Goal: Task Accomplishment & Management: Manage account settings

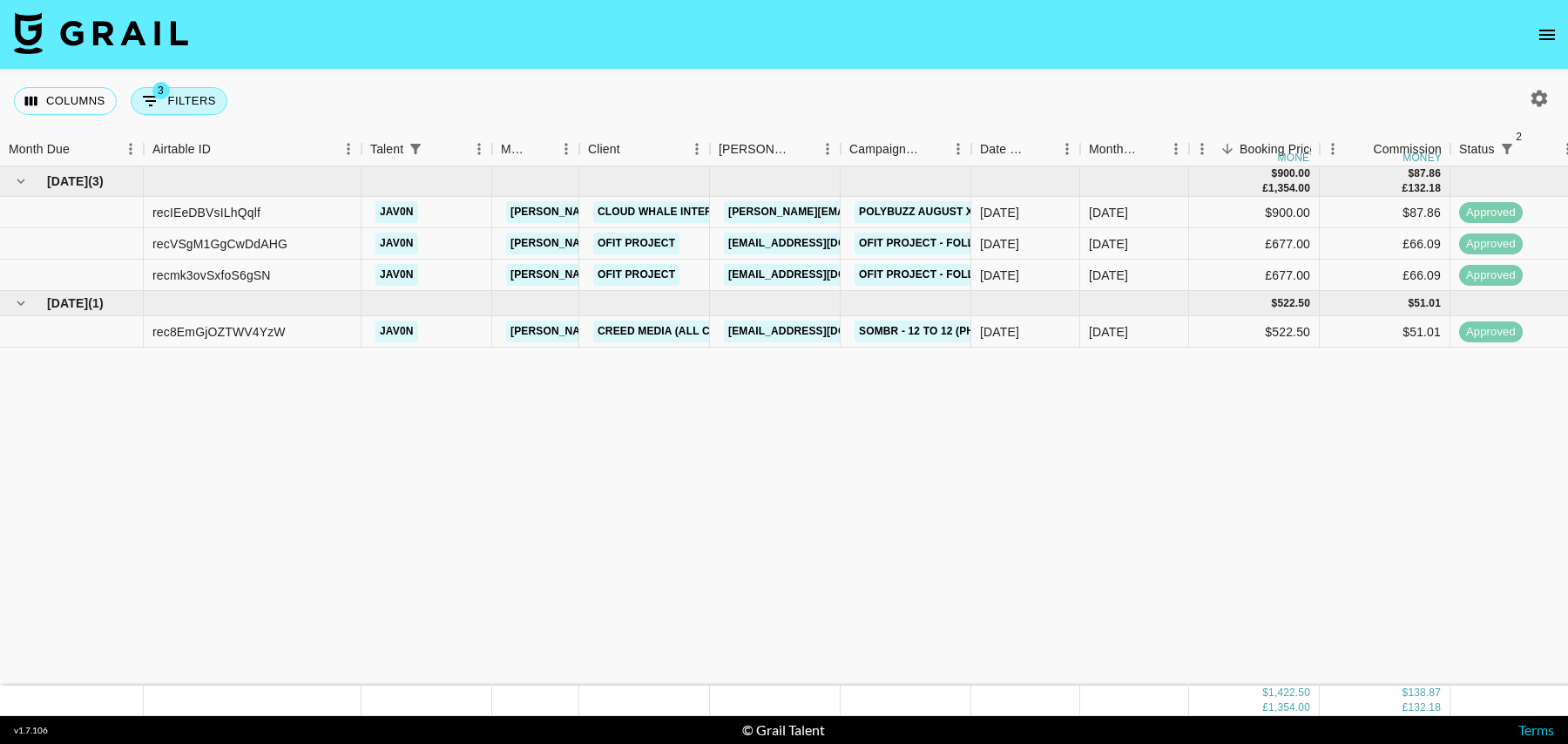
click at [202, 99] on button "3 Filters" at bounding box center [179, 100] width 97 height 28
select select "status"
select select "isNotAnyOf"
select select "status"
select select "isNotAnyOf"
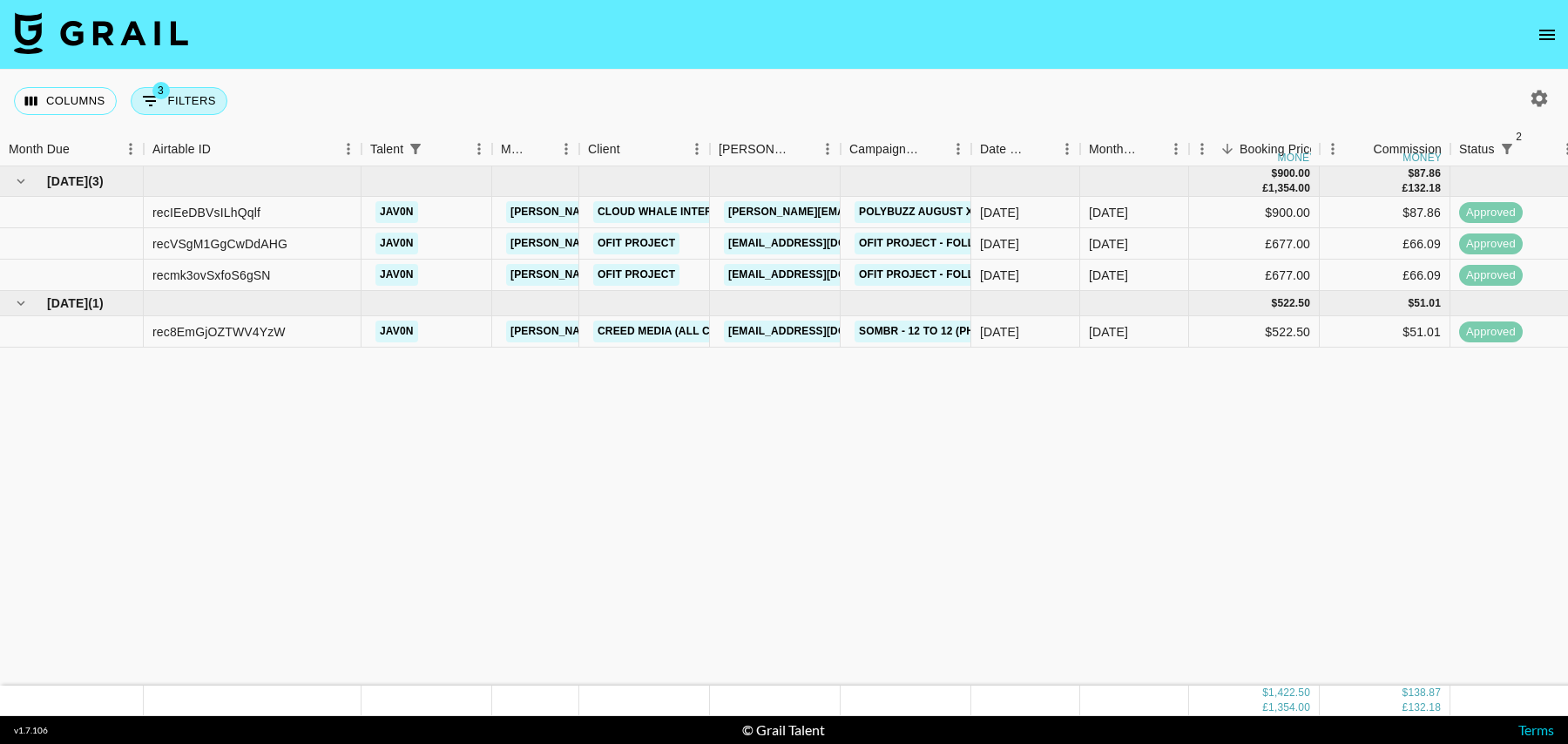
select select "talentName"
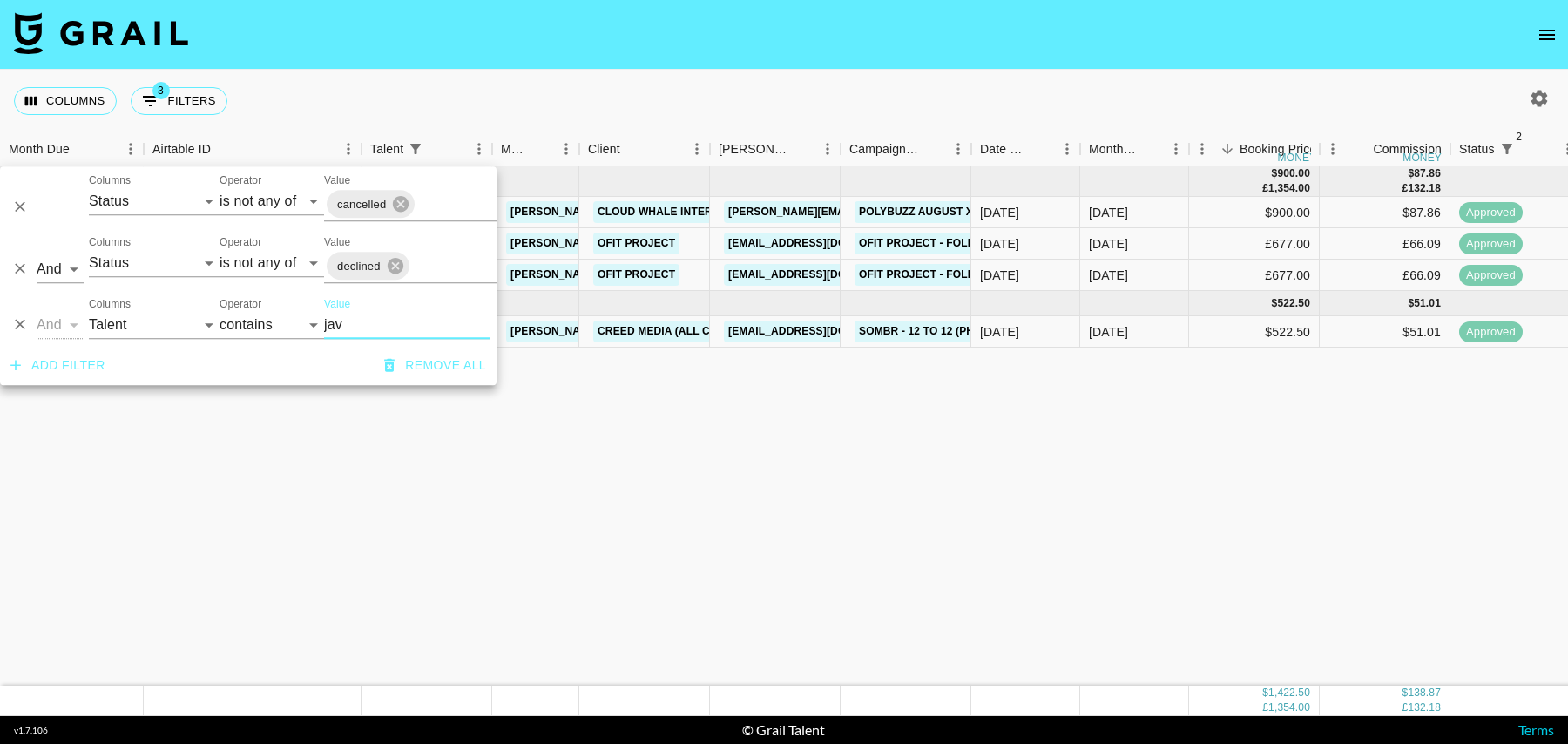
drag, startPoint x: 357, startPoint y: 320, endPoint x: 299, endPoint y: 320, distance: 58.0
click at [299, 320] on div "And Or Columns Grail Platform ID Airtable ID Talent Manager Client Booker Campa…" at bounding box center [248, 318] width 497 height 56
click at [469, 462] on div "Aug '25 ( 3 ) $ 900.00 £ 1,354.00 $ 87.86 £ 132.18 recIEeDBVsILhQqlf jav0n tanc…" at bounding box center [1414, 425] width 2827 height 519
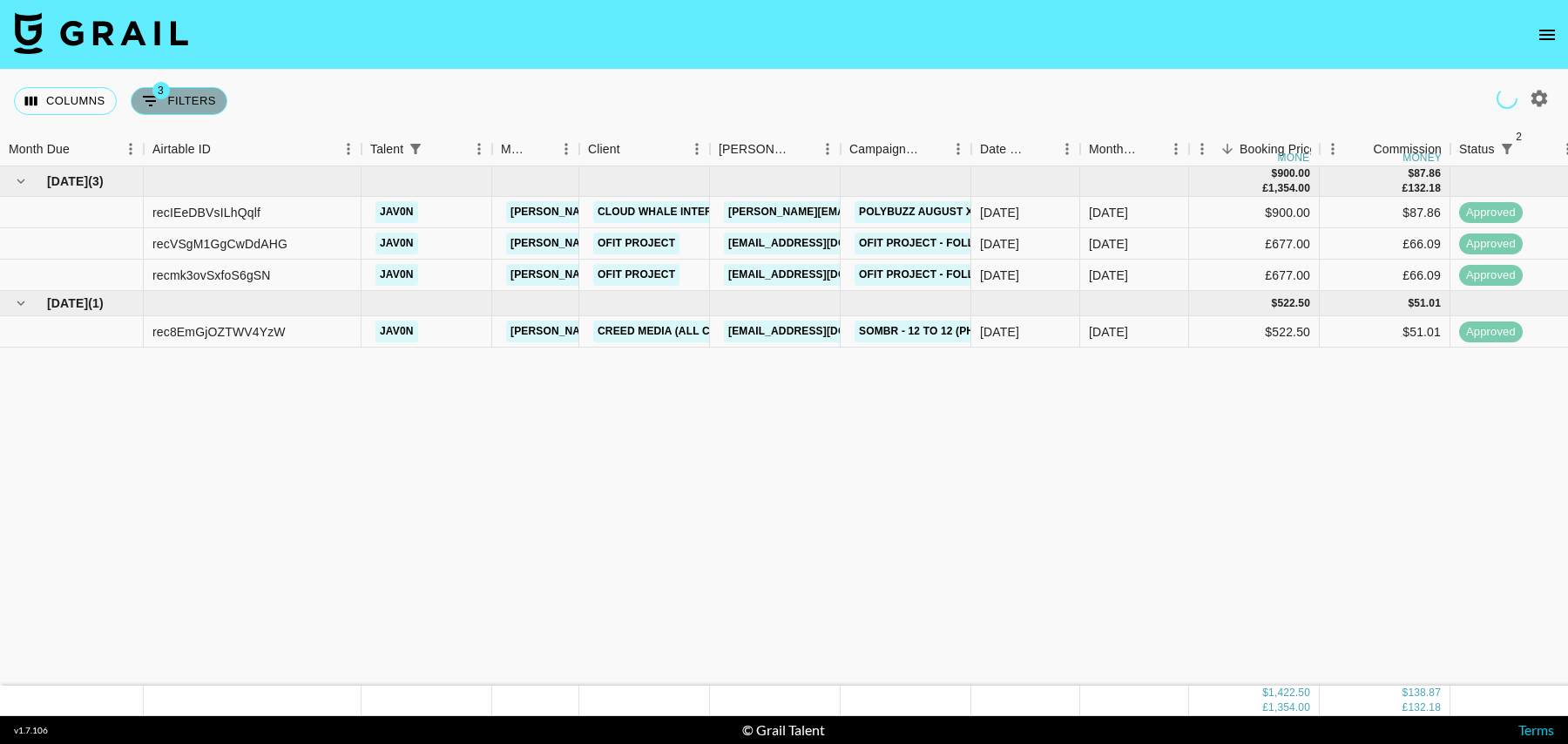
click at [150, 105] on icon "Show filters" at bounding box center [150, 101] width 15 height 11
select select "status"
select select "isNotAnyOf"
select select "status"
select select "isNotAnyOf"
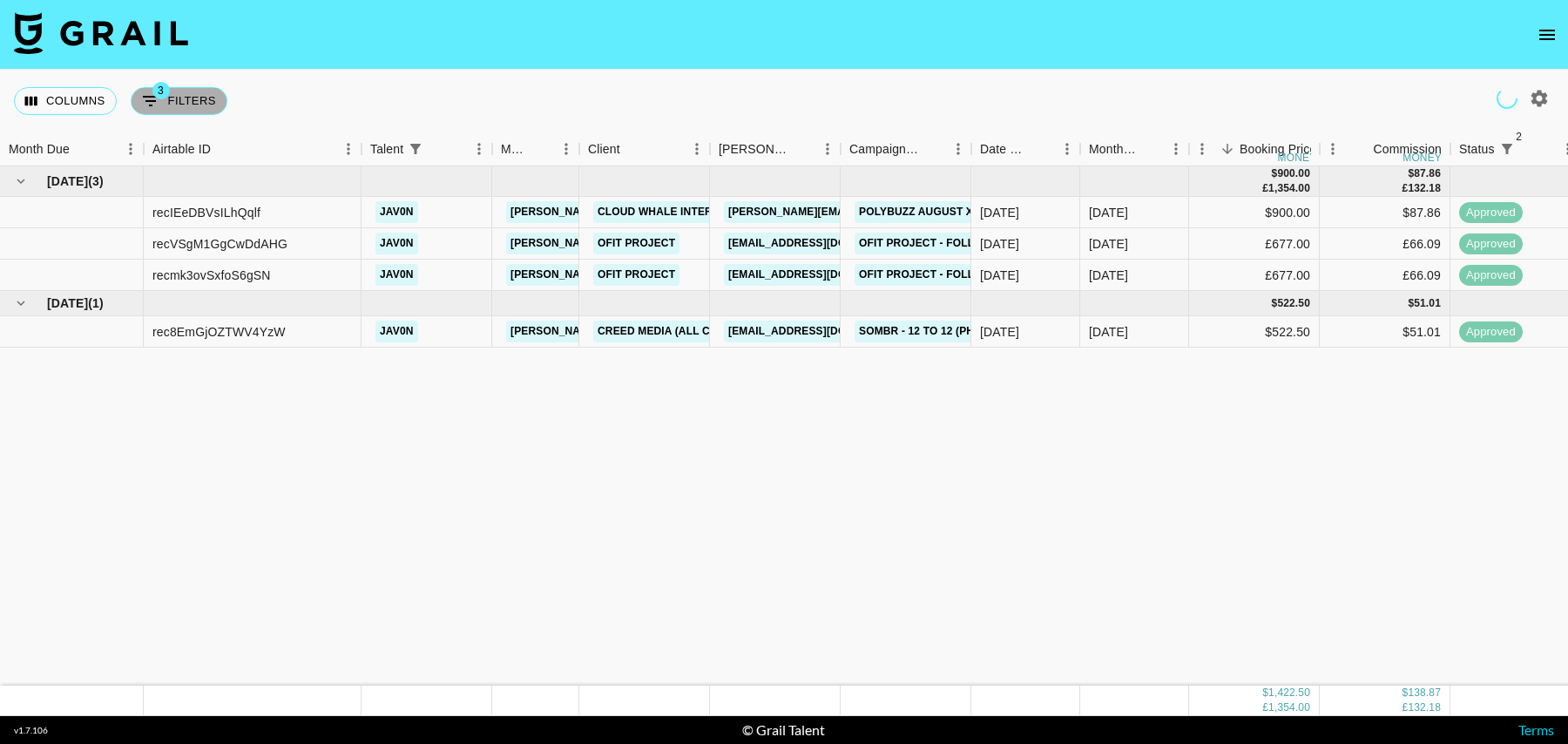
select select "talentName"
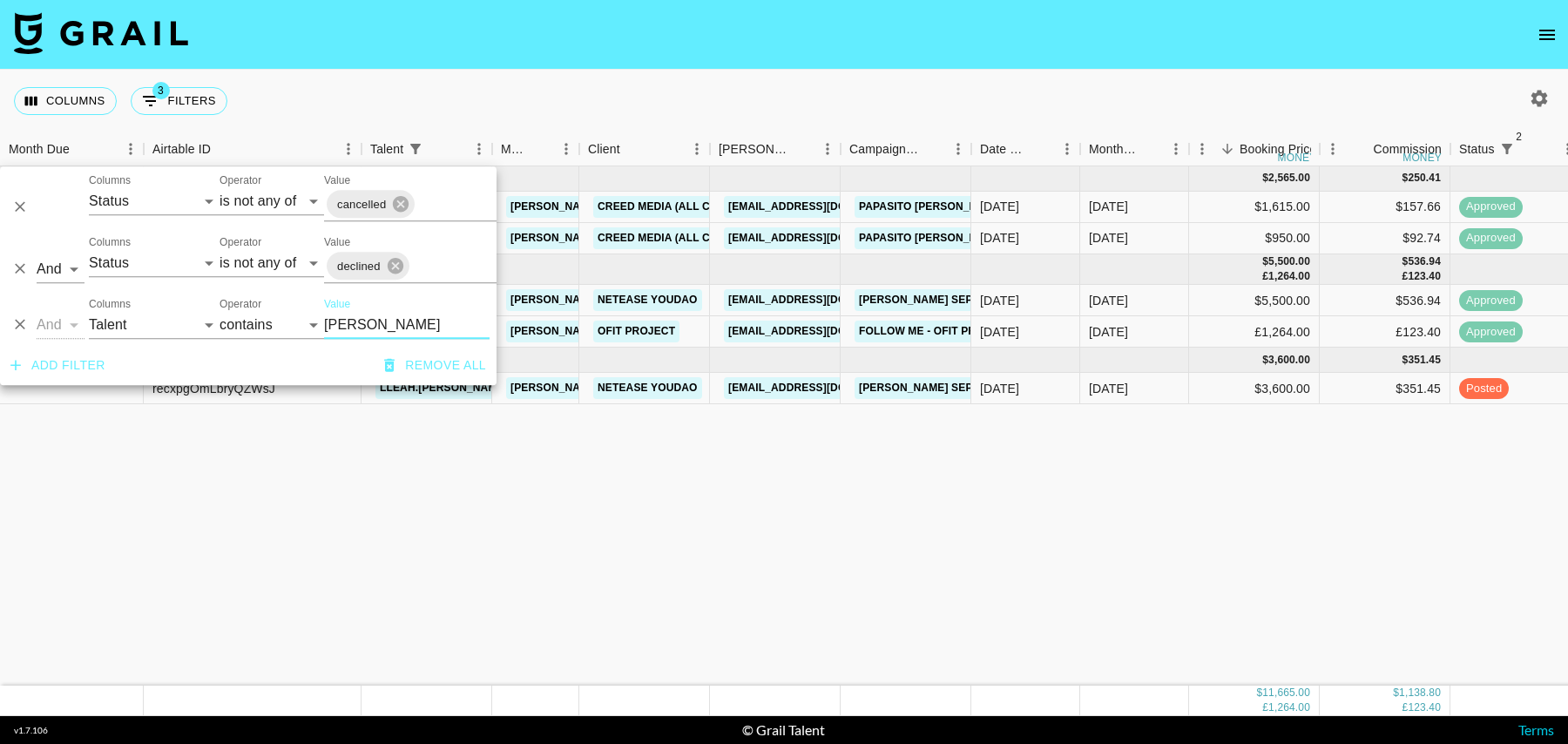
type input "leah"
click at [1205, 393] on div "$3,600.00" at bounding box center [1255, 388] width 131 height 32
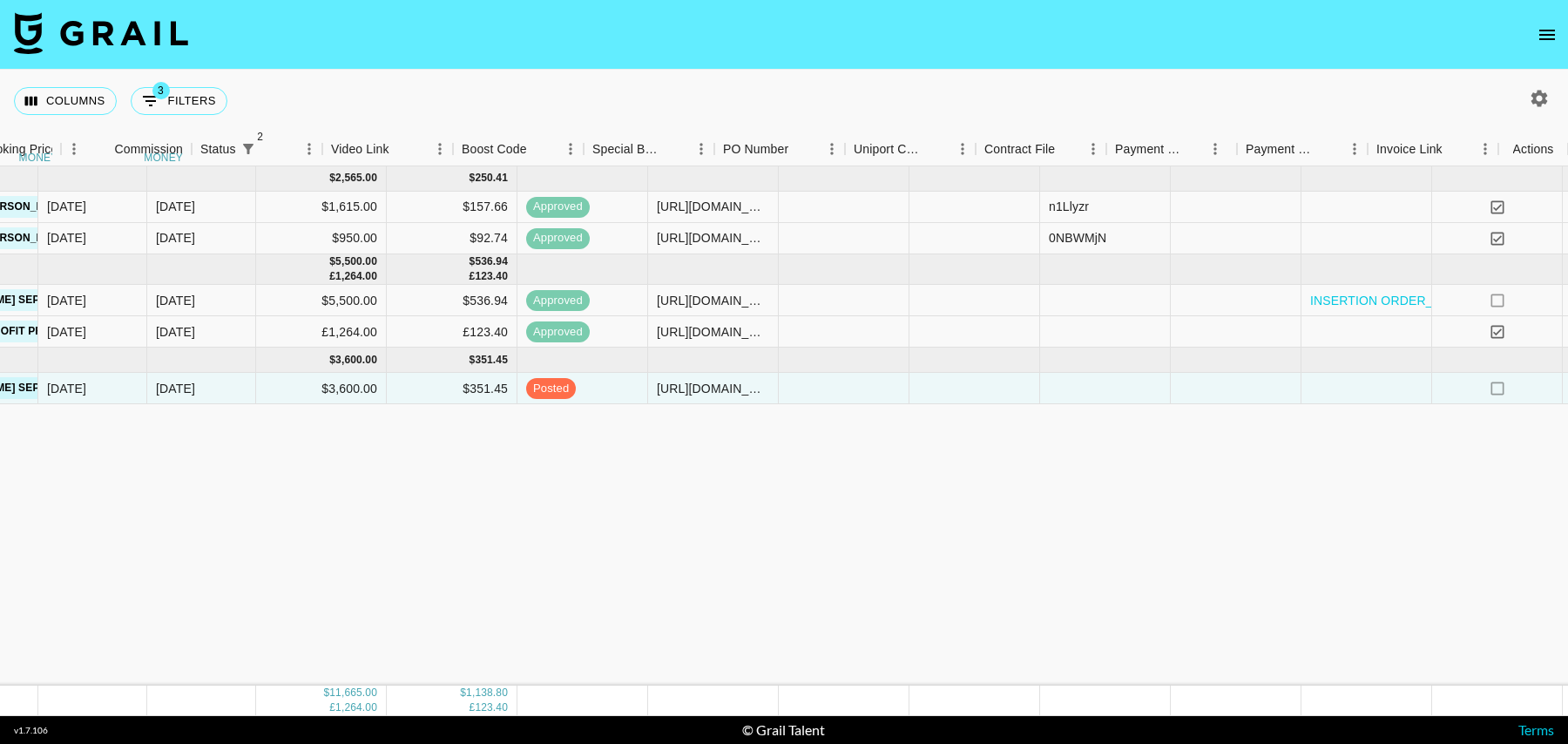
scroll to position [0, 1259]
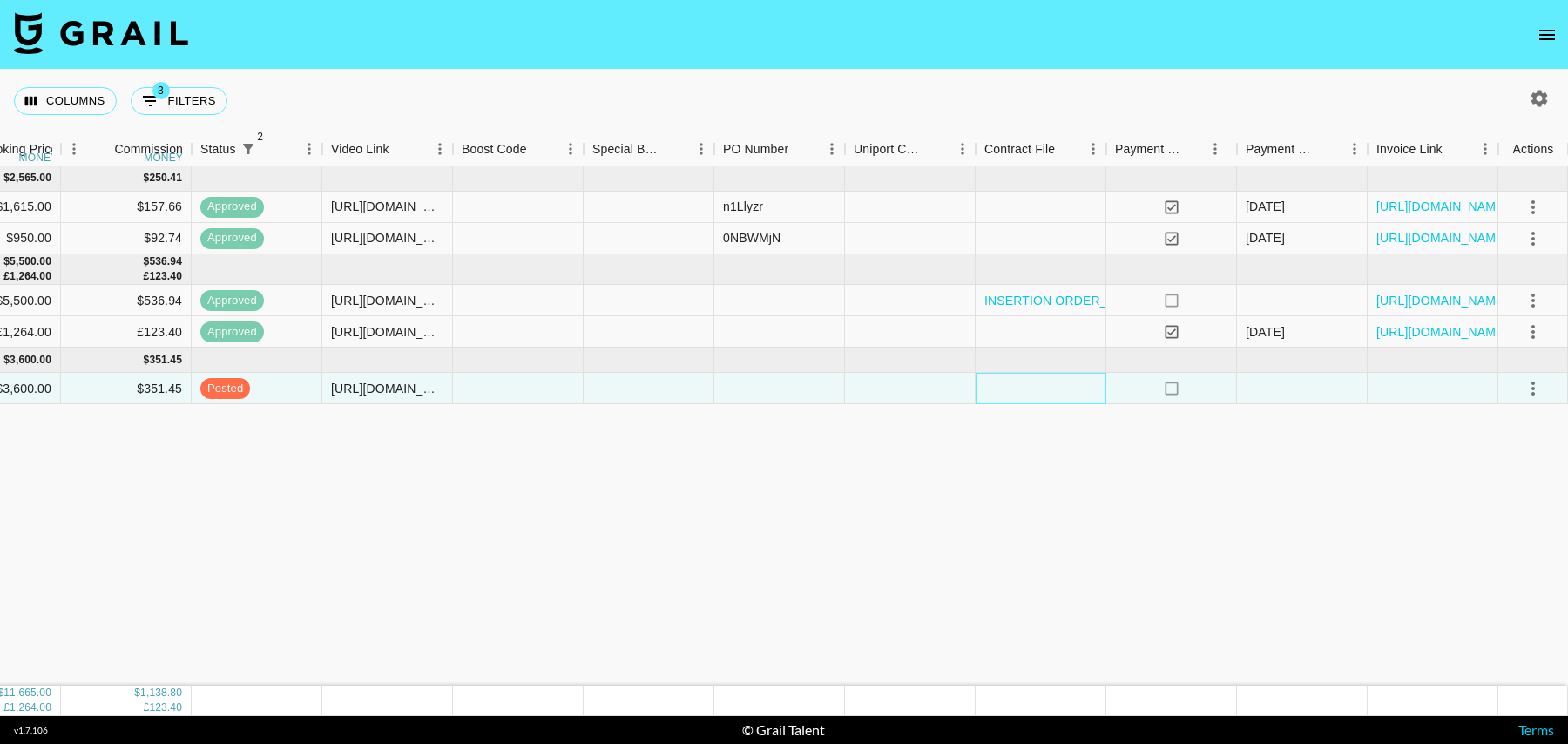
click at [1064, 388] on div at bounding box center [1041, 388] width 131 height 32
click at [937, 395] on div at bounding box center [910, 388] width 131 height 32
click at [1008, 386] on div at bounding box center [1041, 388] width 131 height 32
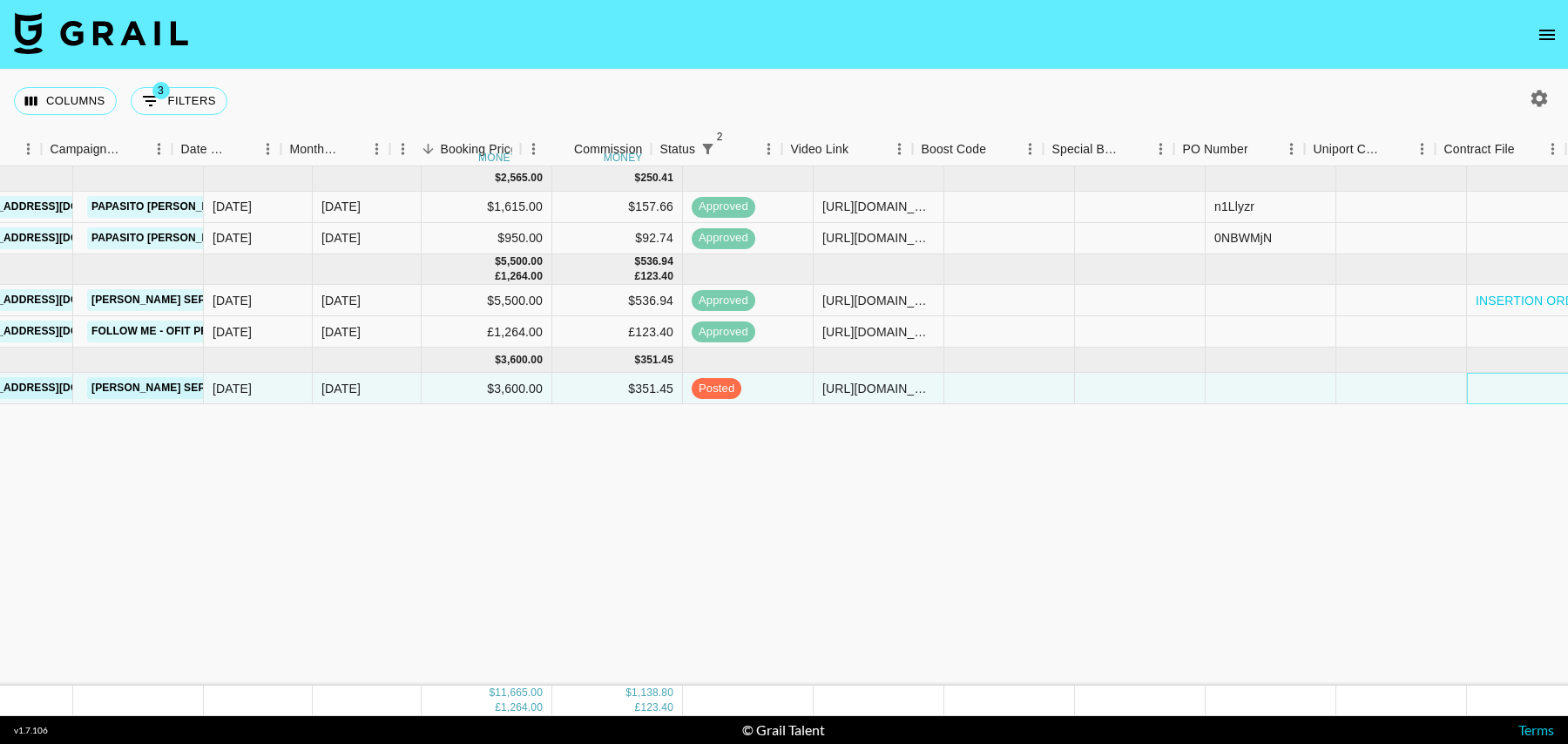
scroll to position [0, 803]
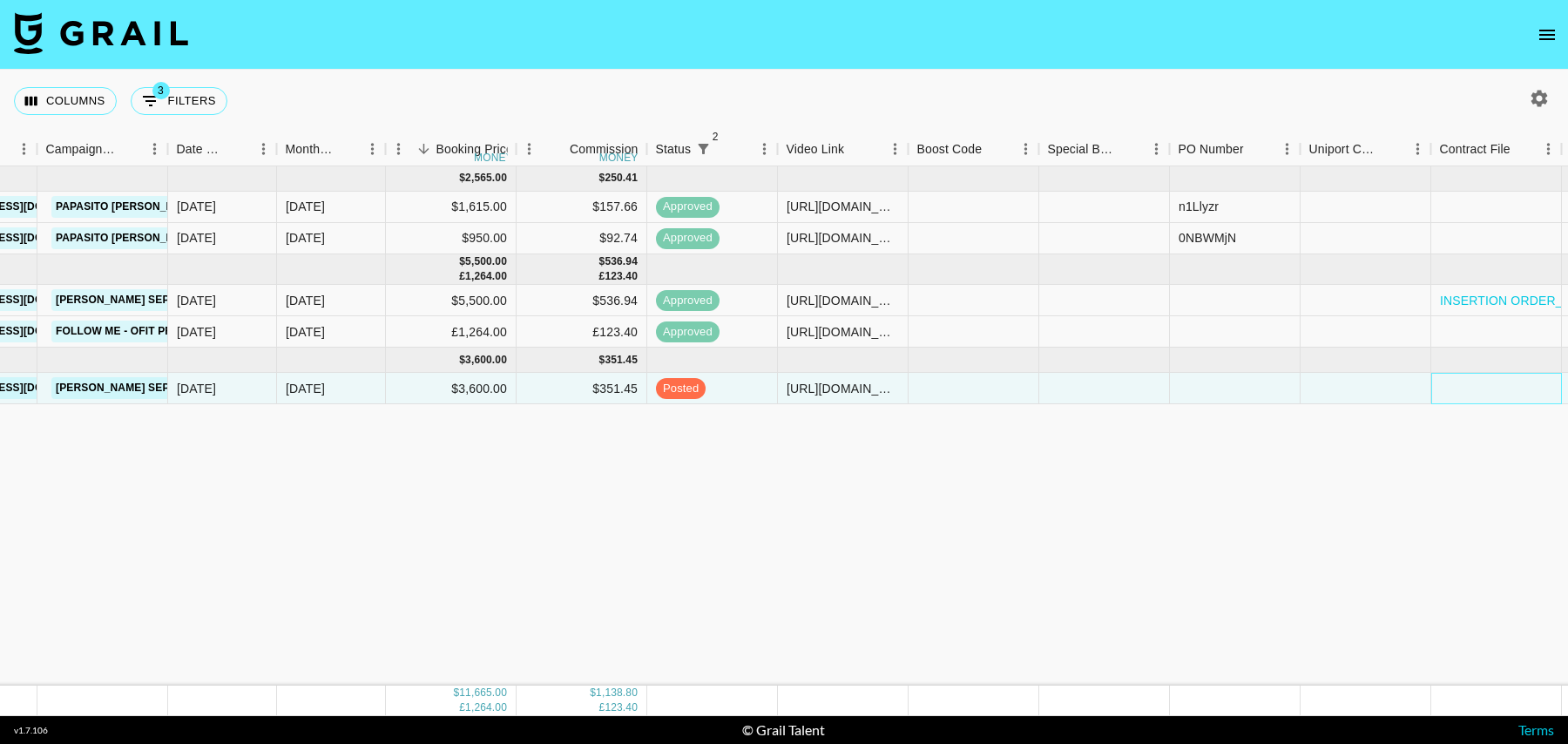
click at [1471, 396] on div at bounding box center [1497, 388] width 131 height 32
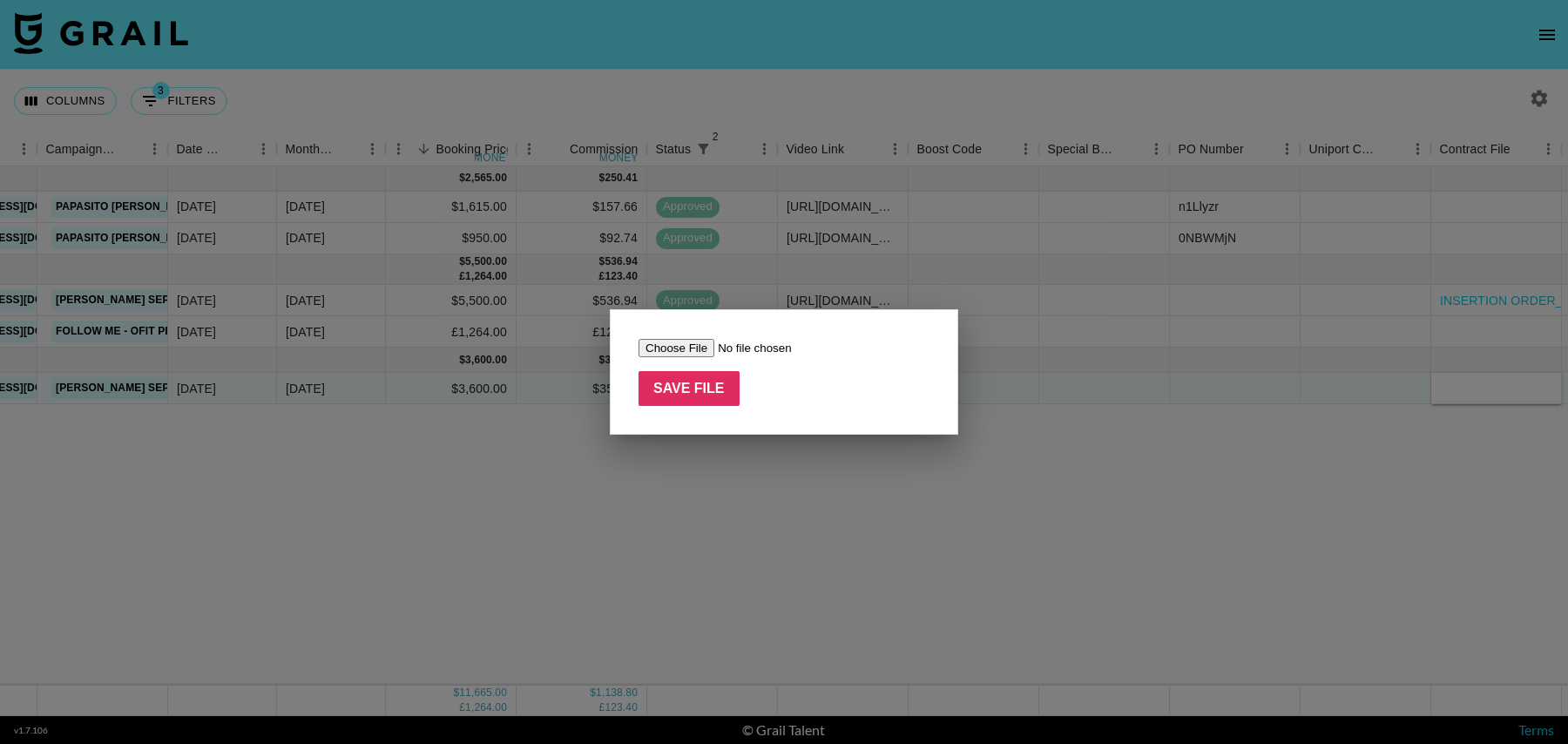
click at [677, 352] on input "file" at bounding box center [749, 348] width 220 height 18
type input "C:\fakepath\INSERTION ORDER_YoudaoAds x Leah Clements.pdf"
click at [689, 390] on input "Save File" at bounding box center [689, 388] width 101 height 35
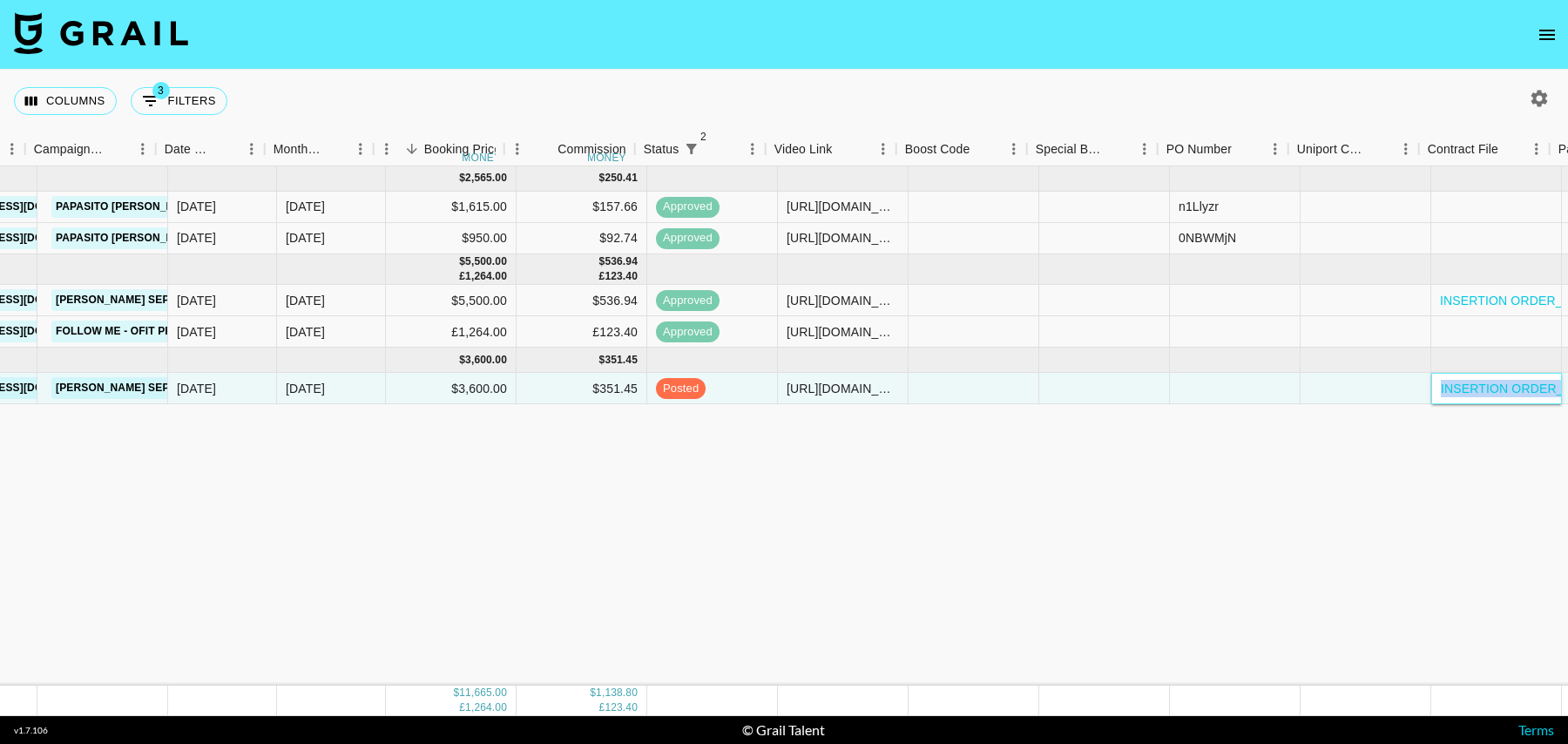
scroll to position [0, 1259]
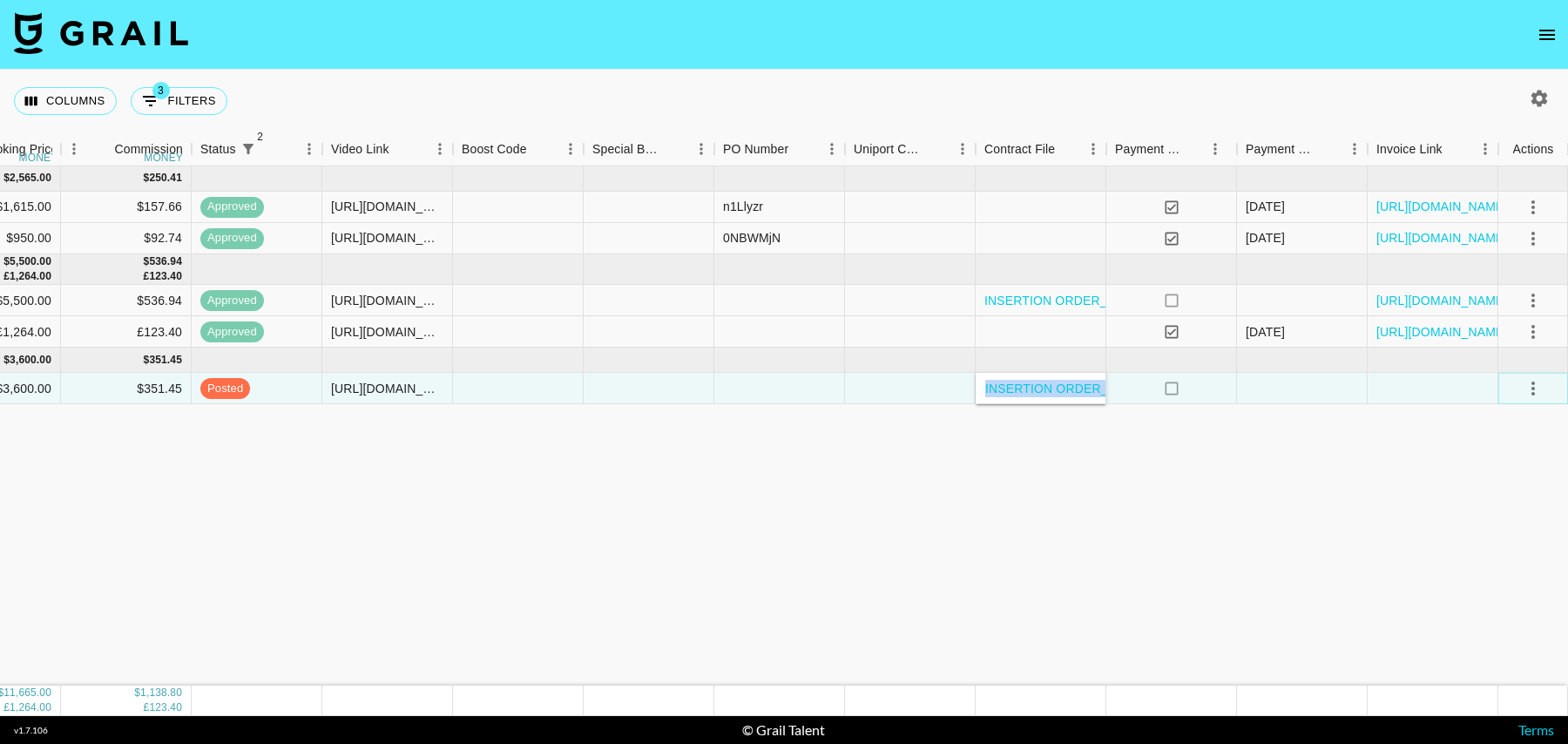
click at [1532, 386] on icon "select merge strategy" at bounding box center [1534, 387] width 4 height 14
click at [1495, 544] on div "Approve" at bounding box center [1495, 550] width 53 height 21
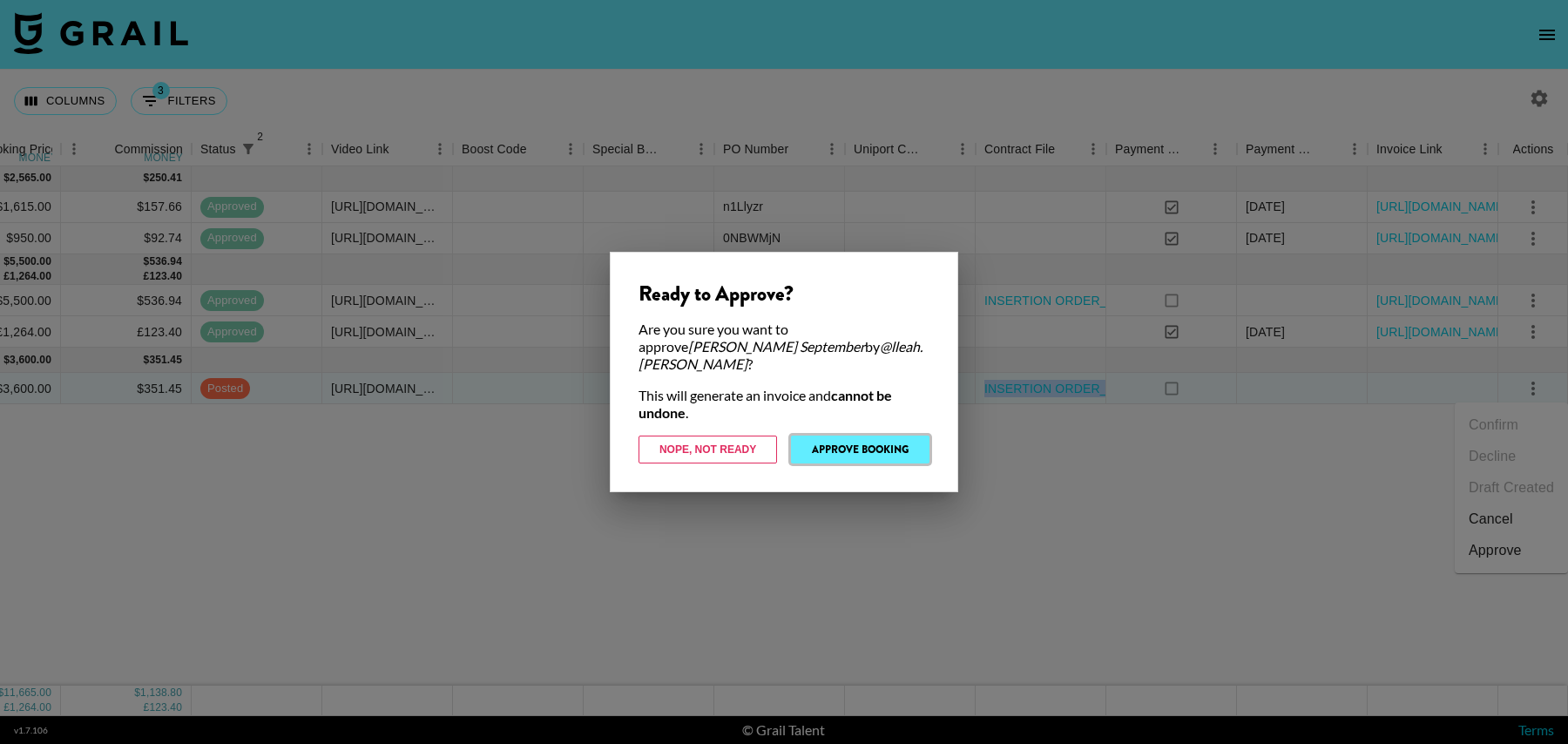
click at [882, 451] on button "Approve Booking" at bounding box center [860, 449] width 138 height 28
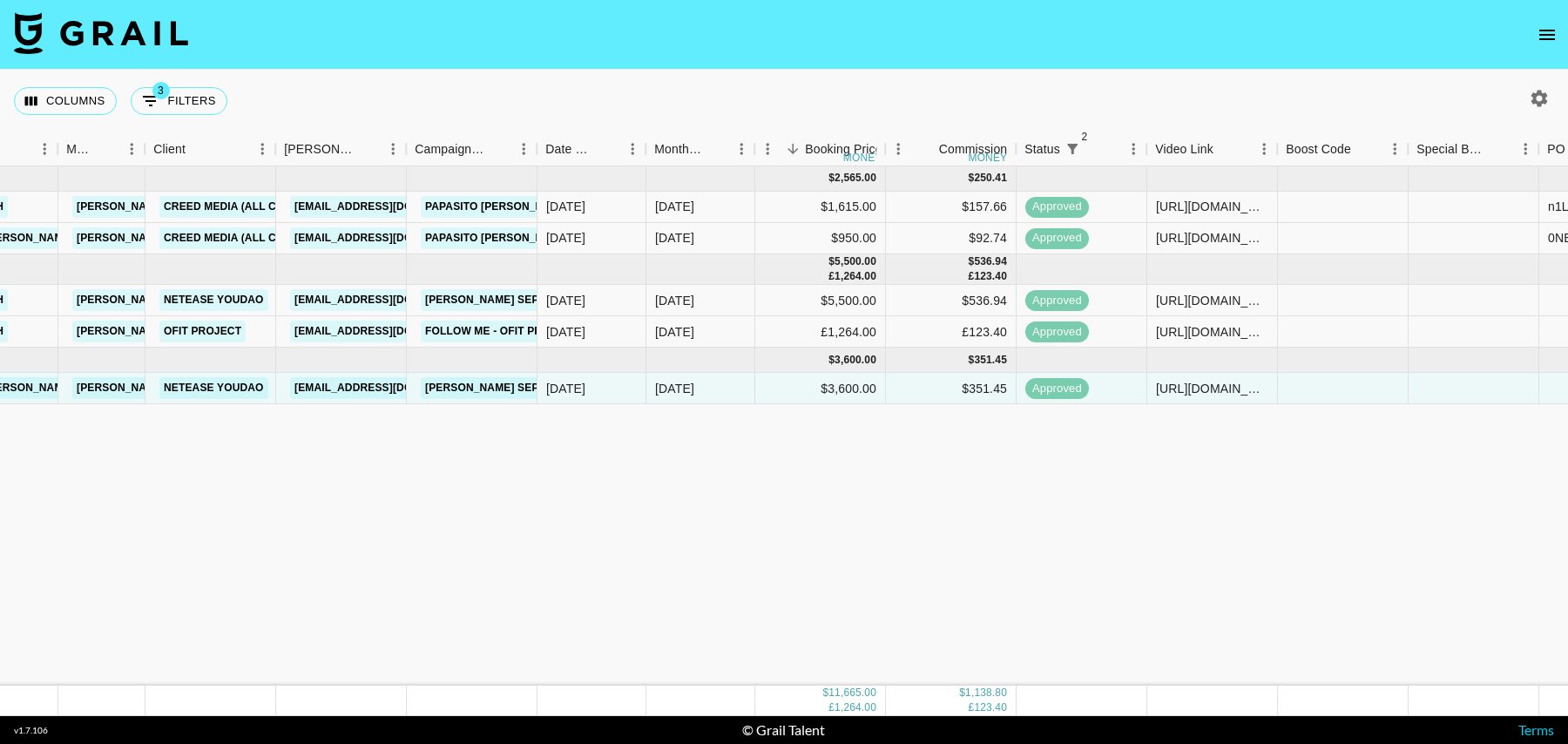
scroll to position [0, 0]
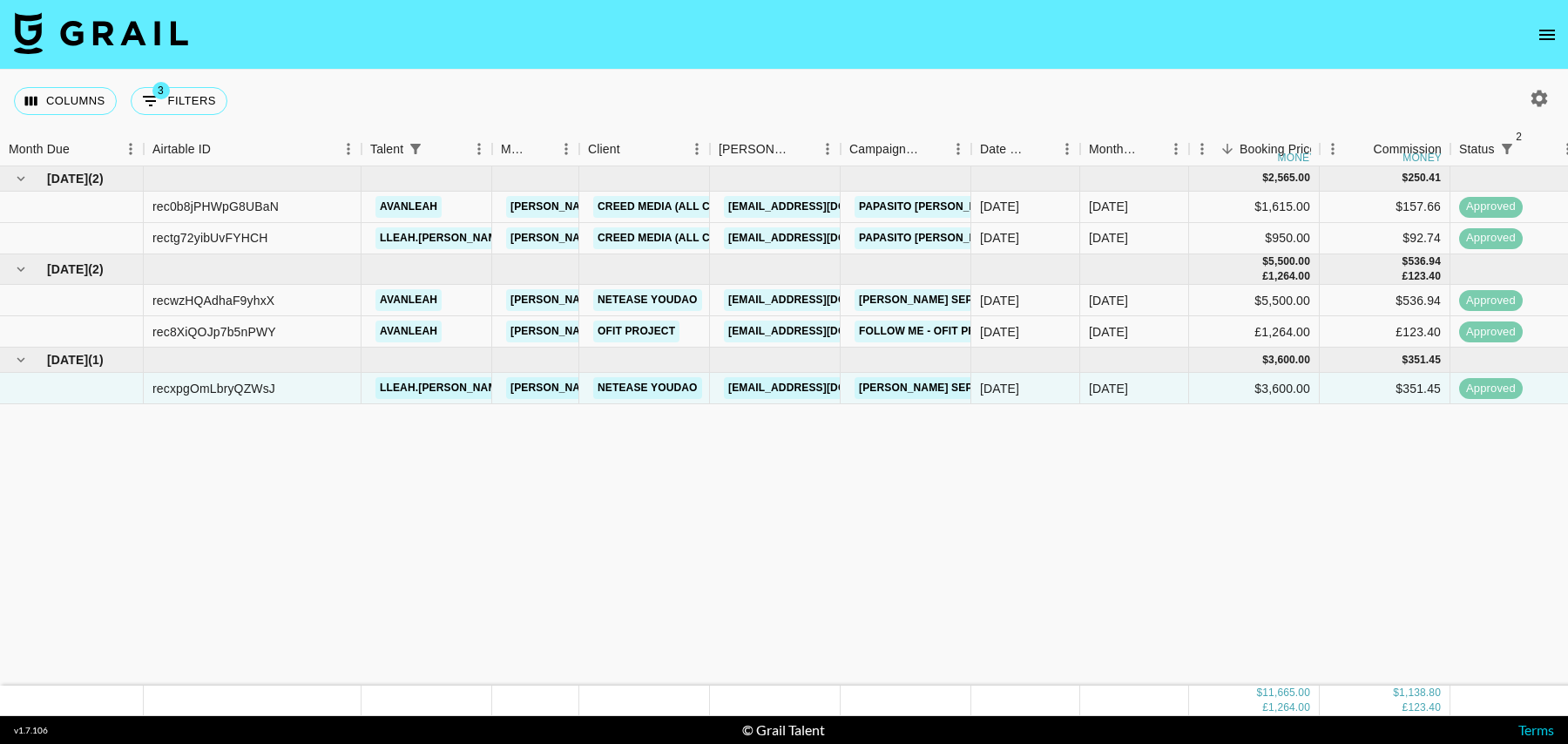
click at [188, 102] on button "3 Filters" at bounding box center [179, 100] width 97 height 28
select select "status"
select select "isNotAnyOf"
select select "status"
select select "isNotAnyOf"
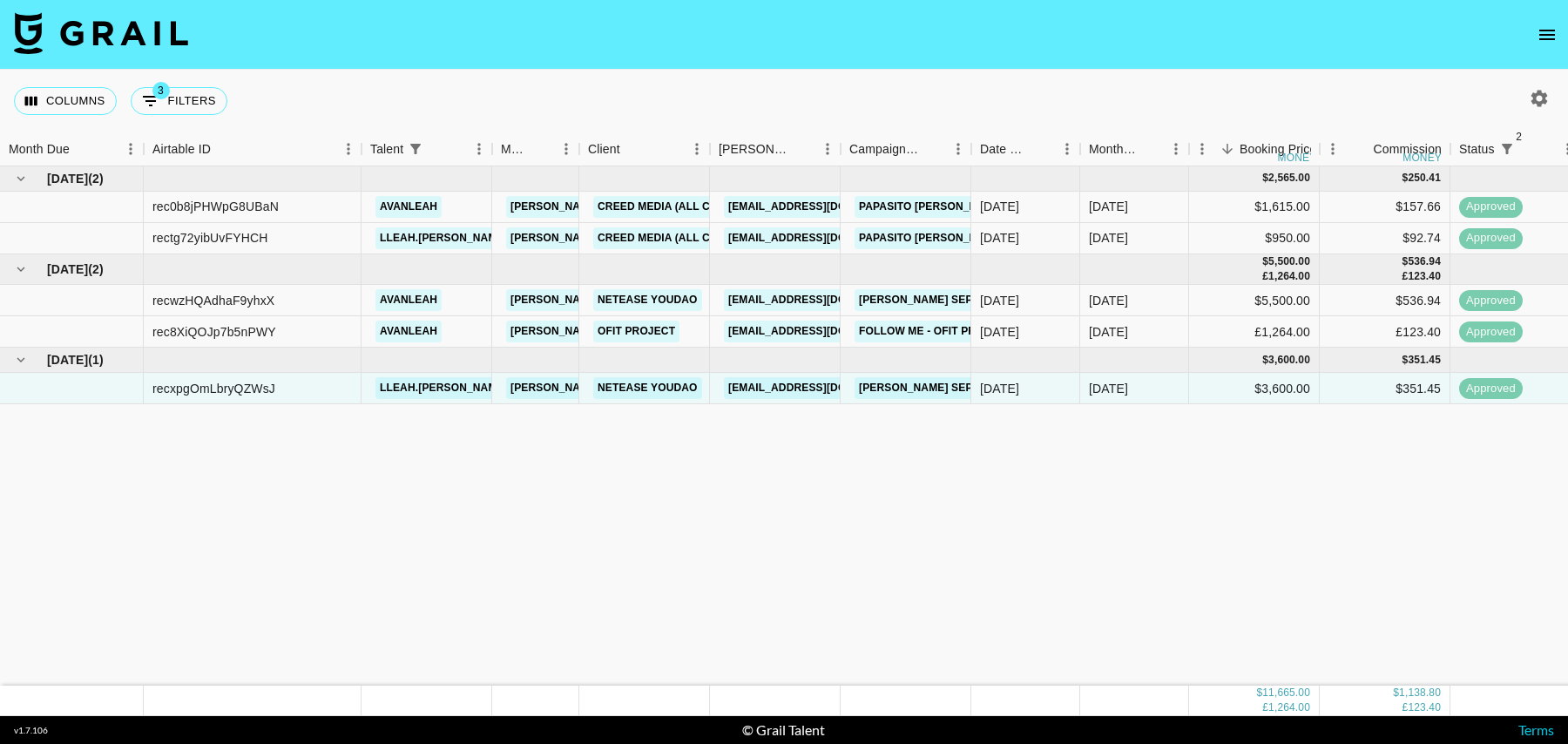
select select "talentName"
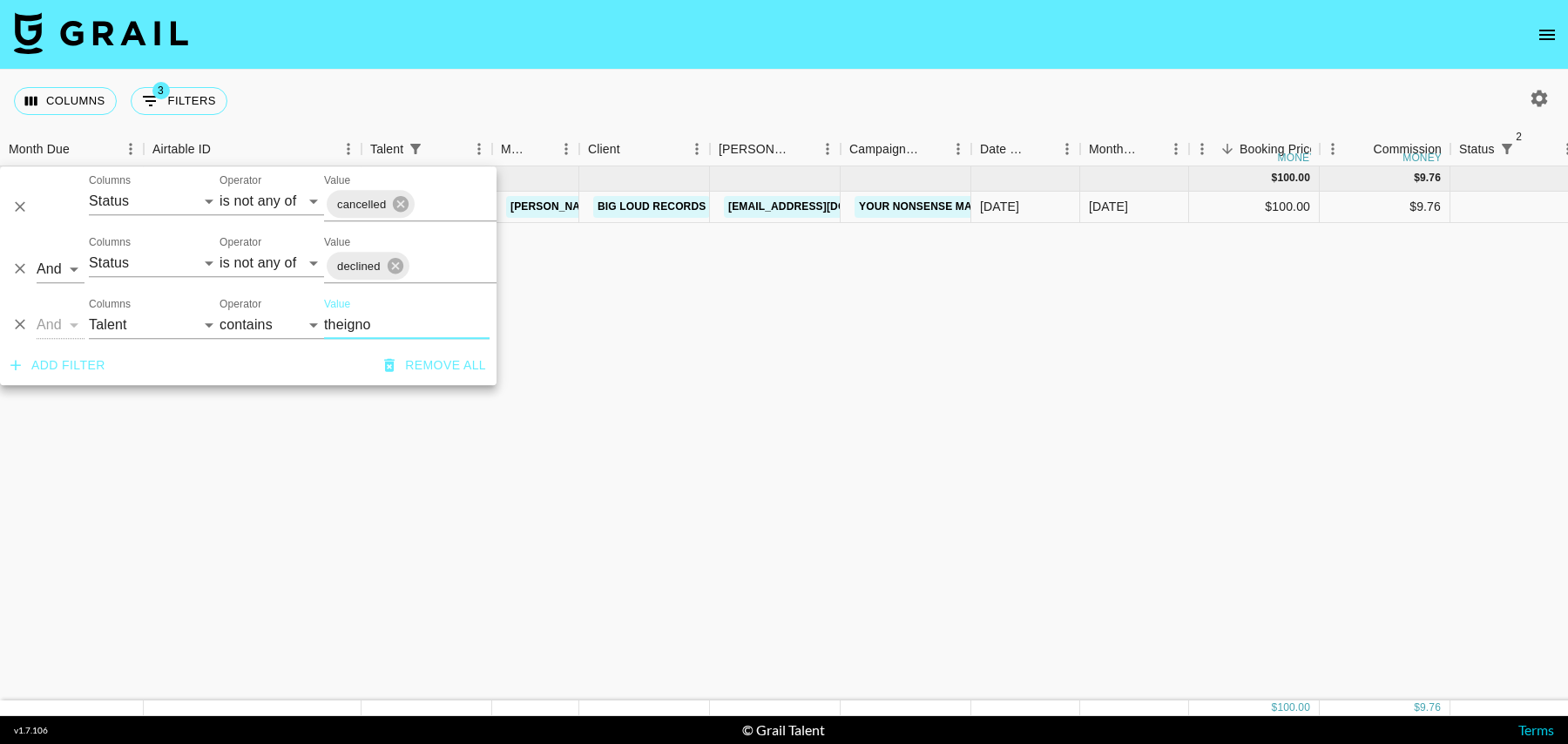
type input "theigno"
click at [1209, 201] on div "$100.00" at bounding box center [1255, 207] width 131 height 32
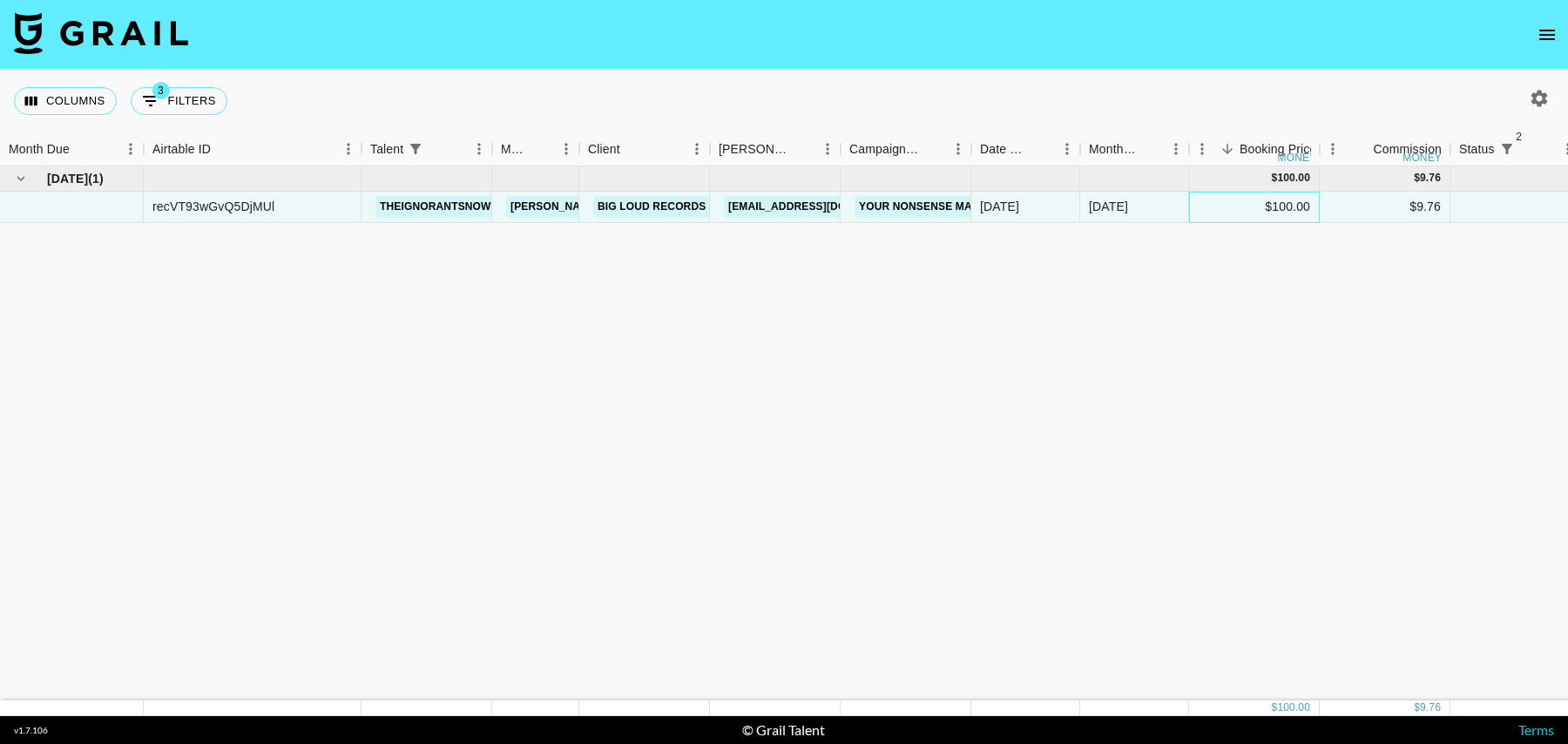
click at [1240, 204] on div "$100.00" at bounding box center [1255, 207] width 131 height 32
drag, startPoint x: 1249, startPoint y: 209, endPoint x: 1144, endPoint y: 204, distance: 105.1
click at [1144, 204] on div "recVT93wGvQ5DjMUl theignorantsnowman tancredi@grail-talent.com Big Loud Records…" at bounding box center [1414, 207] width 2827 height 32
type input "200"
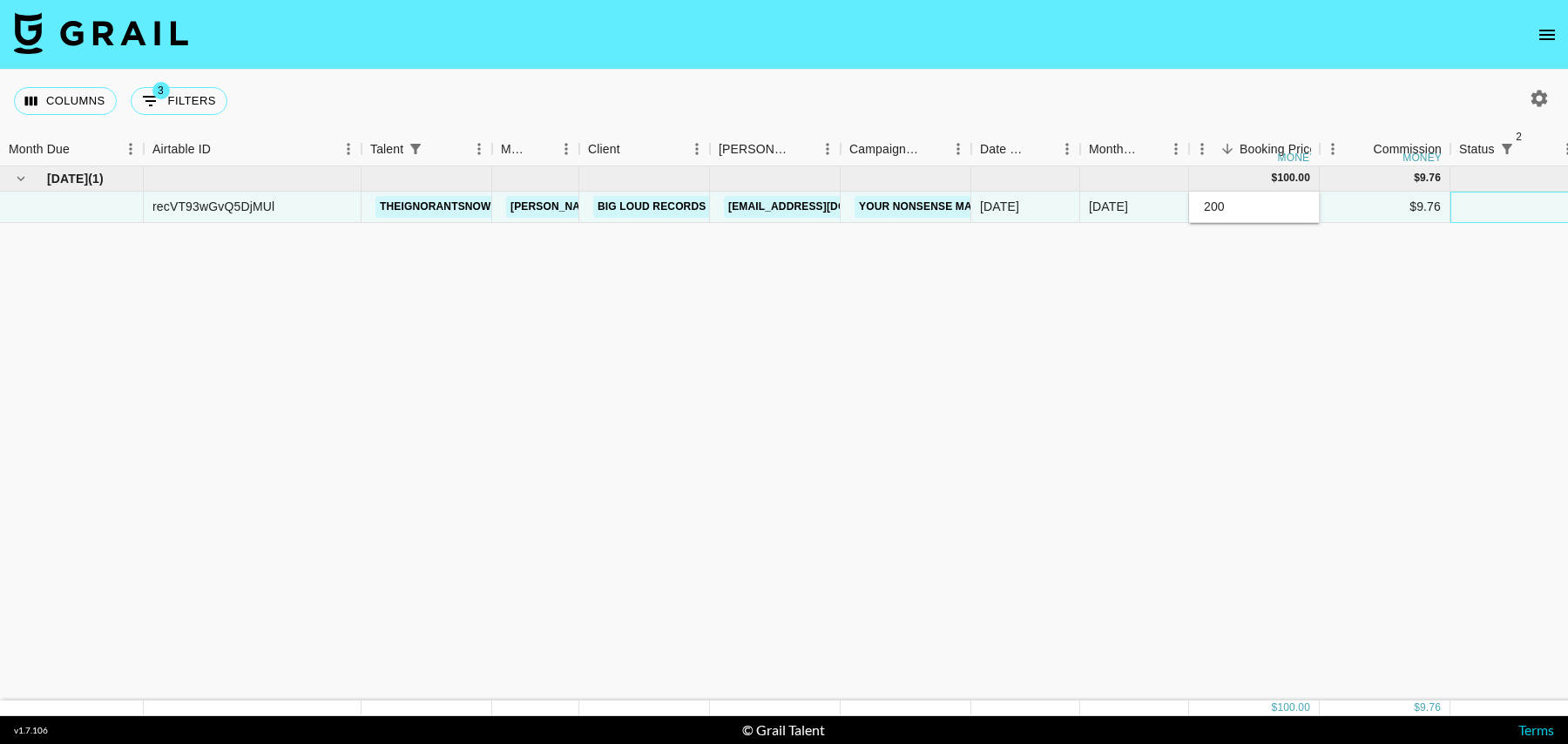
click at [1512, 201] on div at bounding box center [1516, 207] width 131 height 32
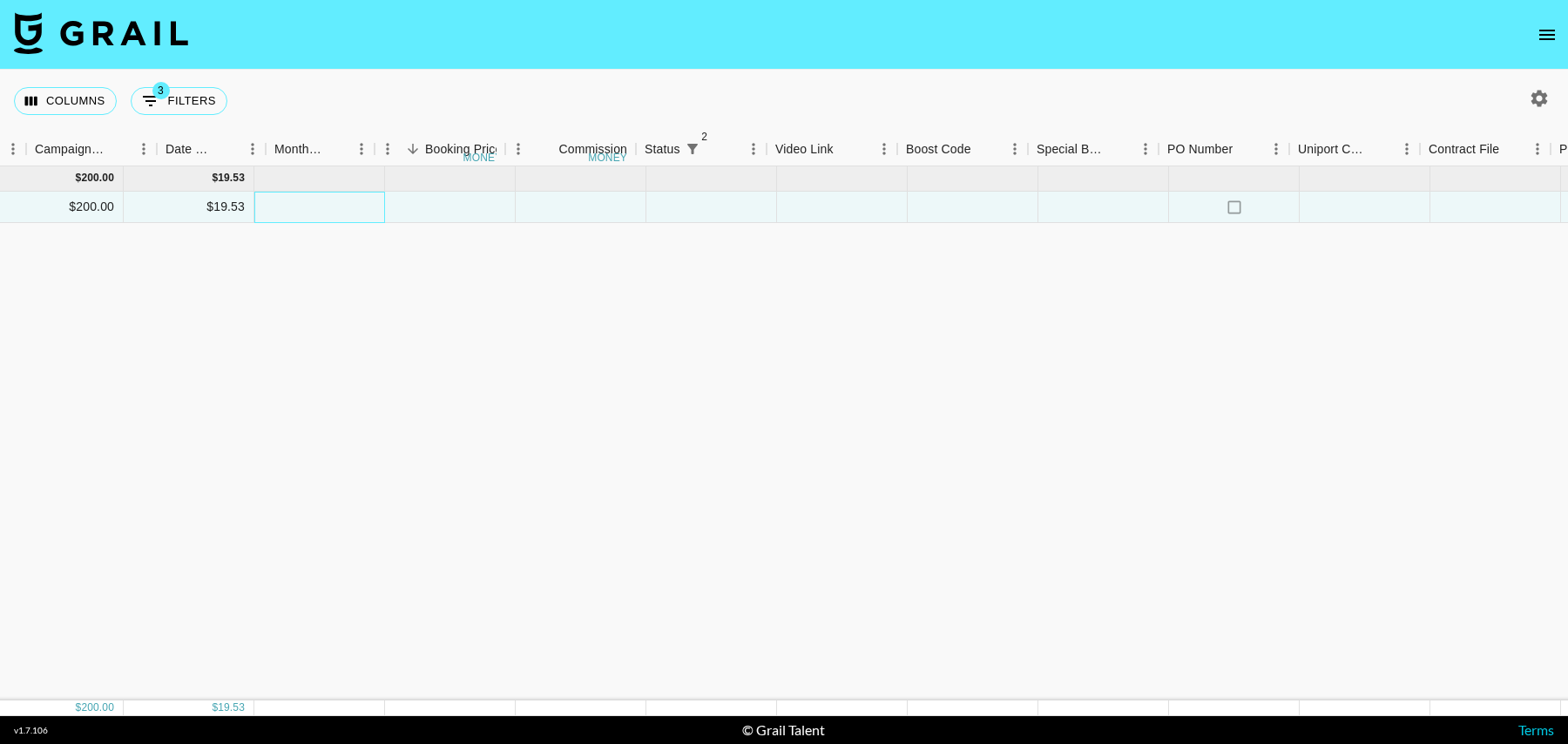
scroll to position [0, 1259]
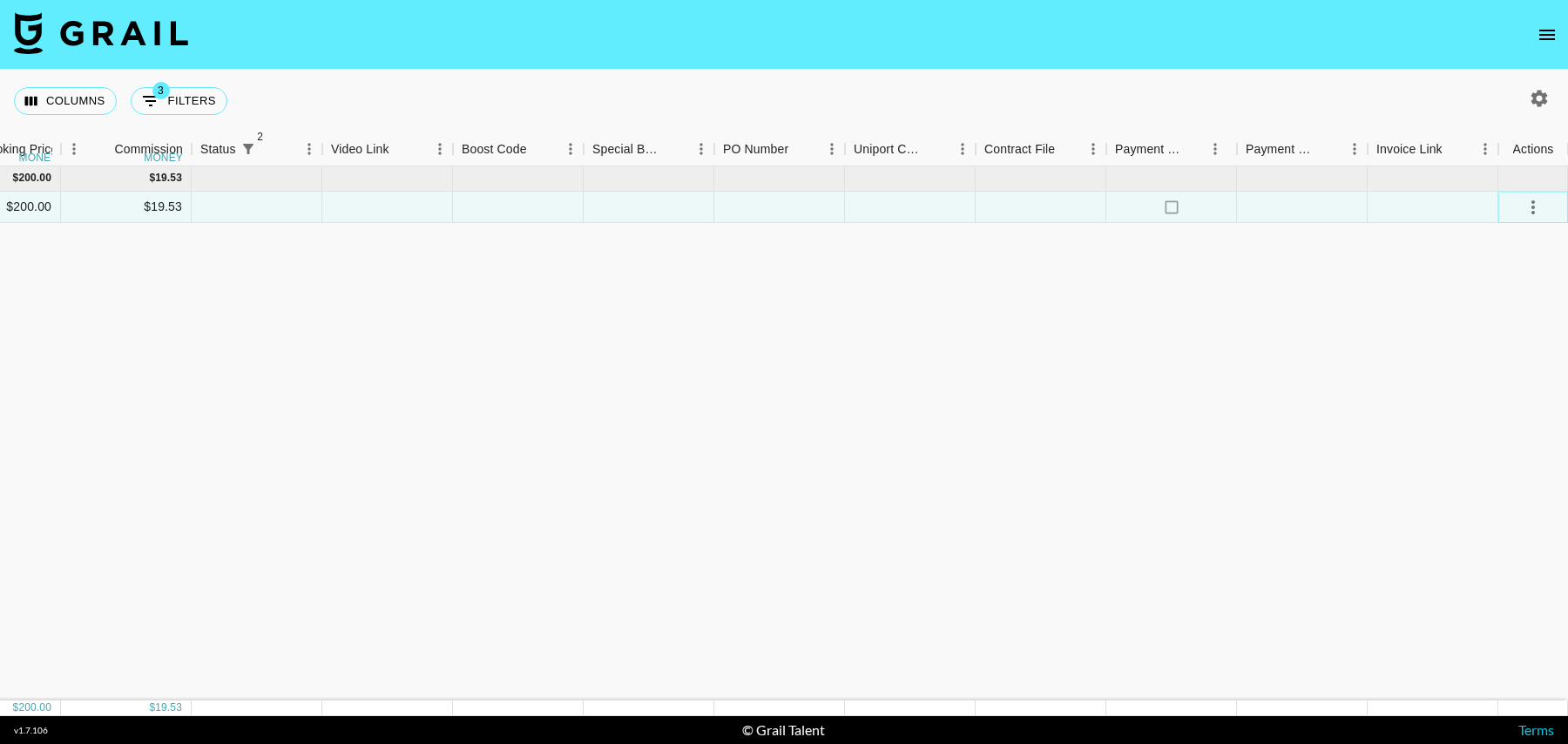
click at [1541, 206] on icon "select merge strategy" at bounding box center [1533, 207] width 21 height 21
click at [1530, 251] on li "Confirm" at bounding box center [1511, 244] width 113 height 32
click at [1528, 310] on li "Draft Created" at bounding box center [1511, 306] width 113 height 32
click at [182, 96] on button "3 Filters" at bounding box center [179, 100] width 97 height 28
select select "status"
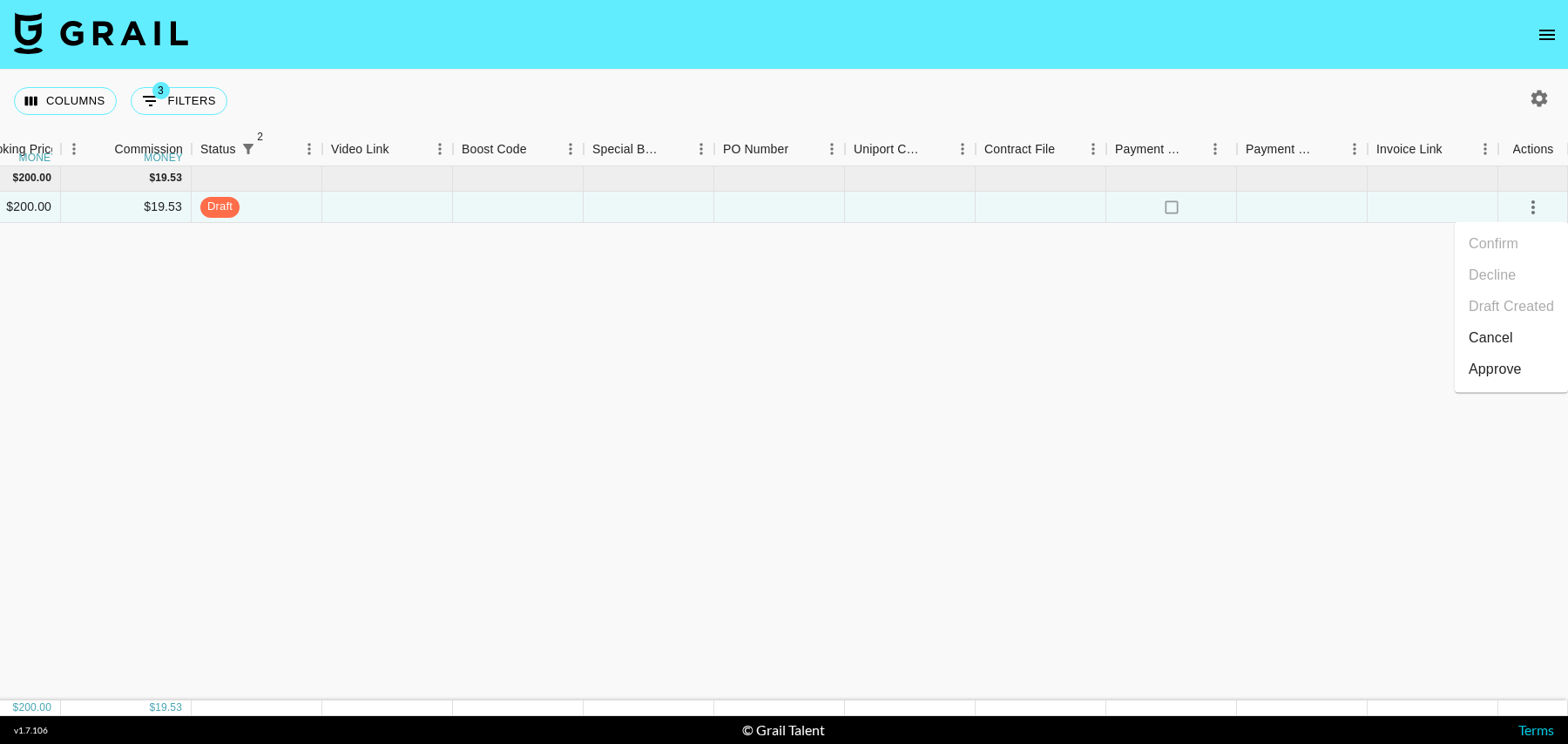
select select "isNotAnyOf"
select select "status"
select select "isNotAnyOf"
select select "talentName"
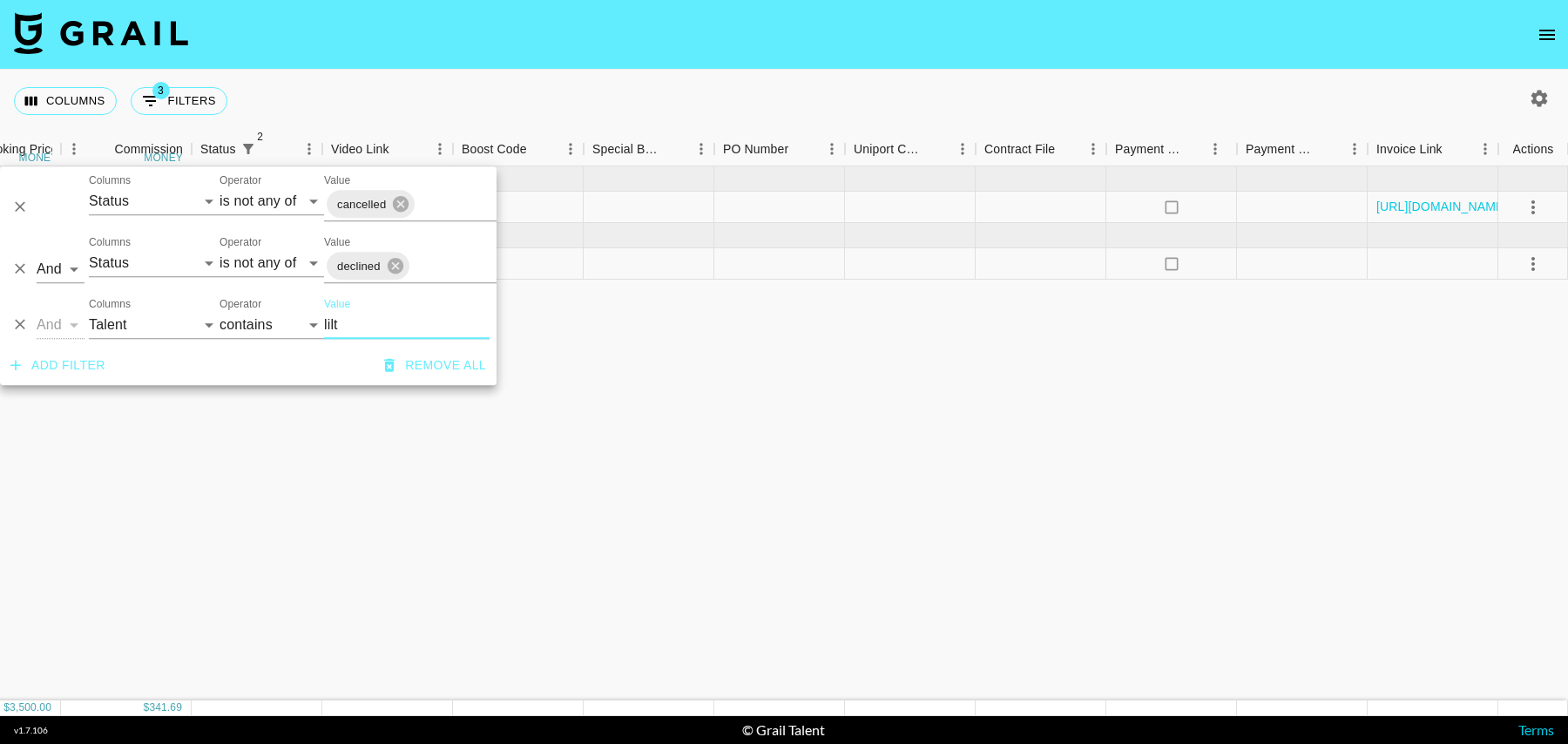
type input "lilt"
click at [657, 281] on div "Sep '25 ( 1 ) $ 1,500.00 $ 146.44 recQUVAA6XYtom8Zb liltay tancredi@grail-talen…" at bounding box center [154, 432] width 2827 height 534
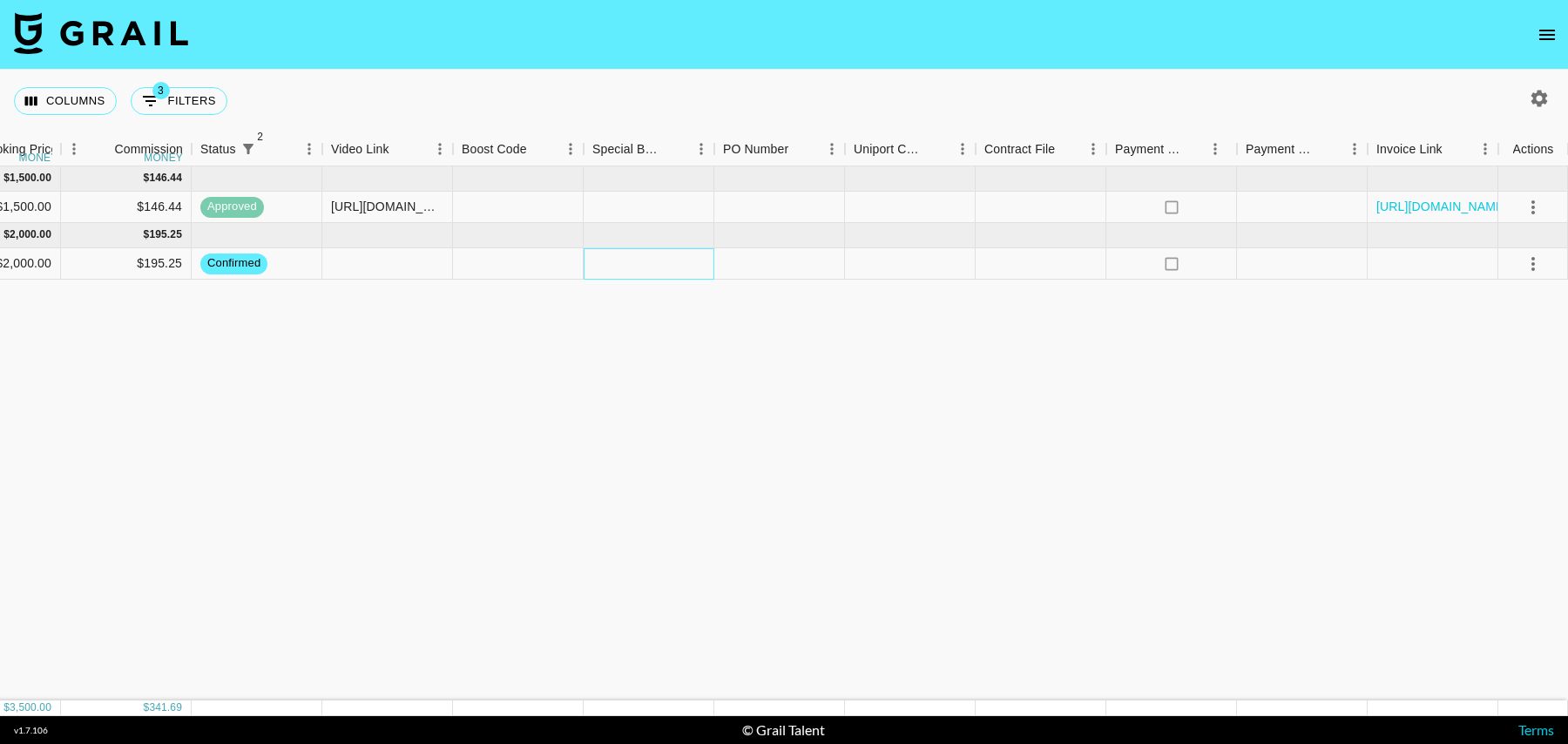
click at [657, 265] on div at bounding box center [649, 264] width 131 height 32
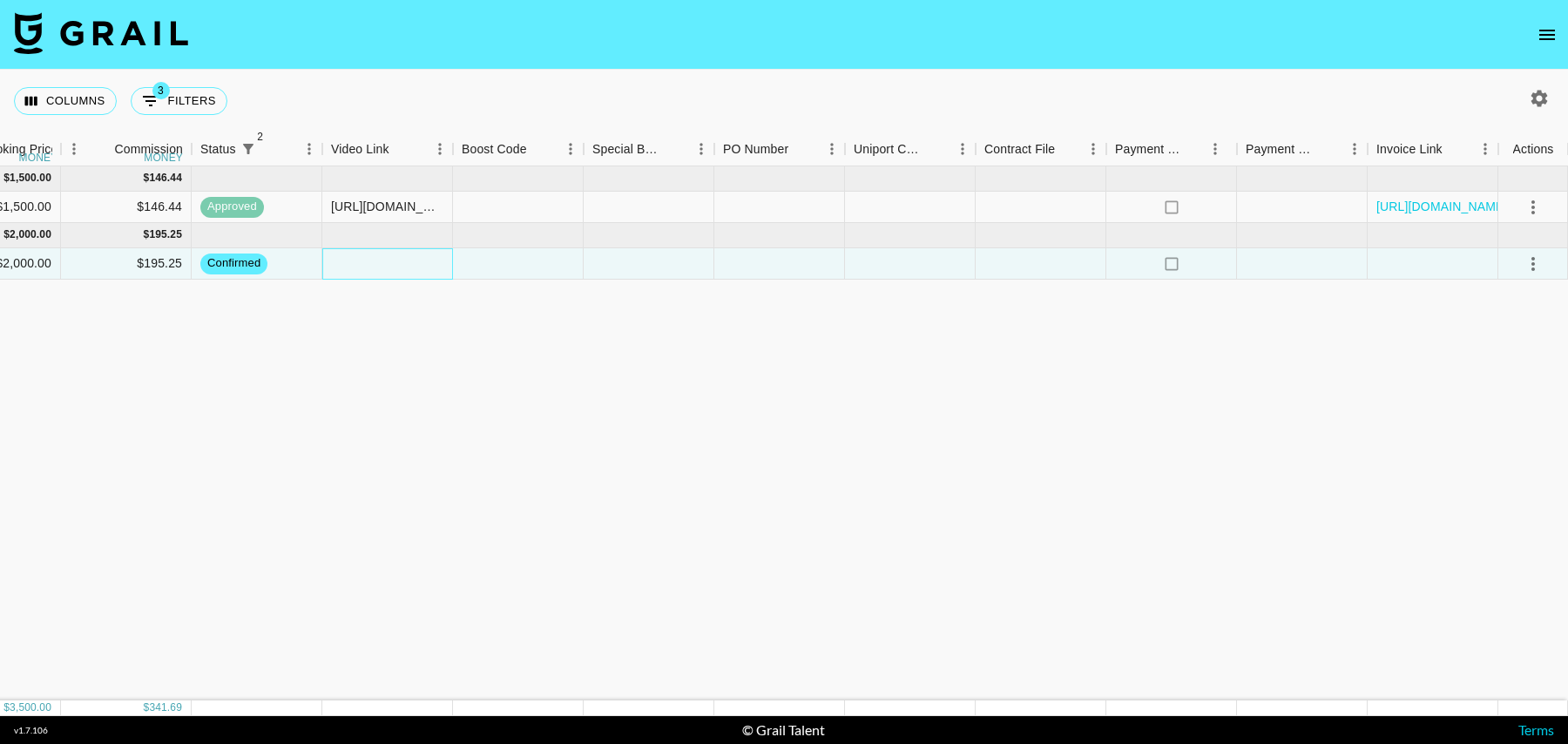
click at [387, 253] on div at bounding box center [387, 264] width 131 height 32
type input "https://www.tiktok.com/@liltay/video/7560031099867401503?_r=1&_t=ZT-90T4Rx2jAeT"
click at [1538, 258] on icon "select merge strategy" at bounding box center [1533, 264] width 21 height 21
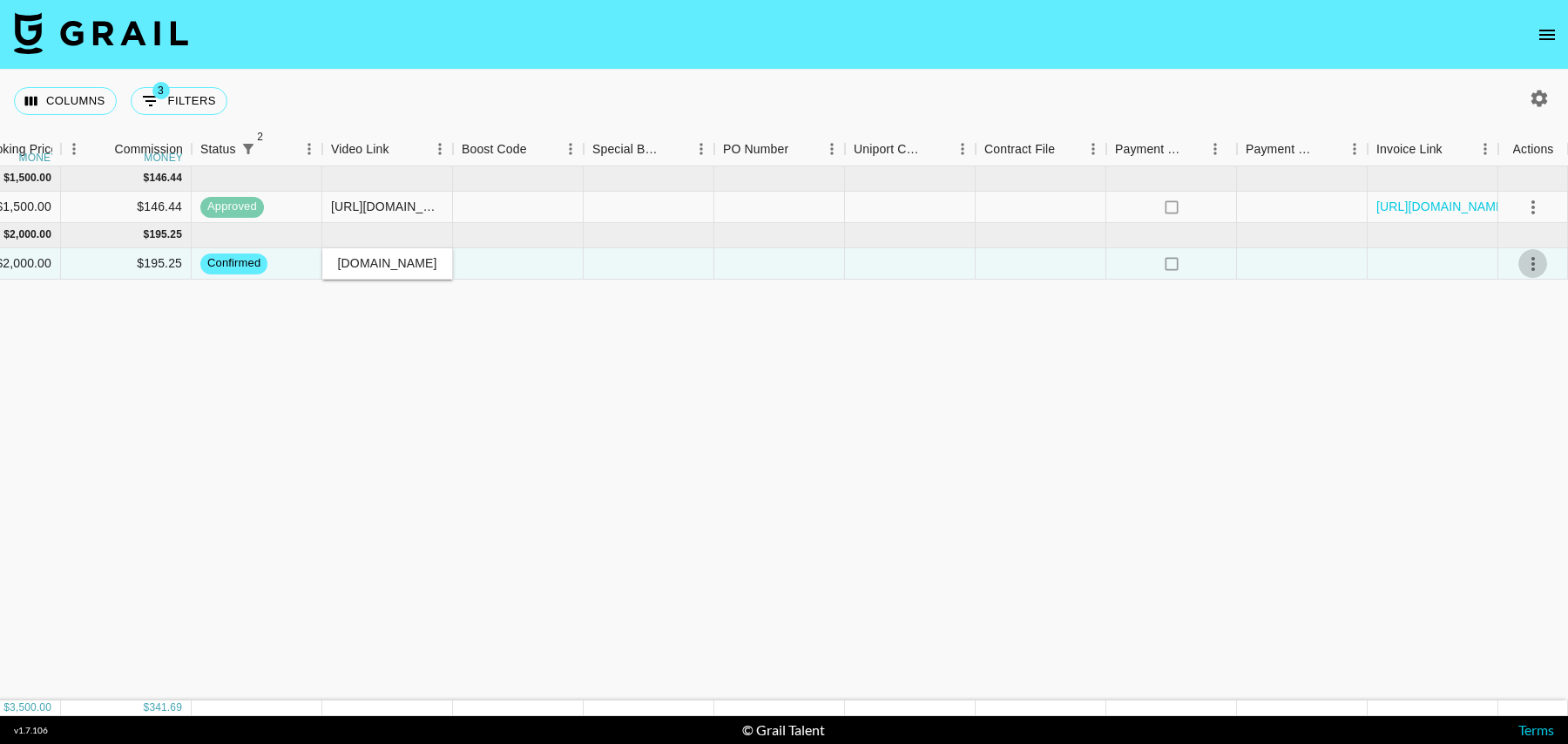
scroll to position [0, 0]
click at [1479, 433] on div "Approve" at bounding box center [1495, 425] width 53 height 21
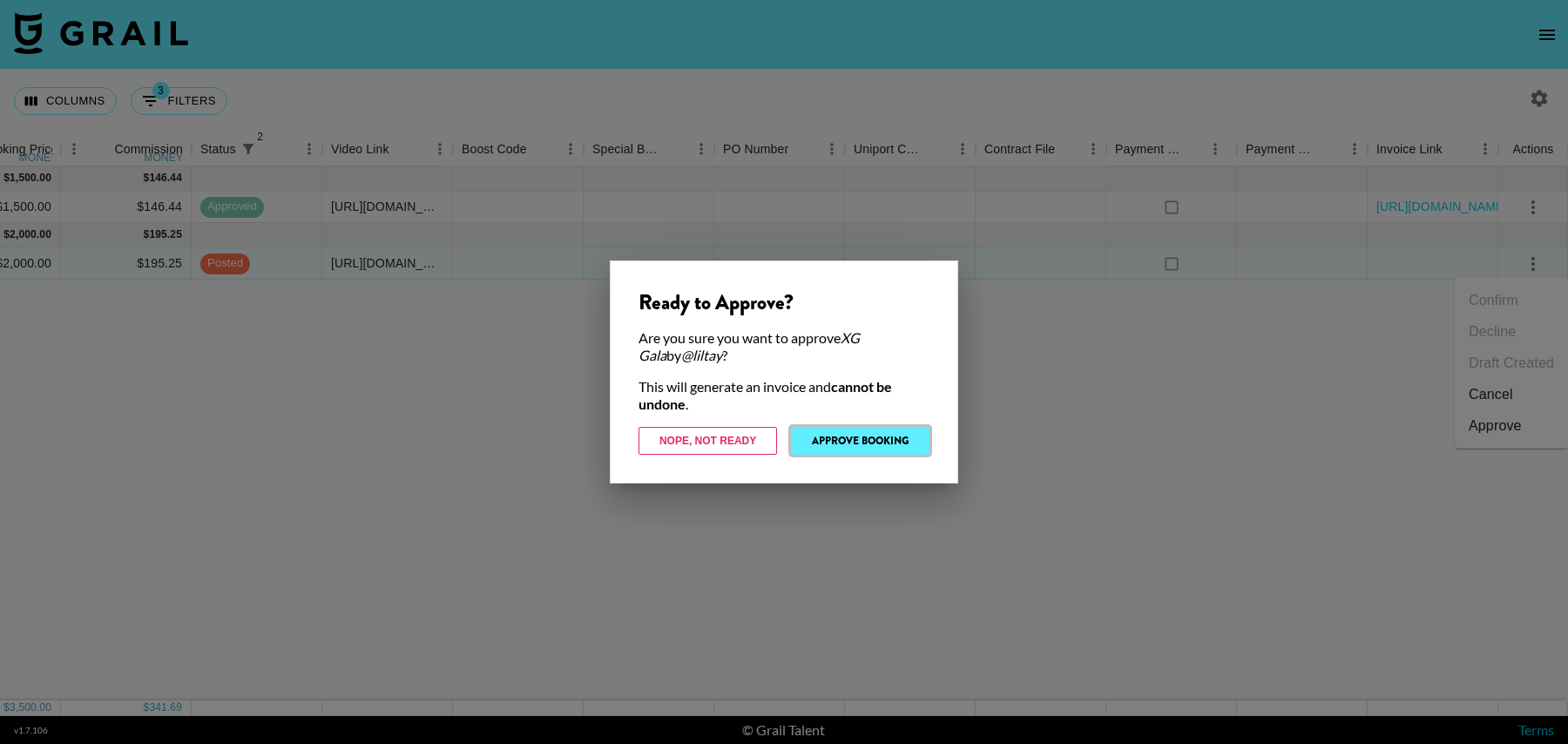
click at [854, 442] on button "Approve Booking" at bounding box center [860, 441] width 138 height 28
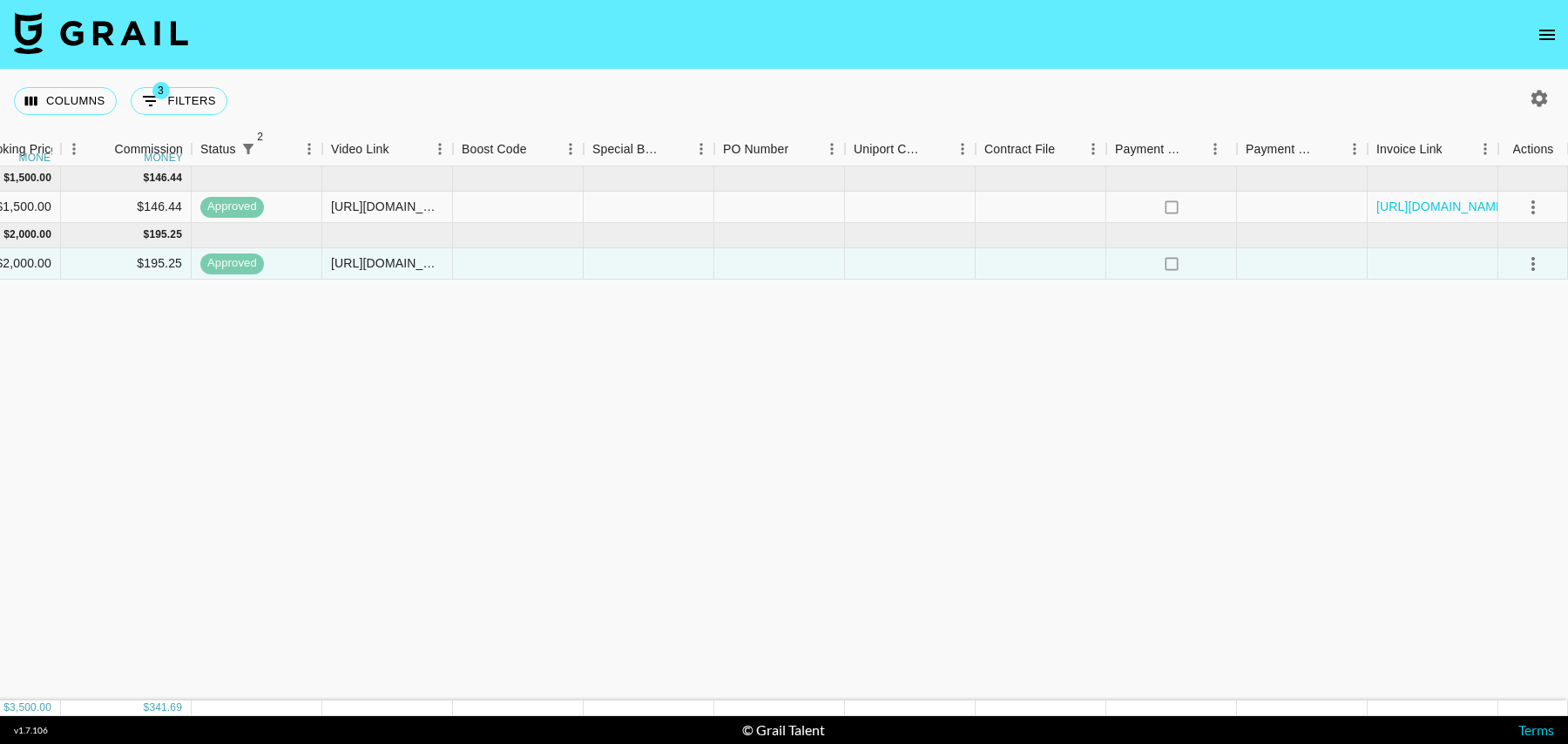
click at [1560, 38] on button "open drawer" at bounding box center [1547, 34] width 35 height 35
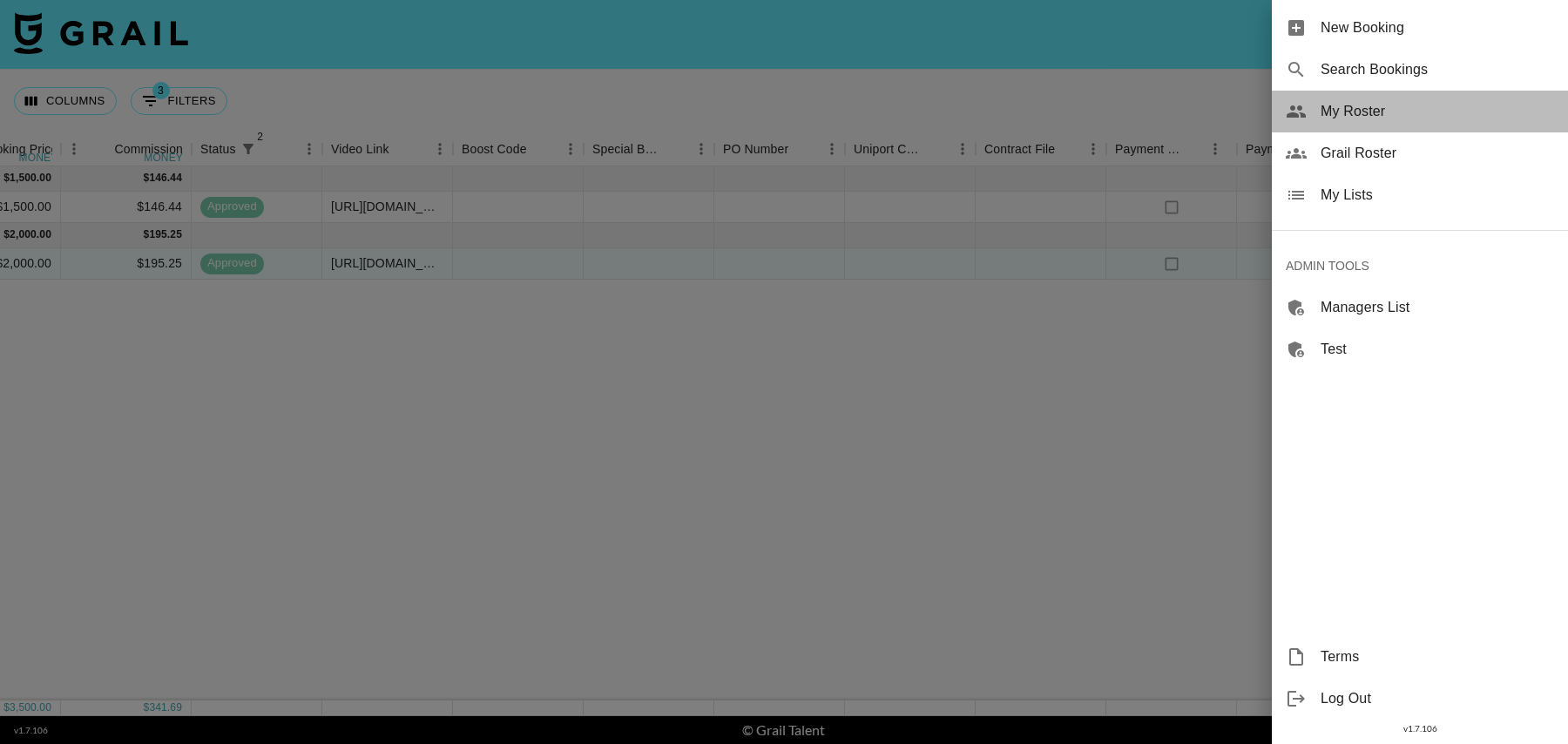
click at [1363, 115] on span "My Roster" at bounding box center [1437, 111] width 234 height 21
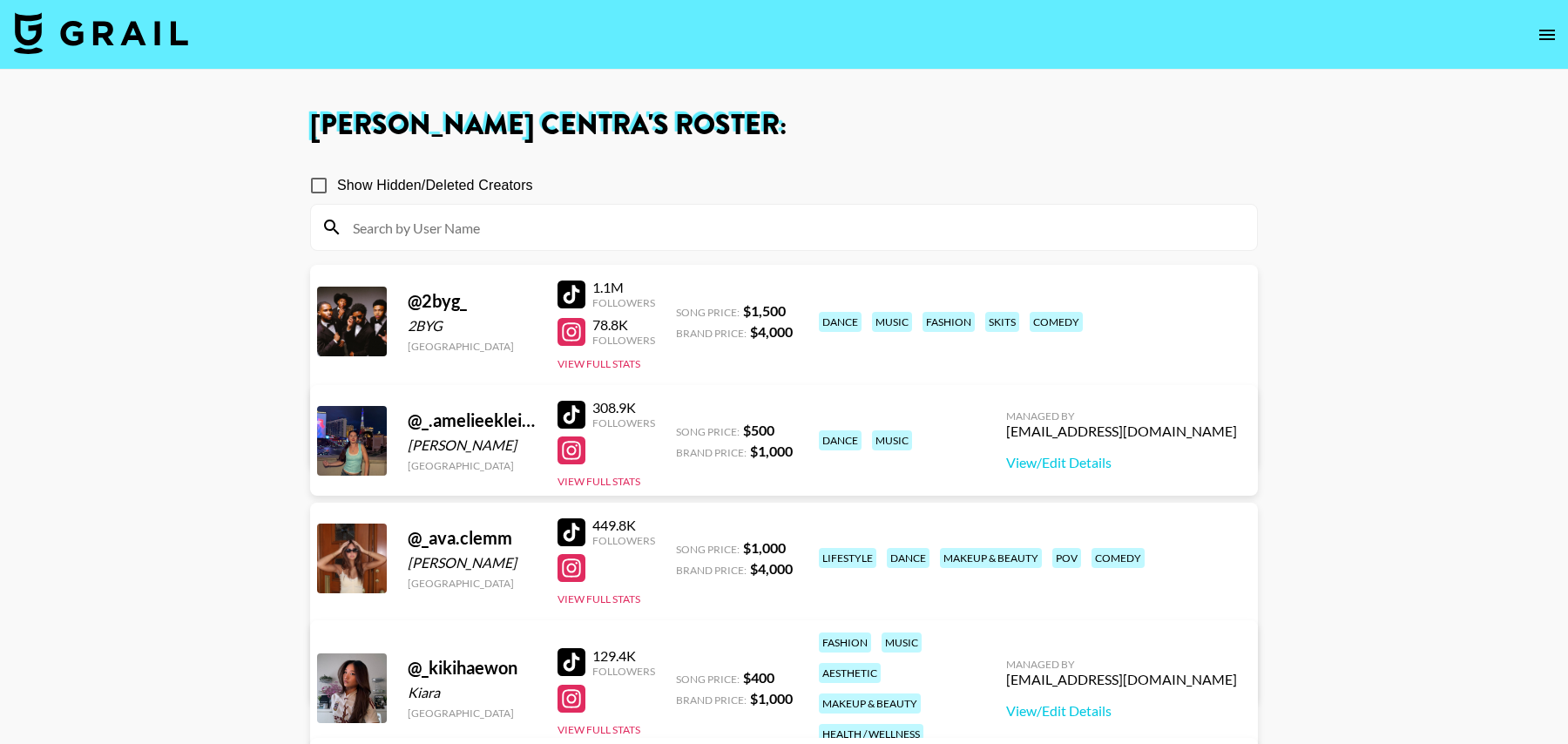
click at [543, 225] on input at bounding box center [794, 227] width 904 height 28
paste input "Shakhed"
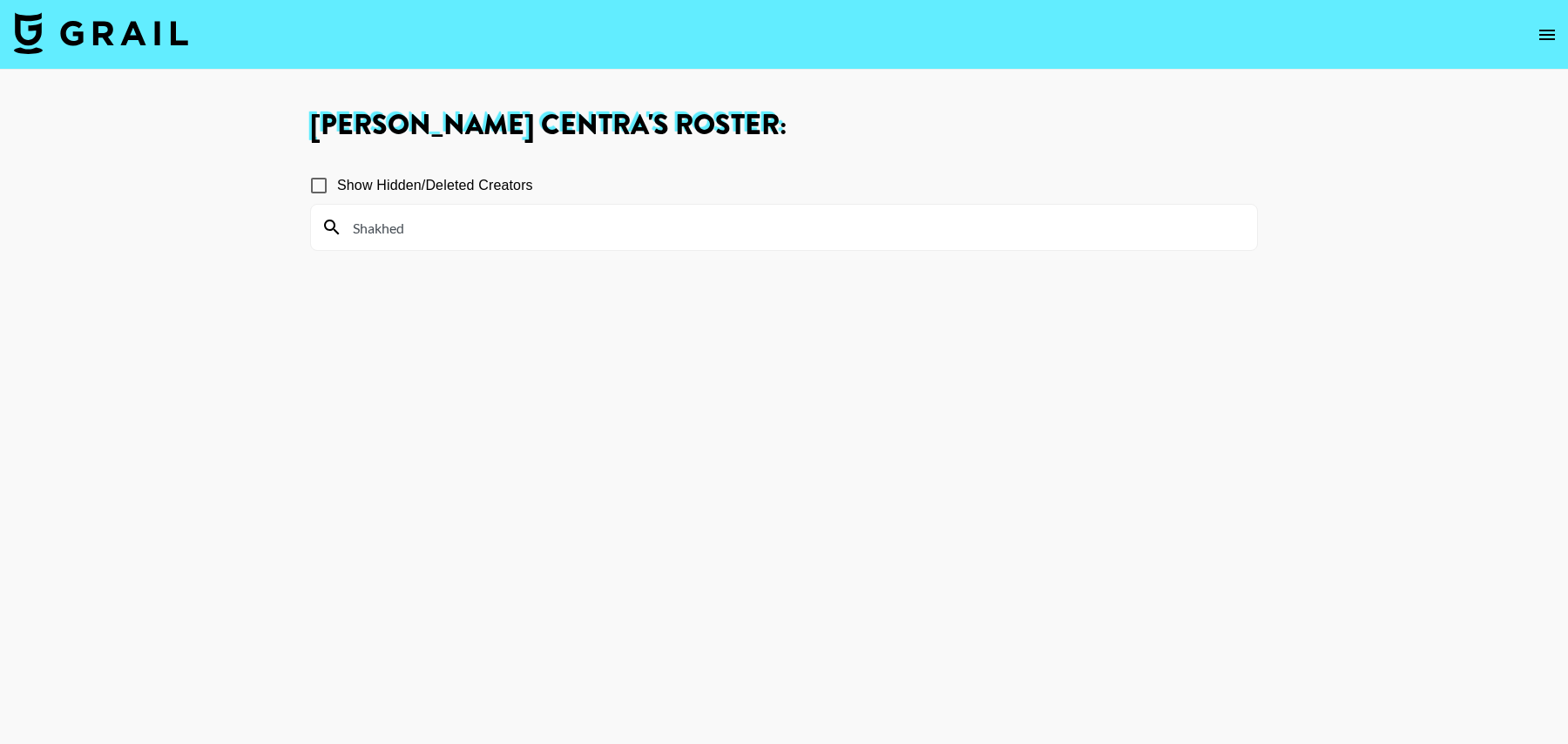
type input "Shakhed"
click at [1551, 33] on icon "open drawer" at bounding box center [1547, 34] width 21 height 21
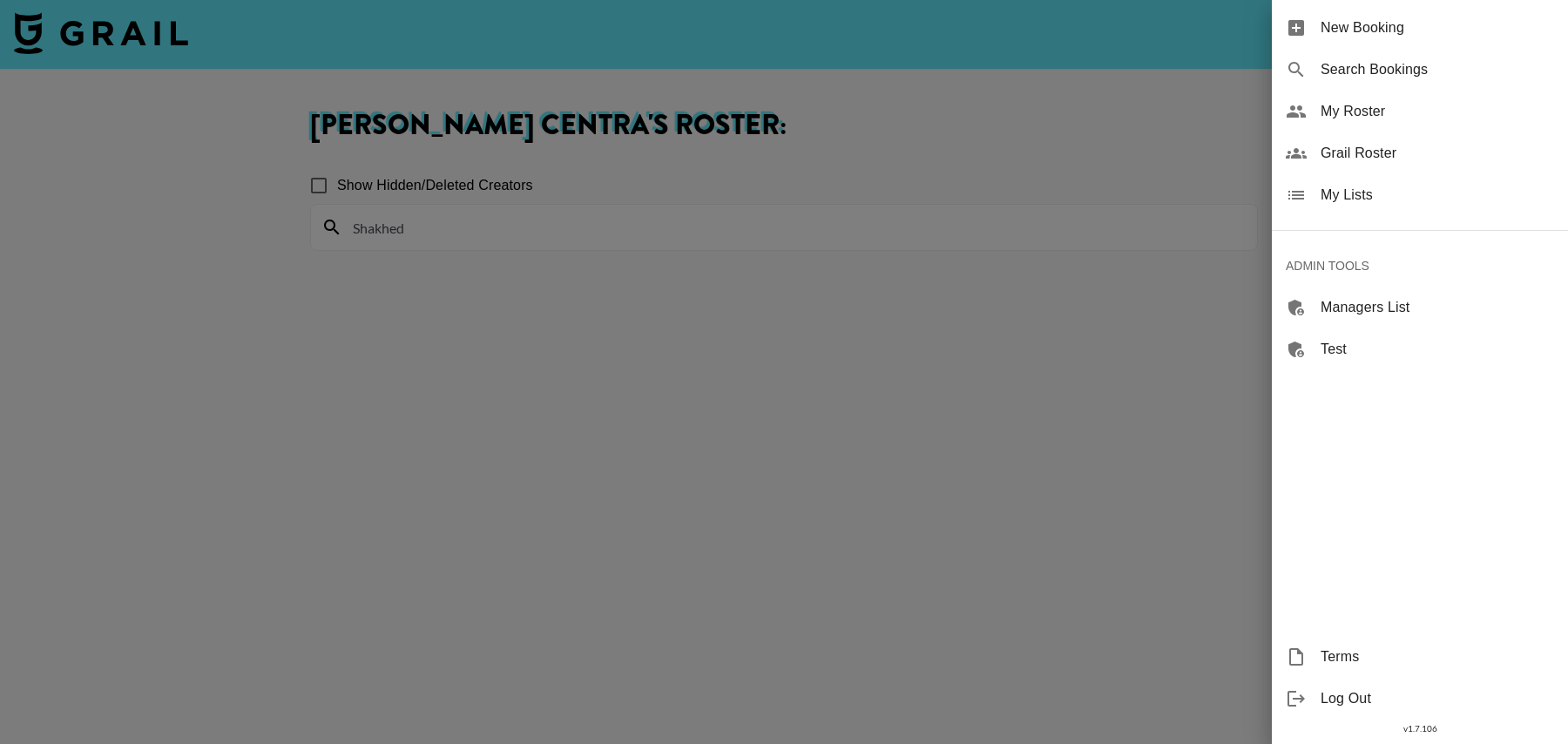
click at [1404, 143] on span "Grail Roster" at bounding box center [1437, 153] width 234 height 21
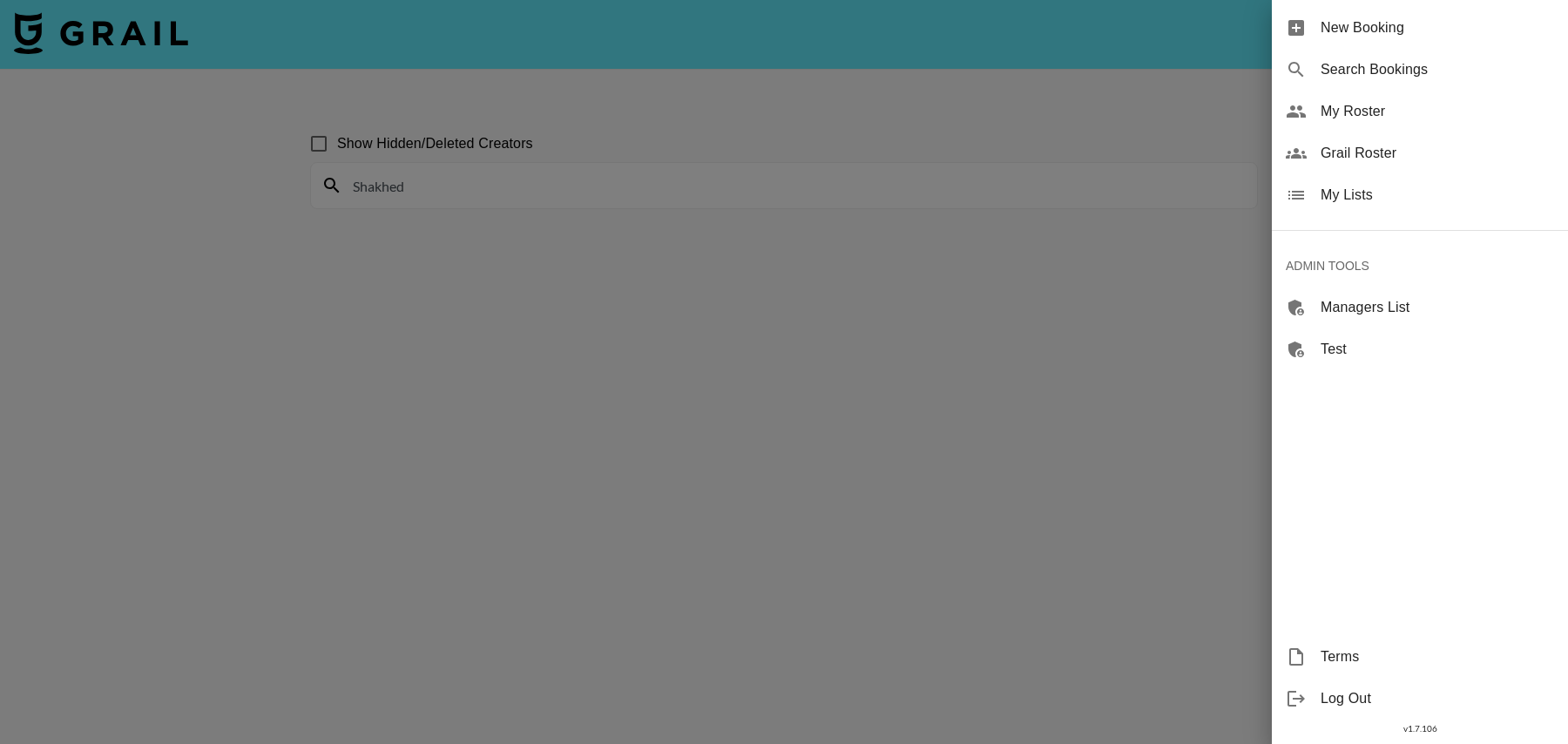
click at [490, 258] on div at bounding box center [784, 372] width 1568 height 744
click at [477, 183] on div at bounding box center [784, 372] width 1568 height 744
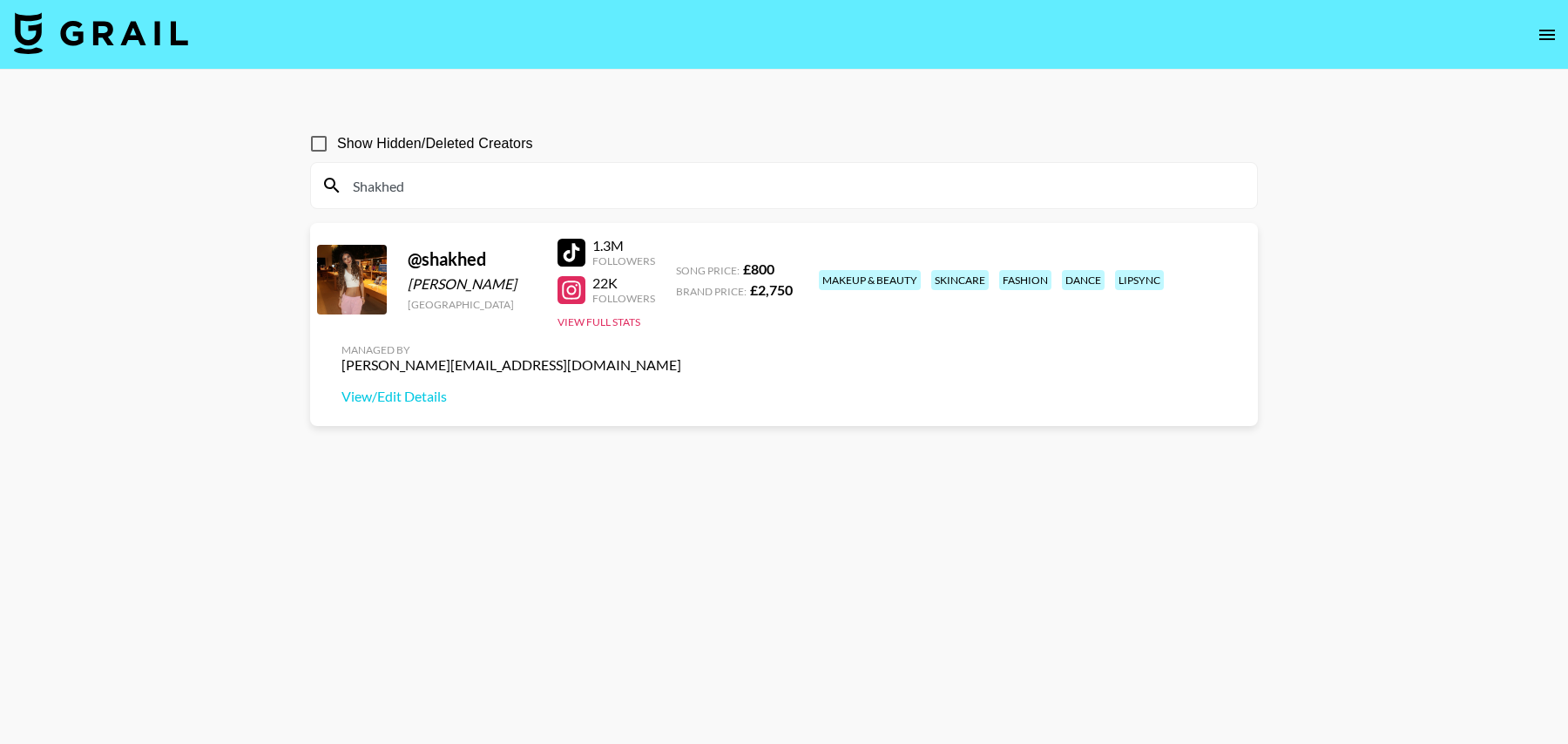
click at [154, 42] on img at bounding box center [100, 33] width 174 height 42
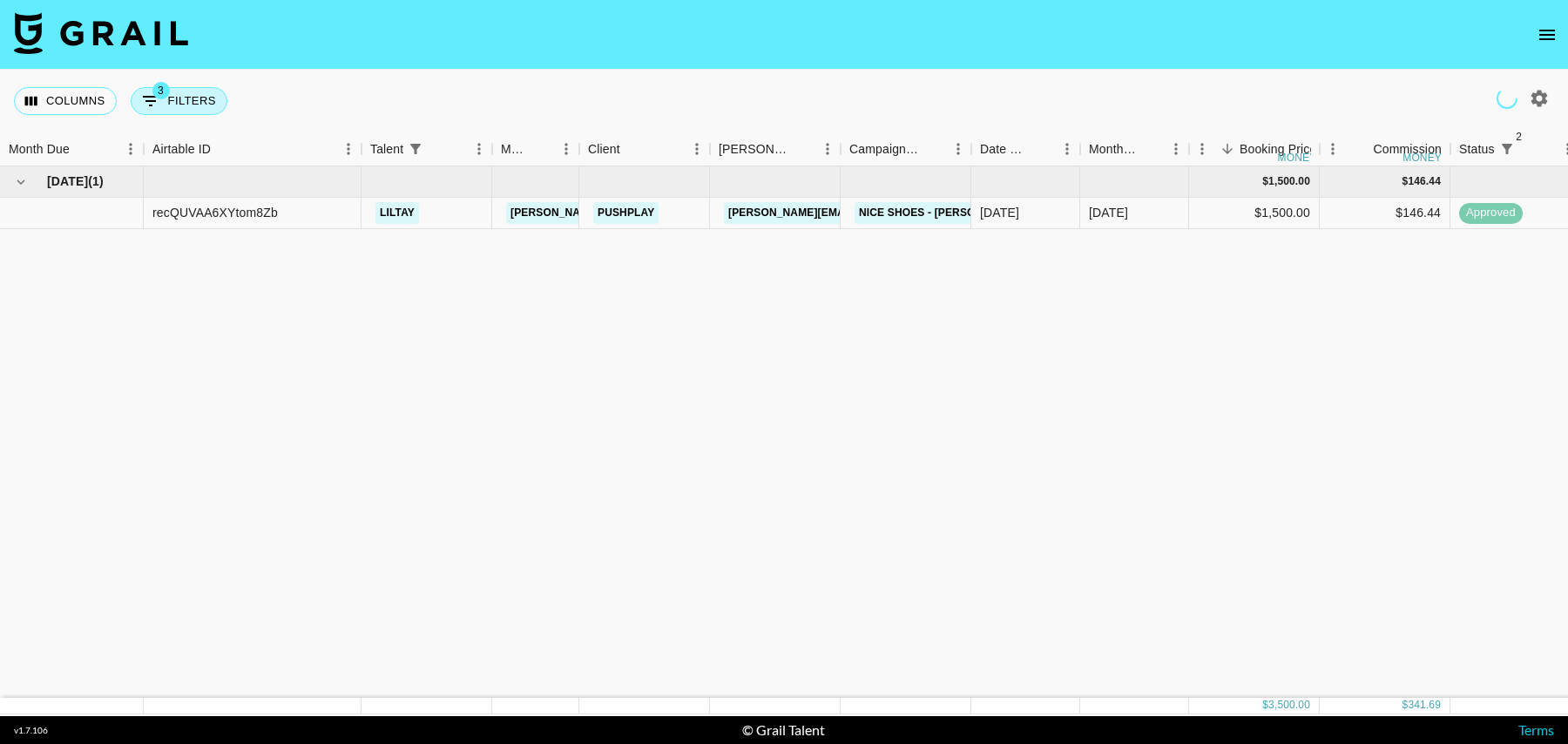
click at [206, 98] on button "3 Filters" at bounding box center [179, 100] width 97 height 28
select select "status"
select select "isNotAnyOf"
select select "status"
select select "isNotAnyOf"
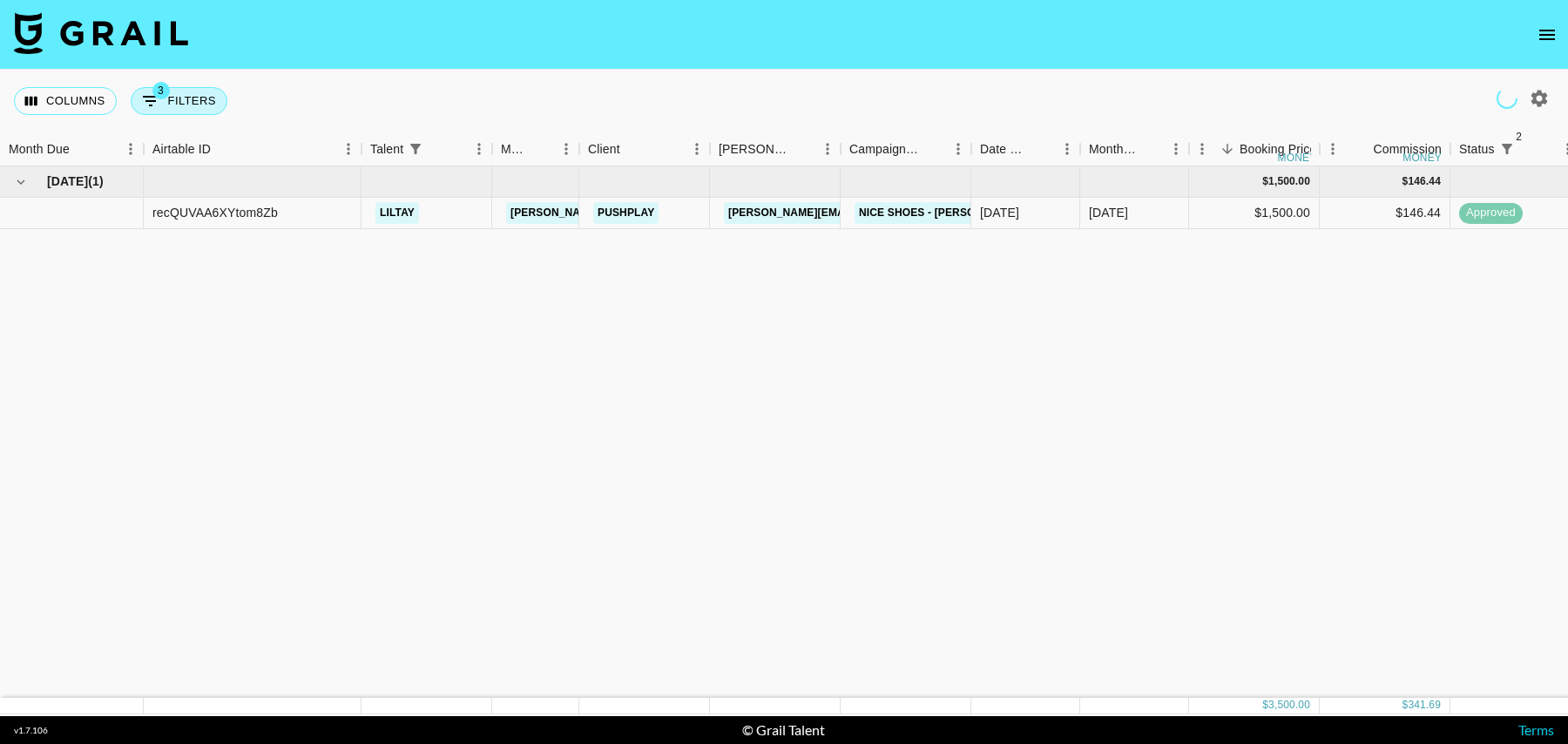
select select "talentName"
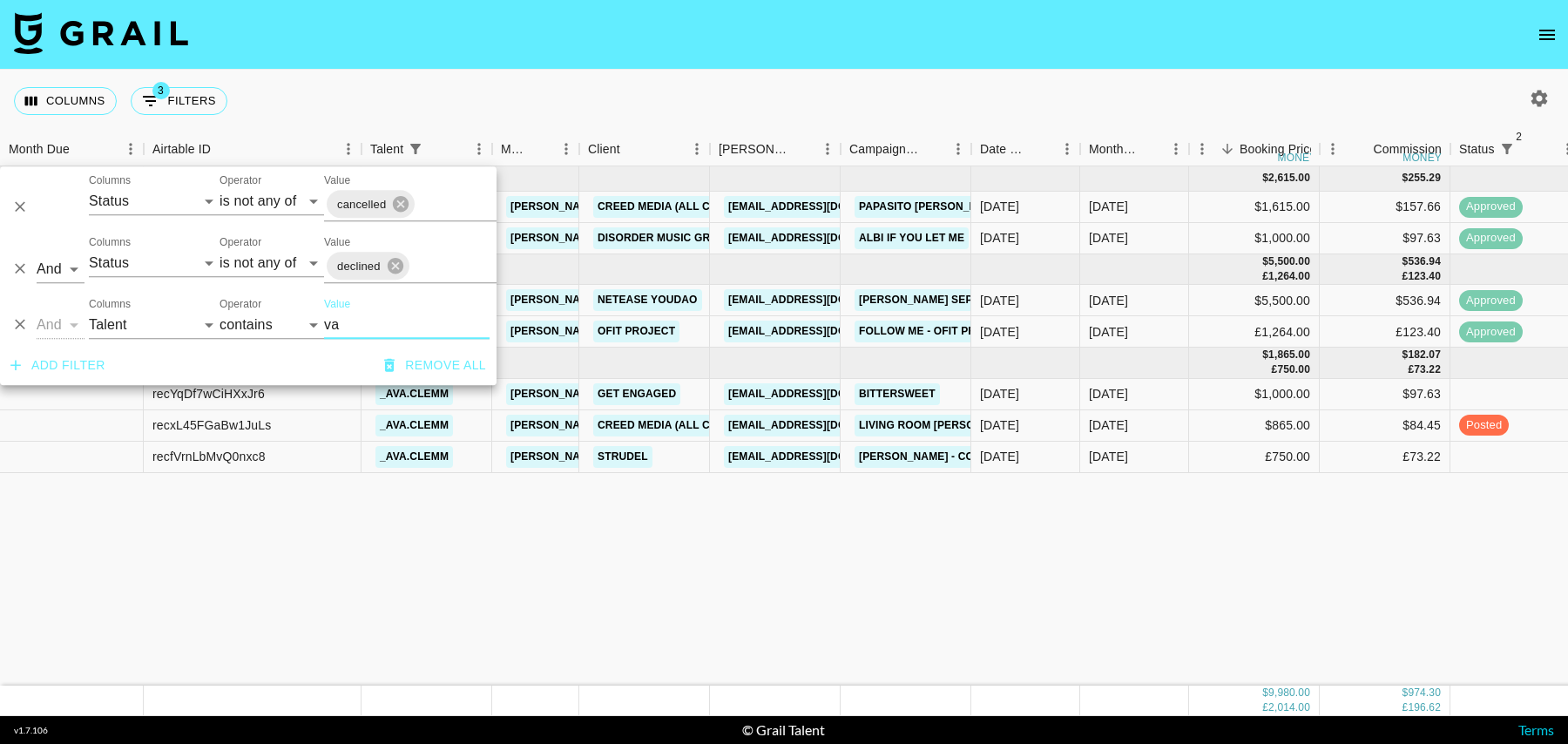
type input "v"
type input "ava"
click at [1196, 429] on div "$865.00" at bounding box center [1255, 425] width 131 height 32
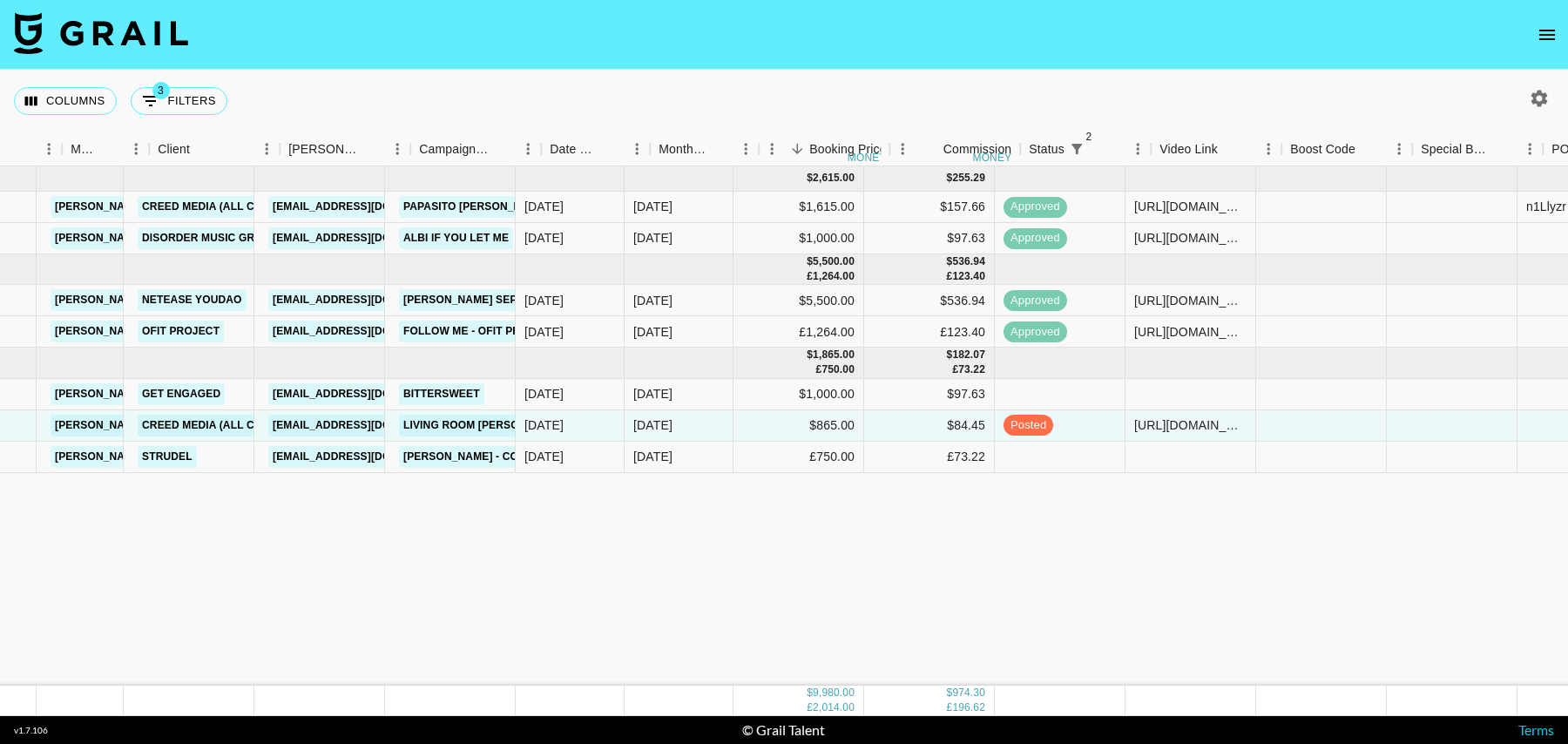
scroll to position [0, 476]
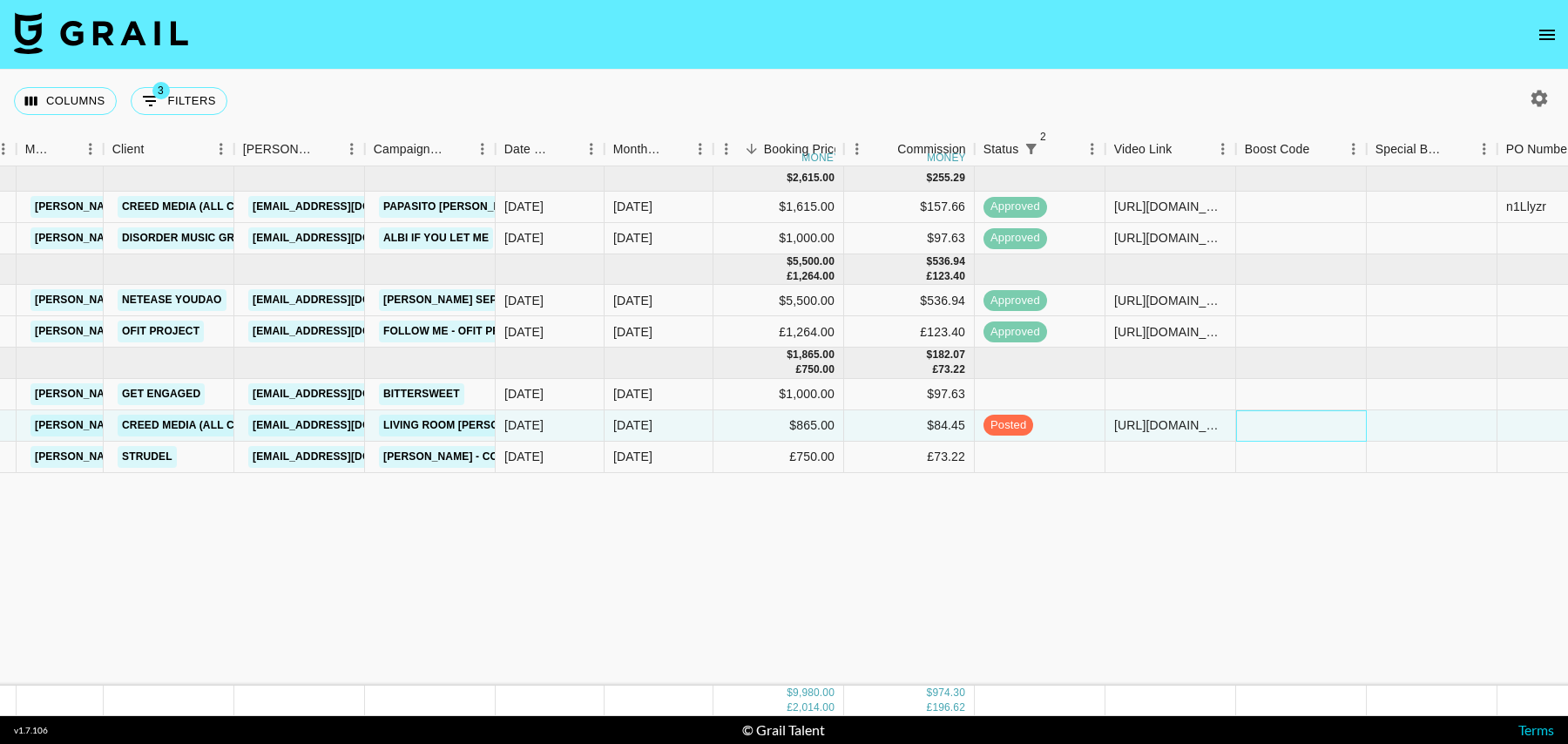
click at [1303, 427] on div at bounding box center [1302, 425] width 131 height 32
click at [1533, 424] on div at bounding box center [1563, 425] width 131 height 32
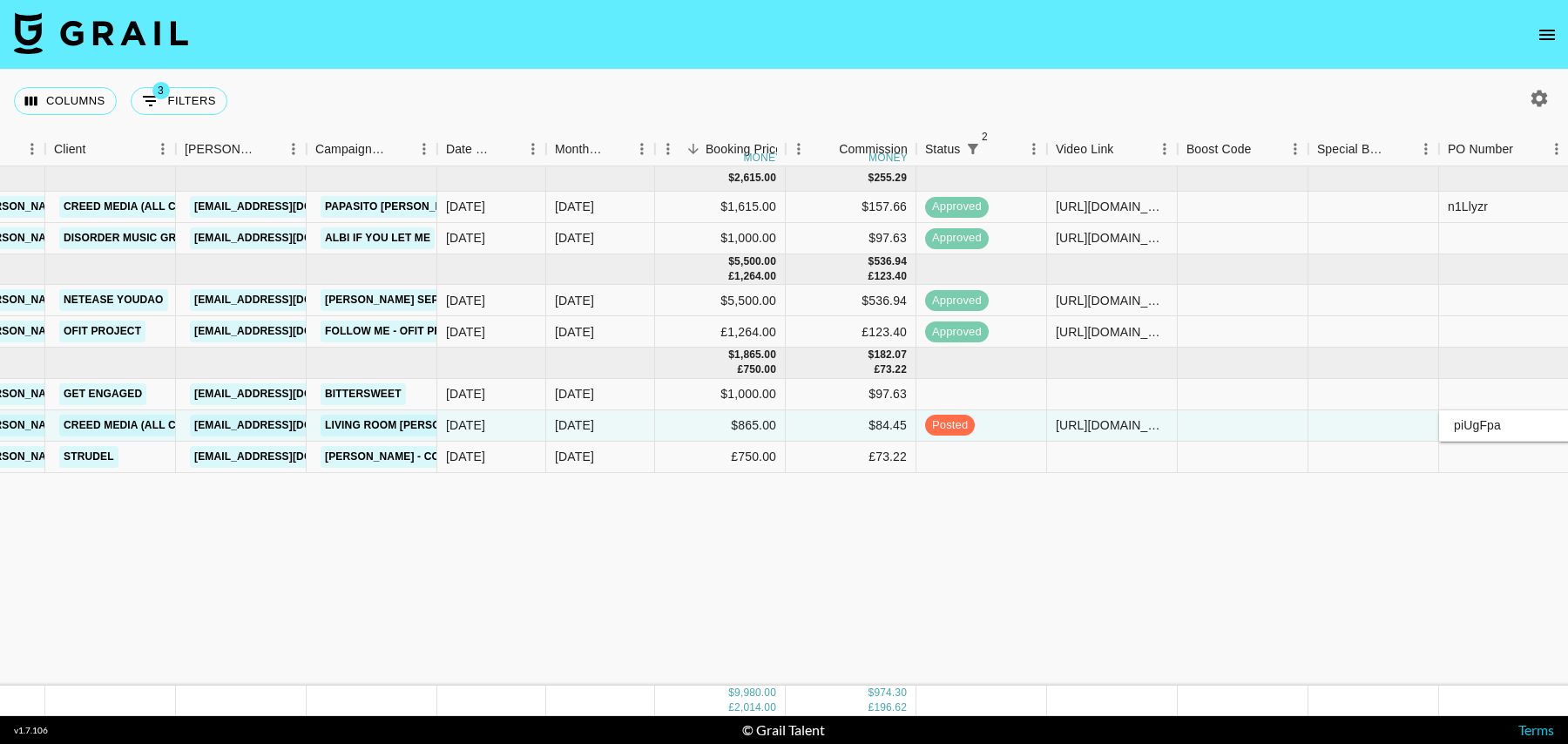
type input "piUgFpa"
click at [1386, 420] on div at bounding box center [1374, 425] width 131 height 32
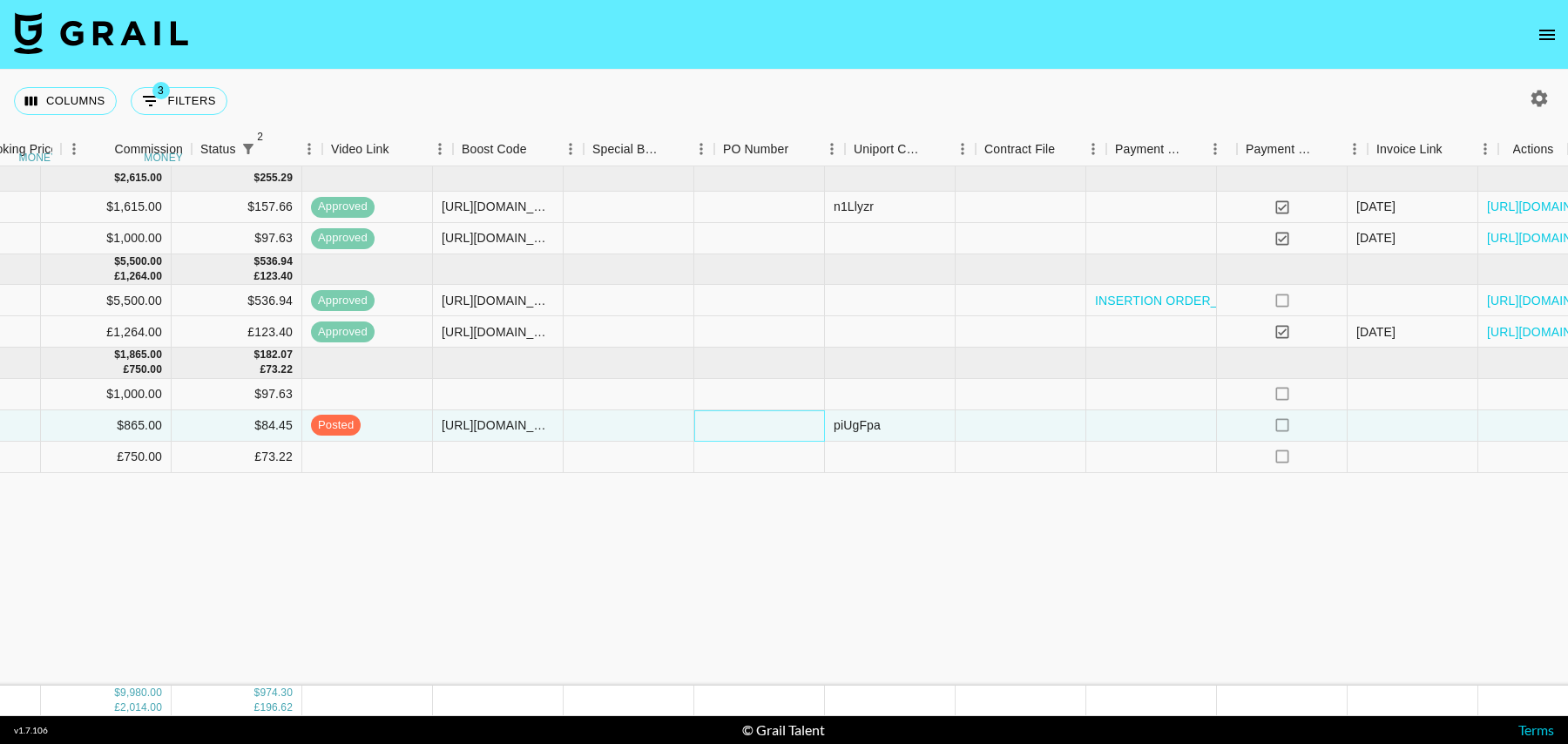
scroll to position [0, 1259]
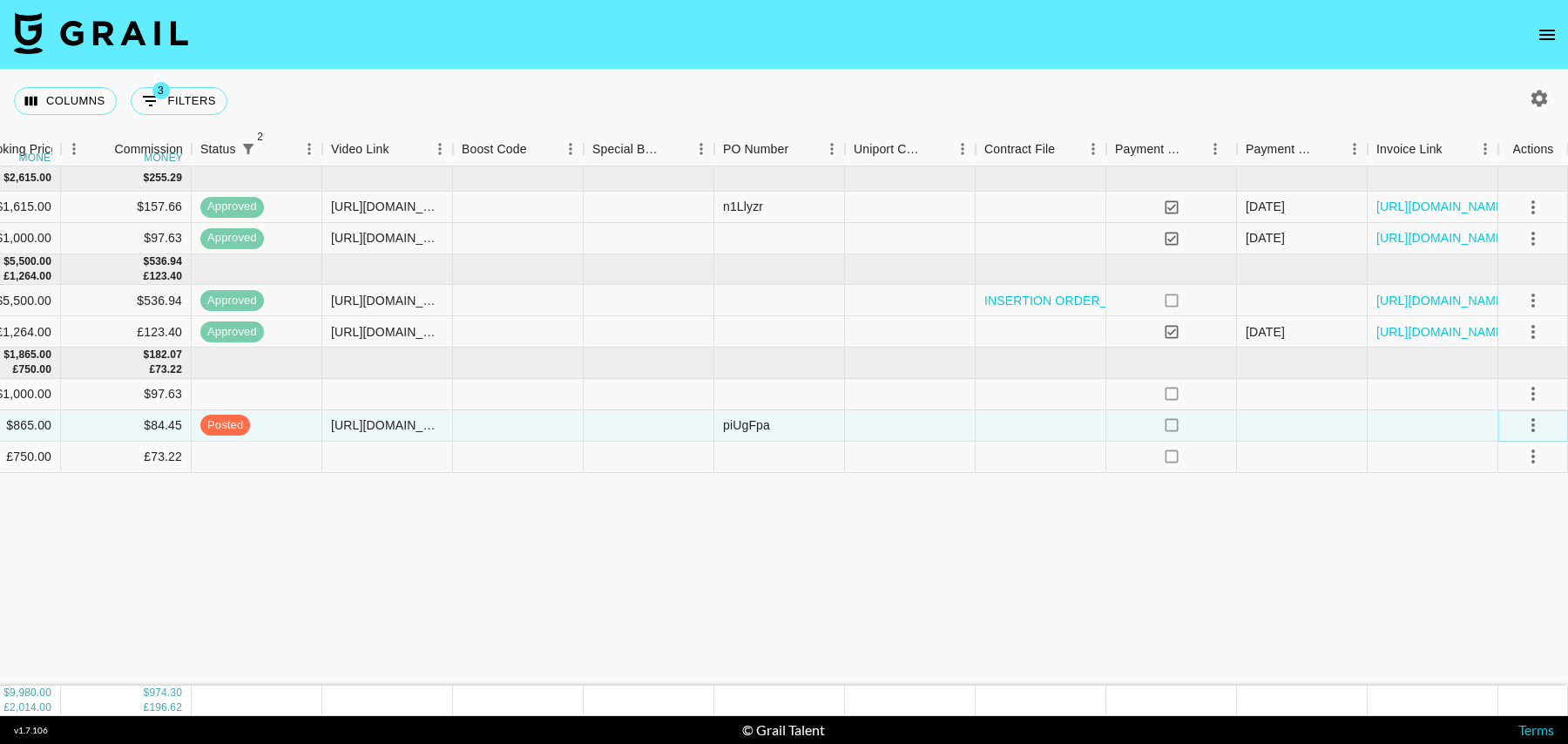
click at [1534, 423] on icon "select merge strategy" at bounding box center [1534, 424] width 4 height 14
click at [1520, 582] on div "Approve" at bounding box center [1495, 587] width 53 height 21
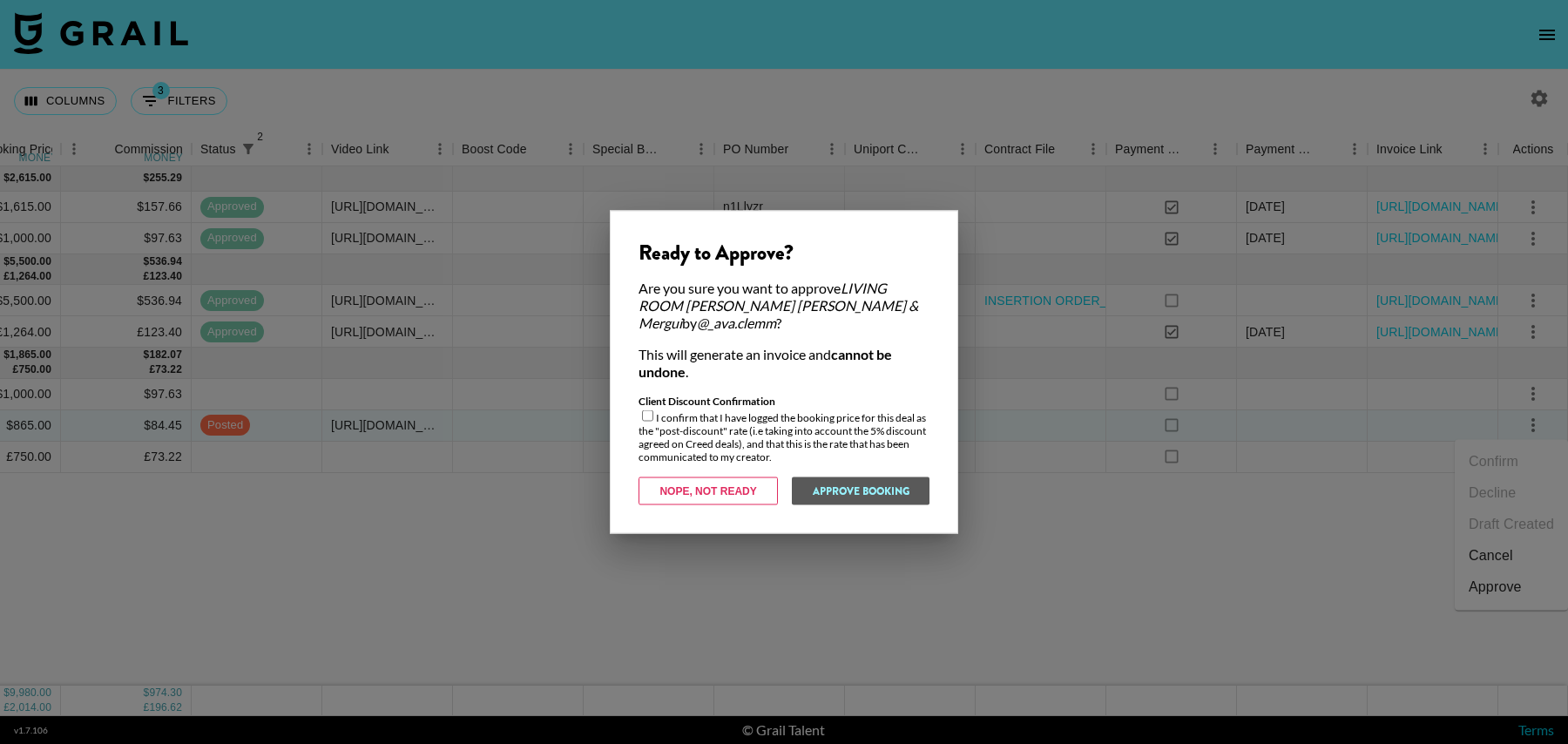
click at [645, 410] on input "checkbox" at bounding box center [648, 415] width 12 height 12
checkbox input "true"
click at [863, 478] on button "Approve Booking" at bounding box center [860, 491] width 138 height 28
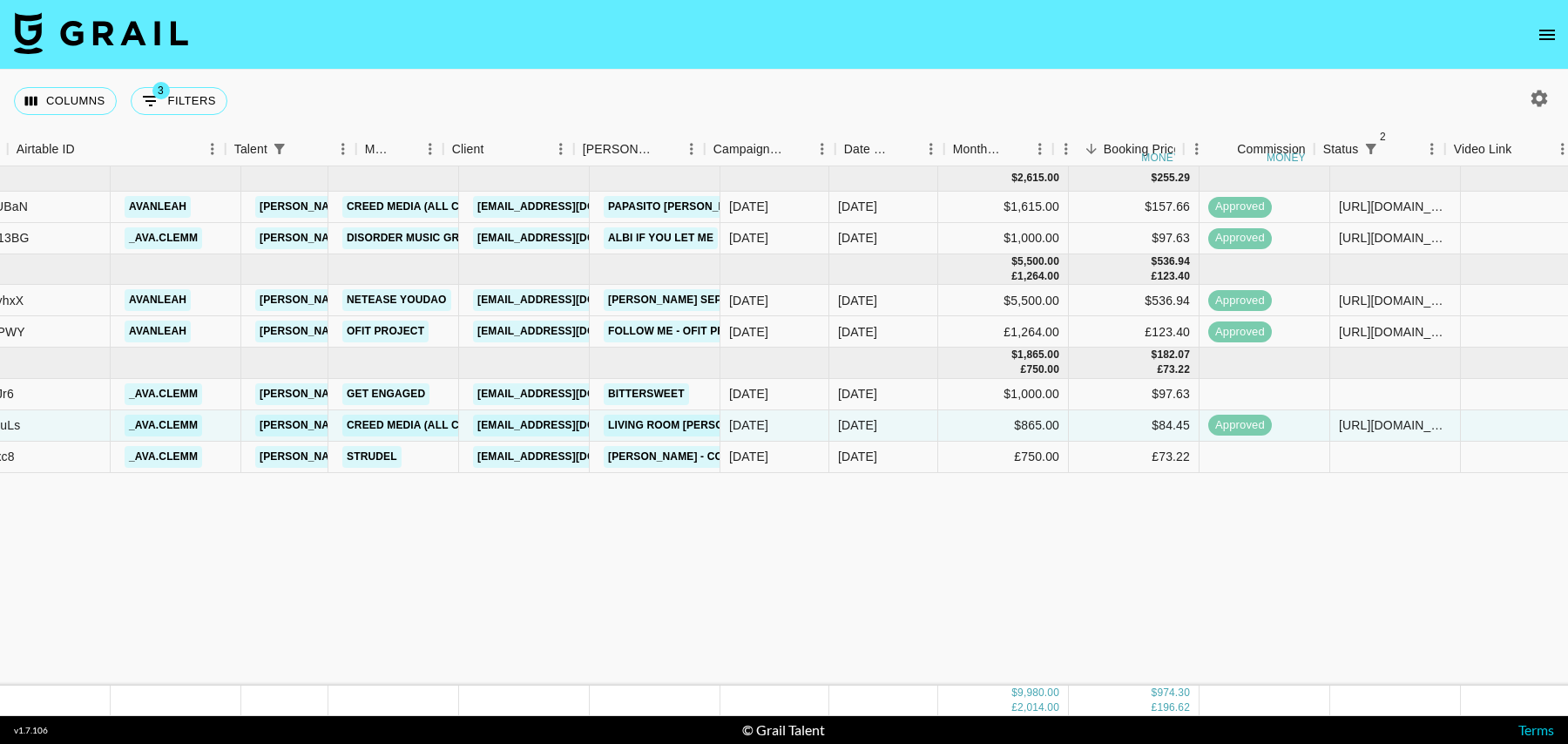
scroll to position [0, 135]
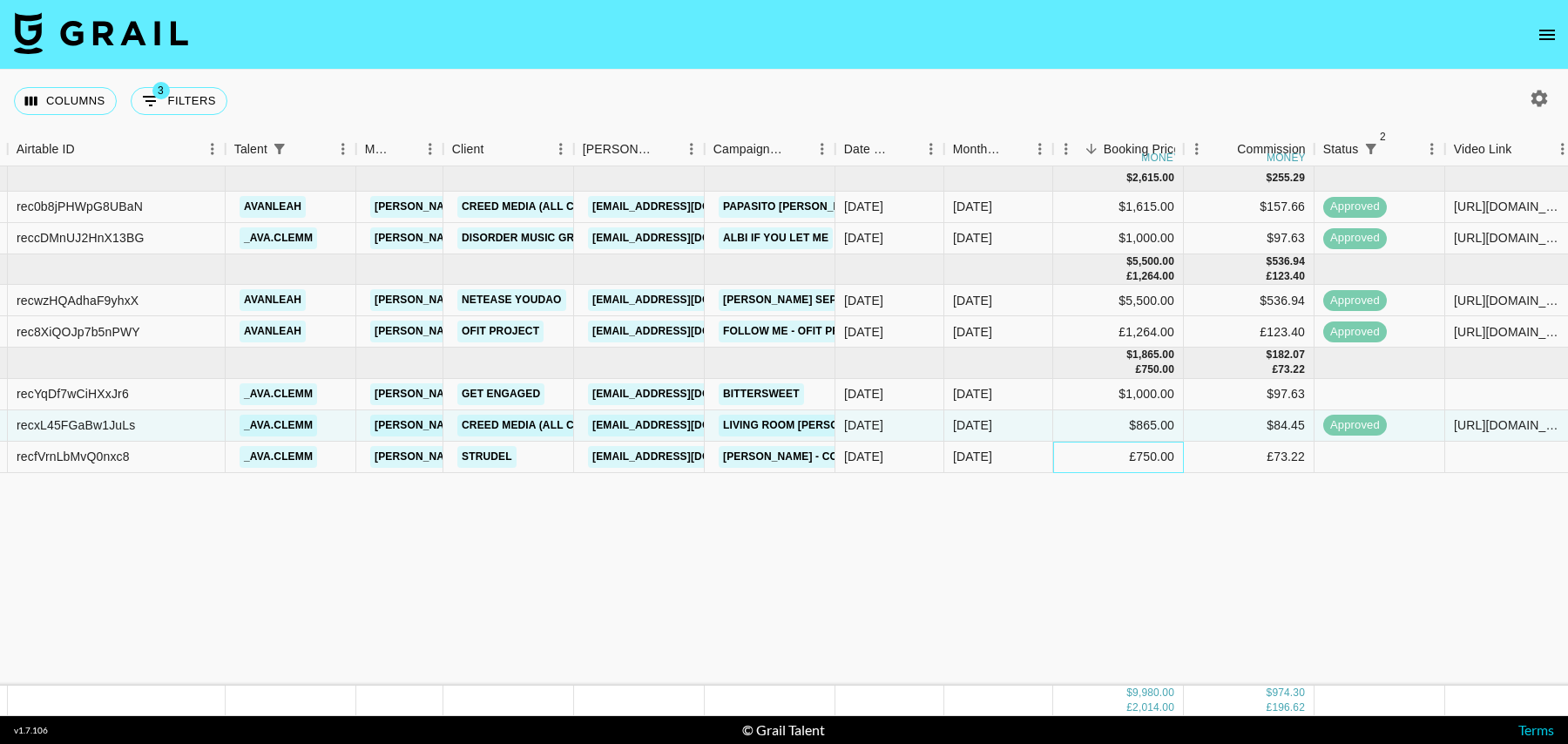
click at [1096, 453] on div "£750.00" at bounding box center [1118, 457] width 131 height 32
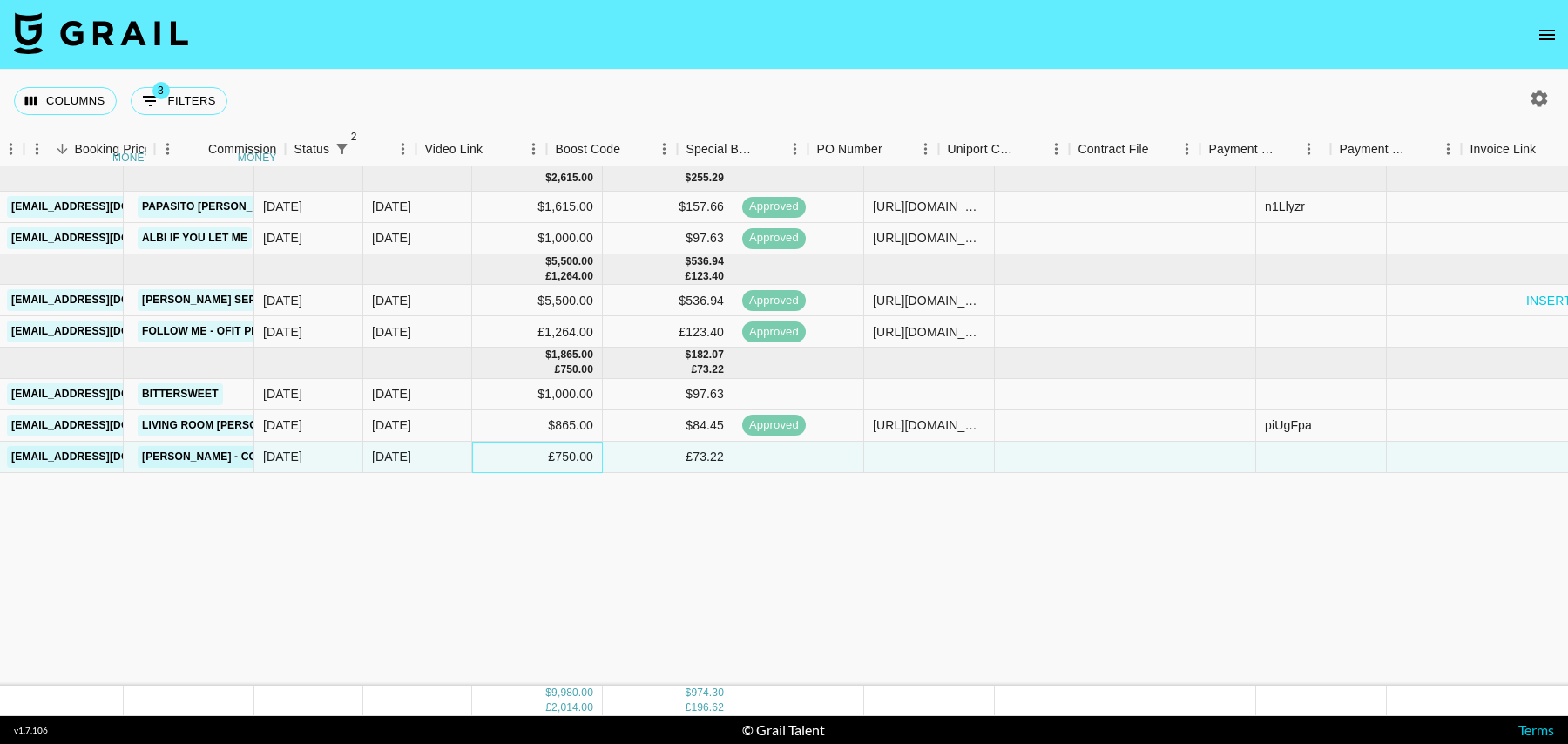
scroll to position [0, 1259]
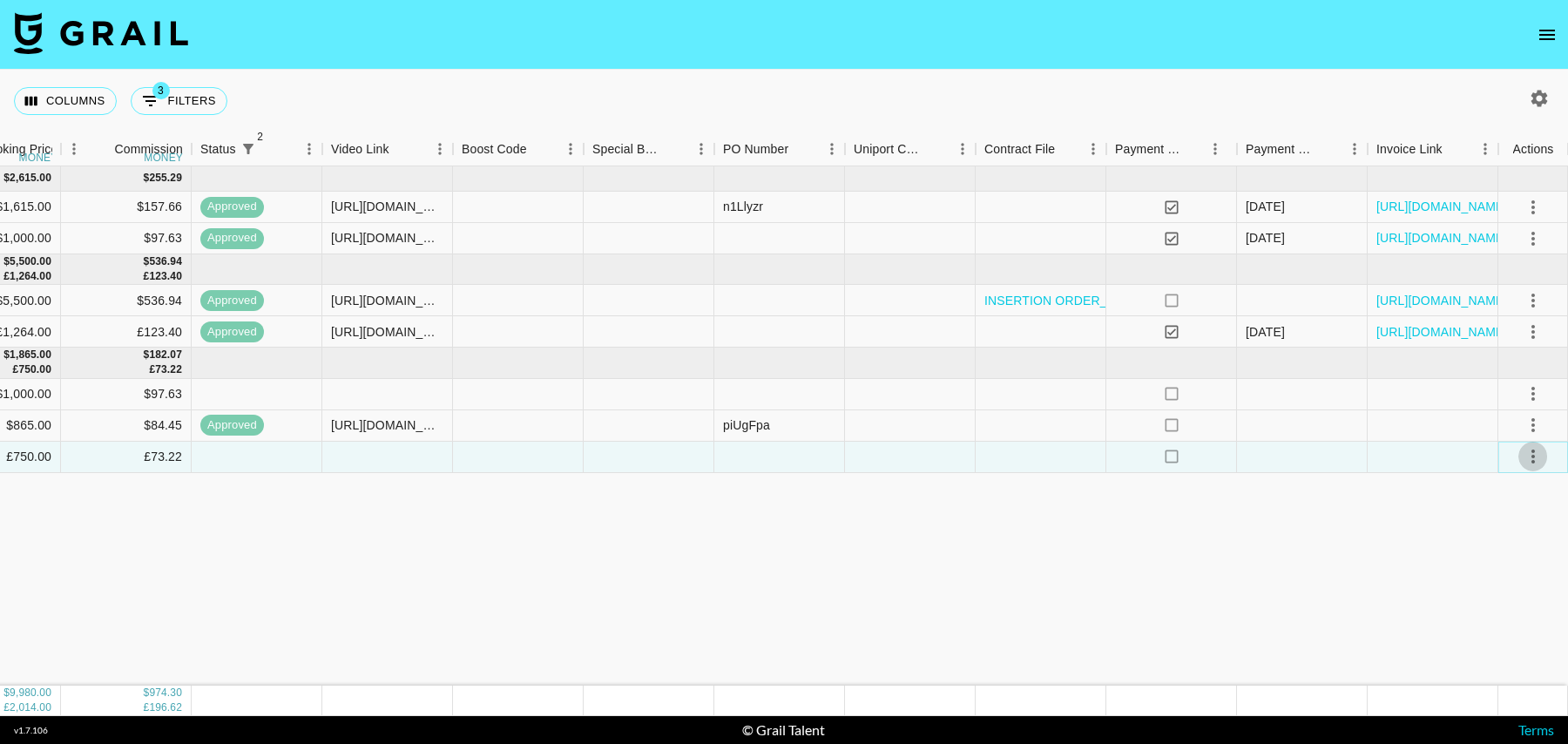
click at [1535, 461] on icon "select merge strategy" at bounding box center [1533, 456] width 21 height 21
click at [1405, 445] on div at bounding box center [1433, 457] width 131 height 32
click at [1538, 455] on icon "select merge strategy" at bounding box center [1533, 456] width 21 height 21
click at [1512, 521] on li "Decline" at bounding box center [1511, 524] width 113 height 32
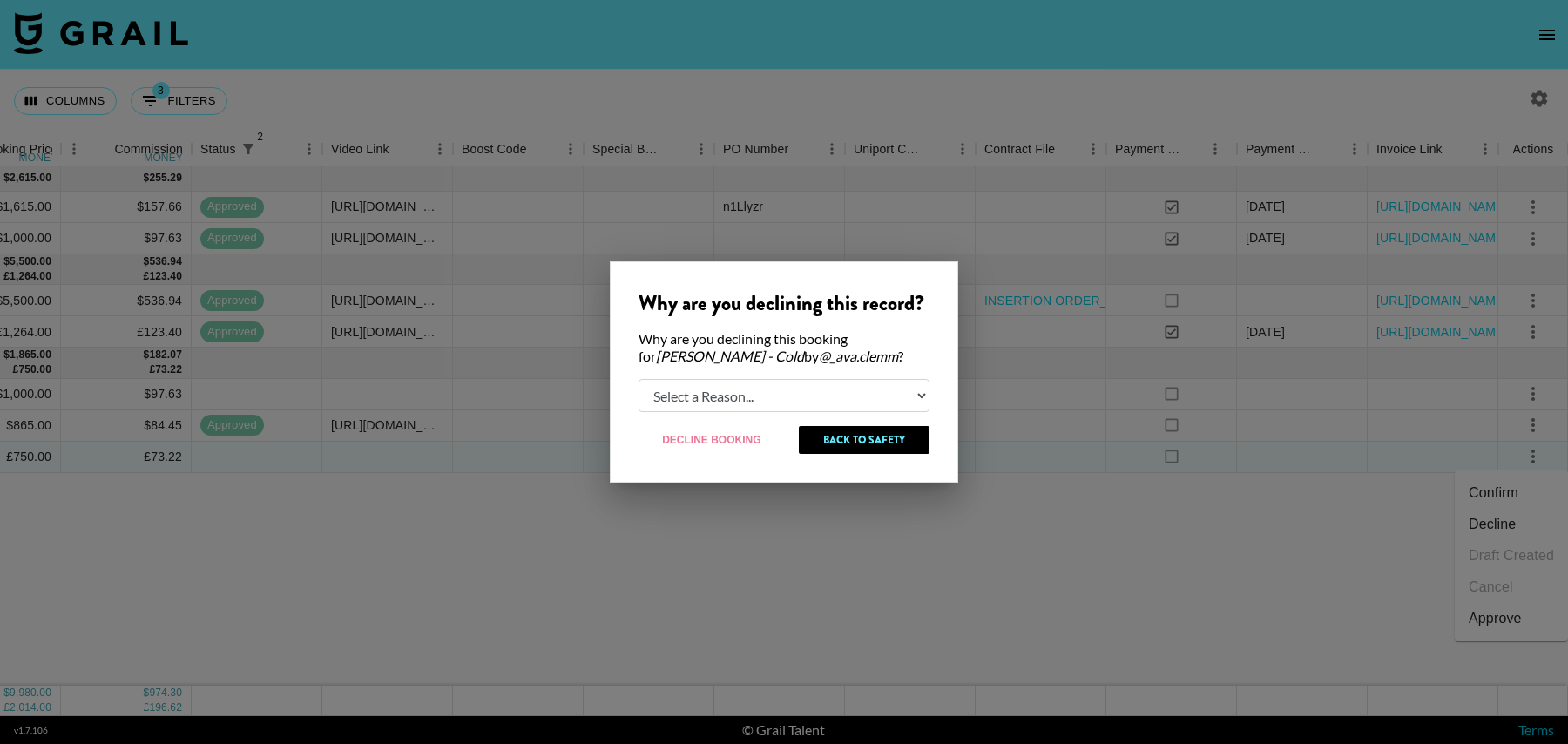
click at [801, 389] on select "Select a Reason... Relogging this deal due to a data issue The booker cancelled…" at bounding box center [784, 395] width 291 height 33
select select "creator_decline"
click at [639, 379] on select "Select a Reason... Relogging this deal due to a data issue The booker cancelled…" at bounding box center [784, 395] width 291 height 33
click at [716, 438] on button "Decline Booking" at bounding box center [712, 440] width 147 height 28
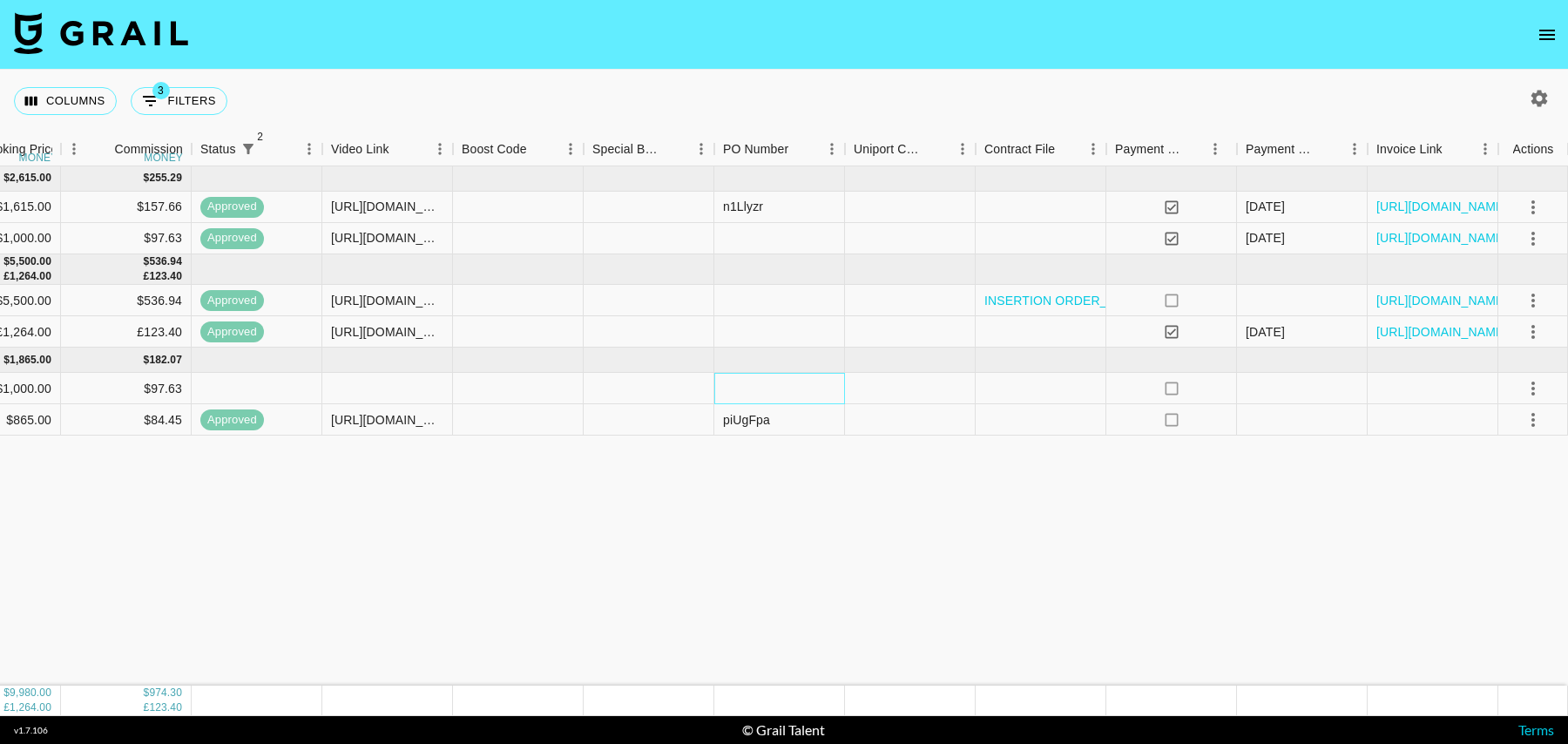
click at [769, 377] on div at bounding box center [779, 388] width 131 height 32
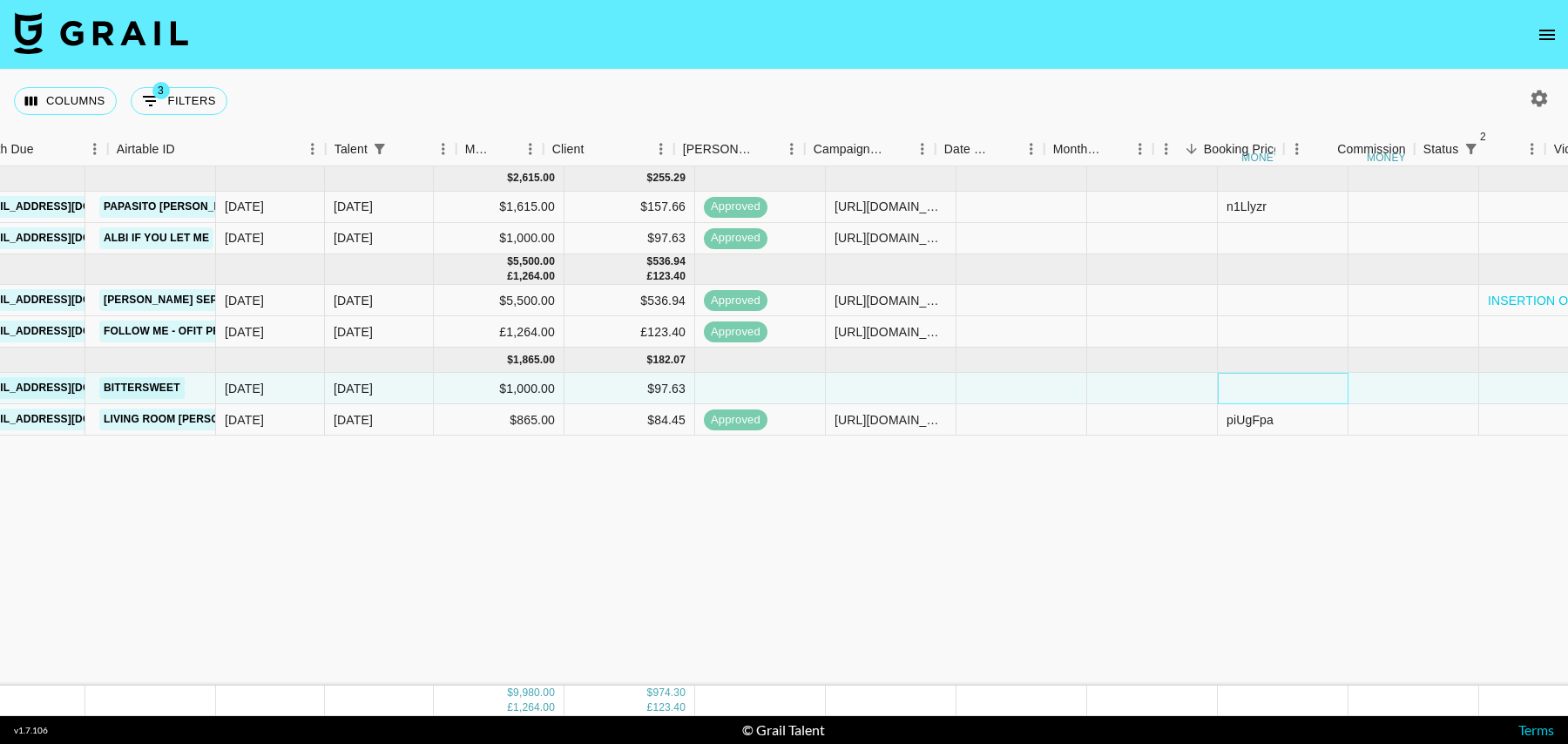
scroll to position [0, 0]
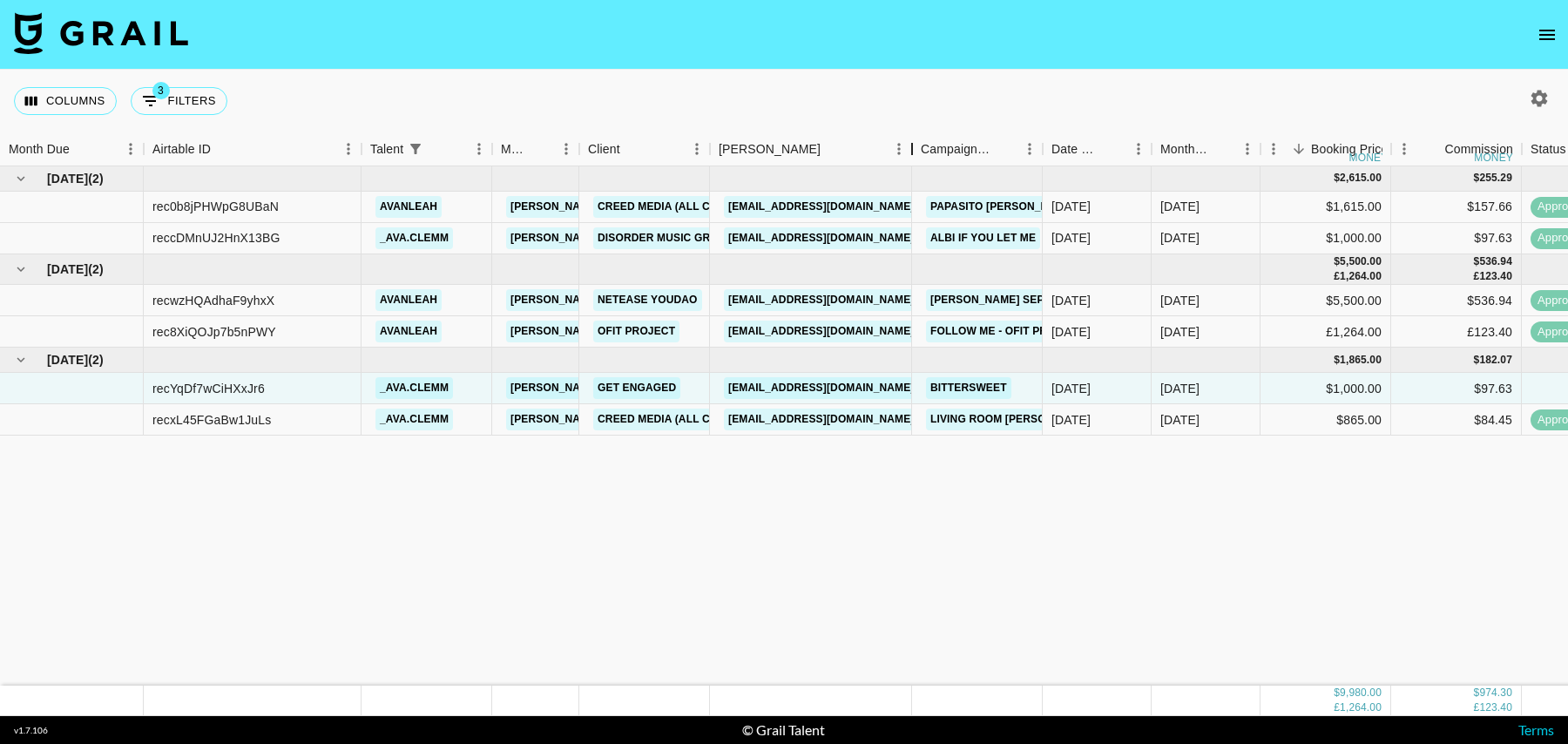
drag, startPoint x: 840, startPoint y: 153, endPoint x: 944, endPoint y: 153, distance: 104.0
click at [922, 153] on div "Booker" at bounding box center [911, 150] width 21 height 34
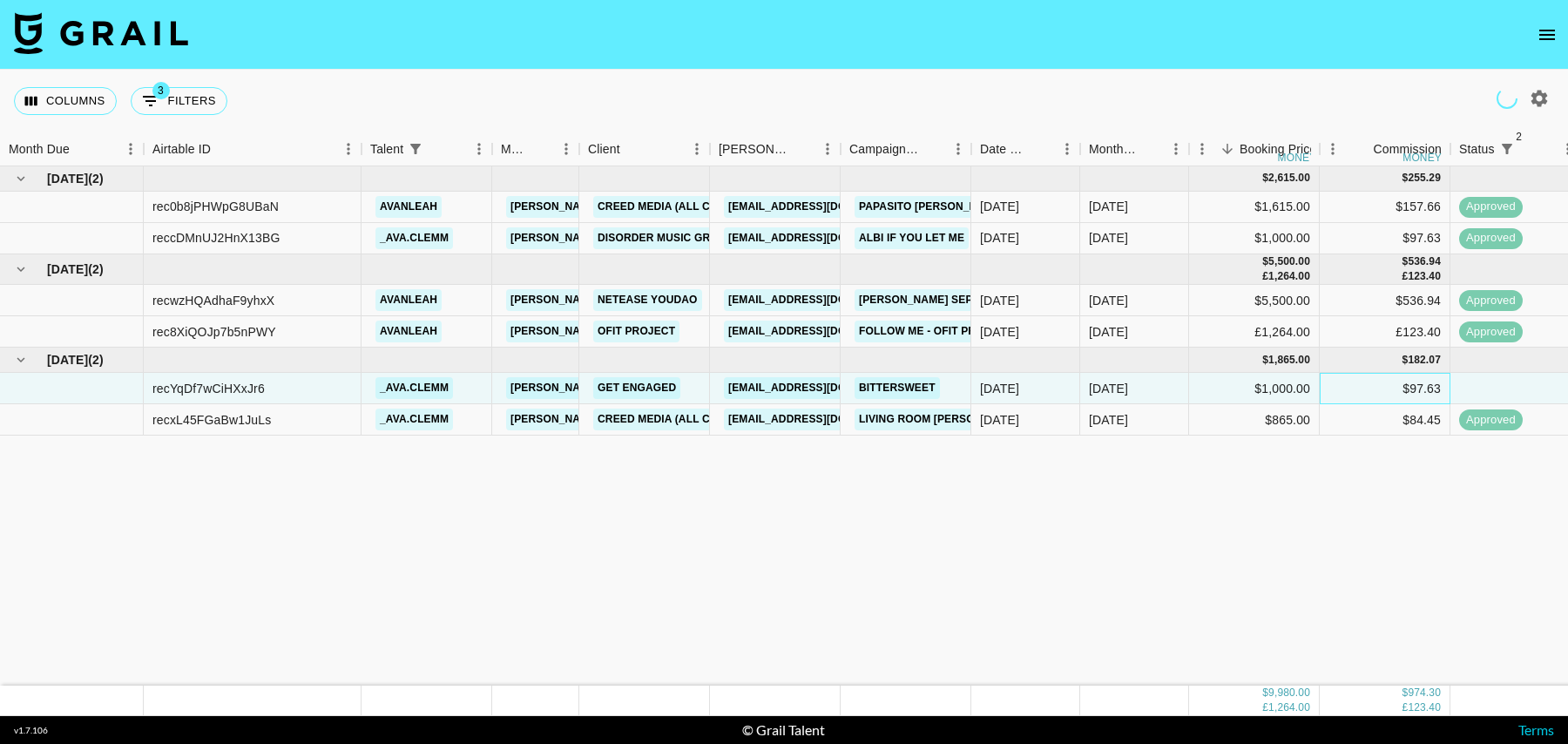
click at [1373, 378] on div "$97.63" at bounding box center [1385, 388] width 131 height 32
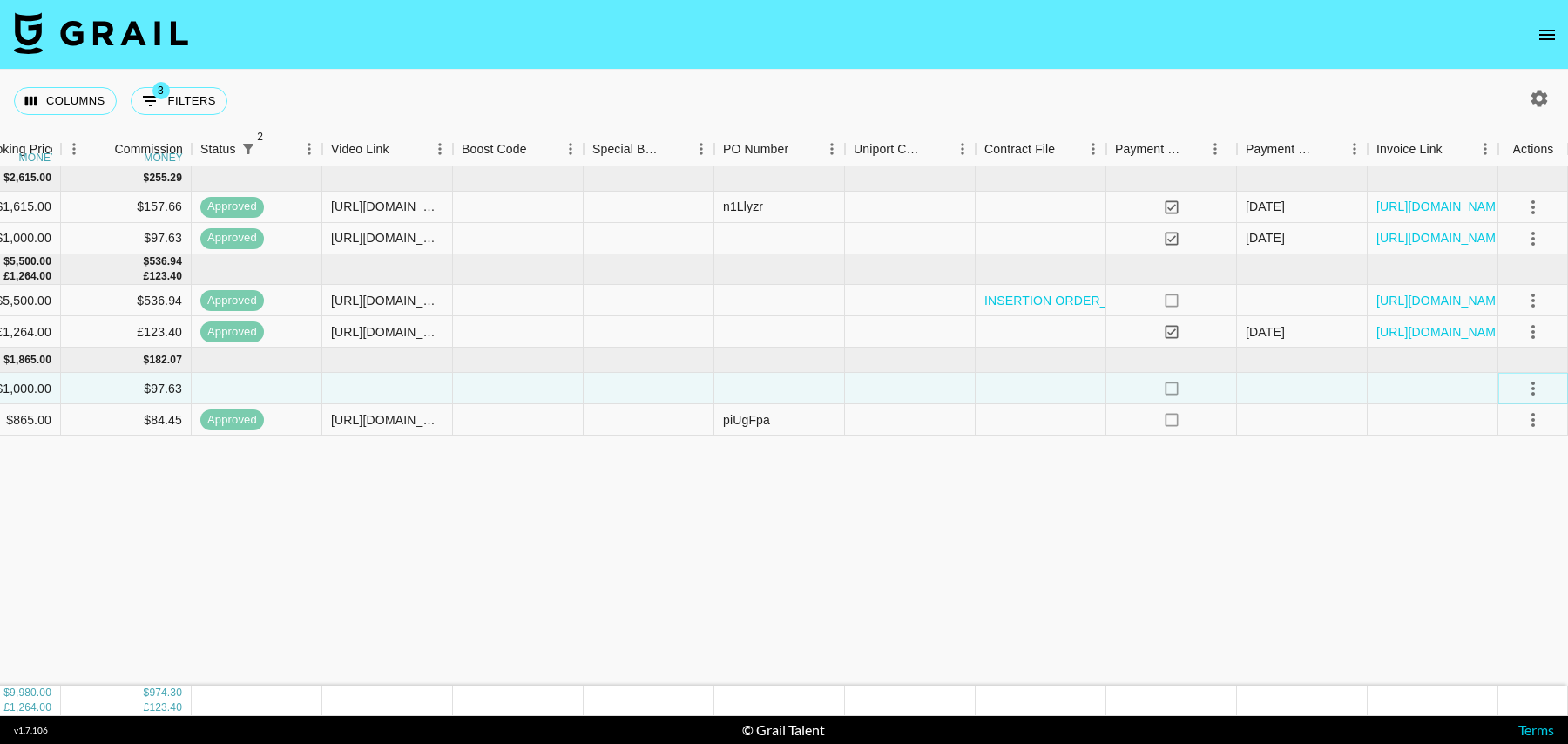
click at [1534, 390] on icon "select merge strategy" at bounding box center [1533, 388] width 21 height 21
click at [1517, 456] on li "Decline" at bounding box center [1511, 456] width 113 height 32
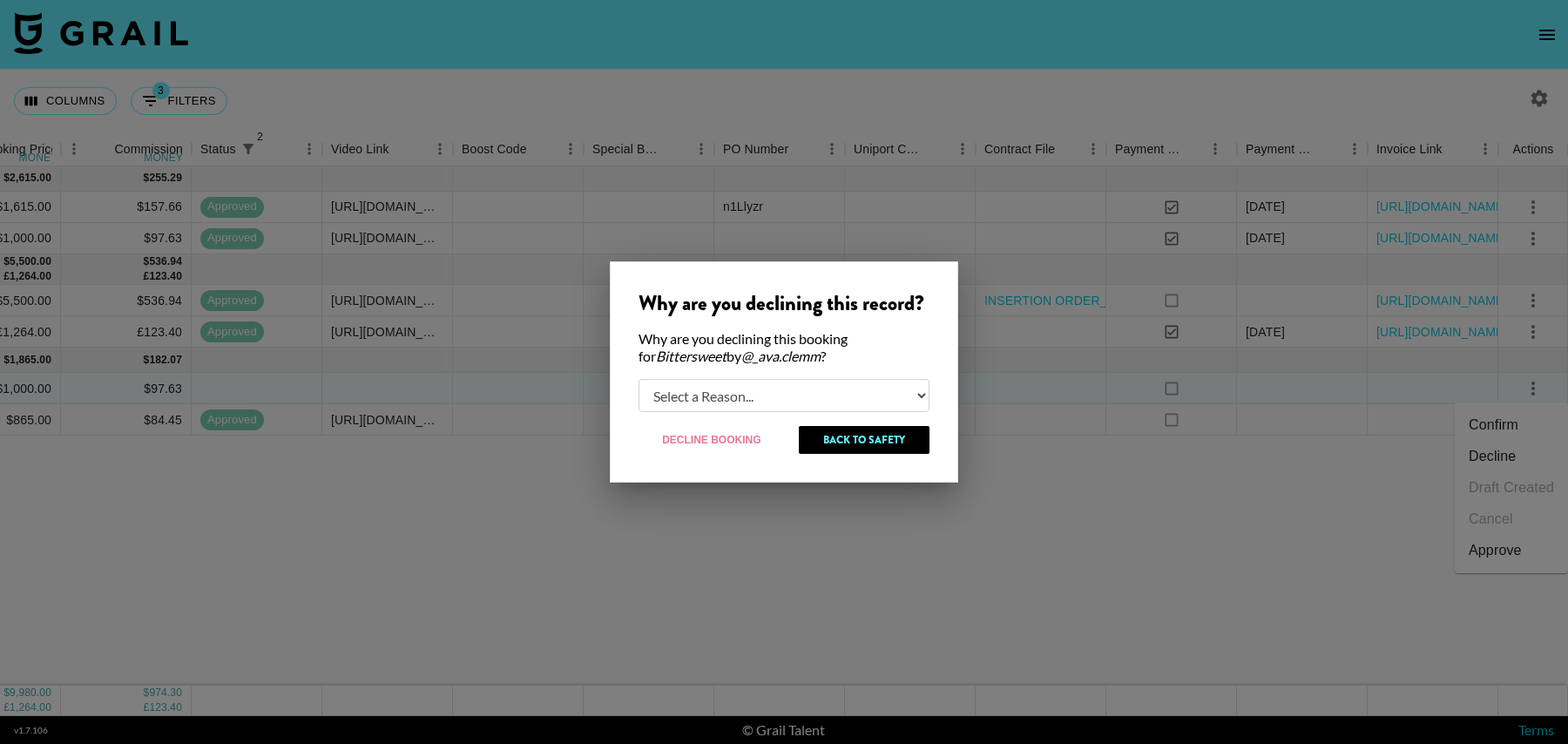
click at [751, 390] on select "Select a Reason... Relogging this deal due to a data issue The booker cancelled…" at bounding box center [784, 395] width 291 height 33
select select "creator_decline"
click at [639, 379] on select "Select a Reason... Relogging this deal due to a data issue The booker cancelled…" at bounding box center [784, 395] width 291 height 33
click at [701, 442] on button "Decline Booking" at bounding box center [712, 440] width 147 height 28
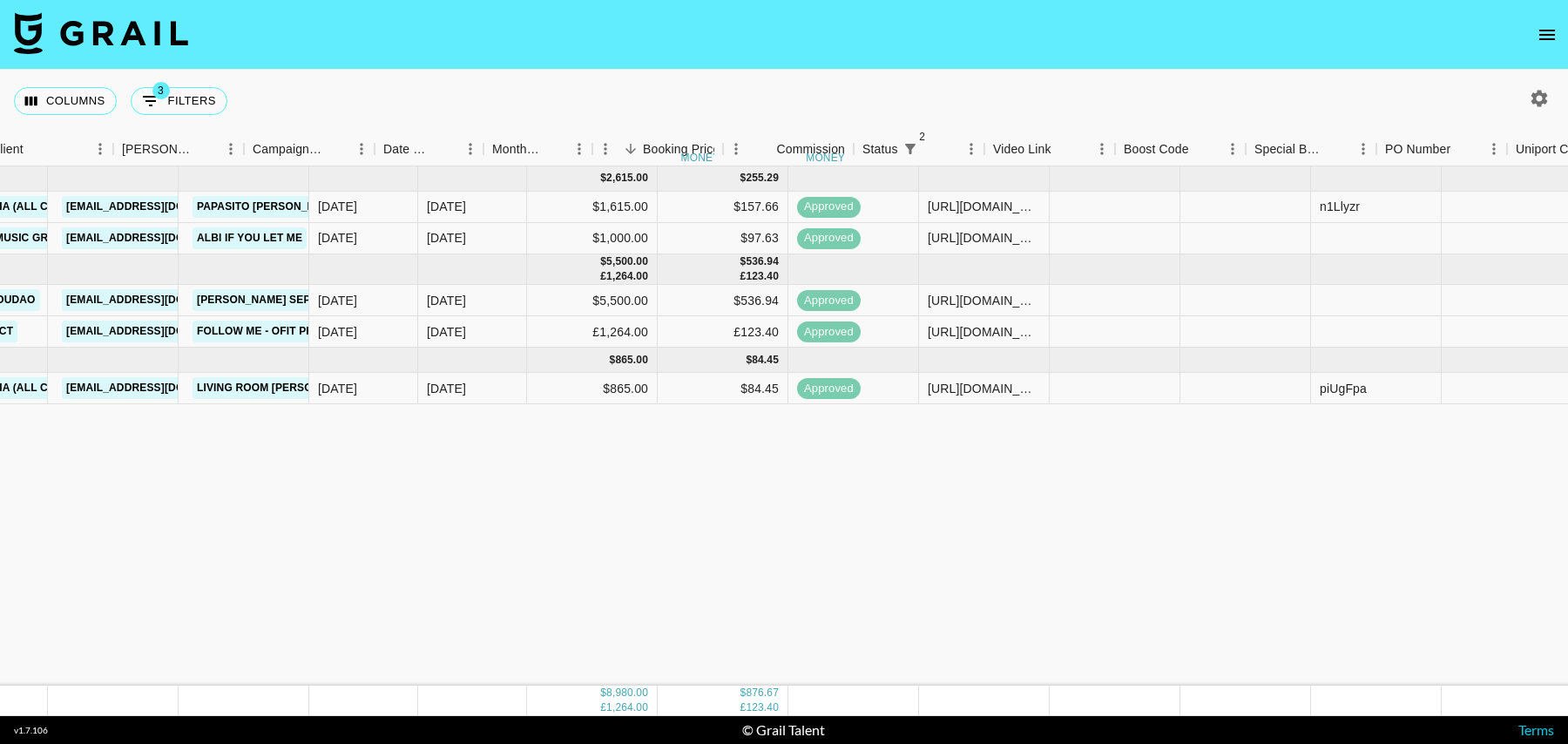
scroll to position [0, 398]
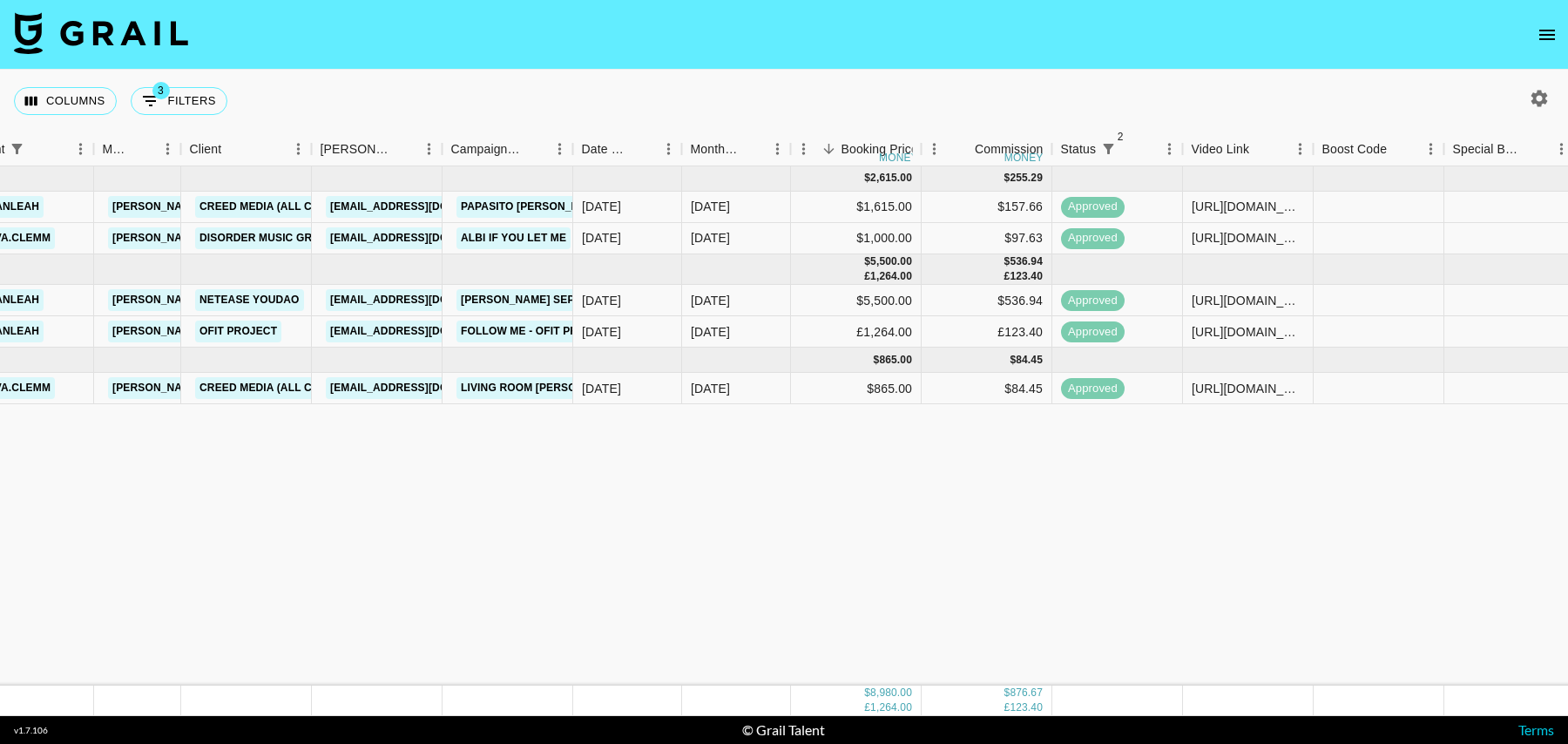
click at [149, 98] on icon "Show filters" at bounding box center [150, 100] width 21 height 21
select select "status"
select select "isNotAnyOf"
select select "status"
select select "isNotAnyOf"
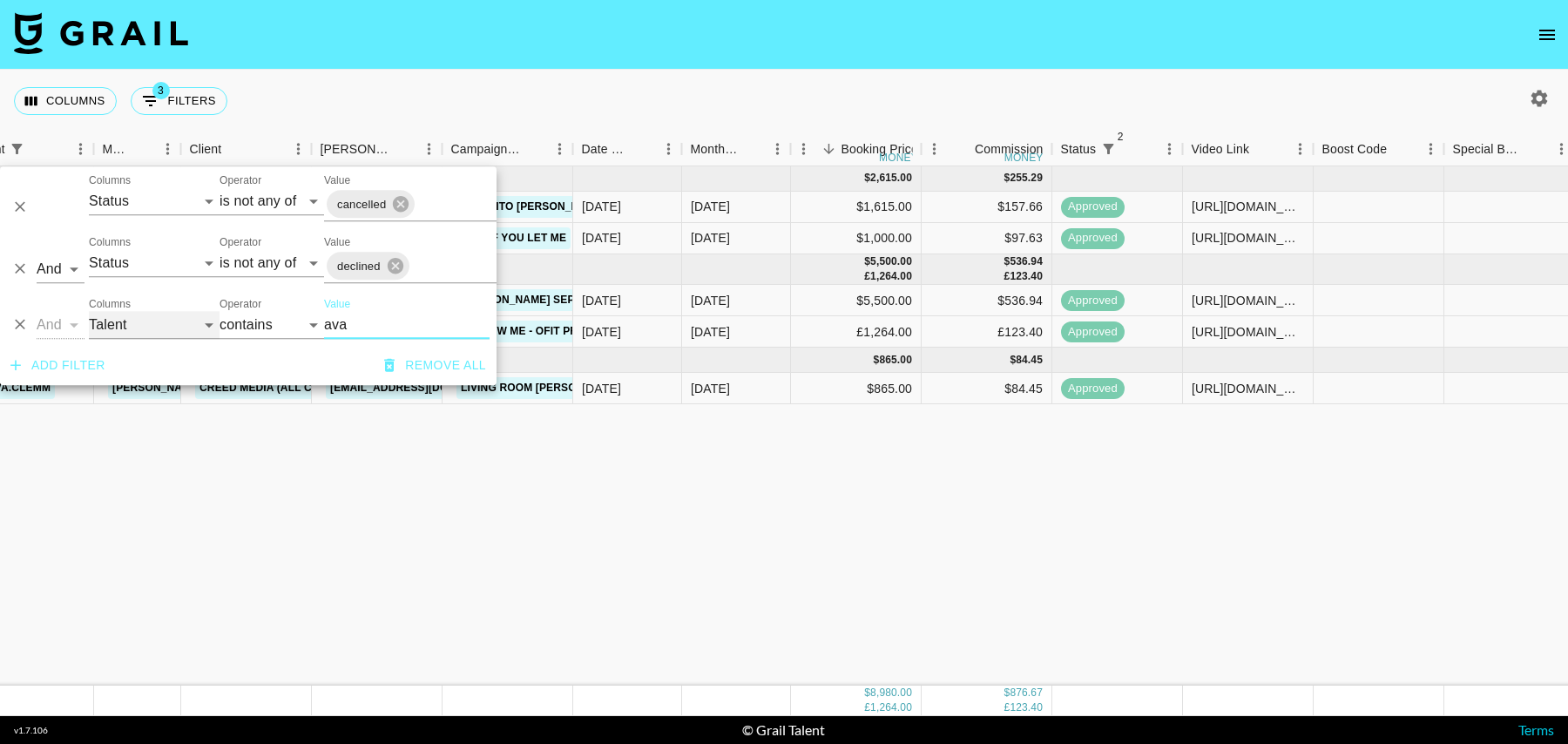
click at [131, 314] on select "Grail Platform ID Airtable ID Talent Manager Client Booker Campaign (Type) Date…" at bounding box center [154, 324] width 131 height 28
select select "campaign"
click at [89, 311] on select "Grail Platform ID Airtable ID Talent Manager Client Booker Campaign (Type) Date…" at bounding box center [154, 324] width 131 height 28
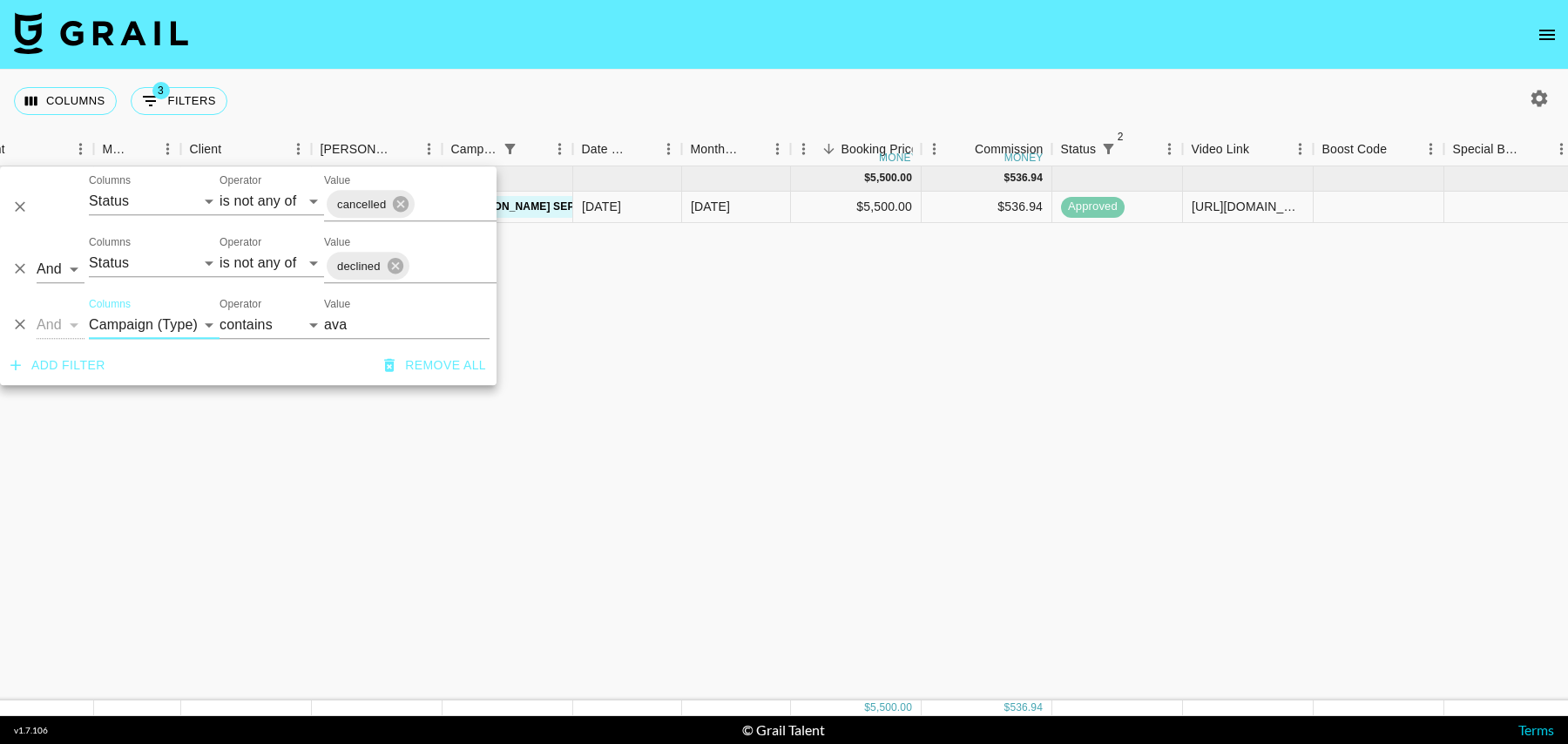
click at [351, 326] on input "ava" at bounding box center [406, 324] width 165 height 28
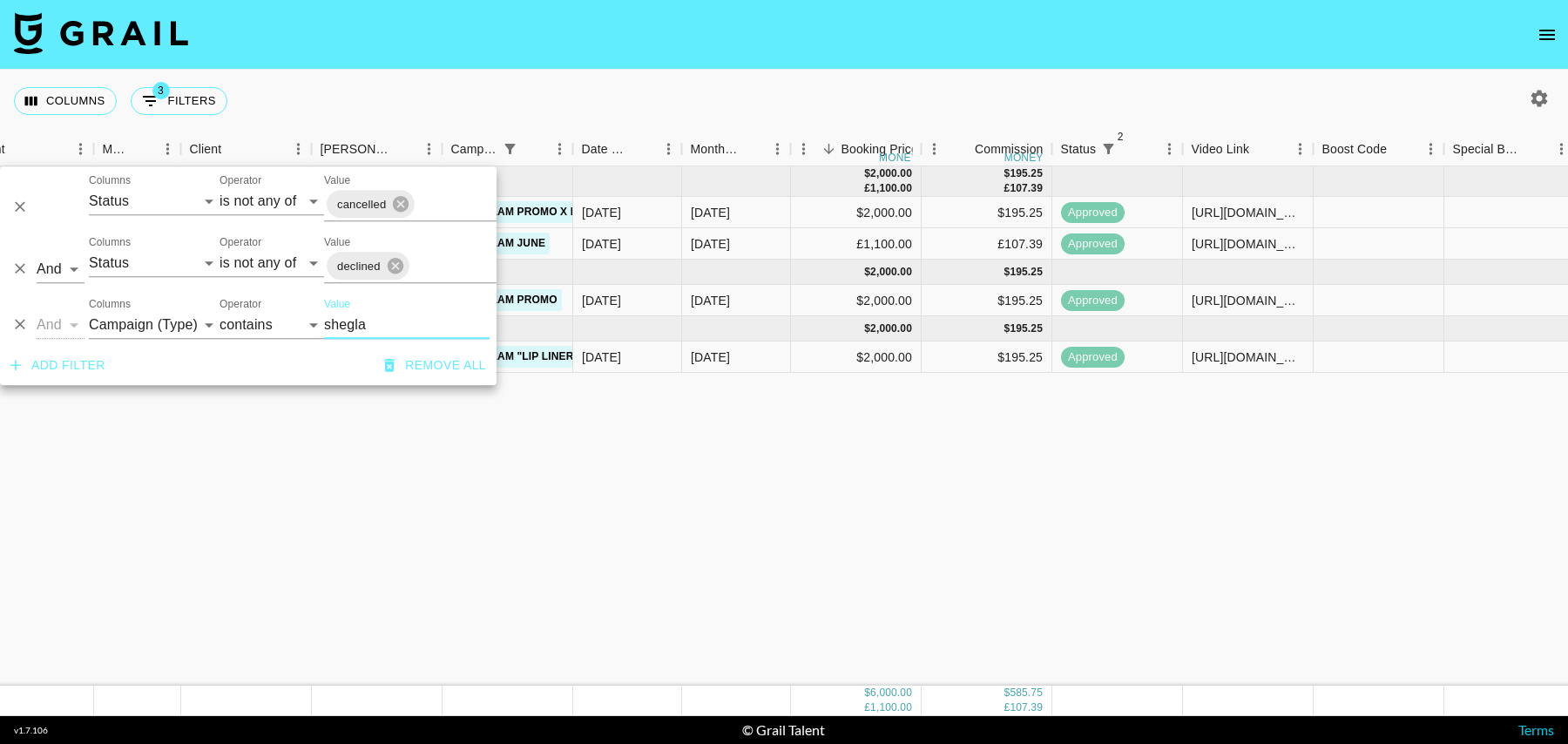
type input "shegla"
click at [713, 417] on div "Aug '25 ( 2 ) $ 2,000.00 £ 1,100.00 $ 195.25 £ 107.39 recap1QKevz2Sk1Gi iamruby…" at bounding box center [1015, 425] width 2827 height 519
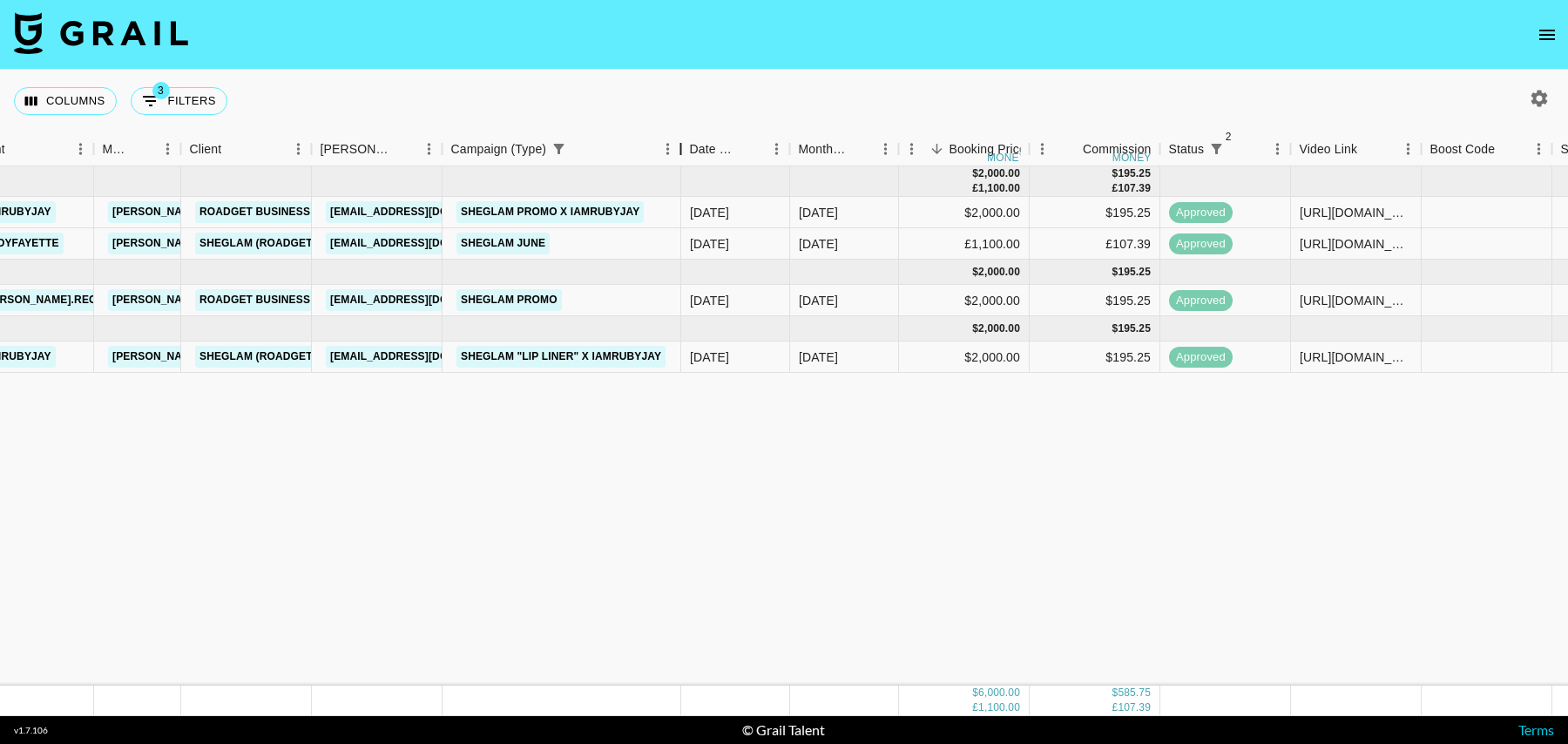
drag, startPoint x: 580, startPoint y: 146, endPoint x: 706, endPoint y: 149, distance: 126.0
click at [692, 149] on div "Campaign (Type)" at bounding box center [681, 150] width 21 height 34
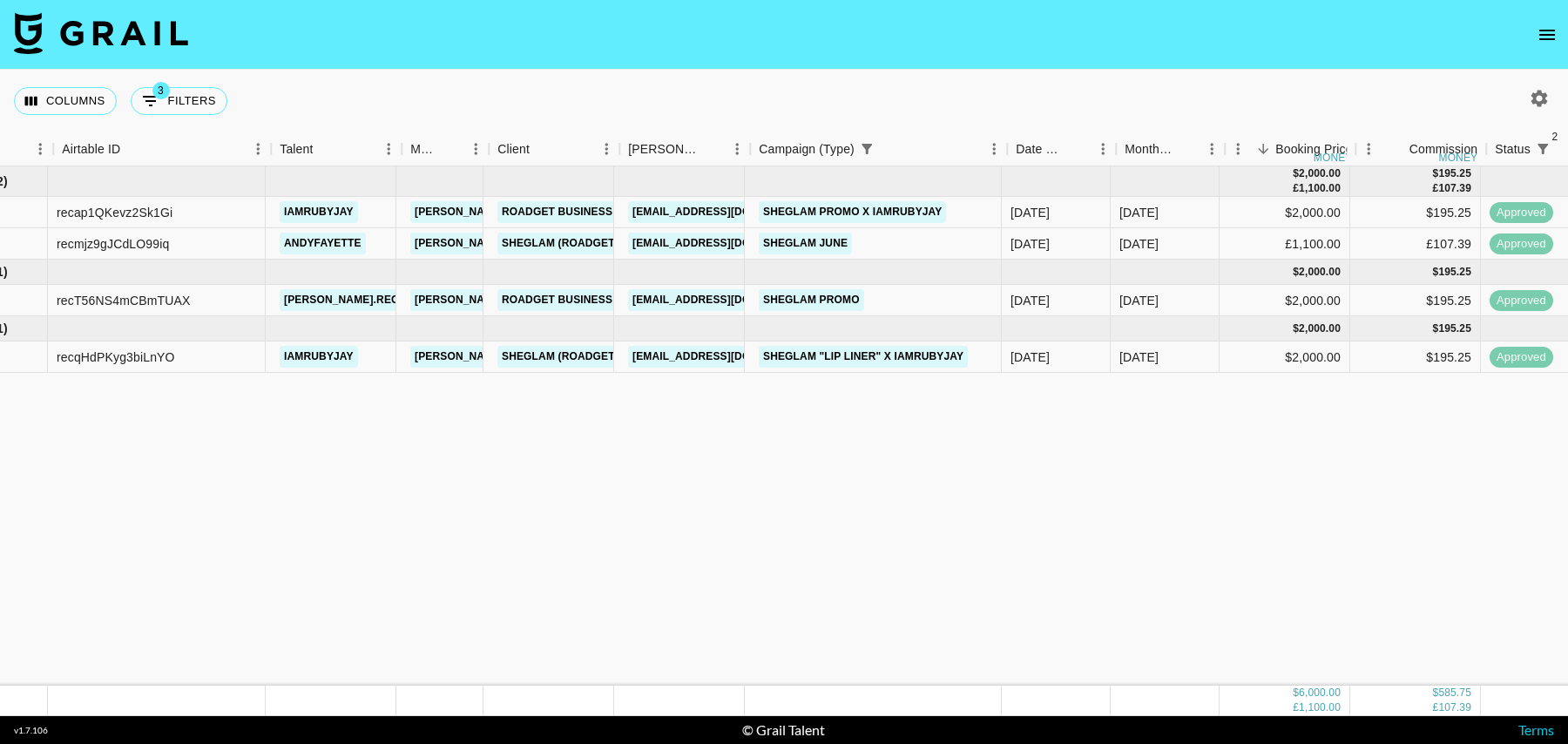
scroll to position [0, 102]
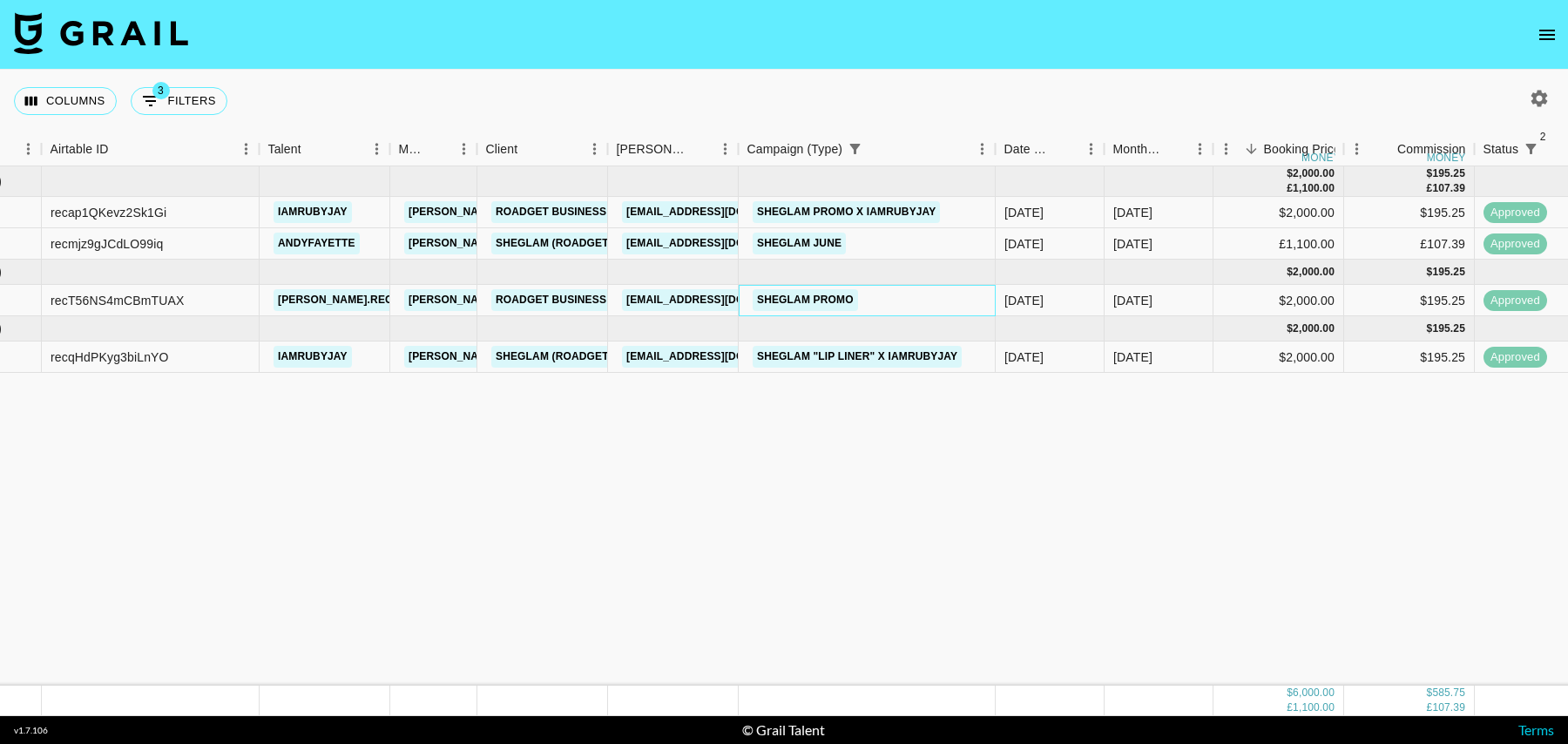
click at [933, 307] on div "Sheglam Promo" at bounding box center [867, 300] width 257 height 32
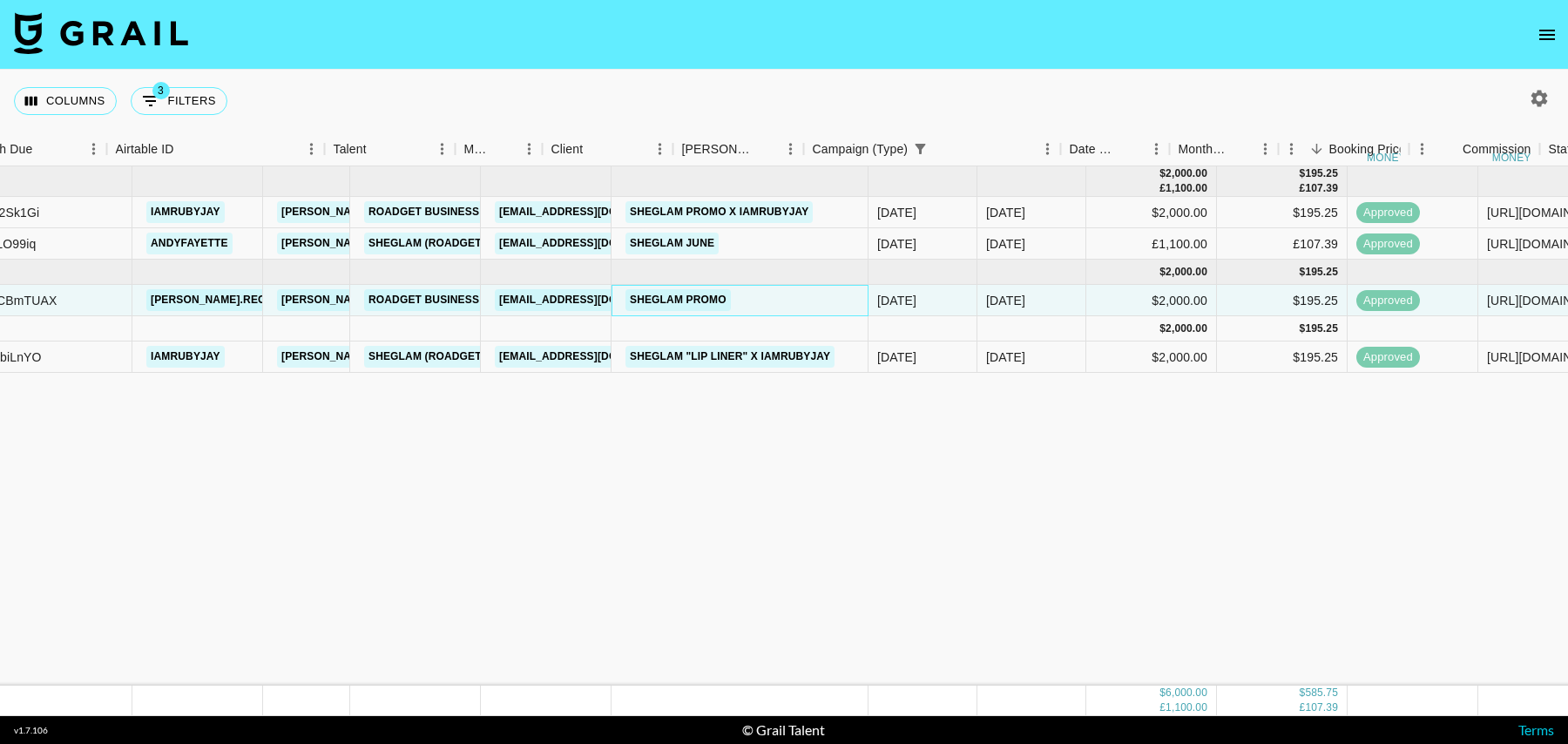
scroll to position [0, 0]
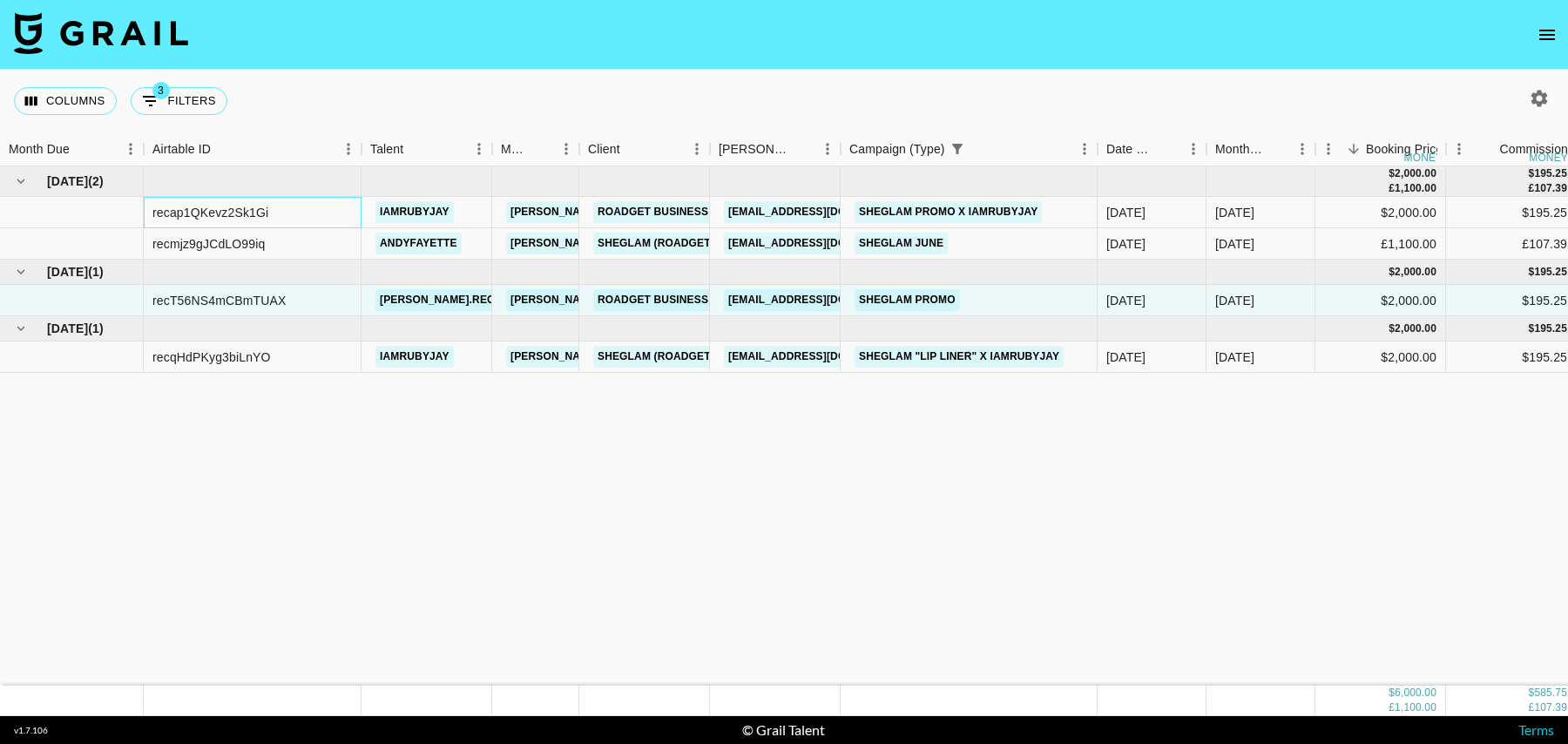
click at [236, 205] on div "recap1QKevz2Sk1Gi" at bounding box center [210, 212] width 116 height 17
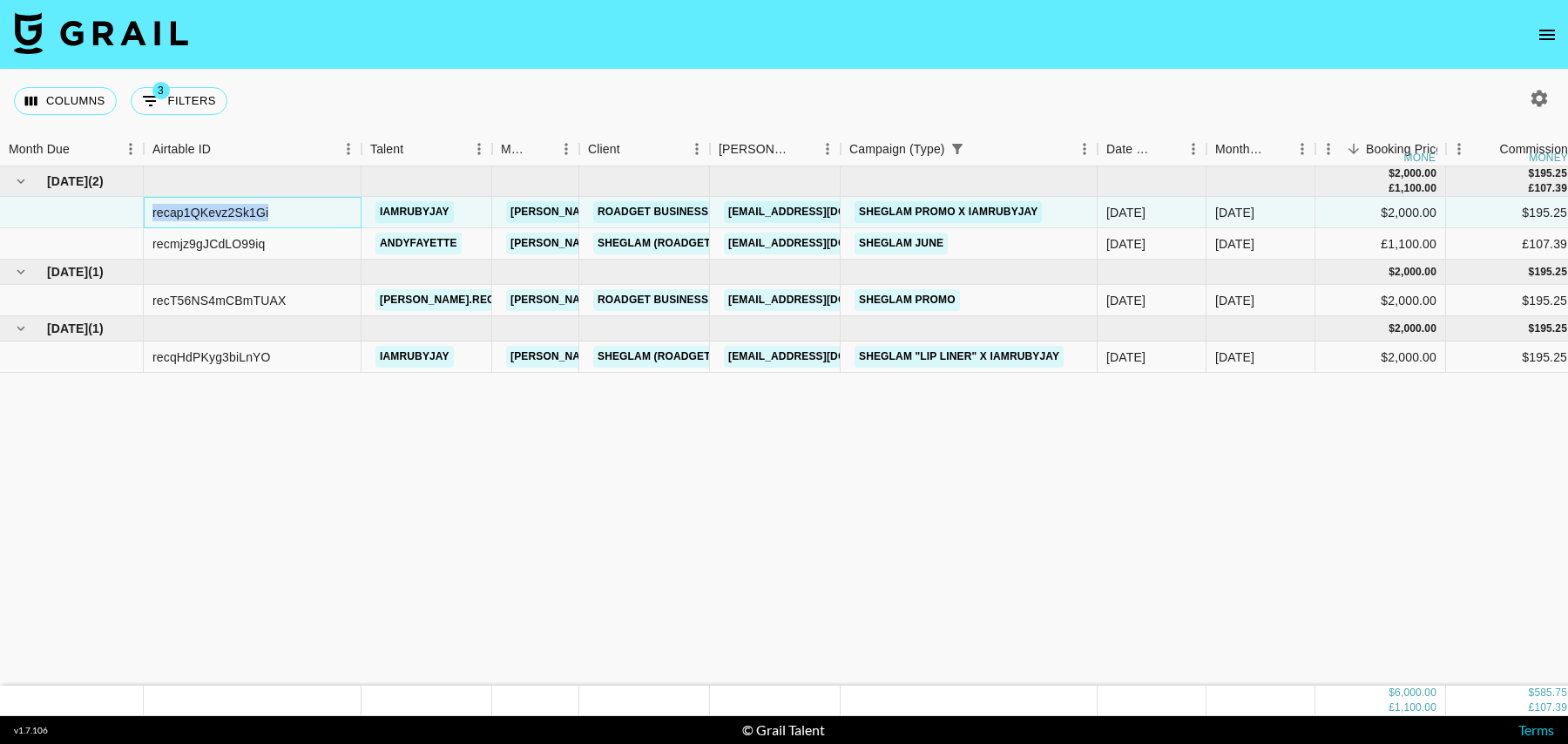
copy div "recap1QKevz2Sk1Gi"
click at [223, 301] on div "recT56NS4mCBmTUAX" at bounding box center [219, 300] width 134 height 17
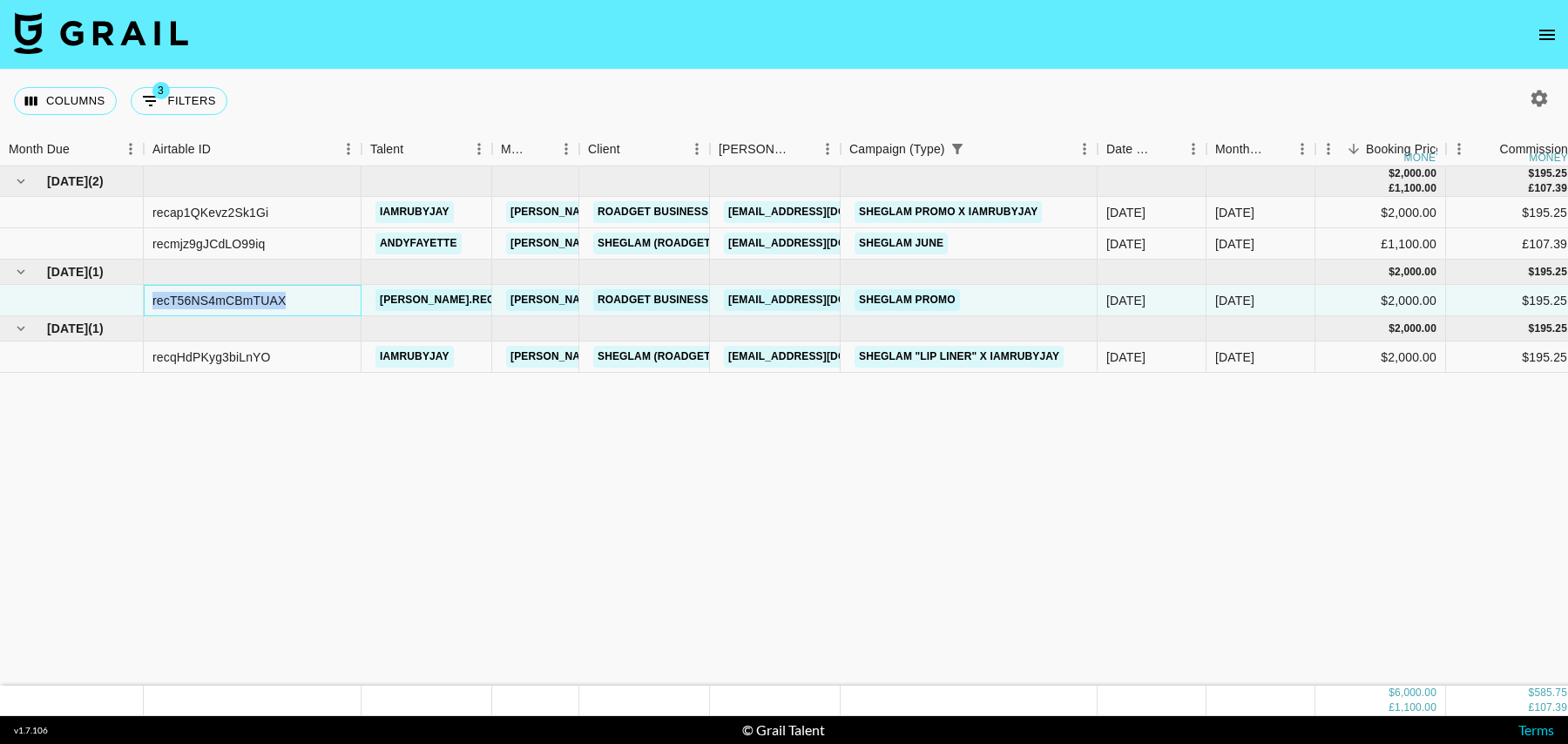
click at [223, 301] on div "recT56NS4mCBmTUAX" at bounding box center [219, 300] width 134 height 17
copy div "recT56NS4mCBmTUAX"
click at [218, 209] on div "recap1QKevz2Sk1Gi" at bounding box center [210, 212] width 116 height 17
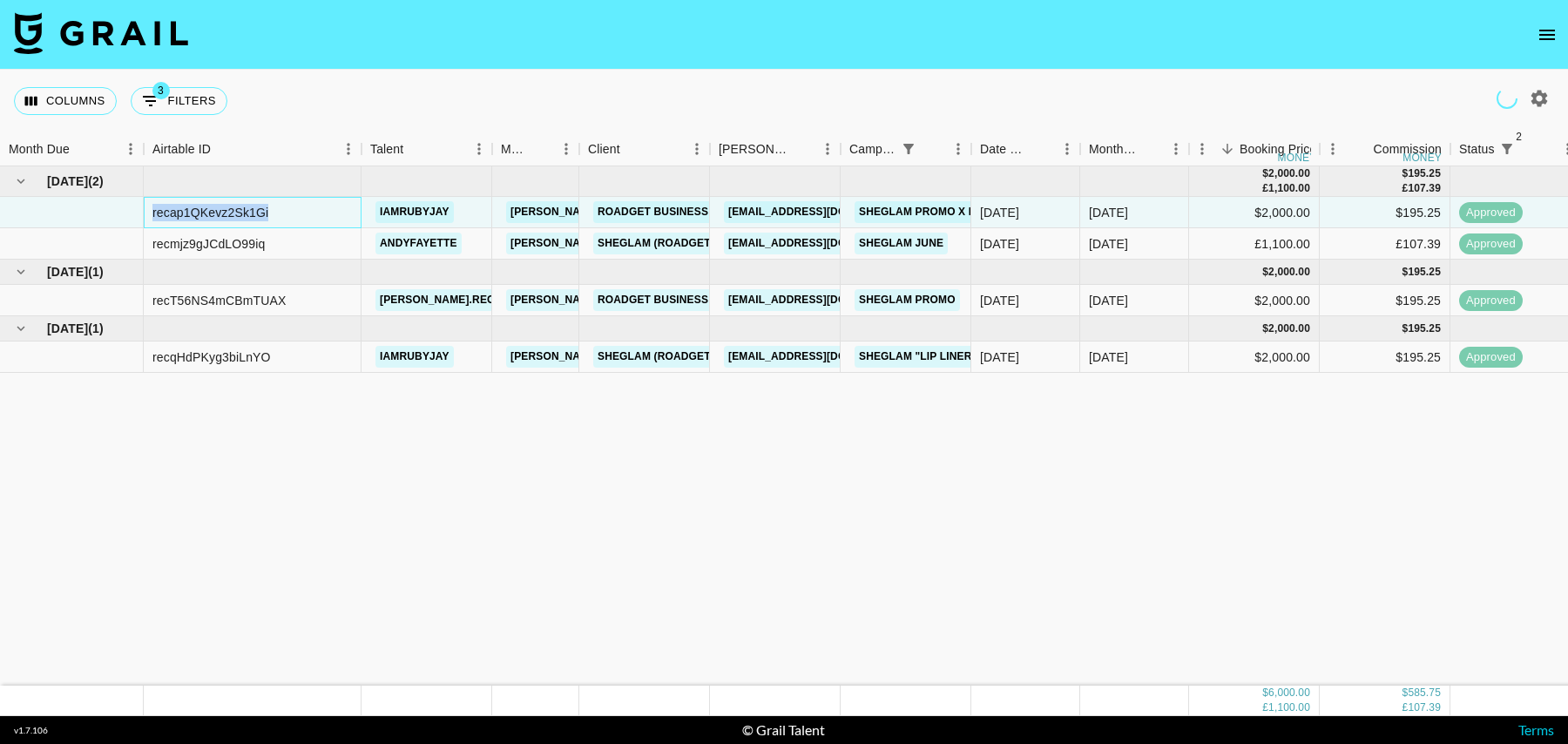
copy div "recap1QKevz2Sk1Gi"
click at [1548, 30] on icon "open drawer" at bounding box center [1546, 35] width 15 height 11
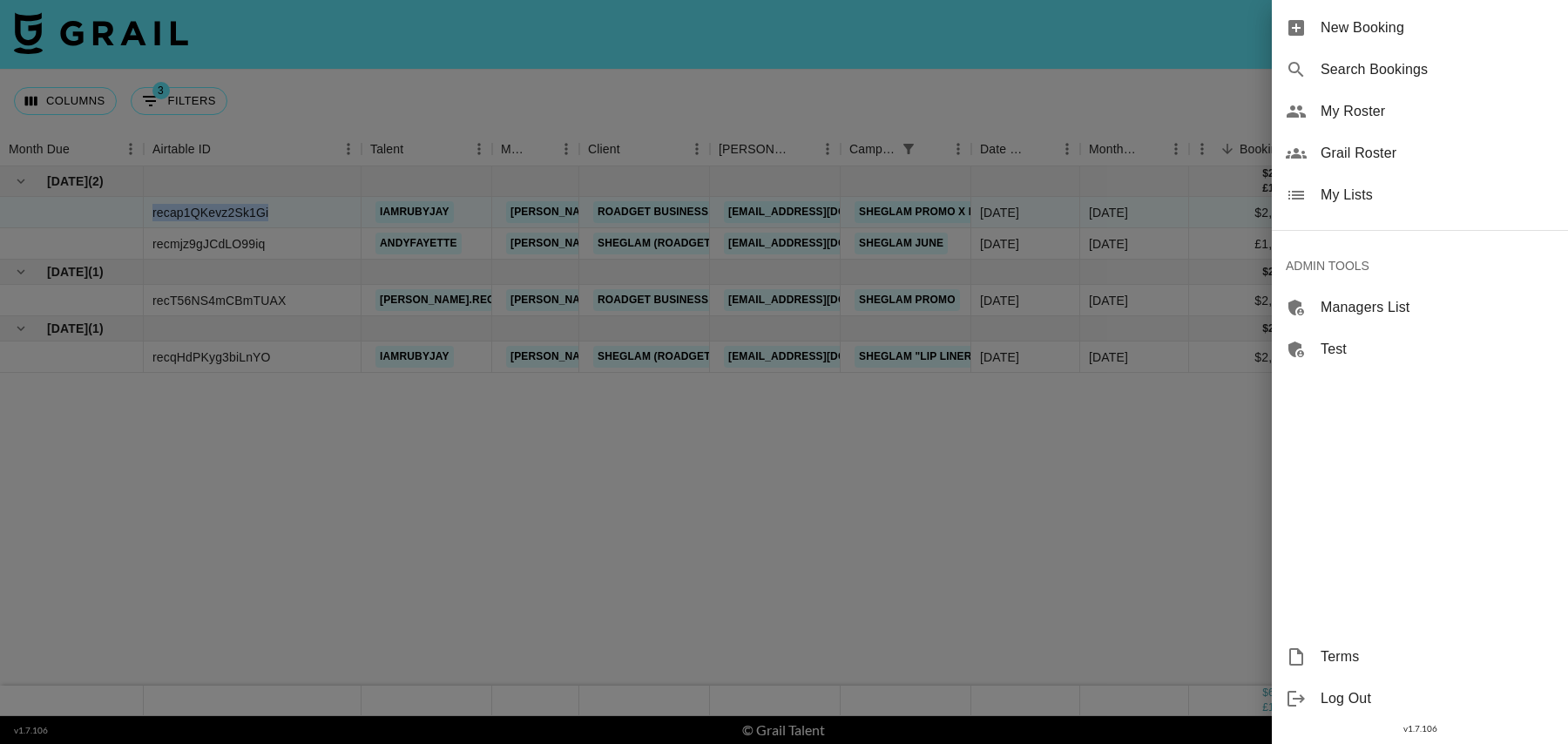
click at [1363, 111] on span "My Roster" at bounding box center [1437, 111] width 234 height 21
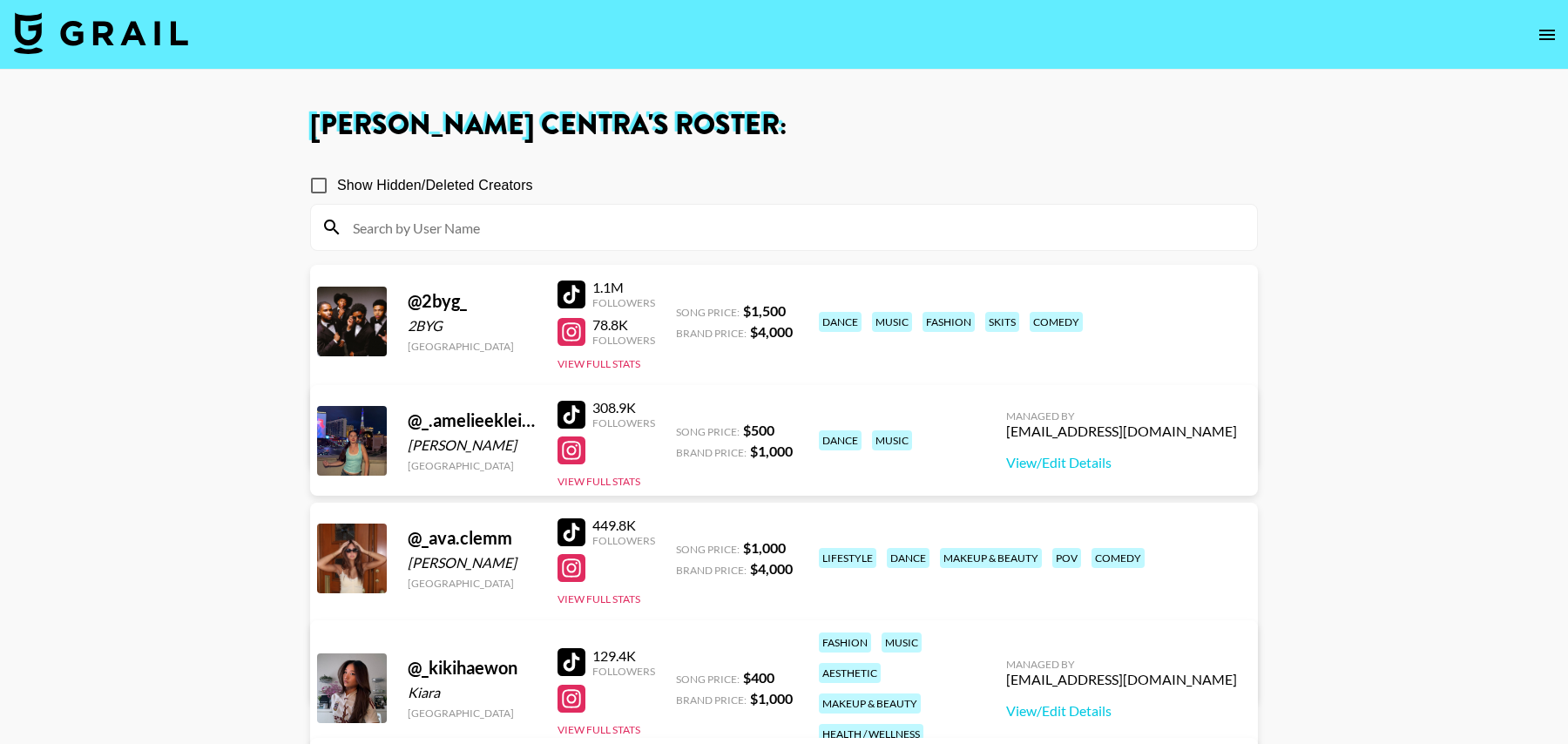
click at [548, 223] on input at bounding box center [794, 227] width 904 height 28
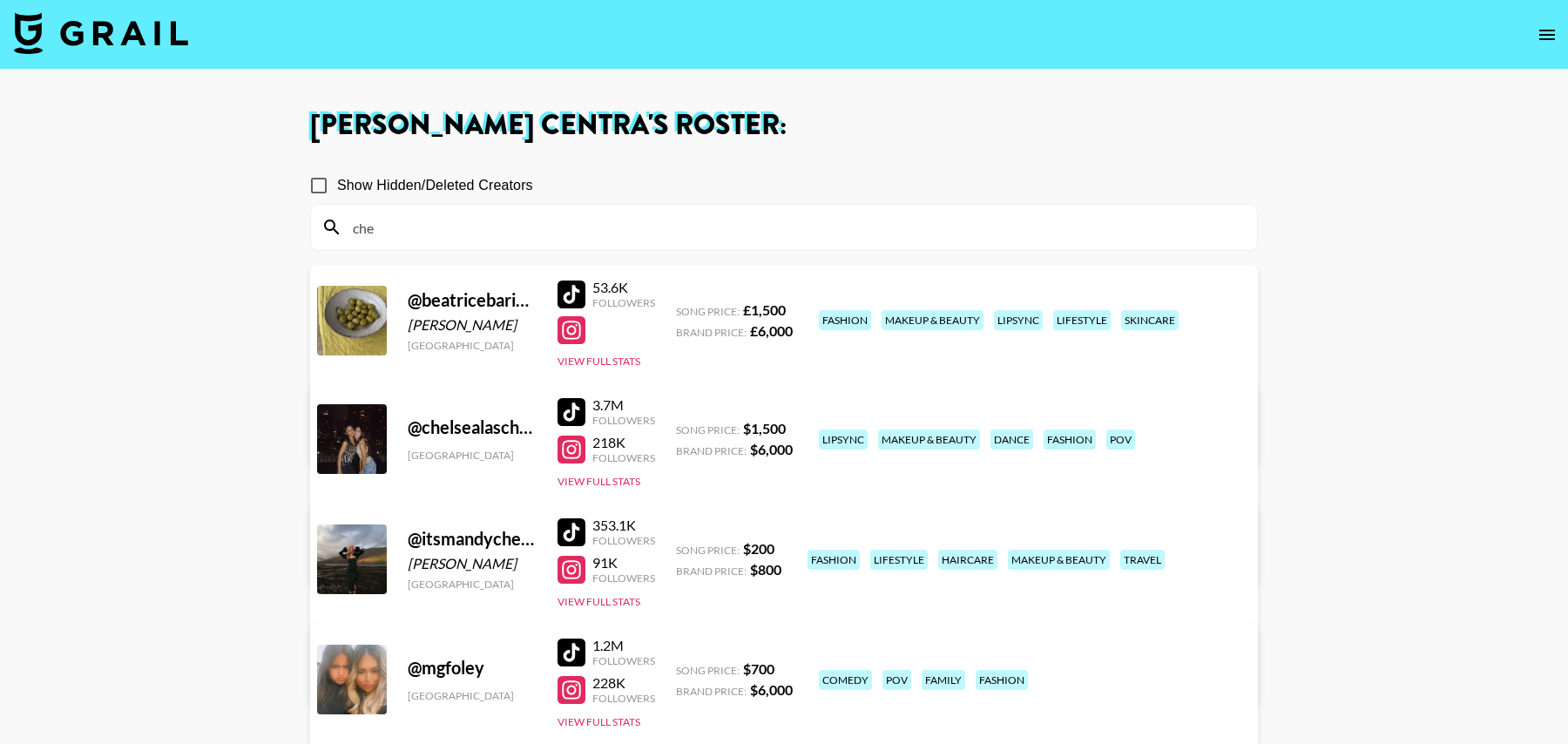
type input "che"
click at [323, 189] on input "Show Hidden/Deleted Creators" at bounding box center [319, 185] width 37 height 37
checkbox input "true"
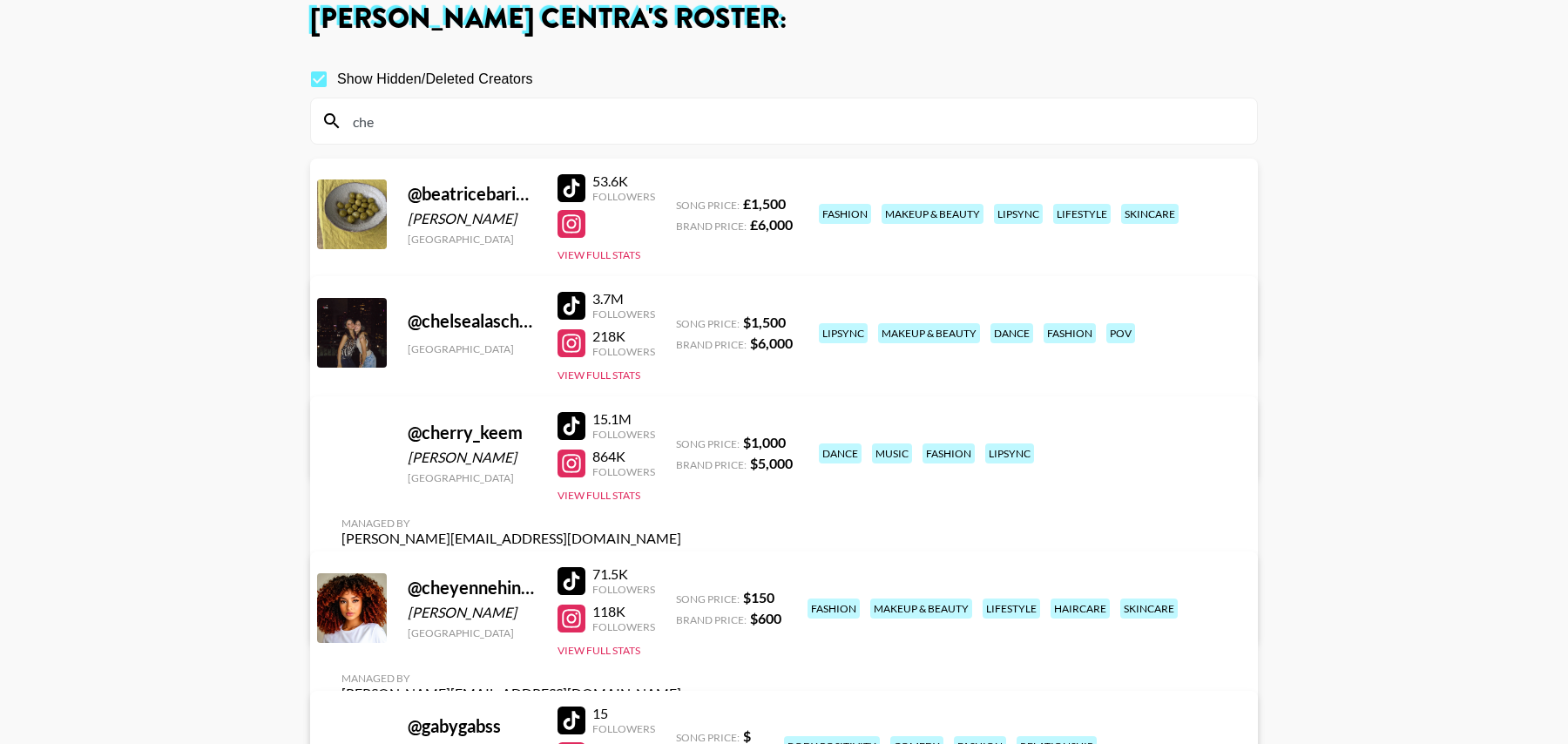
scroll to position [122, 0]
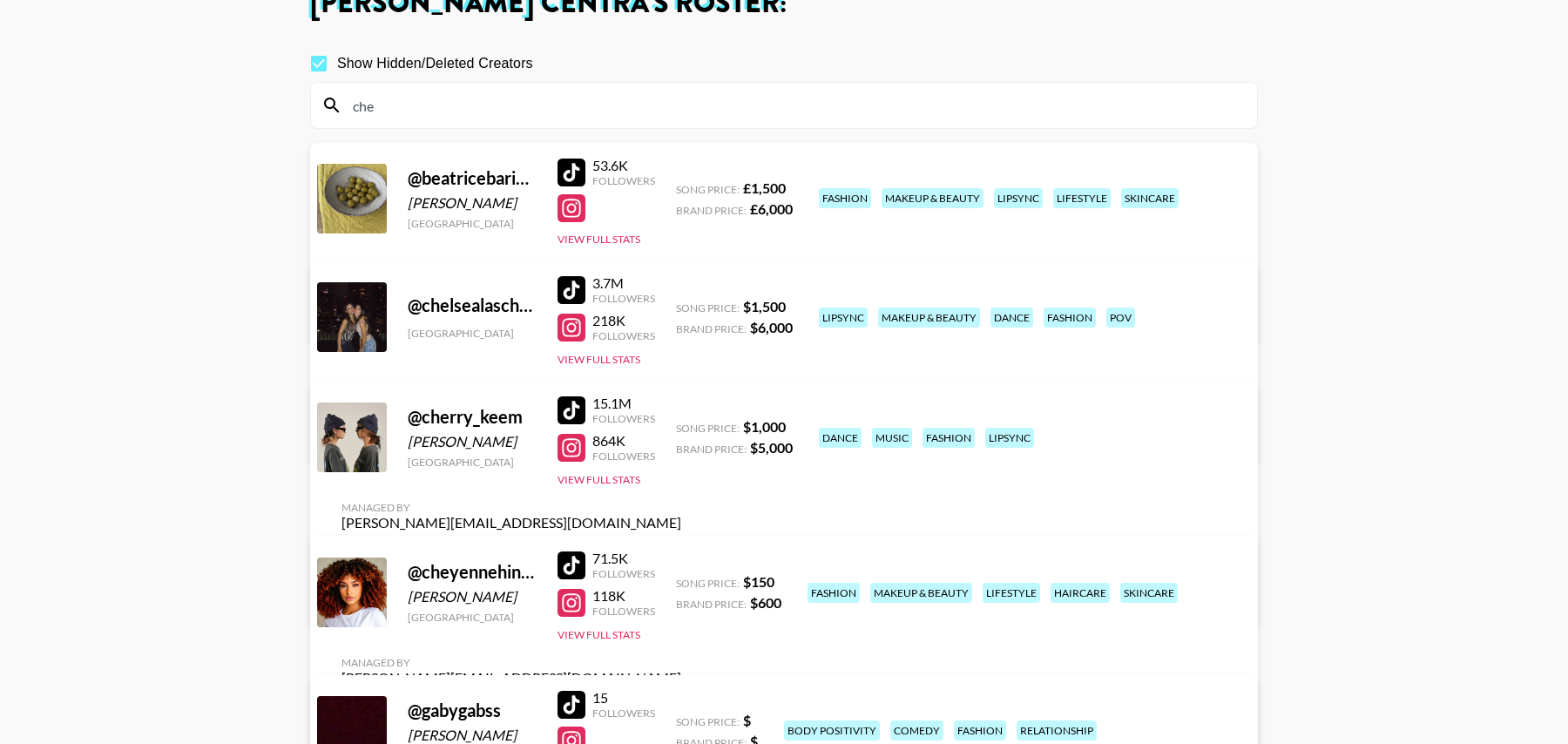
click at [681, 730] on link "View/Edit Details" at bounding box center [511, 738] width 340 height 17
click at [892, 105] on input "che" at bounding box center [794, 105] width 904 height 28
paste input "melandphil"
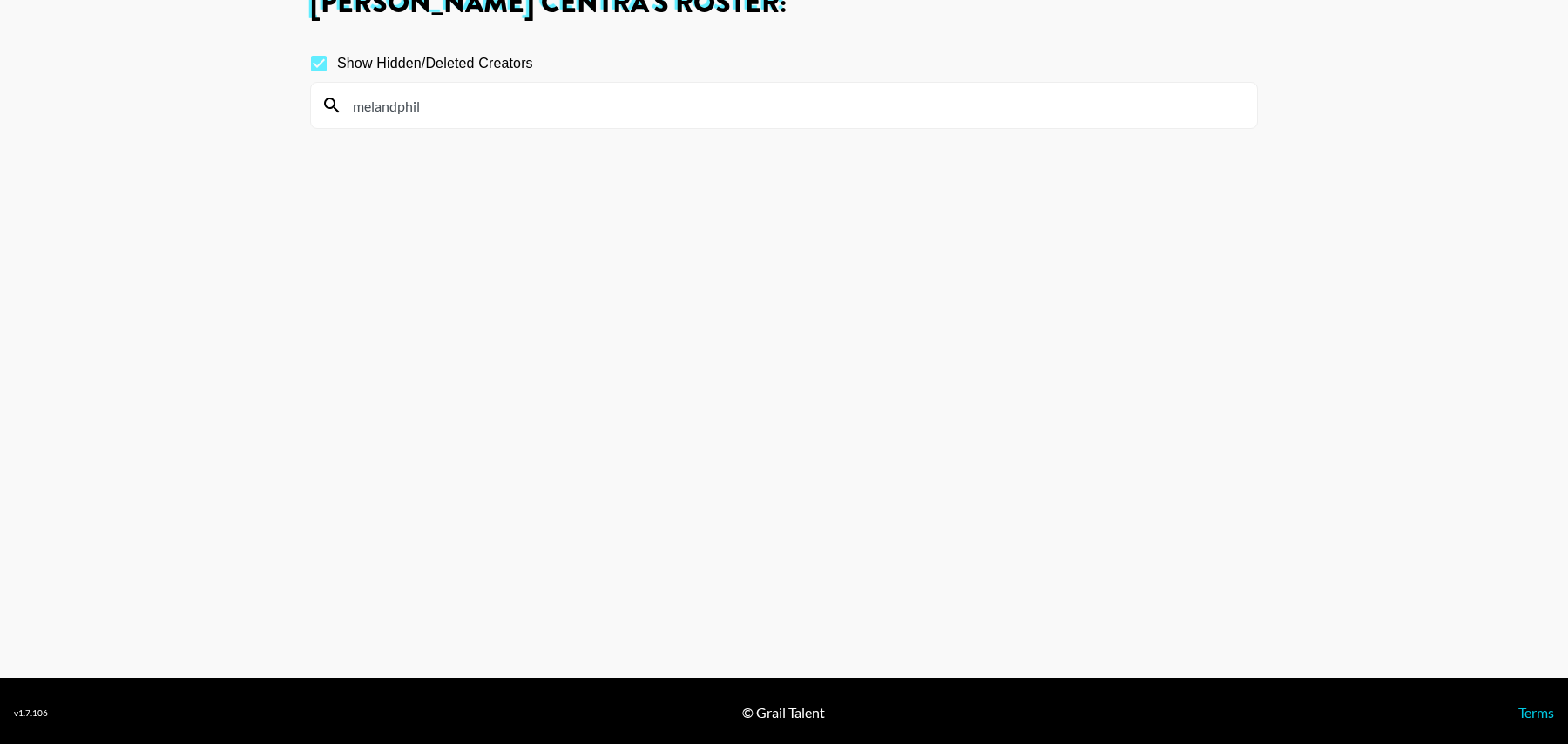
type input "melandphil"
click at [317, 64] on input "Show Hidden/Deleted Creators" at bounding box center [319, 63] width 37 height 37
click at [322, 64] on input "Show Hidden/Deleted Creators" at bounding box center [319, 63] width 37 height 37
checkbox input "true"
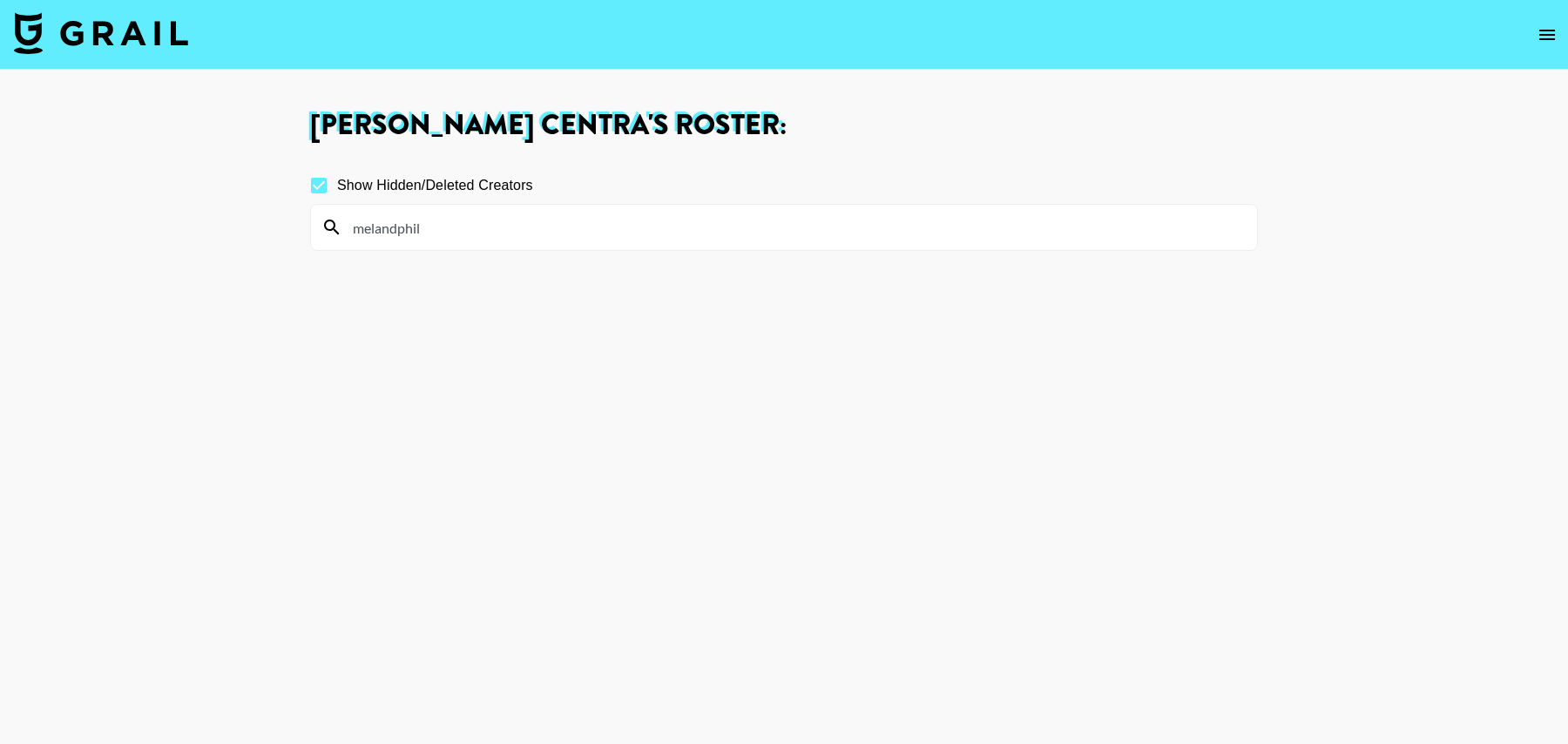
click at [1541, 33] on icon "open drawer" at bounding box center [1547, 34] width 21 height 21
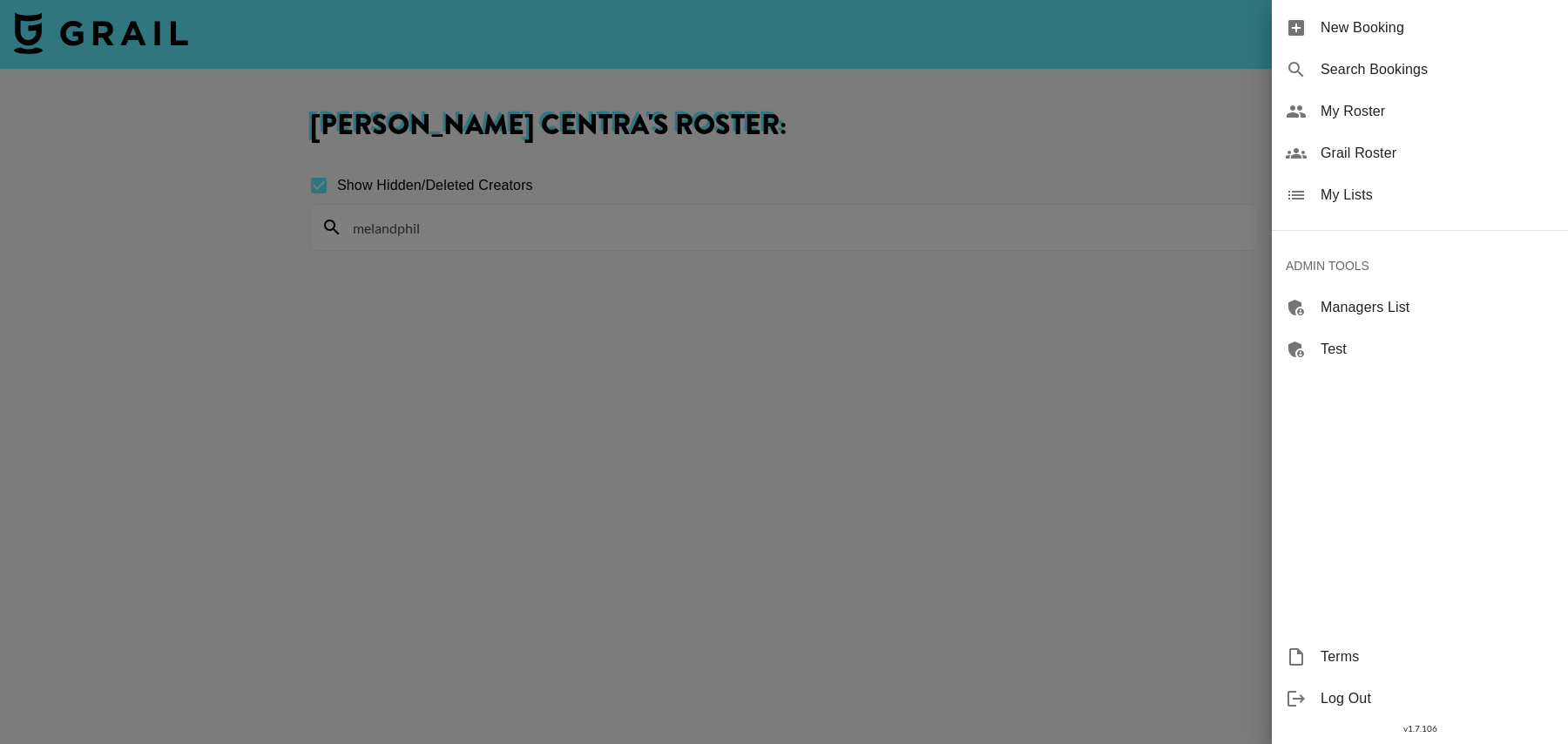
click at [1359, 146] on span "Grail Roster" at bounding box center [1437, 153] width 234 height 21
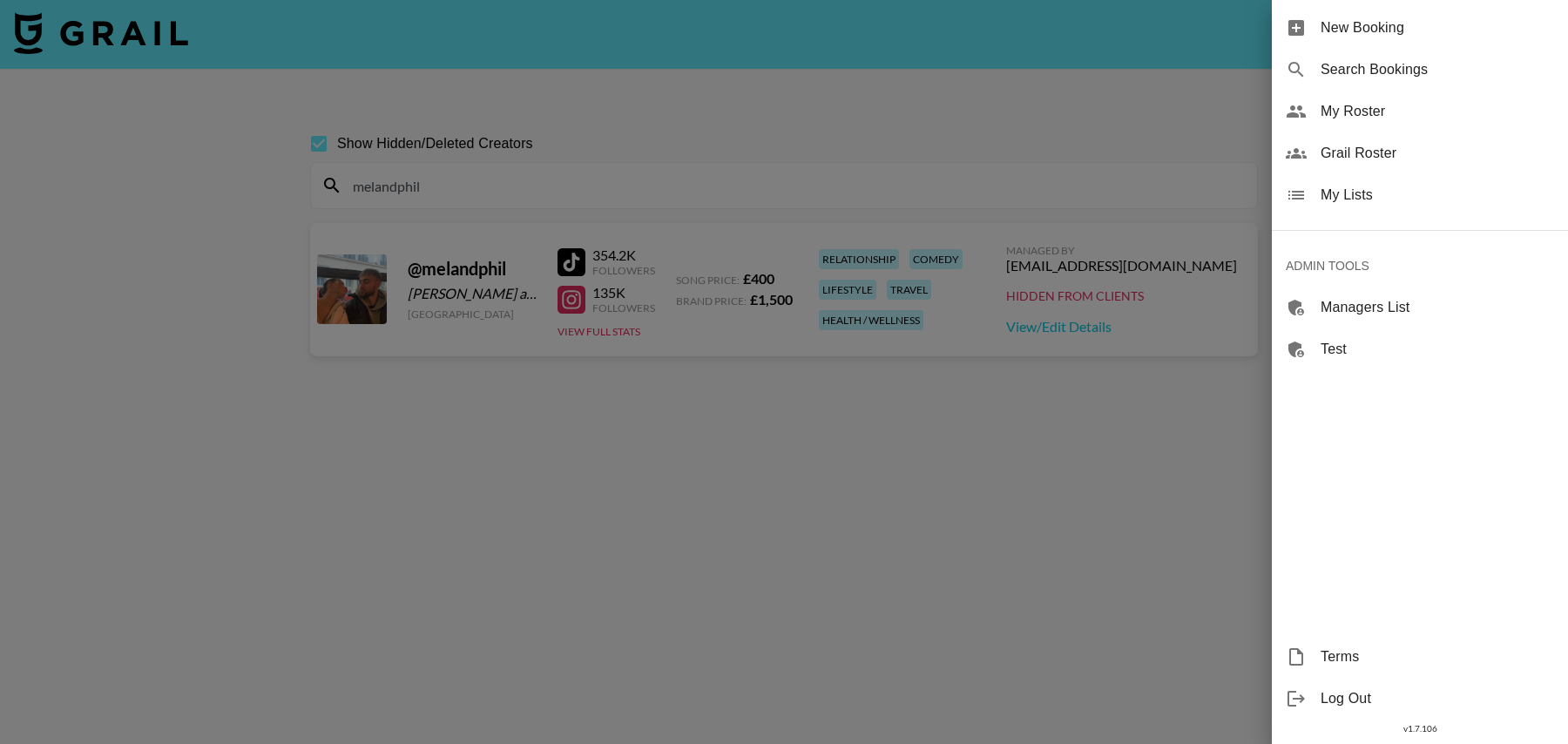
click at [565, 137] on div at bounding box center [784, 372] width 1568 height 744
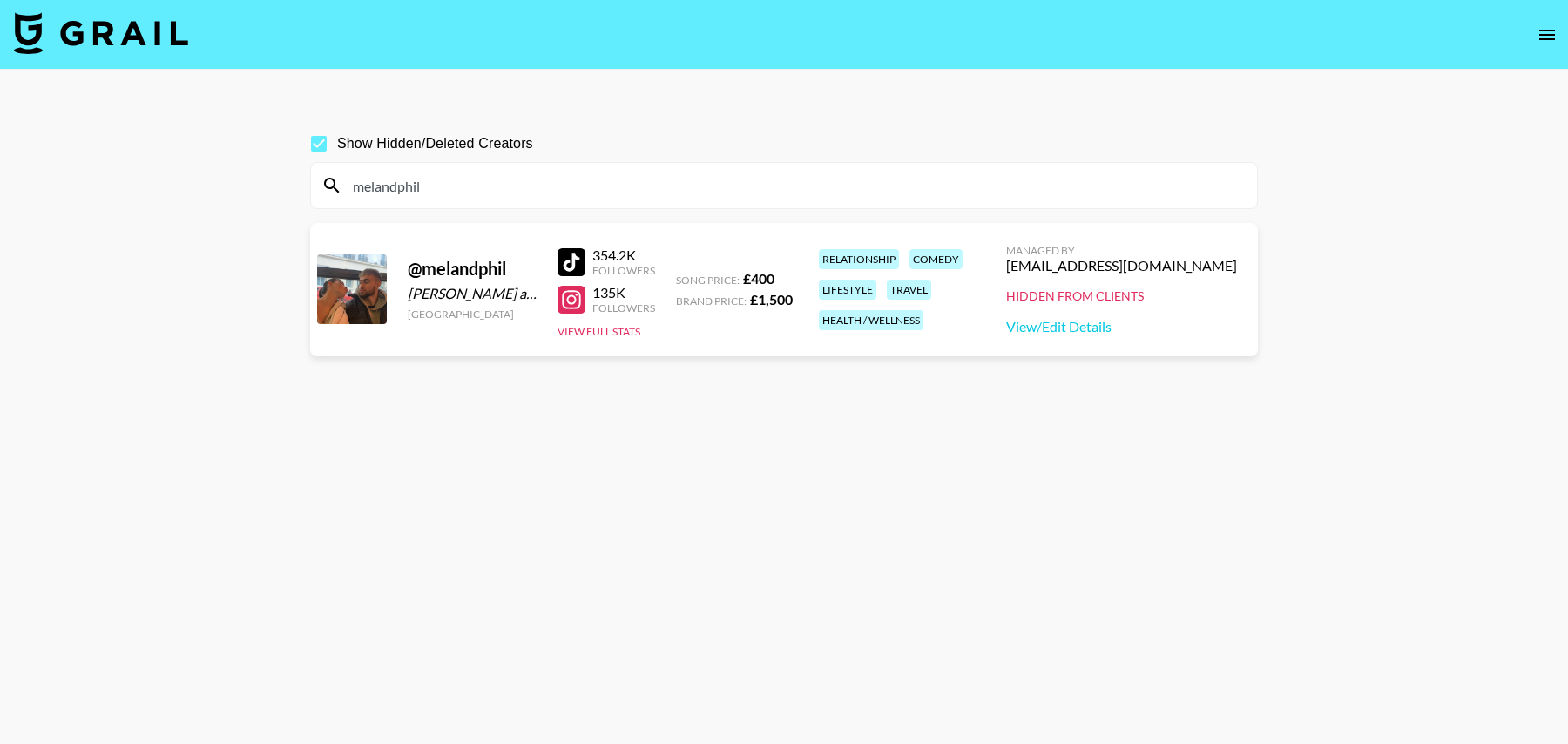
click at [697, 189] on input "melandphil" at bounding box center [794, 185] width 904 height 28
paste input "_.amelieeklein._"
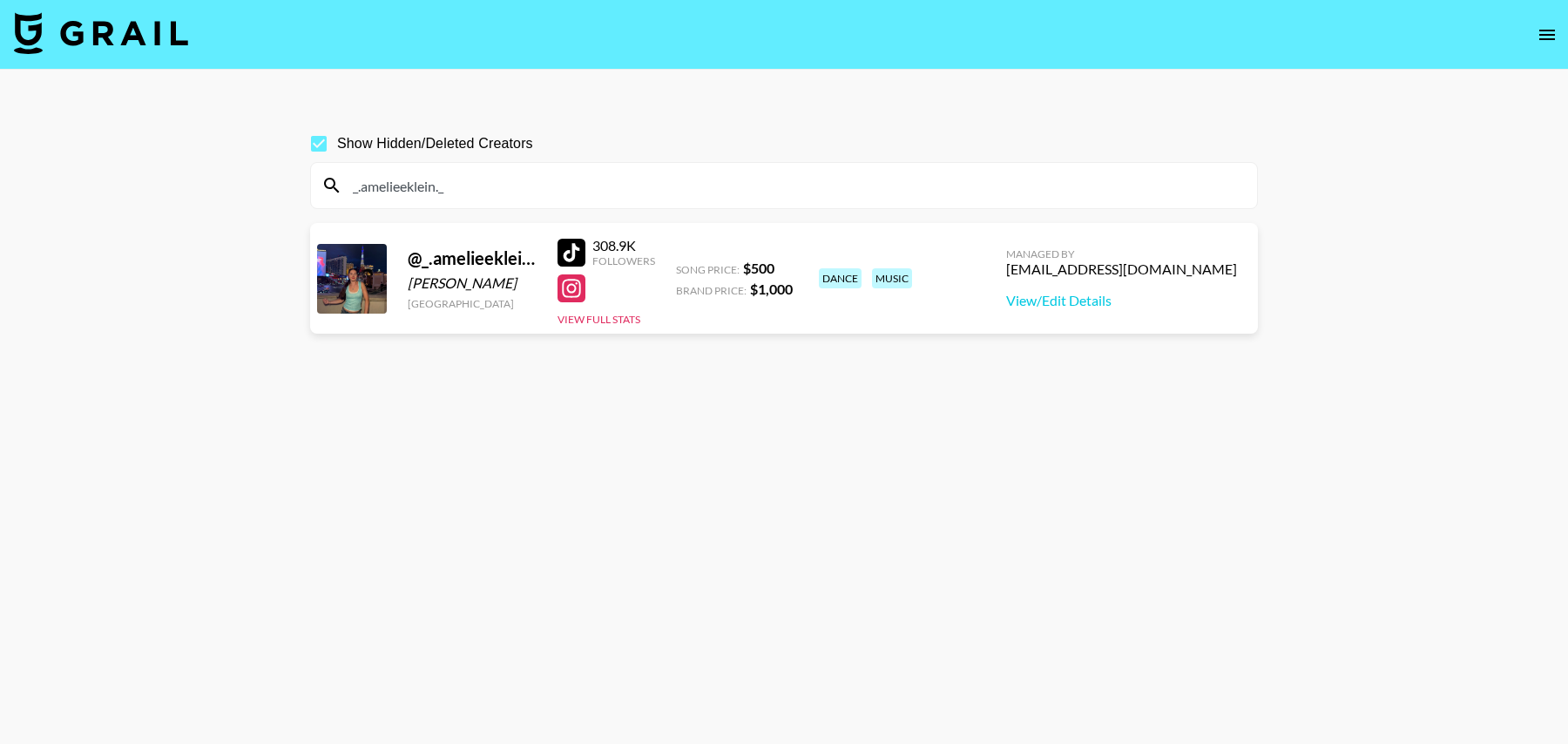
click at [805, 377] on section "Show Hidden/Deleted Creators _.amelieeklein._ @ _.amelieeklein._ Amelie Klein G…" at bounding box center [783, 413] width 947 height 604
click at [572, 292] on div at bounding box center [571, 288] width 28 height 28
click at [585, 186] on input "_.amelieeklein._" at bounding box center [794, 185] width 904 height 28
paste input "gabri3l.dar"
click at [578, 288] on div at bounding box center [571, 290] width 28 height 28
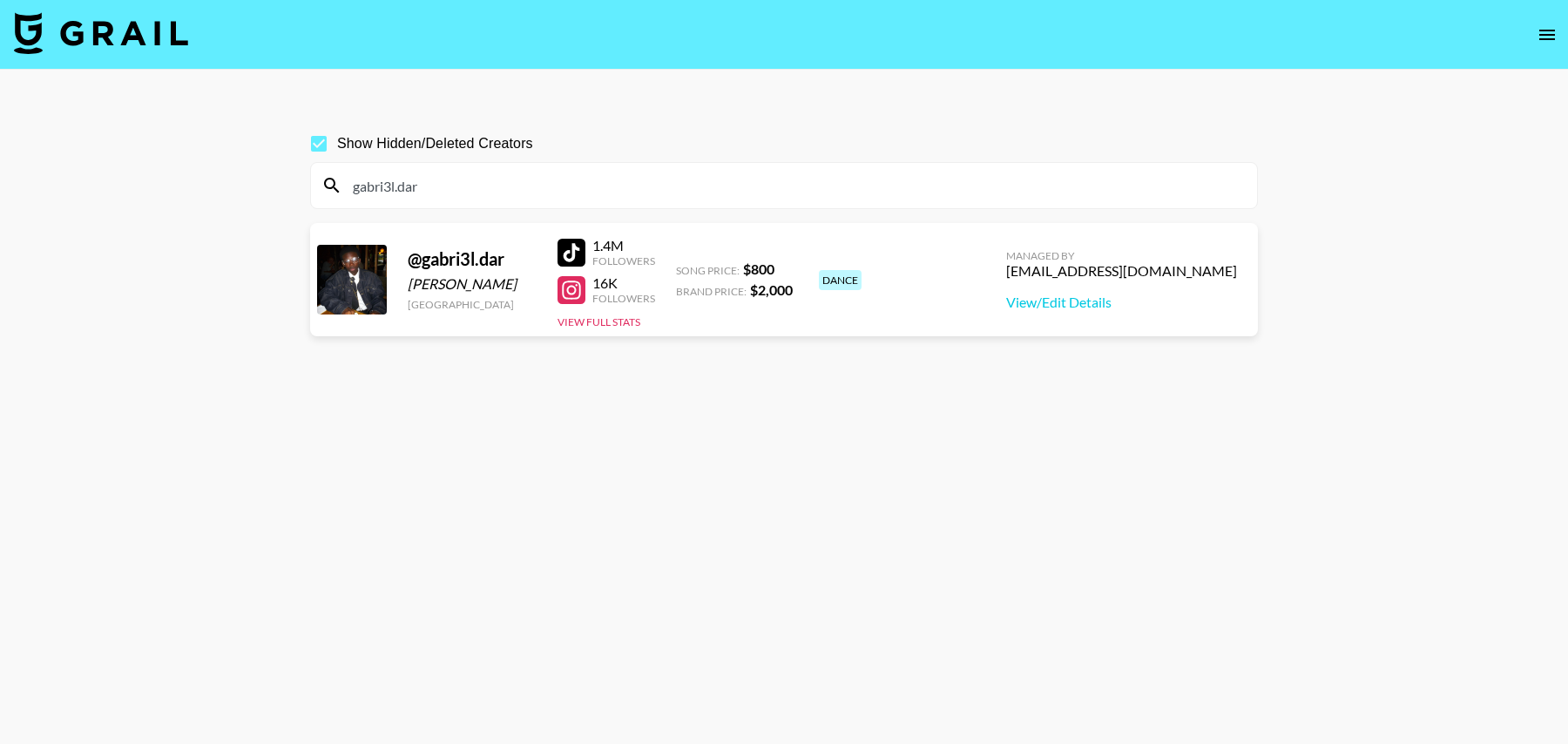
drag, startPoint x: 489, startPoint y: 188, endPoint x: 302, endPoint y: 188, distance: 187.0
click at [302, 188] on div "Show Hidden/Deleted Creators gabri3l.dar @ gabri3l.dar Gabriel Da Rocha Germany…" at bounding box center [784, 413] width 975 height 604
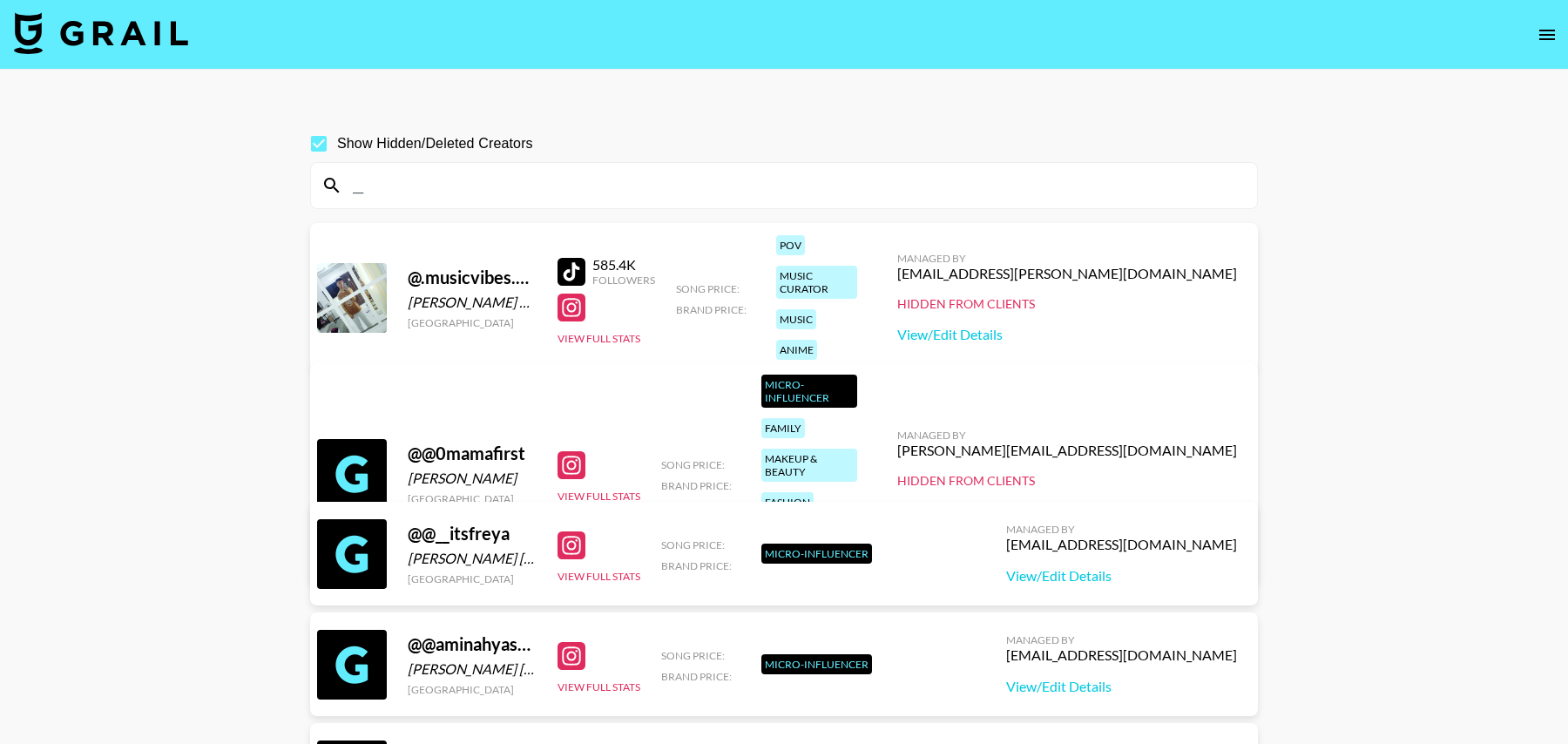
type input "_"
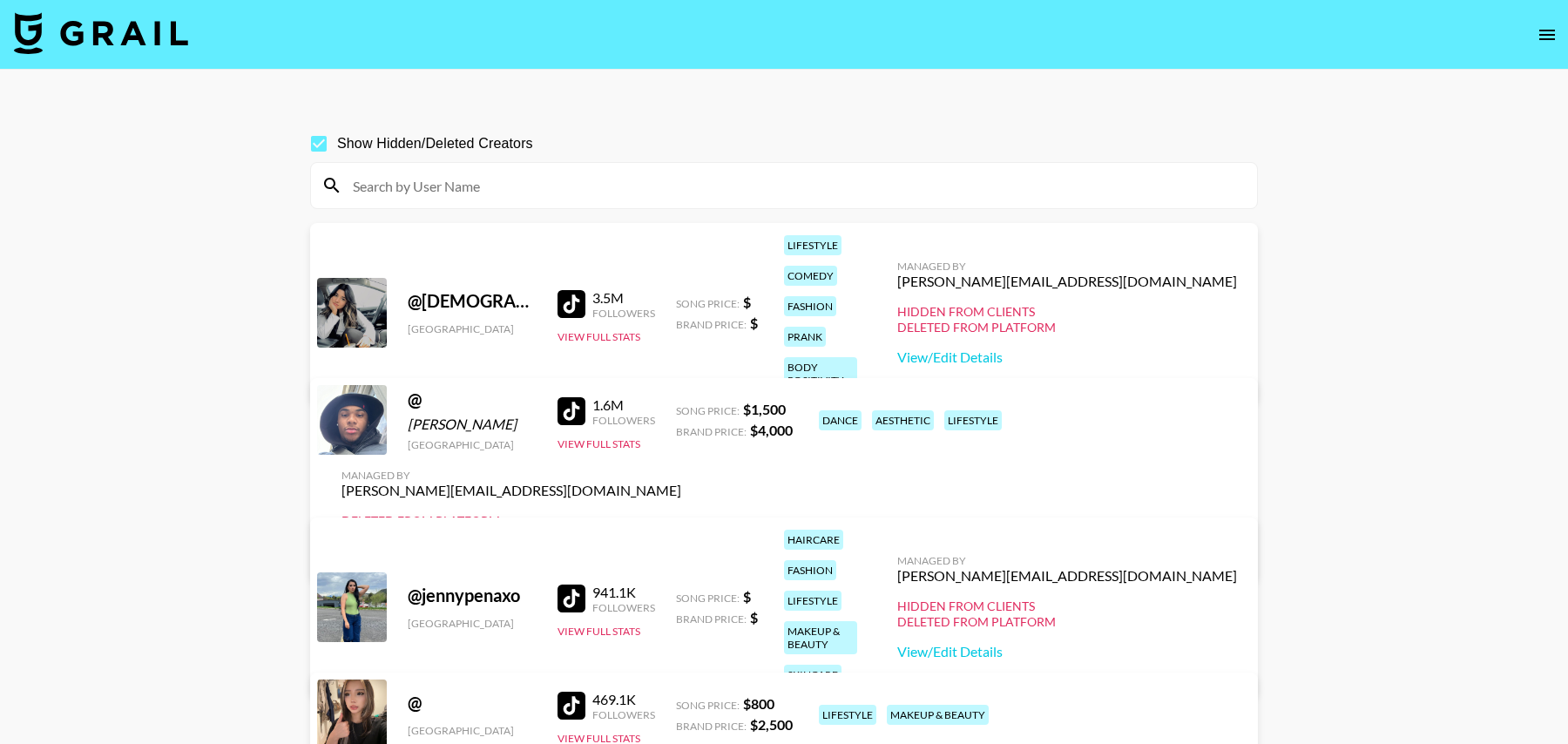
paste input "@_.amelieeklein._"
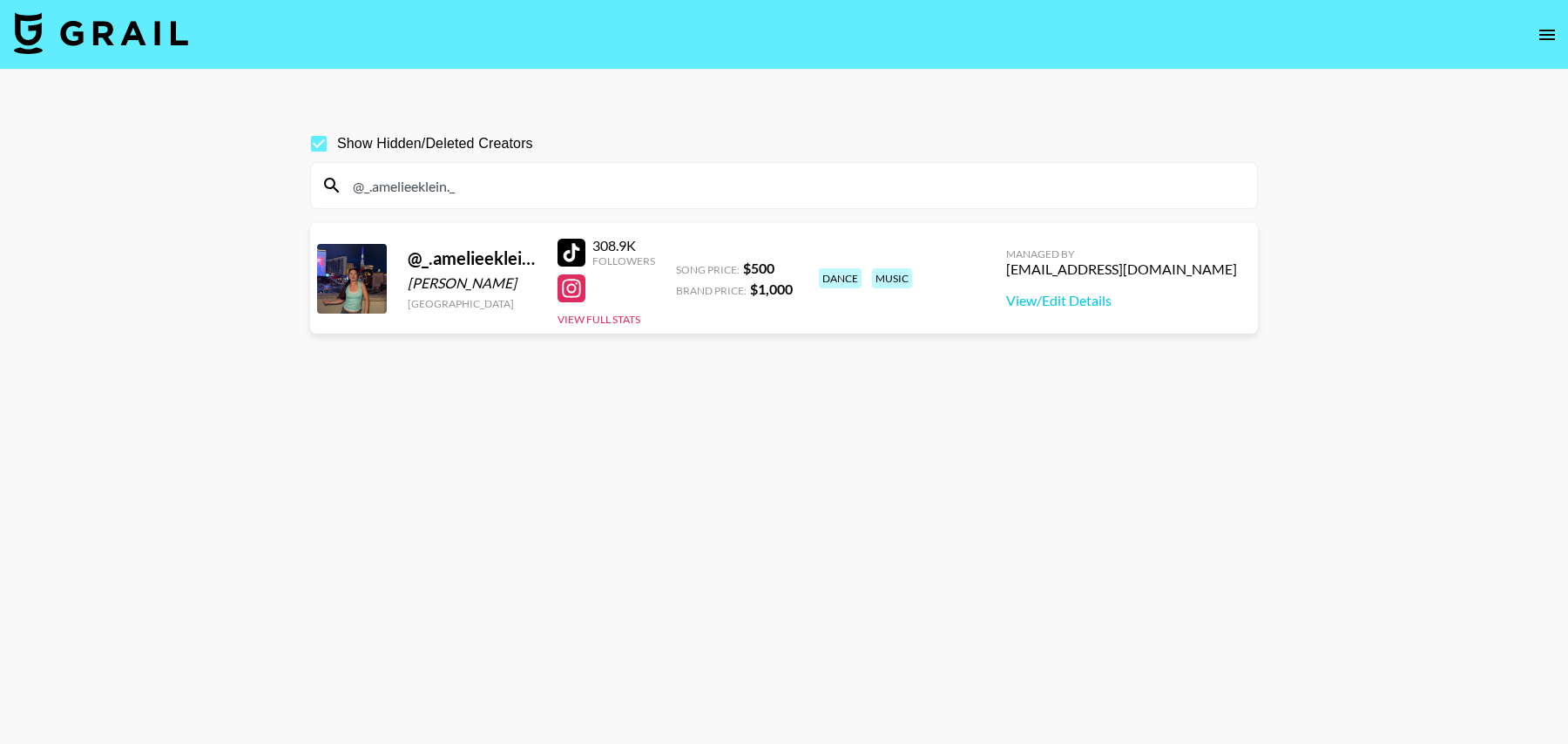
drag, startPoint x: 467, startPoint y: 185, endPoint x: 326, endPoint y: 185, distance: 141.0
click at [326, 185] on div "@_.amelieeklein._" at bounding box center [784, 185] width 947 height 45
paste input "chiaraecalisto"
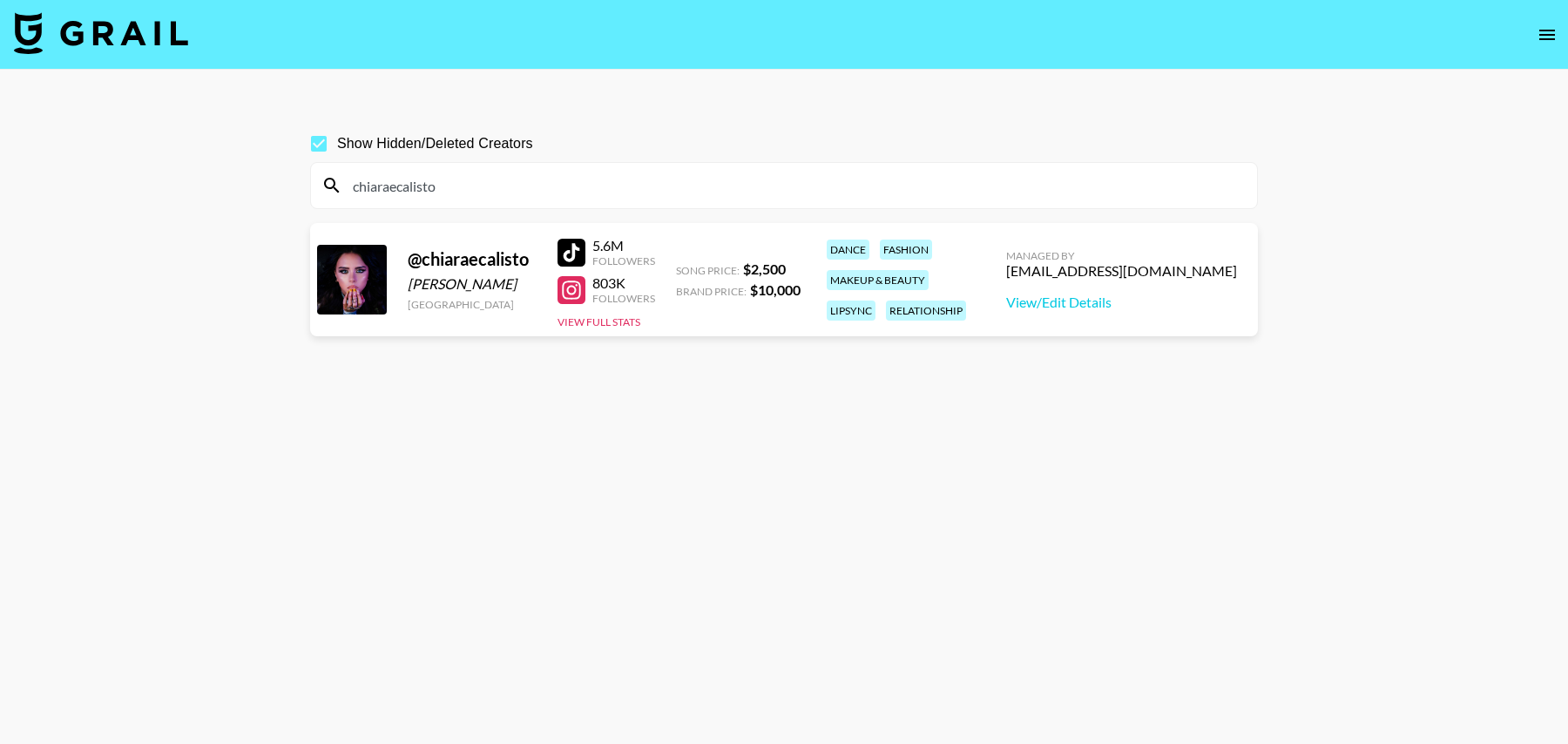
click at [568, 283] on div at bounding box center [571, 290] width 28 height 28
click at [515, 181] on input "chiaraecalisto" at bounding box center [794, 185] width 904 height 28
paste input "samrosauvage"
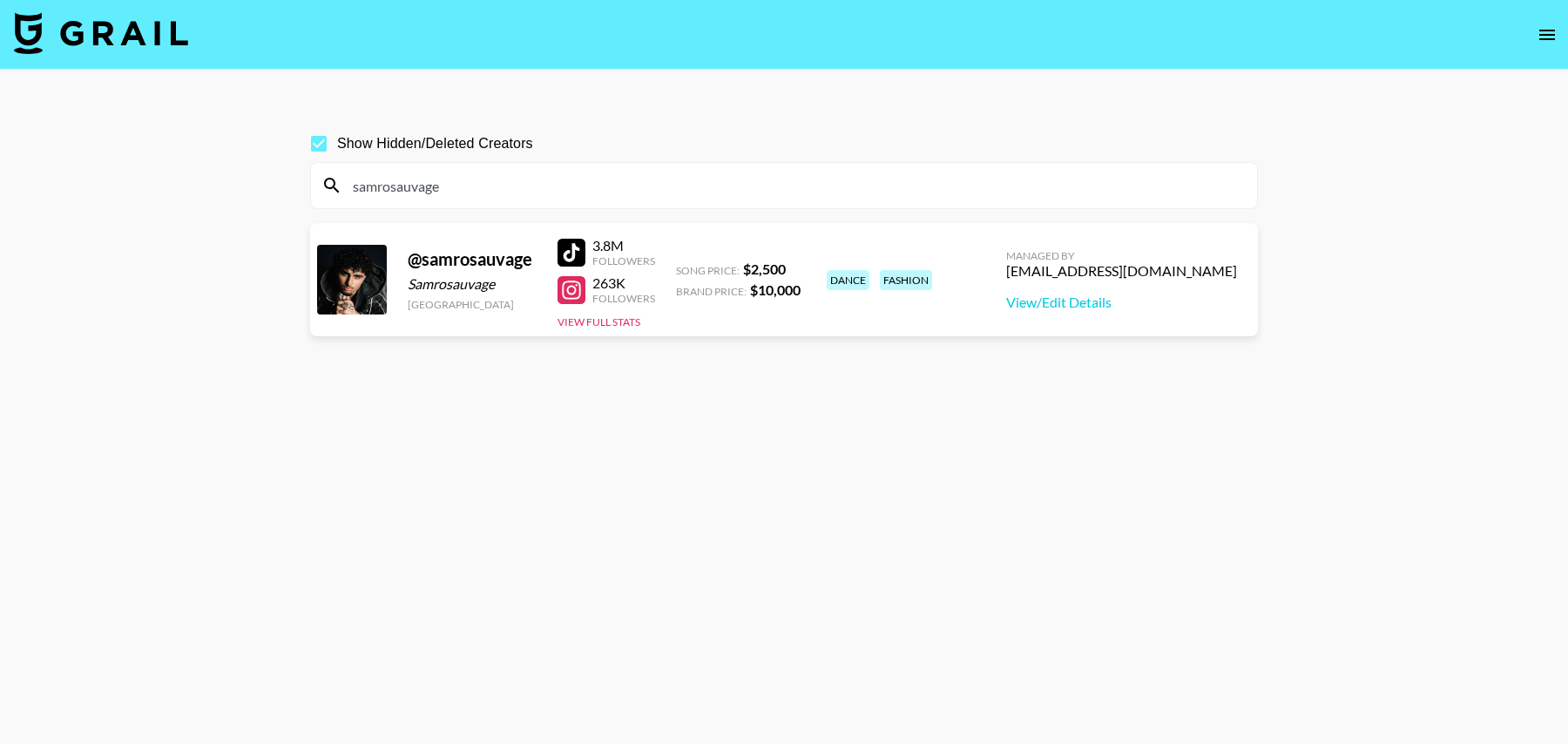
click at [568, 290] on div at bounding box center [571, 290] width 28 height 28
click at [491, 185] on input "samrosauvage" at bounding box center [794, 185] width 904 height 28
paste input "https://www.tiktok.com/@ellegibsonn"
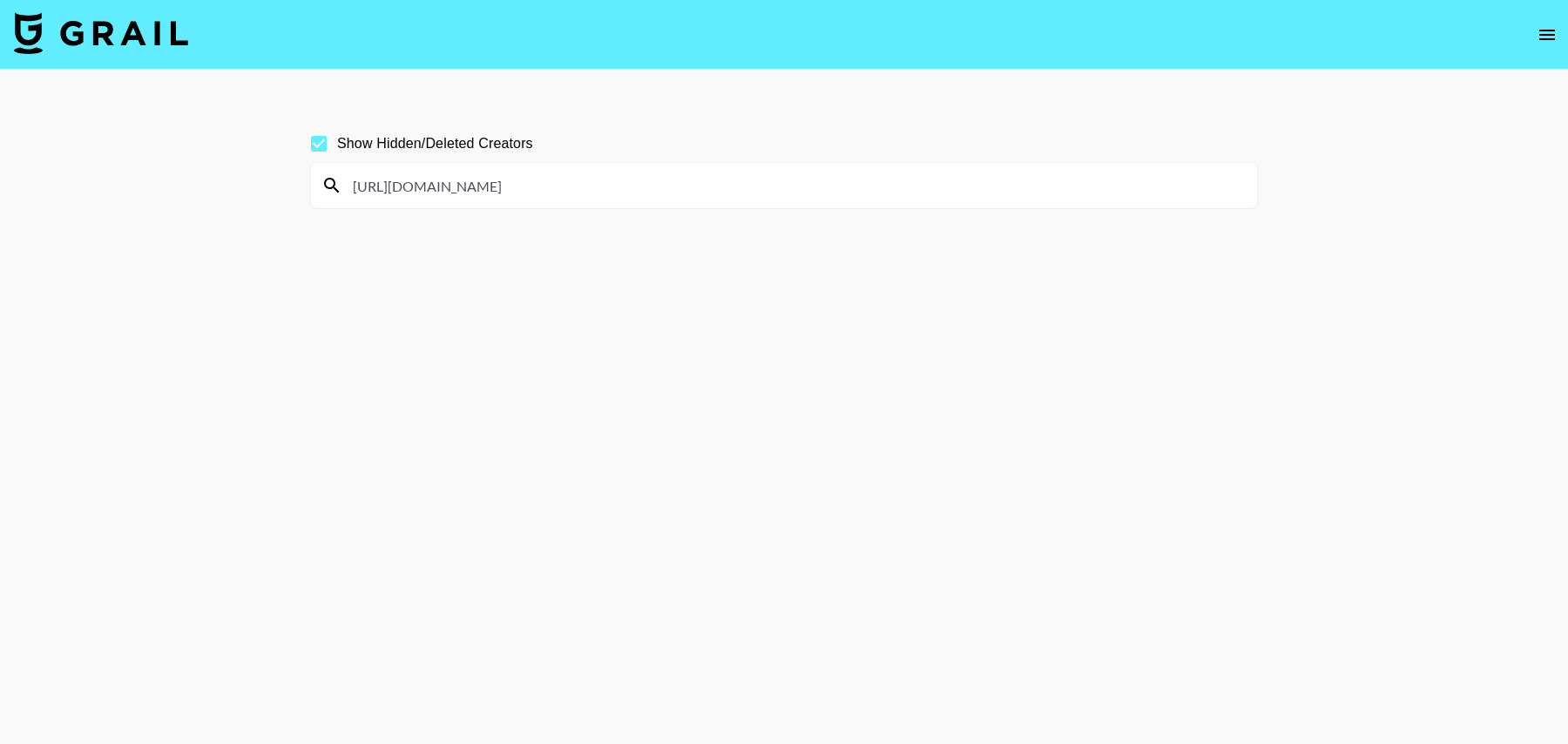
drag, startPoint x: 511, startPoint y: 184, endPoint x: 251, endPoint y: 184, distance: 260.0
click at [255, 184] on main "Show Hidden/Deleted Creators https://www.tiktok.com/@ellegibsonn" at bounding box center [784, 414] width 1568 height 688
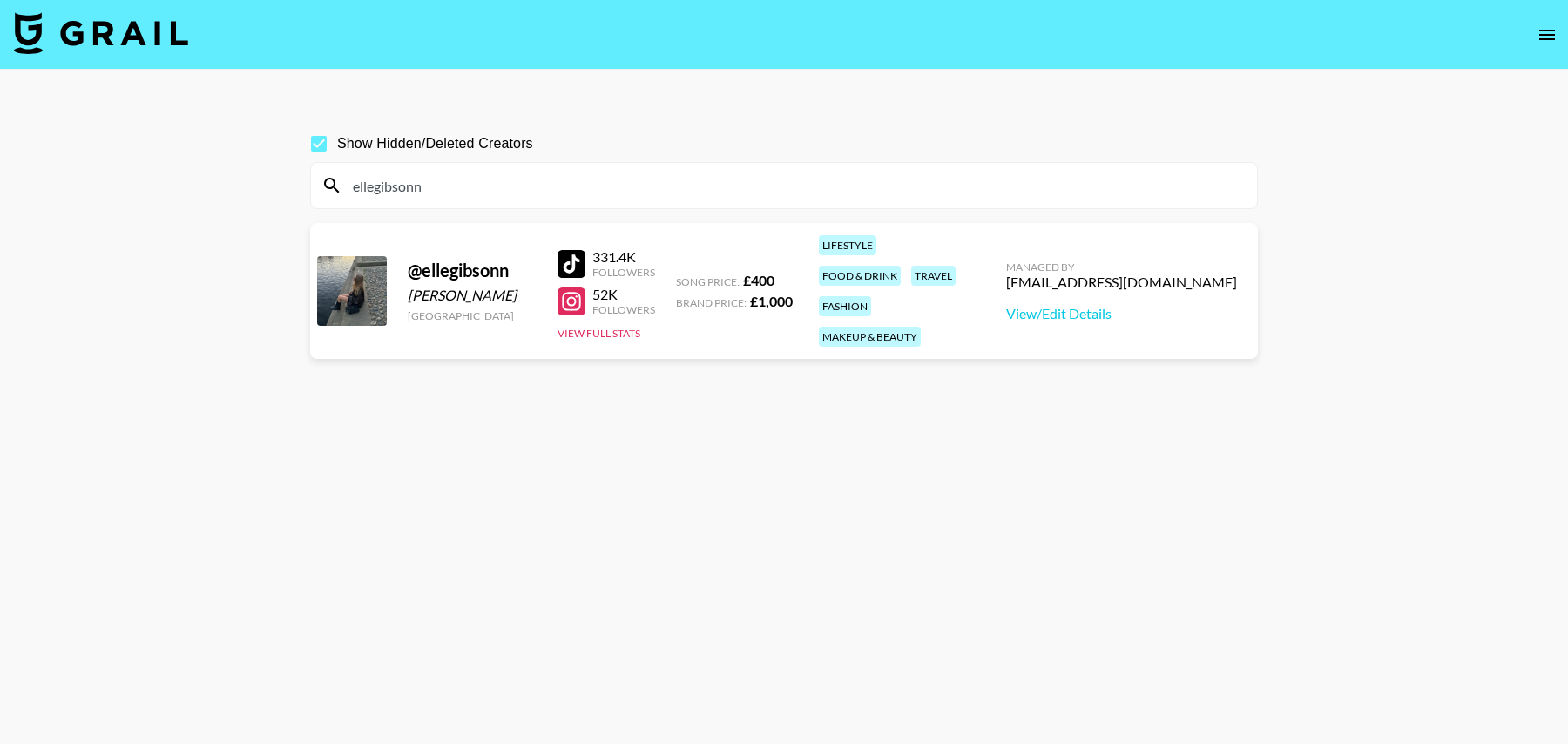
paste input "https://www.tiktok.com/@melandphil"
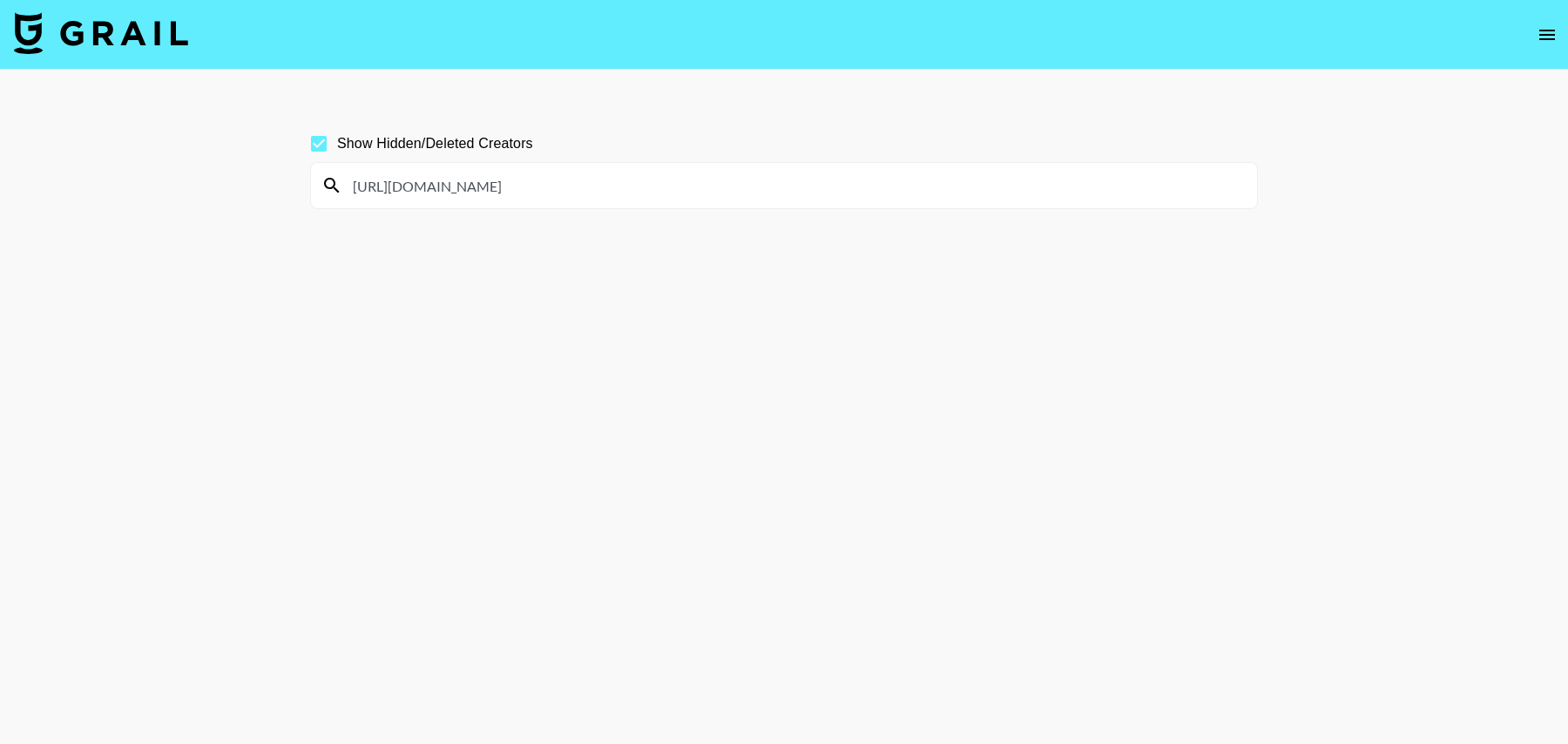
drag, startPoint x: 511, startPoint y: 187, endPoint x: 318, endPoint y: 190, distance: 193.0
click at [318, 190] on div "https://www.tiktok.com/@melandphil" at bounding box center [784, 185] width 947 height 45
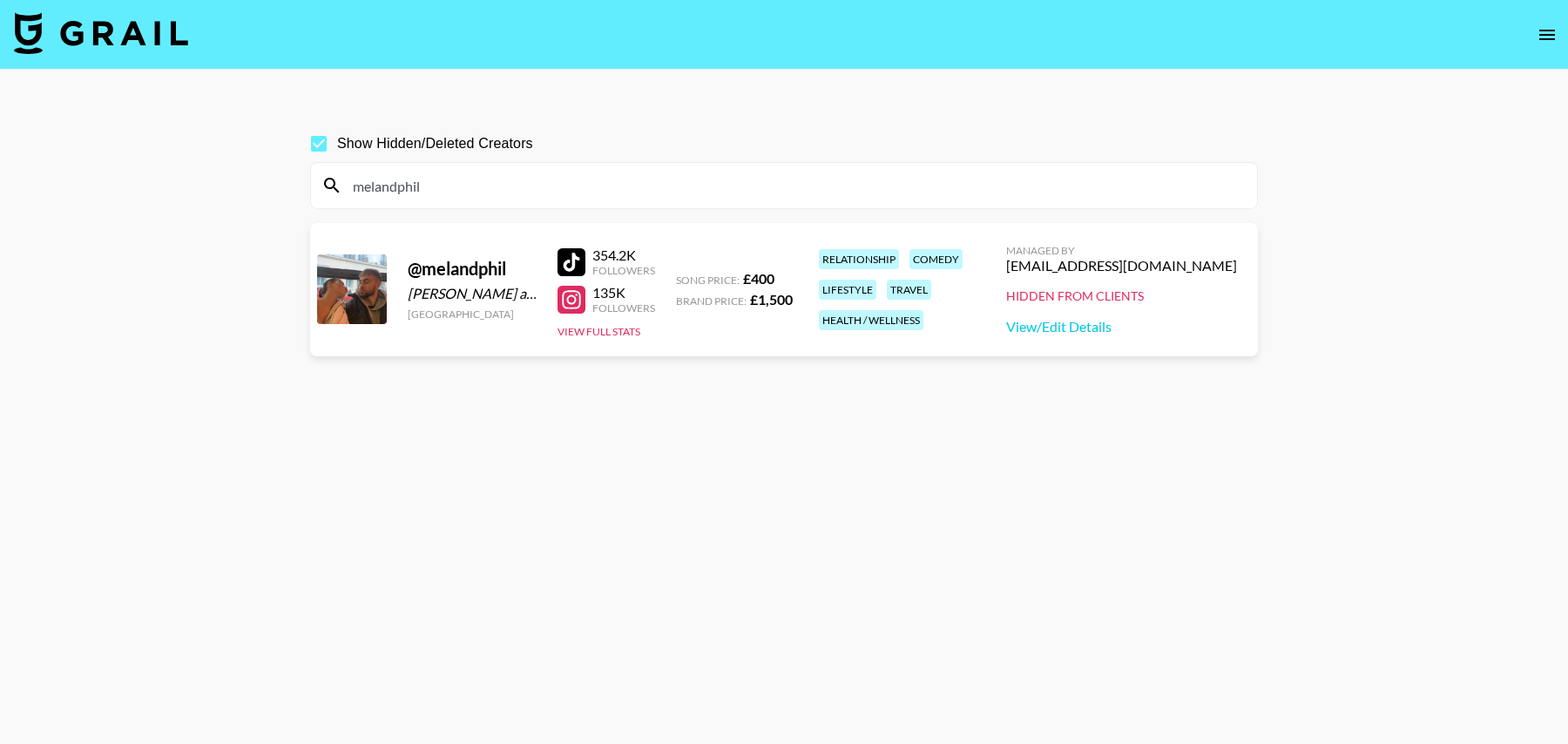
click at [563, 186] on input "melandphil" at bounding box center [794, 185] width 904 height 28
paste input "https://www.tiktok.com/@aliyahxelia"
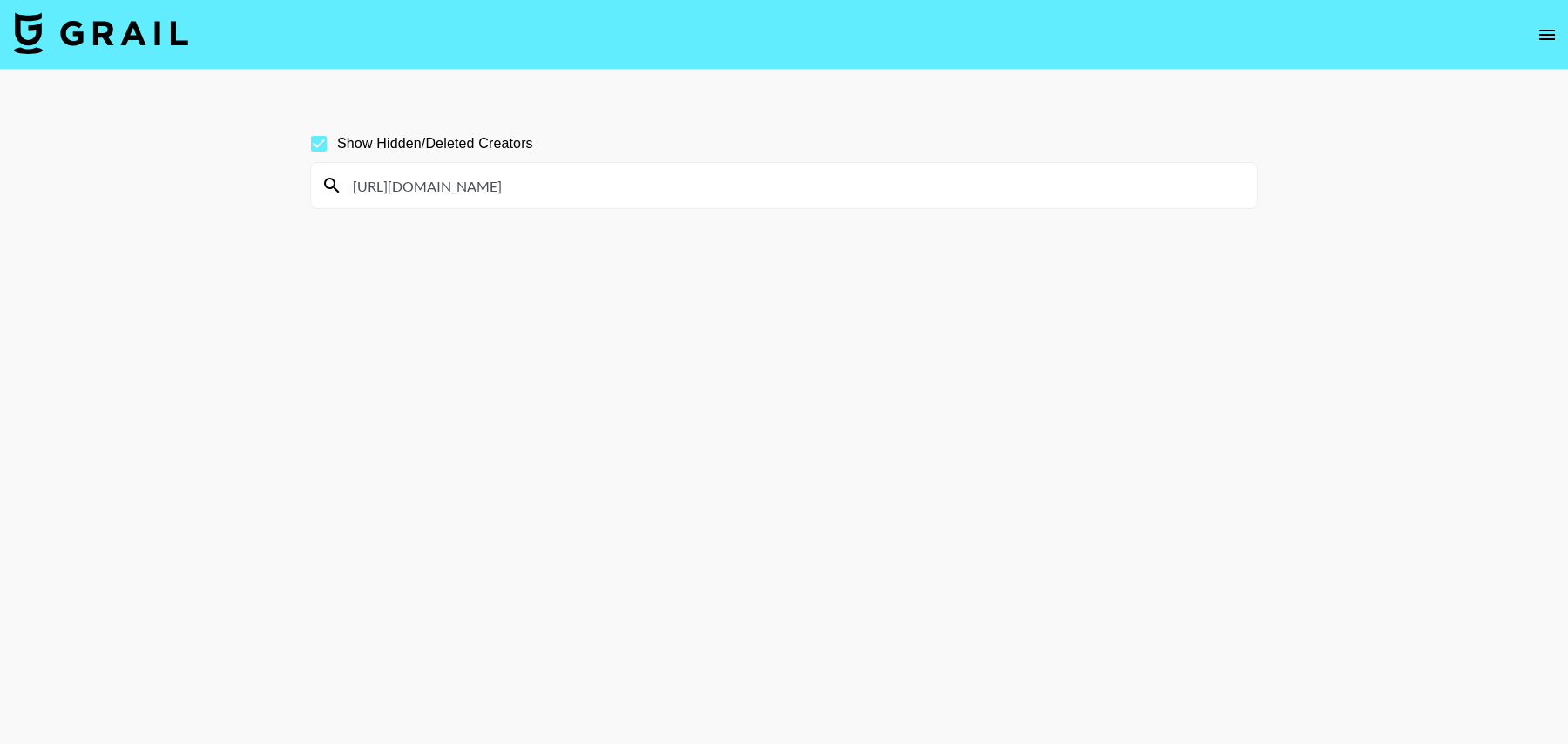
drag, startPoint x: 511, startPoint y: 187, endPoint x: 237, endPoint y: 186, distance: 274.0
click at [237, 186] on main "Show Hidden/Deleted Creators https://www.tiktok.com/@aliyahxelia" at bounding box center [784, 414] width 1568 height 688
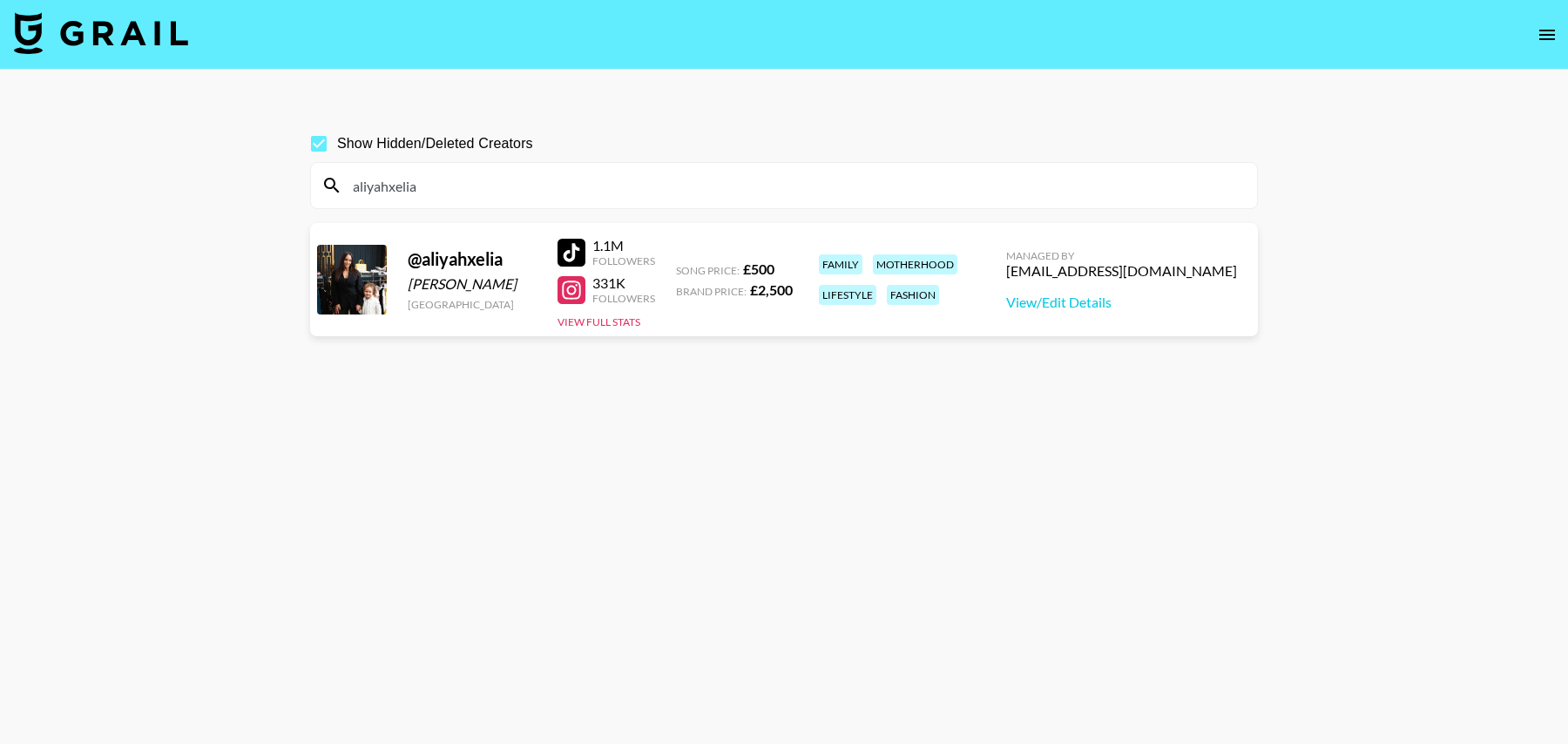
paste input "Family, Wellness, Lifestyle"
type input "Family, Wellness, Lifestyle"
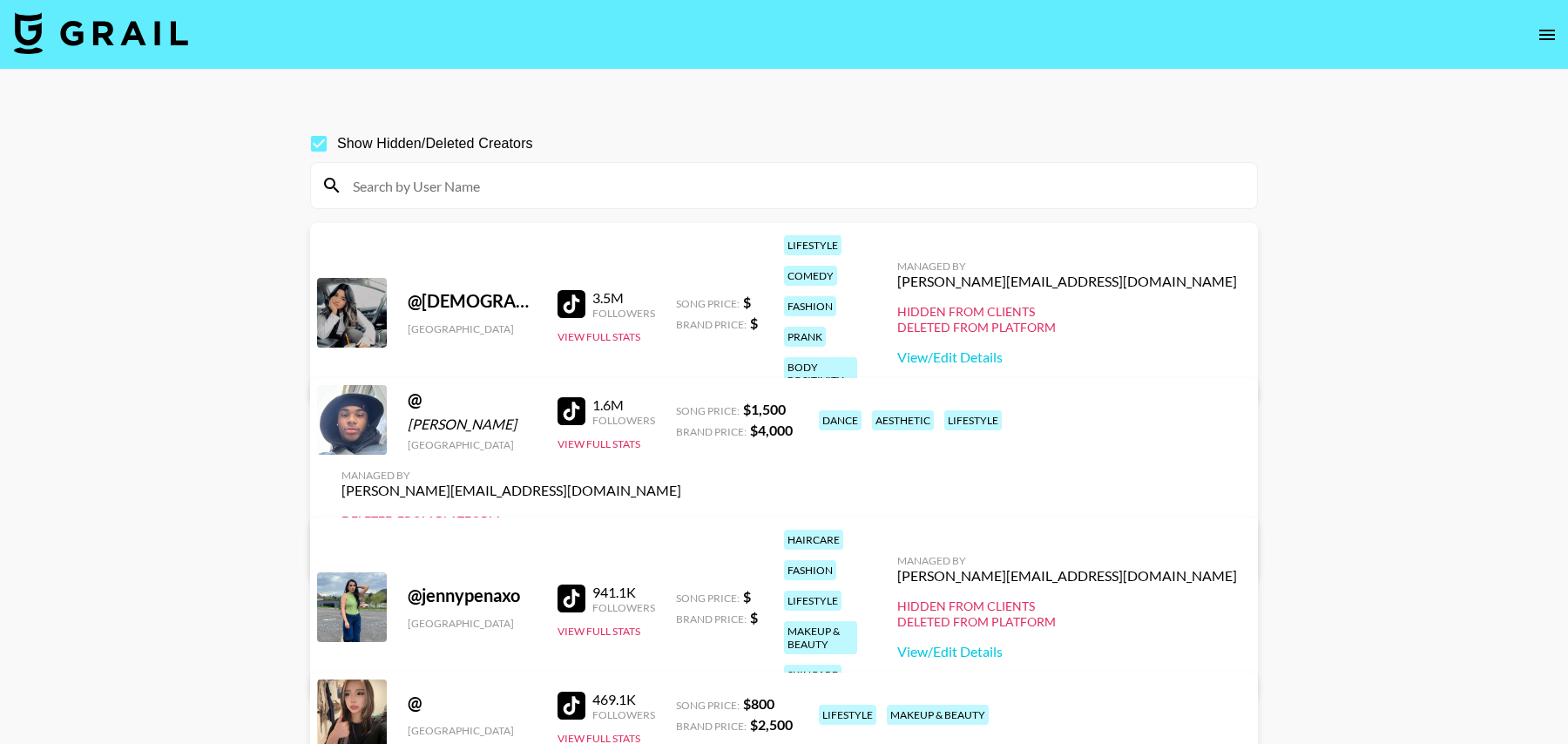
paste input "https://www.tiktok.com/@caaseybarker"
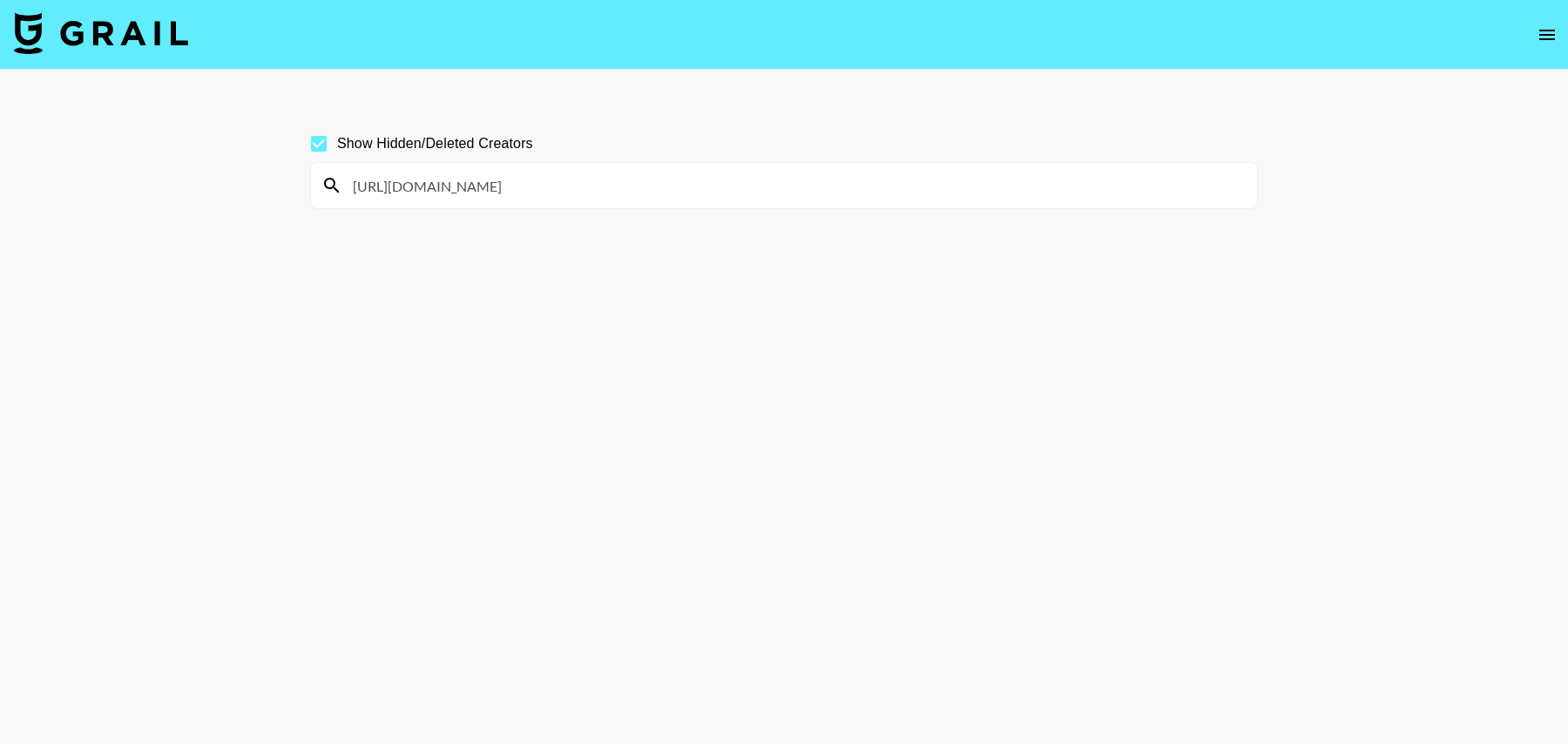
drag, startPoint x: 512, startPoint y: 189, endPoint x: 265, endPoint y: 189, distance: 247.0
click at [265, 189] on main "Show Hidden/Deleted Creators https://www.tiktok.com/@caaseybarker" at bounding box center [784, 414] width 1568 height 688
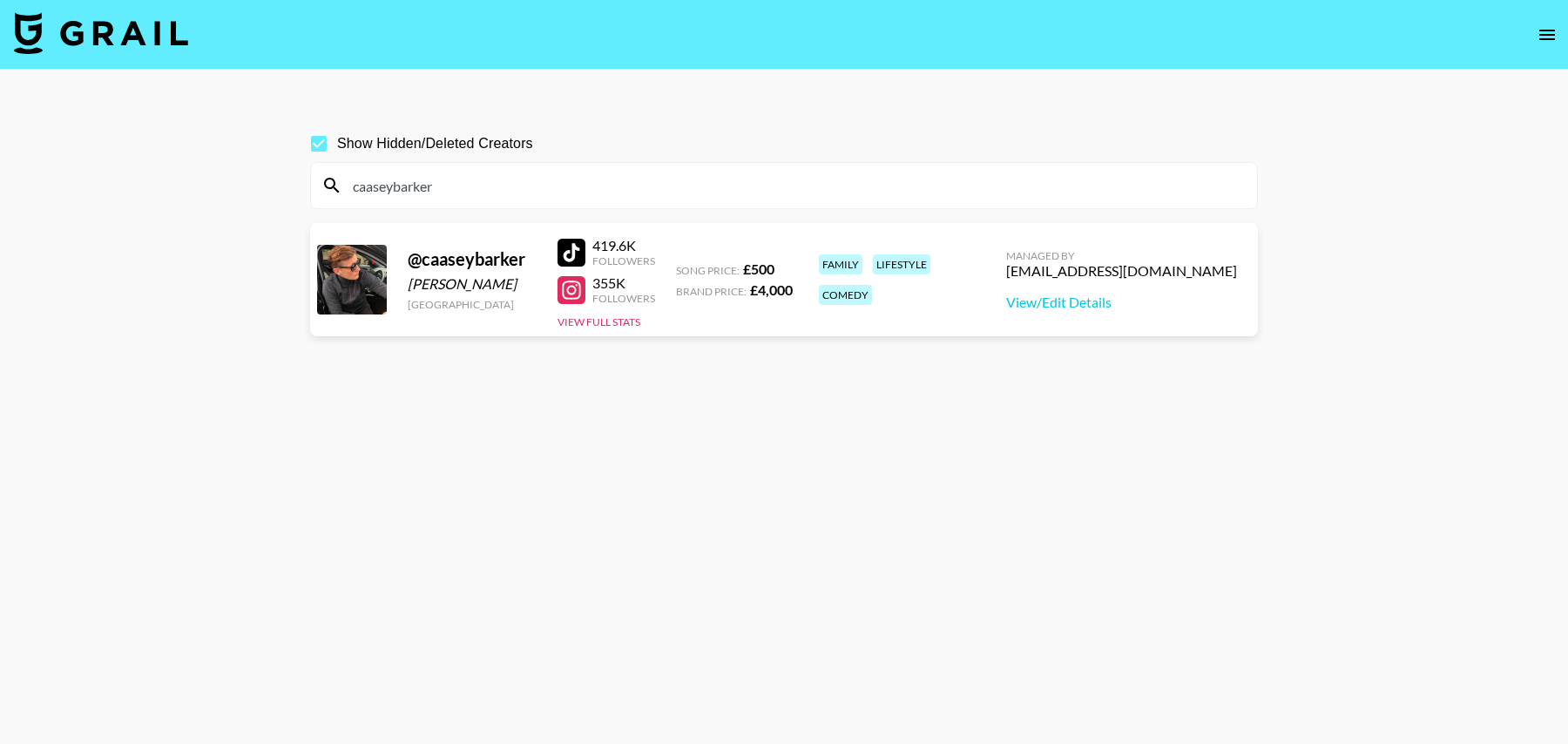
click at [899, 408] on section "Show Hidden/Deleted Creators caaseybarker @ caaseybarker Casey Barker United Ki…" at bounding box center [783, 413] width 947 height 604
click at [593, 204] on div "caaseybarker" at bounding box center [784, 185] width 947 height 45
click at [593, 198] on input "caaseybarker" at bounding box center [794, 185] width 904 height 28
paste input "Family, Wellness, Lifestyle"
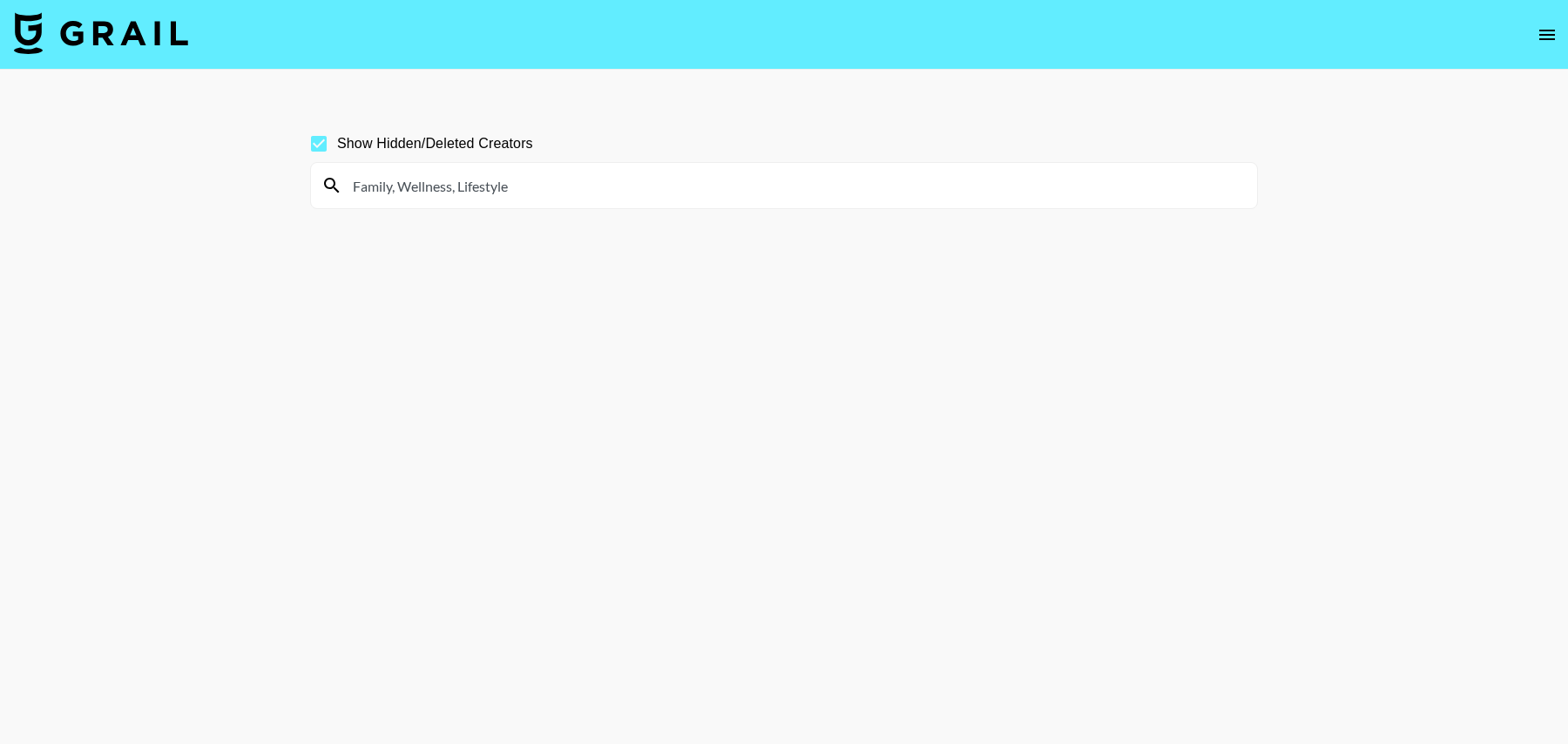
drag, startPoint x: 529, startPoint y: 189, endPoint x: 390, endPoint y: 182, distance: 139.2
click at [390, 182] on input "Family, Wellness, Lifestyle" at bounding box center [794, 185] width 904 height 28
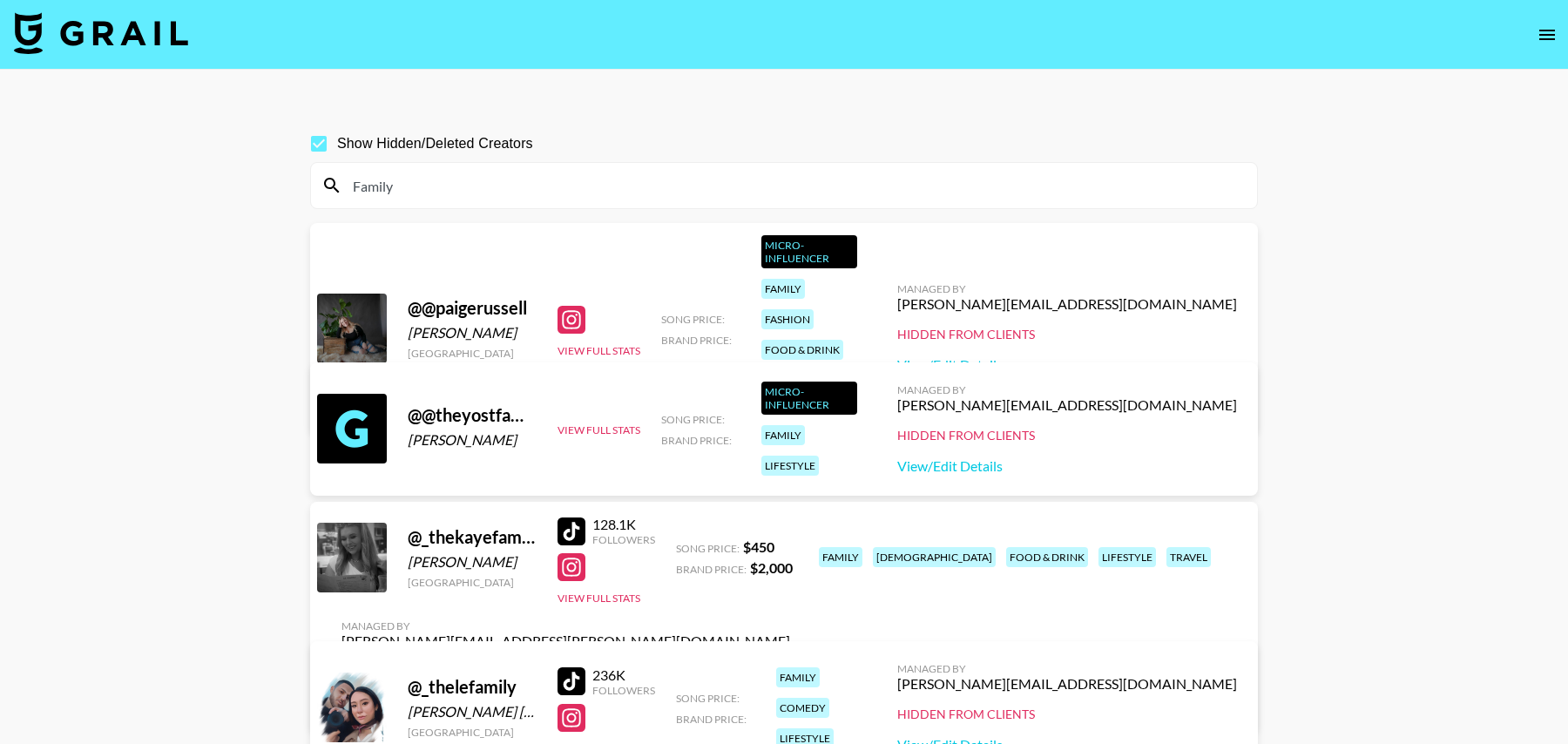
paste input "https://www.tiktok.com/@nicoletcorrales"
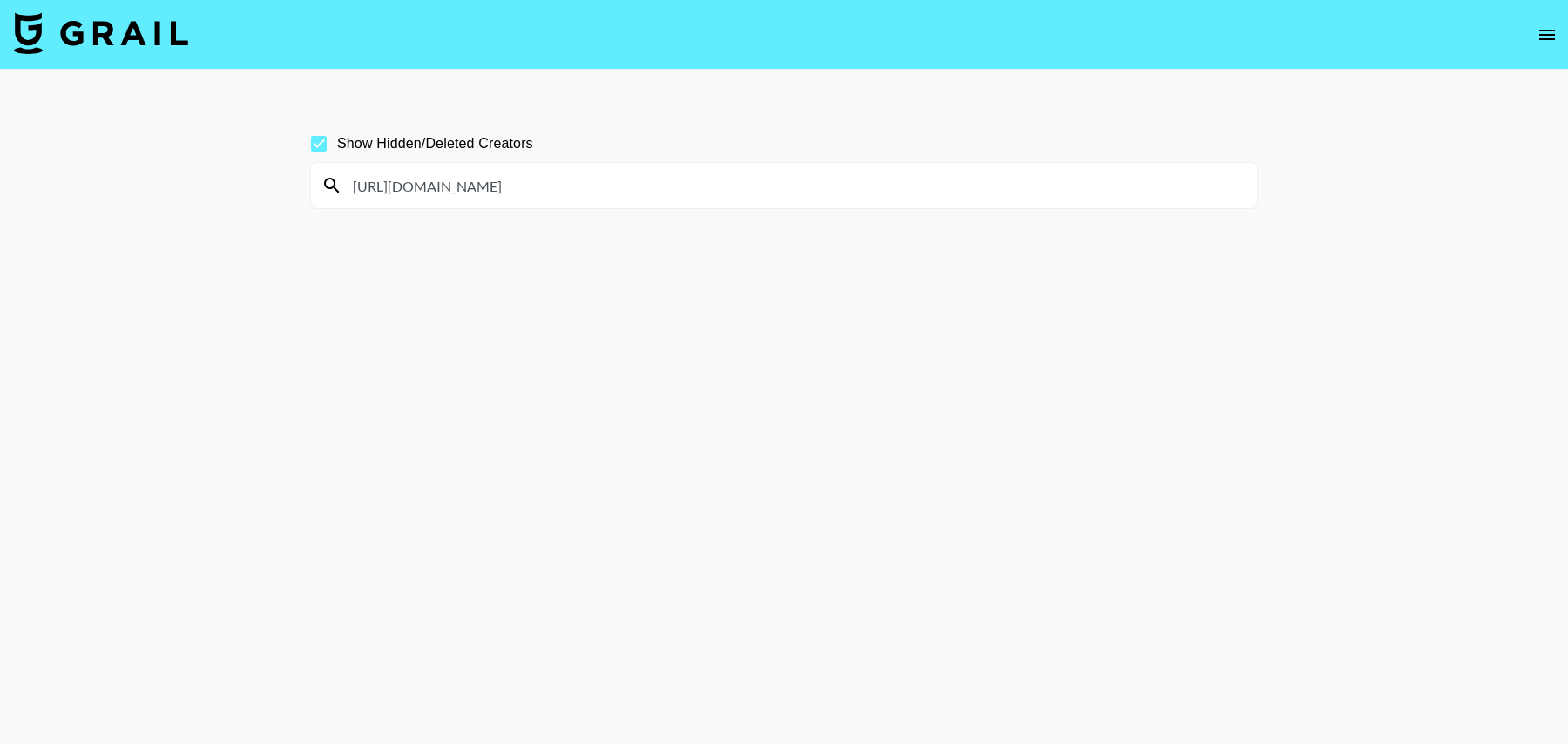
drag, startPoint x: 513, startPoint y: 190, endPoint x: 302, endPoint y: 189, distance: 211.0
click at [302, 189] on div "Show Hidden/Deleted Creators https://www.tiktok.com/@nicoletcorrales" at bounding box center [784, 413] width 975 height 604
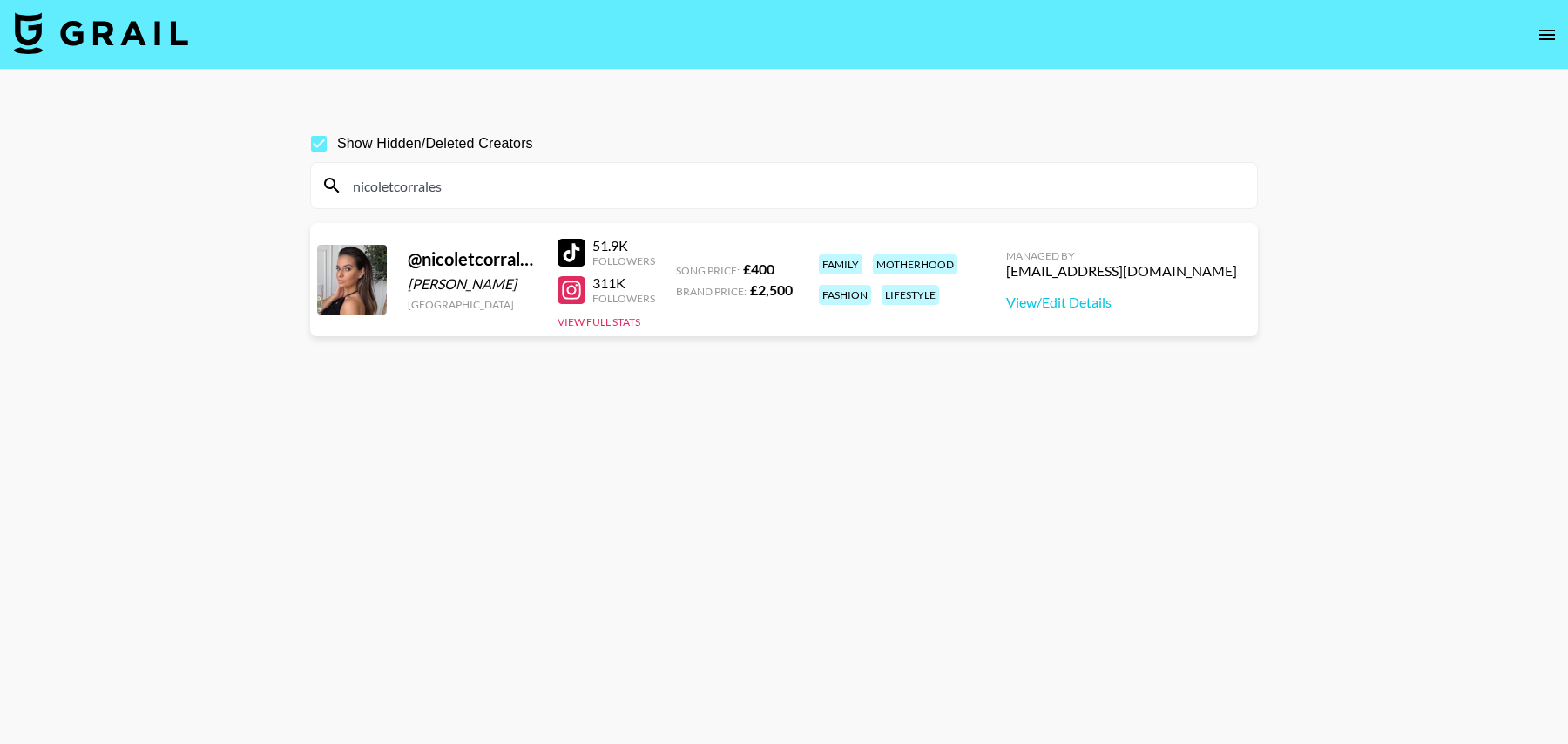
paste input "https://www.tiktok.com/@lilssouthall"
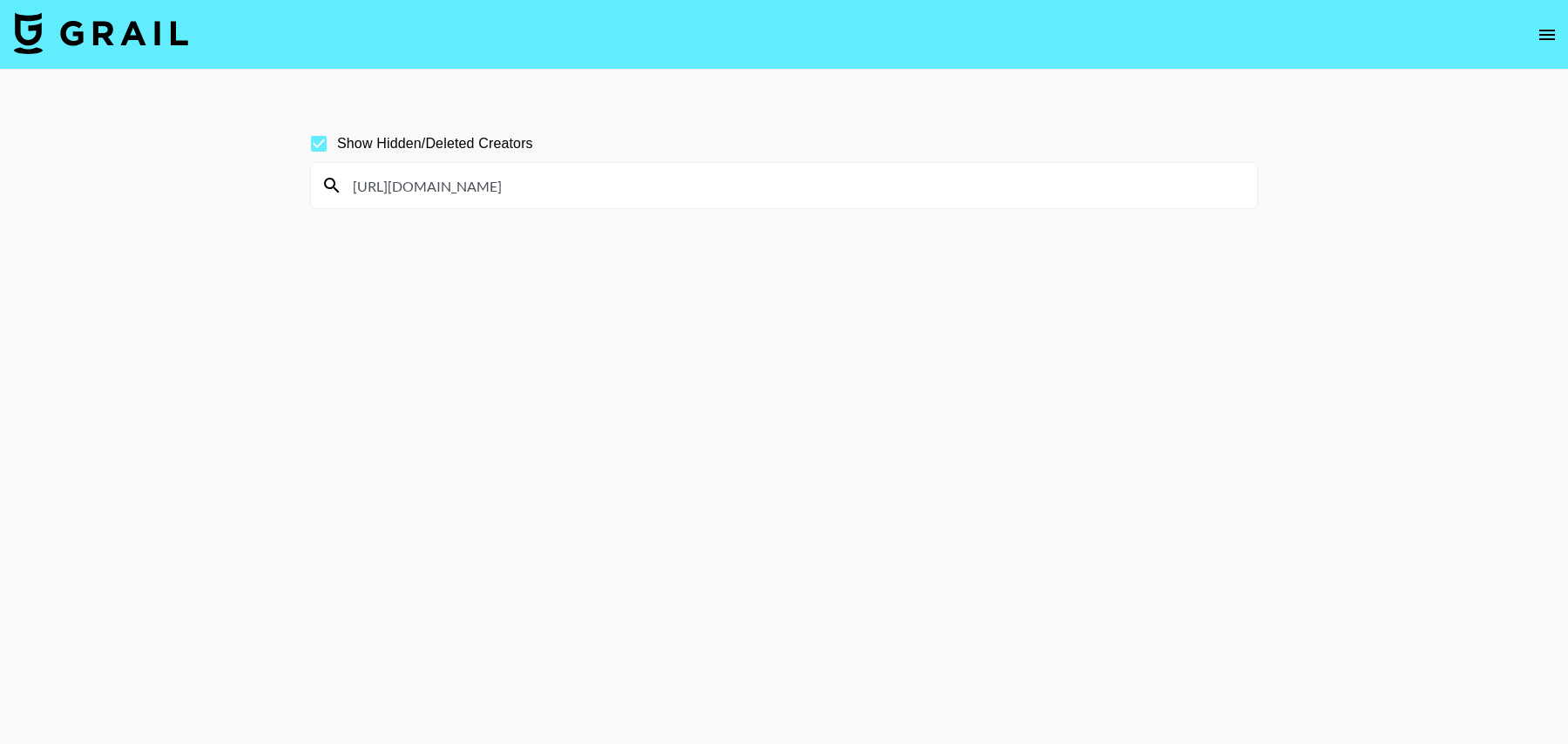
drag, startPoint x: 509, startPoint y: 190, endPoint x: 307, endPoint y: 184, distance: 202.1
click at [307, 184] on div "Show Hidden/Deleted Creators https://www.tiktok.com/@lilssouthall" at bounding box center [784, 413] width 975 height 604
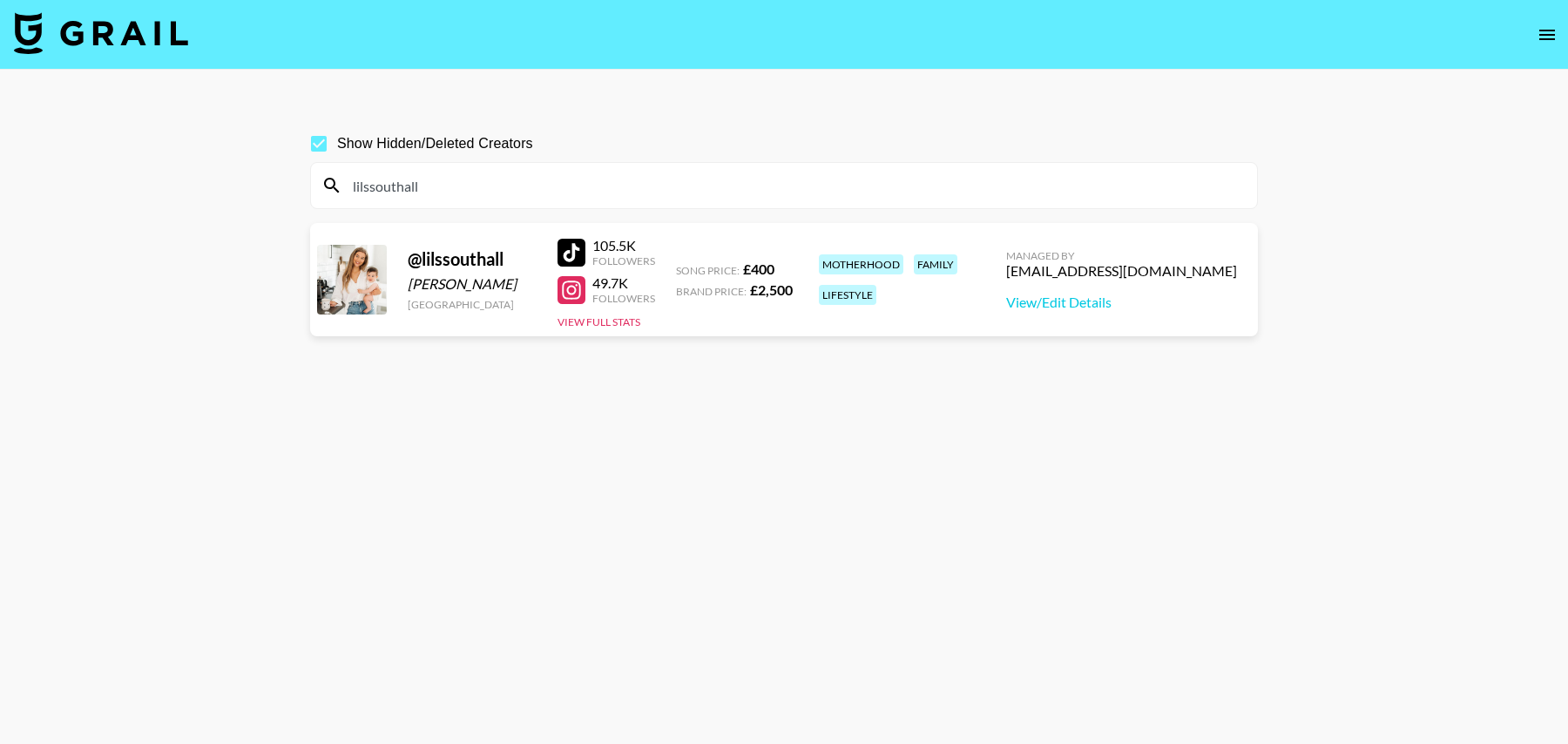
paste input "https://www.tiktok.com/@toastwithhope"
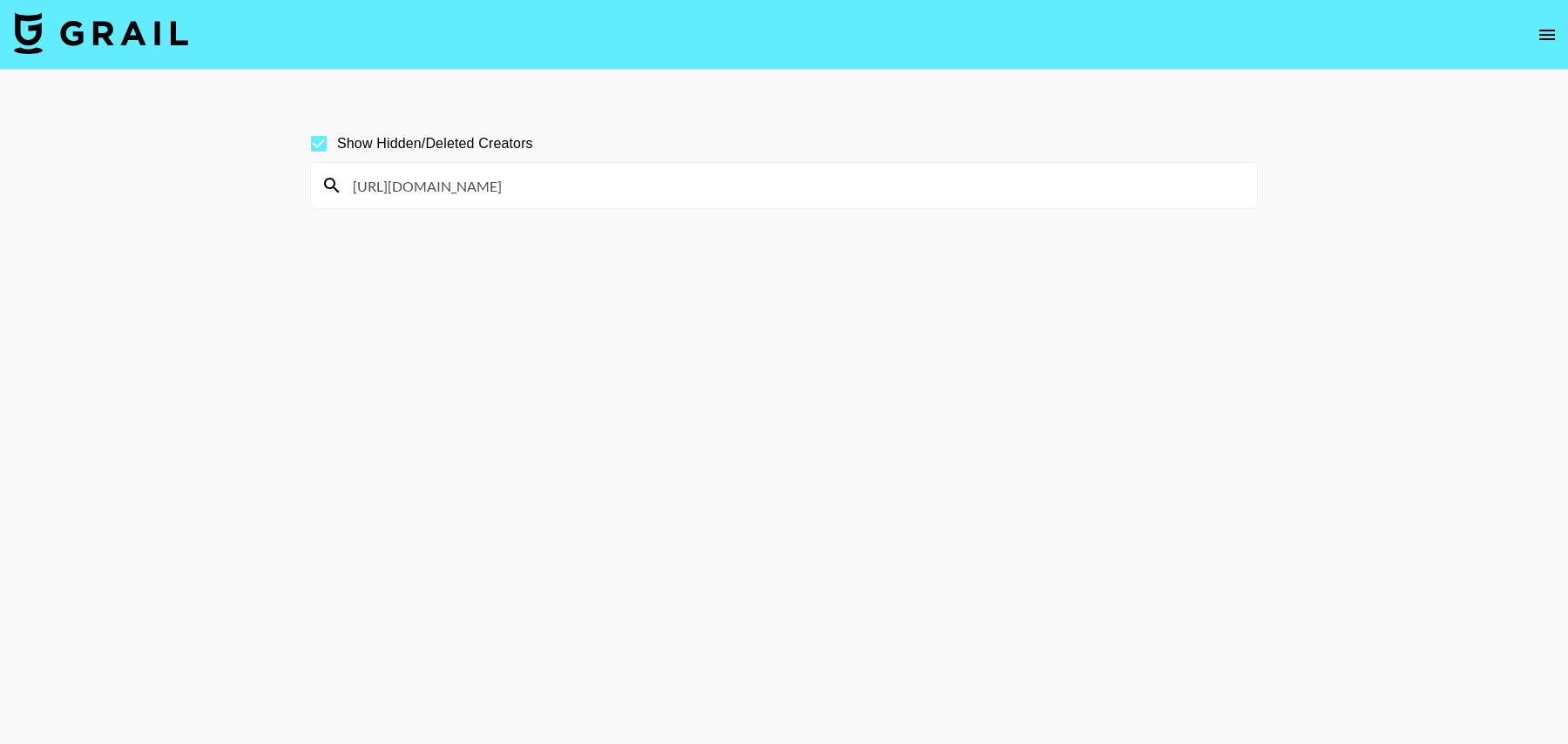
drag, startPoint x: 513, startPoint y: 191, endPoint x: 294, endPoint y: 191, distance: 219.0
click at [294, 191] on main "Show Hidden/Deleted Creators https://www.tiktok.com/@toastwithhope" at bounding box center [784, 414] width 1568 height 688
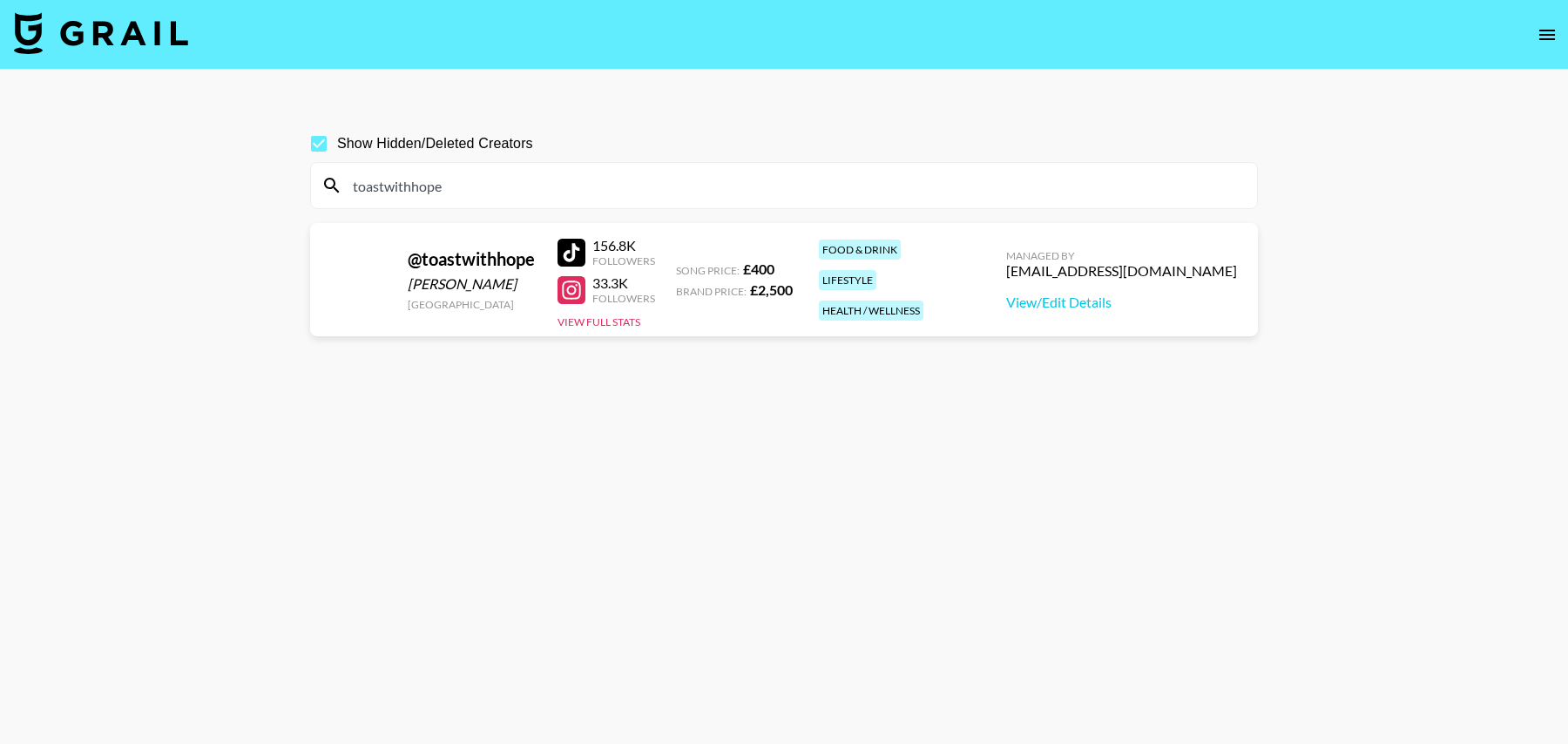
type input "toastwithhope"
click at [126, 37] on img at bounding box center [100, 33] width 174 height 42
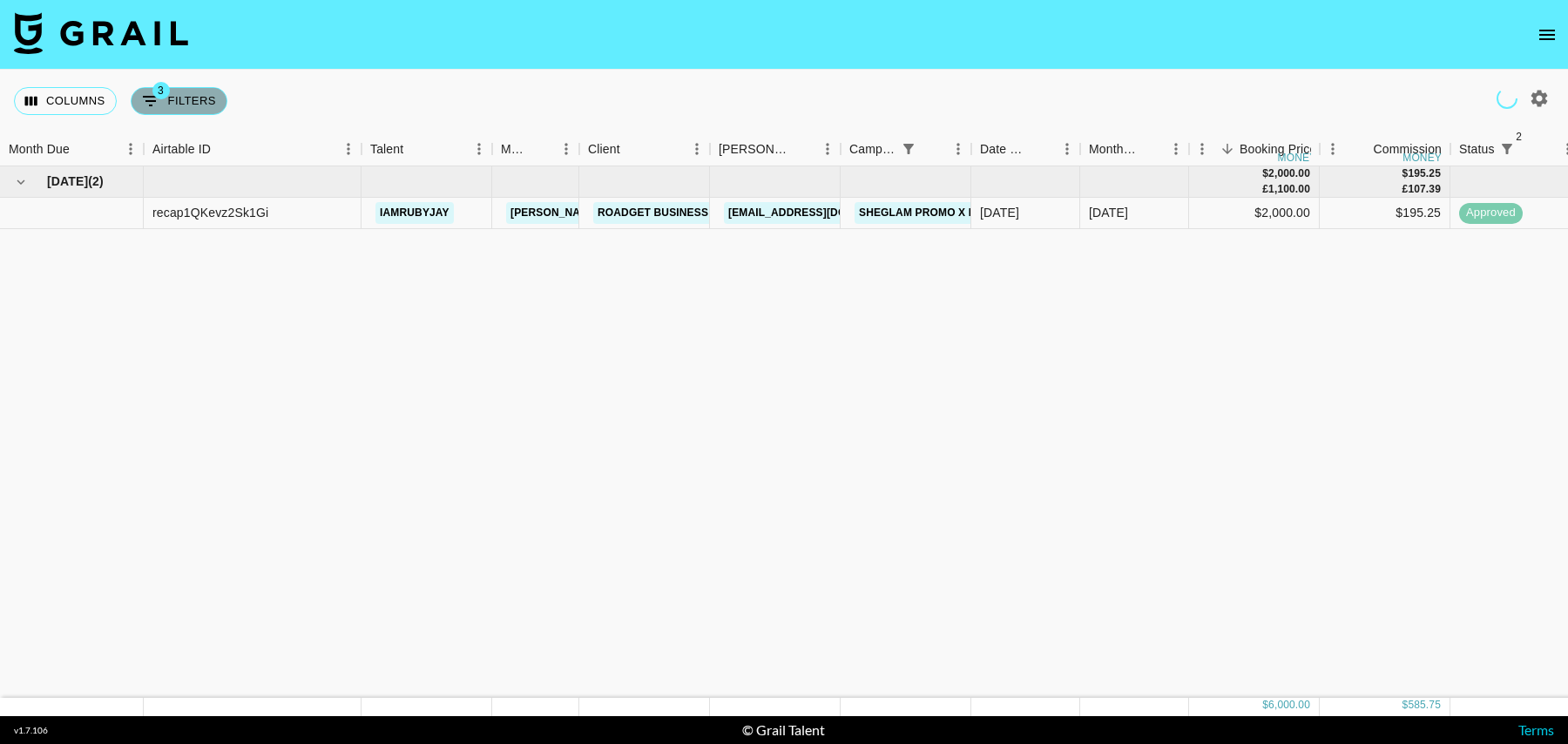
click at [175, 101] on button "3 Filters" at bounding box center [179, 100] width 97 height 28
select select "status"
select select "isNotAnyOf"
select select "status"
select select "isNotAnyOf"
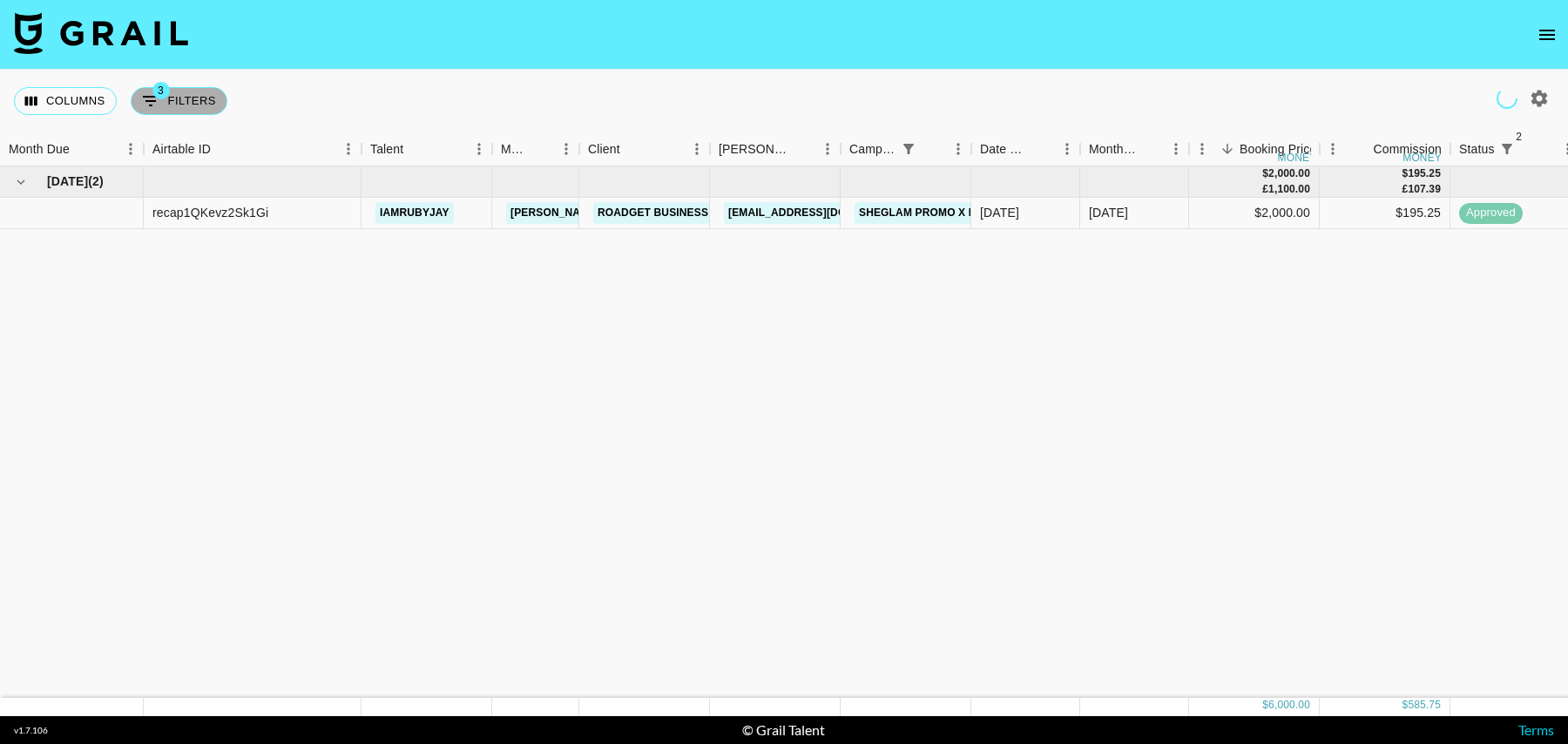
select select "campaign"
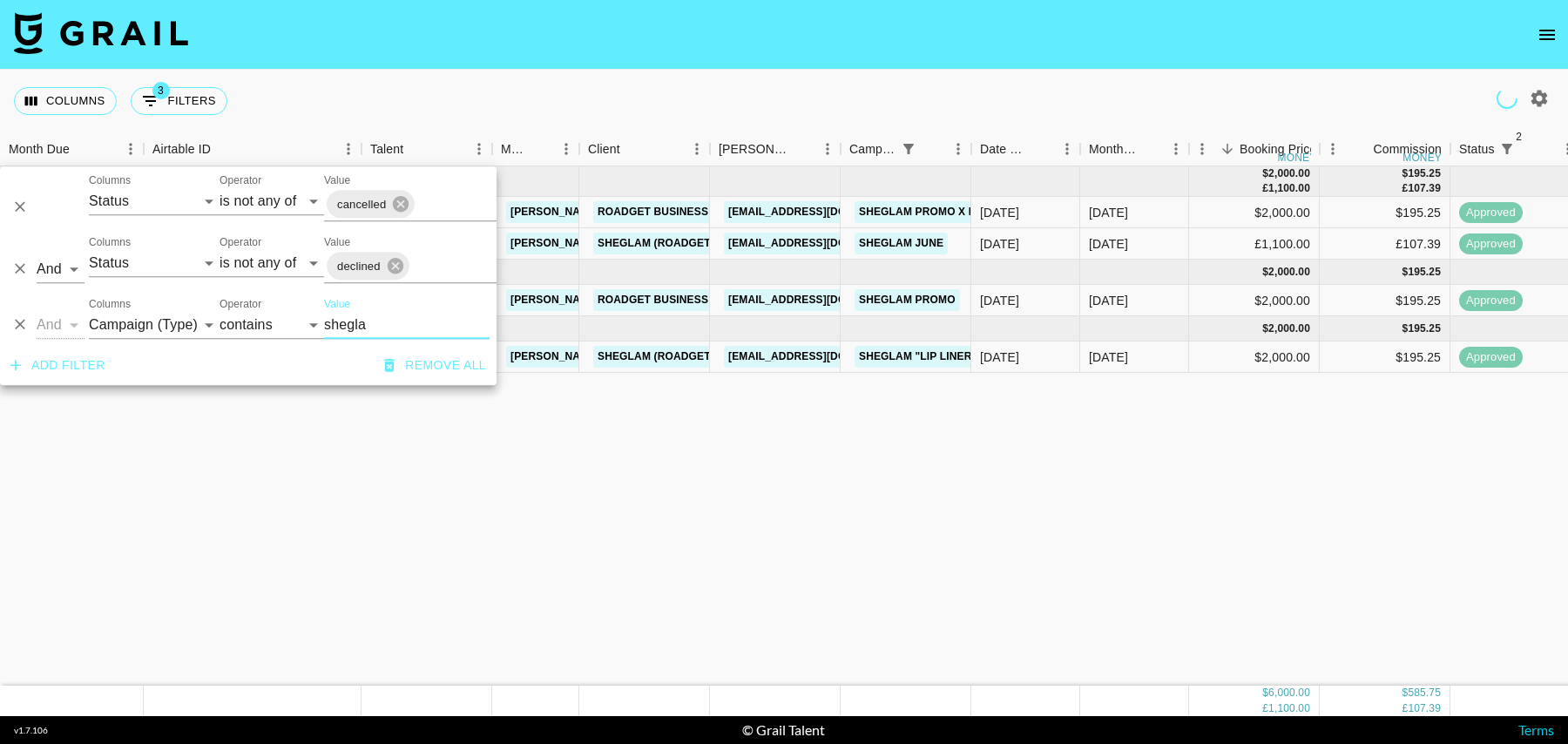
drag, startPoint x: 378, startPoint y: 332, endPoint x: 300, endPoint y: 331, distance: 78.0
click at [300, 332] on div "And Or Columns Grail Platform ID Airtable ID Talent Manager Client Booker Campa…" at bounding box center [248, 318] width 497 height 56
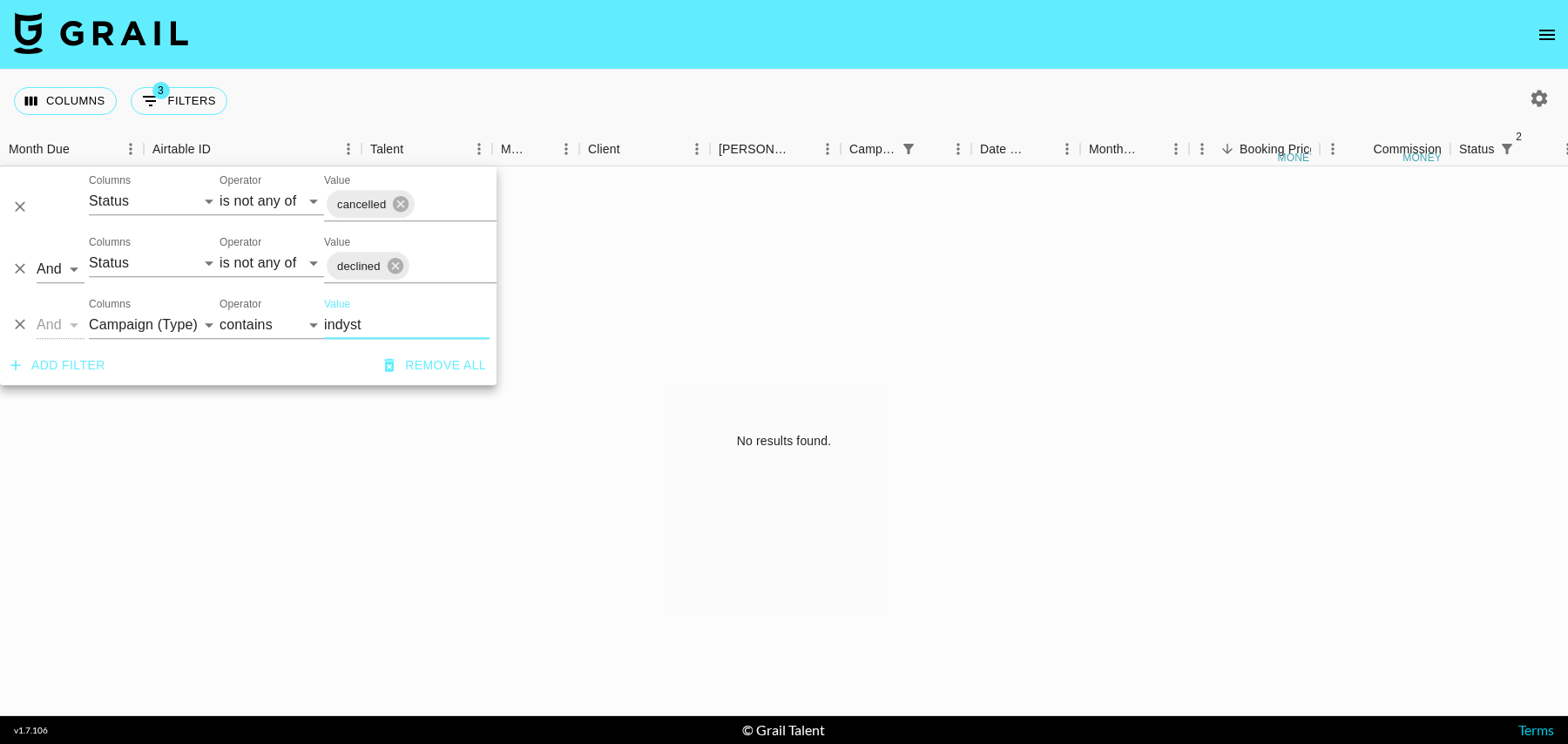
type input "indyst"
click at [163, 329] on select "Grail Platform ID Airtable ID Talent Manager Client Booker Campaign (Type) Date…" at bounding box center [154, 324] width 131 height 28
select select "managerIds"
click at [89, 311] on select "Grail Platform ID Airtable ID Talent Manager Client Booker Campaign (Type) Date…" at bounding box center [154, 324] width 131 height 28
select select "is"
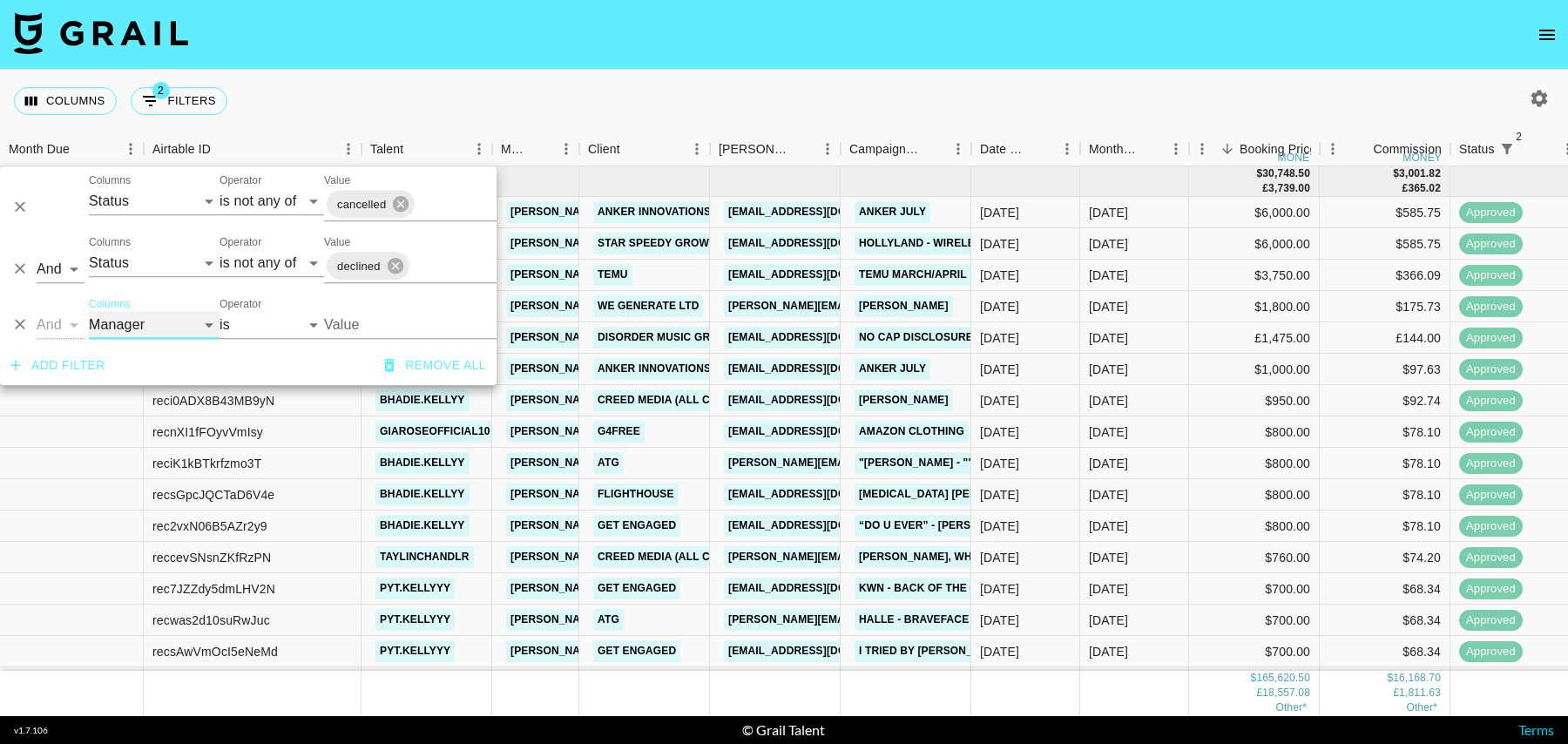
click at [156, 315] on select "Grail Platform ID Airtable ID Talent Manager Client Booker Campaign (Type) Date…" at bounding box center [154, 324] width 131 height 28
select select "talentName"
click at [89, 311] on select "Grail Platform ID Airtable ID Talent Manager Client Booker Campaign (Type) Date…" at bounding box center [154, 324] width 131 height 28
select select "contains"
click at [422, 331] on input "Value" at bounding box center [406, 324] width 165 height 28
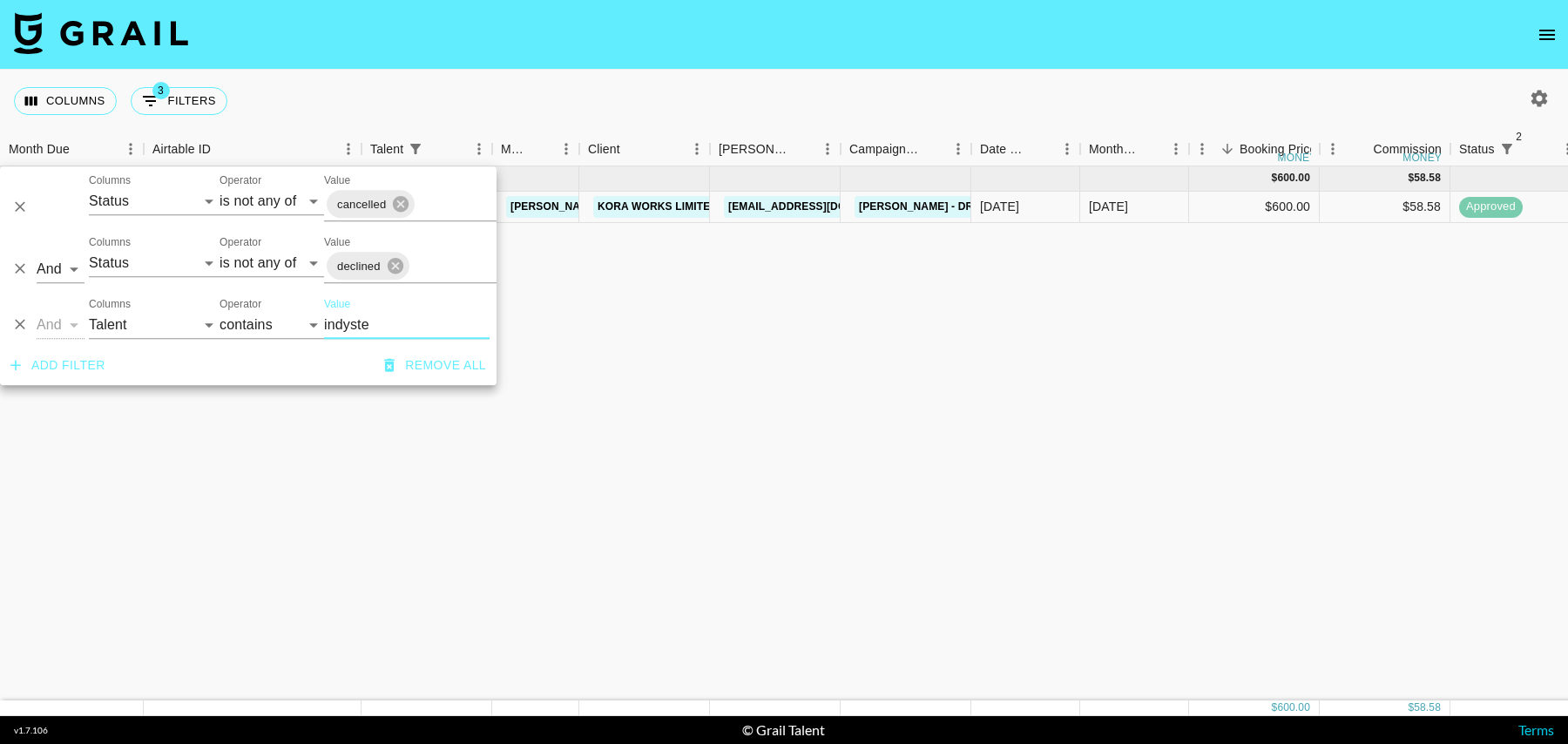
type input "indyste"
click at [809, 320] on div "Oct '25 ( 1 ) $ 600.00 $ 58.58 reccjPrZVOQ8JAfv9 indysteps tancredi@grail-talen…" at bounding box center [1414, 432] width 2827 height 534
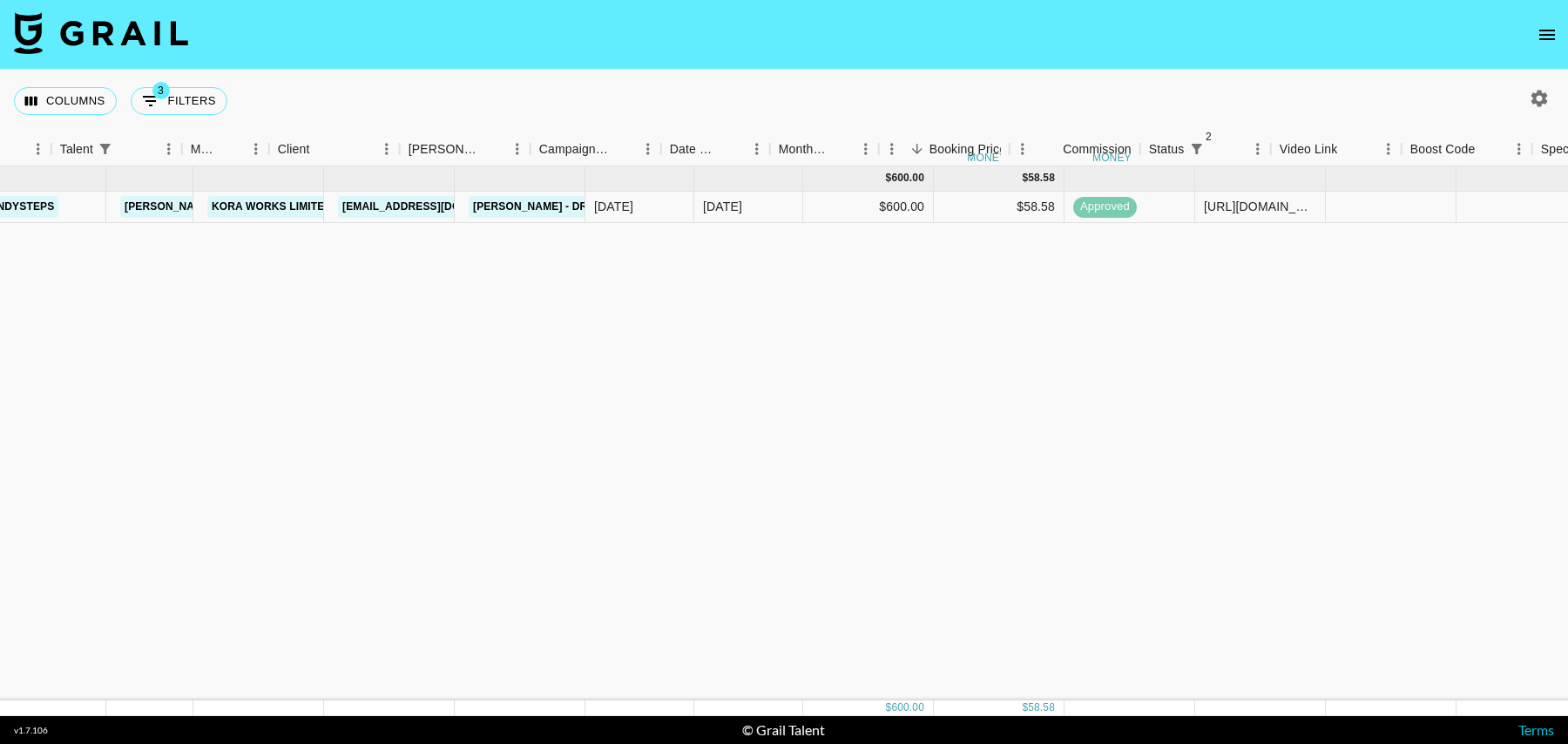
scroll to position [0, 175]
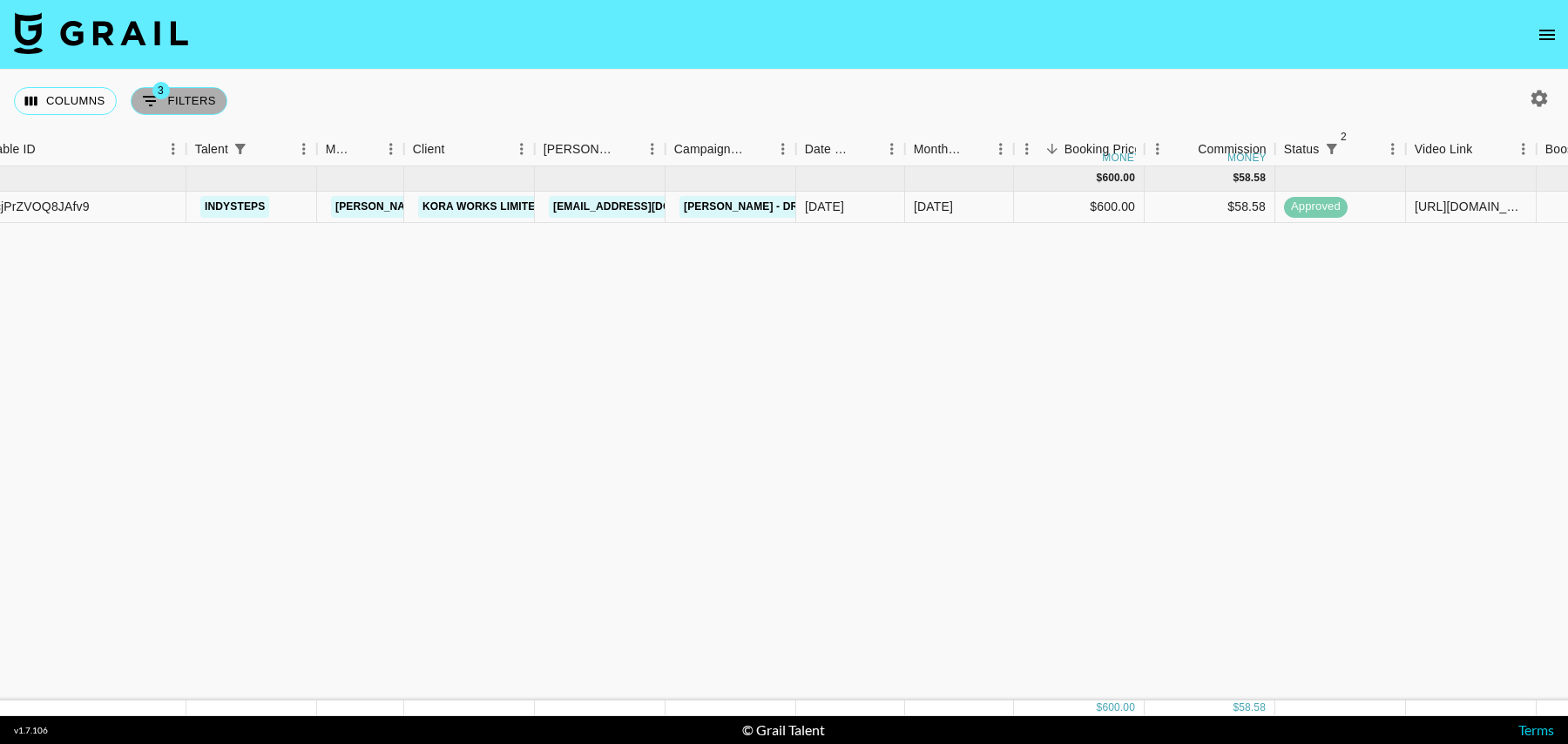
drag, startPoint x: 193, startPoint y: 106, endPoint x: 209, endPoint y: 133, distance: 31.4
click at [193, 106] on button "3 Filters" at bounding box center [179, 100] width 97 height 28
select select "status"
select select "isNotAnyOf"
select select "status"
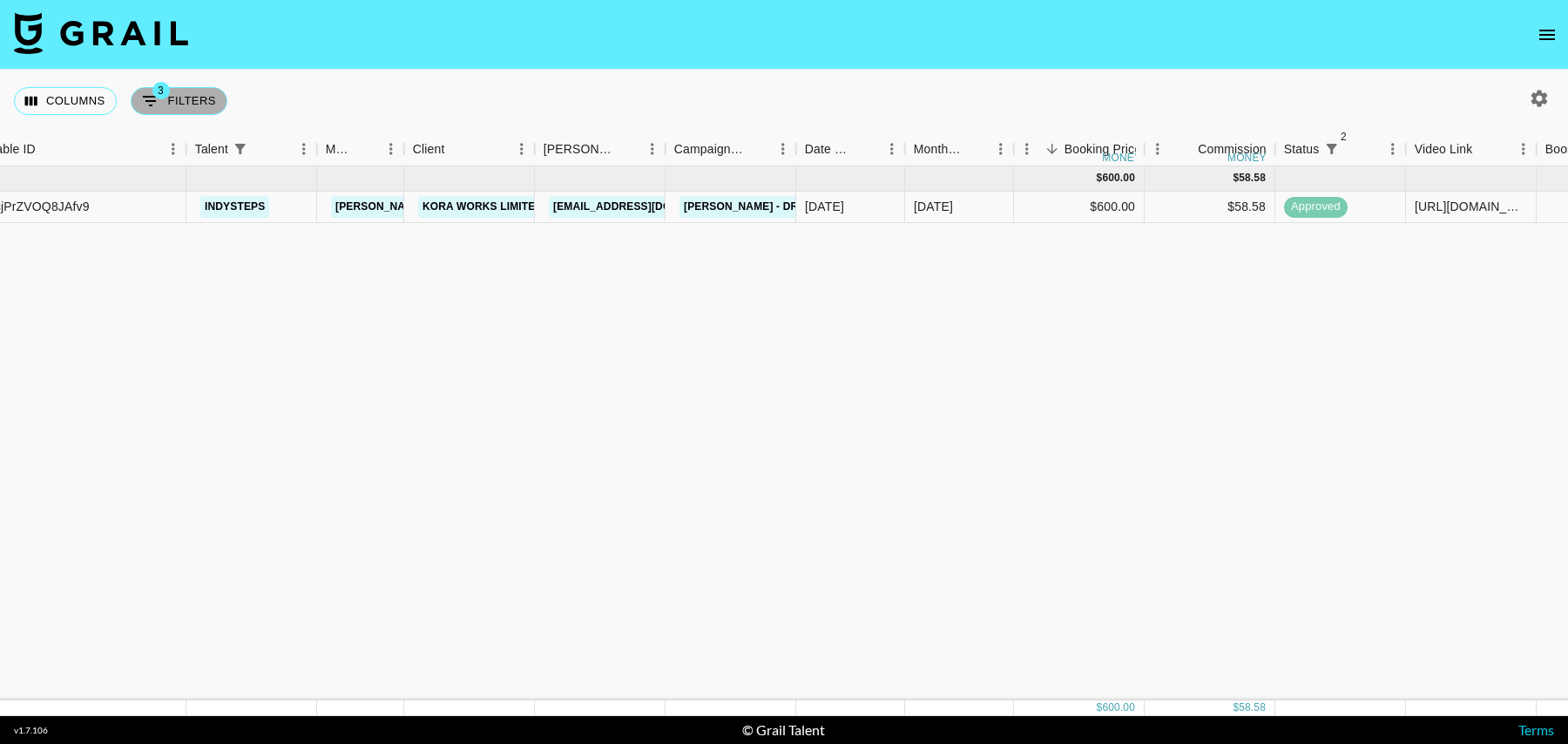
select select "isNotAnyOf"
select select "talentName"
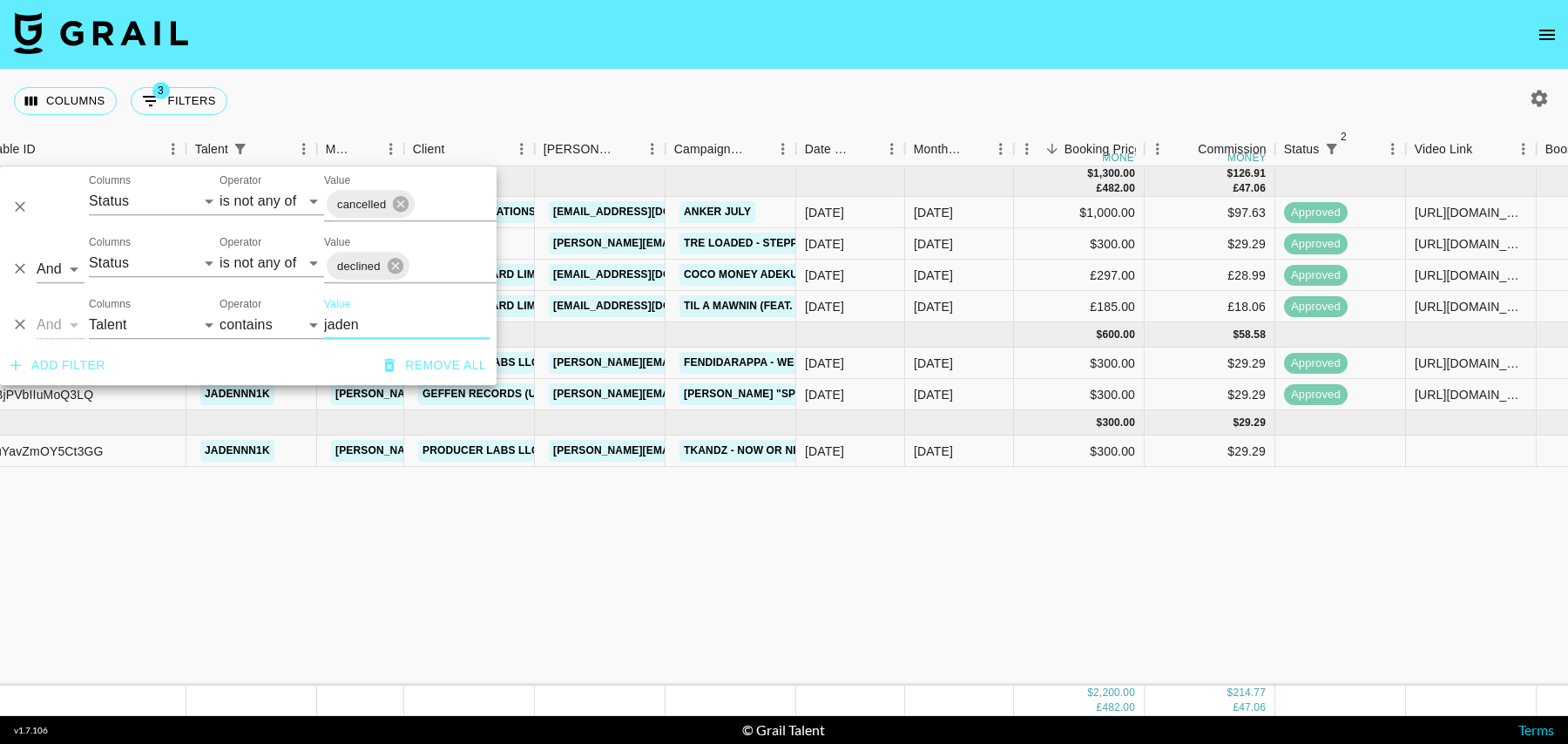
type input "jaden"
drag, startPoint x: 1416, startPoint y: 463, endPoint x: 1439, endPoint y: 463, distance: 23.0
click at [1416, 463] on div at bounding box center [1471, 451] width 131 height 32
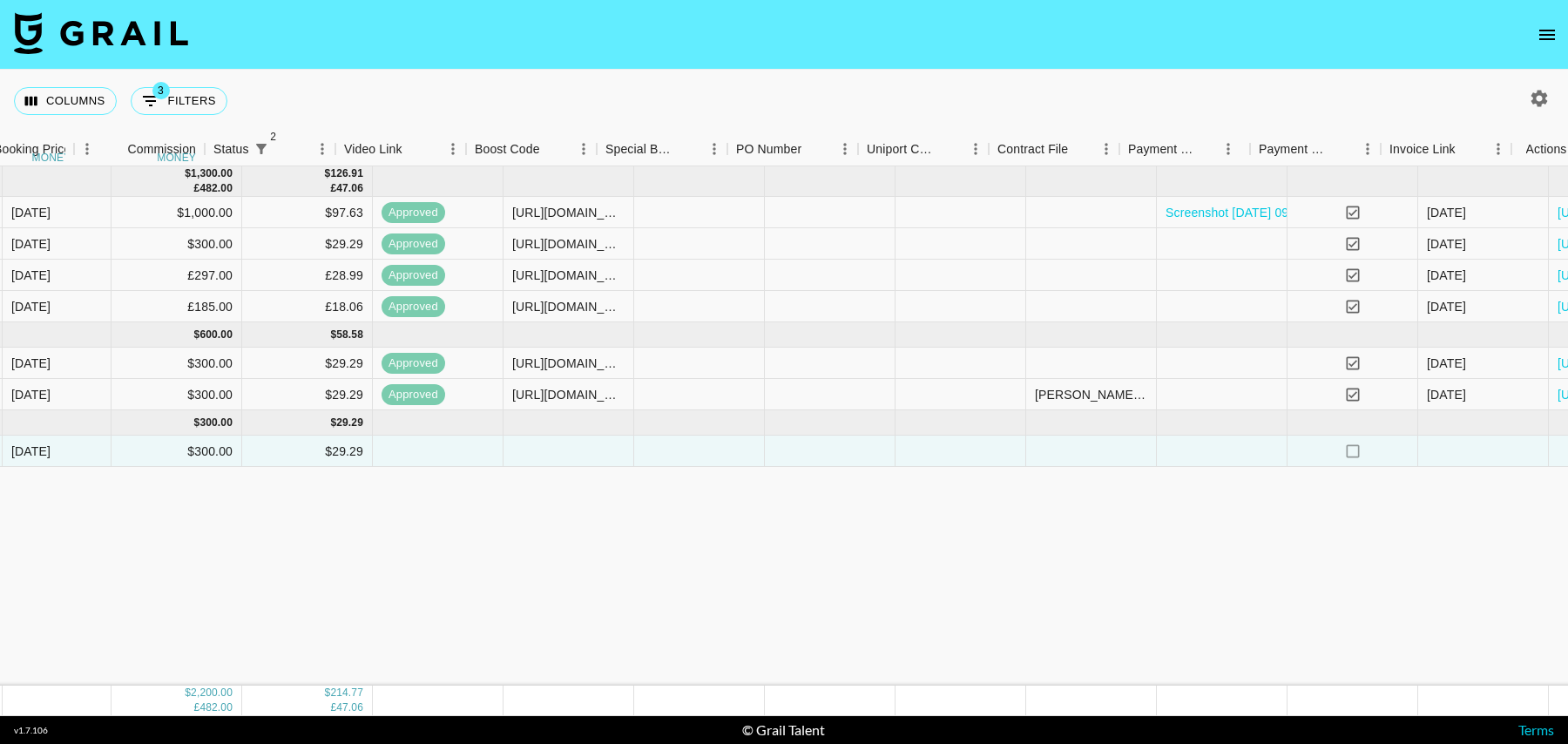
scroll to position [0, 1259]
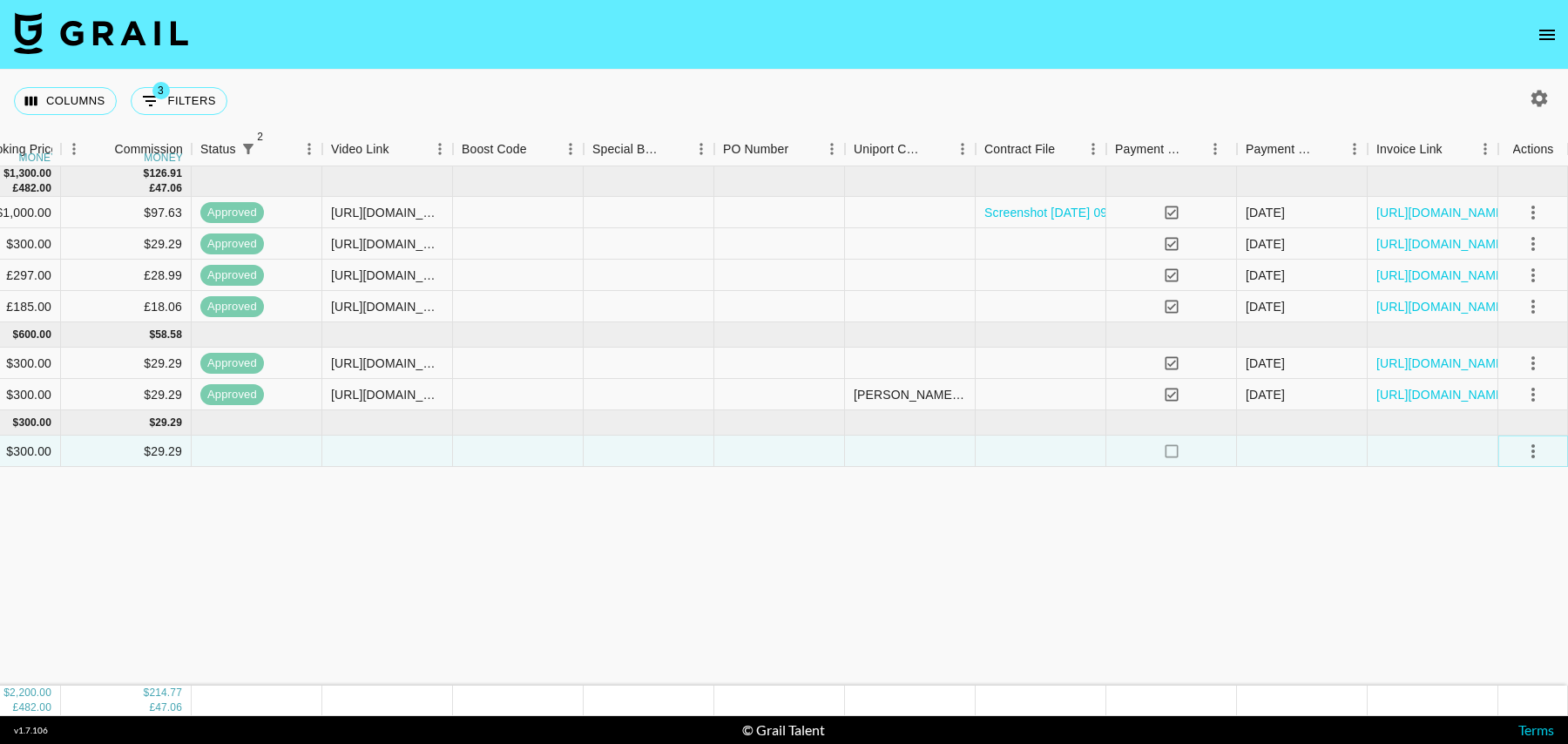
click at [1534, 450] on icon "select merge strategy" at bounding box center [1534, 451] width 4 height 14
click at [1495, 479] on li "Confirm" at bounding box center [1511, 488] width 113 height 32
click at [1396, 507] on div "Jul '25 ( 4 ) $ 1,300.00 £ 482.00 $ 126.91 £ 47.06 recI049VUcI7GKywt jadennn1k …" at bounding box center [154, 425] width 2827 height 519
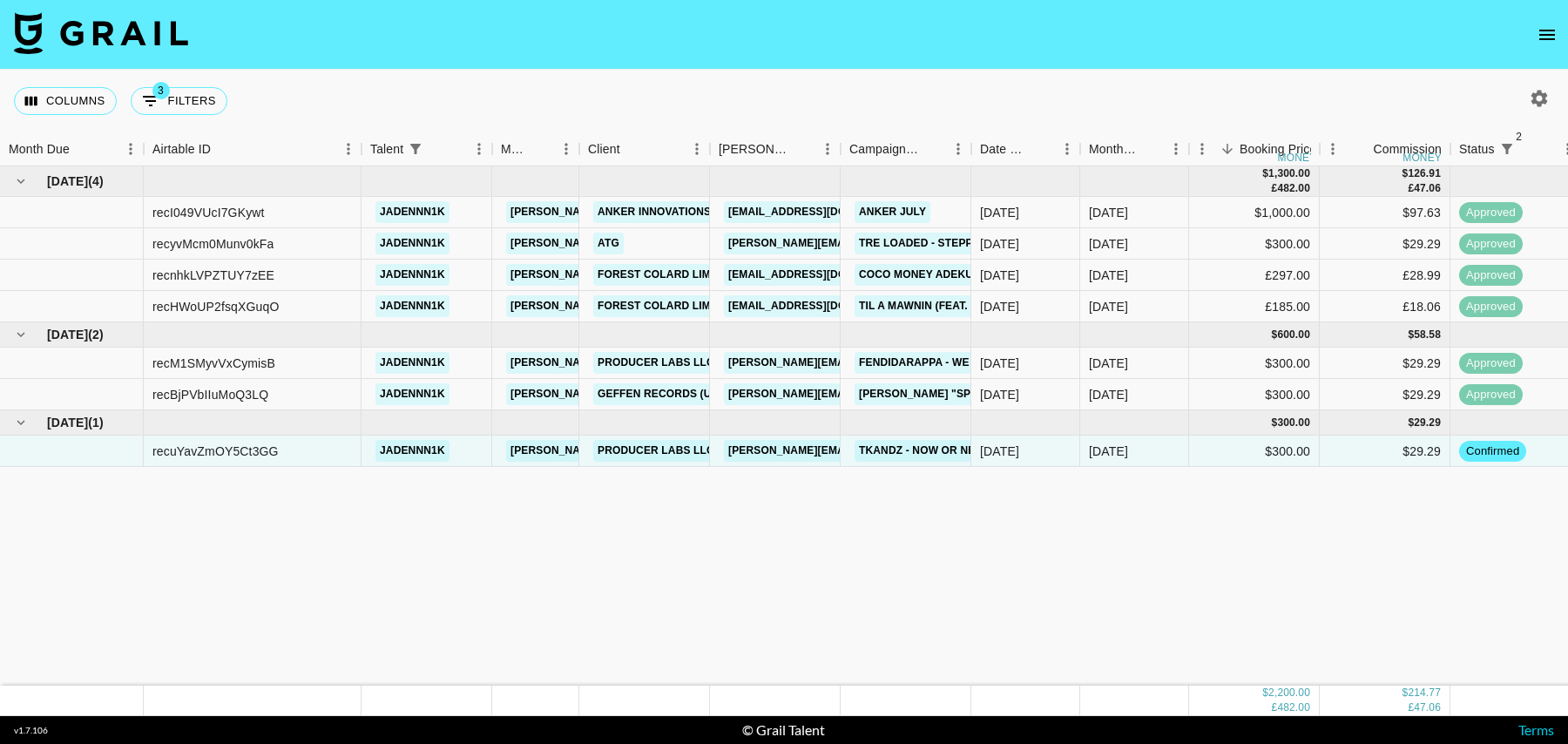
click at [1540, 94] on icon "button" at bounding box center [1540, 98] width 16 height 16
select select "[DATE]"
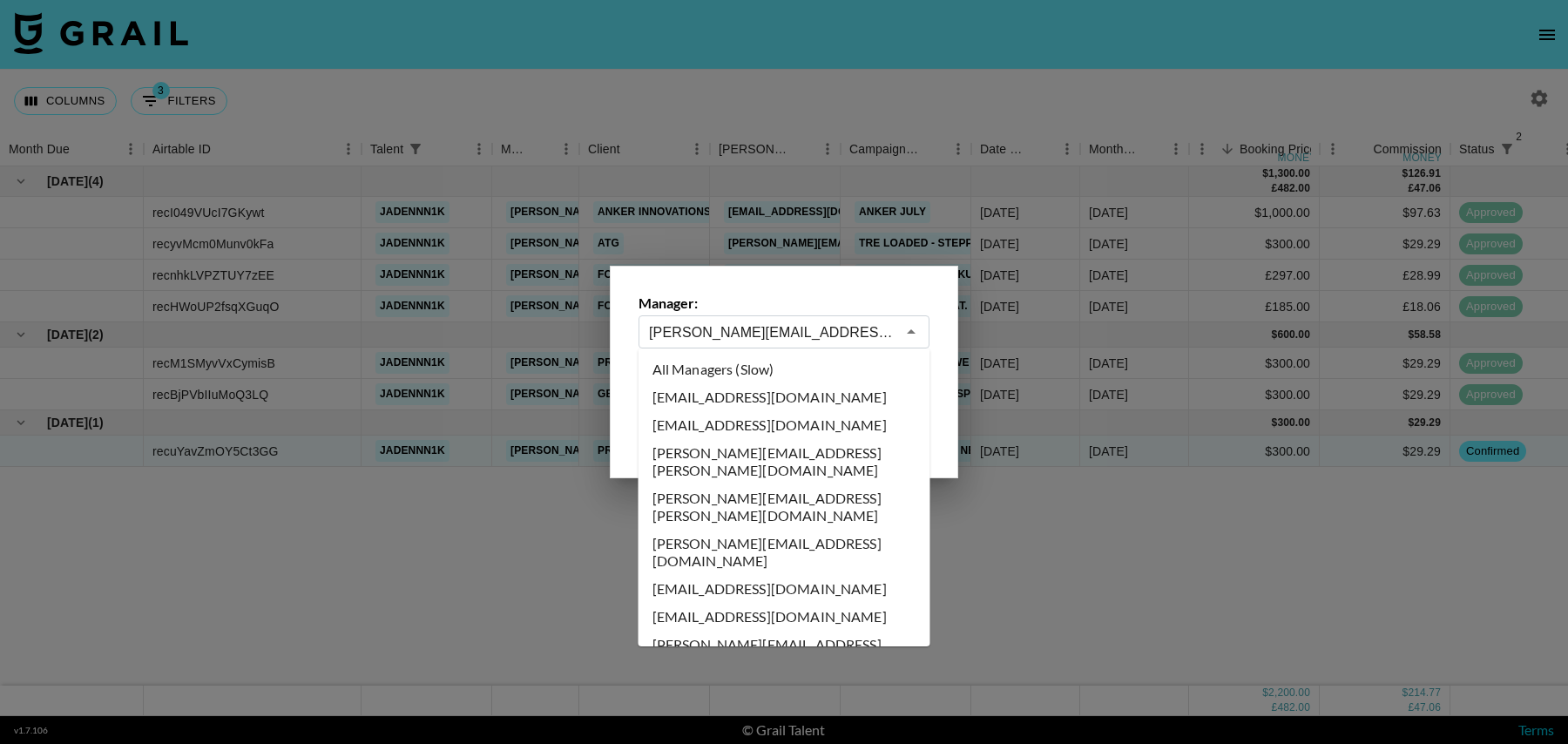
click at [760, 334] on input "[PERSON_NAME][EMAIL_ADDRESS][DOMAIN_NAME]" at bounding box center [772, 332] width 247 height 20
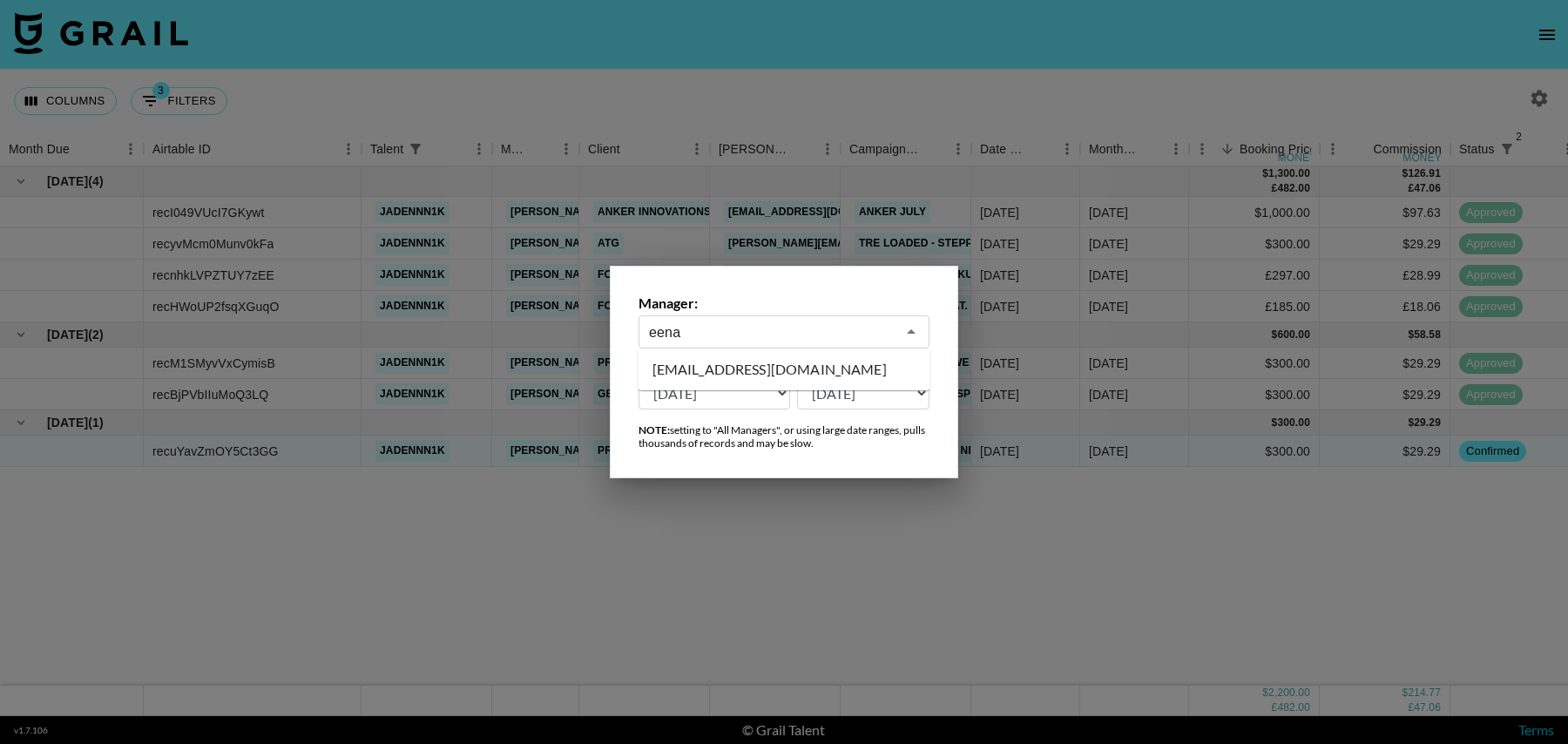
click at [756, 367] on li "eena@grail-talent.com" at bounding box center [784, 369] width 292 height 28
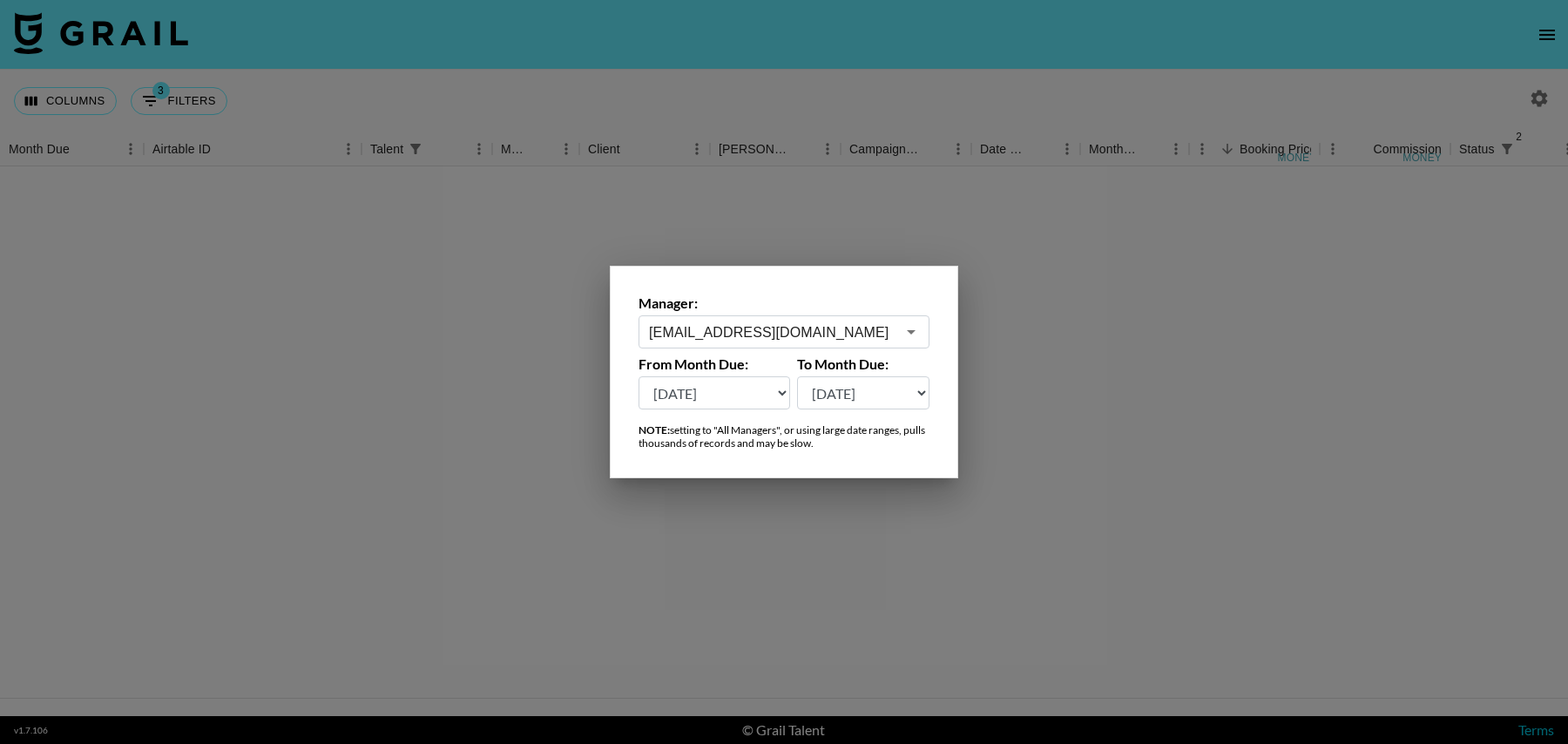
type input "eena@grail-talent.com"
click at [810, 572] on div at bounding box center [784, 372] width 1568 height 744
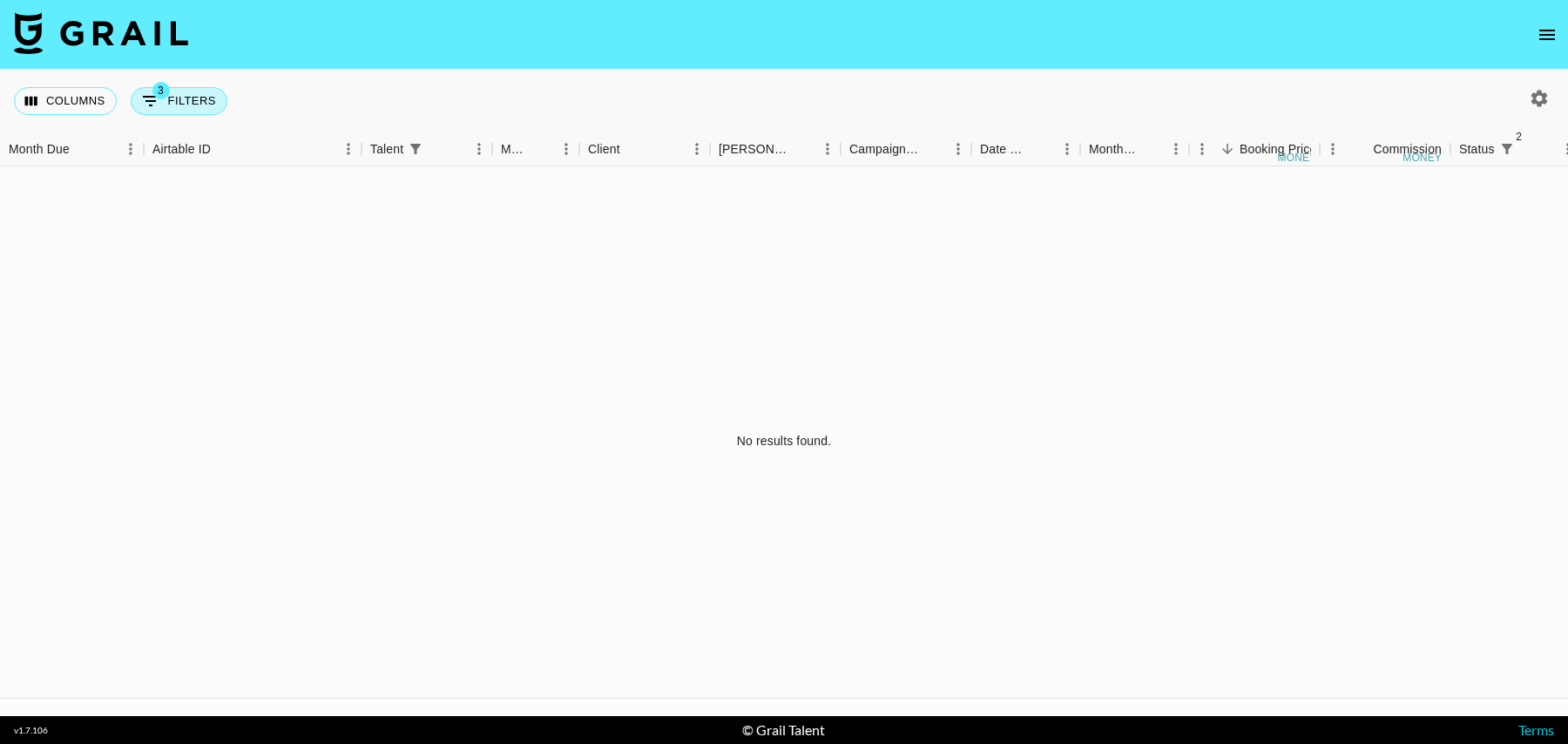
click at [171, 88] on button "3 Filters" at bounding box center [179, 100] width 97 height 28
select select "status"
select select "isNotAnyOf"
select select "status"
select select "isNotAnyOf"
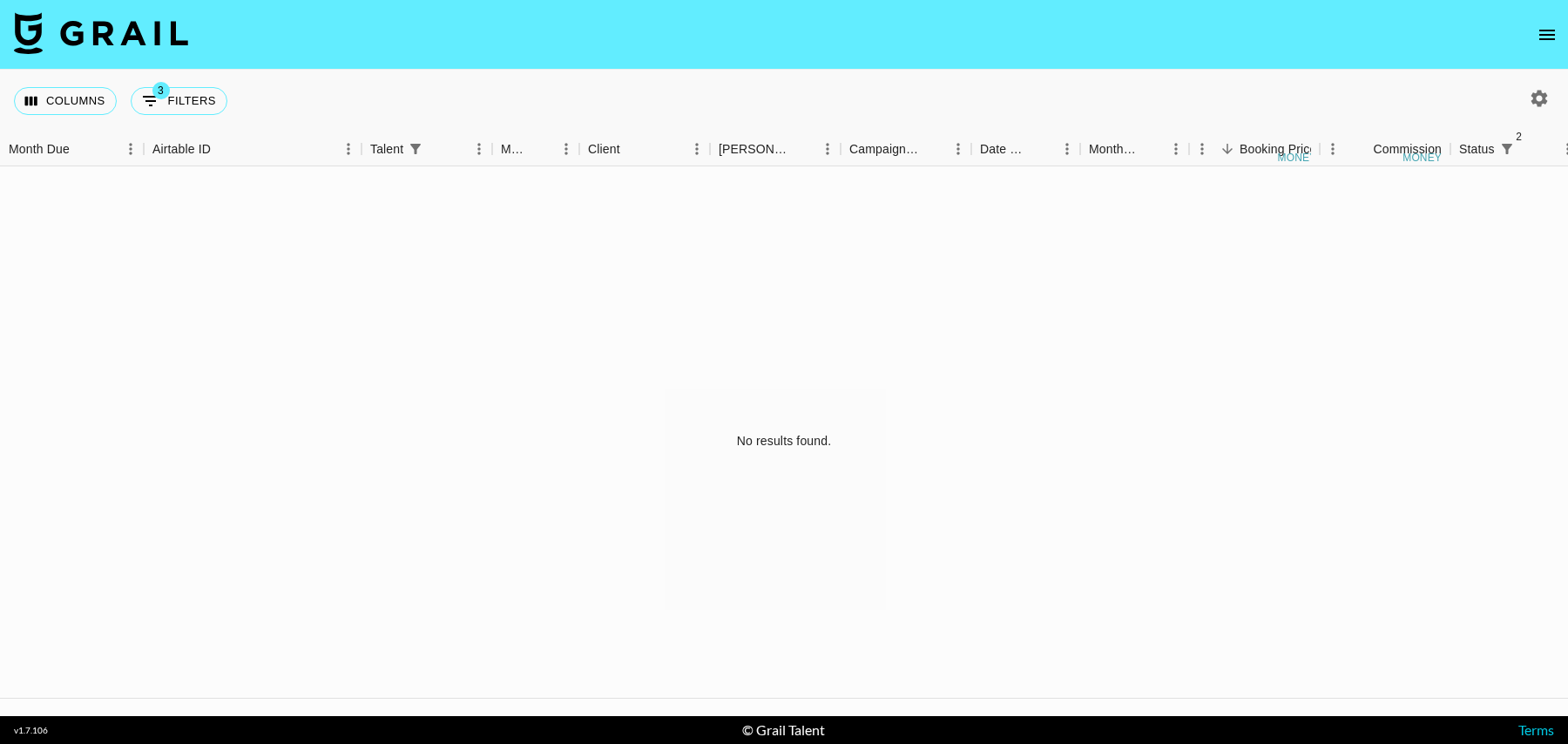
select select "talentName"
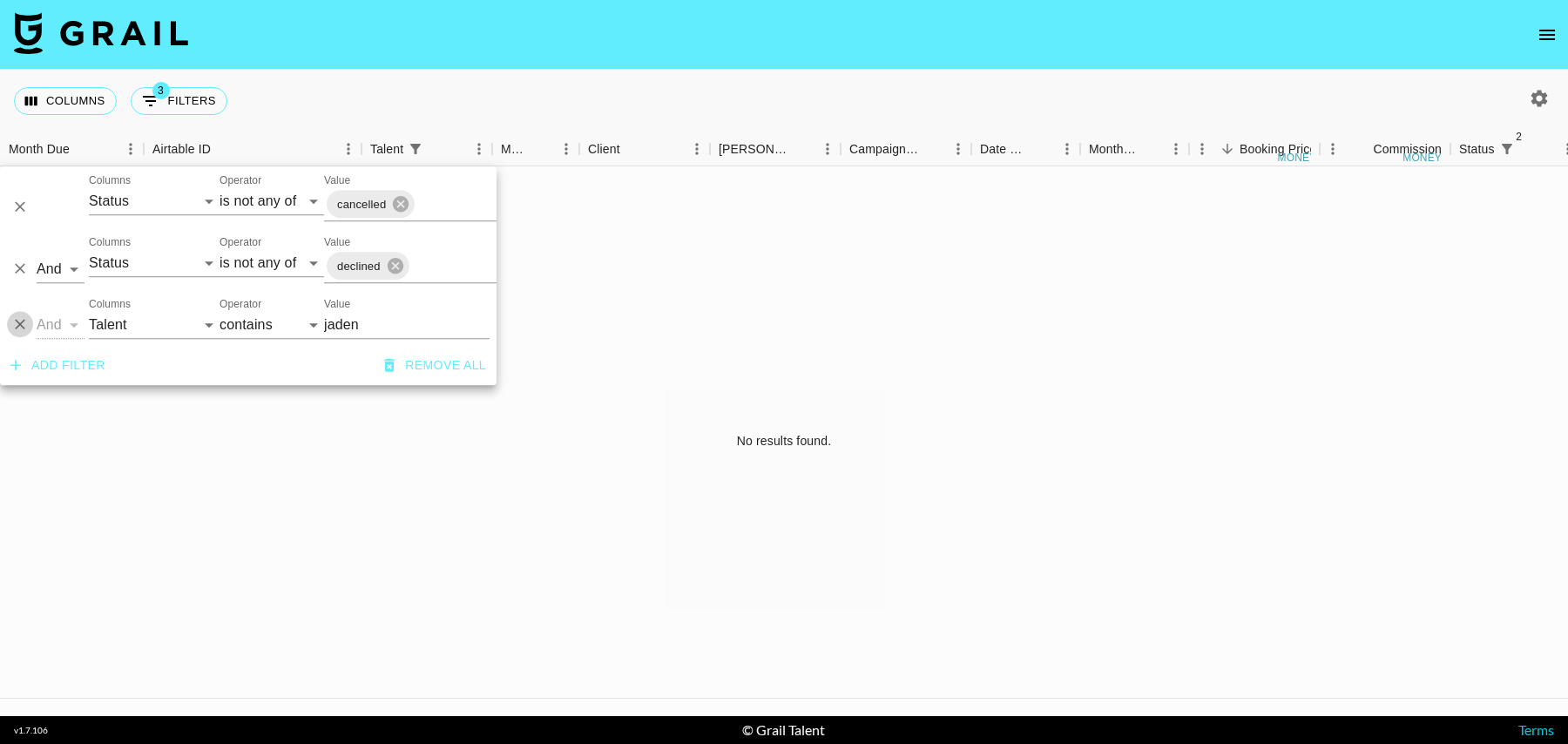
click at [18, 324] on icon "Delete" at bounding box center [20, 325] width 11 height 11
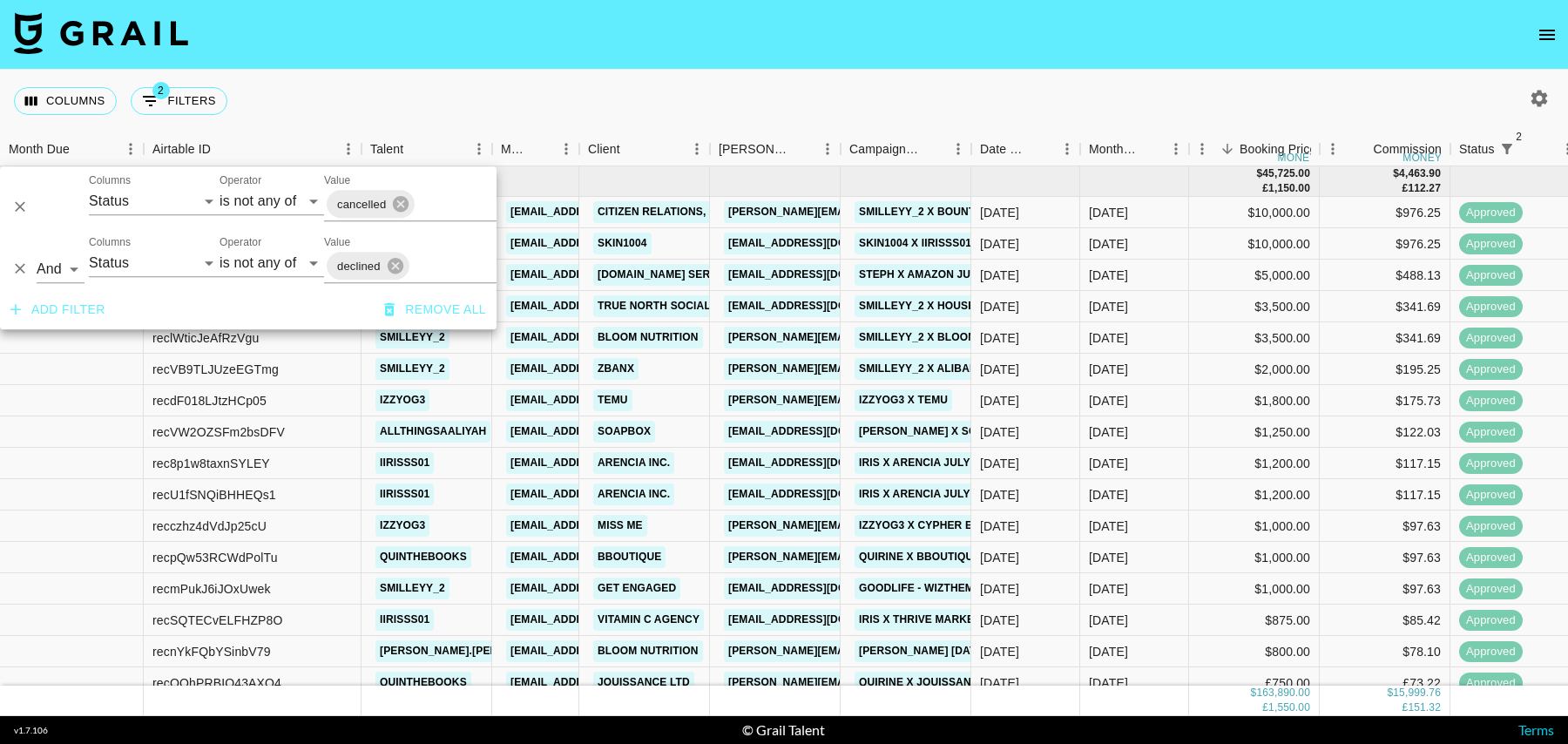
click at [486, 57] on nav at bounding box center [784, 34] width 1568 height 70
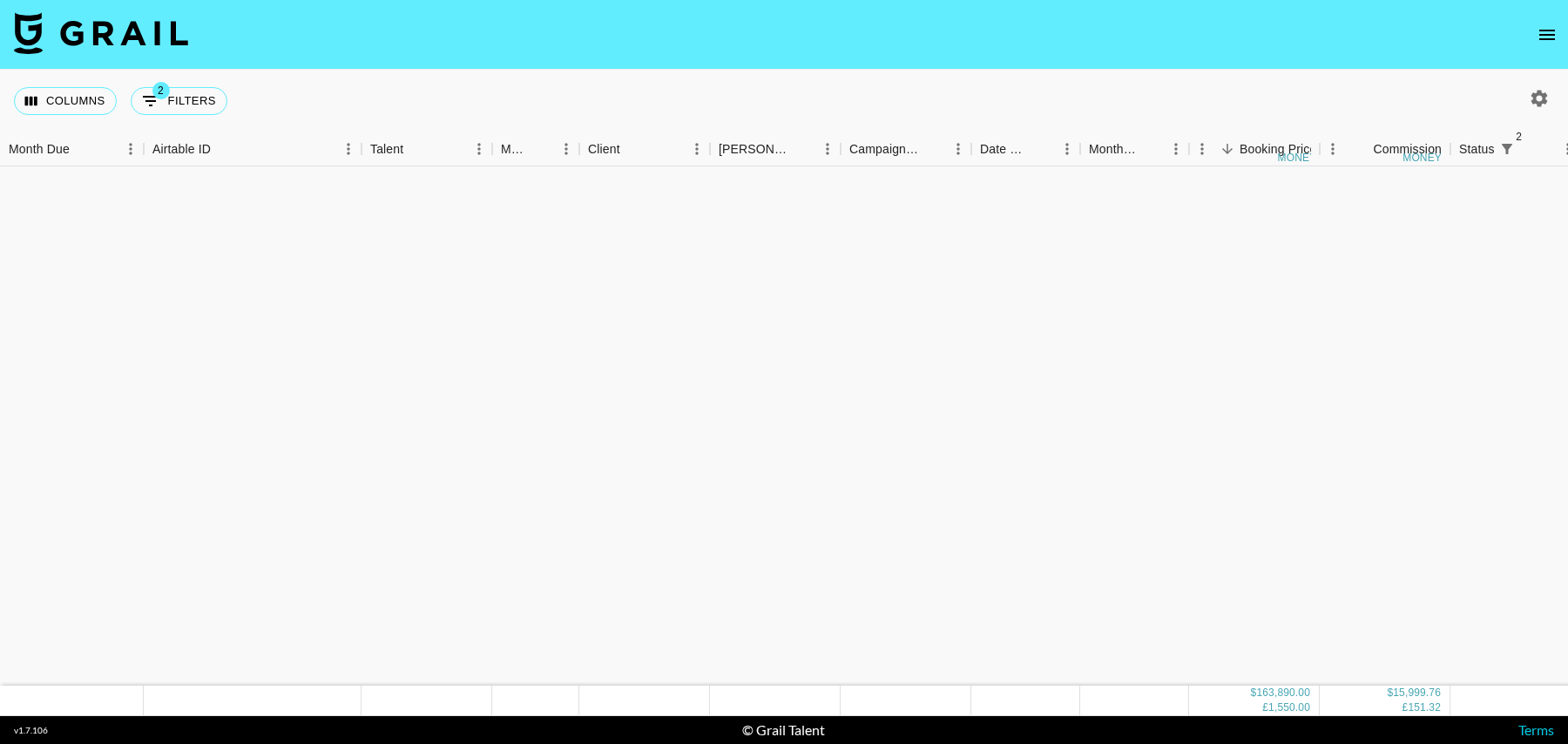
scroll to position [0, 0]
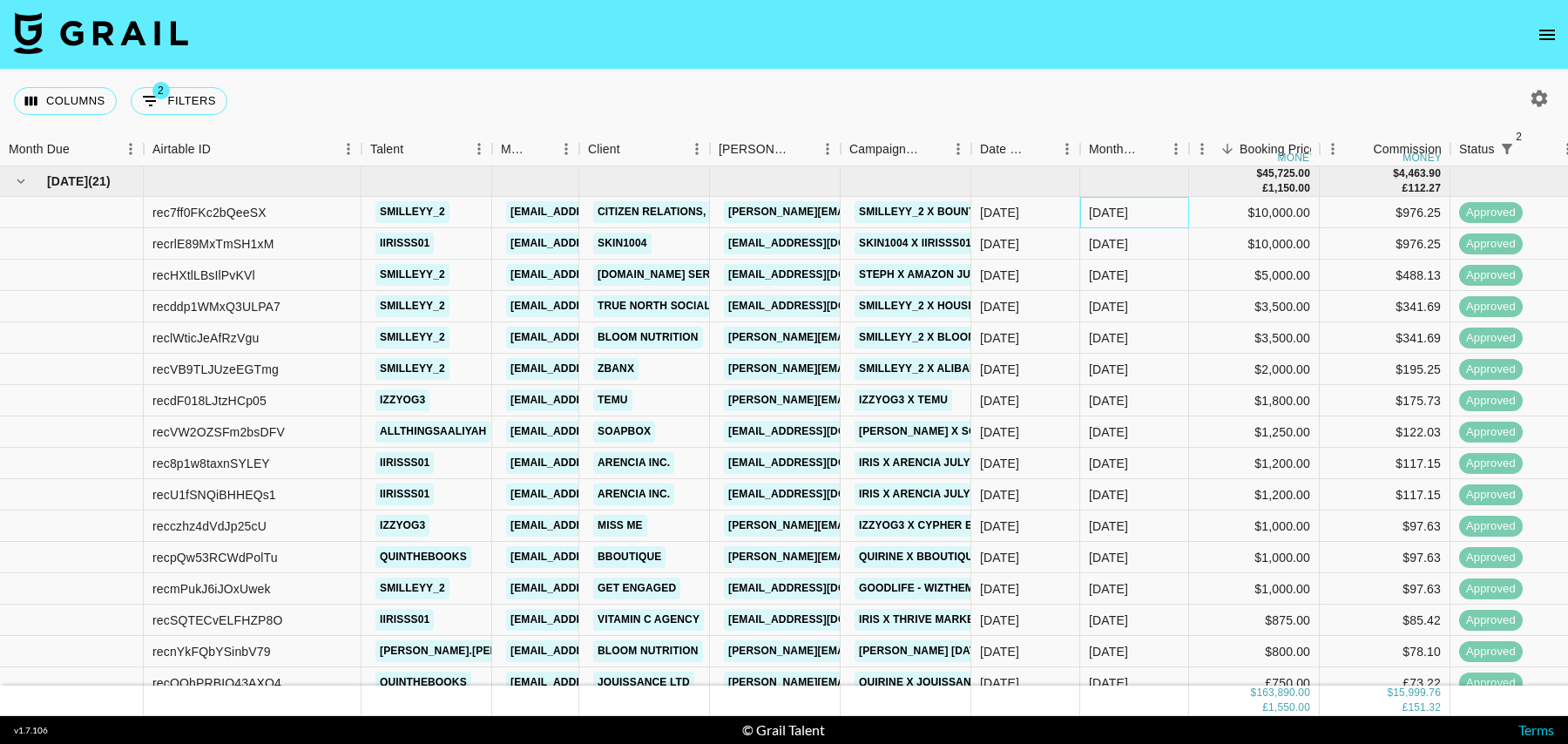
click at [1159, 203] on div "[DATE]" at bounding box center [1134, 212] width 109 height 32
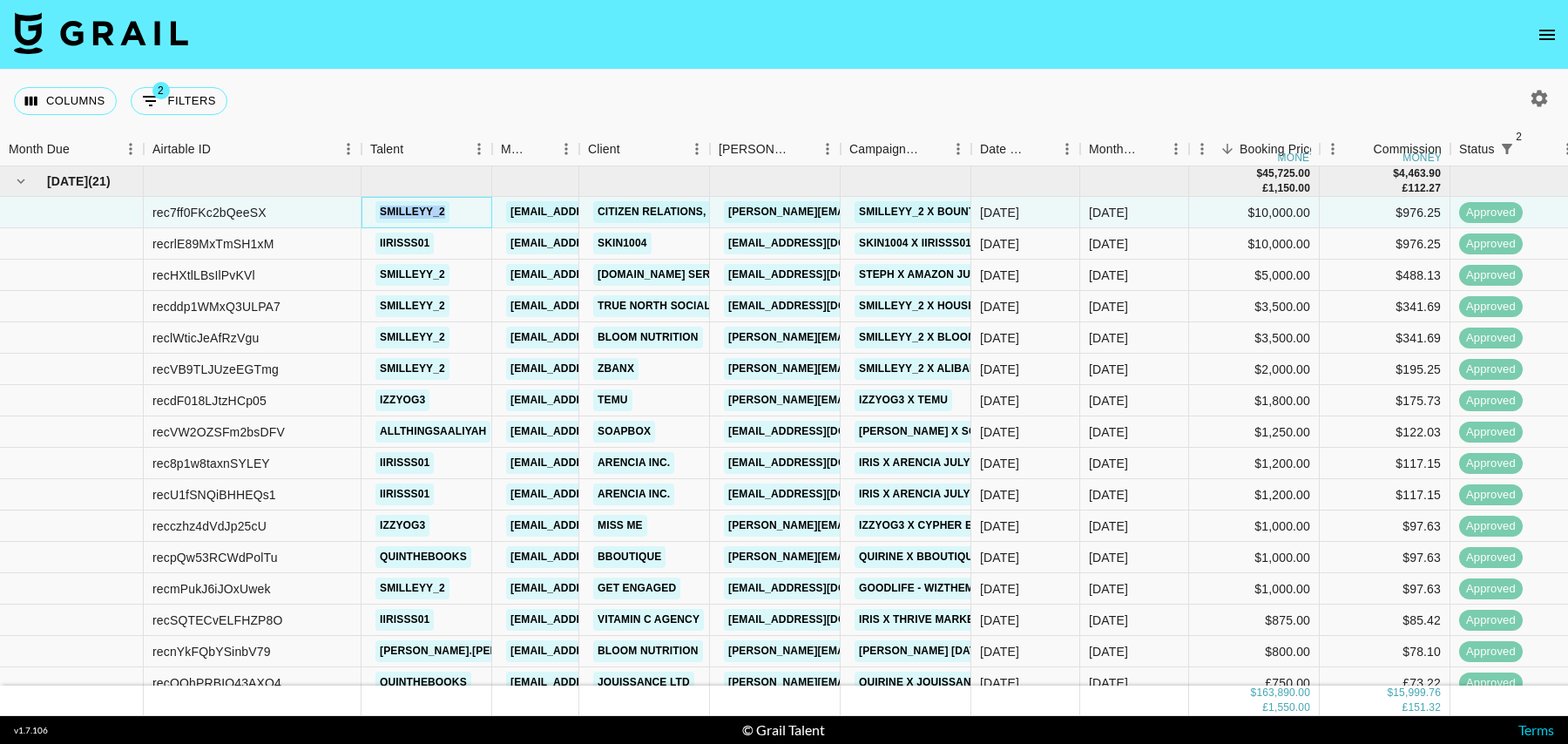
drag, startPoint x: 462, startPoint y: 208, endPoint x: 375, endPoint y: 208, distance: 87.0
click at [375, 208] on div "smilleyy_2" at bounding box center [426, 212] width 131 height 32
copy link "smilleyy_2"
drag, startPoint x: 472, startPoint y: 244, endPoint x: 372, endPoint y: 244, distance: 100.0
click at [372, 244] on div "iirisss01" at bounding box center [426, 244] width 131 height 32
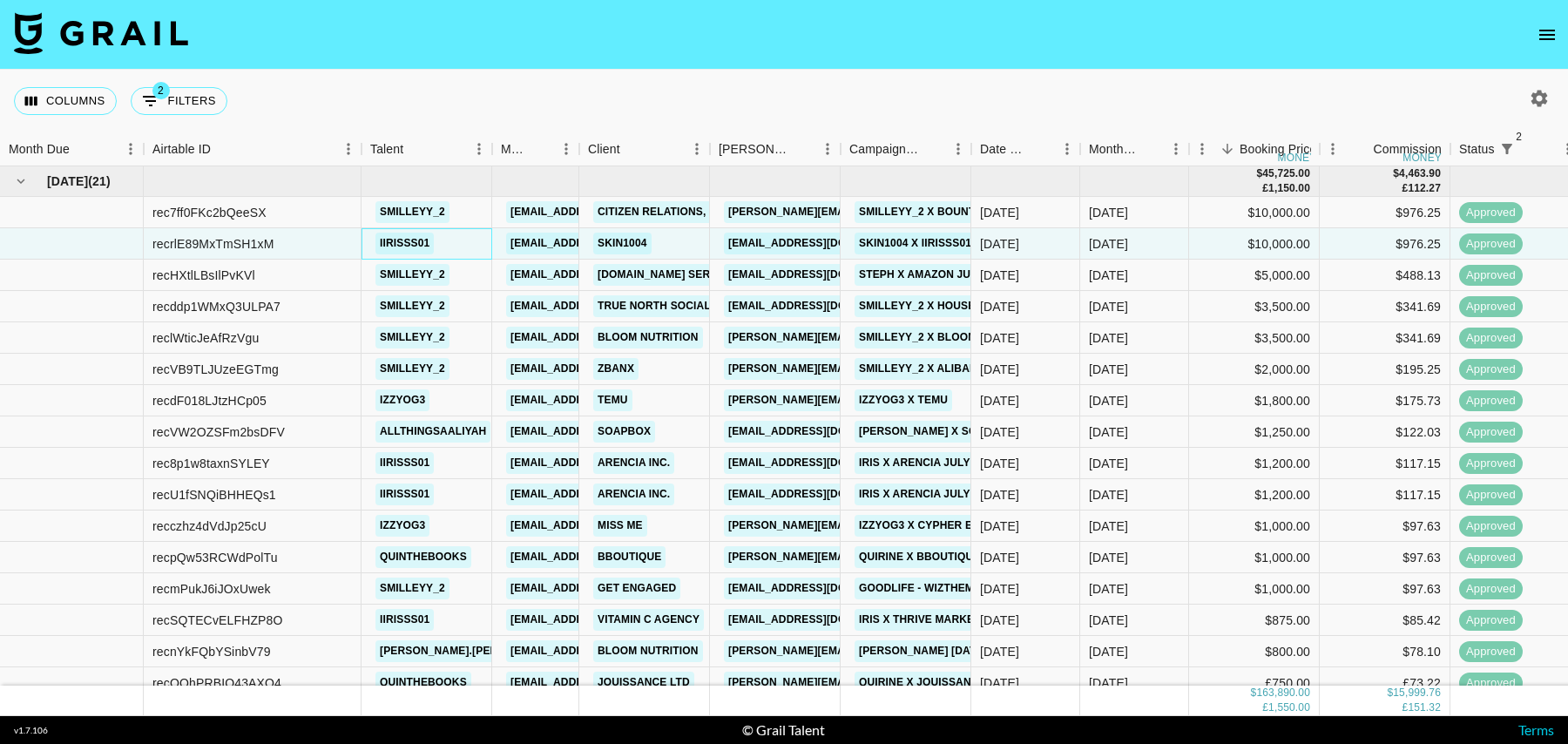
click at [449, 235] on div "iirisss01" at bounding box center [426, 244] width 131 height 32
drag, startPoint x: 471, startPoint y: 209, endPoint x: 377, endPoint y: 208, distance: 94.0
click at [377, 208] on div "smilleyy_2" at bounding box center [426, 212] width 131 height 32
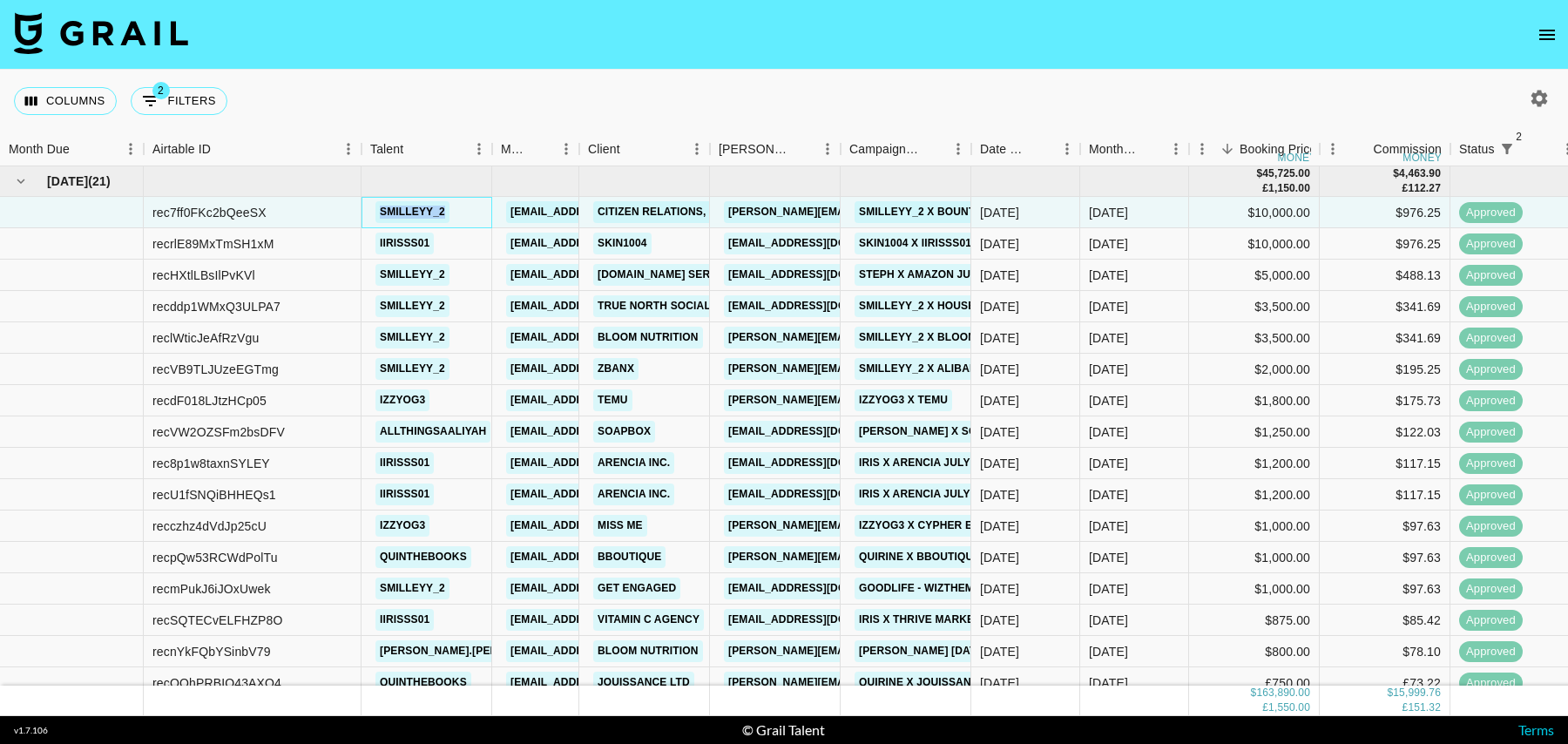
copy link "smilleyy_2"
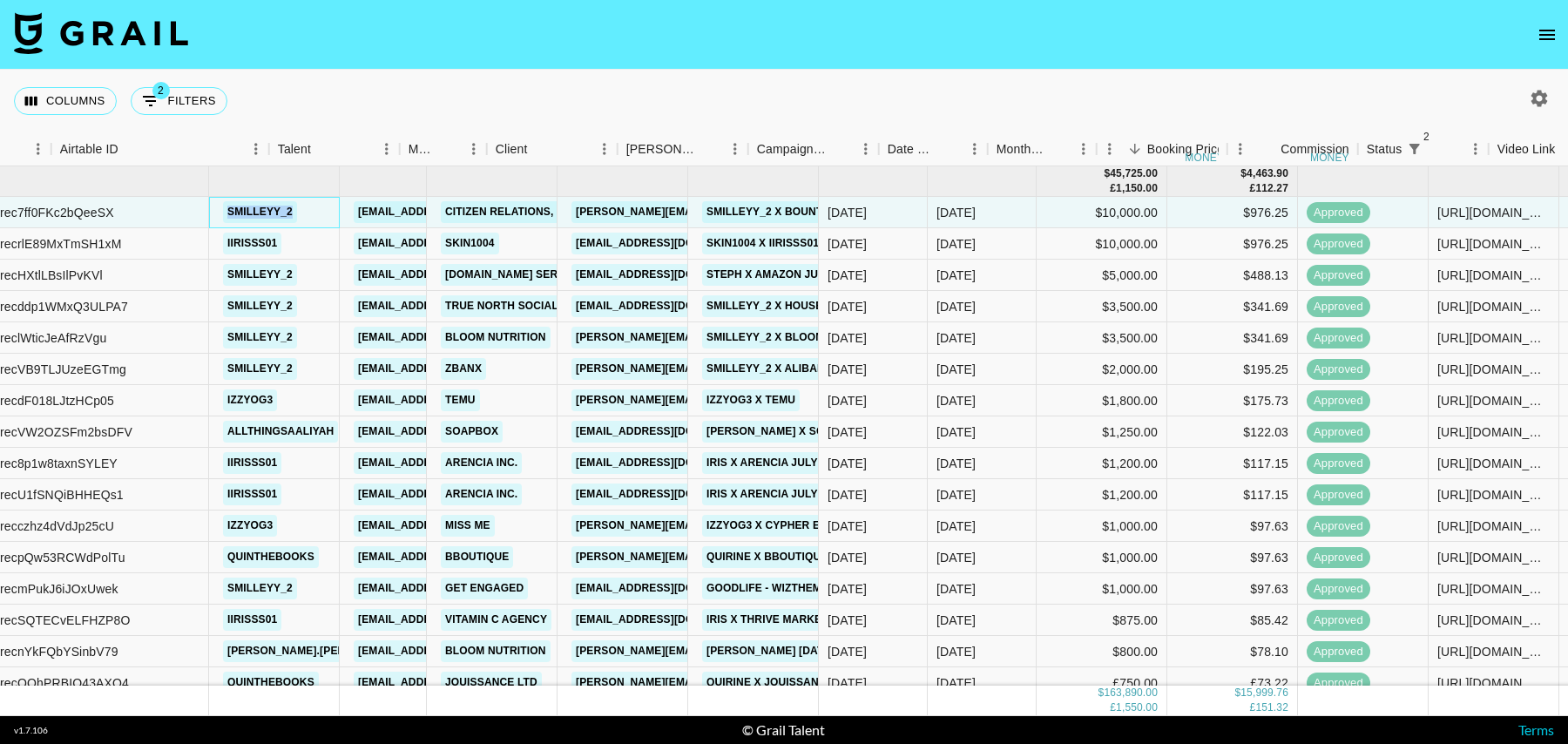
scroll to position [0, 84]
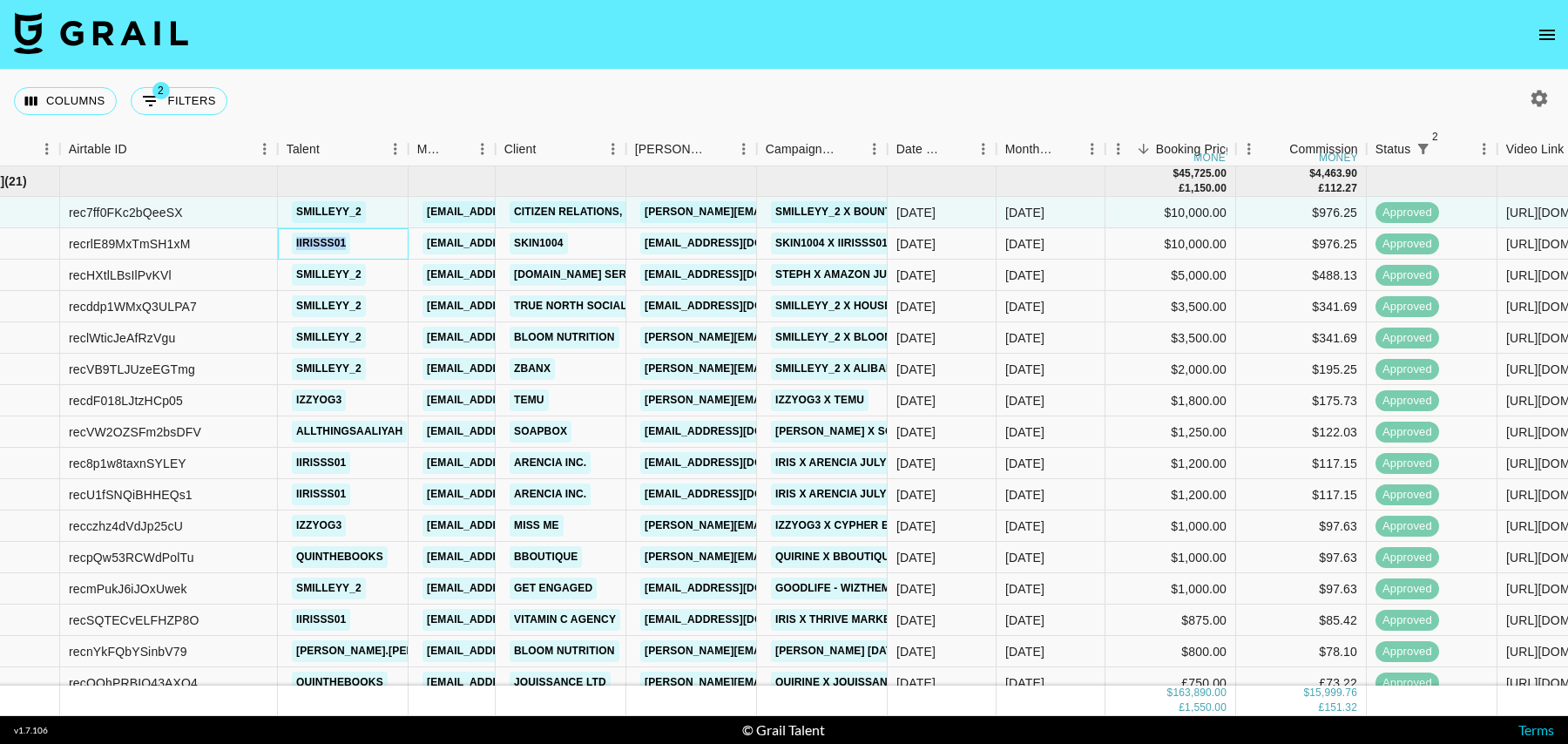
drag, startPoint x: 359, startPoint y: 237, endPoint x: 292, endPoint y: 237, distance: 67.0
click at [292, 237] on div "iirisss01" at bounding box center [343, 244] width 131 height 32
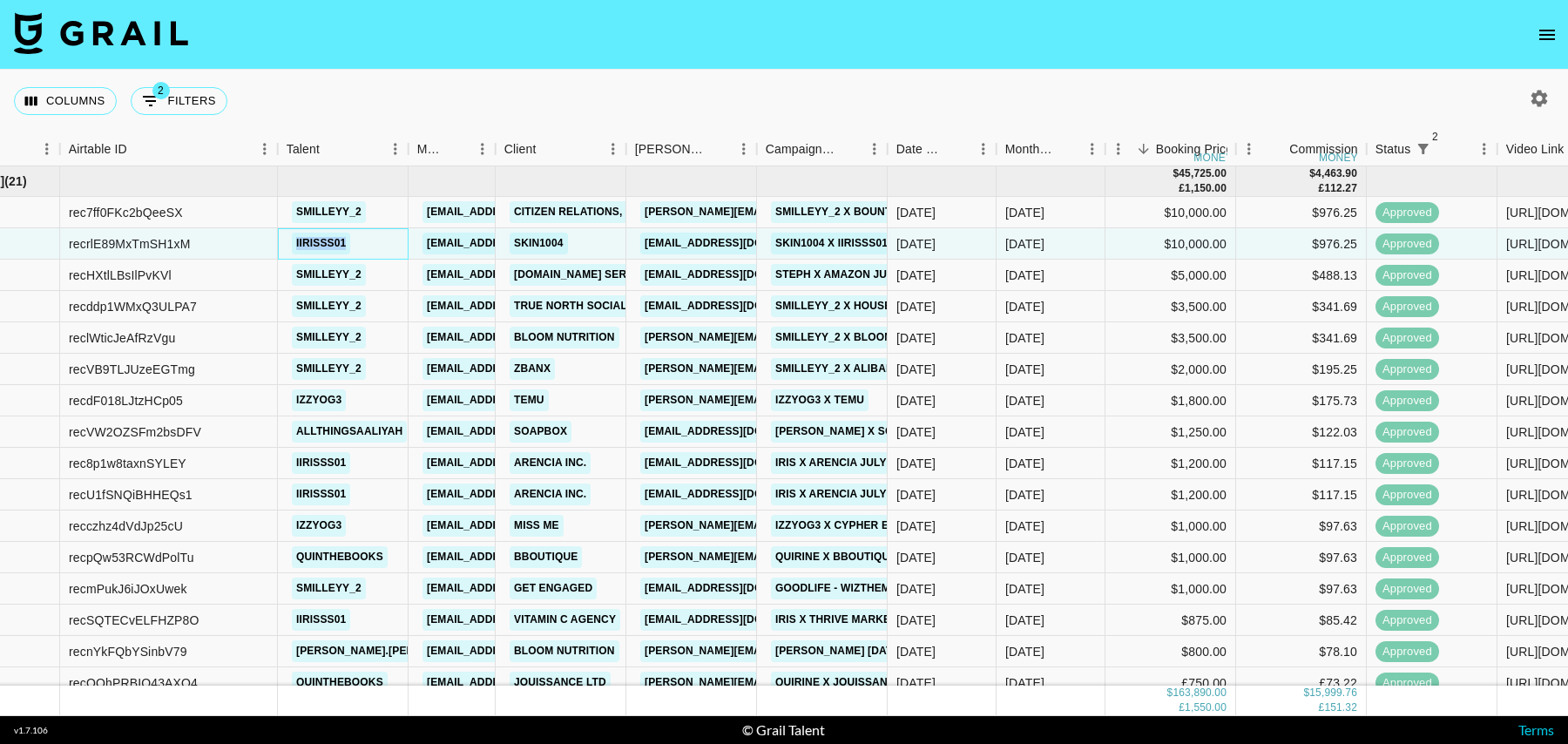
copy link "iirisss01"
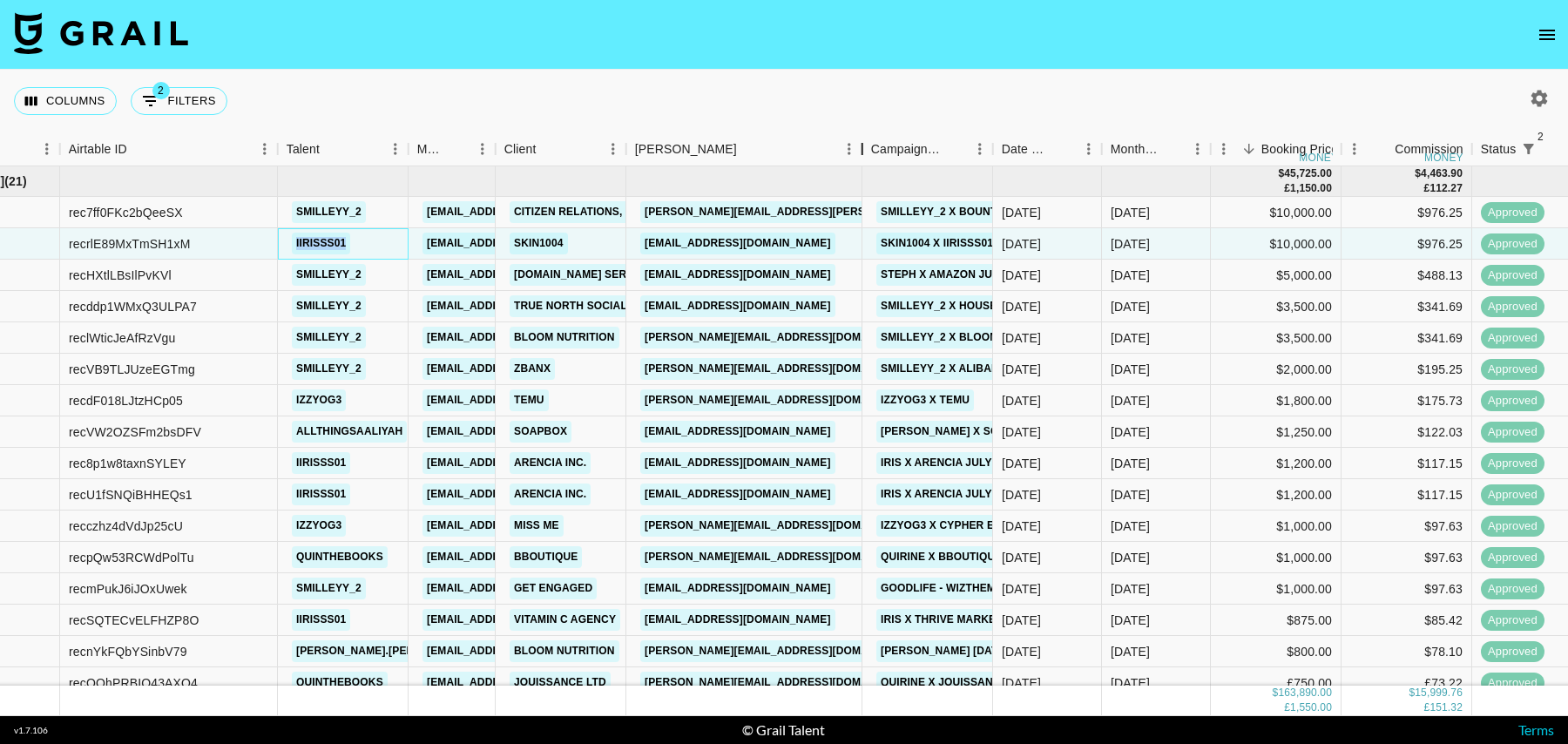
drag, startPoint x: 761, startPoint y: 154, endPoint x: 867, endPoint y: 154, distance: 106.0
click at [867, 154] on div "Booker" at bounding box center [862, 150] width 21 height 34
drag, startPoint x: 845, startPoint y: 245, endPoint x: 646, endPoint y: 246, distance: 199.0
click at [646, 246] on div "marketing@skin1004korea.com" at bounding box center [745, 244] width 237 height 32
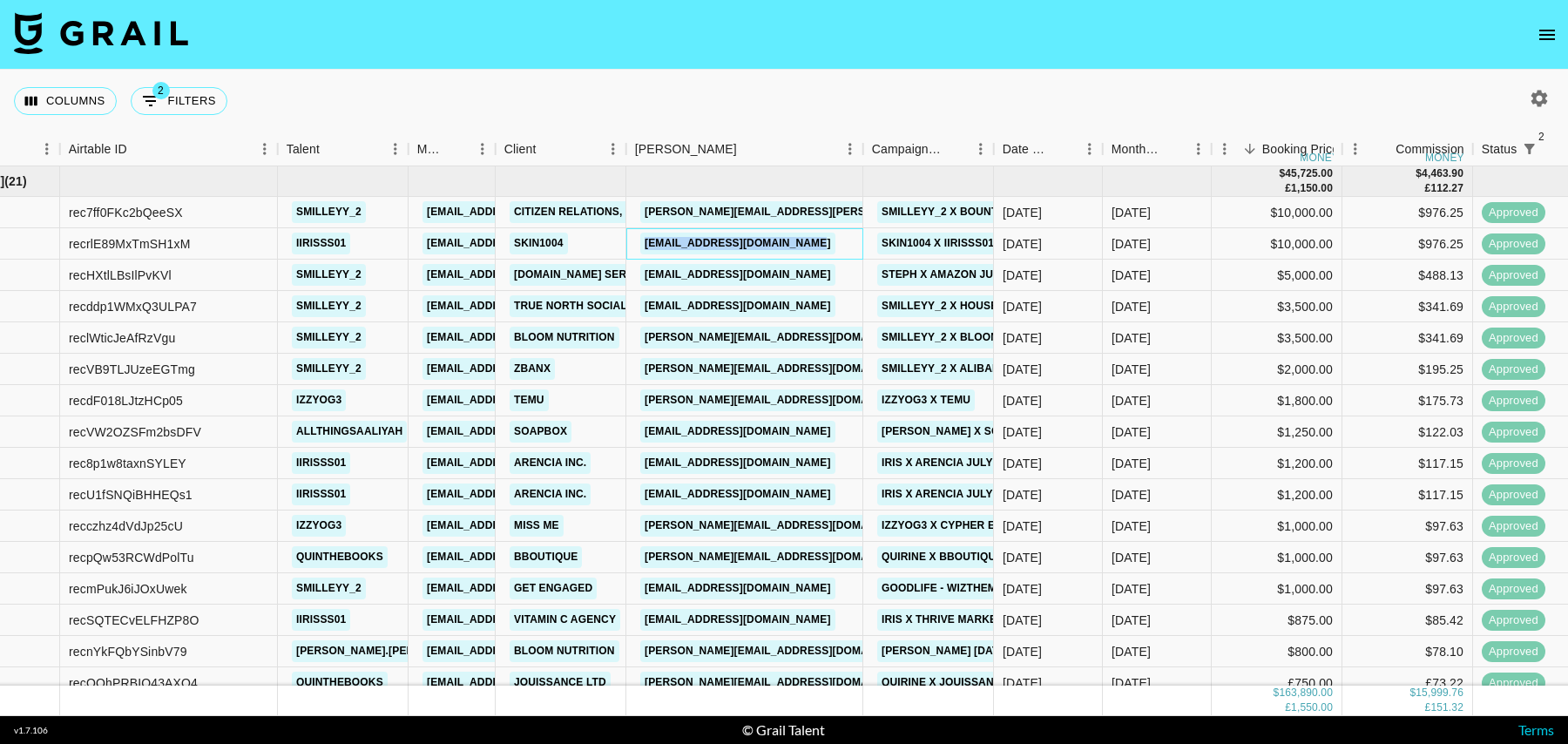
copy link "marketing@skin1004korea.com"
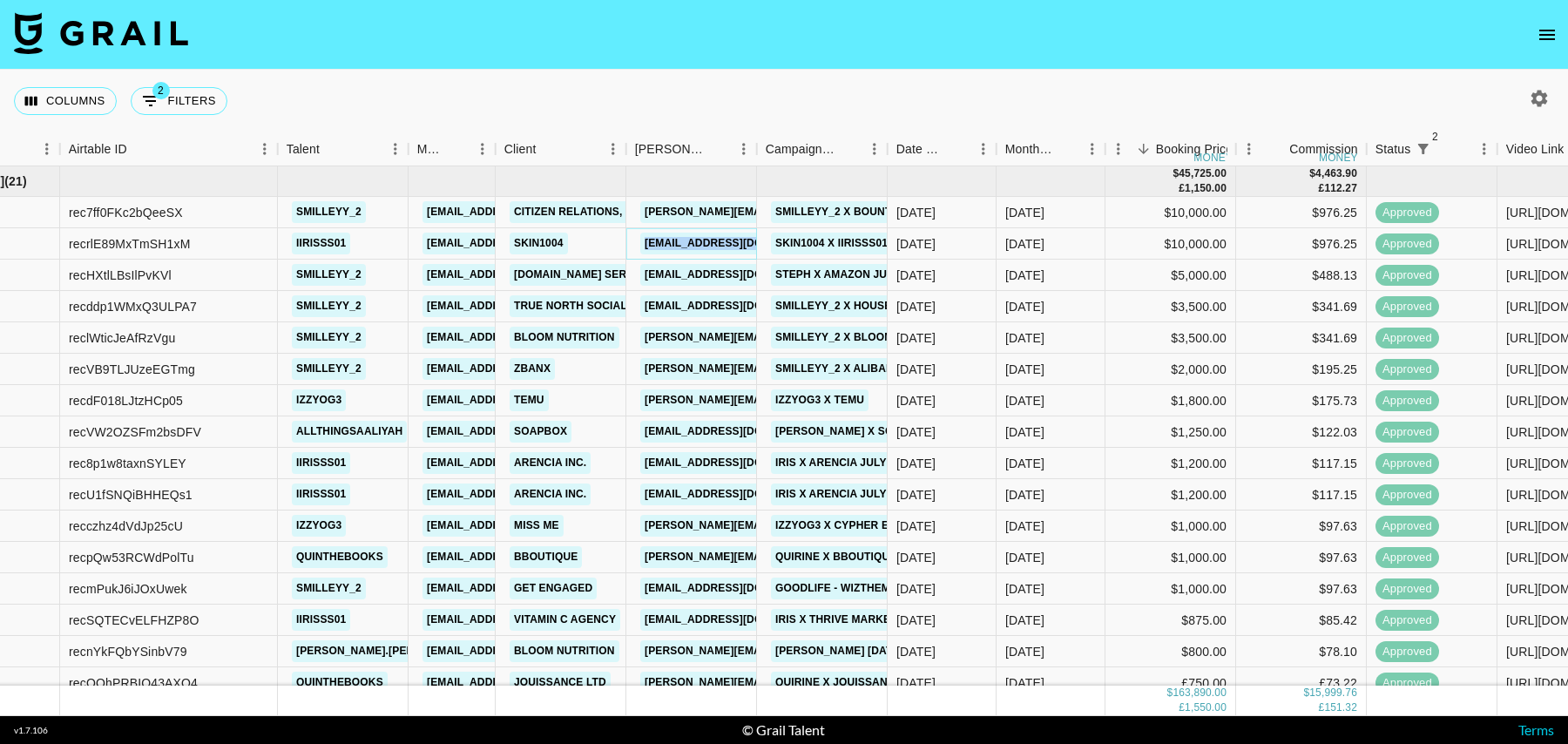
click at [714, 246] on link "marketing@skin1004korea.com" at bounding box center [738, 244] width 195 height 22
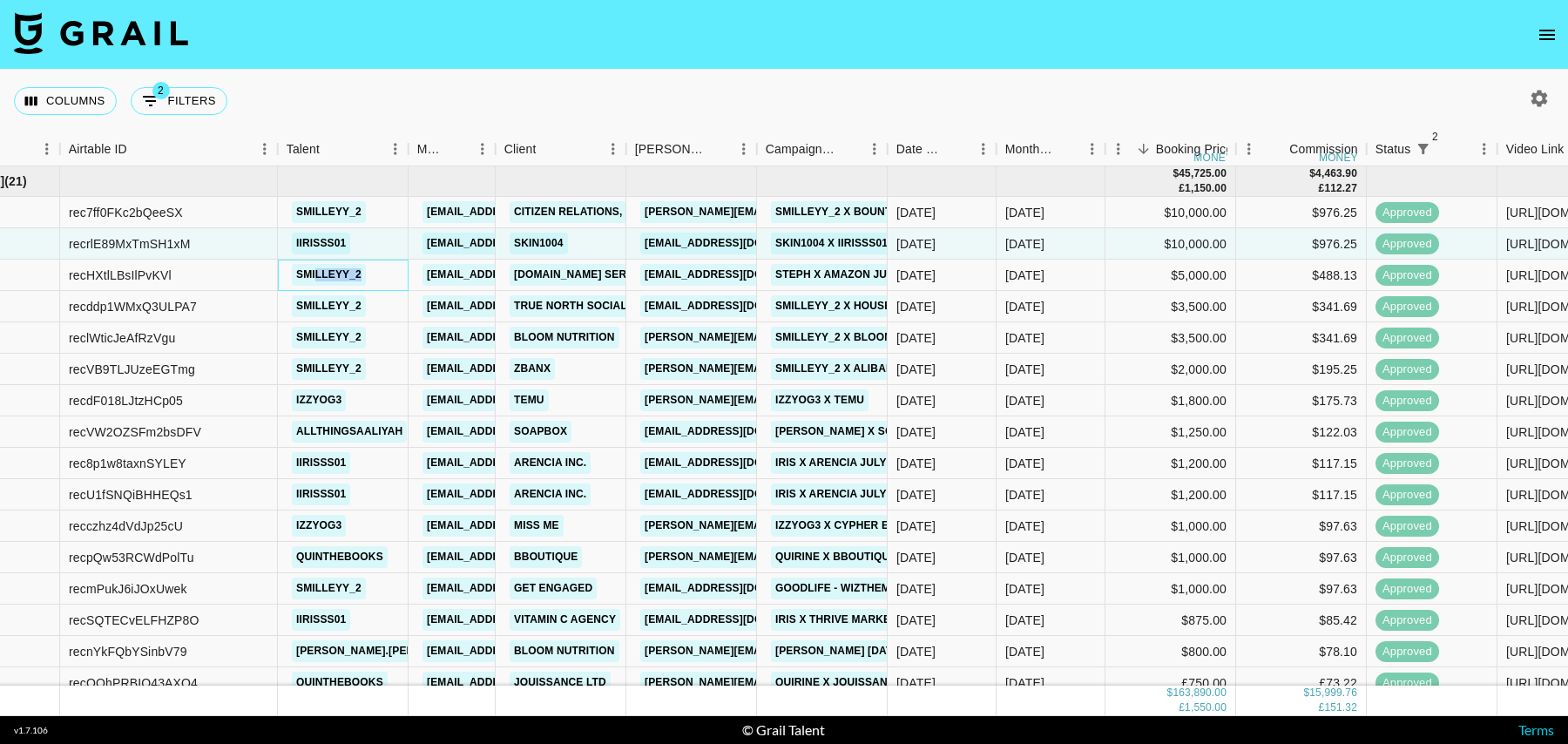
drag, startPoint x: 376, startPoint y: 271, endPoint x: 317, endPoint y: 271, distance: 59.0
click at [317, 271] on div "smilleyy_2" at bounding box center [343, 274] width 131 height 32
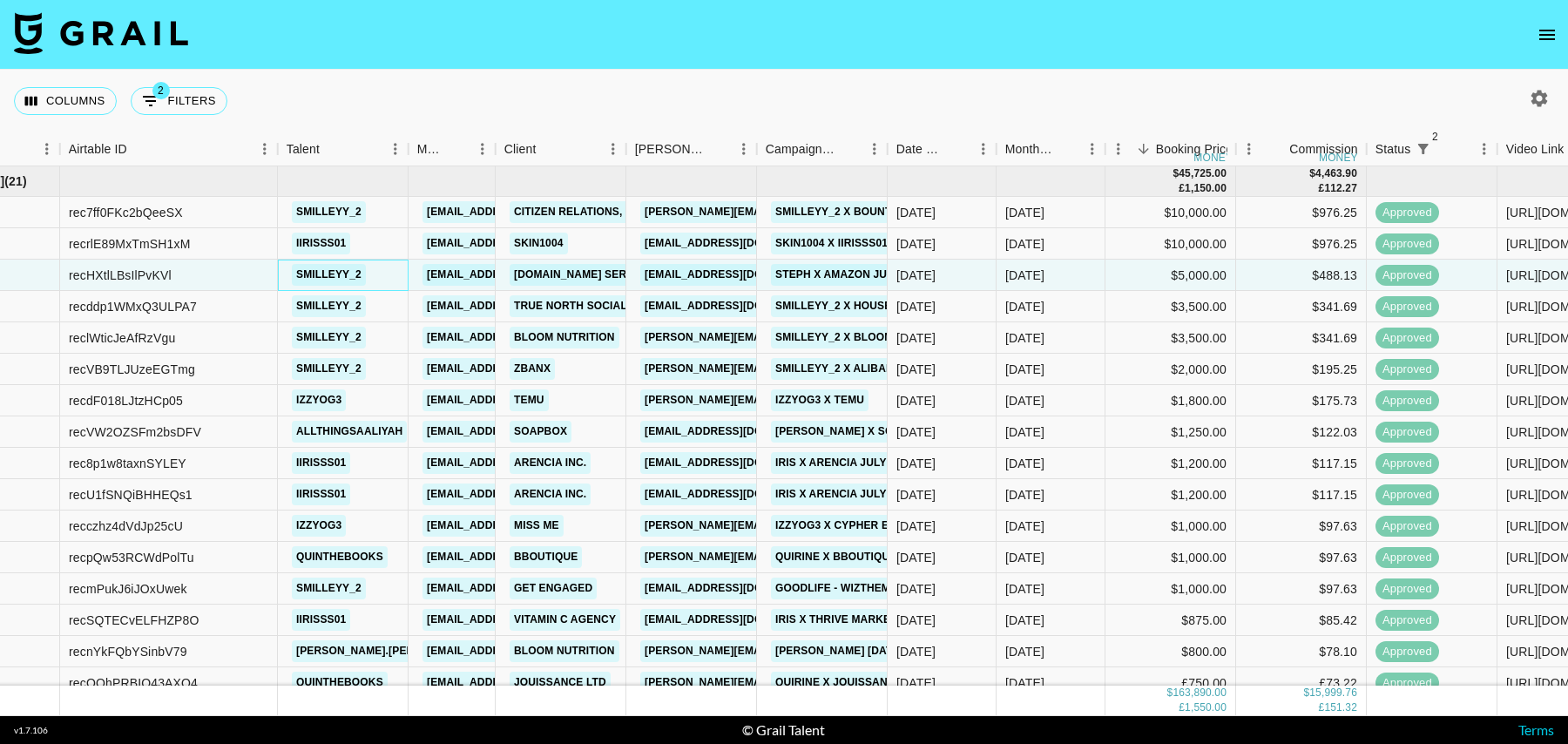
click at [386, 274] on div "smilleyy_2" at bounding box center [343, 274] width 131 height 32
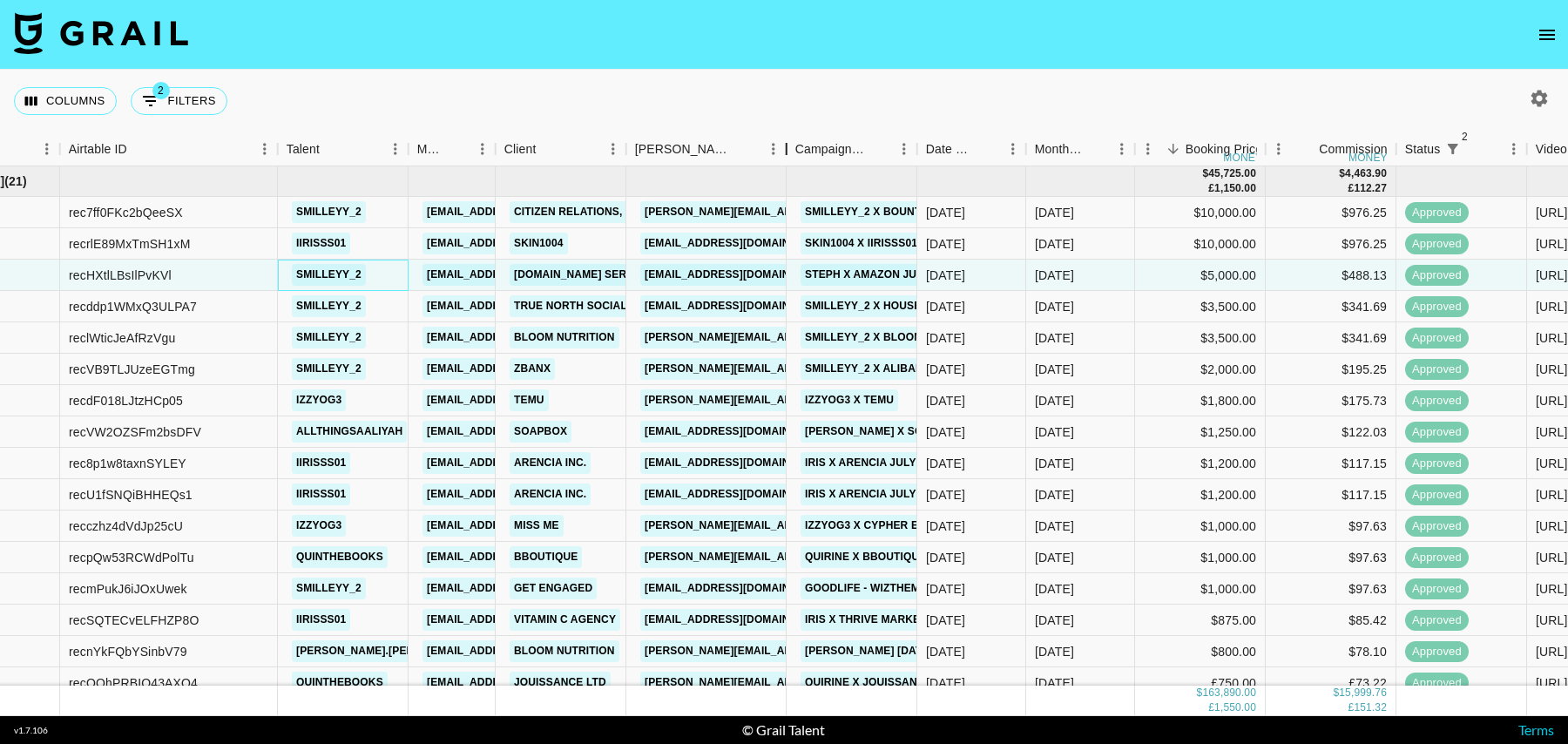
drag, startPoint x: 755, startPoint y: 147, endPoint x: 785, endPoint y: 147, distance: 30.0
click at [785, 147] on div "Booker" at bounding box center [786, 150] width 21 height 34
click at [848, 147] on div "Campaign (Type)" at bounding box center [831, 150] width 71 height 34
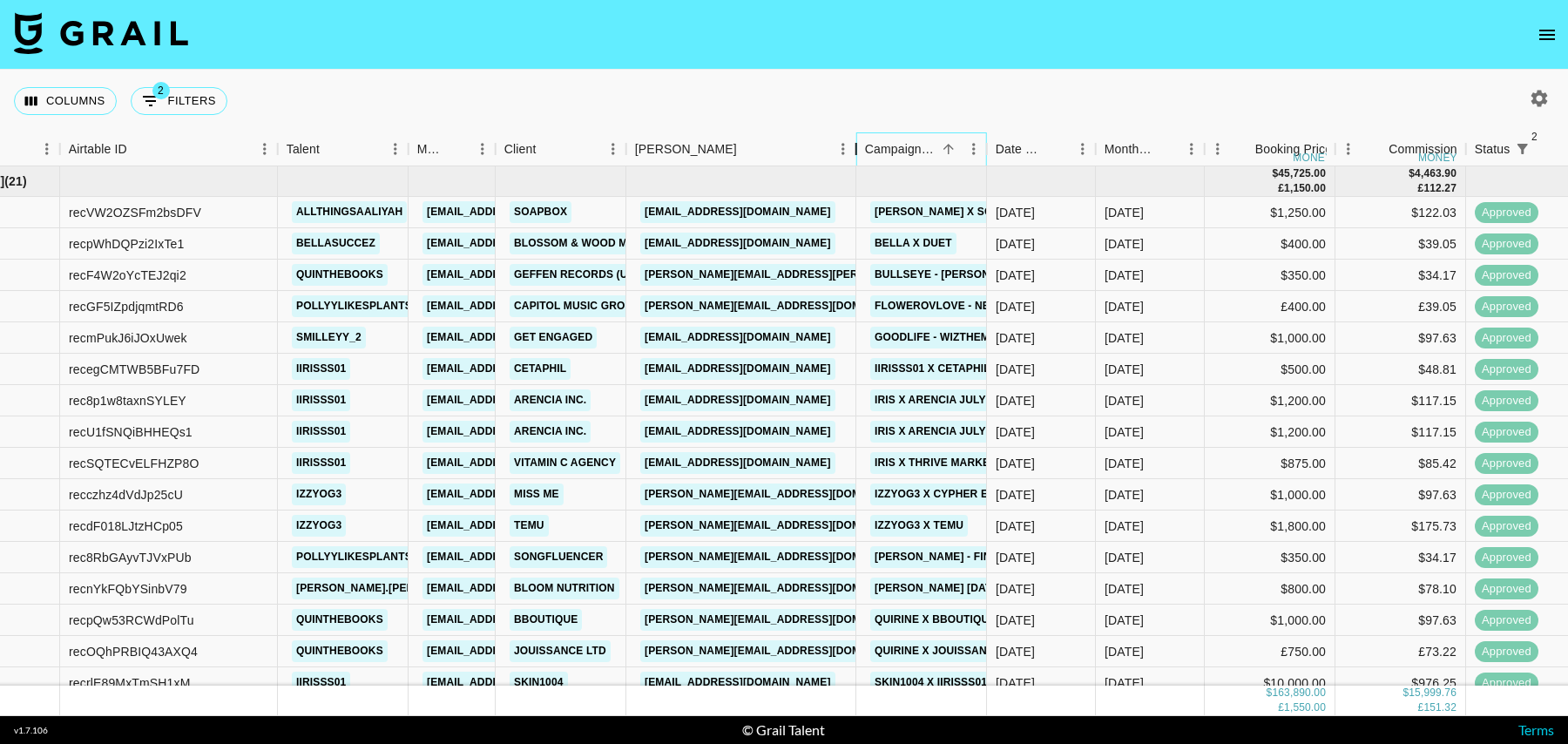
drag, startPoint x: 760, startPoint y: 145, endPoint x: 859, endPoint y: 150, distance: 99.1
click at [859, 150] on div "Booker" at bounding box center [856, 150] width 21 height 34
click at [833, 273] on div "Lindsey.Darling@umusic.com" at bounding box center [742, 274] width 230 height 32
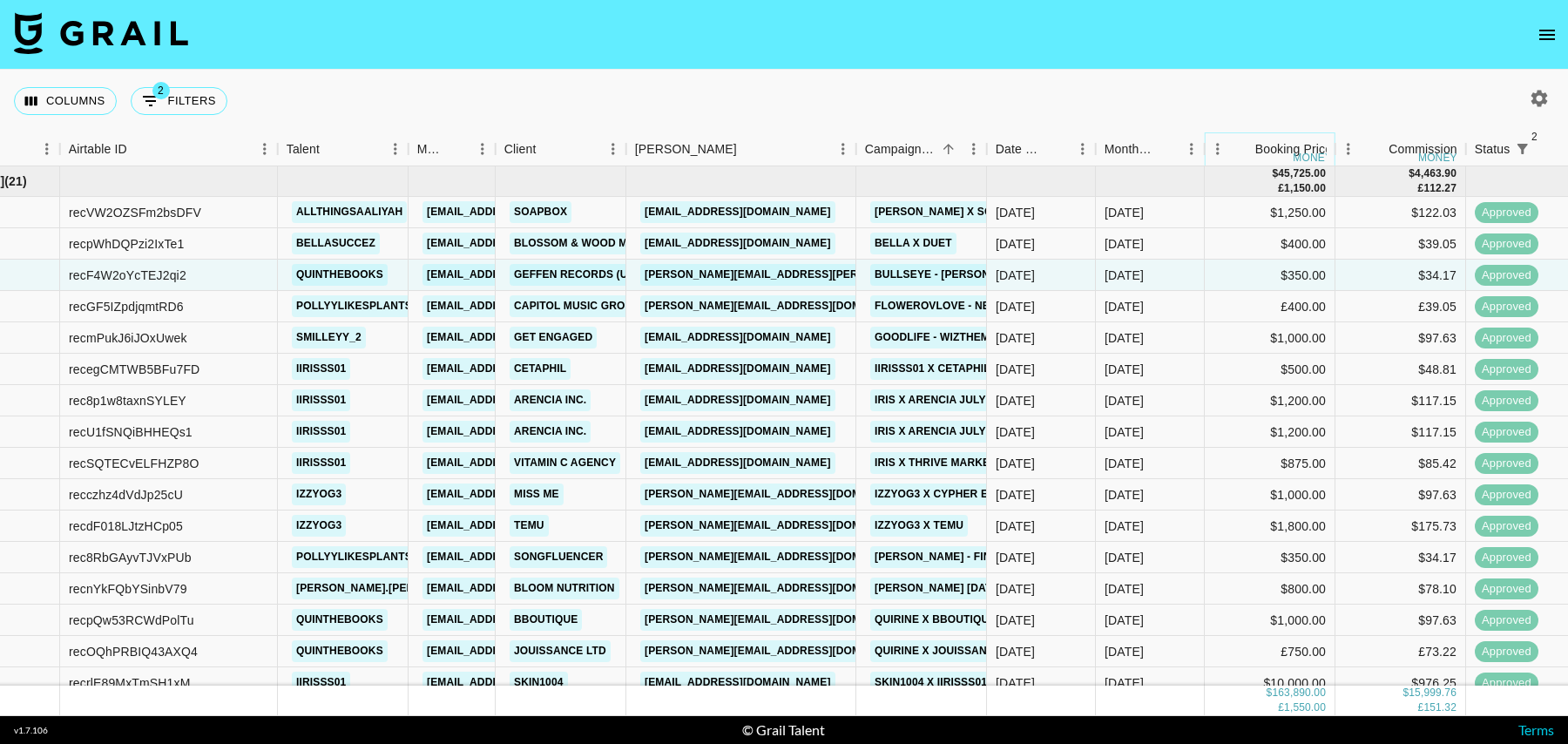
click at [1238, 149] on icon "Sort" at bounding box center [1244, 149] width 11 height 11
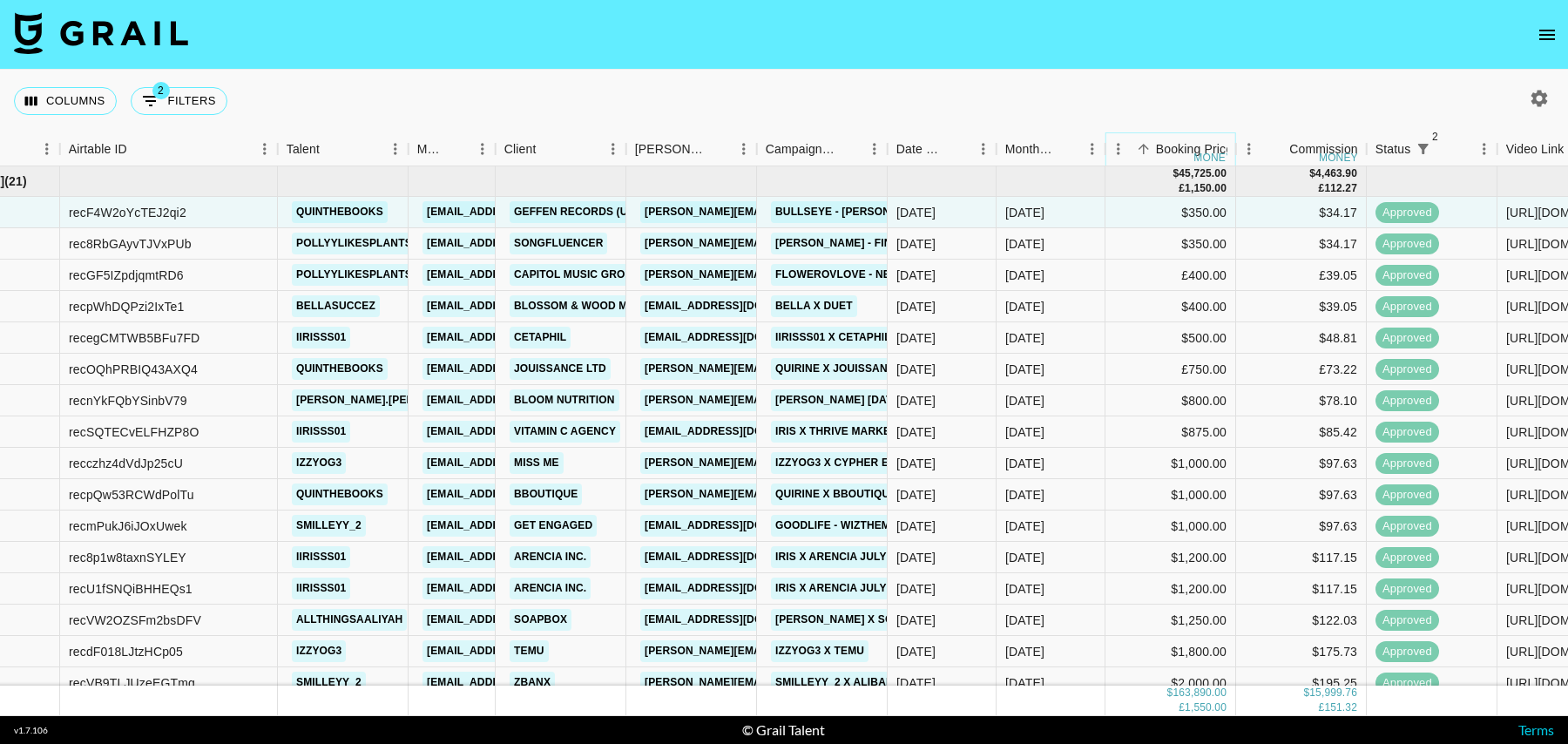
click at [1138, 141] on icon "Sort" at bounding box center [1143, 148] width 15 height 15
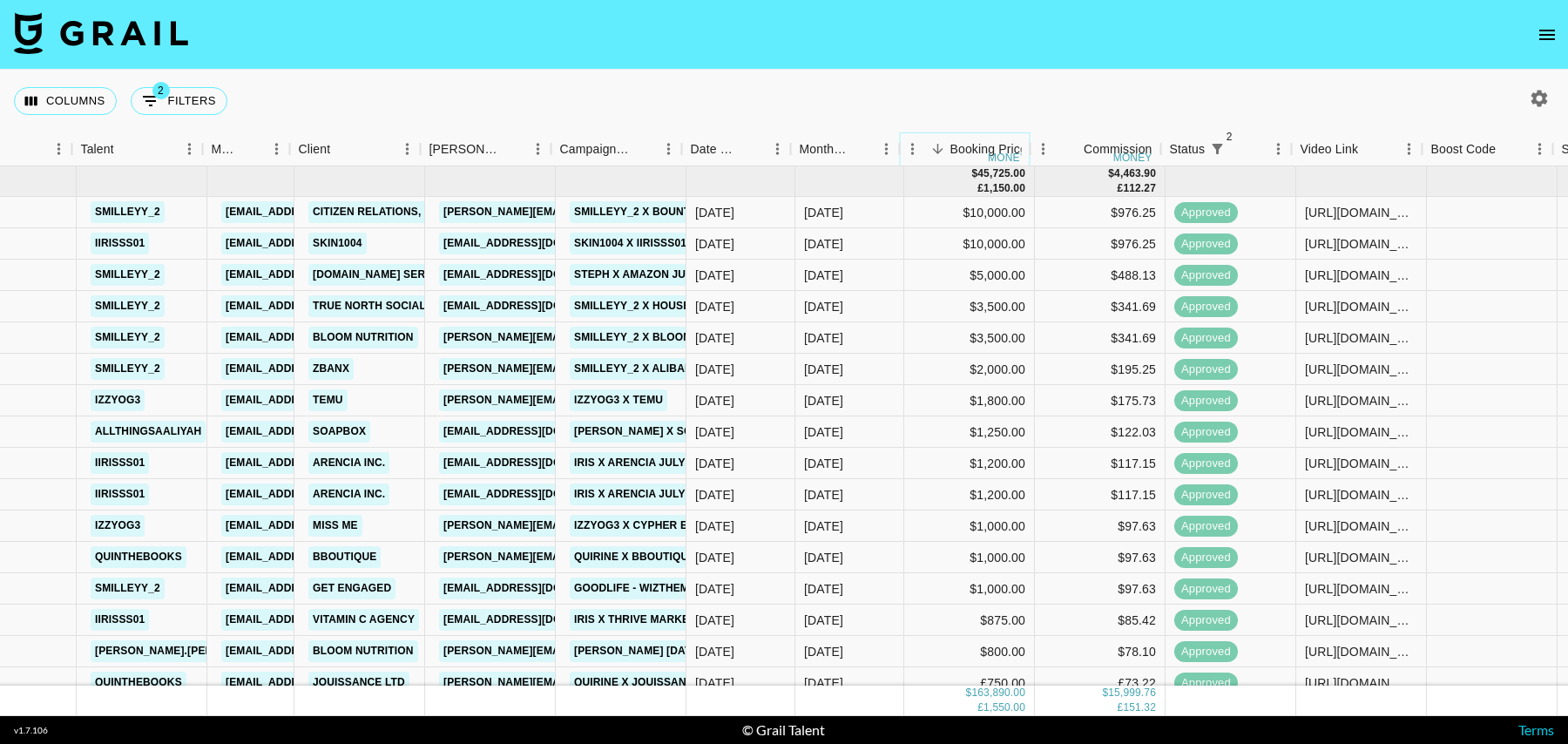
scroll to position [0, 289]
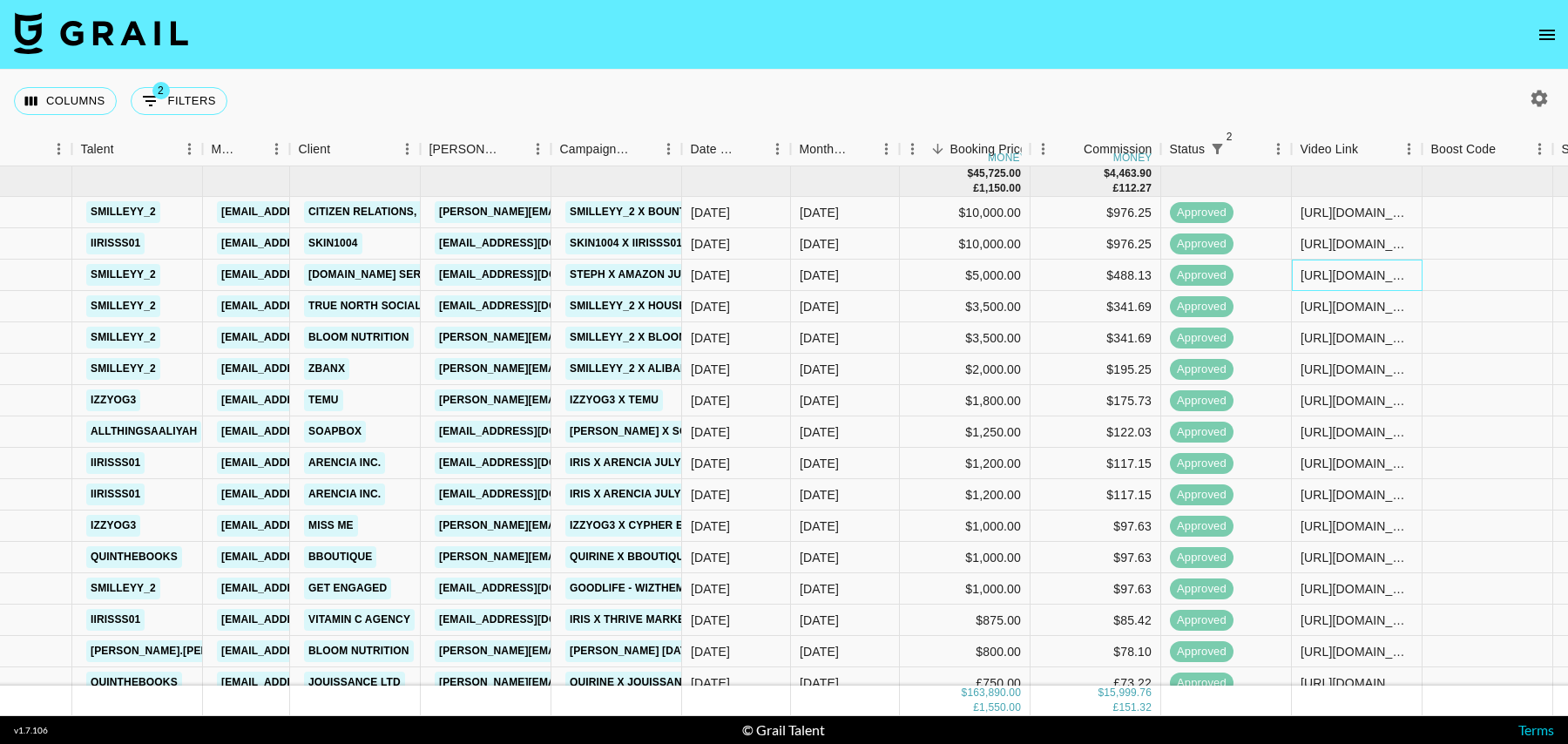
click at [1310, 272] on div "https://www.tiktok.com/@smilleyy_2/video/7530758531125890318" at bounding box center [1357, 274] width 112 height 17
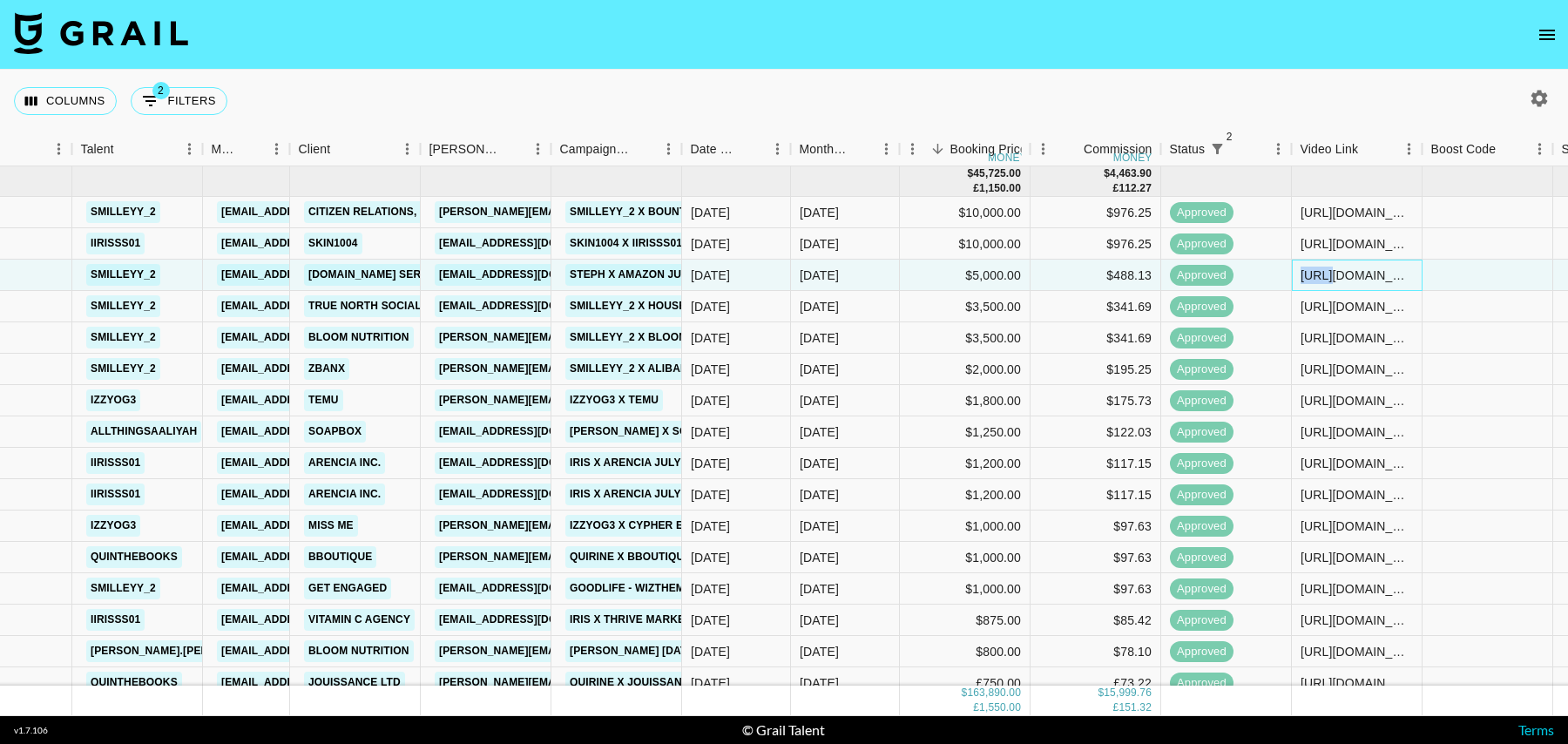
click at [1310, 272] on div "https://www.tiktok.com/@smilleyy_2/video/7530758531125890318" at bounding box center [1357, 274] width 112 height 17
click at [865, 304] on div "[DATE]" at bounding box center [845, 306] width 109 height 32
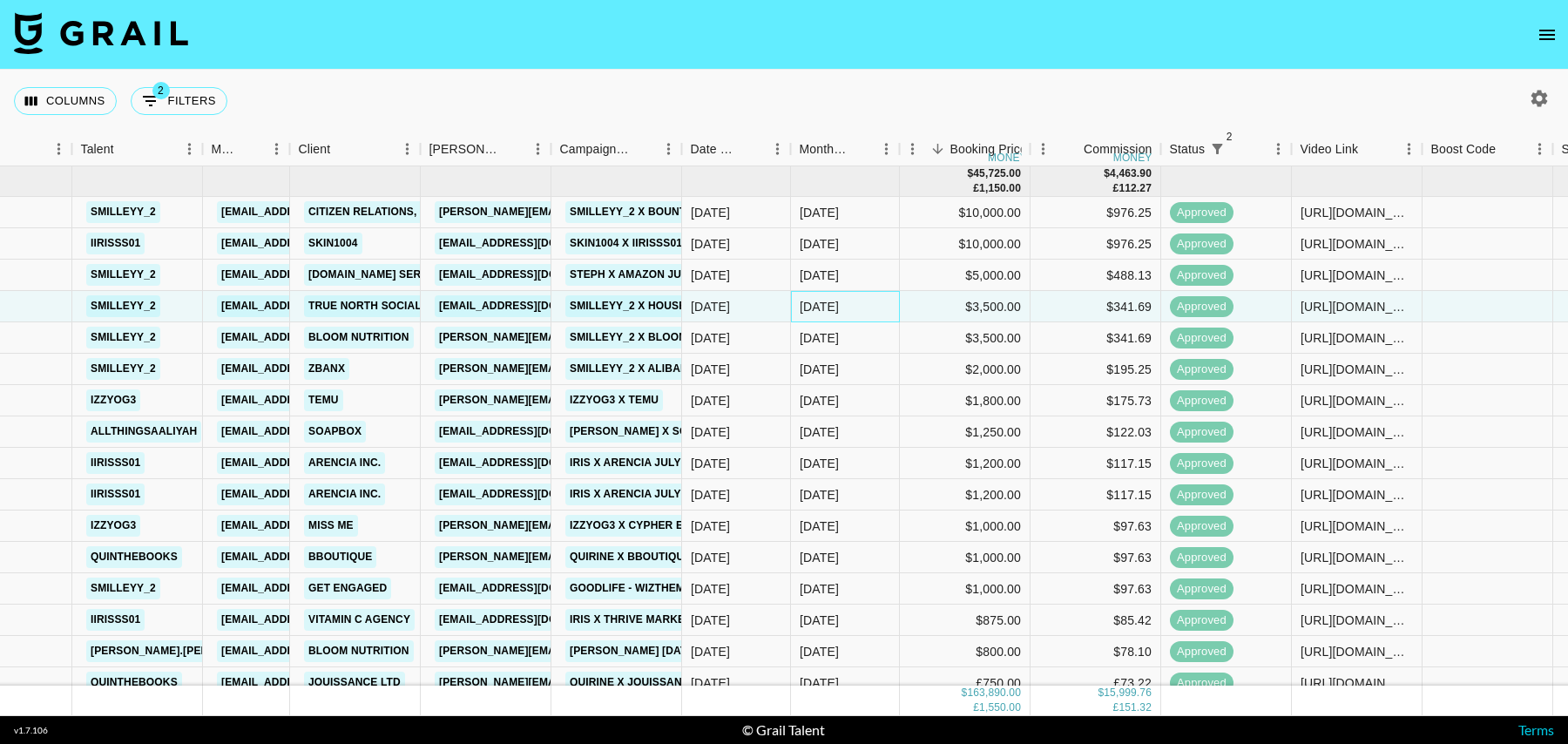
scroll to position [35, 289]
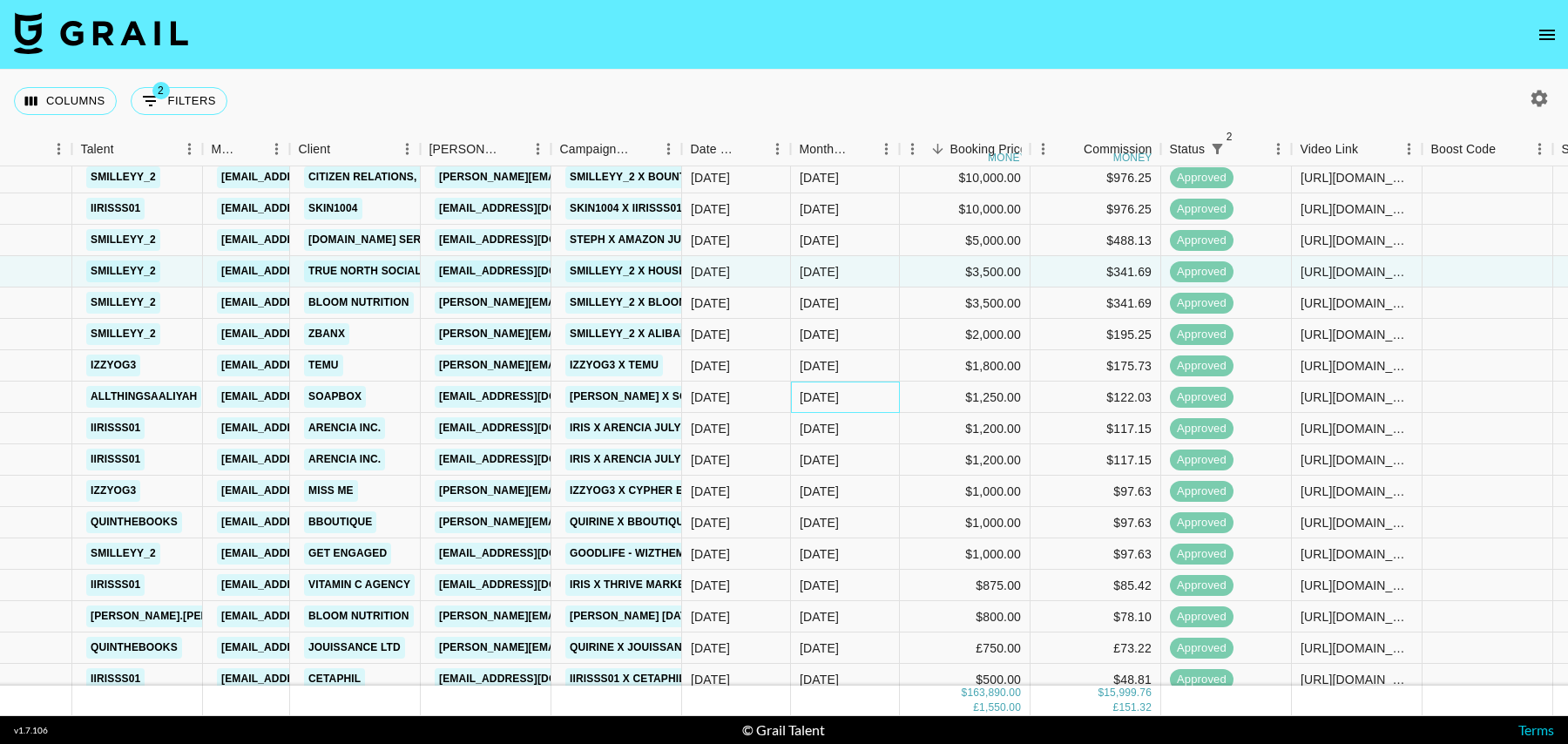
click at [857, 393] on div "[DATE]" at bounding box center [845, 396] width 109 height 32
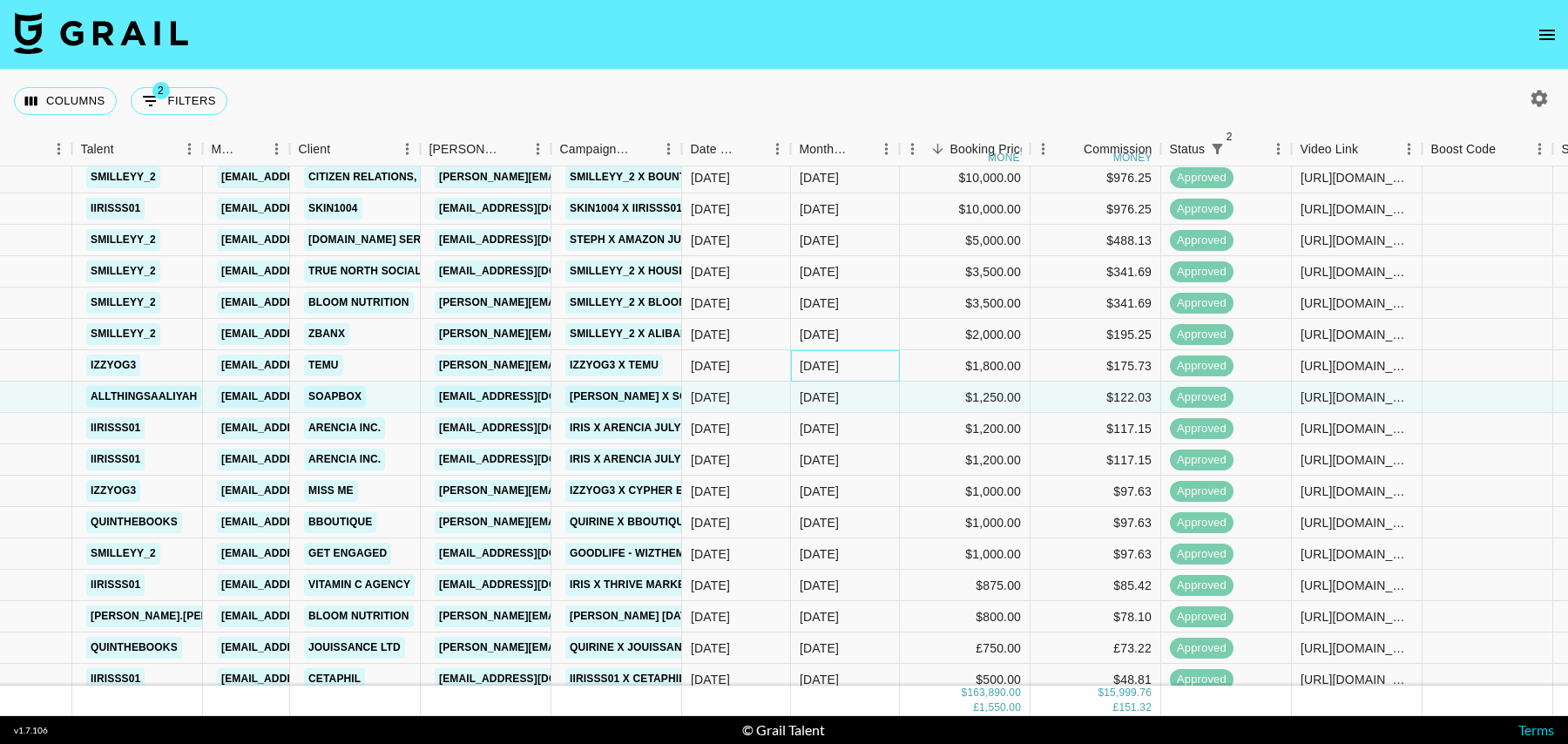
click at [857, 363] on div "[DATE]" at bounding box center [845, 366] width 109 height 32
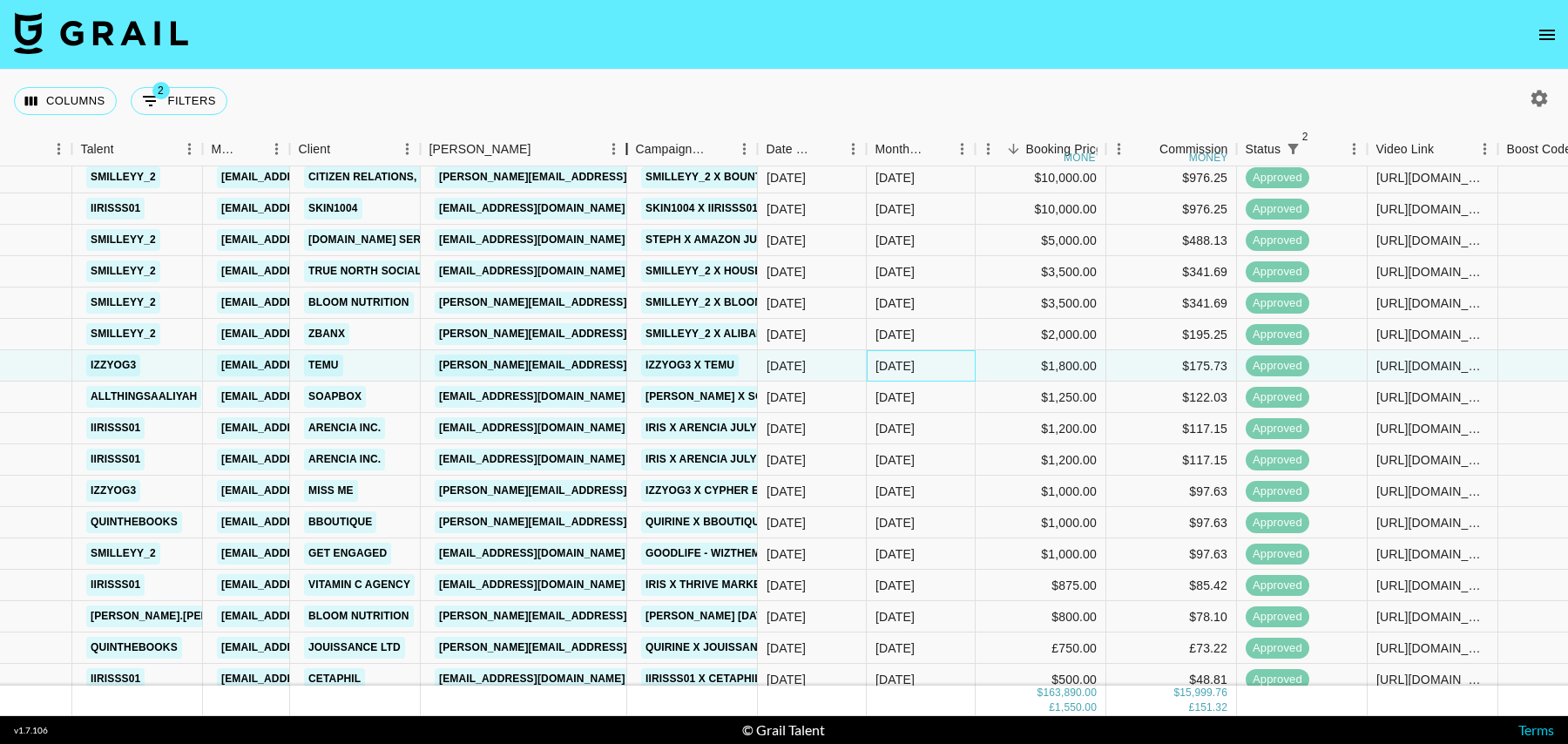
drag, startPoint x: 546, startPoint y: 152, endPoint x: 639, endPoint y: 152, distance: 93.0
click at [638, 152] on div "Booker" at bounding box center [627, 150] width 21 height 34
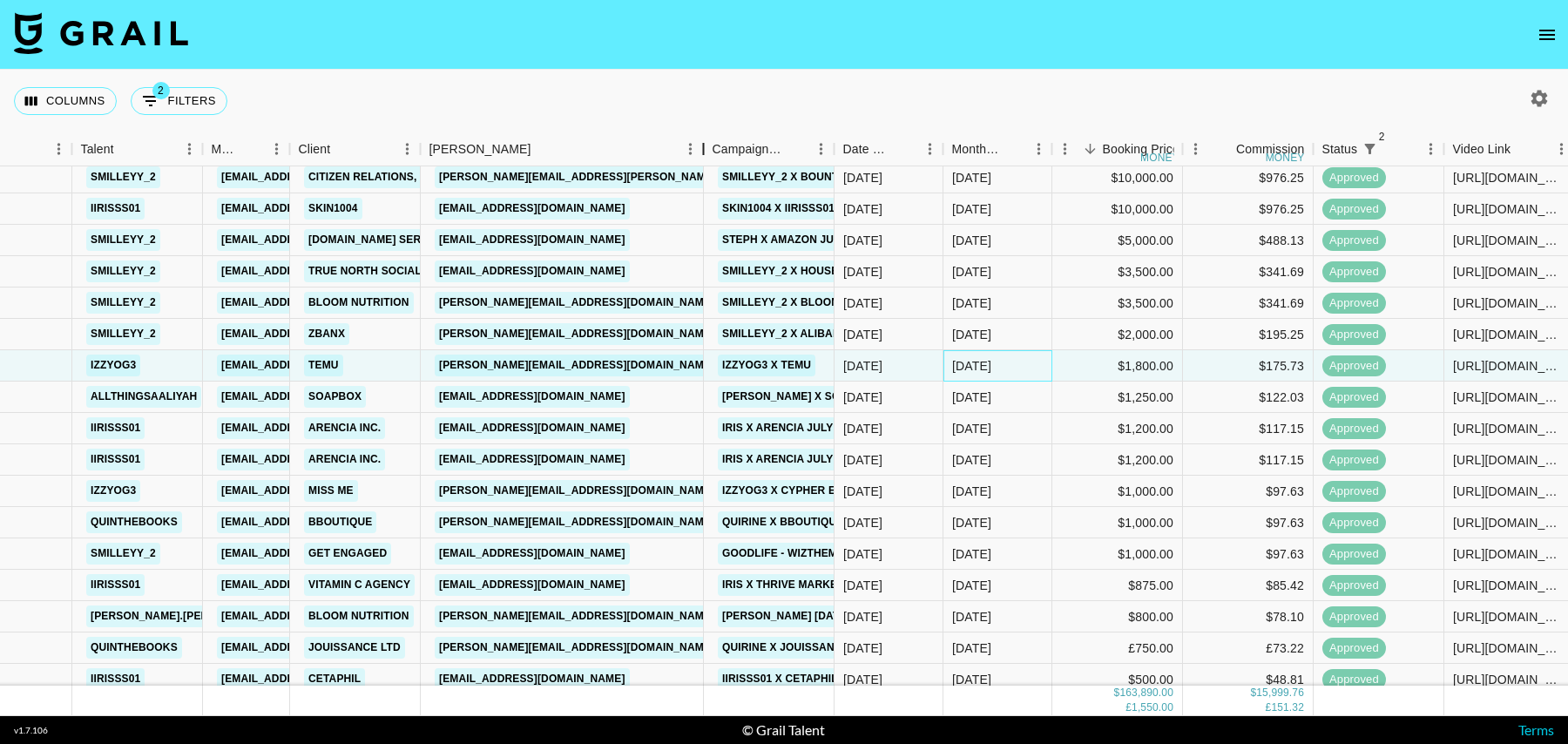
drag, startPoint x: 644, startPoint y: 152, endPoint x: 728, endPoint y: 153, distance: 84.0
click at [714, 153] on div "Booker" at bounding box center [703, 150] width 21 height 34
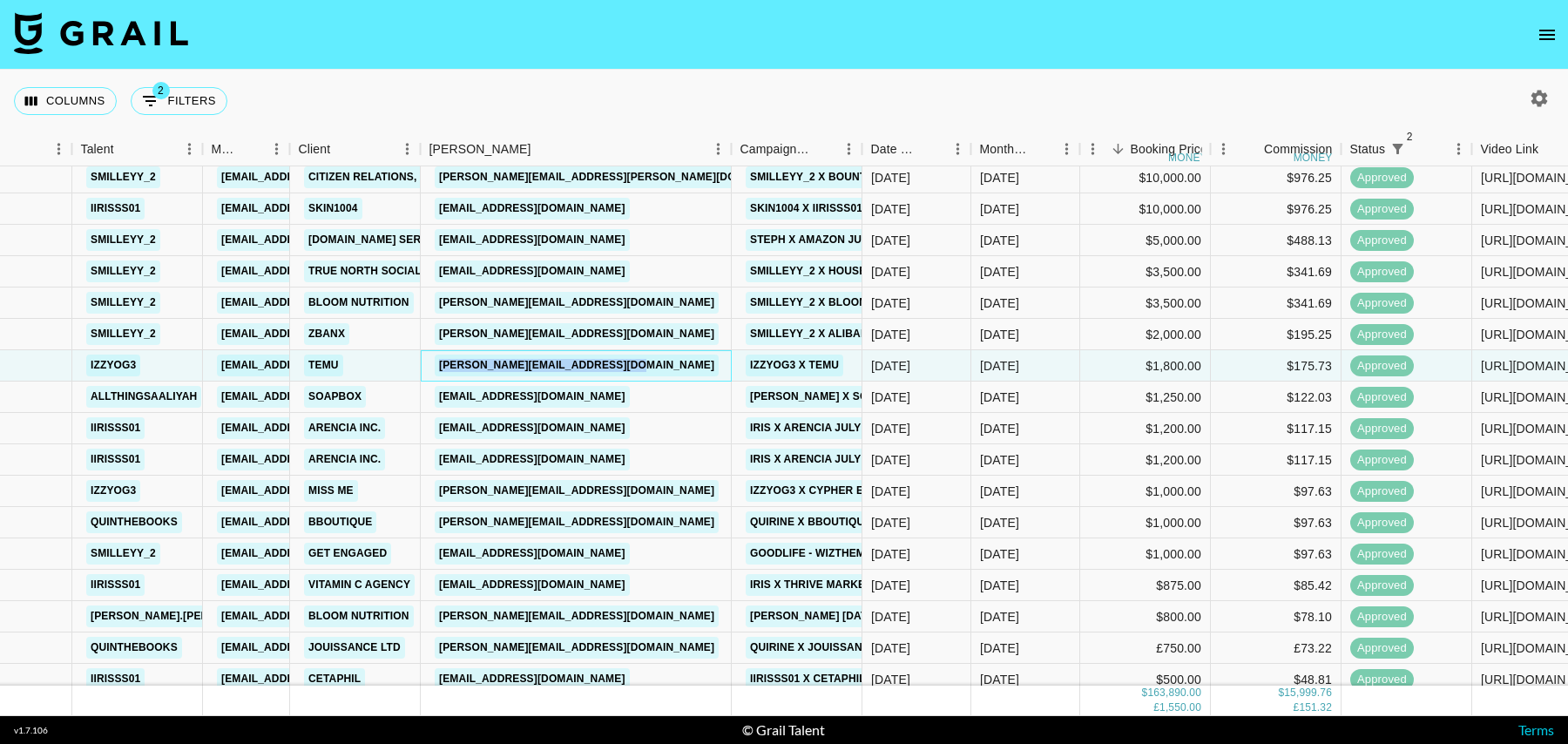
drag, startPoint x: 668, startPoint y: 362, endPoint x: 439, endPoint y: 367, distance: 229.1
click at [439, 367] on div "delphine.zhang.mkt@usa.temu.com" at bounding box center [576, 366] width 311 height 32
copy link "delphine.zhang.mkt@usa.temu.com"
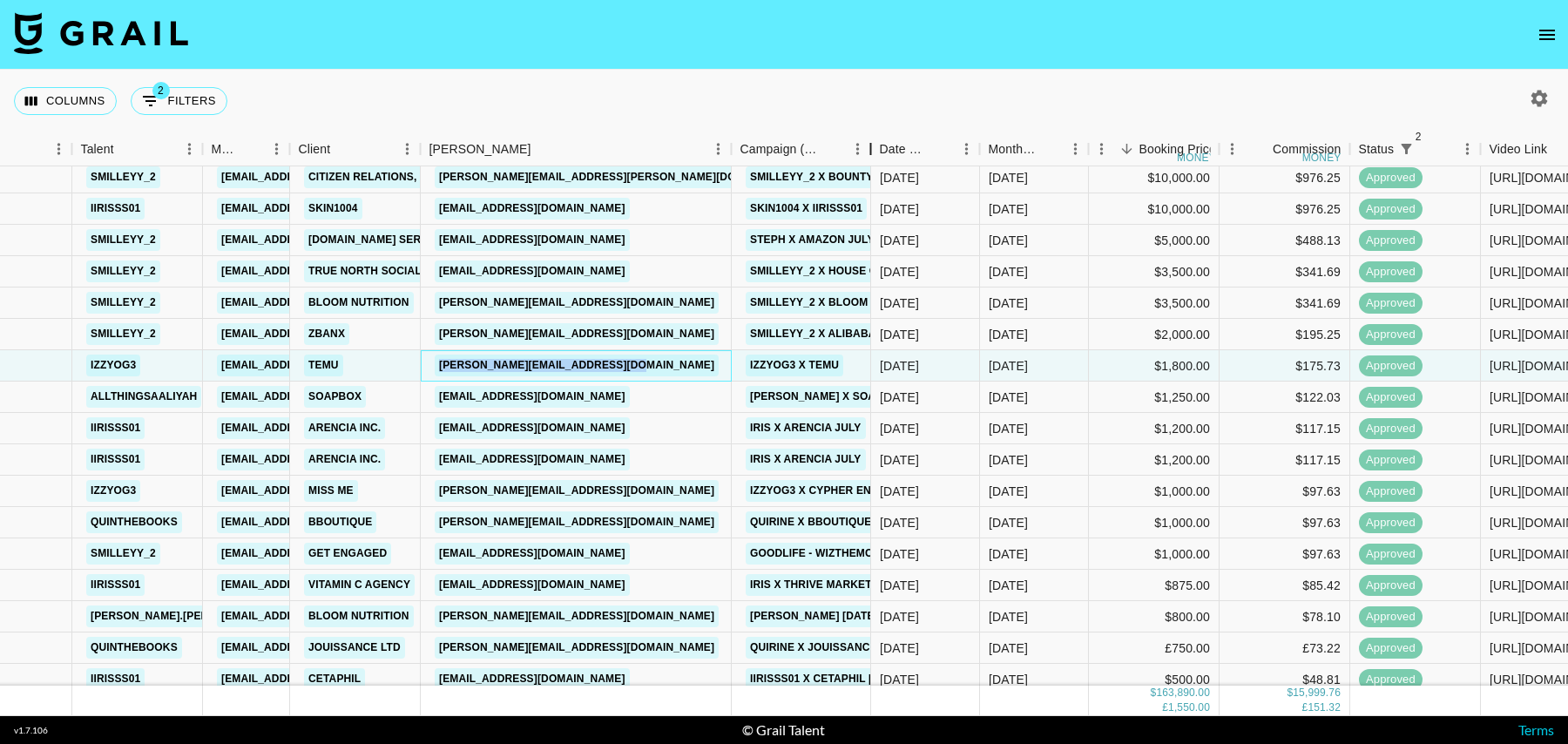
drag, startPoint x: 865, startPoint y: 150, endPoint x: 961, endPoint y: 150, distance: 96.0
click at [881, 150] on div "Campaign (Type)" at bounding box center [870, 150] width 21 height 34
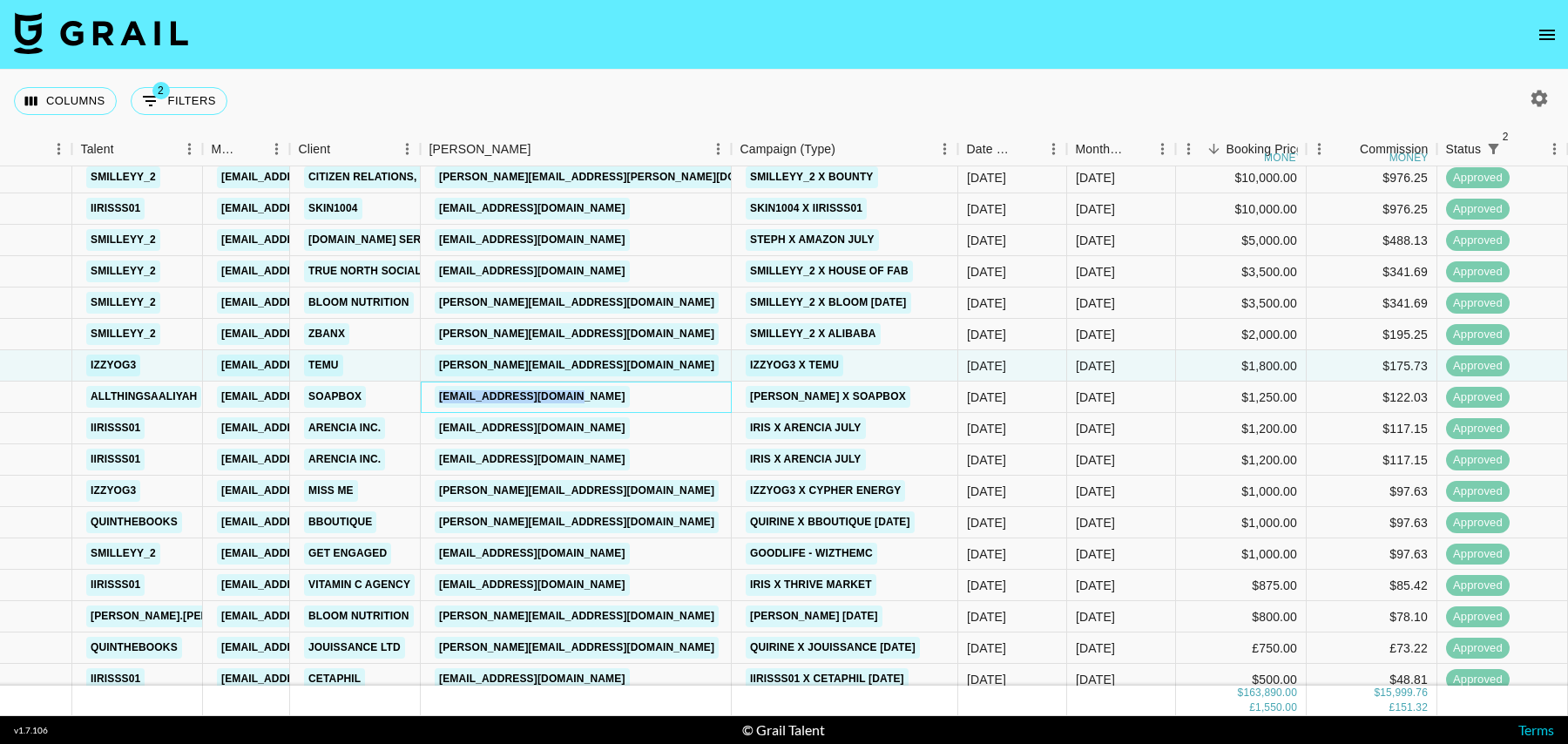
drag, startPoint x: 627, startPoint y: 395, endPoint x: 434, endPoint y: 394, distance: 193.0
click at [434, 394] on div "afra.madani@soapbox.co" at bounding box center [576, 396] width 311 height 32
copy link "afra.madani@soapbox.co"
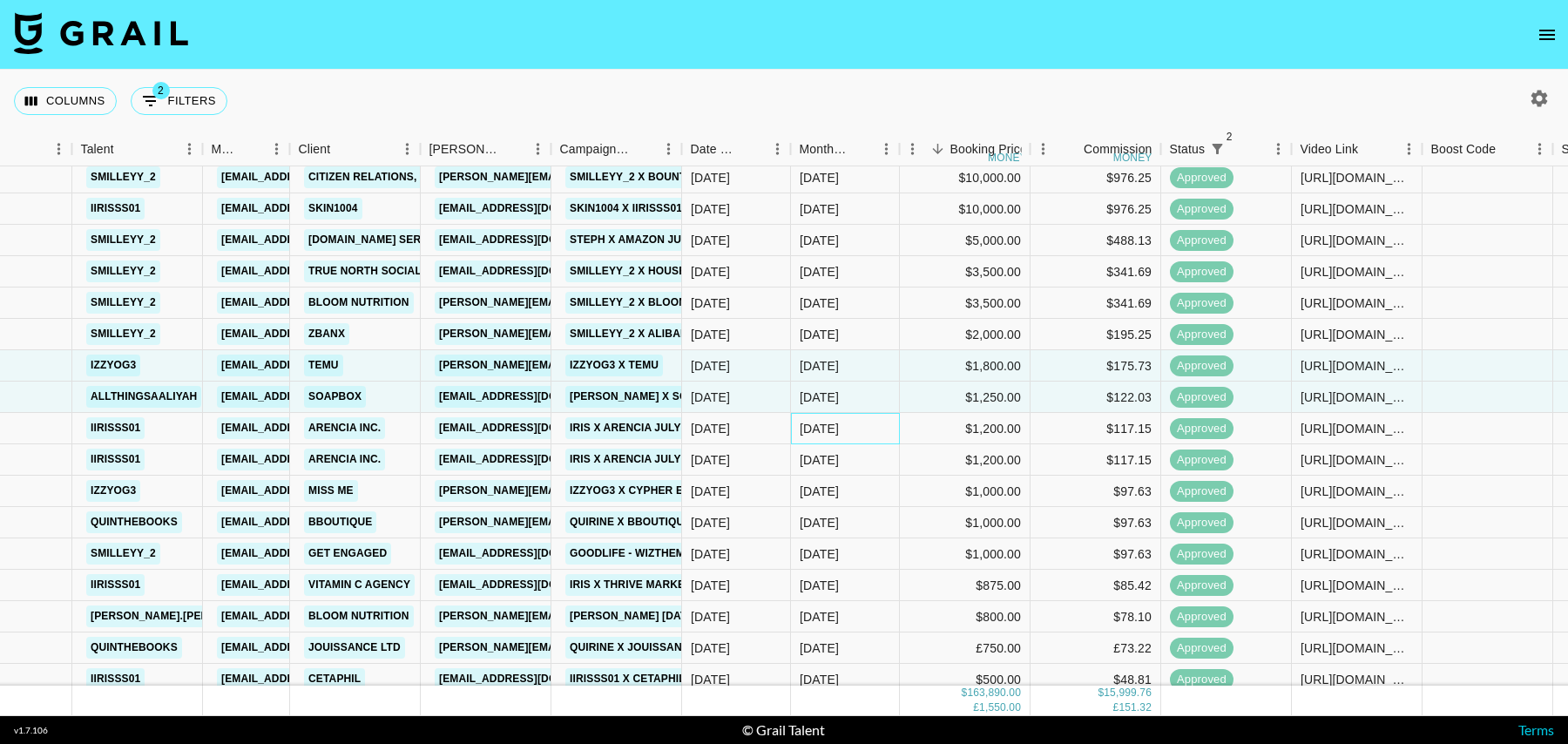
click at [882, 425] on div "[DATE]" at bounding box center [845, 428] width 109 height 32
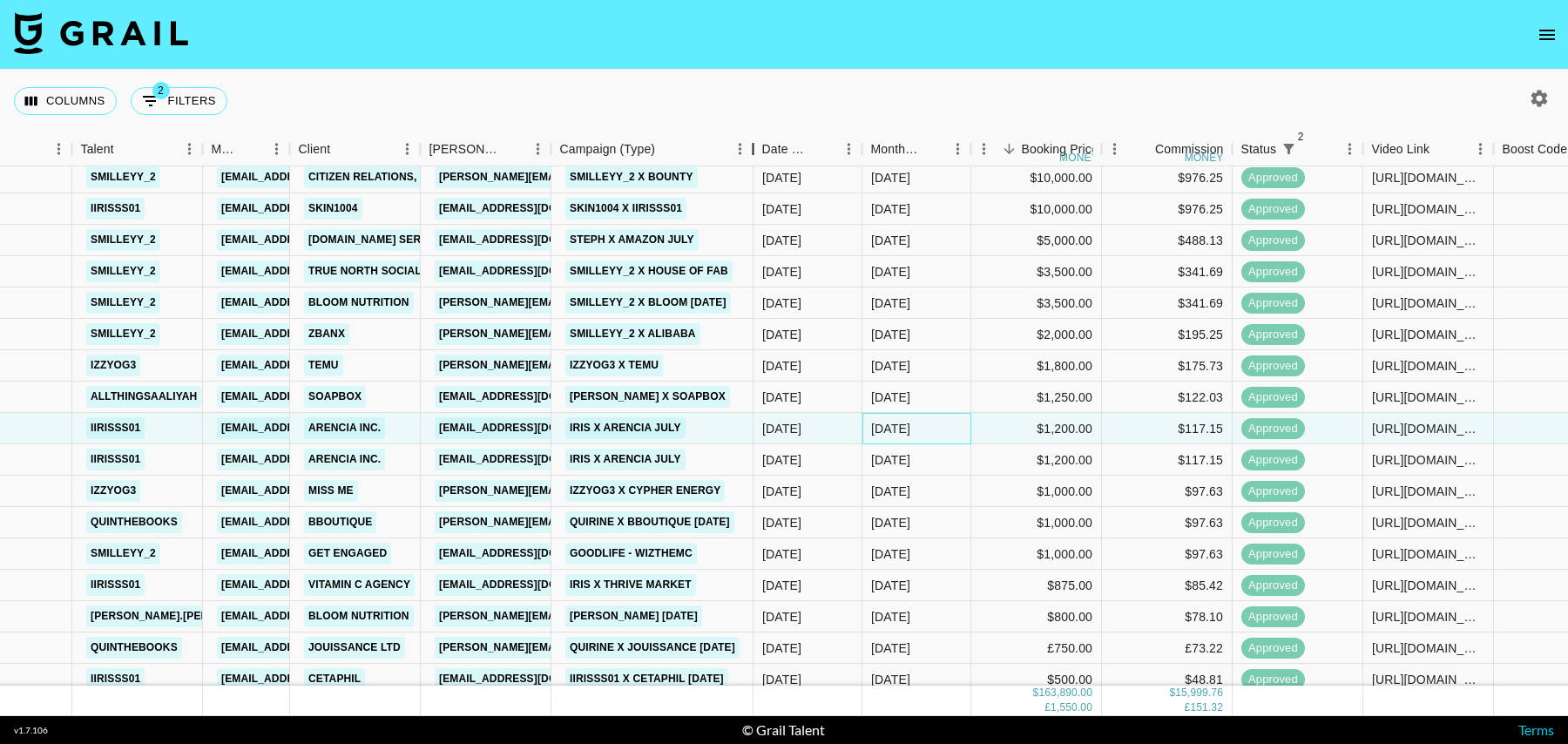
drag, startPoint x: 679, startPoint y: 147, endPoint x: 751, endPoint y: 147, distance: 72.0
click at [751, 147] on div "Campaign (Type)" at bounding box center [753, 150] width 21 height 34
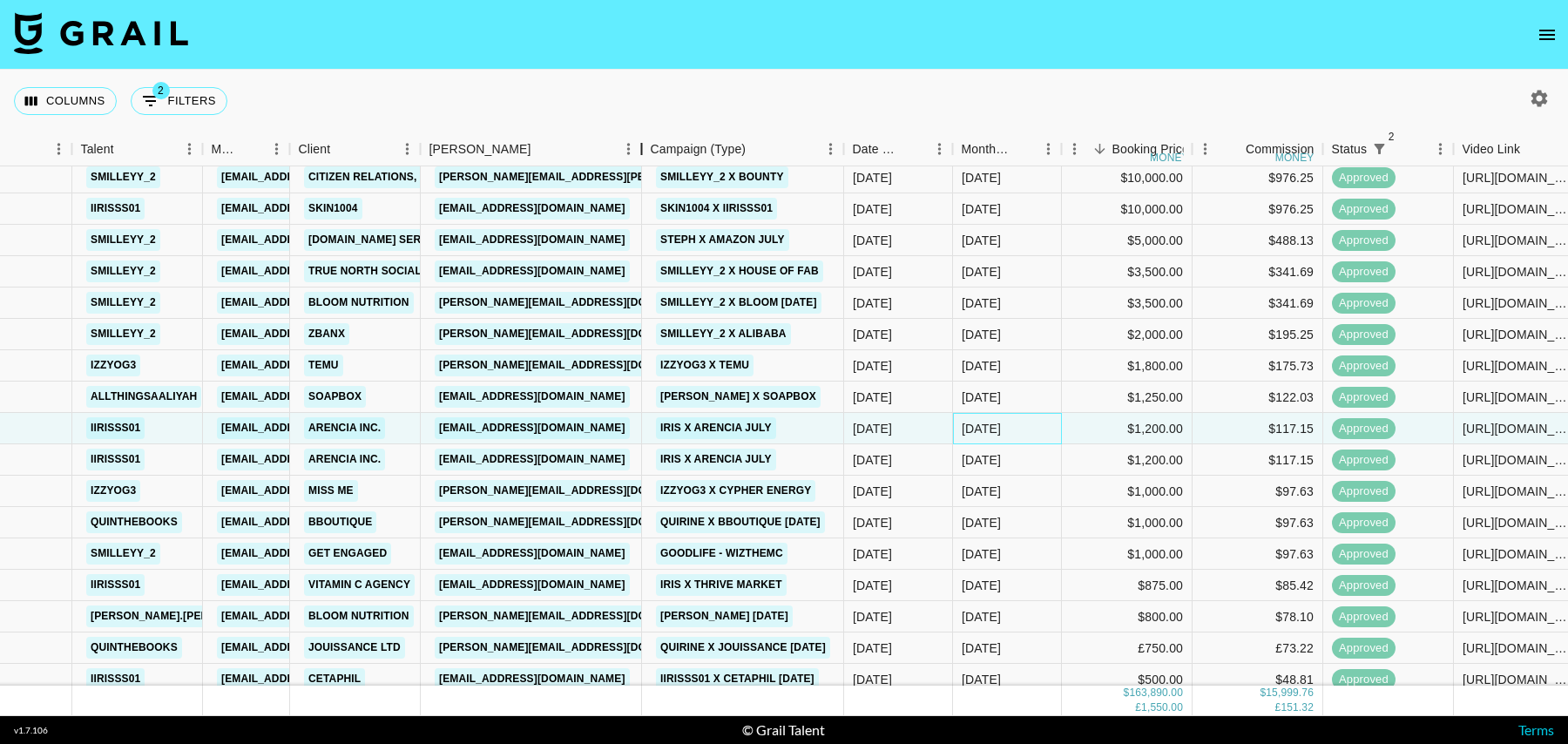
drag, startPoint x: 549, startPoint y: 141, endPoint x: 641, endPoint y: 141, distance: 92.0
click at [641, 141] on div "Booker" at bounding box center [641, 150] width 21 height 34
drag, startPoint x: 613, startPoint y: 430, endPoint x: 429, endPoint y: 430, distance: 184.0
click at [428, 430] on div "nojeanie@arencia.com" at bounding box center [532, 428] width 223 height 32
copy link "nojeanie@arencia.com"
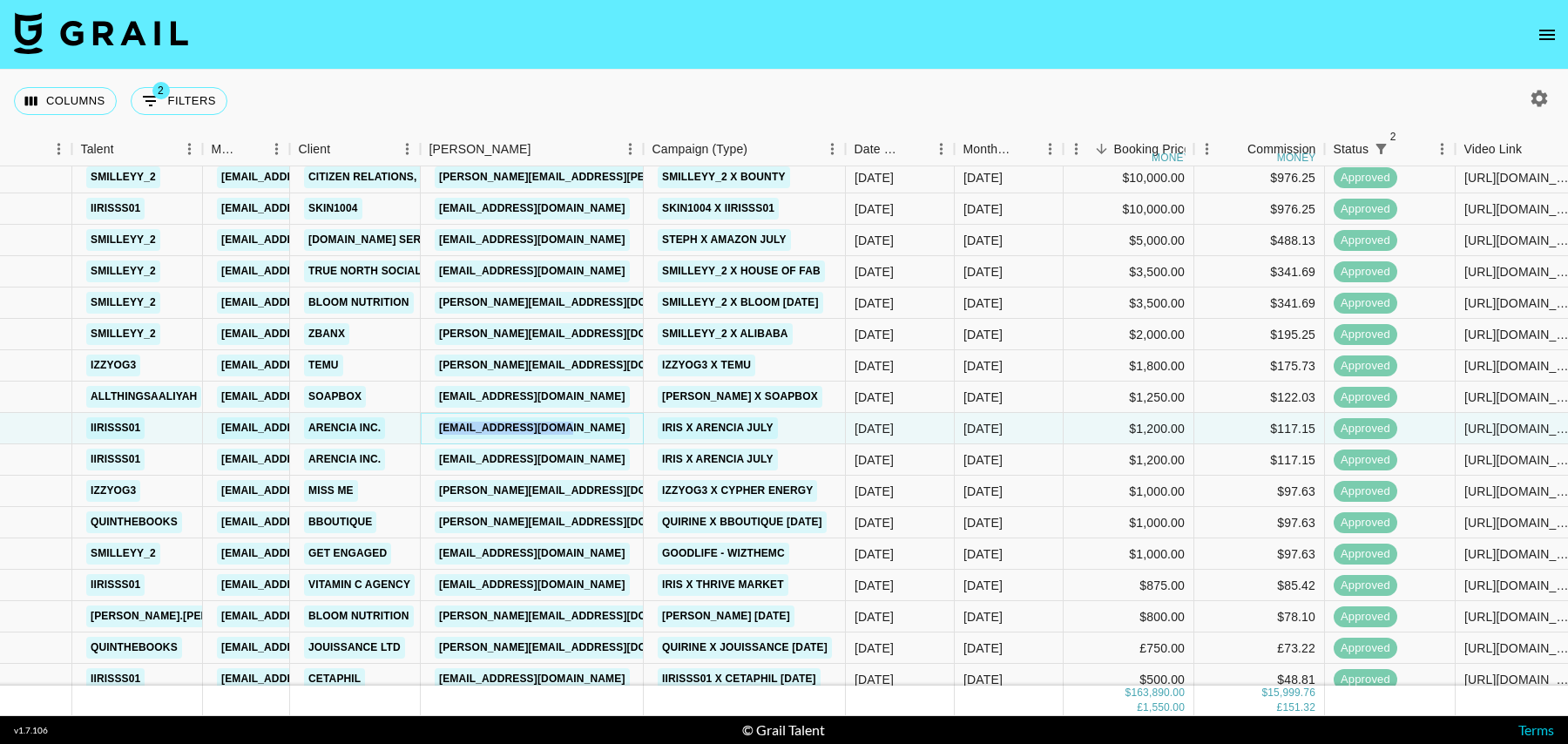
click at [528, 424] on link "nojeanie@arencia.com" at bounding box center [532, 428] width 195 height 22
click at [834, 457] on div "Iris x Arencia July" at bounding box center [745, 460] width 202 height 32
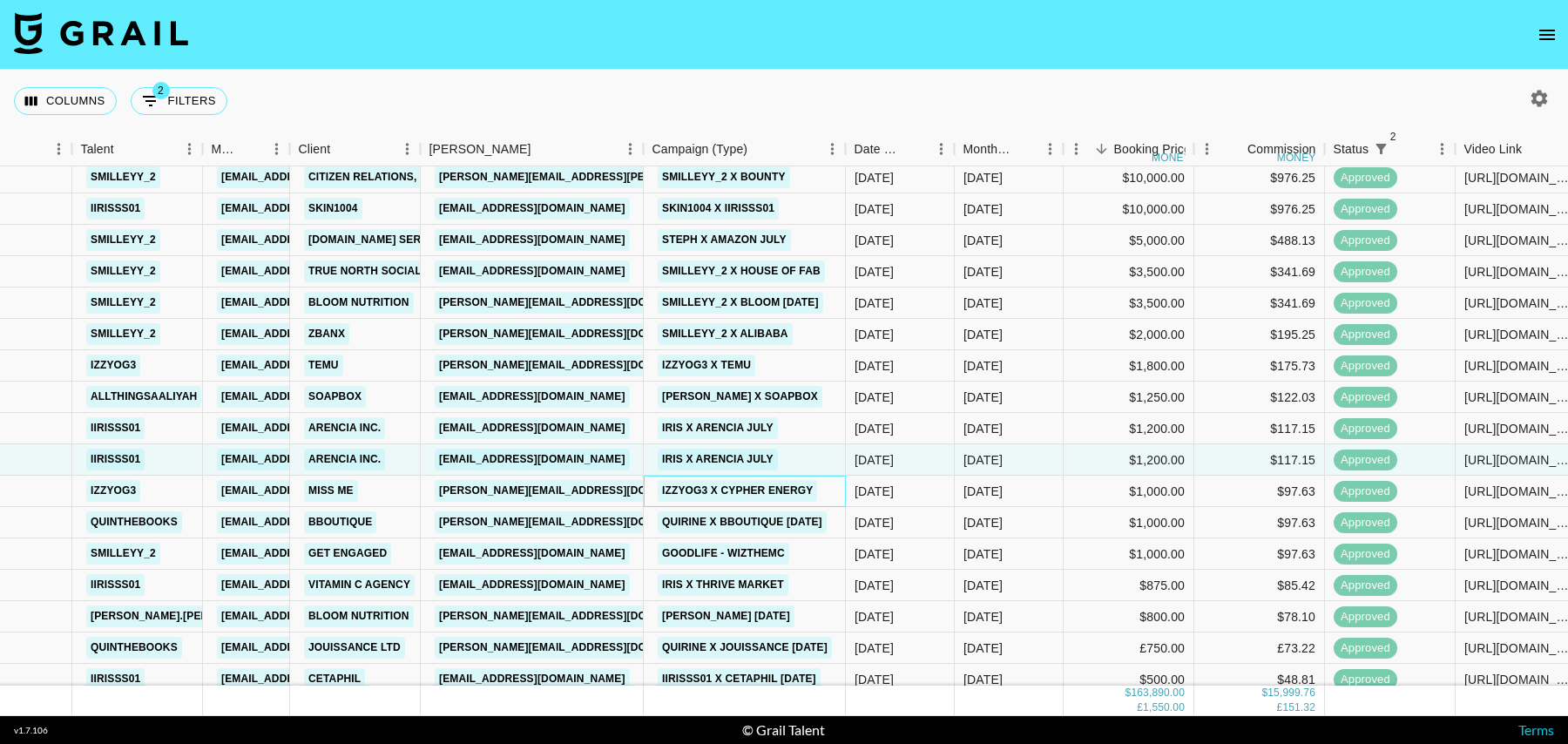
click at [840, 489] on div "izzyog3 x Cypher Energy" at bounding box center [745, 491] width 202 height 32
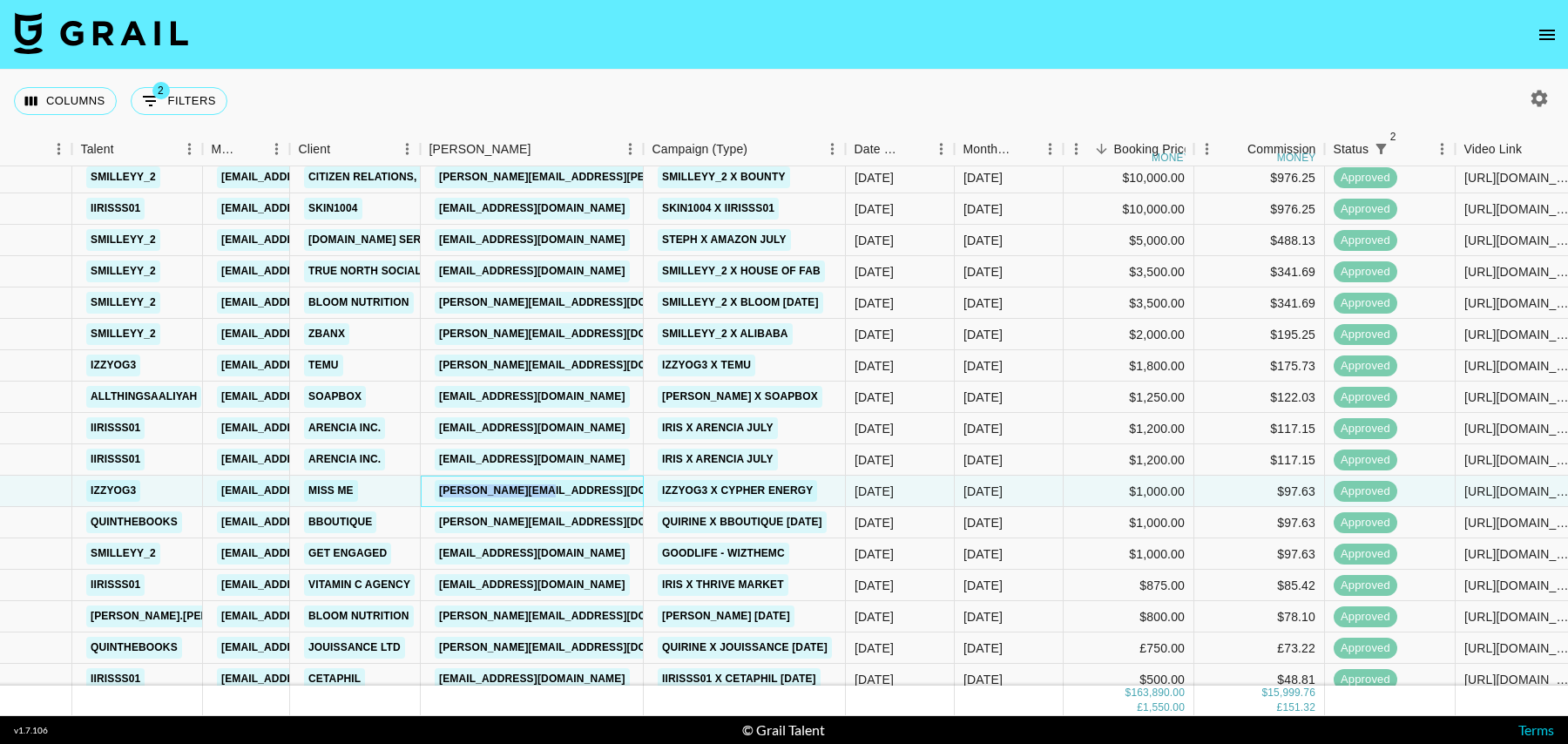
drag, startPoint x: 580, startPoint y: 496, endPoint x: 430, endPoint y: 488, distance: 150.2
click at [430, 488] on div "randi@joybyte.com" at bounding box center [532, 491] width 223 height 32
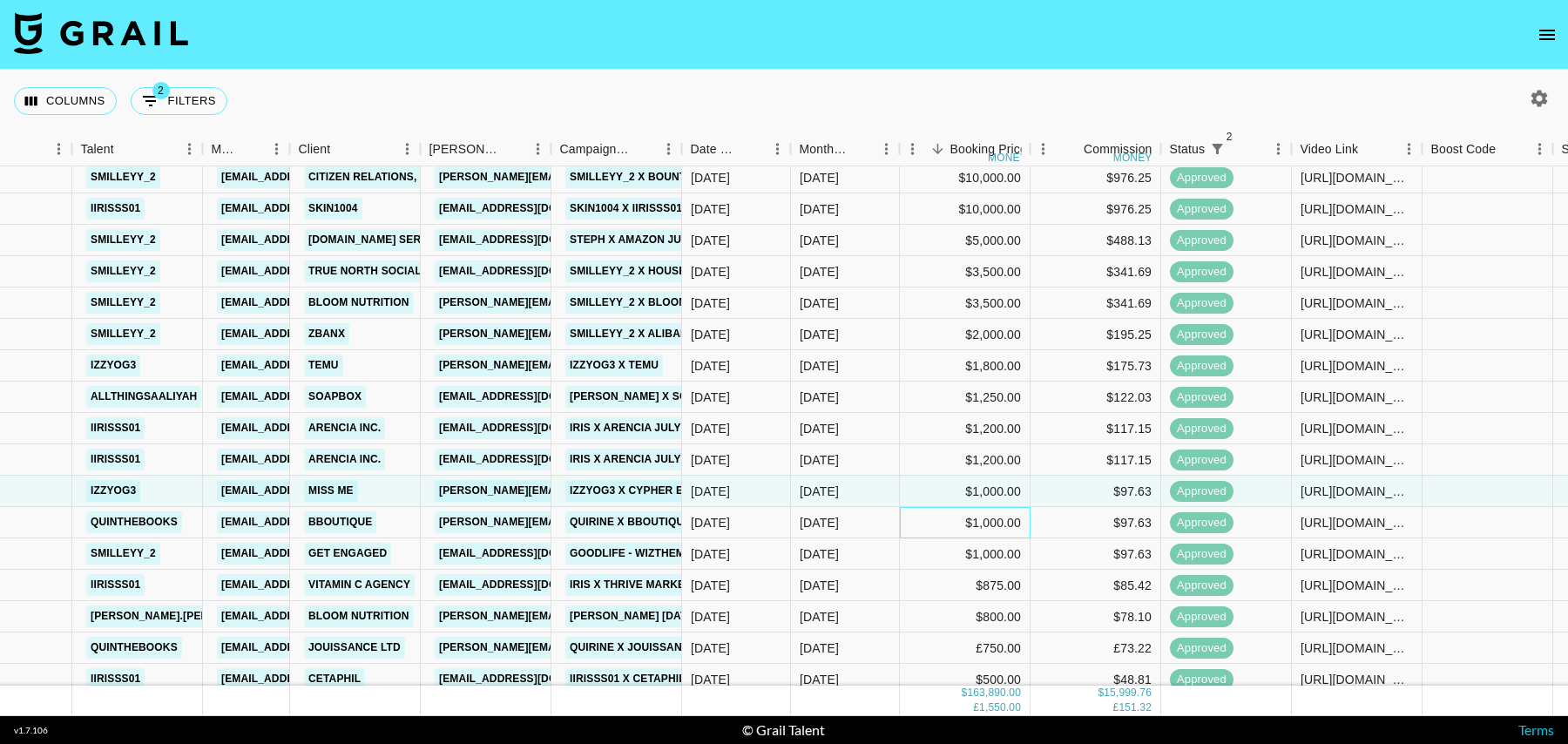
click at [926, 521] on div "$1,000.00" at bounding box center [965, 522] width 131 height 32
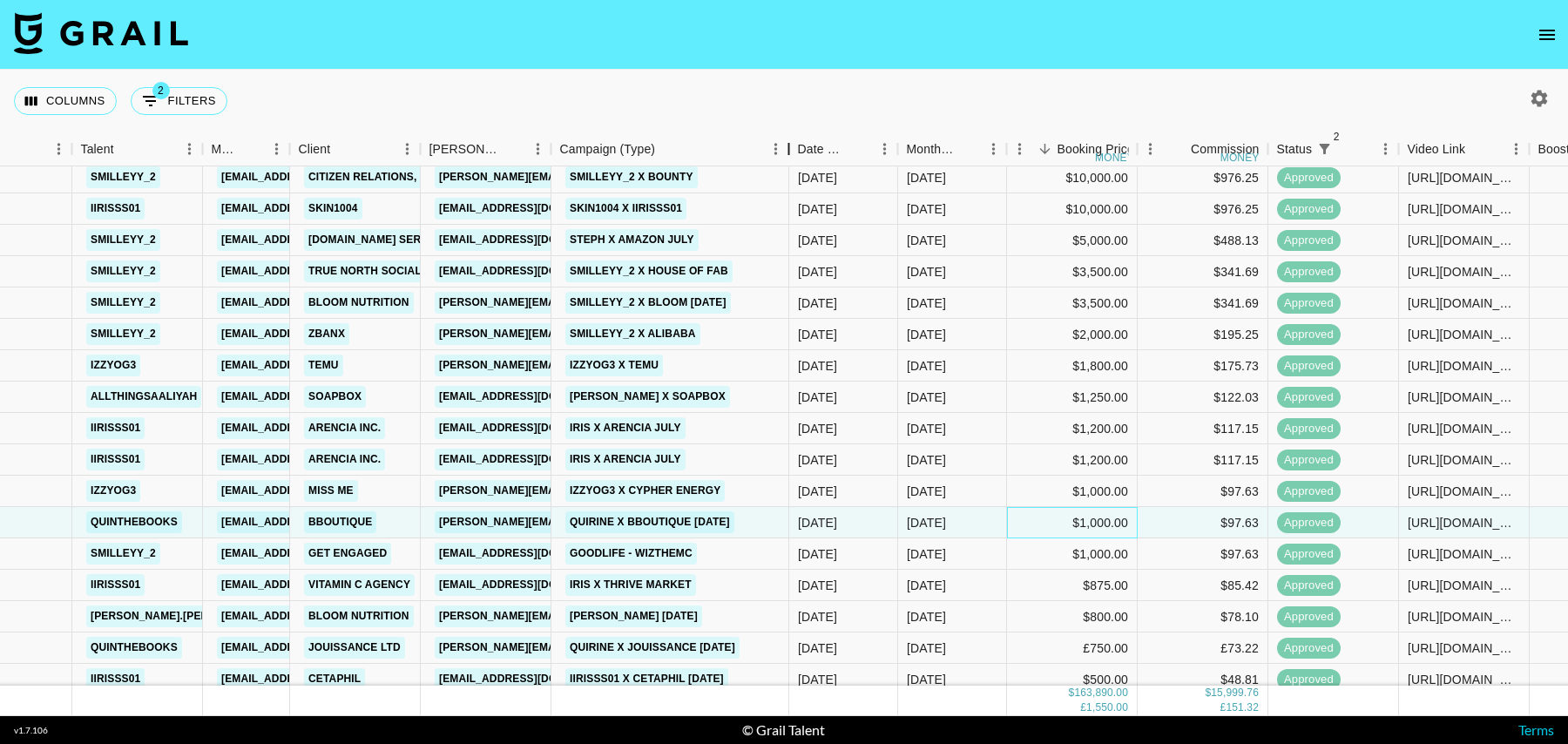
drag, startPoint x: 682, startPoint y: 149, endPoint x: 789, endPoint y: 149, distance: 107.0
click at [789, 149] on div "Campaign (Type)" at bounding box center [789, 150] width 21 height 34
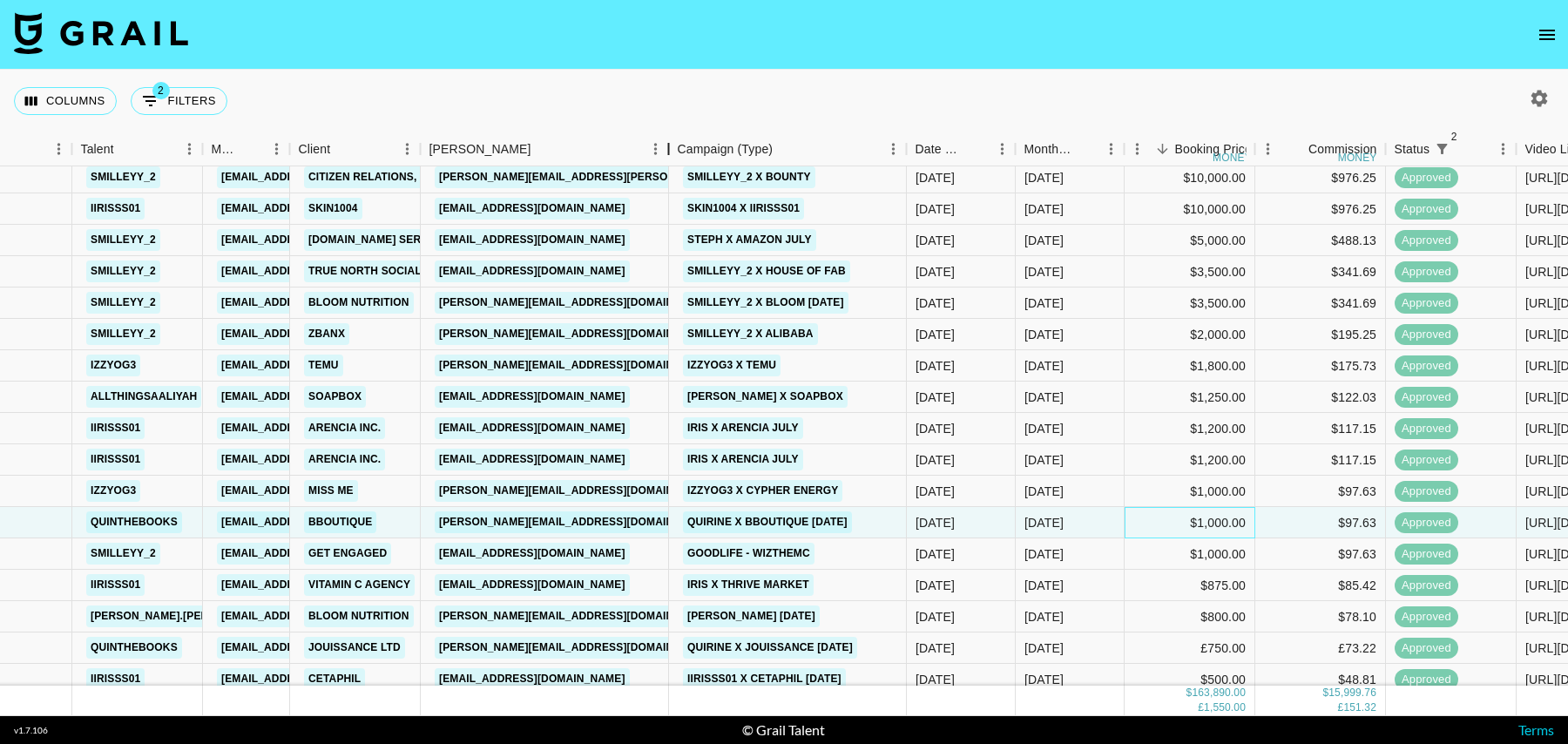
drag, startPoint x: 547, startPoint y: 143, endPoint x: 666, endPoint y: 143, distance: 119.0
click at [666, 143] on div "Booker" at bounding box center [668, 150] width 21 height 34
drag, startPoint x: 621, startPoint y: 521, endPoint x: 441, endPoint y: 520, distance: 180.0
click at [441, 520] on div "sam.cherry@bboutique.co" at bounding box center [545, 522] width 248 height 32
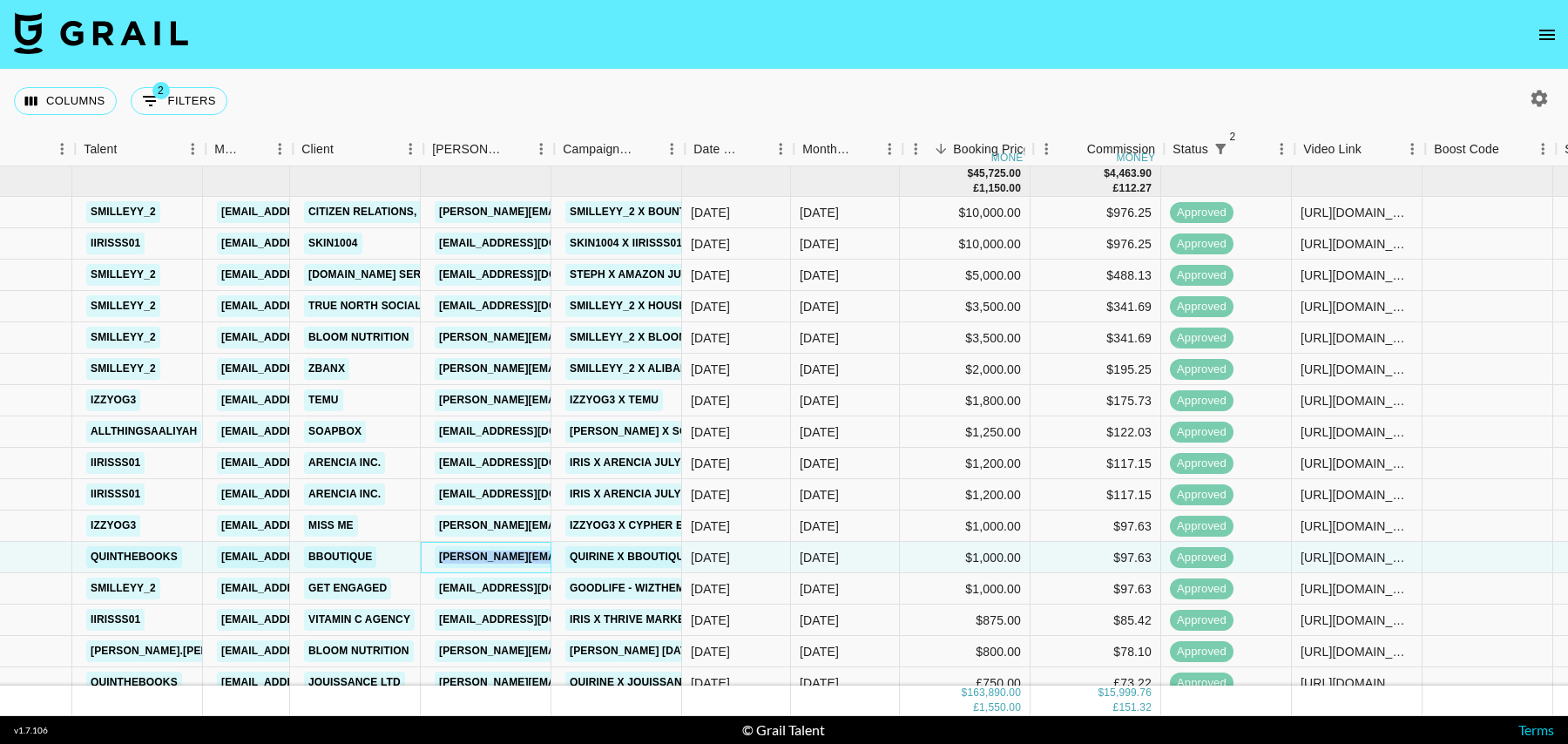
scroll to position [0, 0]
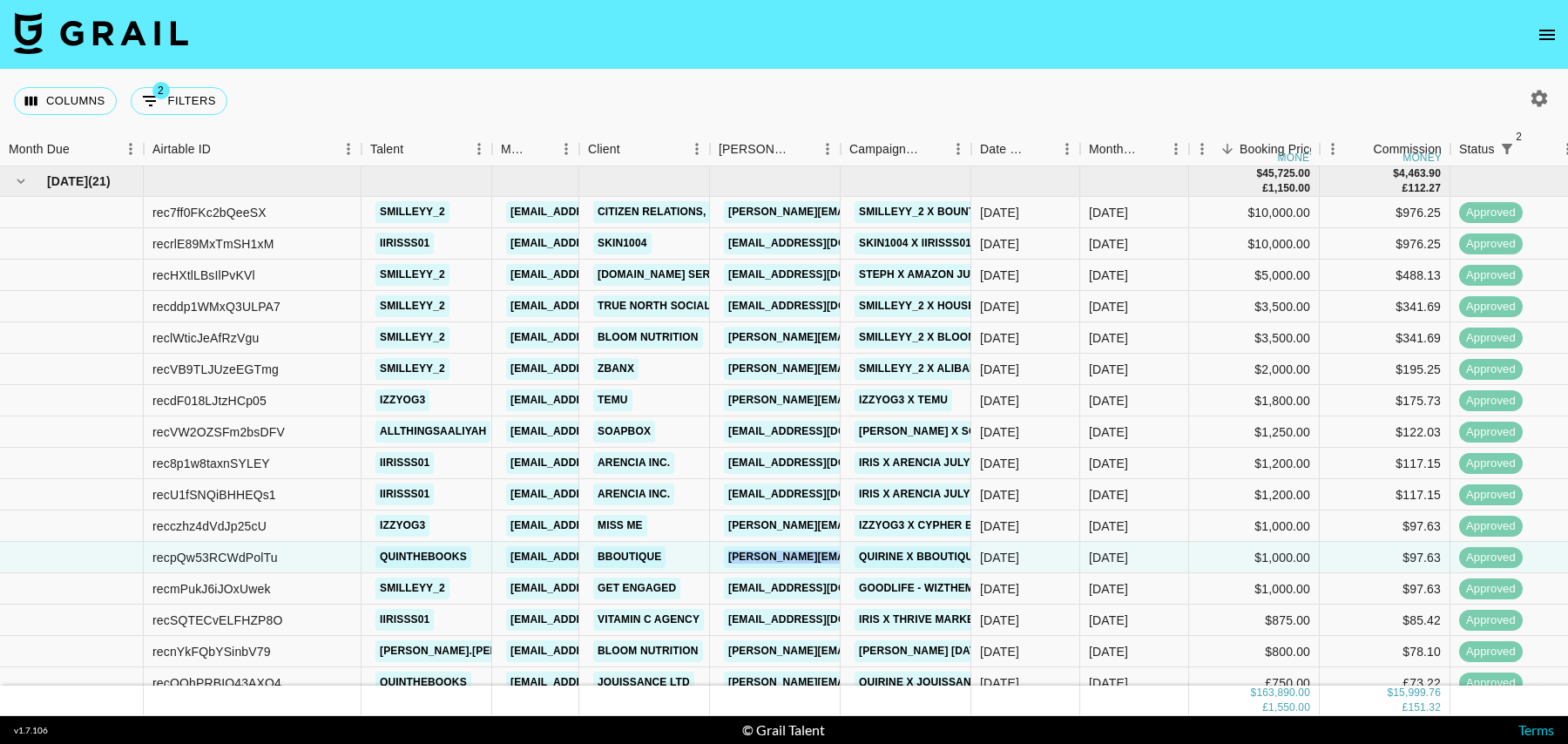
click at [1543, 94] on icon "button" at bounding box center [1540, 98] width 16 height 16
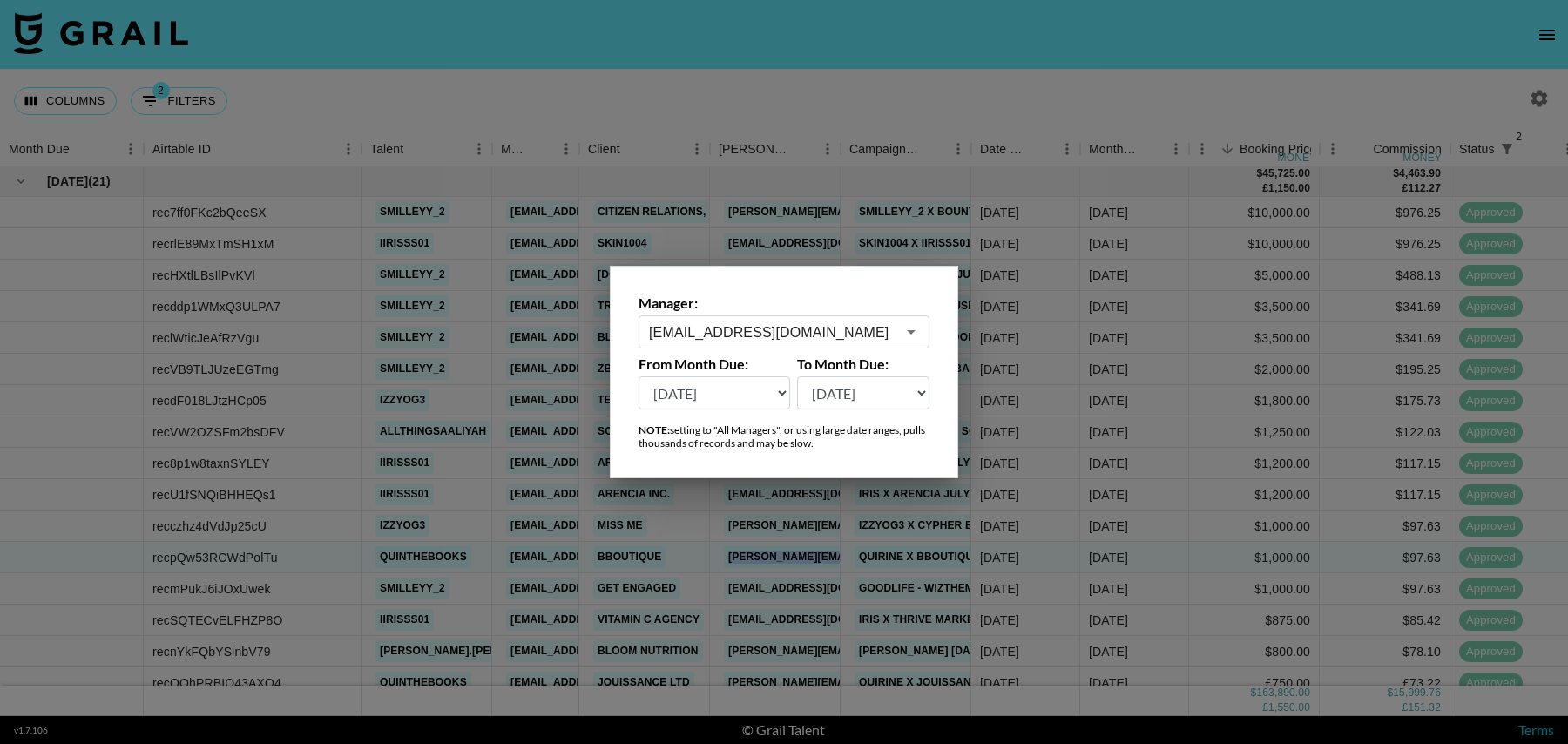
click at [722, 387] on select "Oct '26 Sep '26 Aug '26 Jul '26 Jun '26 May '26 Apr '26 Mar '26 Feb '26 Jan '26…" at bounding box center [714, 393] width 152 height 33
select select "Aug '25"
click at [639, 377] on select "Oct '26 Sep '26 Aug '26 Jul '26 Jun '26 May '26 Apr '26 Mar '26 Feb '26 Jan '26…" at bounding box center [714, 393] width 152 height 33
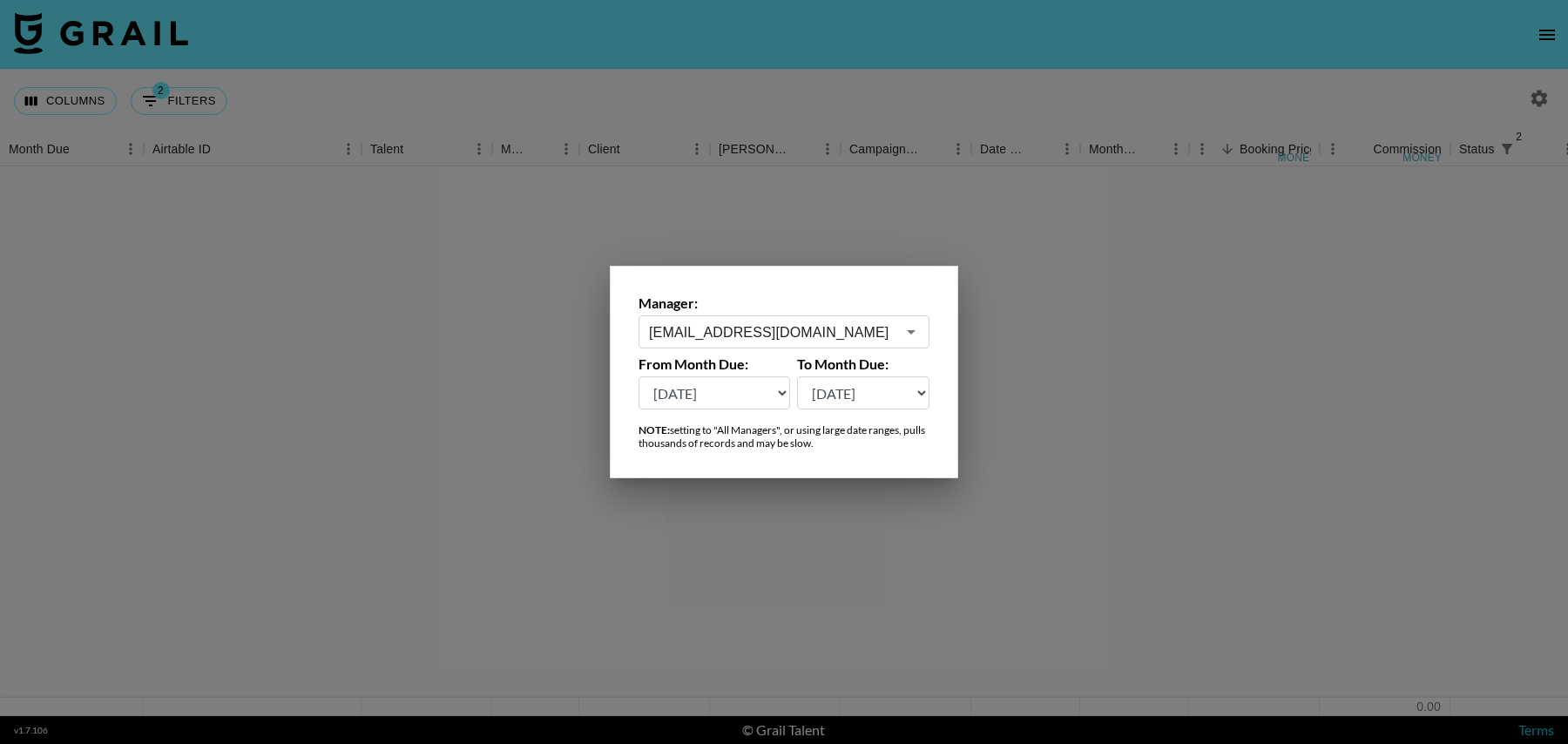
click at [801, 99] on div at bounding box center [784, 372] width 1568 height 744
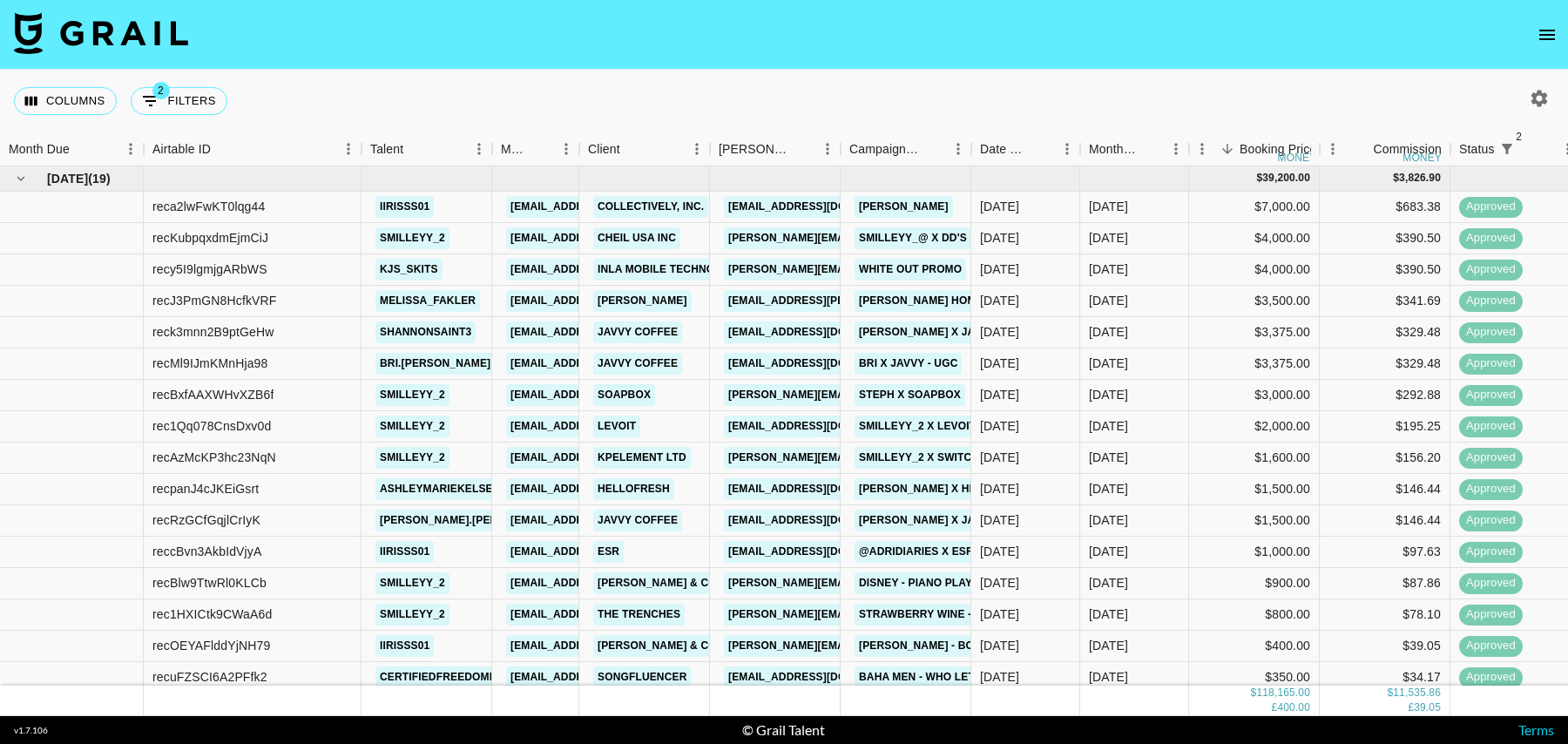
click at [1540, 95] on icon "button" at bounding box center [1540, 98] width 16 height 16
select select "Aug '25"
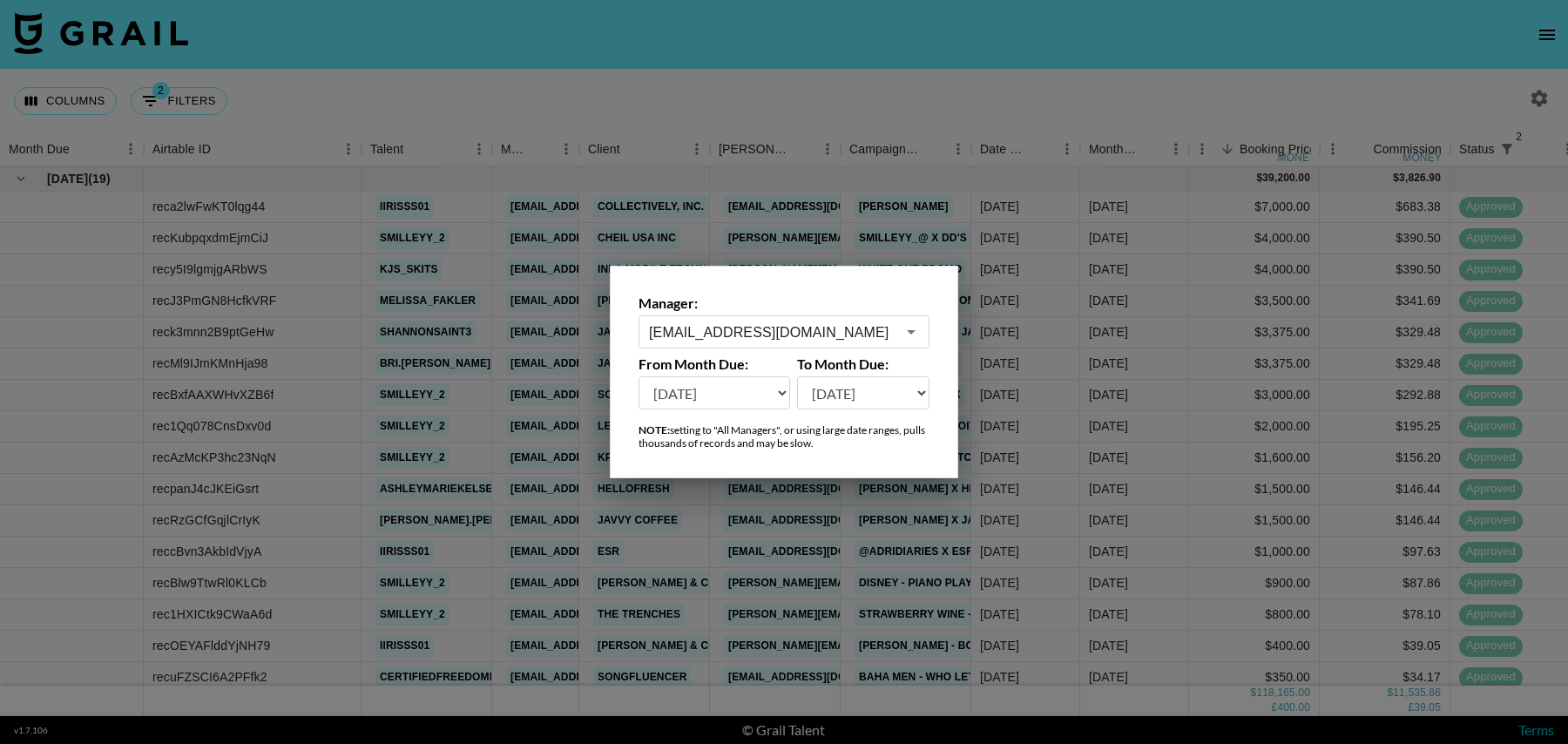
click at [717, 404] on select "Oct '26 Sep '26 Aug '26 Jul '26 Jun '26 May '26 Apr '26 Mar '26 Feb '26 Jan '26…" at bounding box center [714, 393] width 152 height 33
click at [1022, 88] on div at bounding box center [784, 372] width 1568 height 744
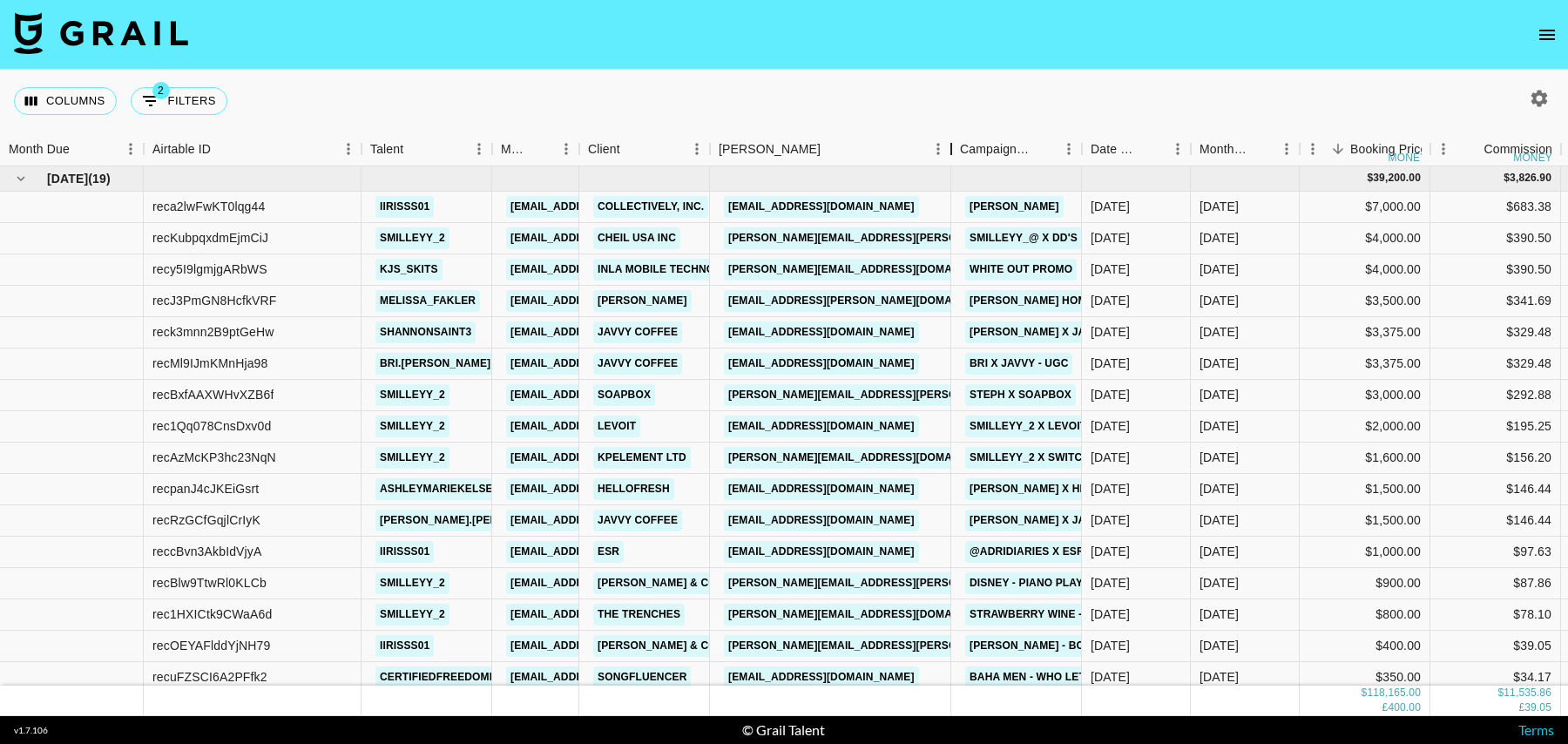
drag, startPoint x: 839, startPoint y: 152, endPoint x: 949, endPoint y: 152, distance: 110.0
click at [949, 152] on div "Booker" at bounding box center [951, 150] width 21 height 34
drag, startPoint x: 937, startPoint y: 207, endPoint x: 720, endPoint y: 206, distance: 217.0
click at [720, 206] on div "priscila@collectivelyinc.com" at bounding box center [830, 207] width 241 height 32
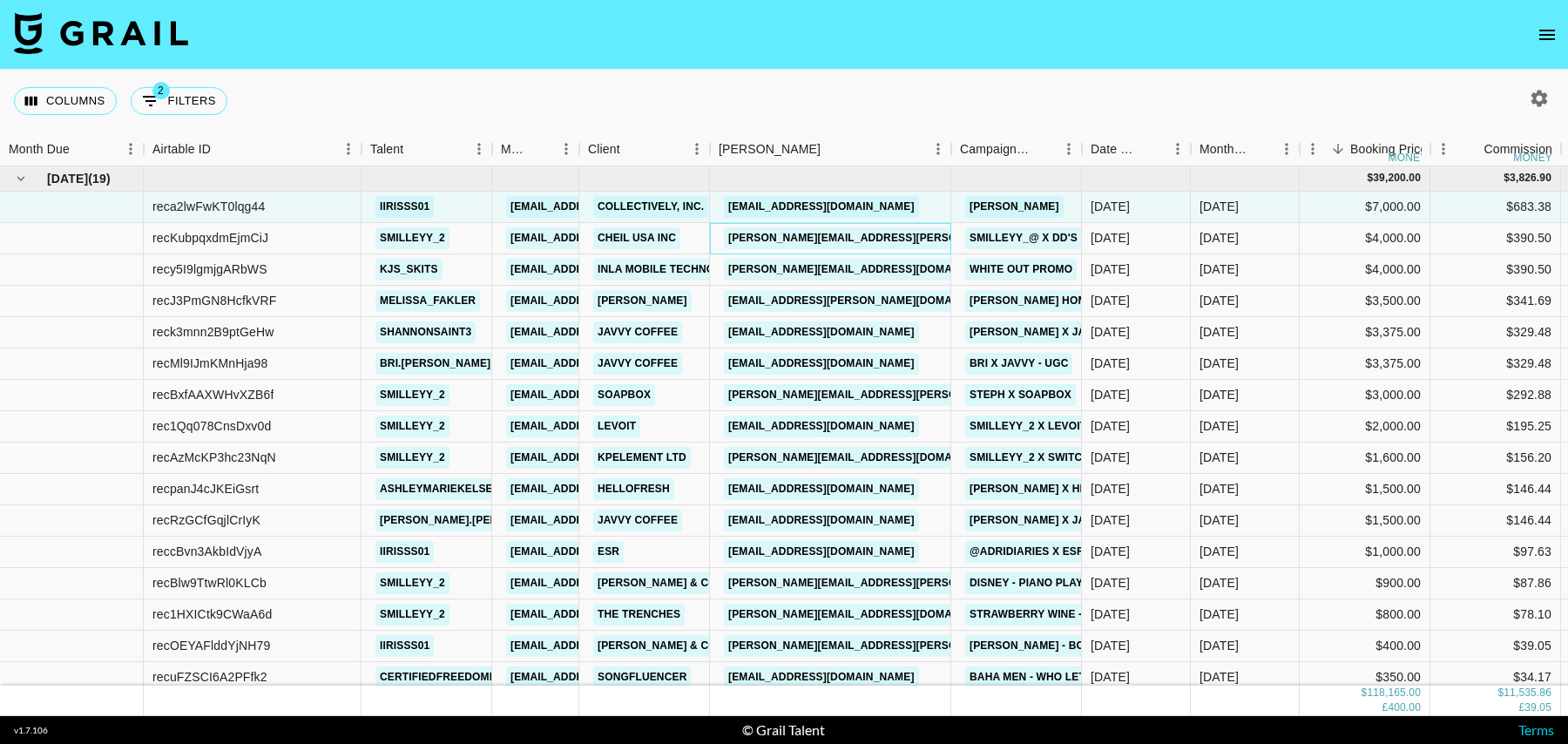
click at [931, 240] on div "logan.parker@cylndr.com" at bounding box center [830, 238] width 241 height 32
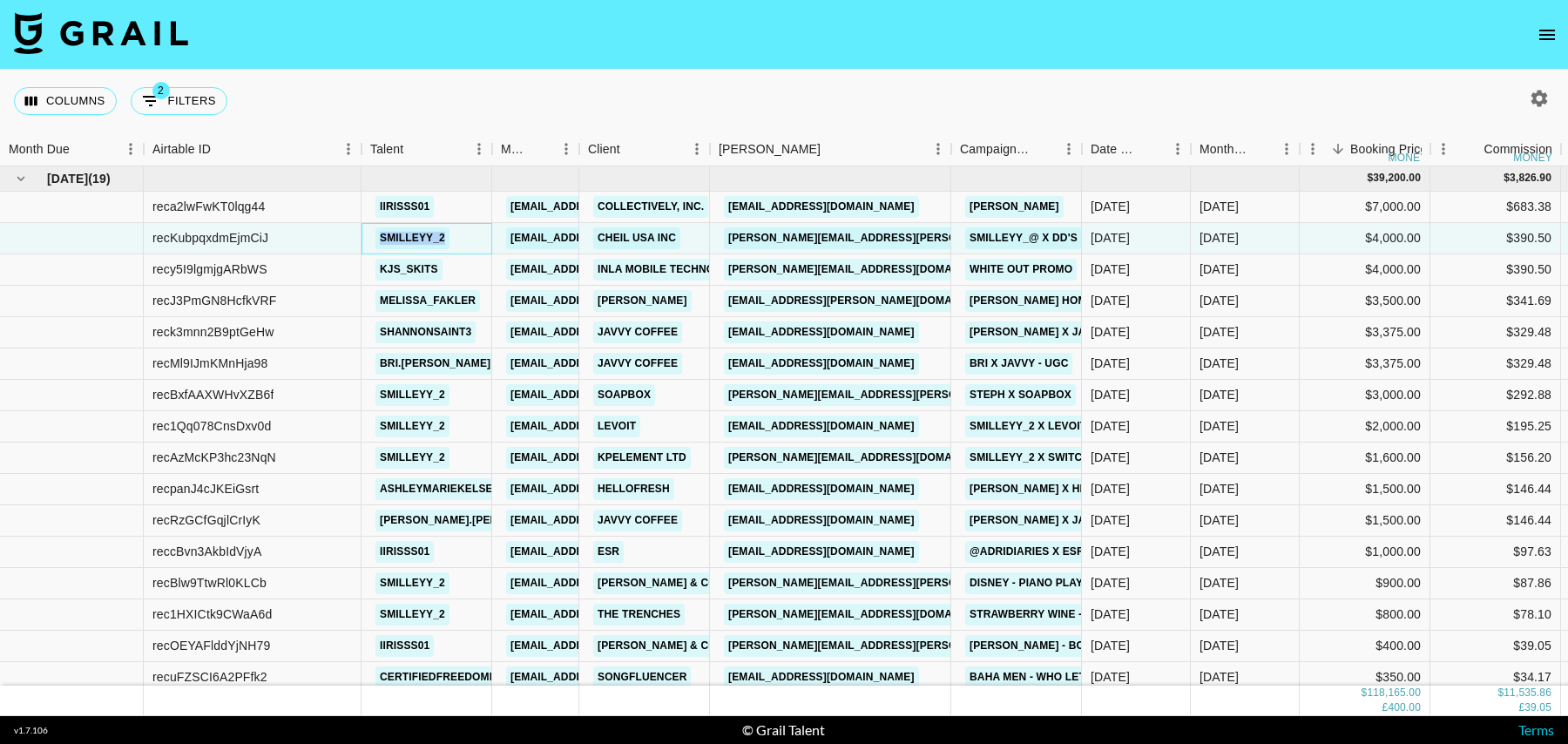
drag, startPoint x: 456, startPoint y: 236, endPoint x: 367, endPoint y: 236, distance: 89.0
click at [367, 236] on div "smilleyy_2" at bounding box center [426, 238] width 131 height 32
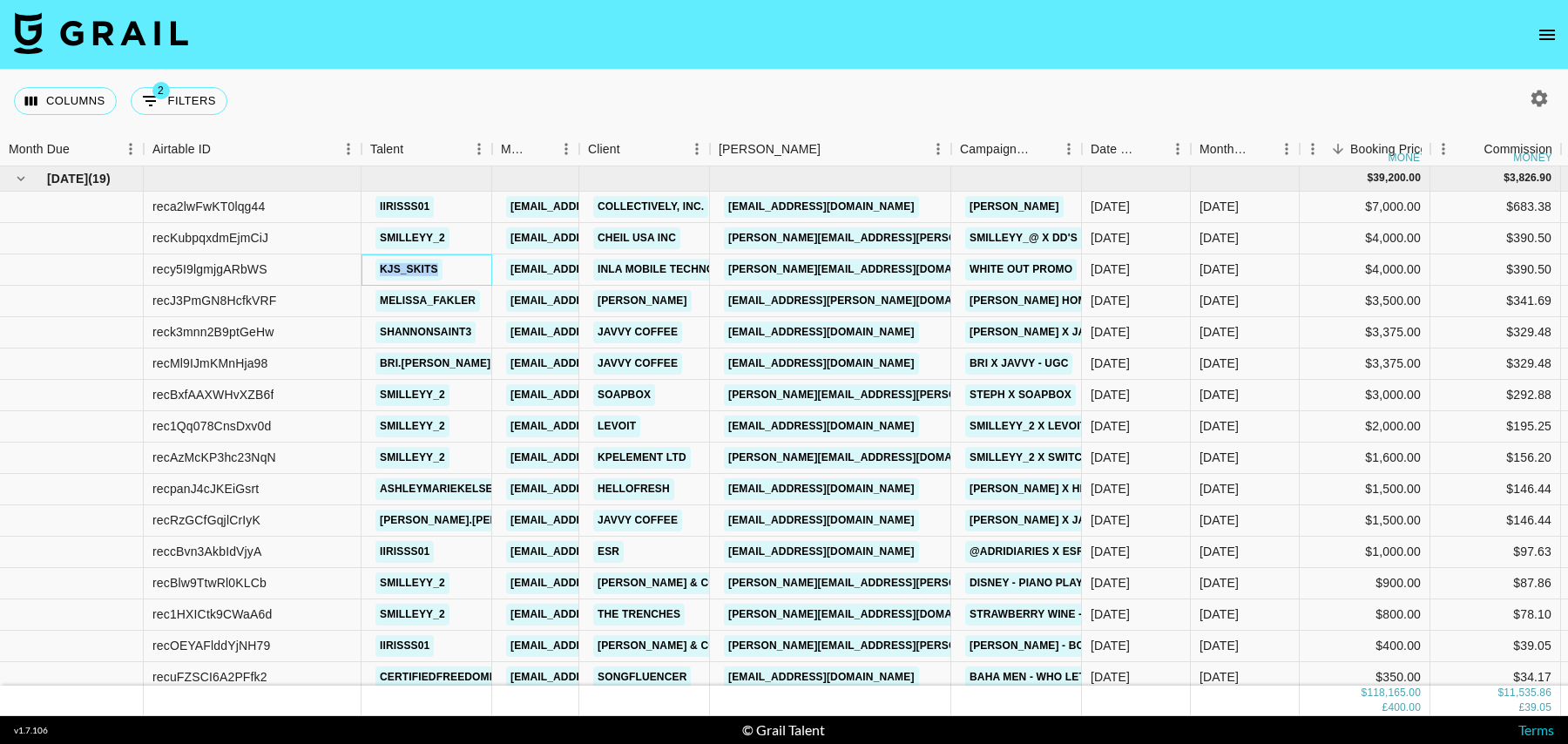
drag, startPoint x: 453, startPoint y: 272, endPoint x: 344, endPoint y: 274, distance: 109.0
click at [344, 274] on div "recy5I9lgmjgARbWS kjs_skits eena@grail-talent.com Inla Mobile Technology Co., L…" at bounding box center [1469, 270] width 2938 height 32
drag, startPoint x: 844, startPoint y: 153, endPoint x: 954, endPoint y: 153, distance: 110.0
click at [954, 153] on div "Booker" at bounding box center [951, 150] width 21 height 34
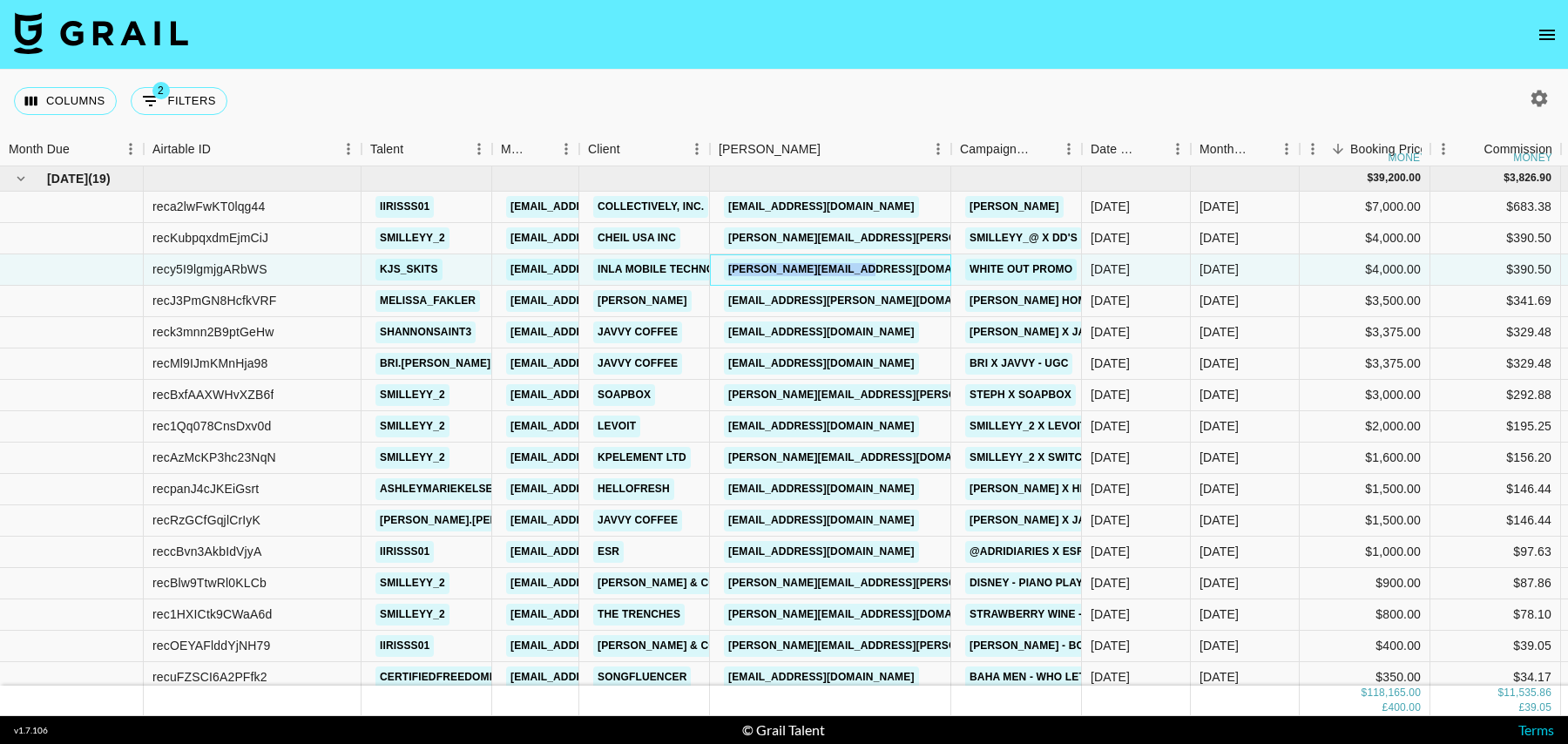
drag, startPoint x: 900, startPoint y: 265, endPoint x: 722, endPoint y: 265, distance: 178.0
click at [722, 265] on div "niki@staraceglobal.com" at bounding box center [830, 270] width 241 height 32
drag, startPoint x: 834, startPoint y: 152, endPoint x: 944, endPoint y: 153, distance: 110.0
click at [944, 153] on div "Booker" at bounding box center [946, 150] width 21 height 34
drag, startPoint x: 922, startPoint y: 298, endPoint x: 723, endPoint y: 298, distance: 199.0
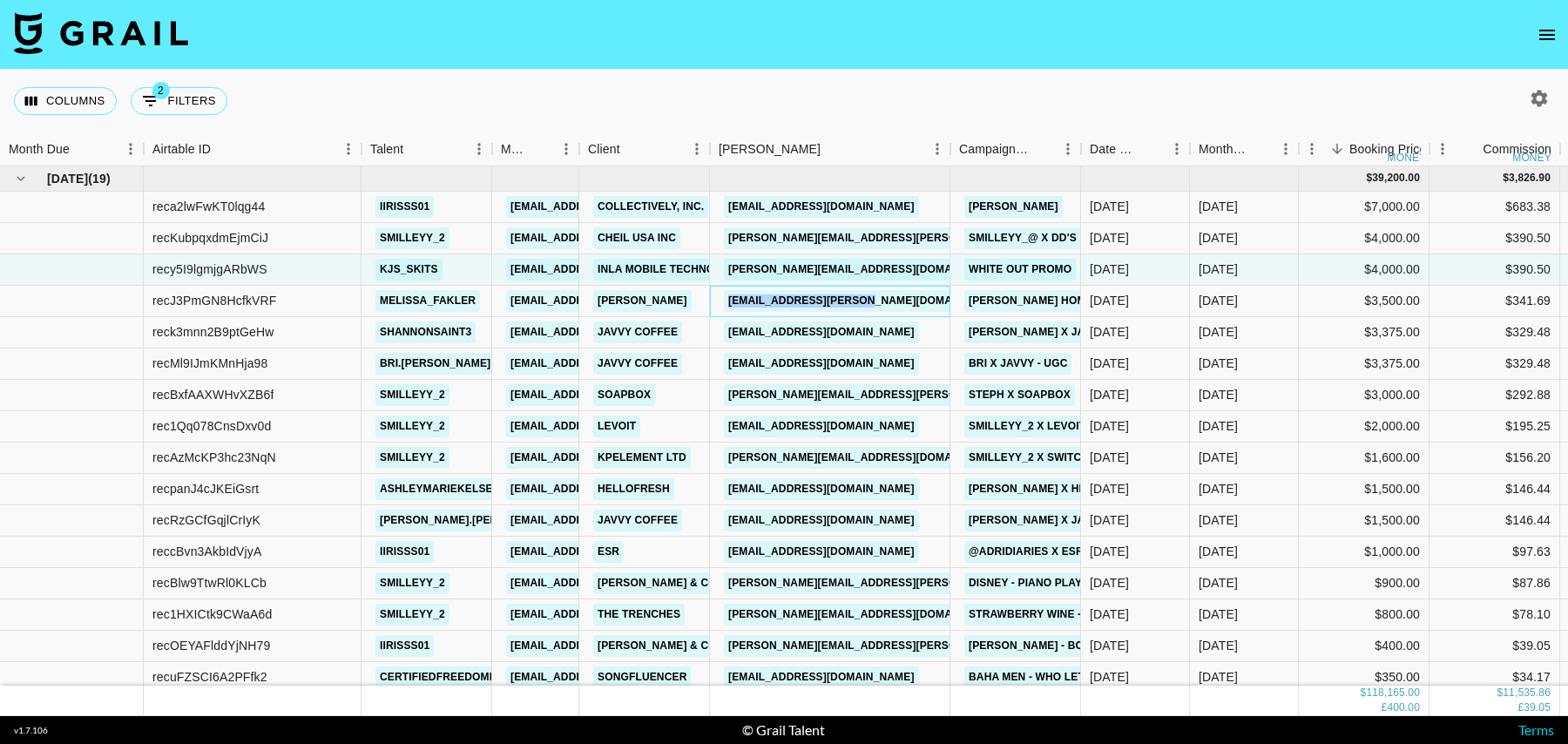
click at [723, 298] on div "en_kolhome02@shein.com" at bounding box center [830, 301] width 240 height 32
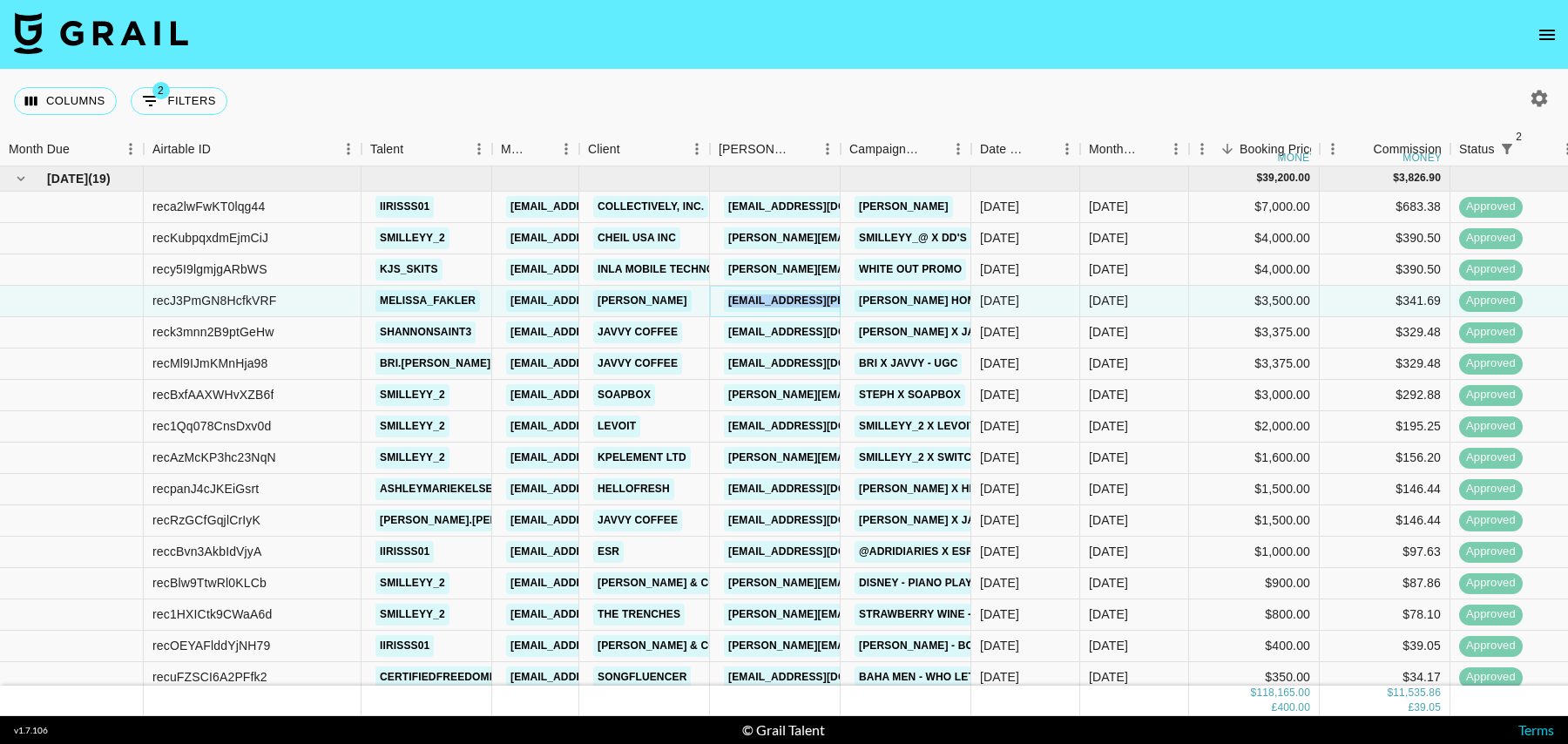
click at [792, 293] on link "en_kolhome02@shein.com" at bounding box center [866, 301] width 284 height 22
drag, startPoint x: 480, startPoint y: 335, endPoint x: 380, endPoint y: 334, distance: 100.0
click at [380, 334] on div "shannonsaint3" at bounding box center [425, 332] width 111 height 33
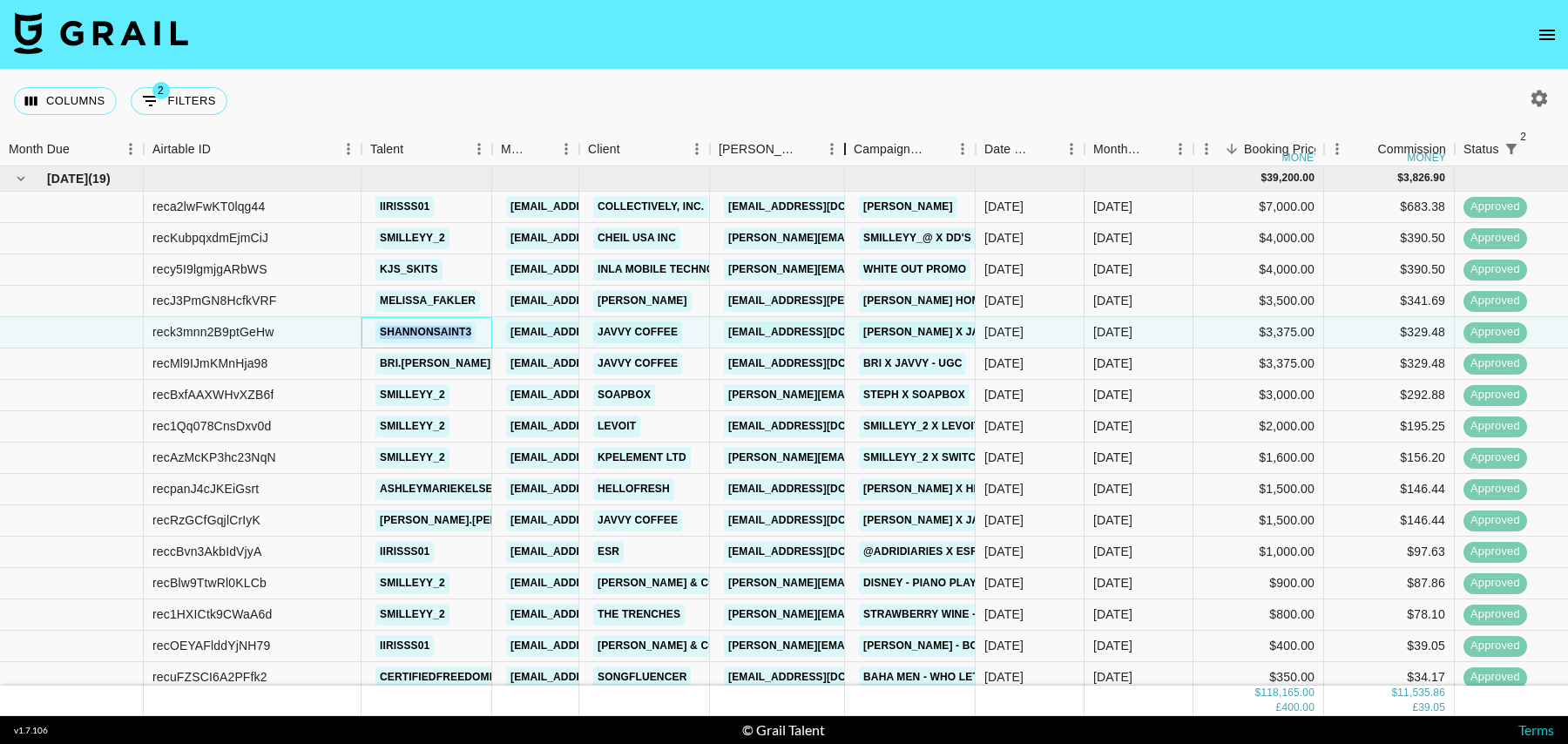
drag, startPoint x: 843, startPoint y: 146, endPoint x: 965, endPoint y: 146, distance: 122.0
click at [855, 146] on div "Booker" at bounding box center [845, 150] width 21 height 34
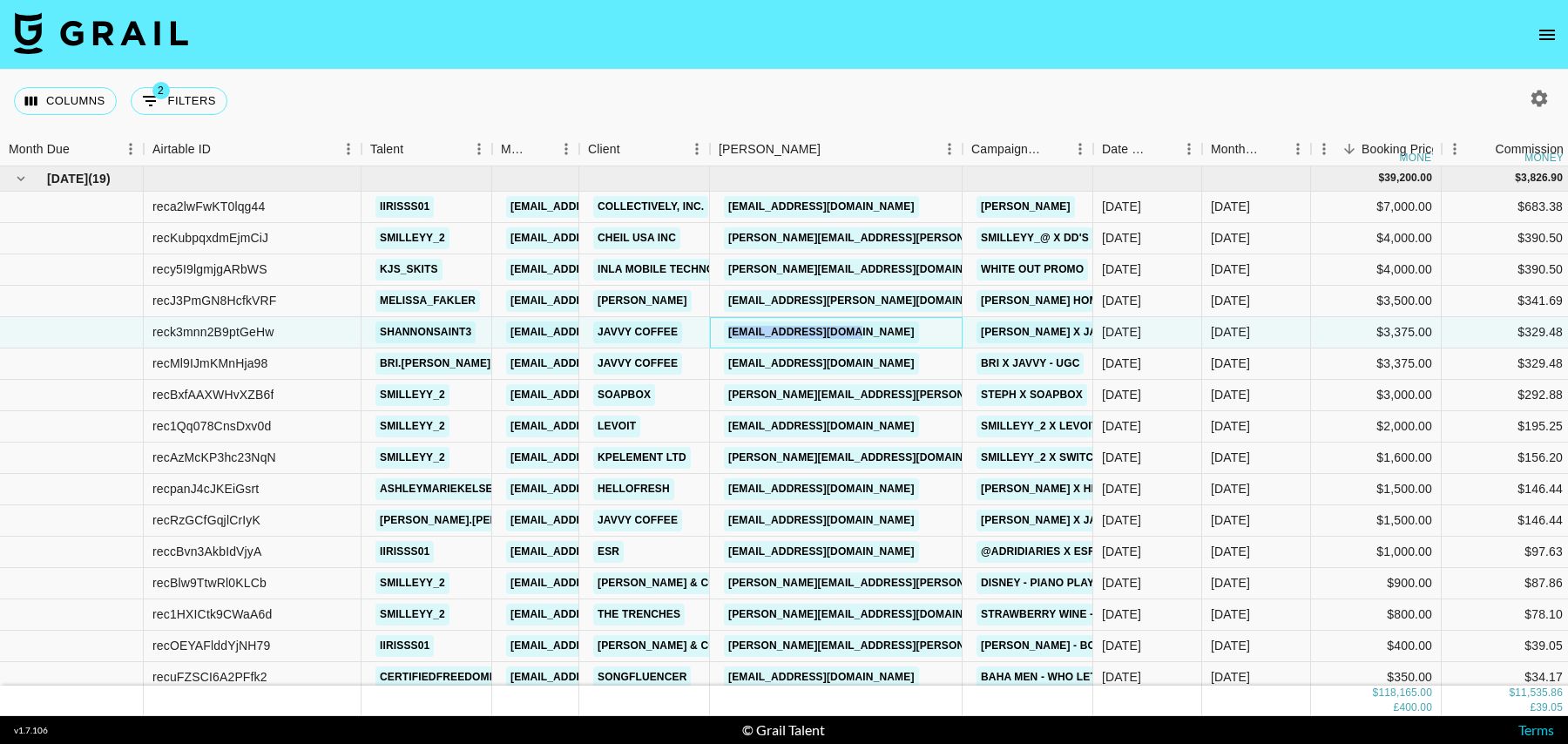
drag, startPoint x: 899, startPoint y: 331, endPoint x: 713, endPoint y: 331, distance: 186.0
click at [713, 331] on div "jade@javvycoffee.com" at bounding box center [836, 332] width 253 height 32
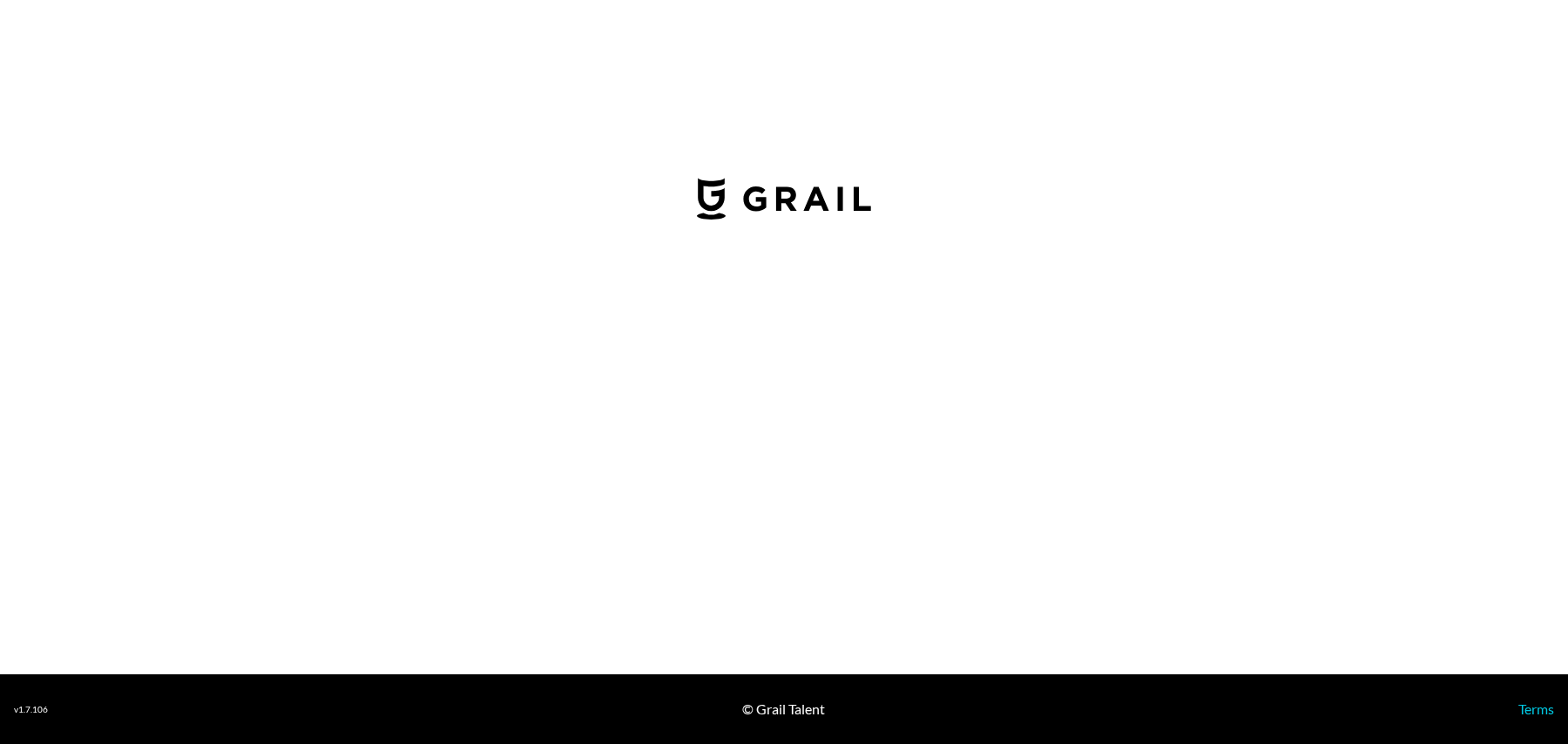
select select "USD"
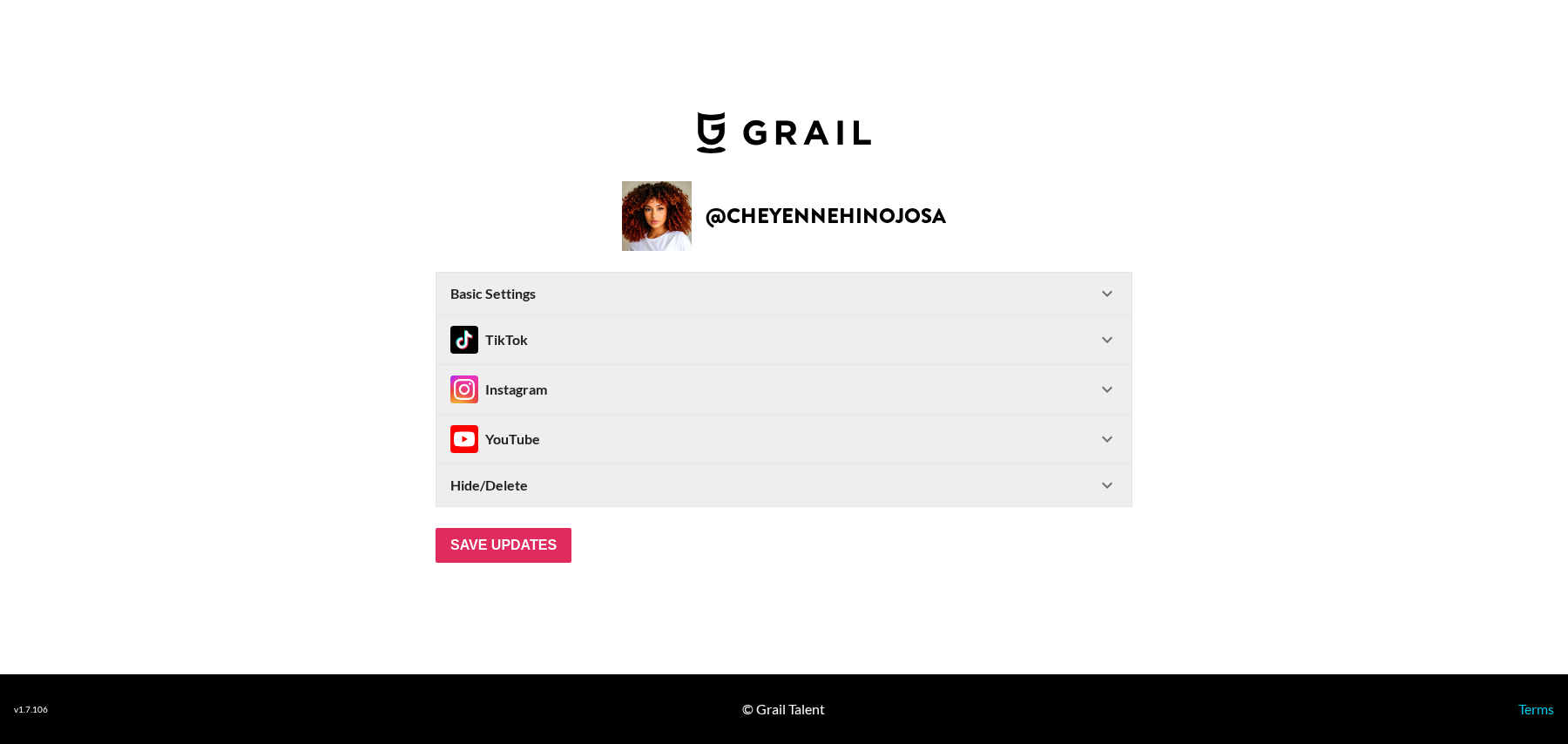
click at [563, 482] on div "Hide/Delete" at bounding box center [774, 485] width 647 height 17
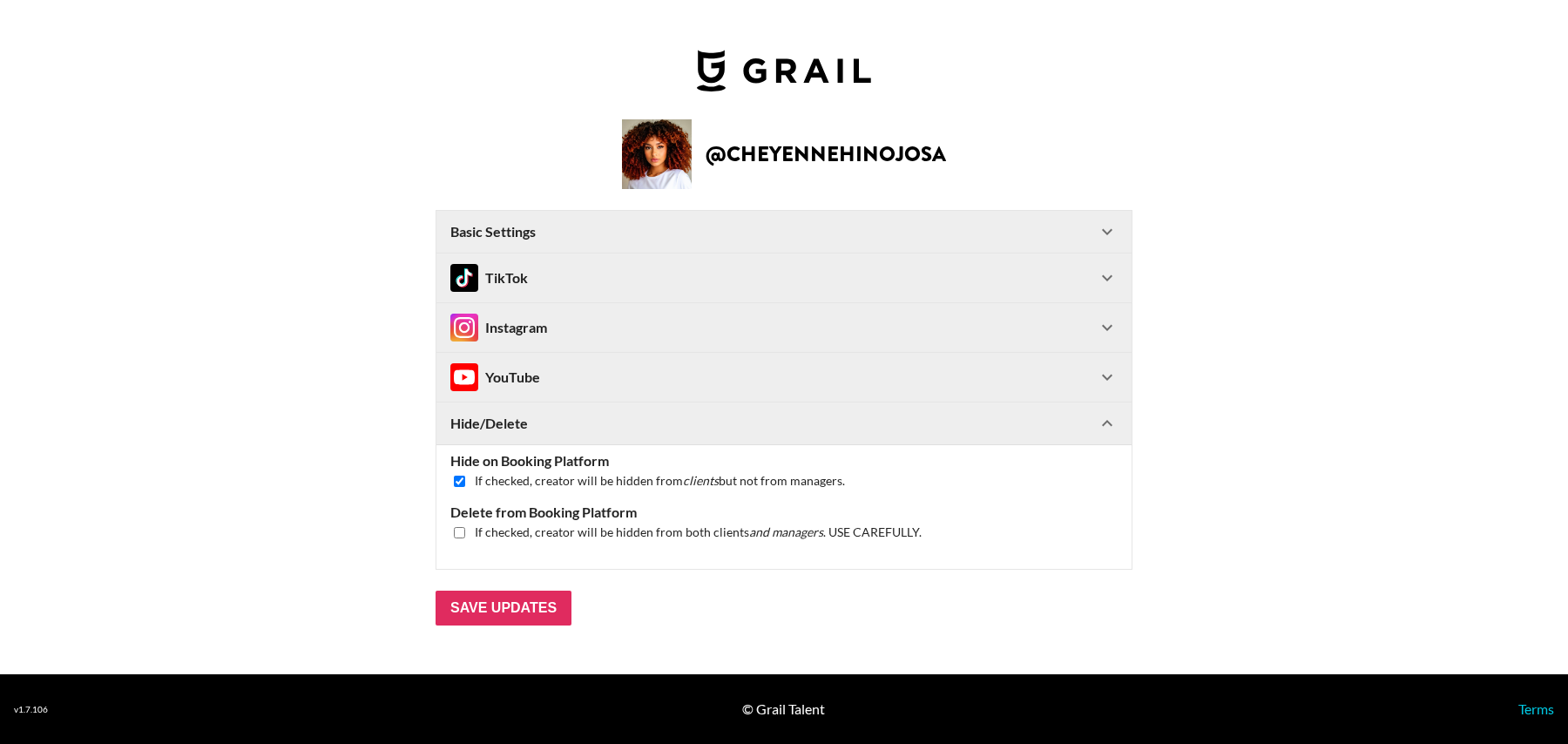
click at [455, 481] on input "checkbox" at bounding box center [460, 481] width 12 height 12
checkbox input "false"
click at [481, 610] on input "Save Updates" at bounding box center [503, 608] width 135 height 35
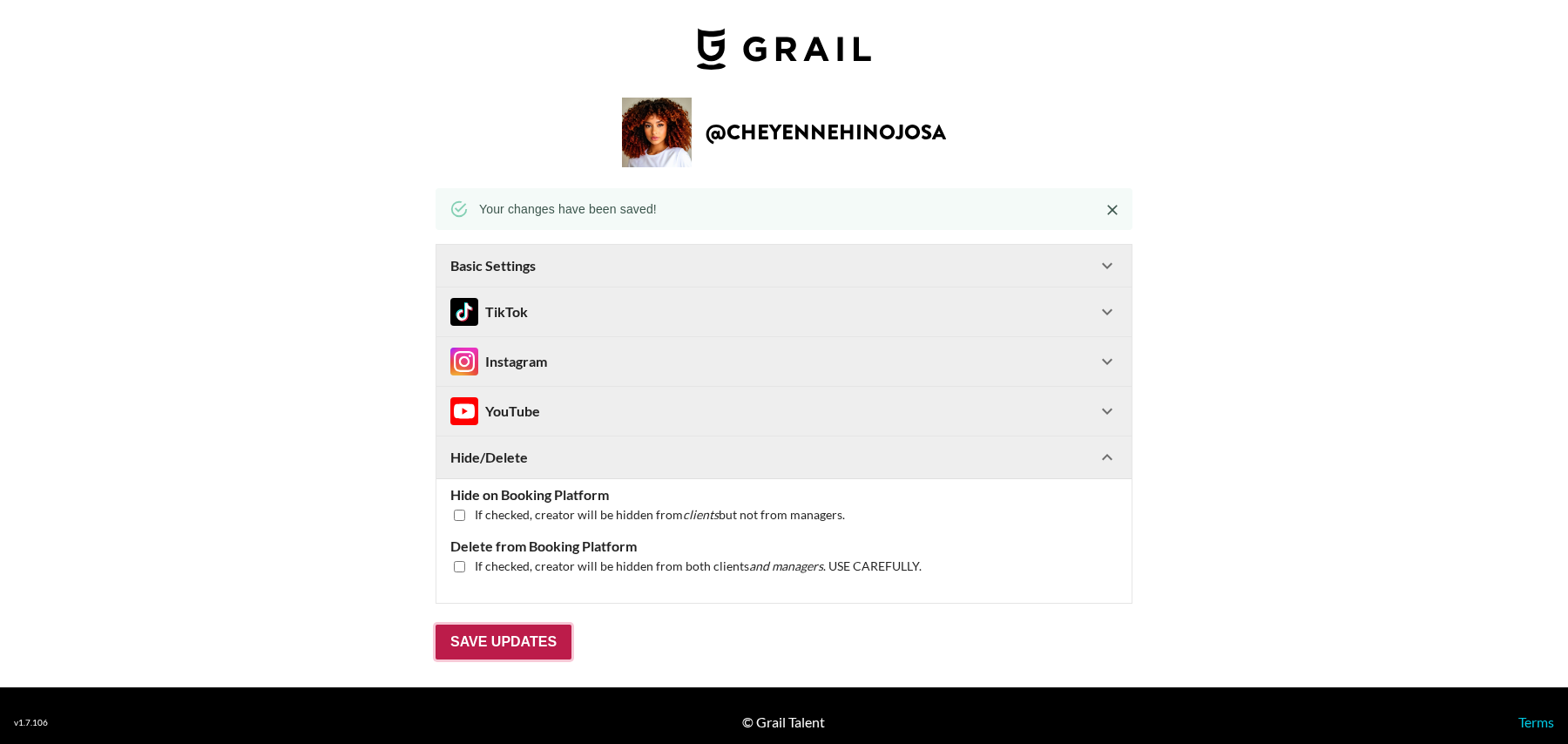
click at [516, 647] on input "Save Updates" at bounding box center [503, 642] width 135 height 35
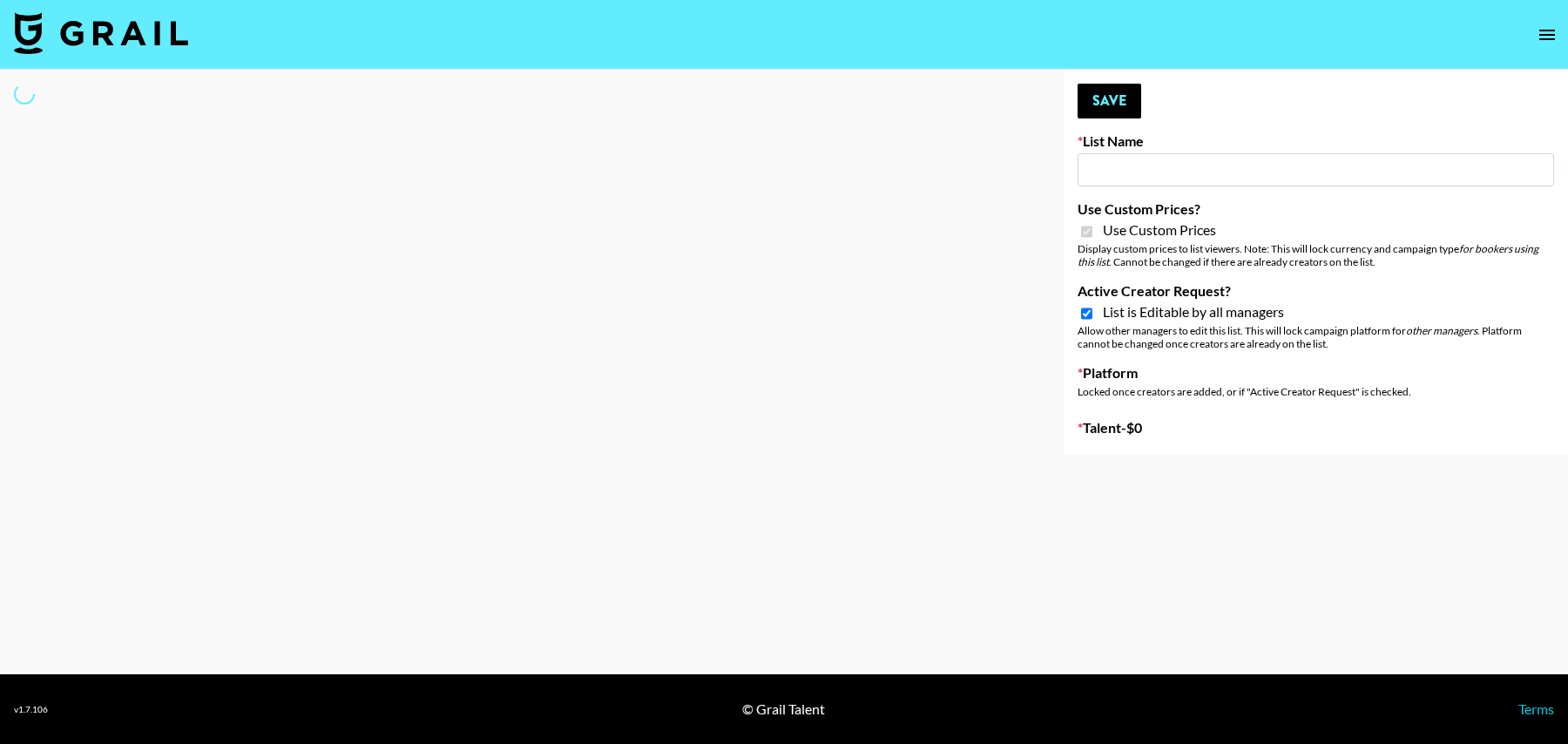
type input "[GEOGRAPHIC_DATA] ([DATE])"
checkbox input "true"
select select "Brand"
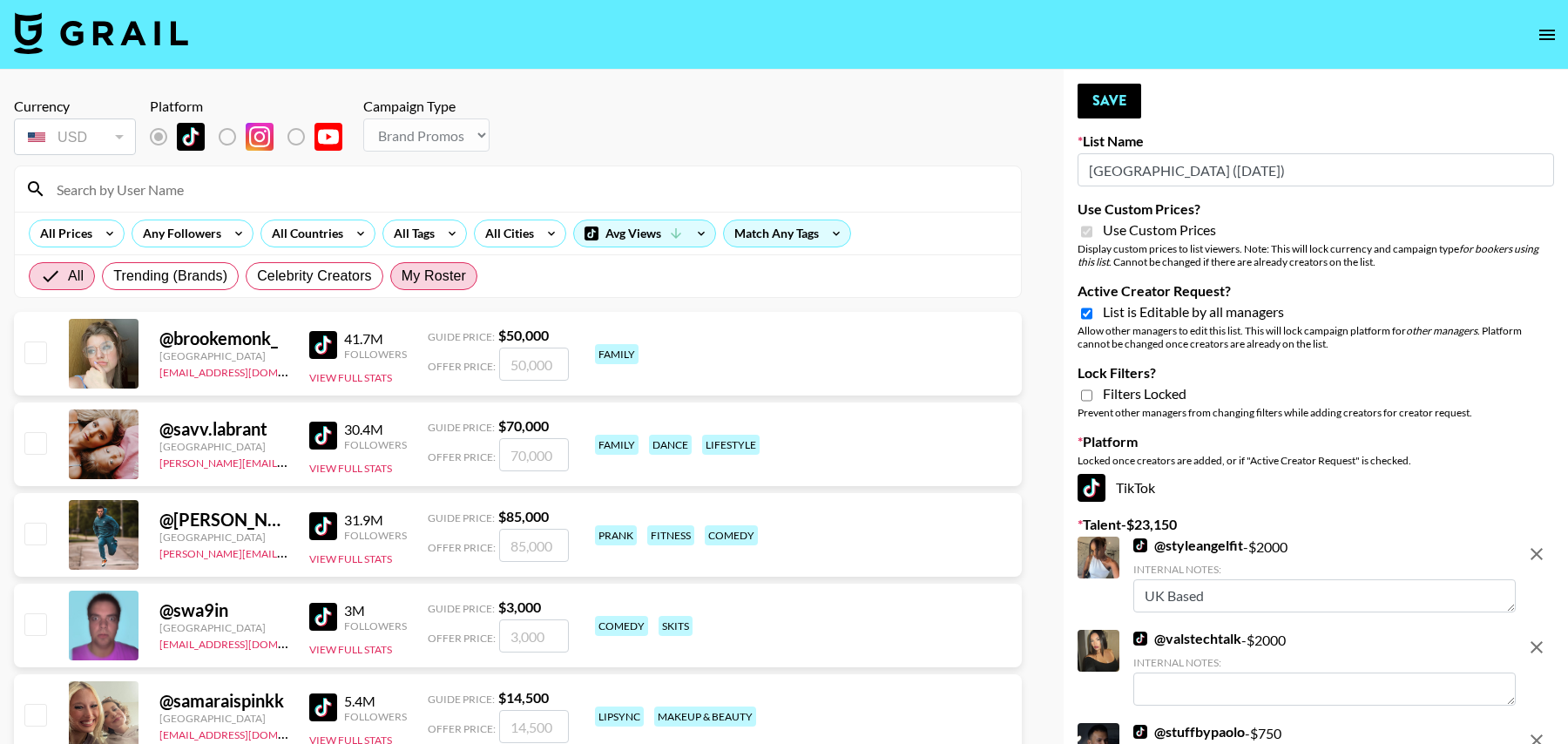
click at [455, 282] on span "My Roster" at bounding box center [434, 275] width 64 height 21
click at [402, 276] on input "My Roster" at bounding box center [402, 276] width 0 height 0
radio input "true"
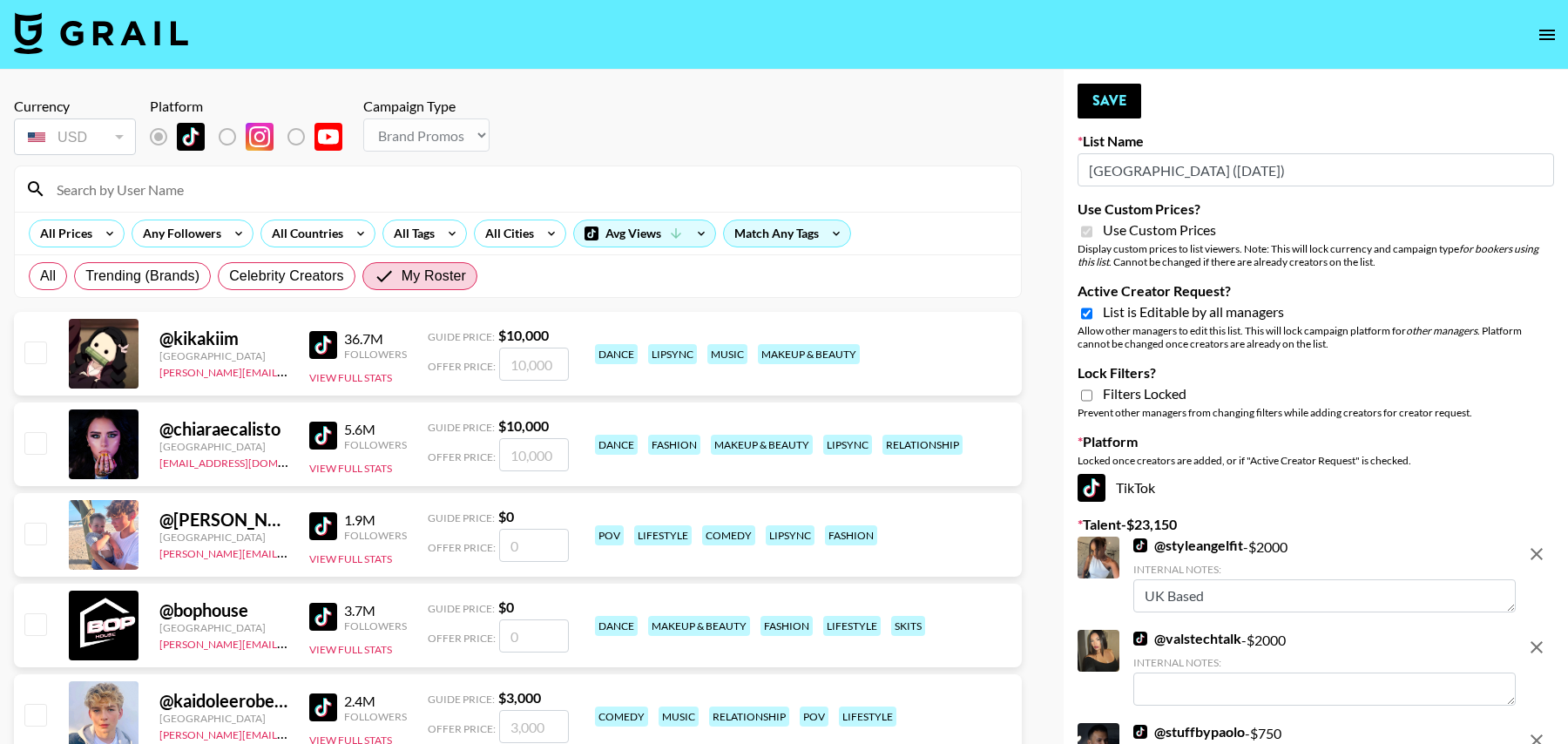
click at [313, 175] on input at bounding box center [528, 189] width 965 height 28
type input "f"
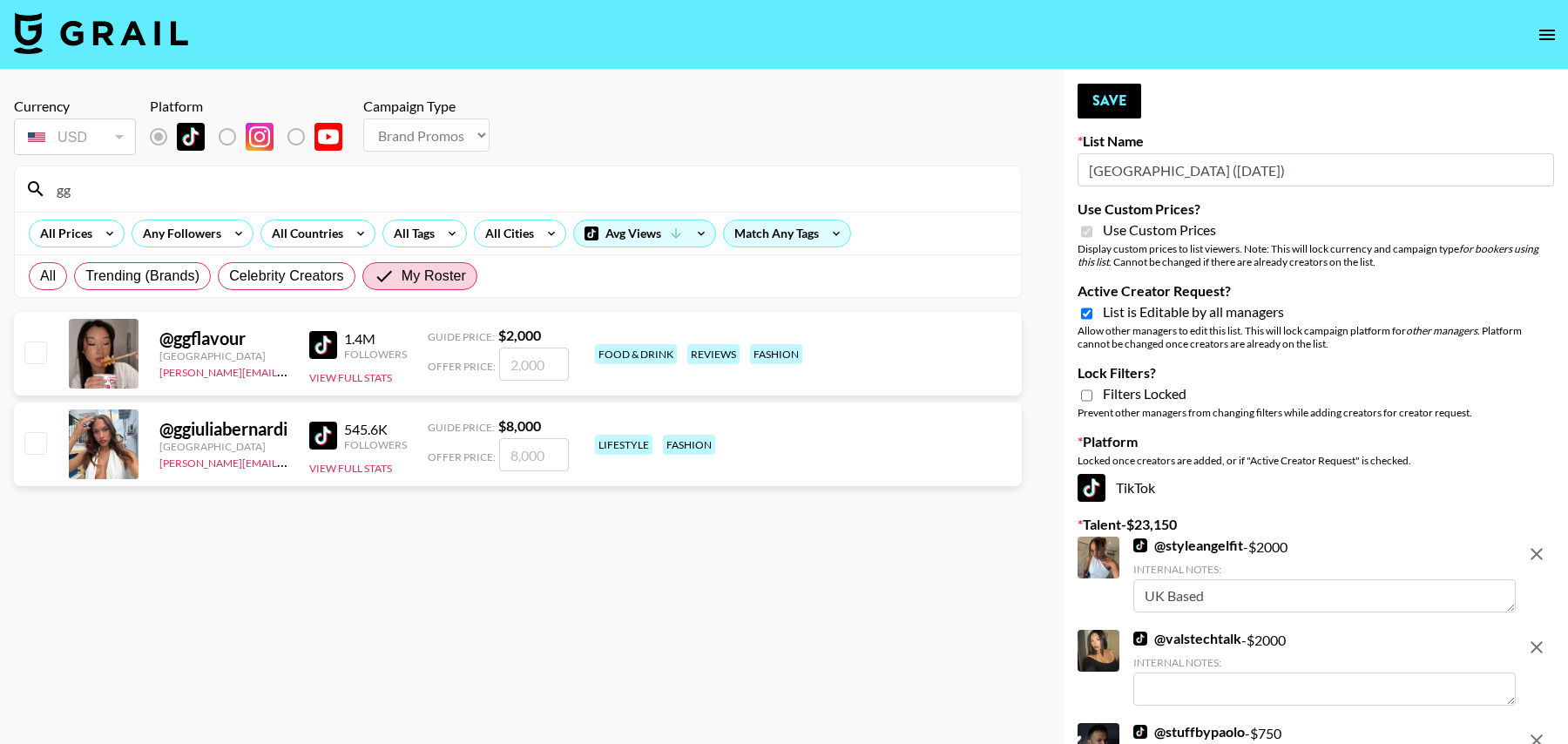
type input "gg"
click at [34, 343] on input "checkbox" at bounding box center [34, 351] width 21 height 21
checkbox input "true"
click at [118, 209] on div "gg" at bounding box center [518, 189] width 1006 height 45
click at [102, 181] on input "gg" at bounding box center [528, 189] width 965 height 28
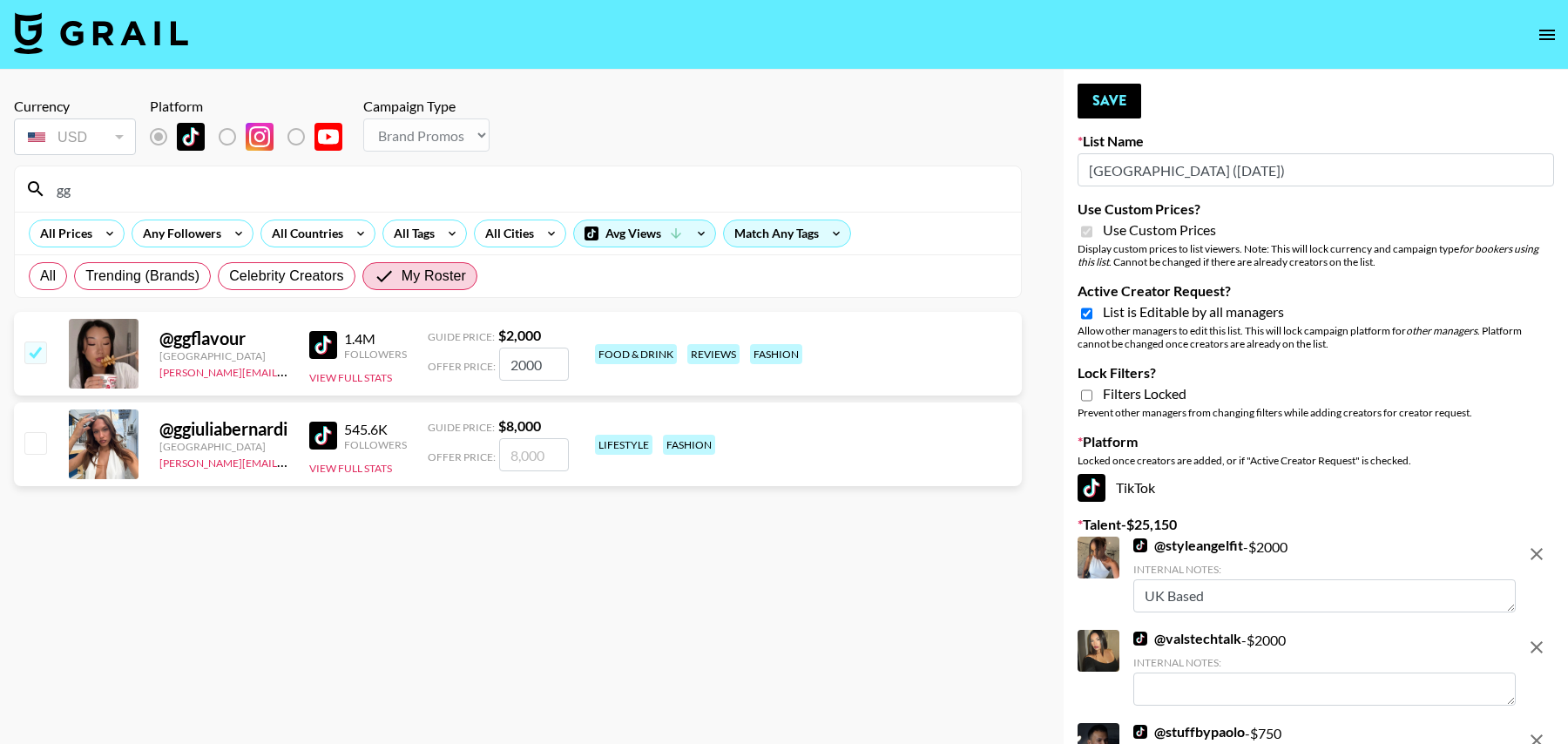
drag, startPoint x: 537, startPoint y: 364, endPoint x: 495, endPoint y: 364, distance: 42.0
click at [495, 364] on div "Offer Price: 2000" at bounding box center [499, 364] width 141 height 33
type input "3000"
drag, startPoint x: 102, startPoint y: 195, endPoint x: 46, endPoint y: 195, distance: 56.0
click at [46, 195] on input "gg" at bounding box center [528, 189] width 965 height 28
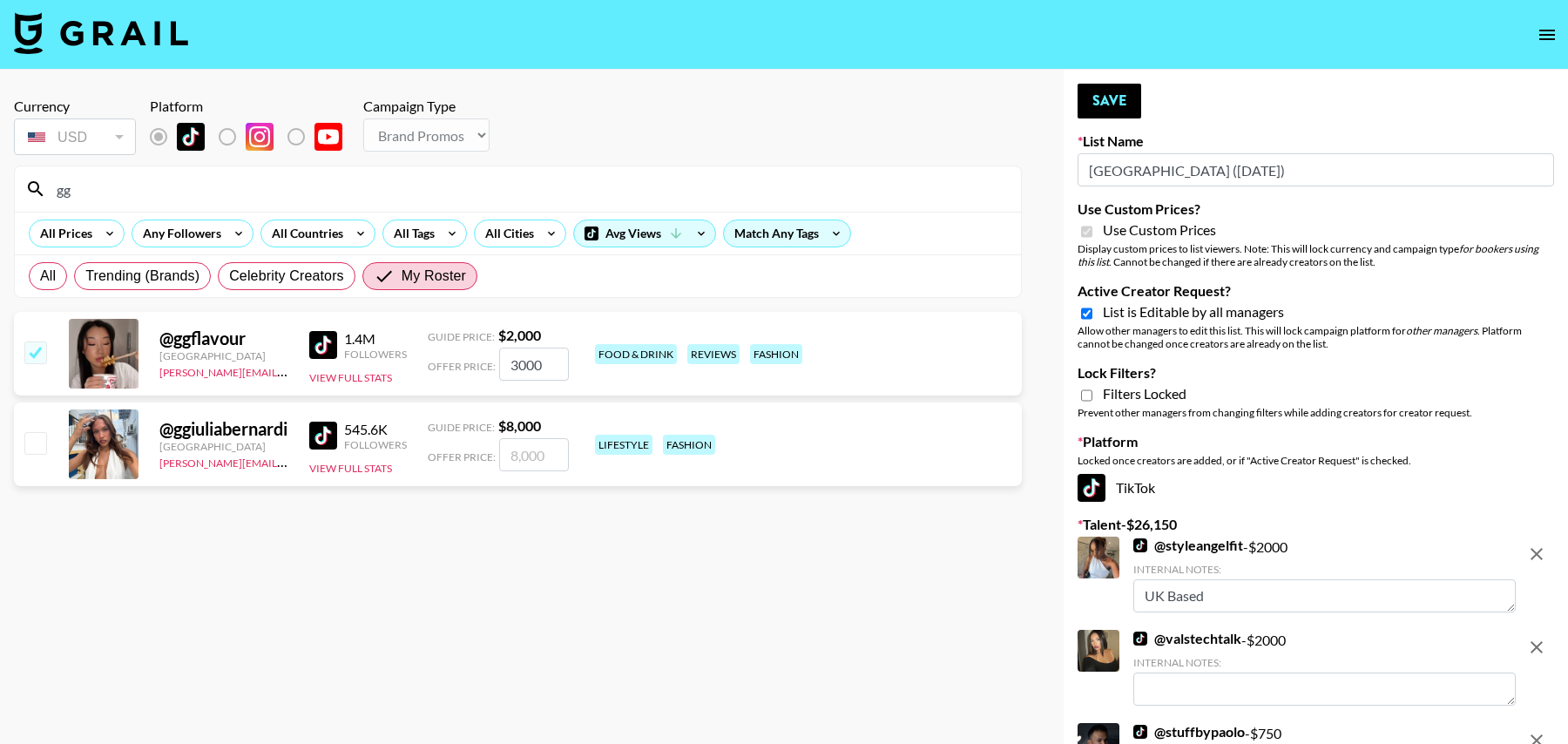
type input "w"
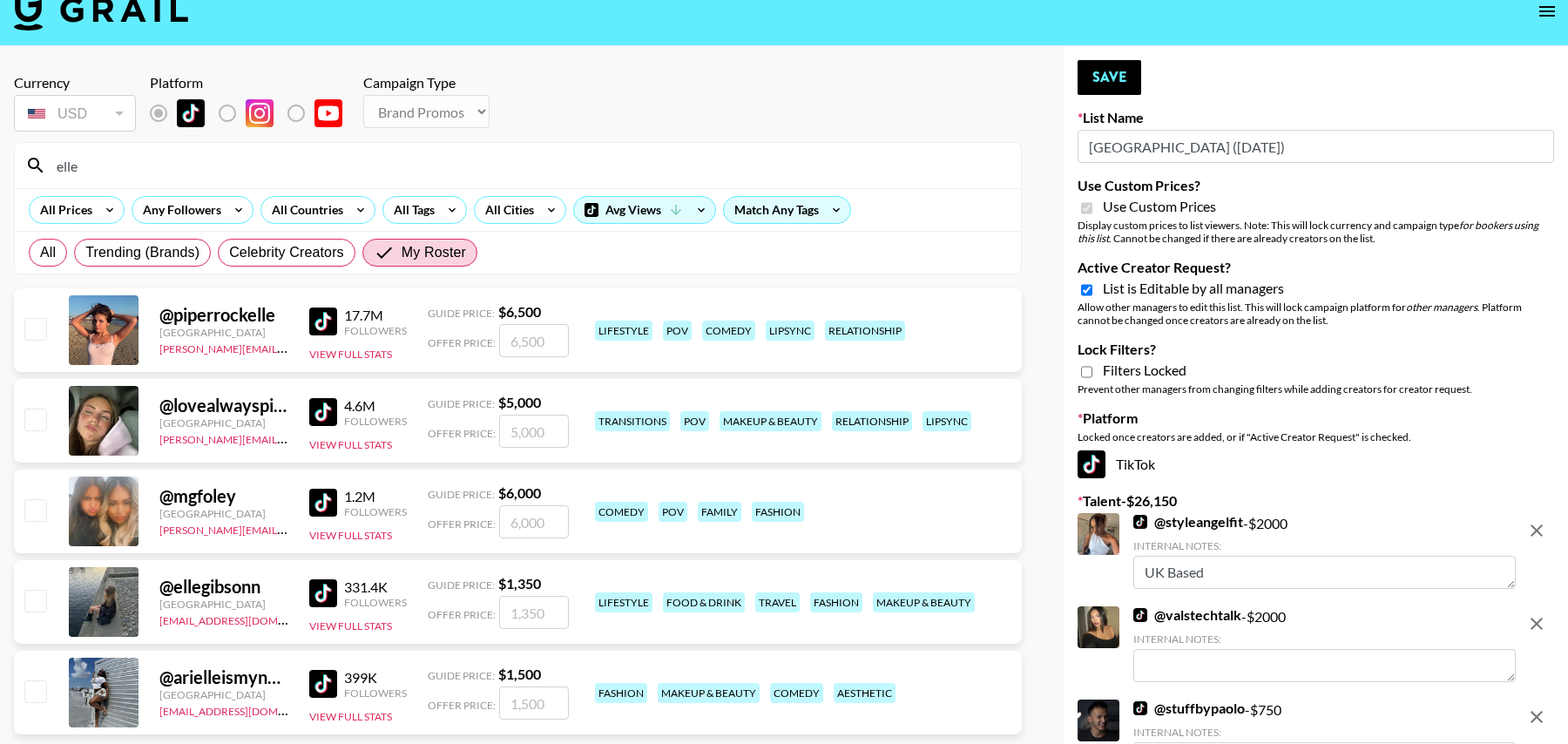
scroll to position [32, 0]
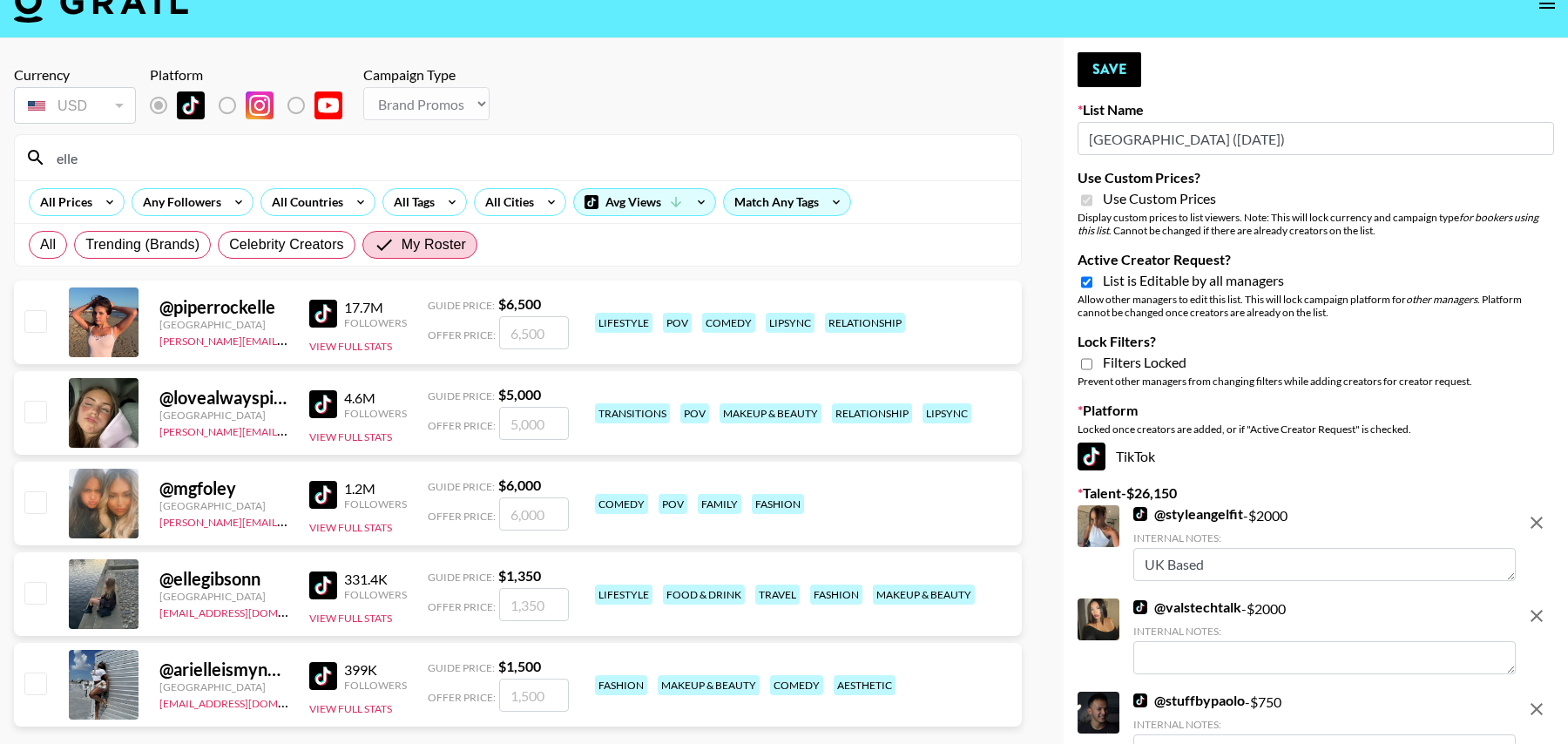
type input "elle"
click at [42, 585] on input "checkbox" at bounding box center [34, 591] width 21 height 21
checkbox input "true"
drag, startPoint x: 552, startPoint y: 600, endPoint x: 453, endPoint y: 600, distance: 99.0
click at [453, 600] on div "Offer Price: 1350" at bounding box center [499, 604] width 141 height 33
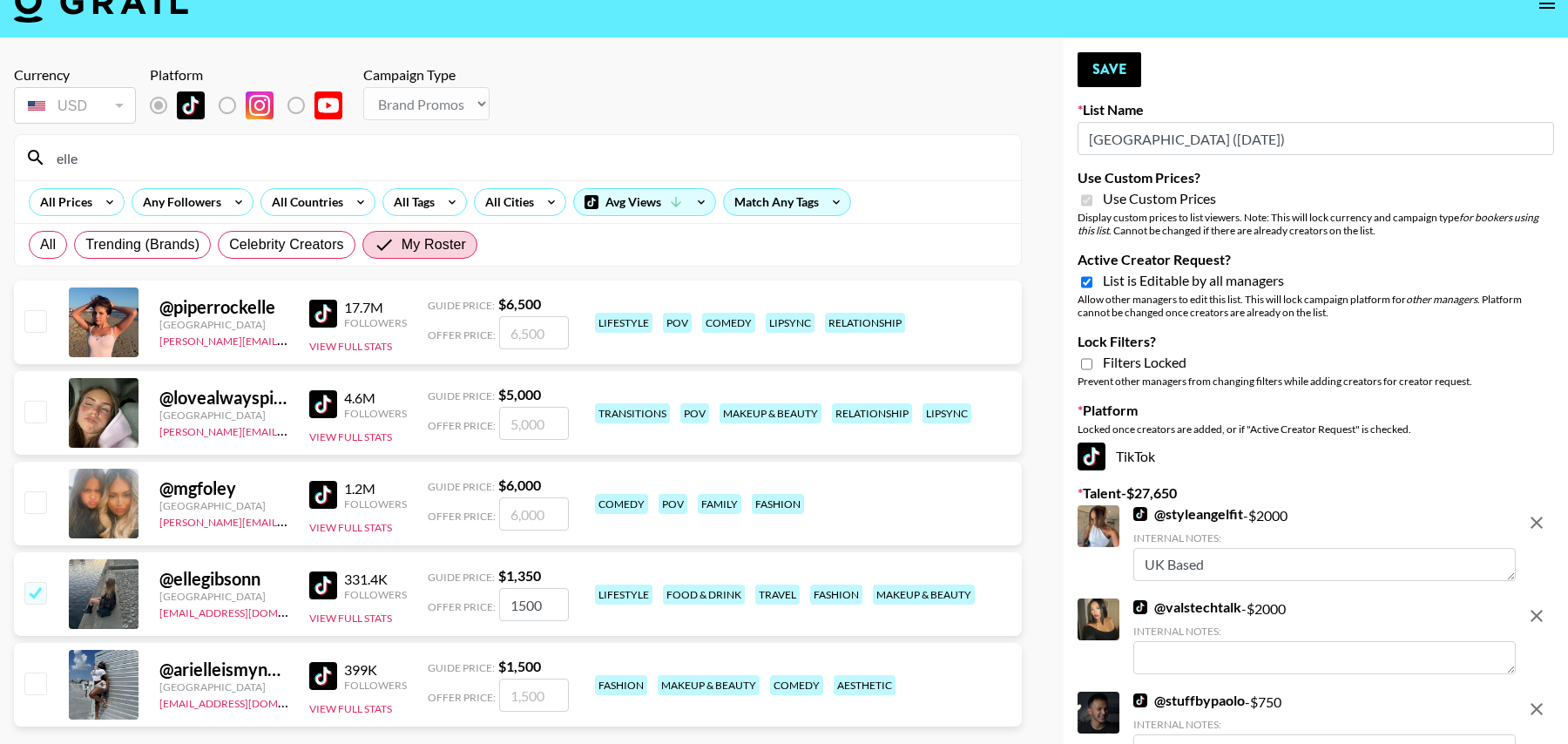
scroll to position [0, 0]
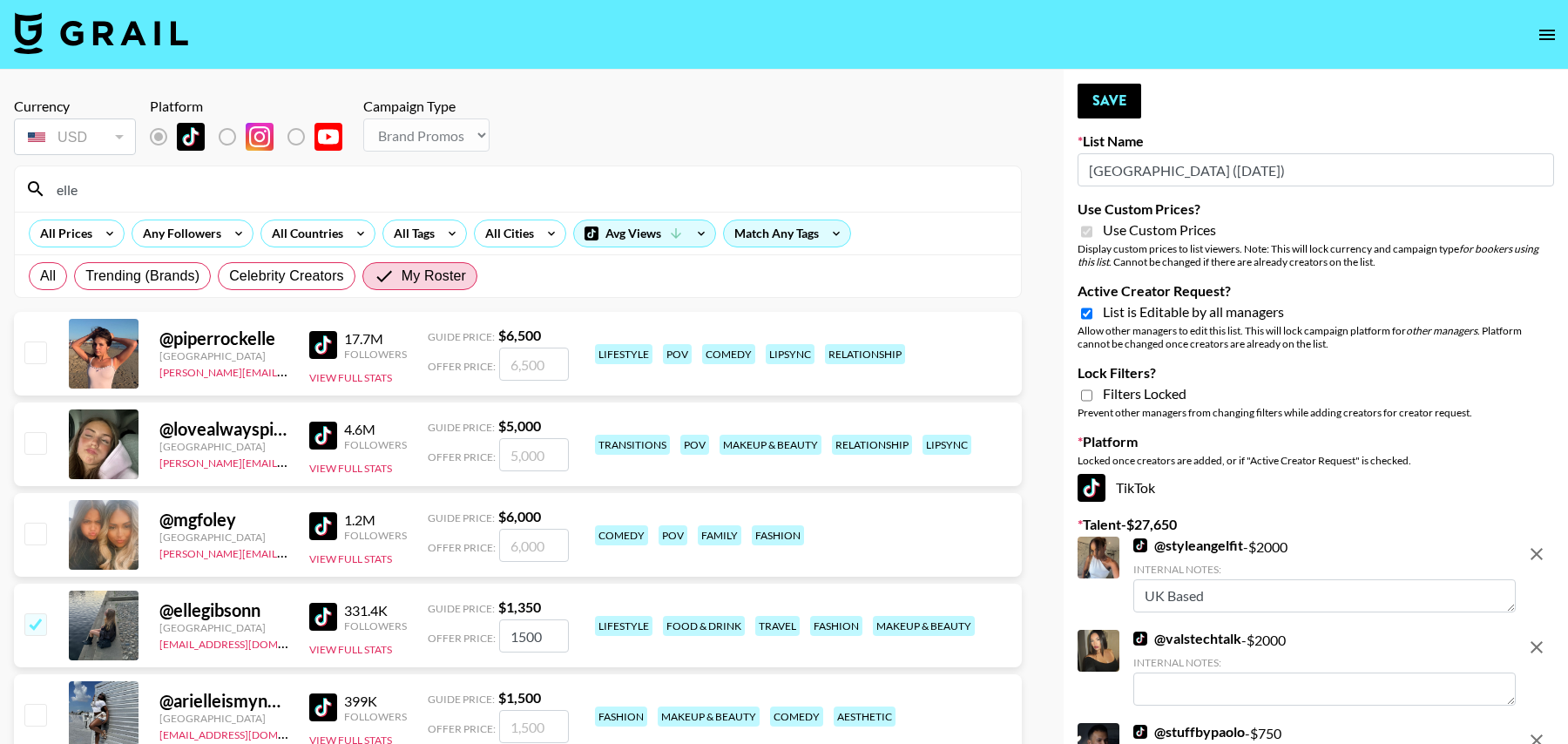
type input "1500"
click at [279, 184] on input "elle" at bounding box center [528, 189] width 965 height 28
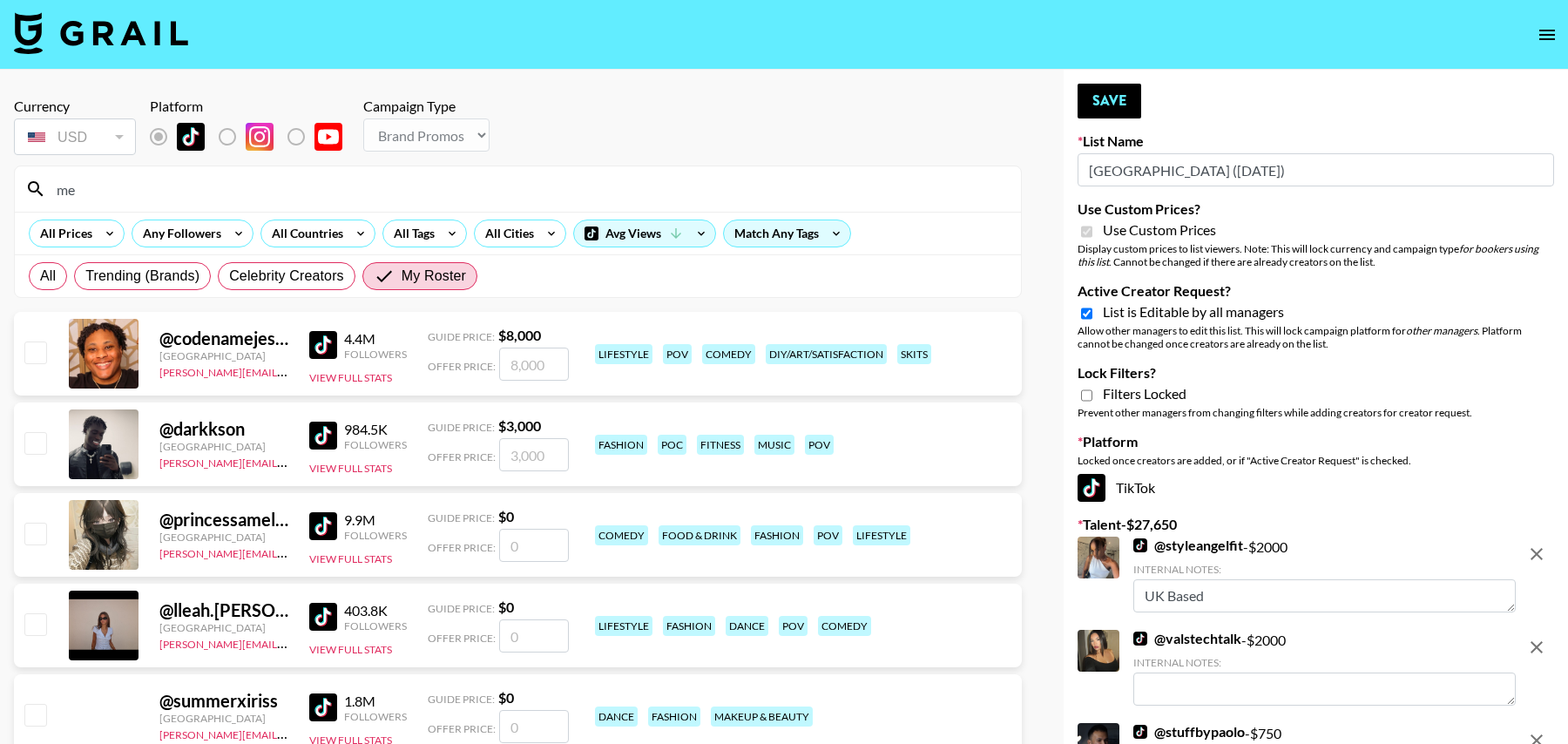
type input "m"
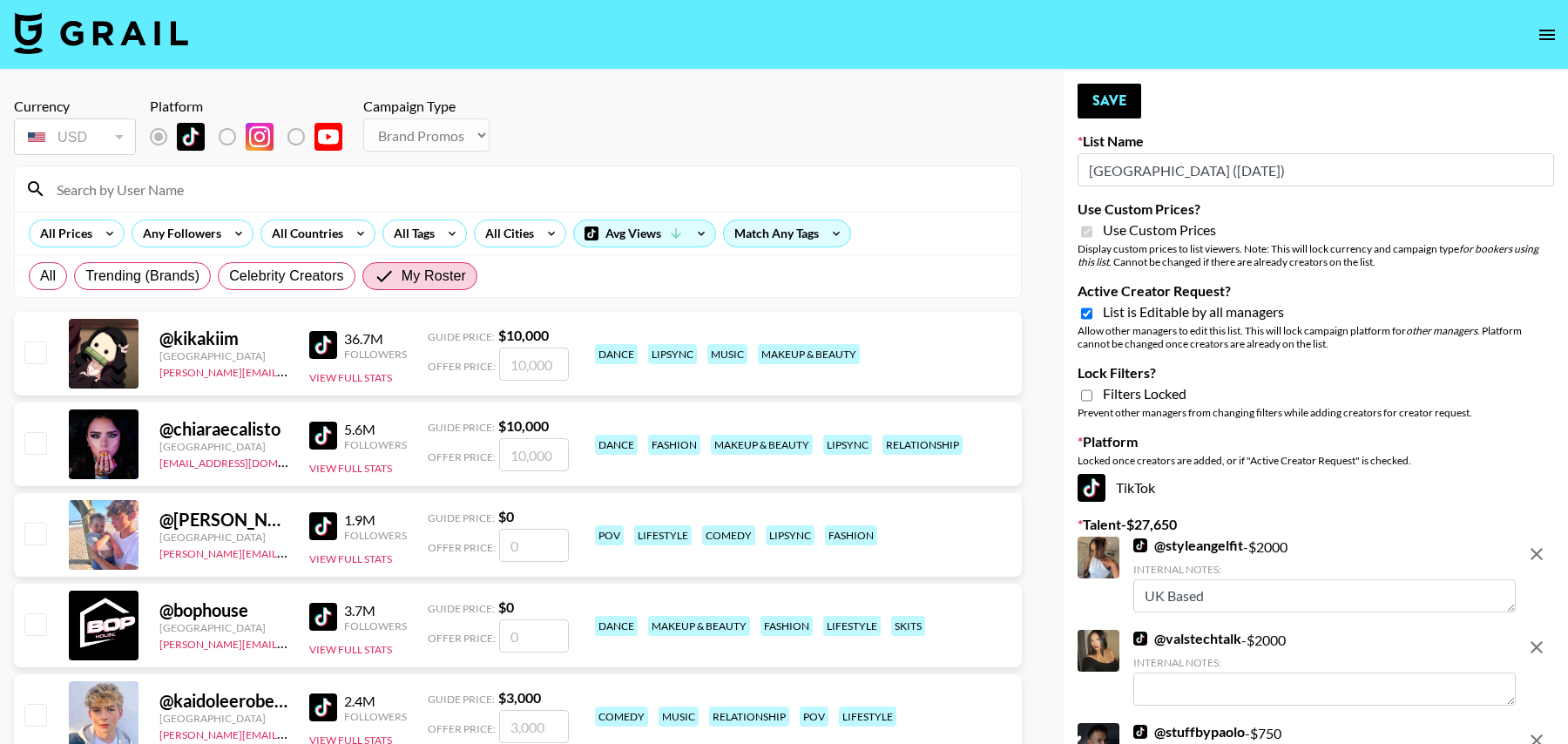
click at [308, 186] on input at bounding box center [528, 189] width 965 height 28
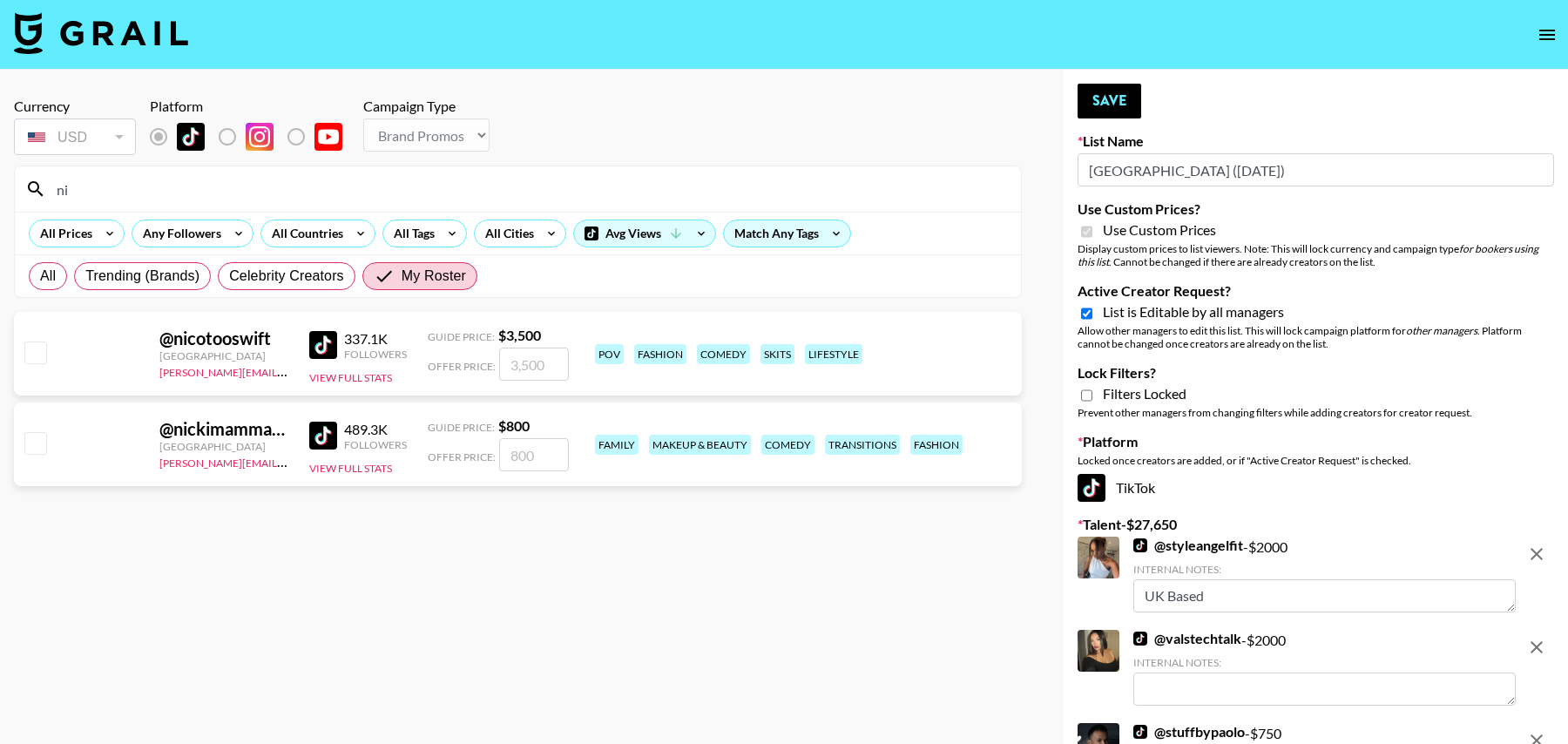
type input "n"
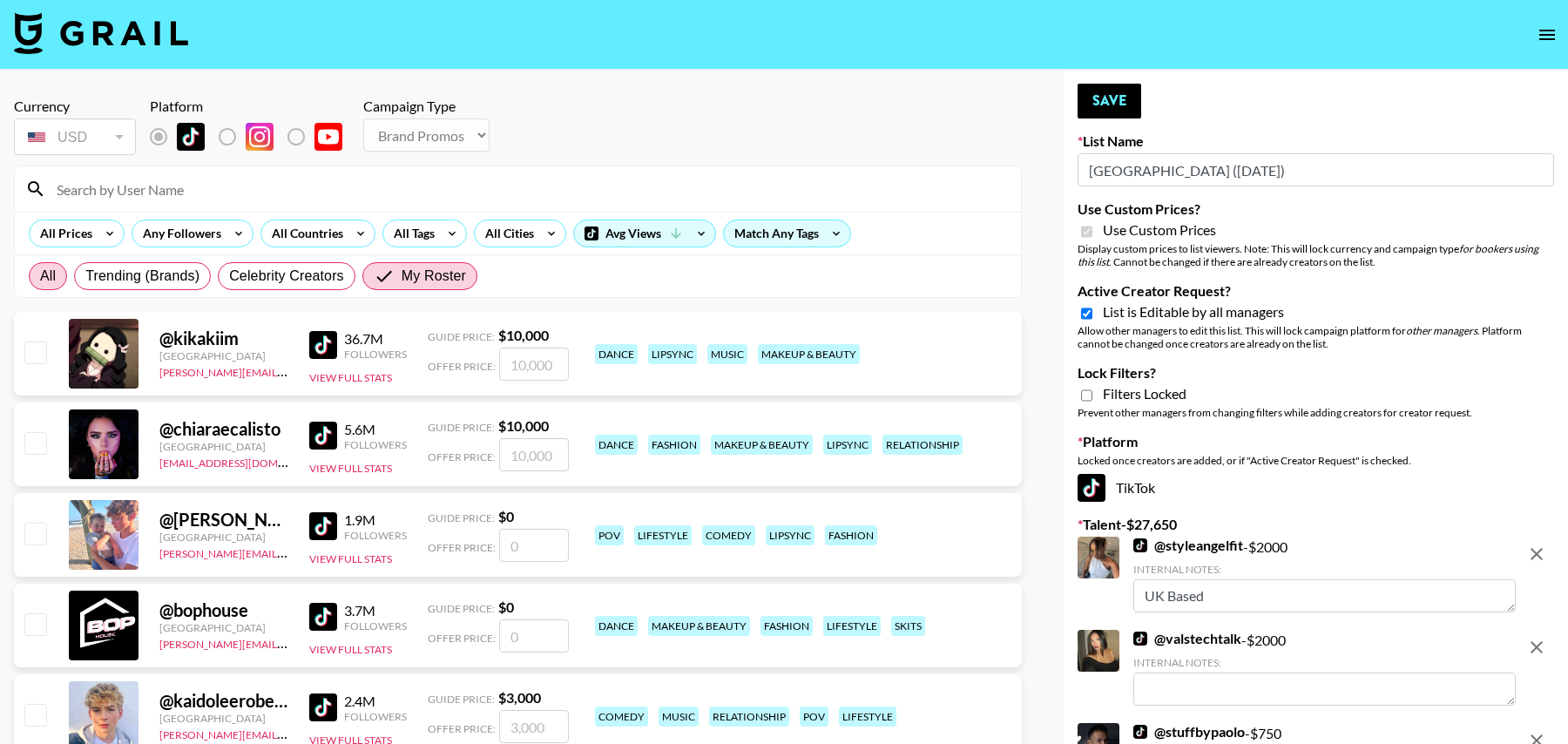
click at [54, 275] on span "All" at bounding box center [47, 275] width 15 height 21
click at [40, 276] on input "All" at bounding box center [40, 276] width 0 height 0
radio input "true"
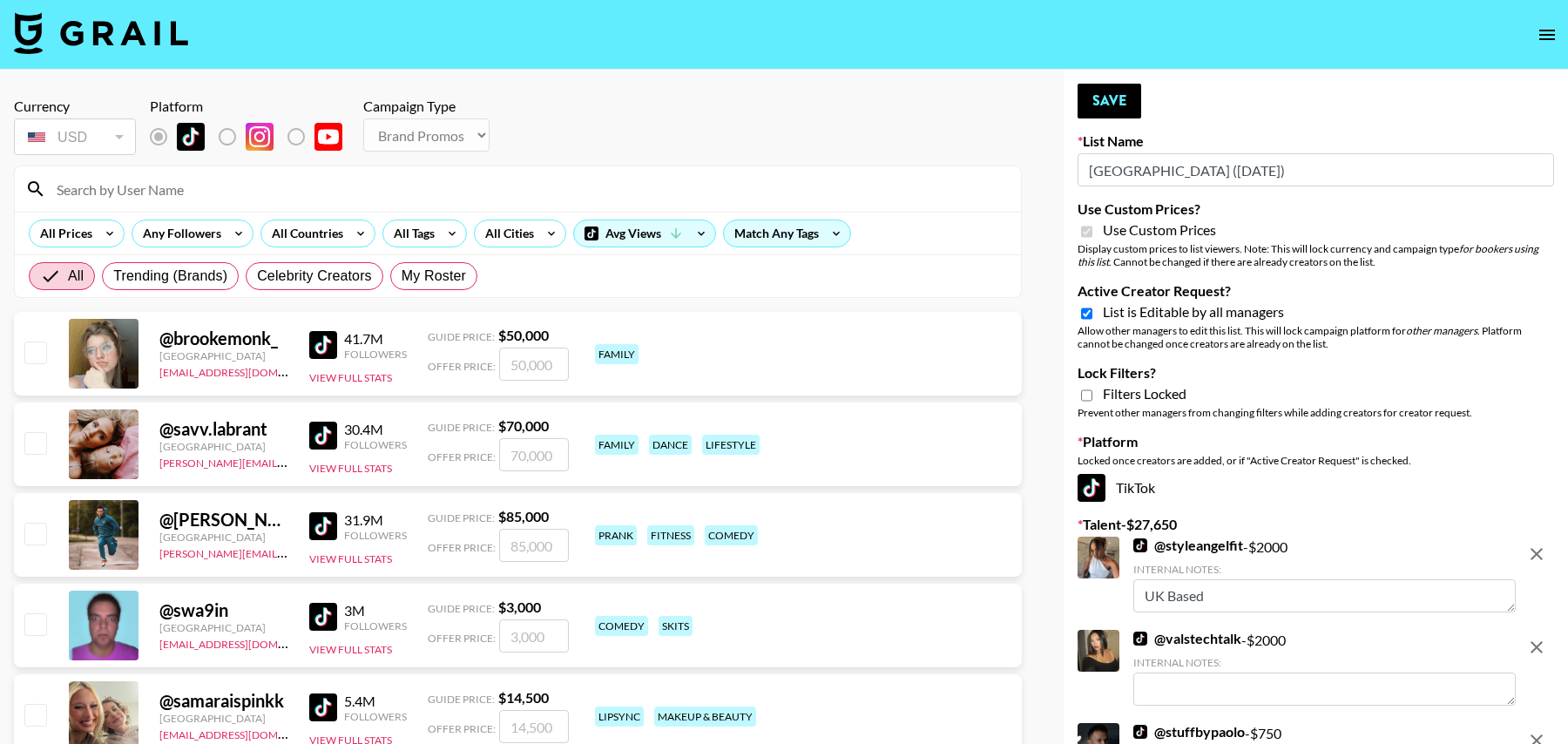
click at [111, 179] on input at bounding box center [528, 189] width 965 height 28
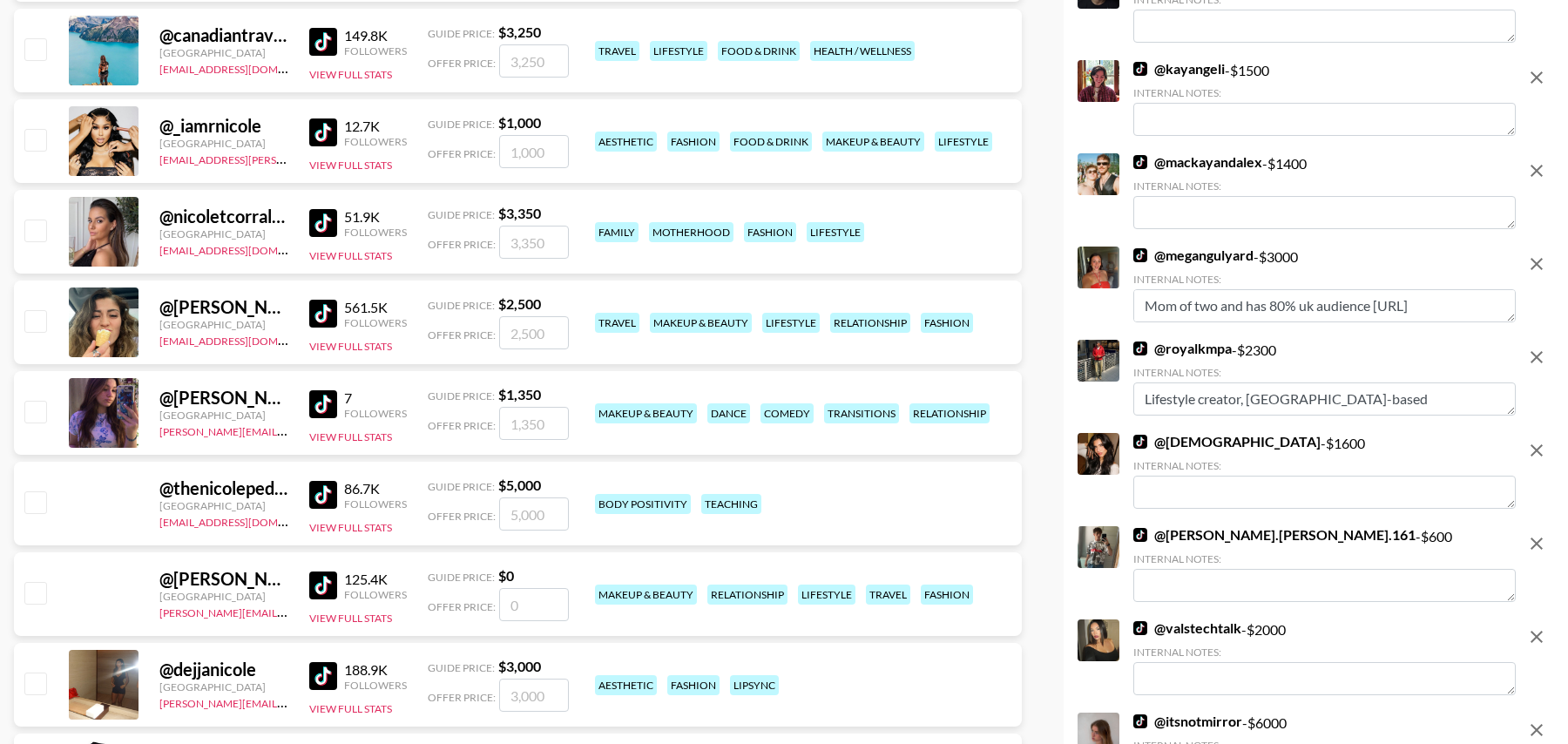
scroll to position [754, 0]
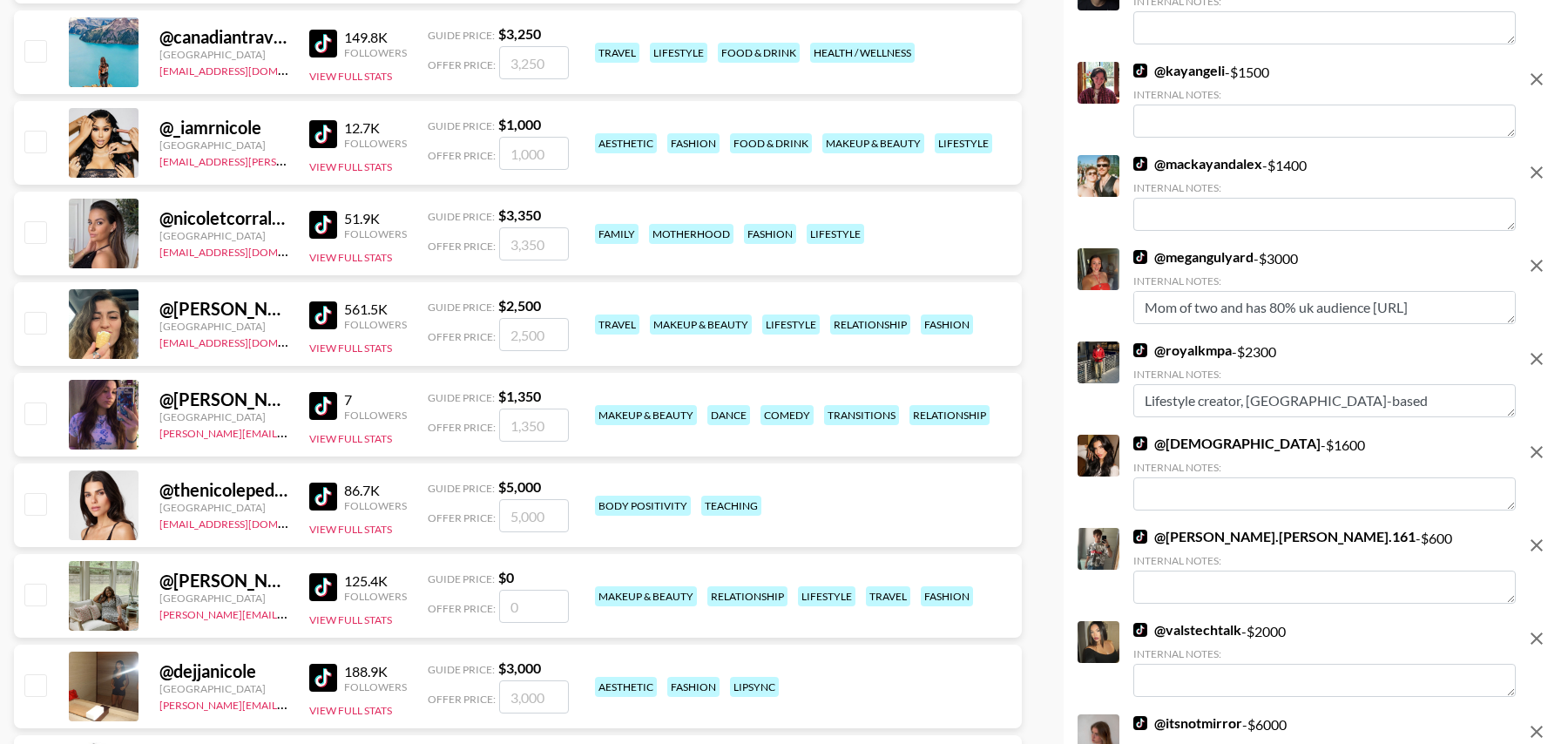
type input "[PERSON_NAME]"
click at [42, 234] on input "checkbox" at bounding box center [34, 231] width 21 height 21
checkbox input "true"
type input "3350"
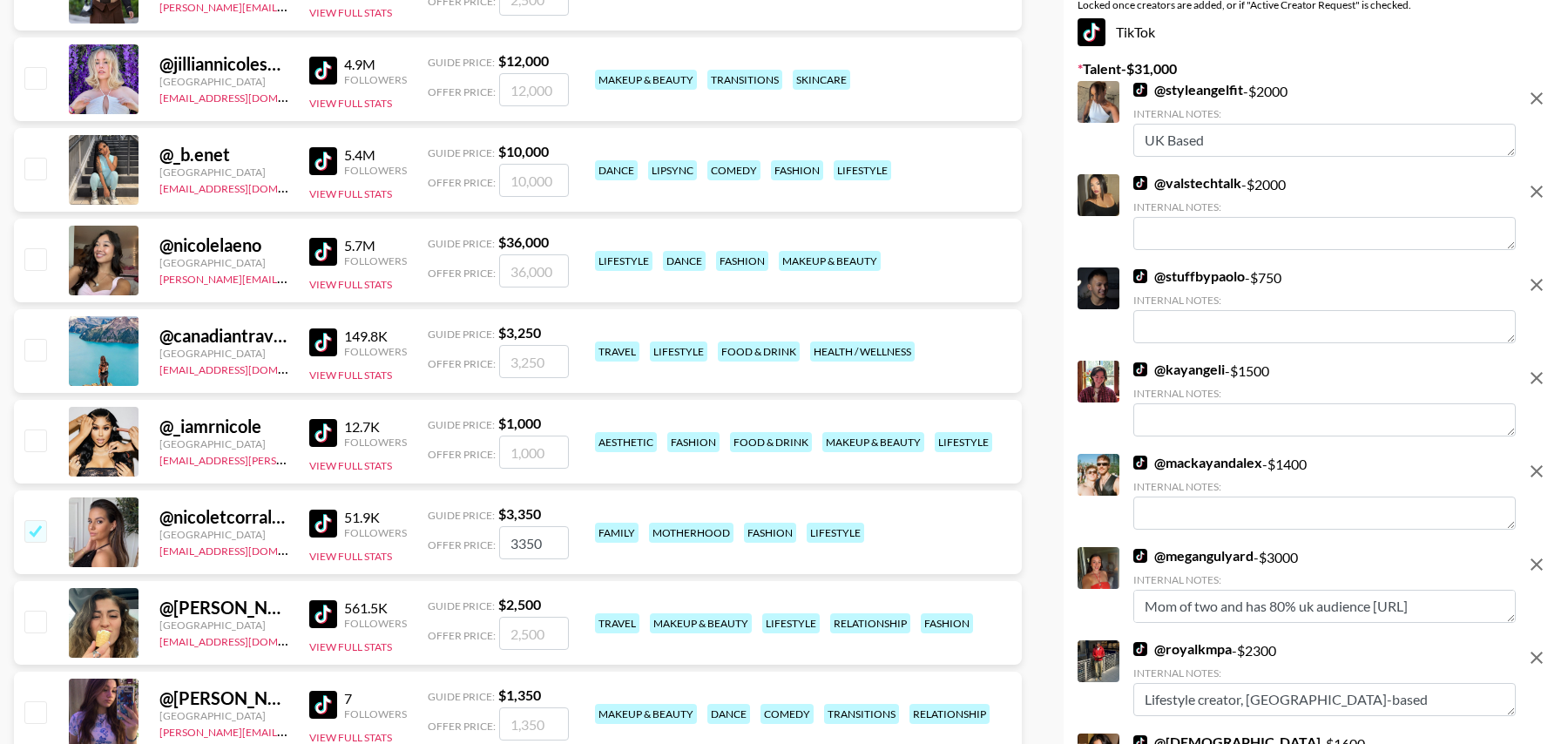
scroll to position [0, 0]
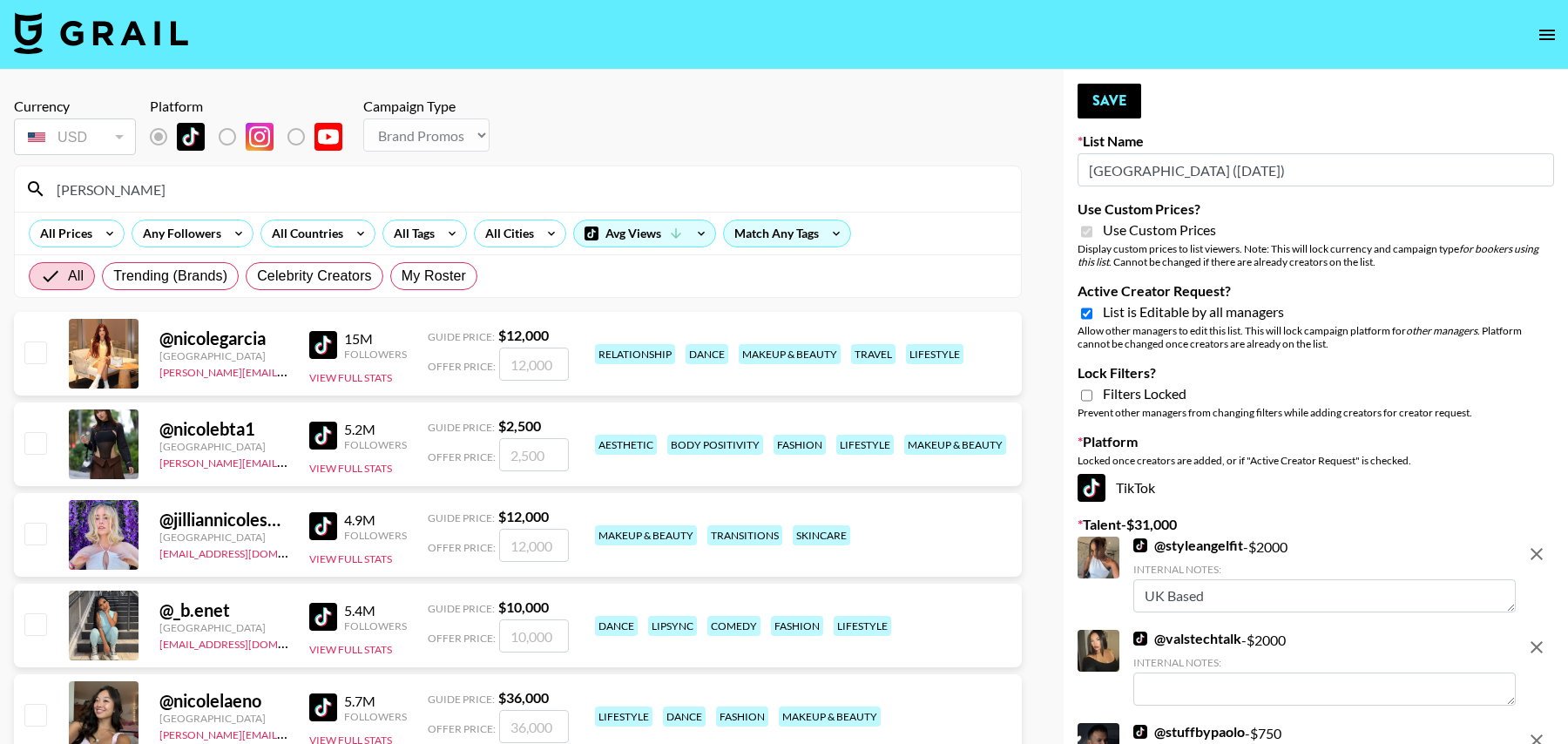
click at [164, 199] on input "[PERSON_NAME]" at bounding box center [528, 189] width 965 height 28
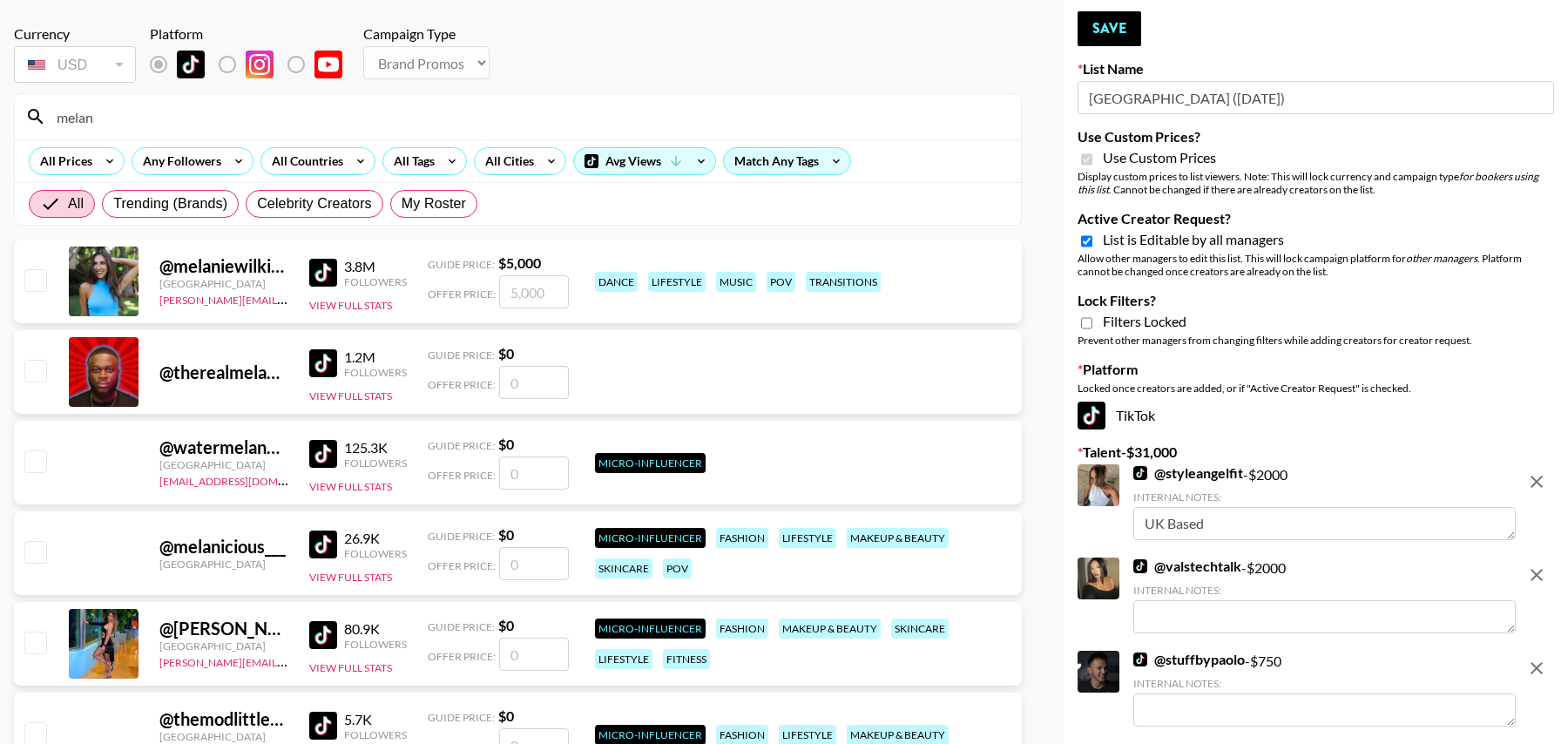
scroll to position [60, 0]
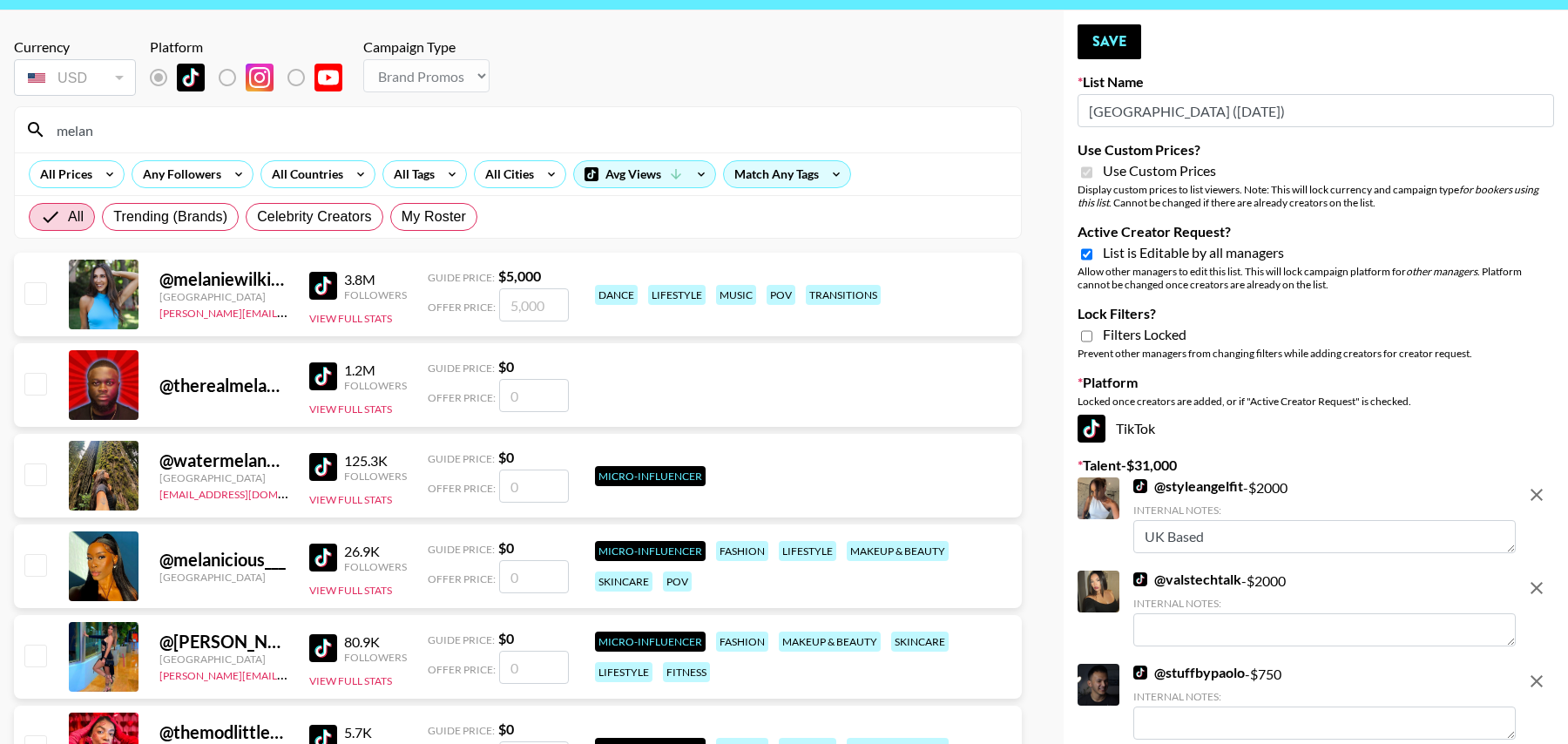
click at [341, 135] on input "melan" at bounding box center [528, 129] width 965 height 28
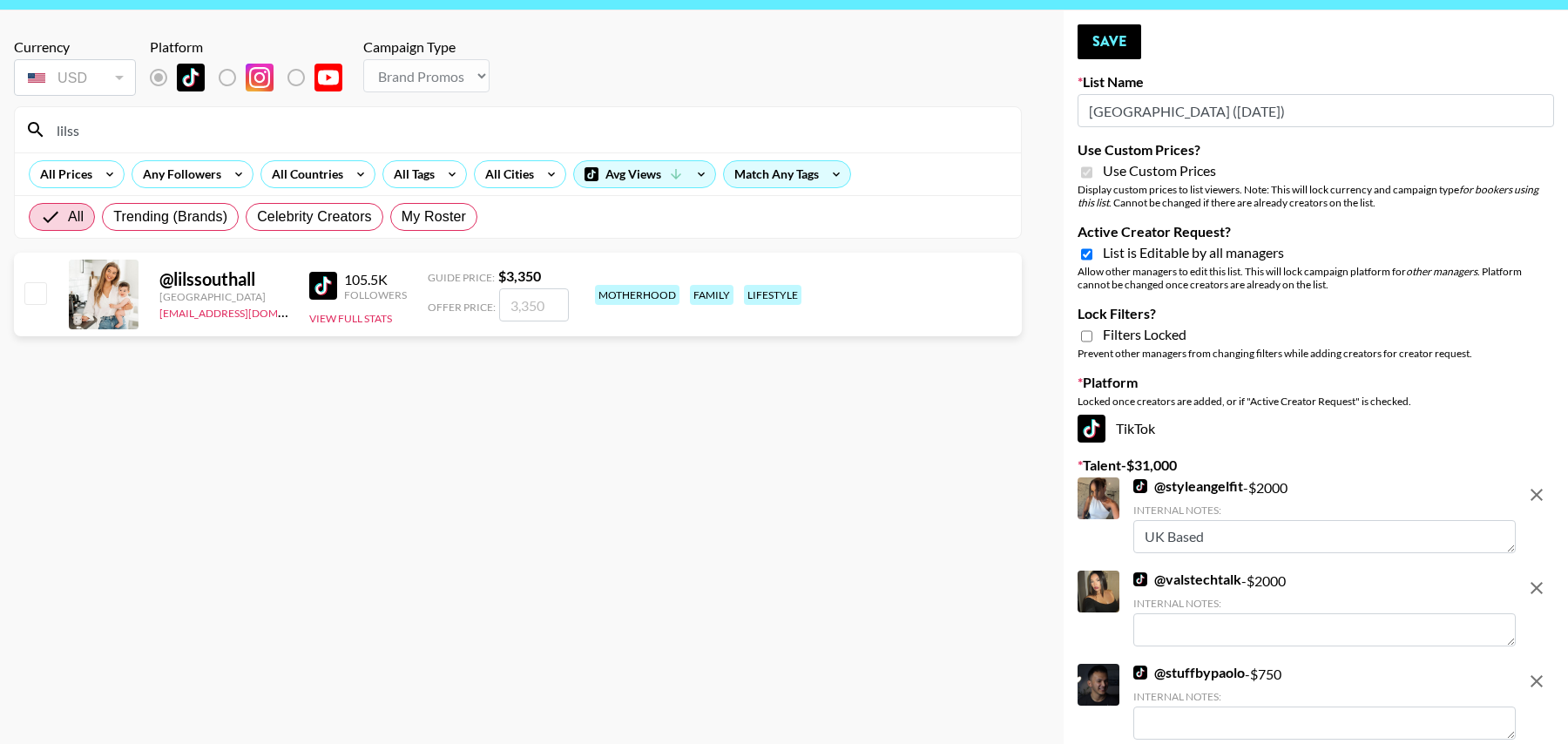
type input "lilss"
drag, startPoint x: 39, startPoint y: 291, endPoint x: 51, endPoint y: 291, distance: 12.0
click at [39, 291] on input "checkbox" at bounding box center [34, 293] width 21 height 21
checkbox input "true"
type input "3350"
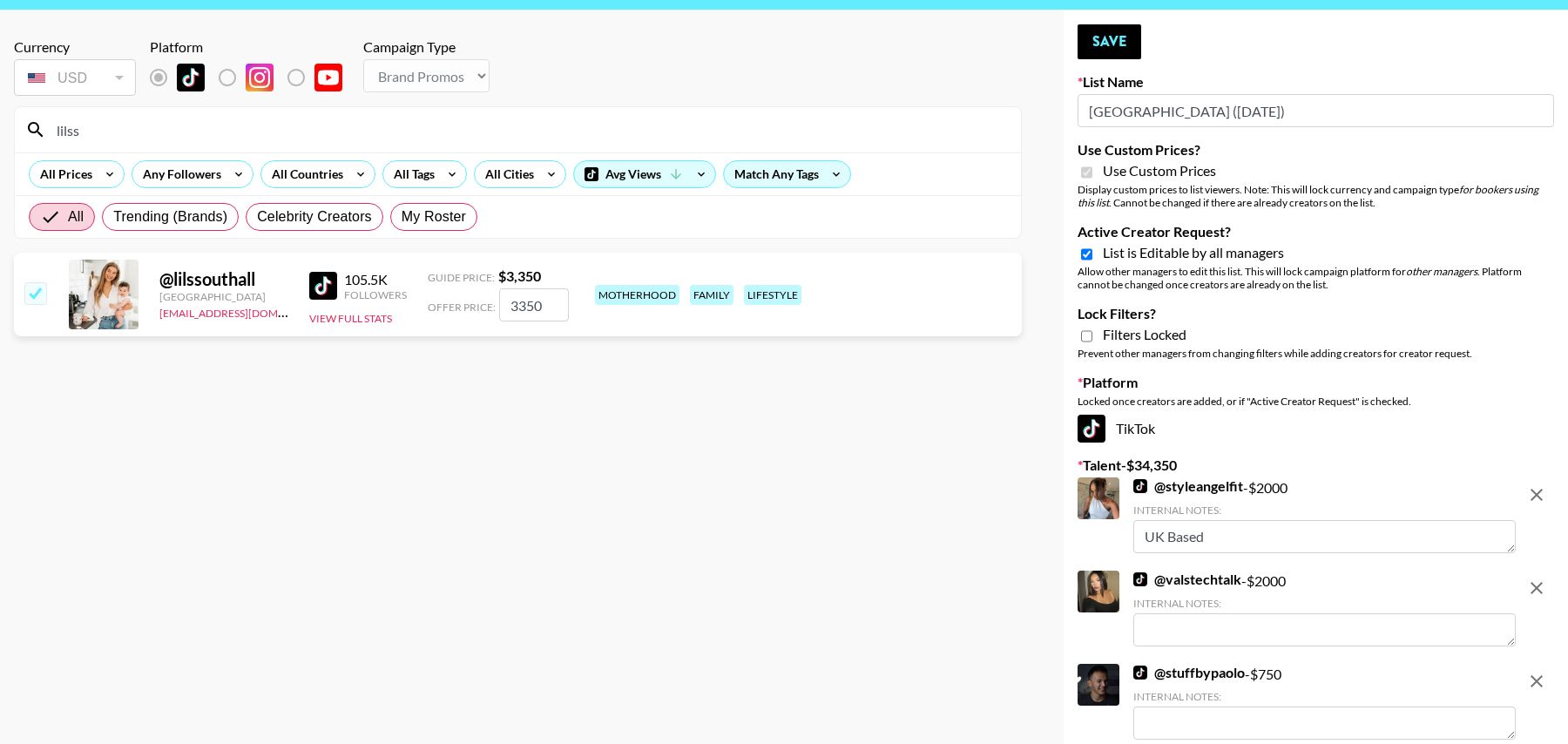
click at [218, 132] on input "lilss" at bounding box center [528, 129] width 965 height 28
type input "toast"
click at [37, 293] on input "checkbox" at bounding box center [34, 293] width 21 height 21
checkbox input "true"
type input "3350"
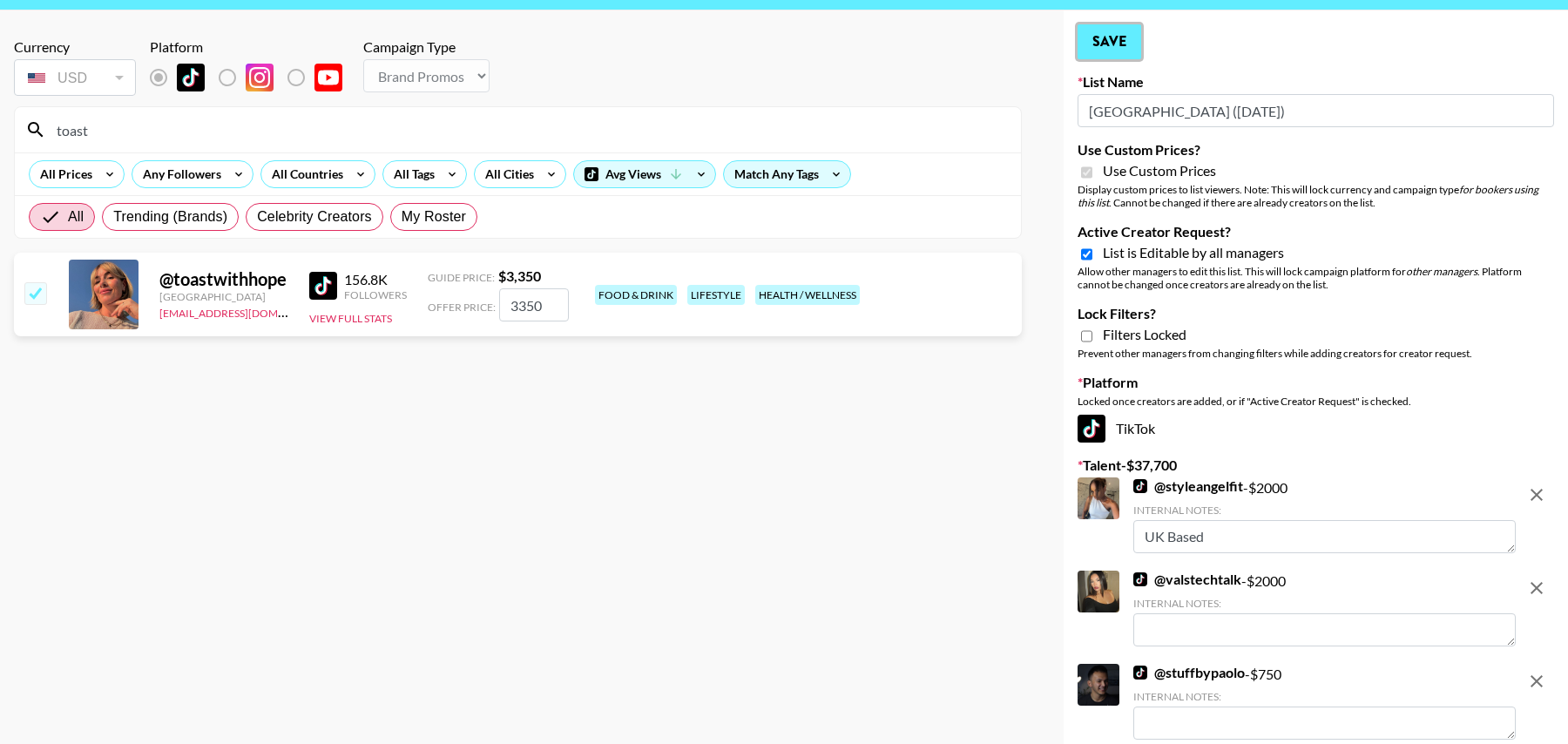
click at [1109, 43] on button "Save" at bounding box center [1109, 42] width 63 height 35
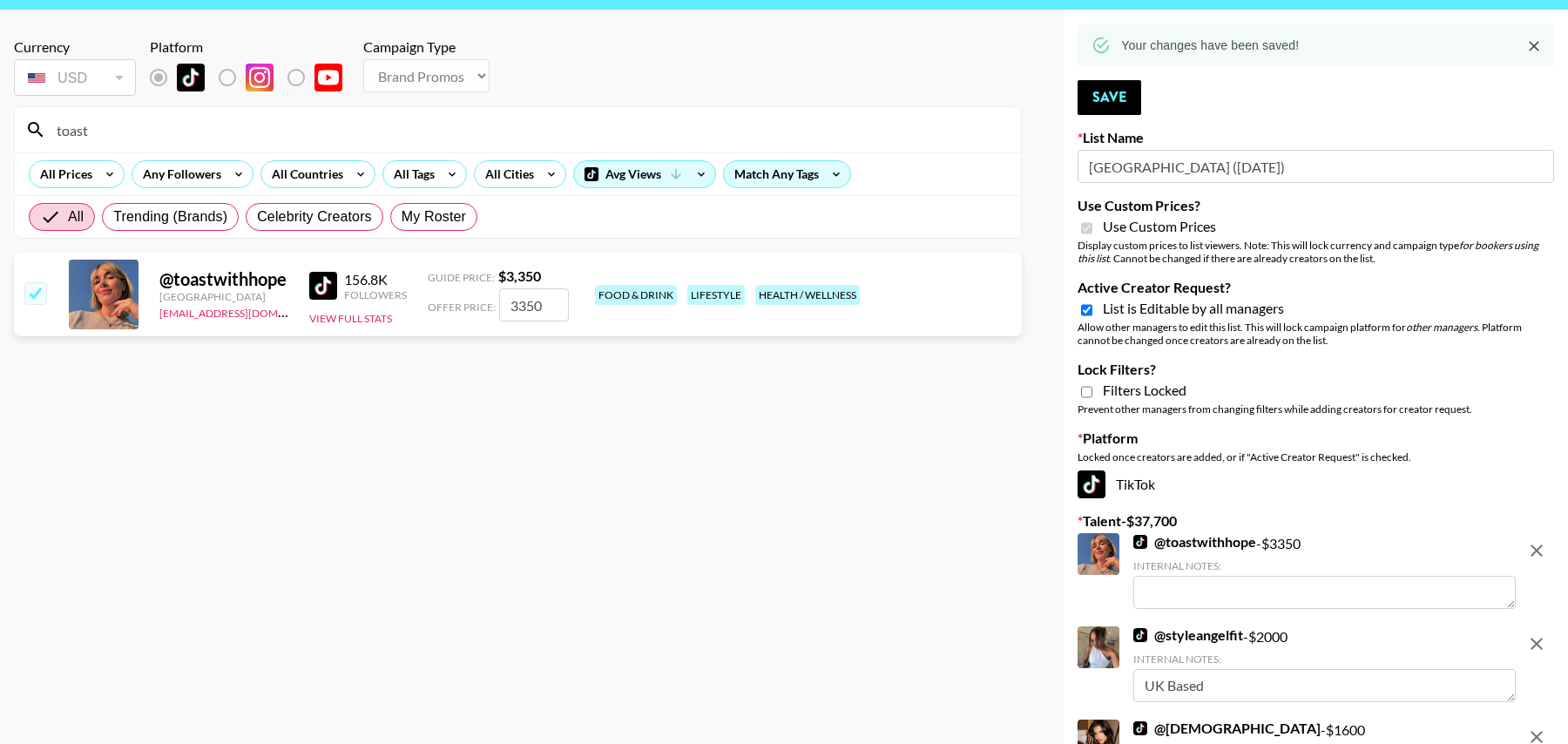
click at [350, 126] on input "toast" at bounding box center [528, 129] width 965 height 28
type input "sophienot"
click at [34, 292] on input "checkbox" at bounding box center [34, 293] width 21 height 21
checkbox input "true"
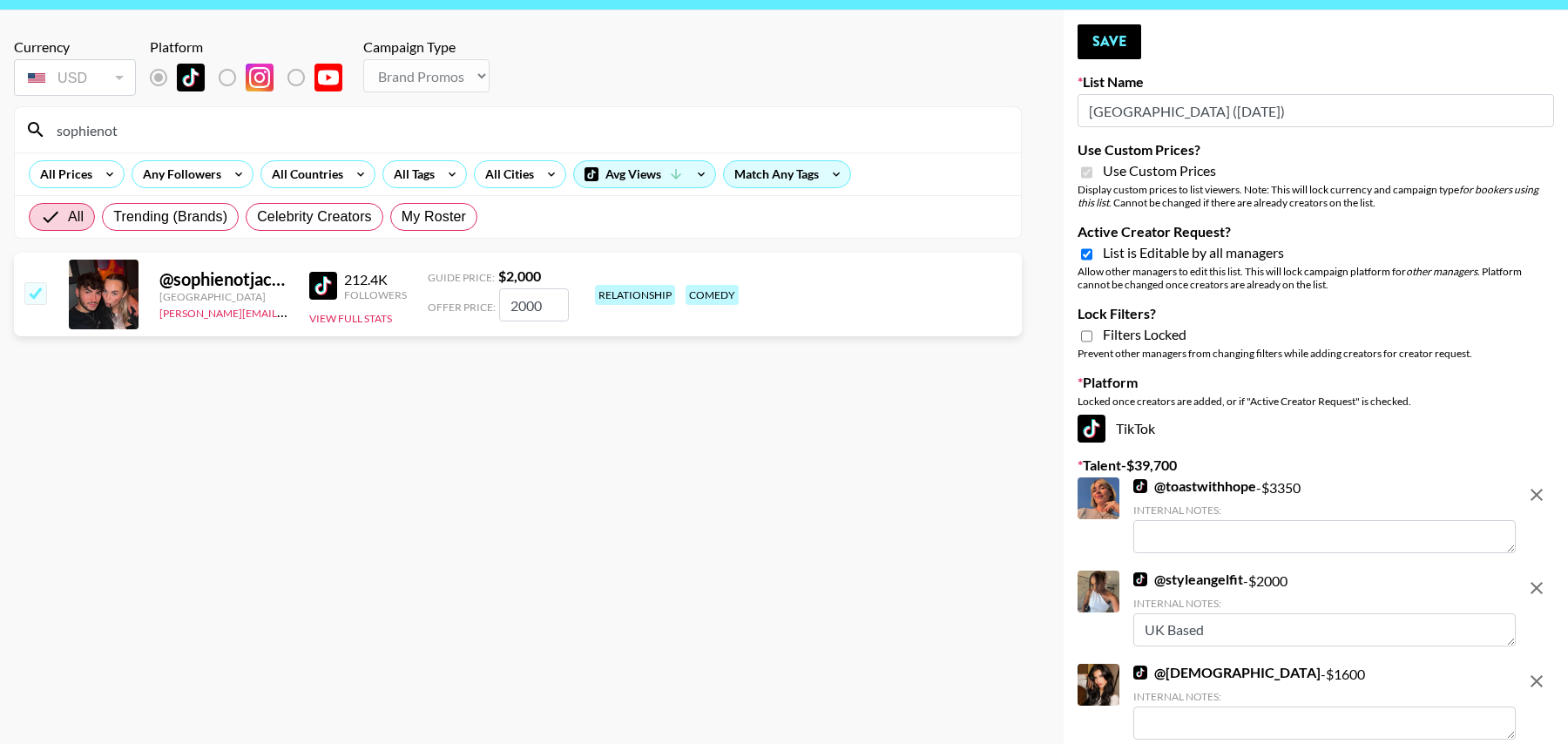
drag, startPoint x: 562, startPoint y: 302, endPoint x: 348, endPoint y: 290, distance: 214.3
click at [348, 290] on div "@ sophienotjacob United Kingdom tancredi@grail-talent.com 212.4K Followers View…" at bounding box center [518, 294] width 1008 height 84
type input "1500"
click at [1107, 49] on button "Save" at bounding box center [1109, 42] width 63 height 35
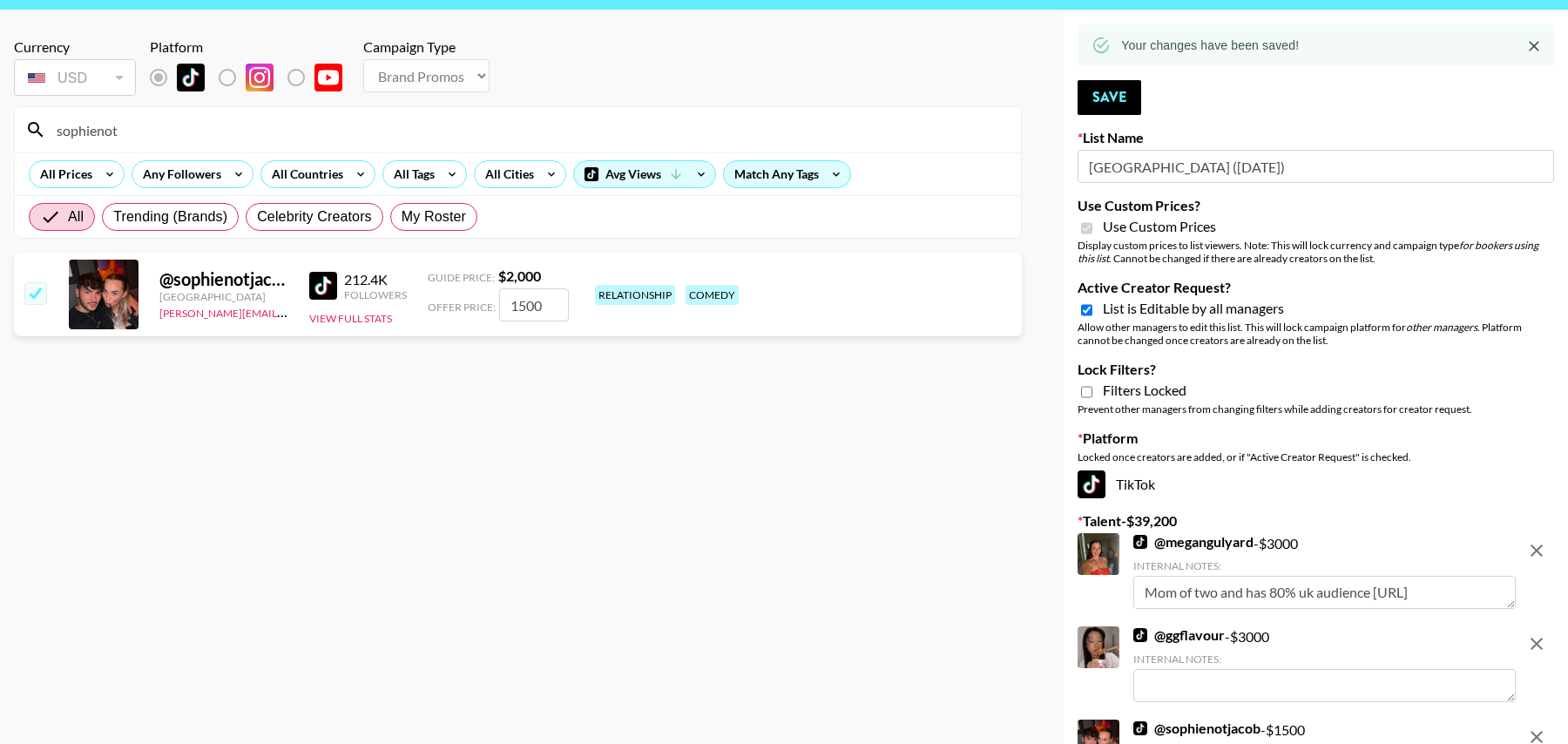
click at [414, 121] on input "sophienot" at bounding box center [528, 129] width 965 height 28
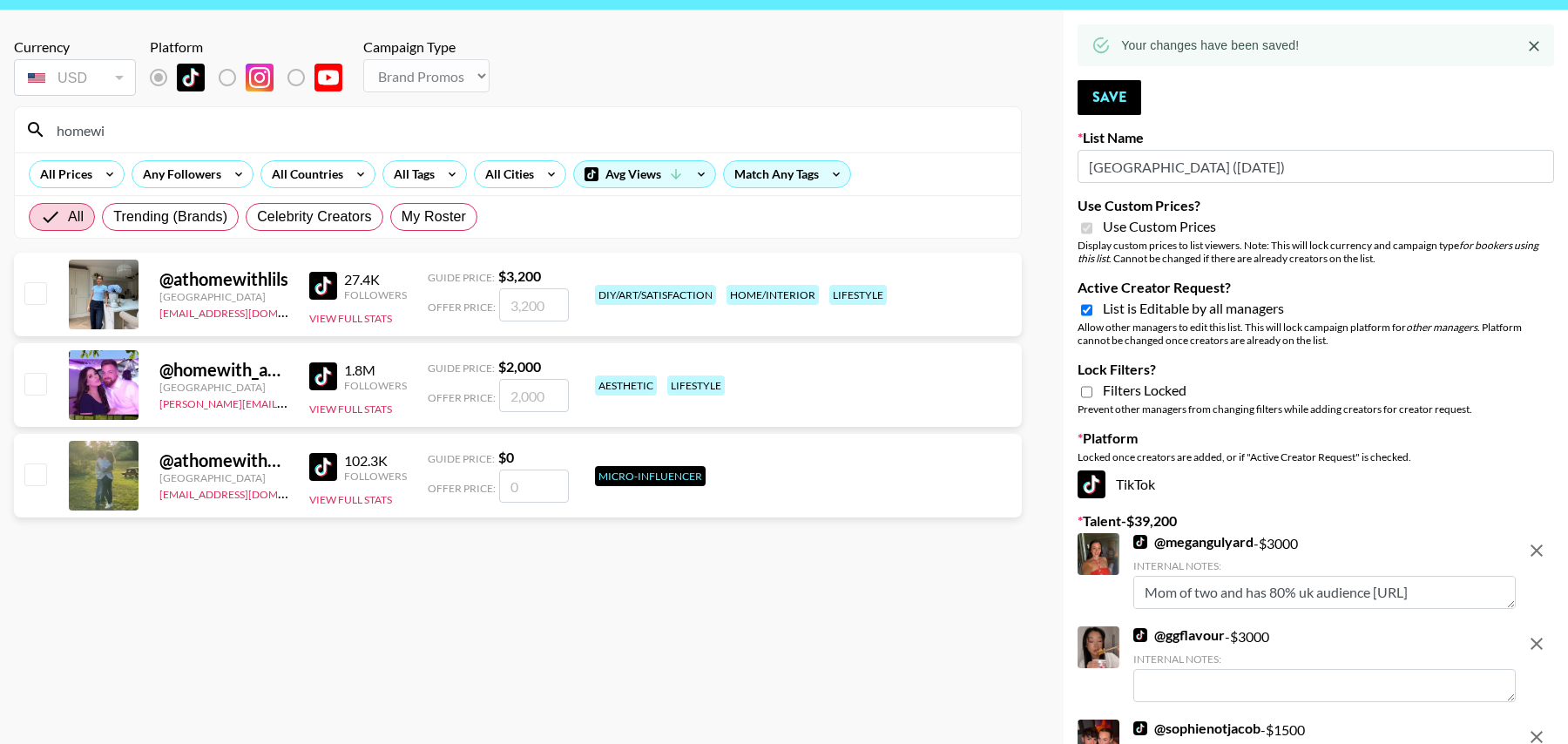
type input "homewi"
drag, startPoint x: 33, startPoint y: 382, endPoint x: 219, endPoint y: 363, distance: 187.0
click at [33, 382] on input "checkbox" at bounding box center [34, 383] width 21 height 21
checkbox input "true"
type input "2000"
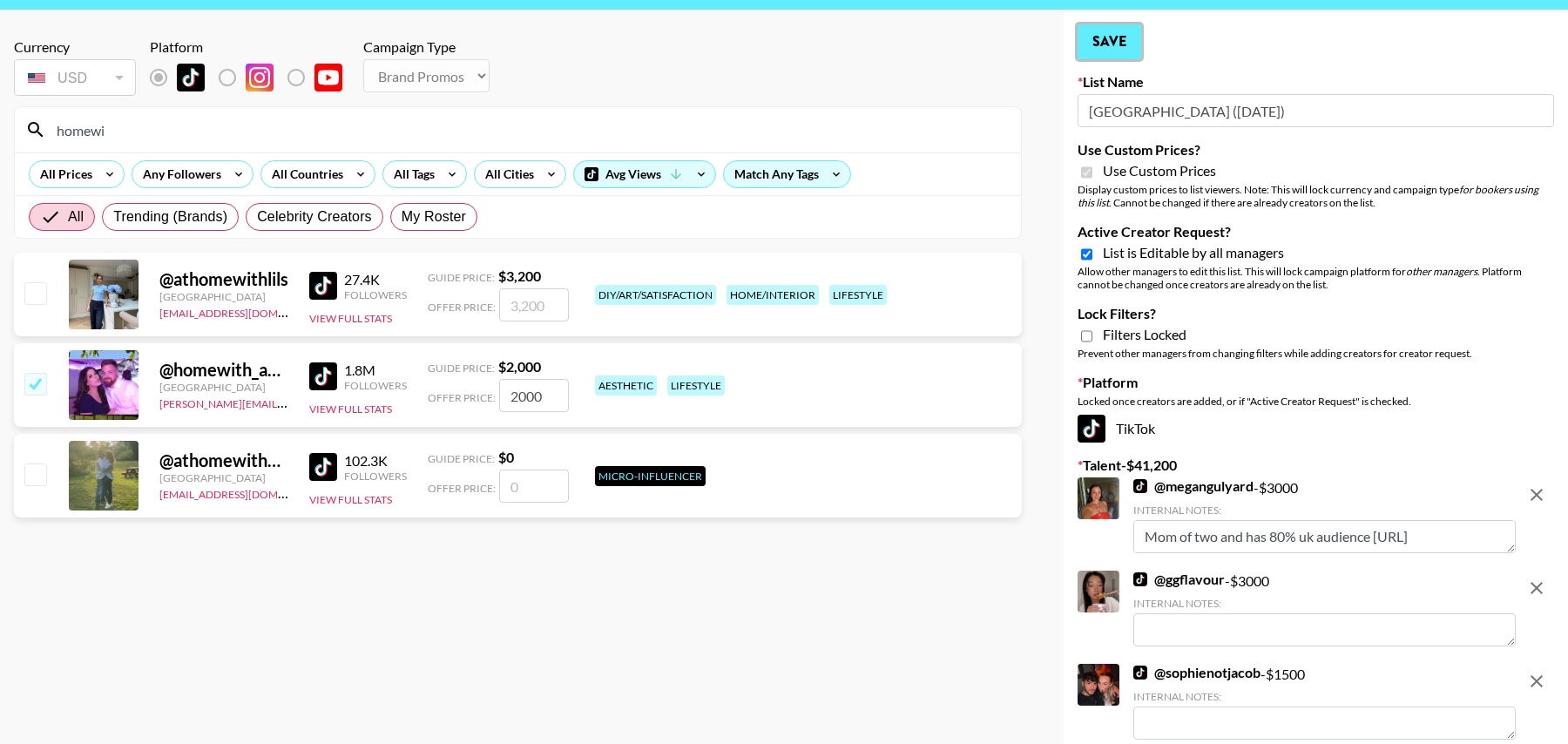
click at [1104, 39] on button "Save" at bounding box center [1109, 42] width 63 height 35
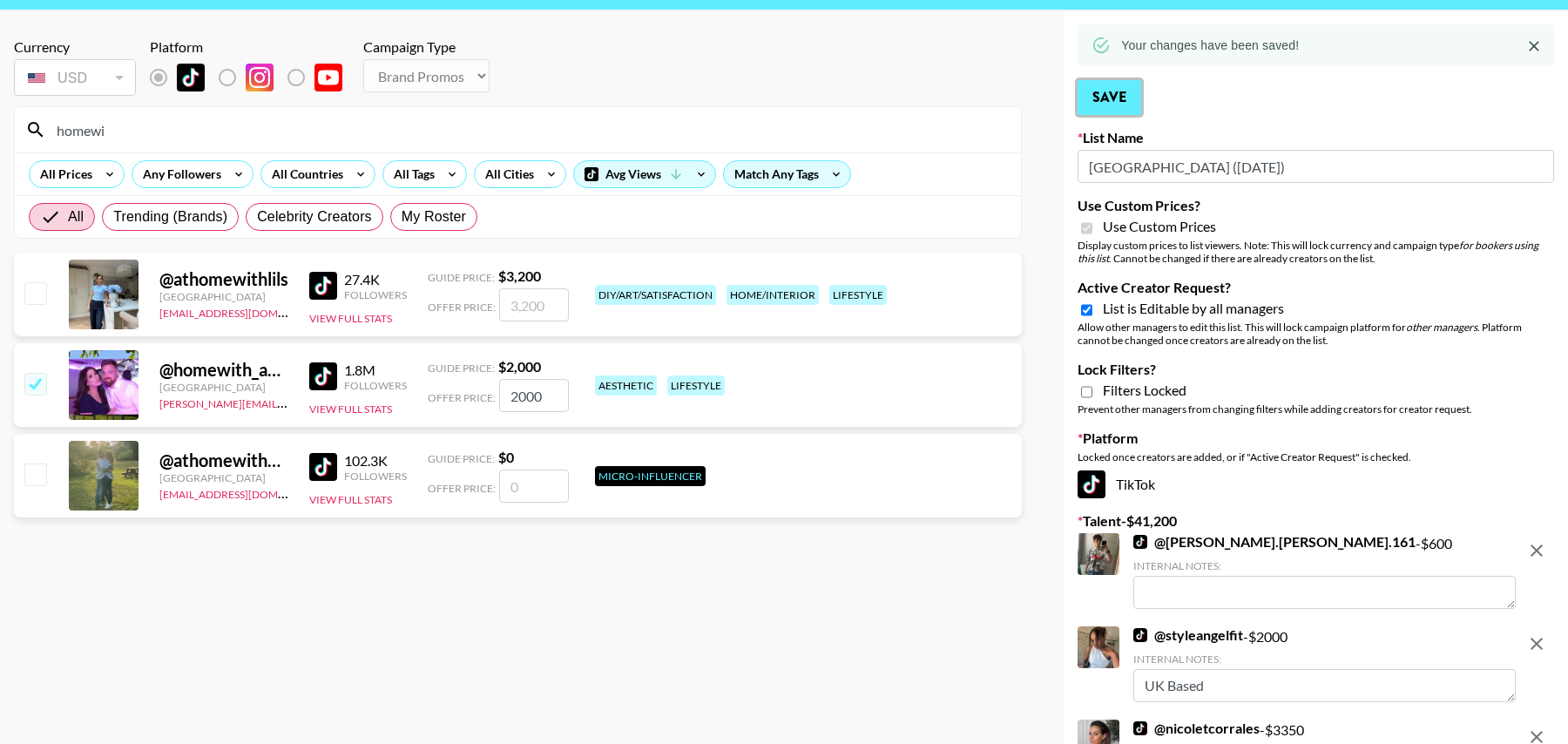
scroll to position [0, 0]
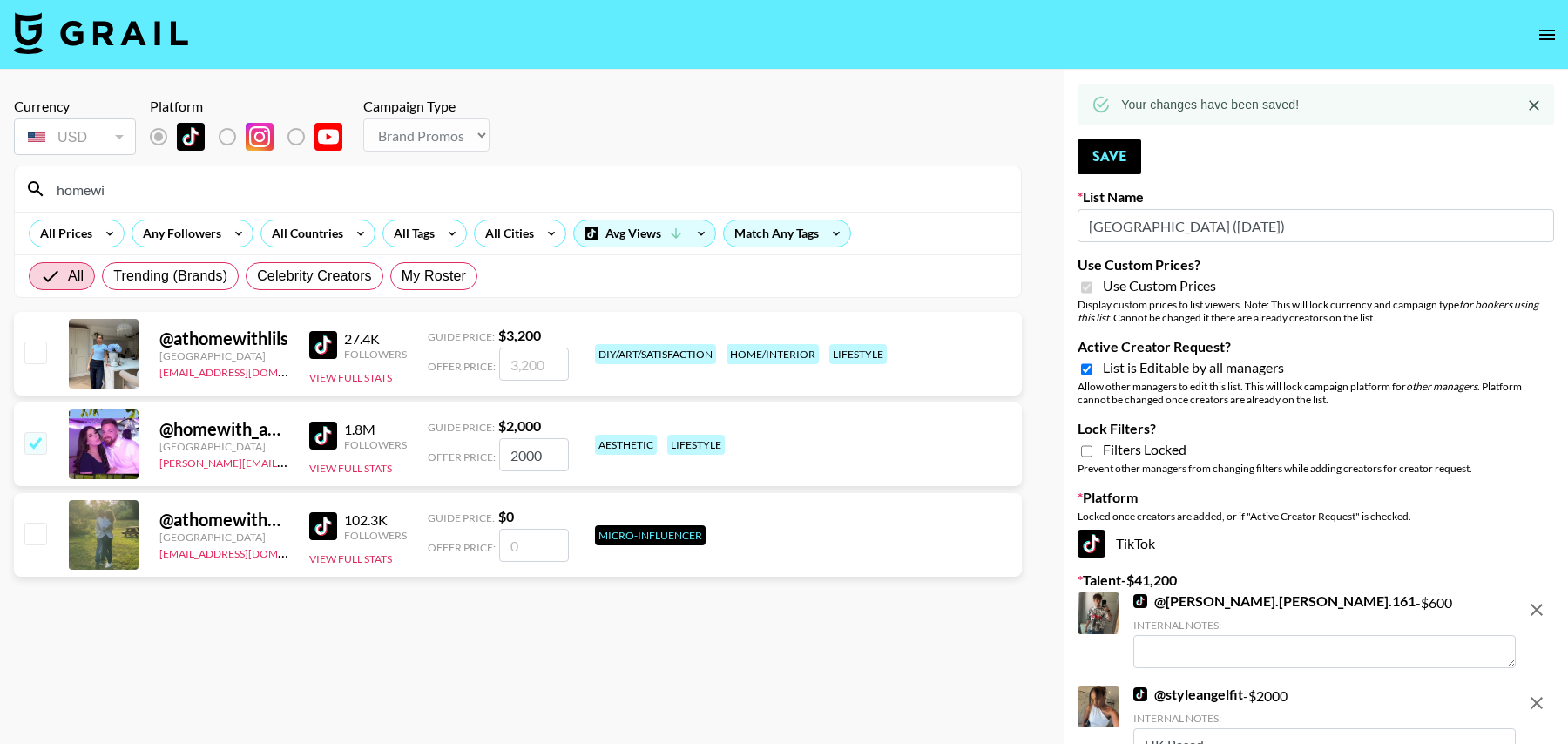
click at [265, 175] on input "homewi" at bounding box center [528, 189] width 965 height 28
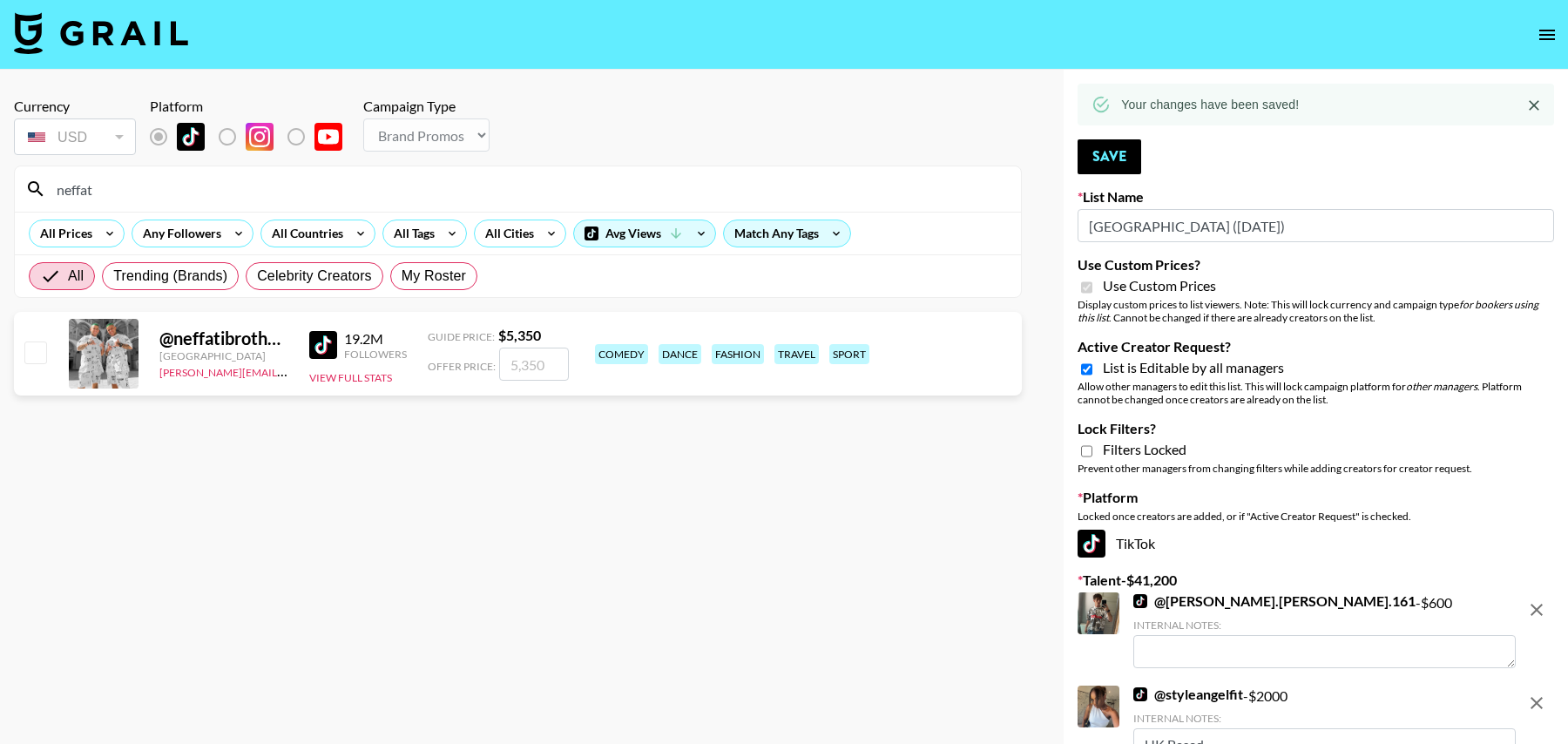
type input "neffat"
drag, startPoint x: 33, startPoint y: 347, endPoint x: 403, endPoint y: 293, distance: 373.9
click at [33, 347] on input "checkbox" at bounding box center [34, 351] width 21 height 21
checkbox input "true"
type input "5350"
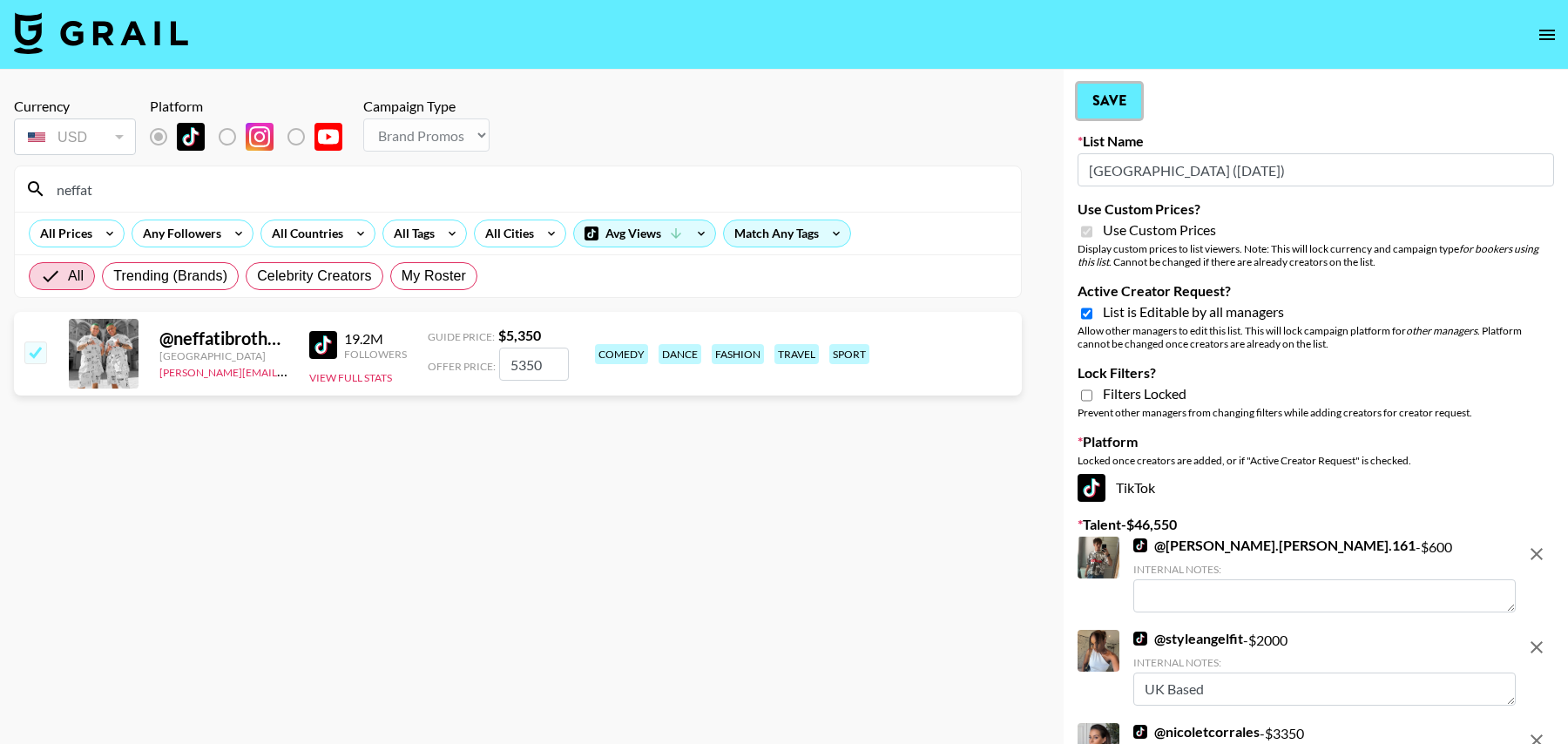
click at [1099, 110] on button "Save" at bounding box center [1109, 101] width 63 height 35
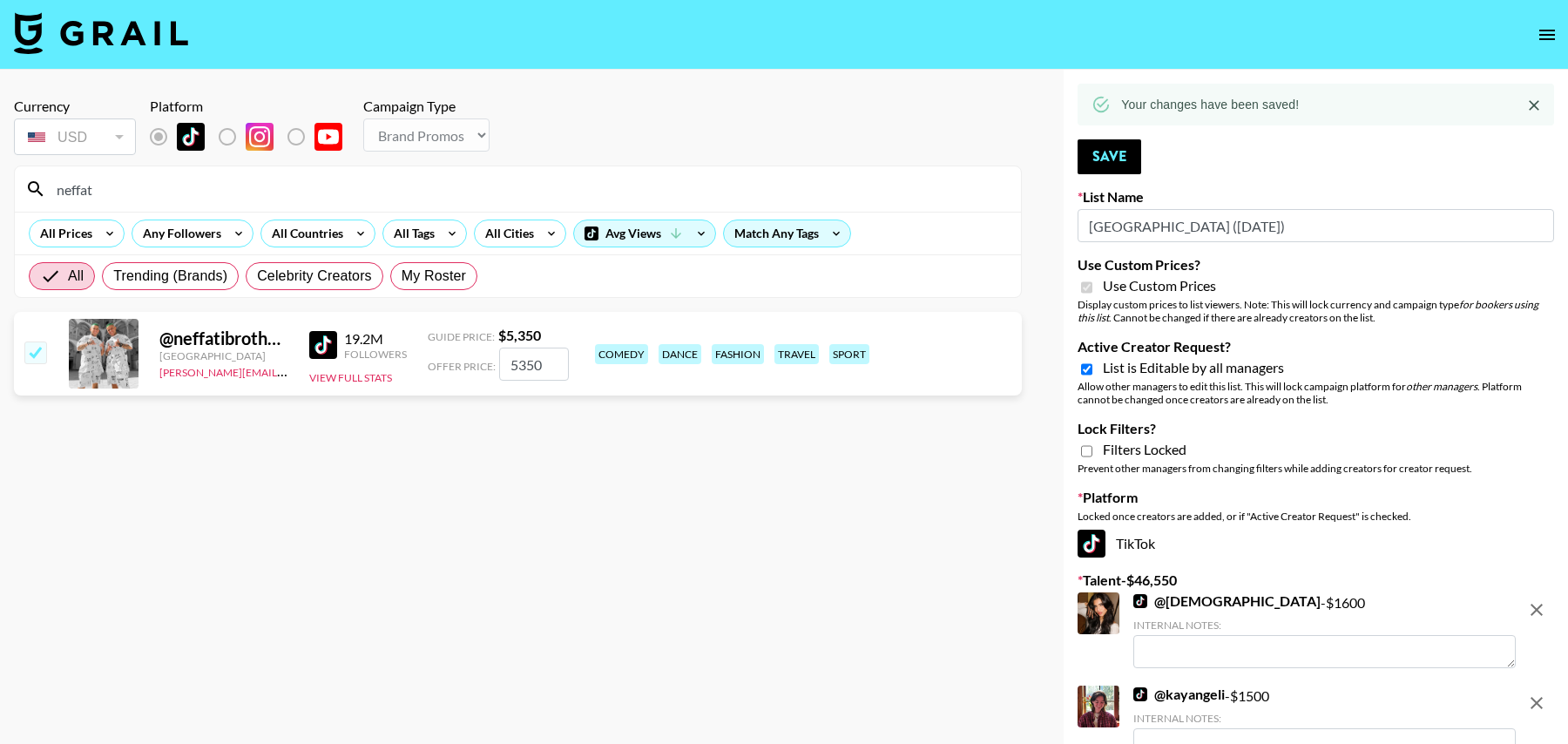
click at [1118, 110] on div "Your changes have been saved!" at bounding box center [1316, 105] width 477 height 42
click at [1112, 152] on button "Save" at bounding box center [1109, 156] width 63 height 35
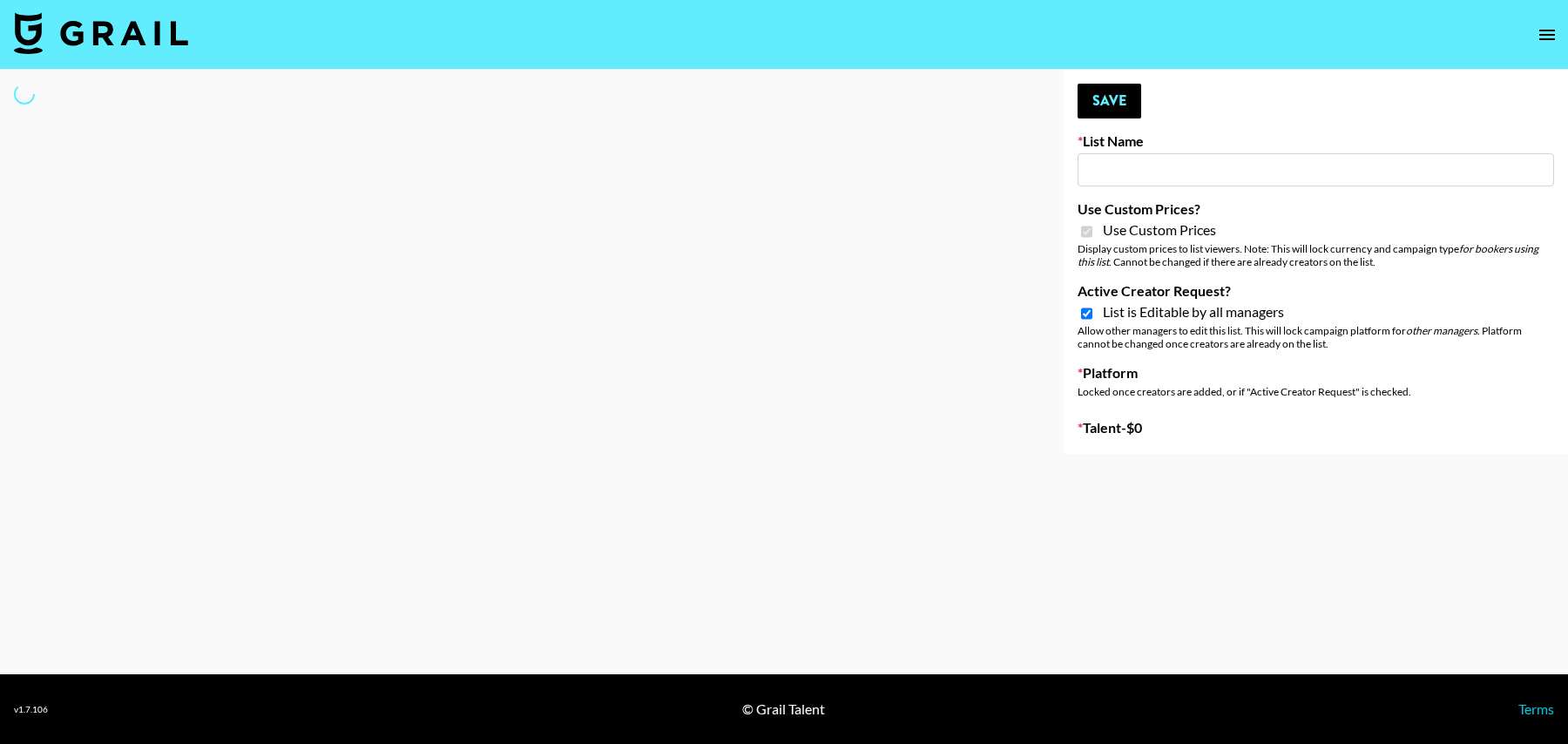
type input "[GEOGRAPHIC_DATA] ([DATE])"
checkbox input "true"
select select "Brand"
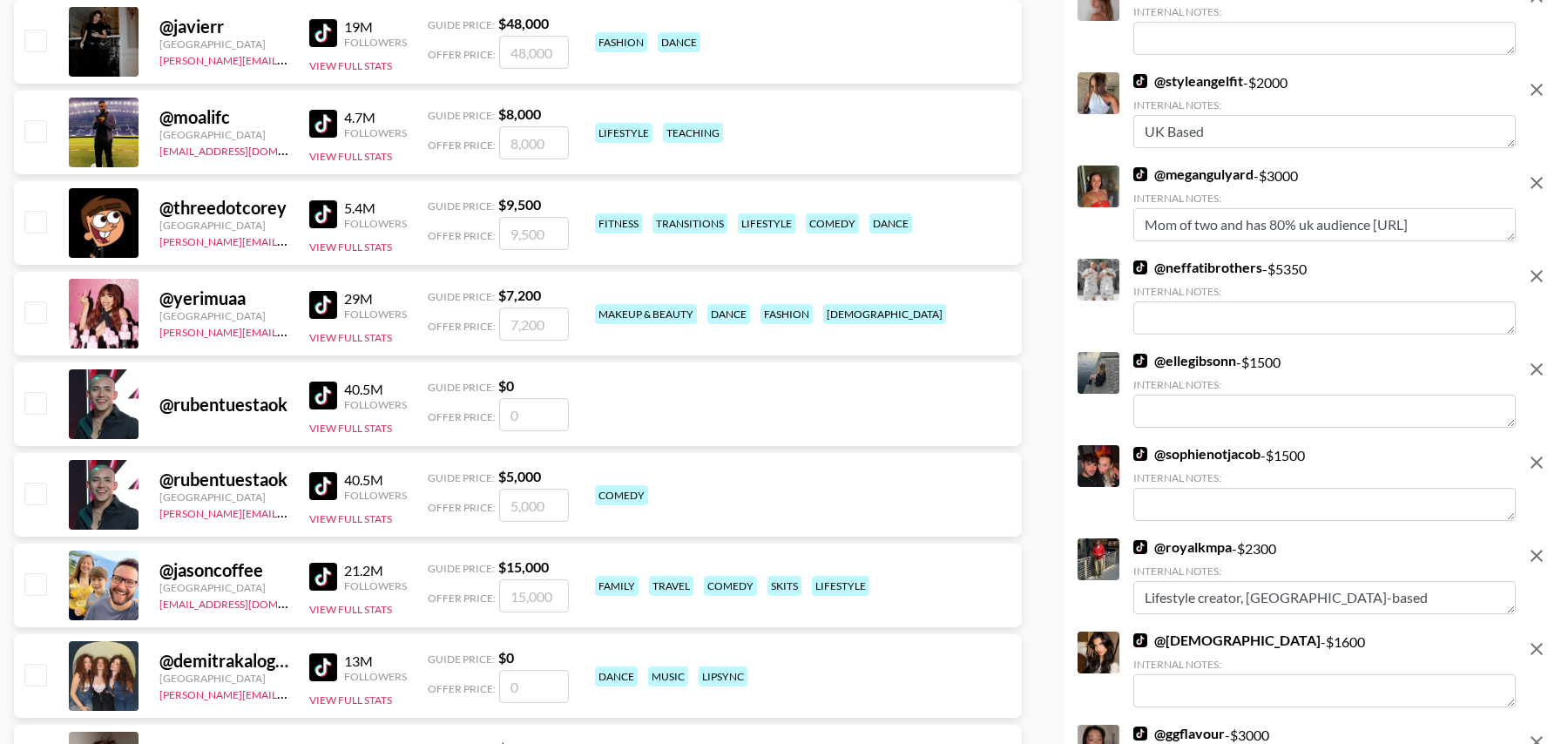
scroll to position [1487, 0]
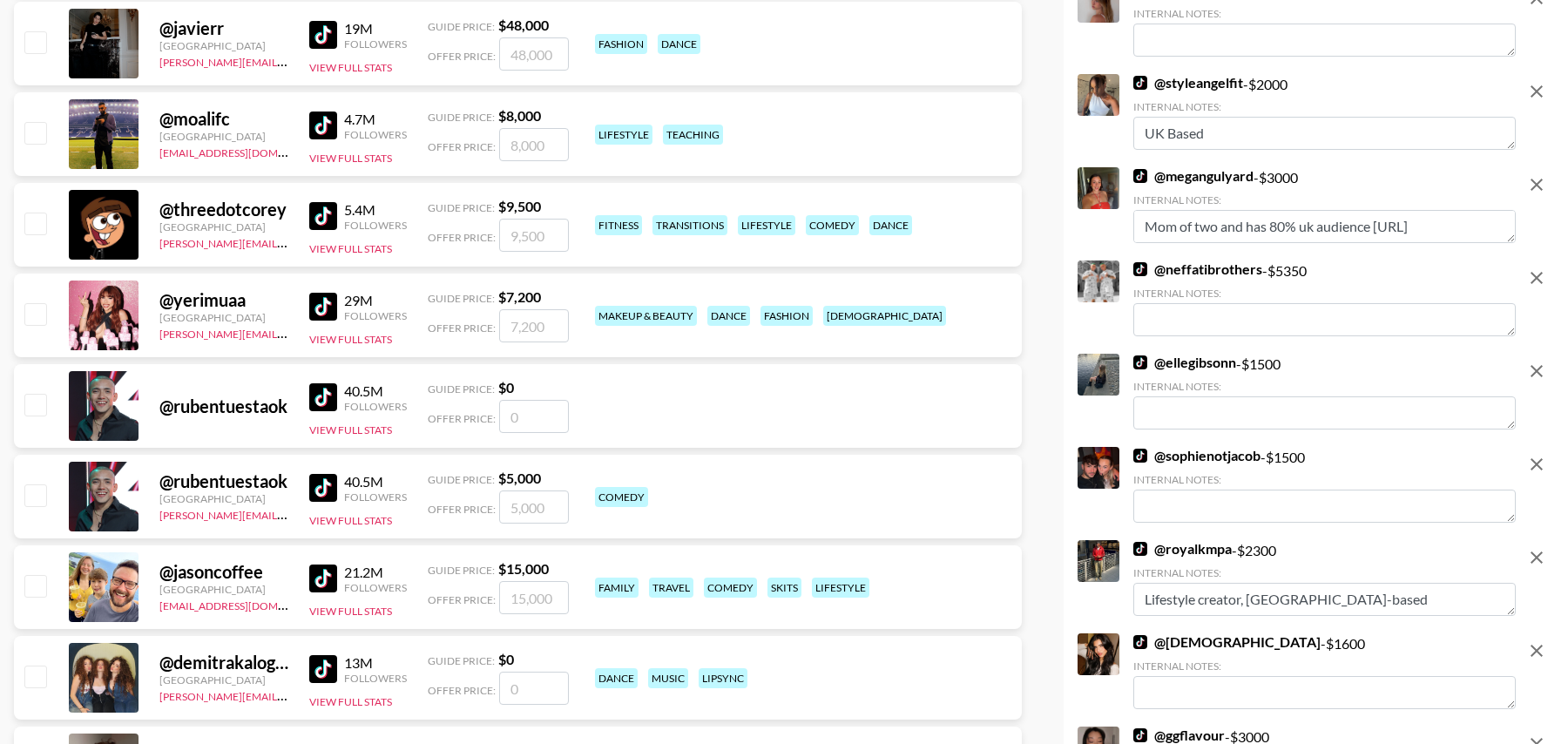
click at [1537, 283] on icon "remove" at bounding box center [1537, 278] width 13 height 13
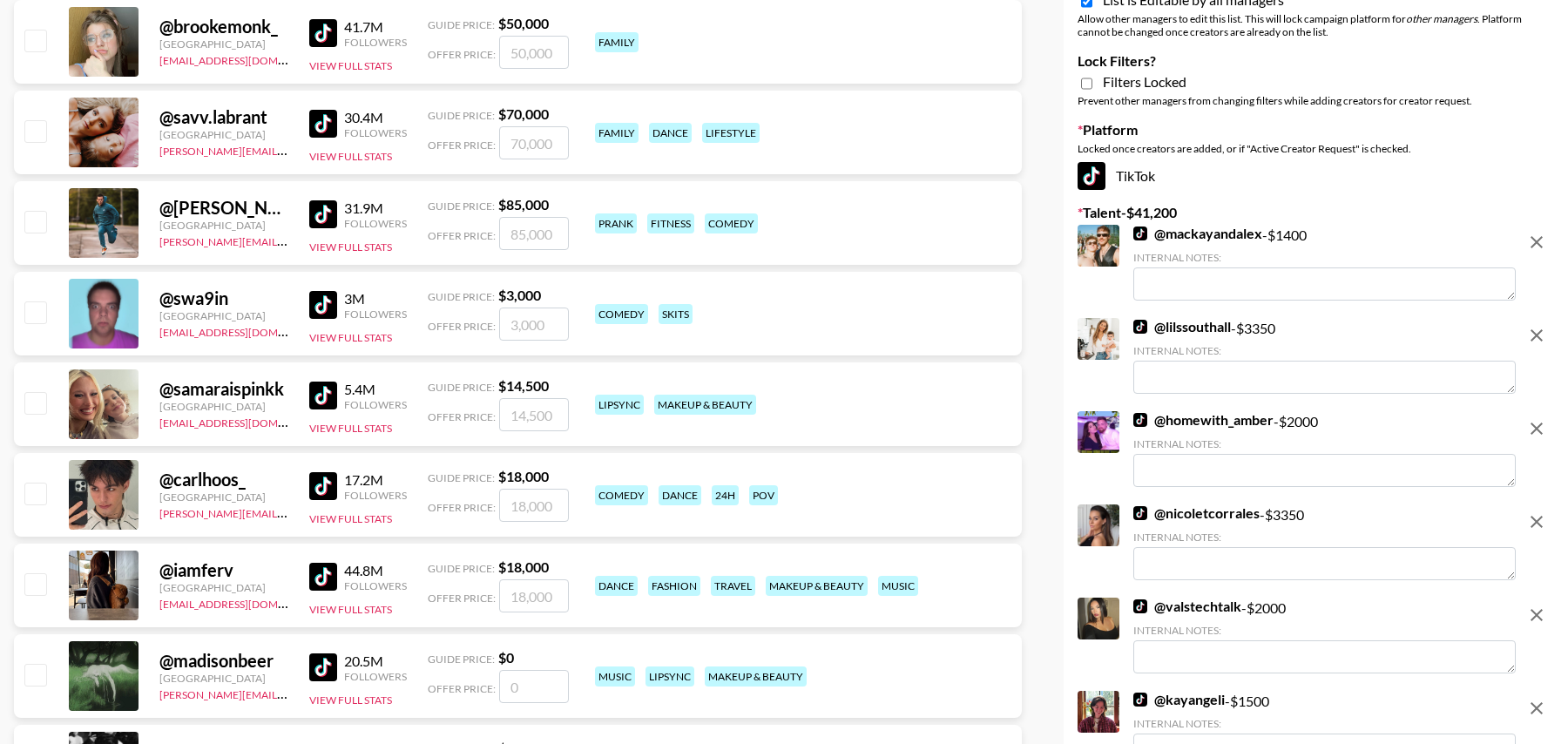
scroll to position [305, 0]
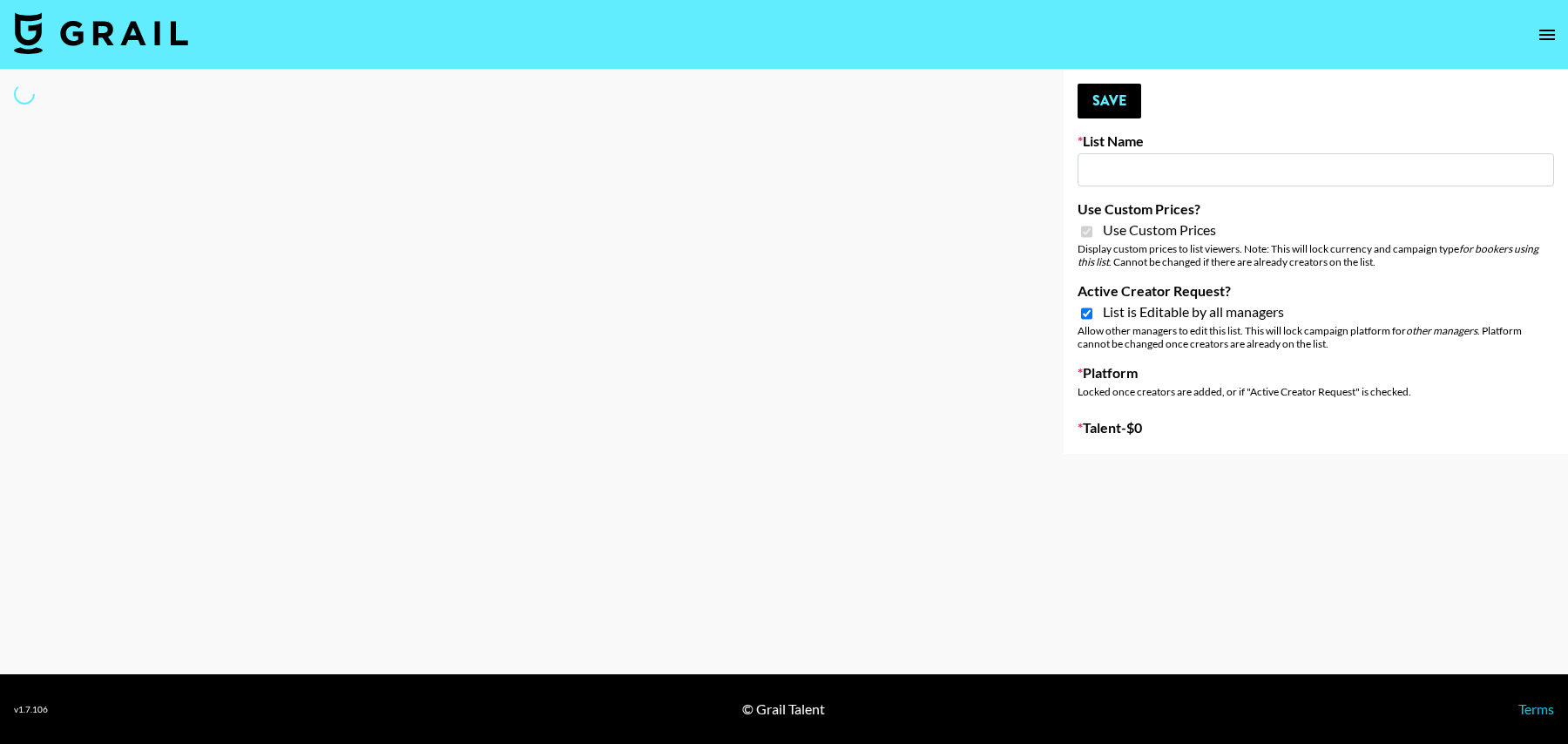
type input "Twodots ([DATE])"
checkbox input "true"
select select "Brand"
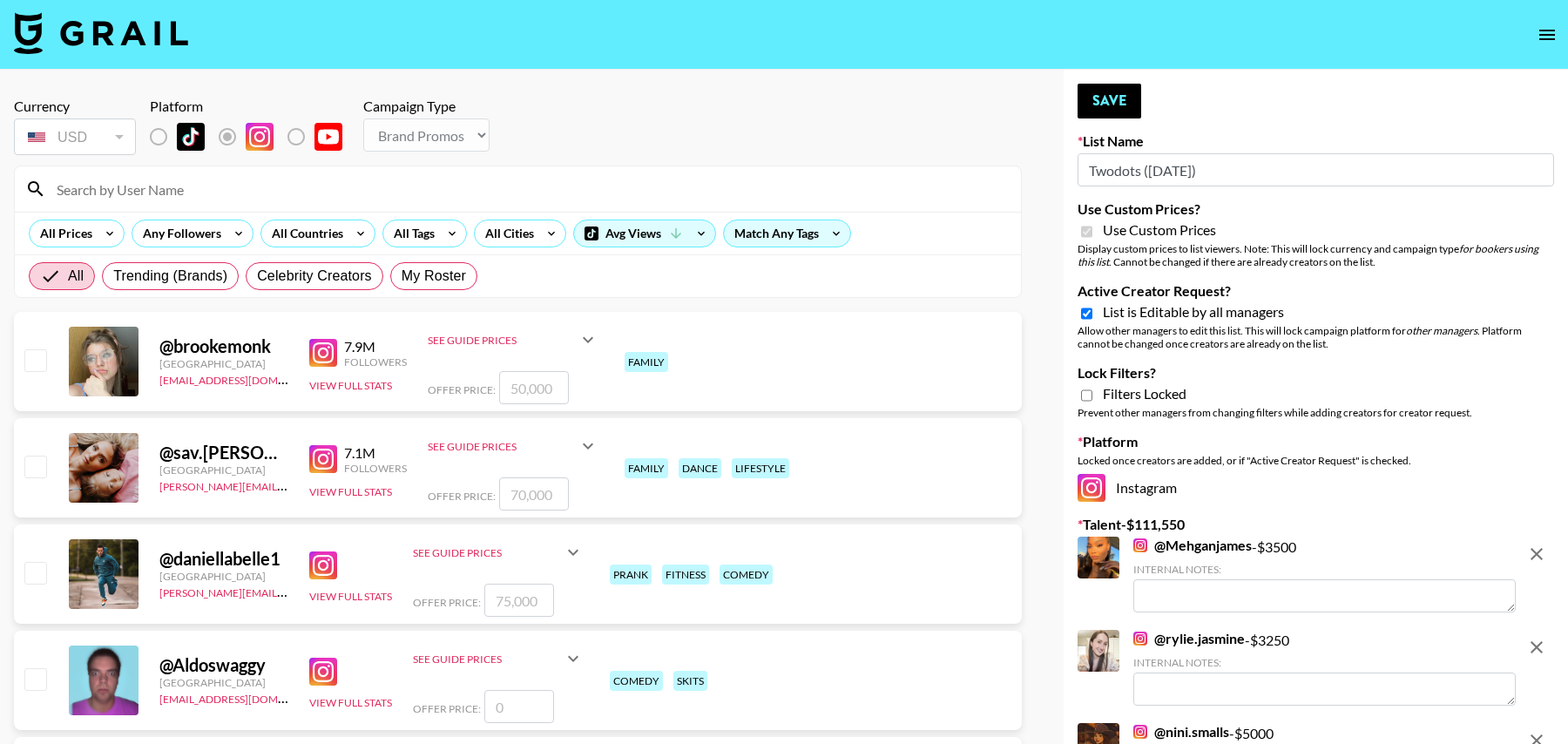
click at [439, 180] on input at bounding box center [528, 189] width 965 height 28
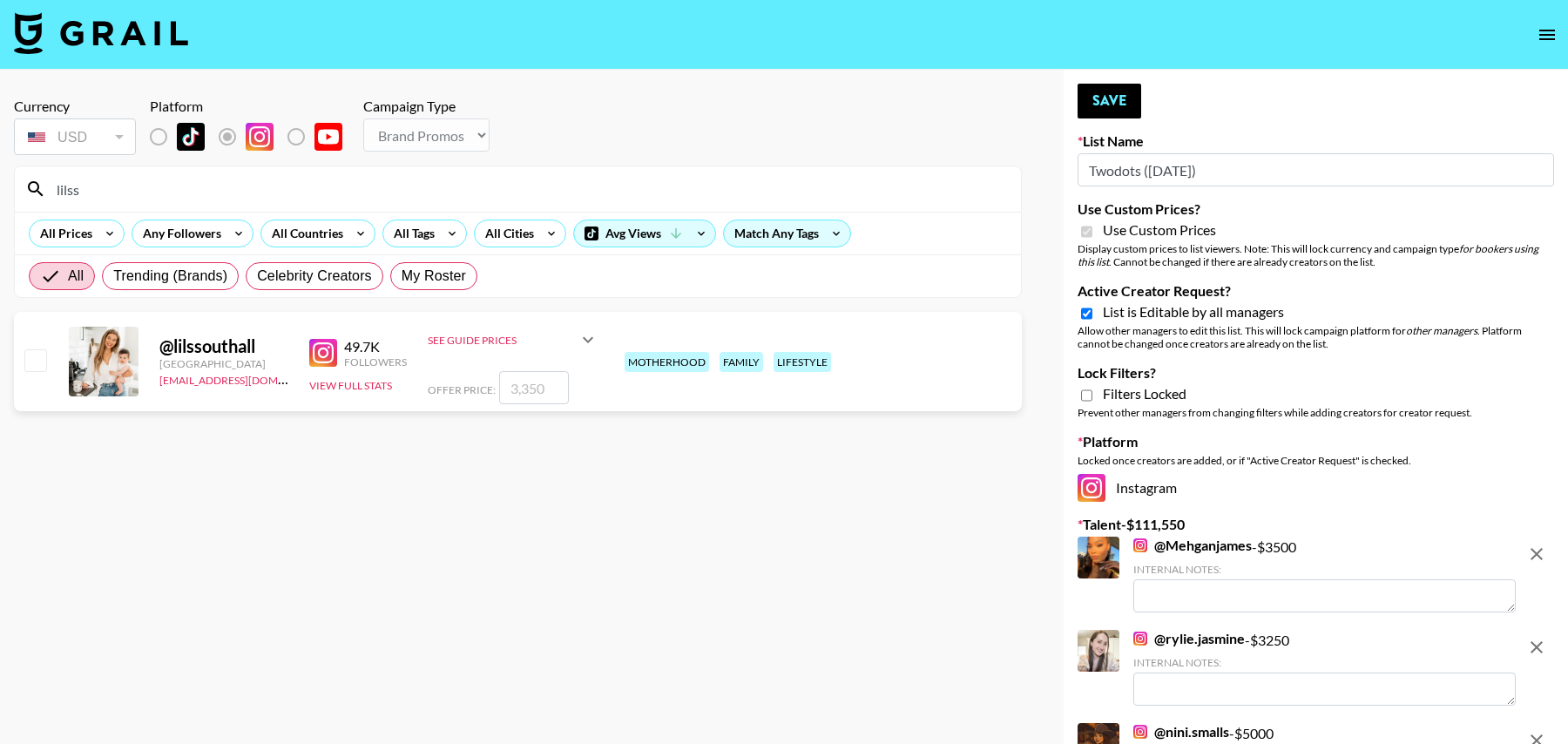
type input "lilss"
click at [40, 353] on input "checkbox" at bounding box center [34, 359] width 21 height 21
checkbox input "true"
type input "3350"
click at [338, 175] on input "lilss" at bounding box center [528, 189] width 965 height 28
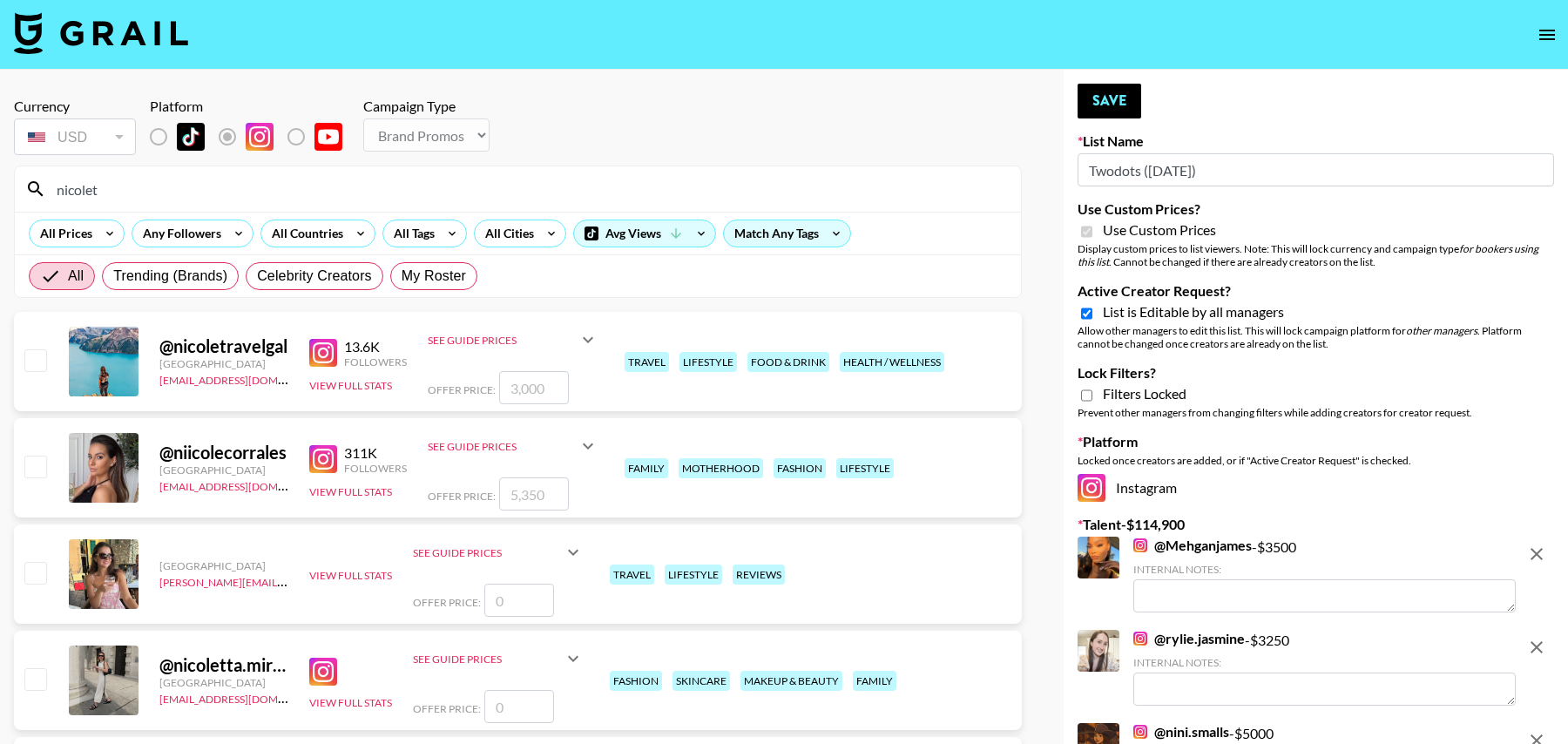
type input "nicolet"
click at [37, 466] on input "checkbox" at bounding box center [34, 465] width 21 height 21
checkbox input "true"
type input "5350"
click at [374, 175] on input "nicolet" at bounding box center [528, 189] width 965 height 28
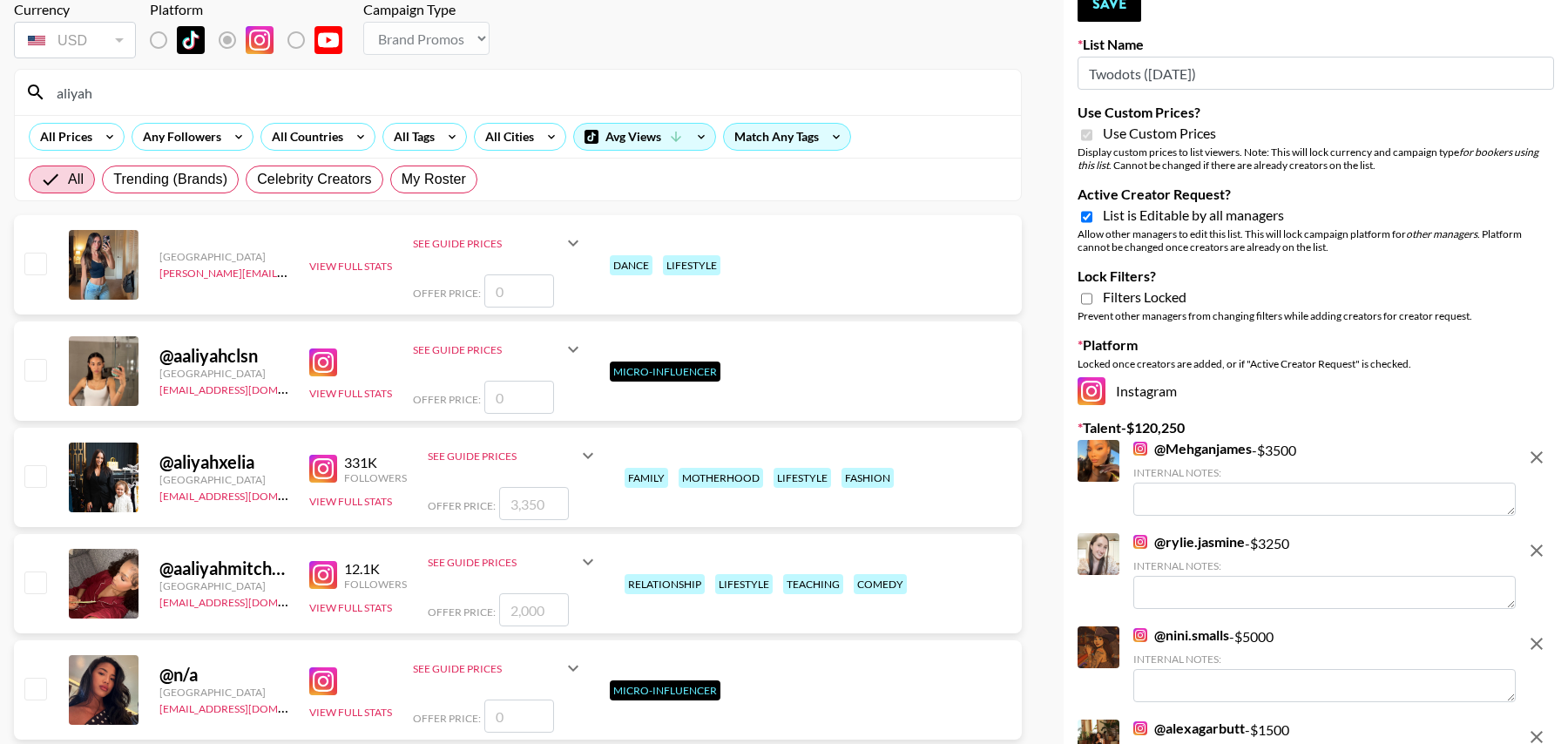
scroll to position [114, 0]
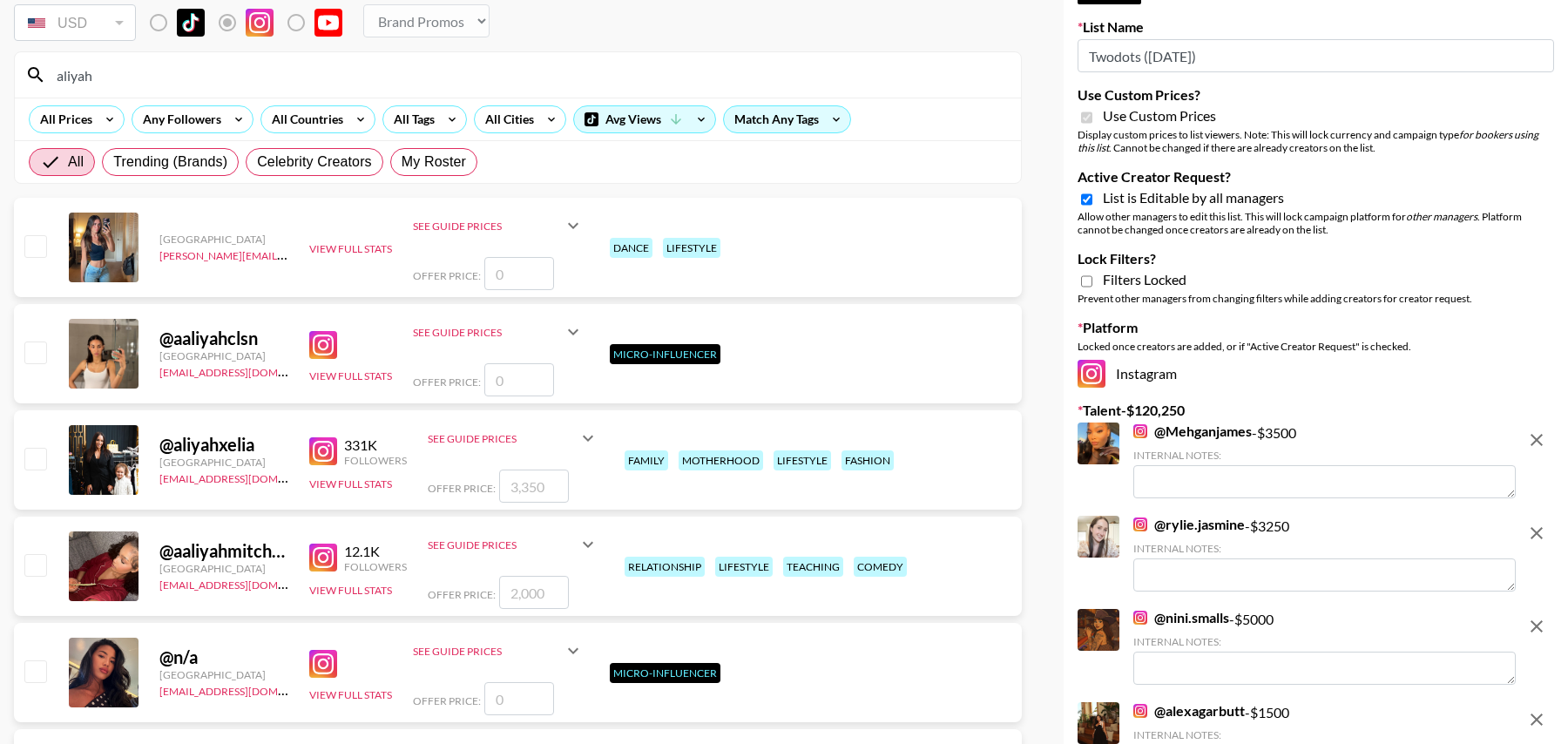
type input "aliyah"
click at [29, 455] on input "checkbox" at bounding box center [34, 458] width 21 height 21
checkbox input "true"
type input "3350"
click at [243, 79] on input "aliyah" at bounding box center [528, 75] width 965 height 28
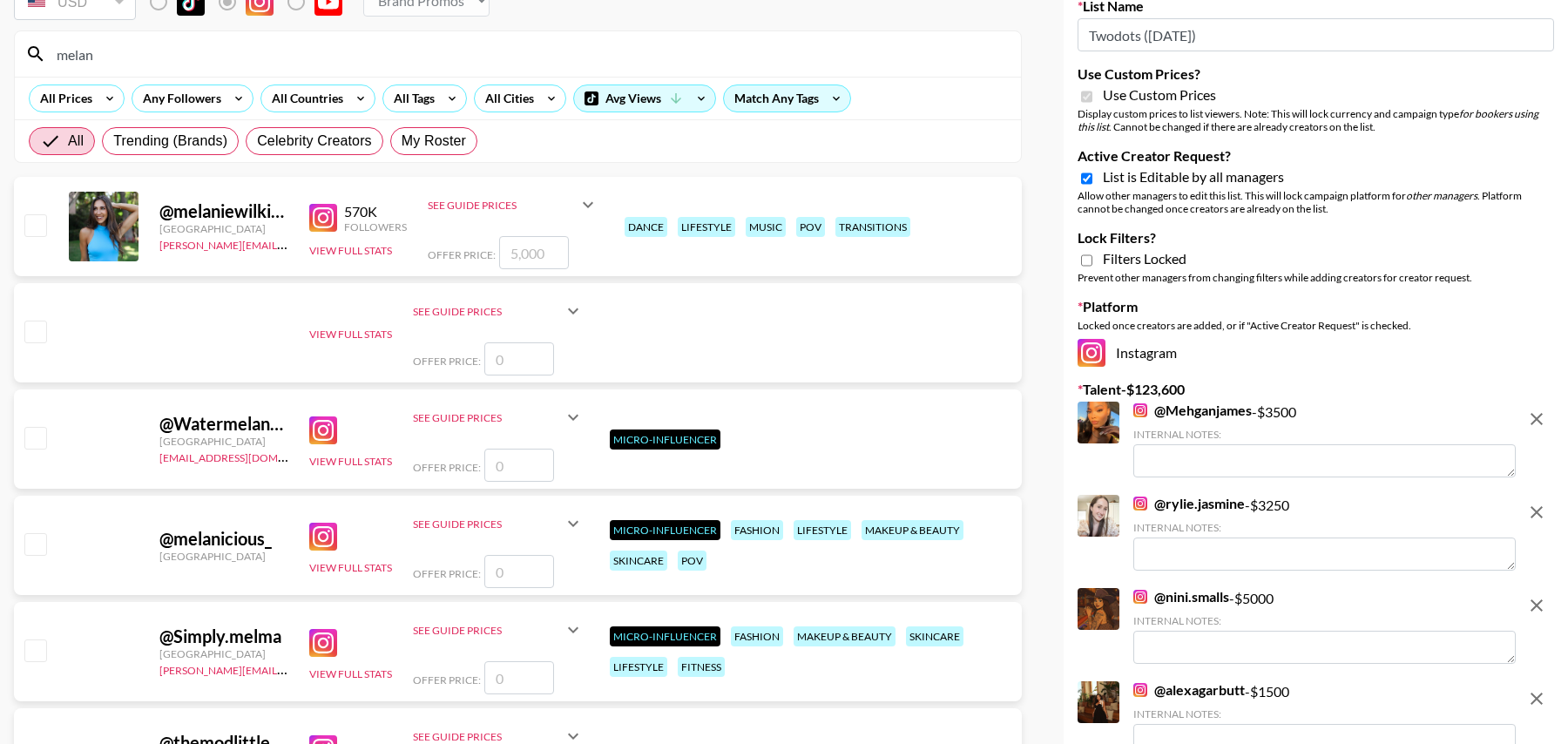
scroll to position [62, 0]
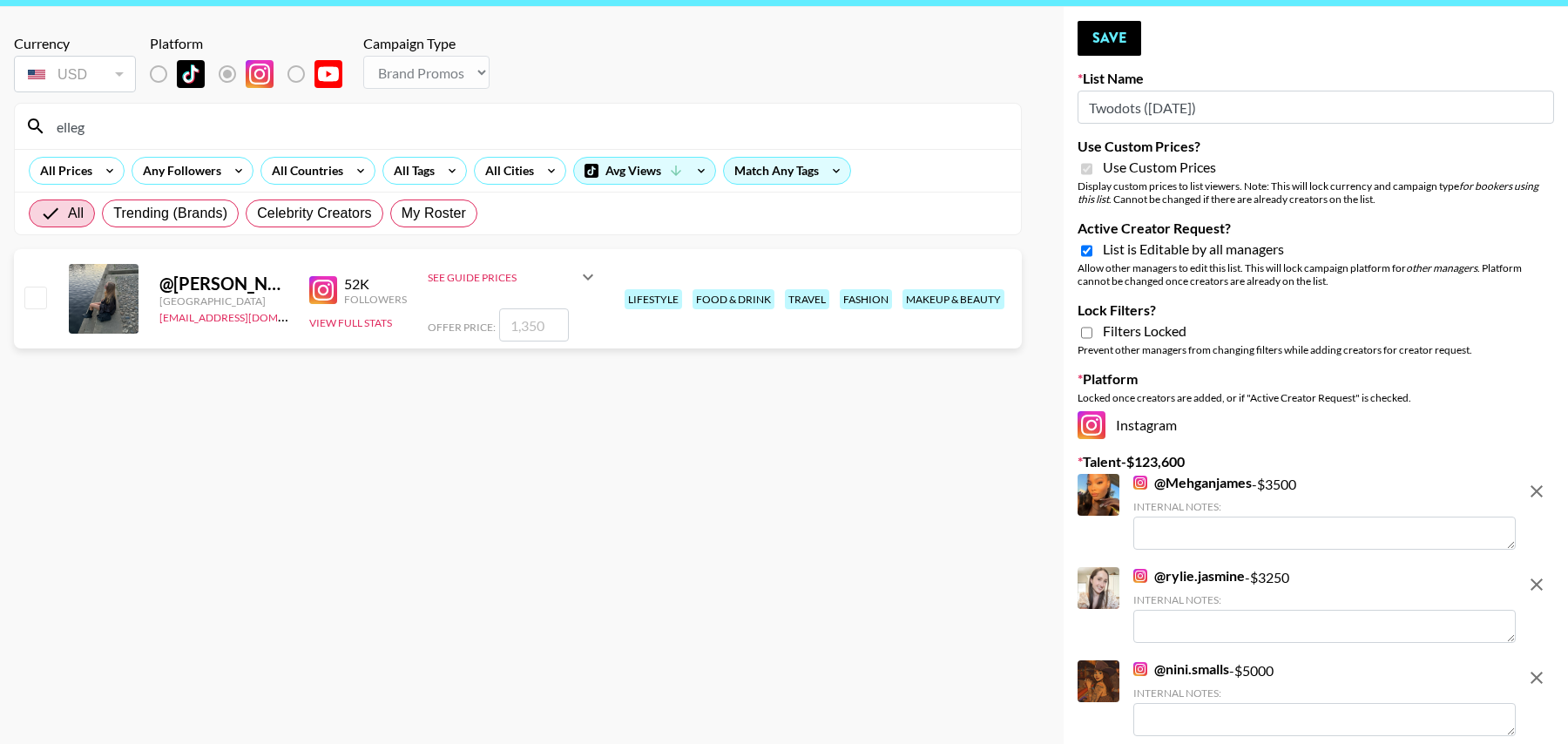
type input "elleg"
click at [37, 292] on input "checkbox" at bounding box center [34, 296] width 21 height 21
checkbox input "true"
type input "1350"
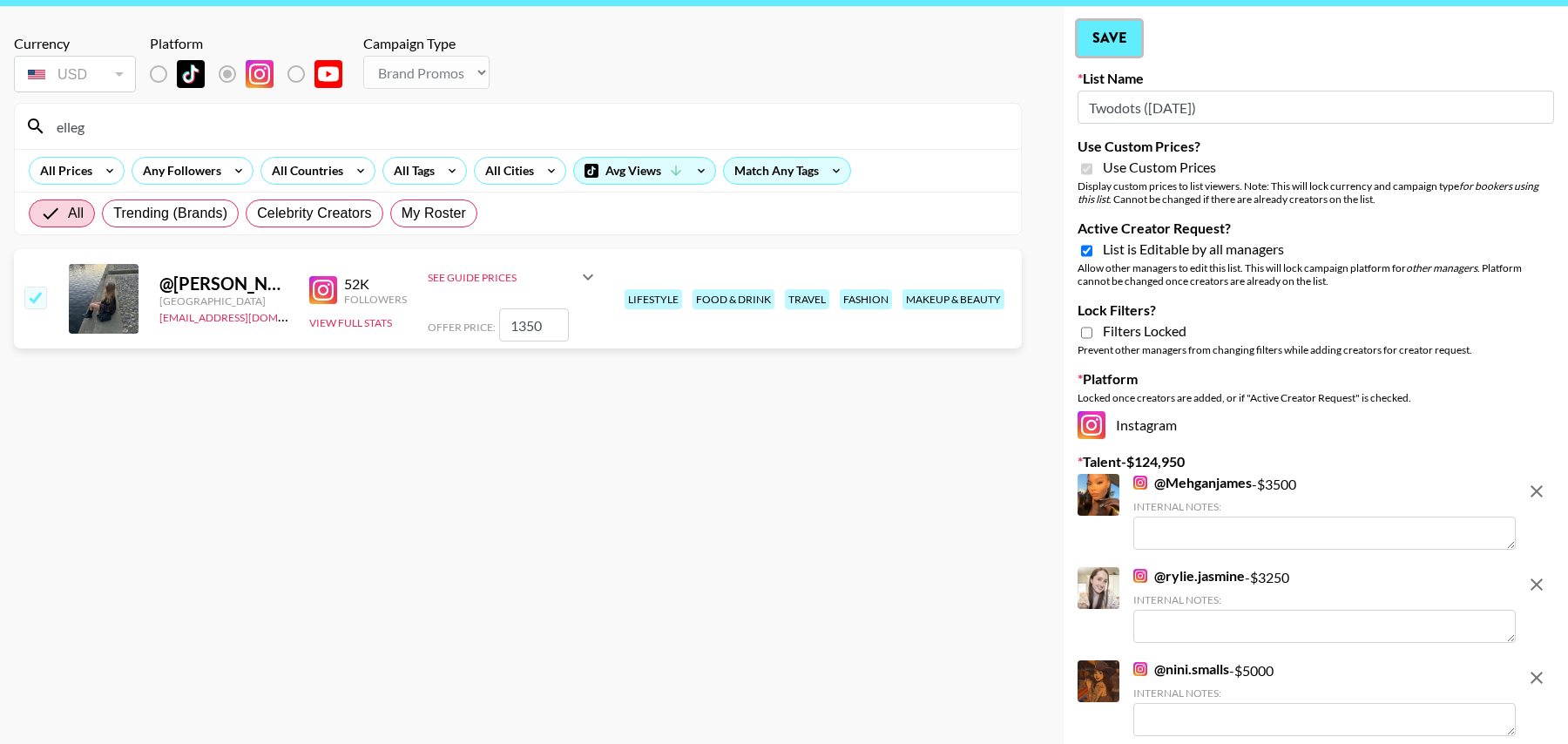
click at [1119, 36] on button "Save" at bounding box center [1109, 38] width 63 height 35
click at [1088, 38] on button "Save" at bounding box center [1109, 38] width 63 height 35
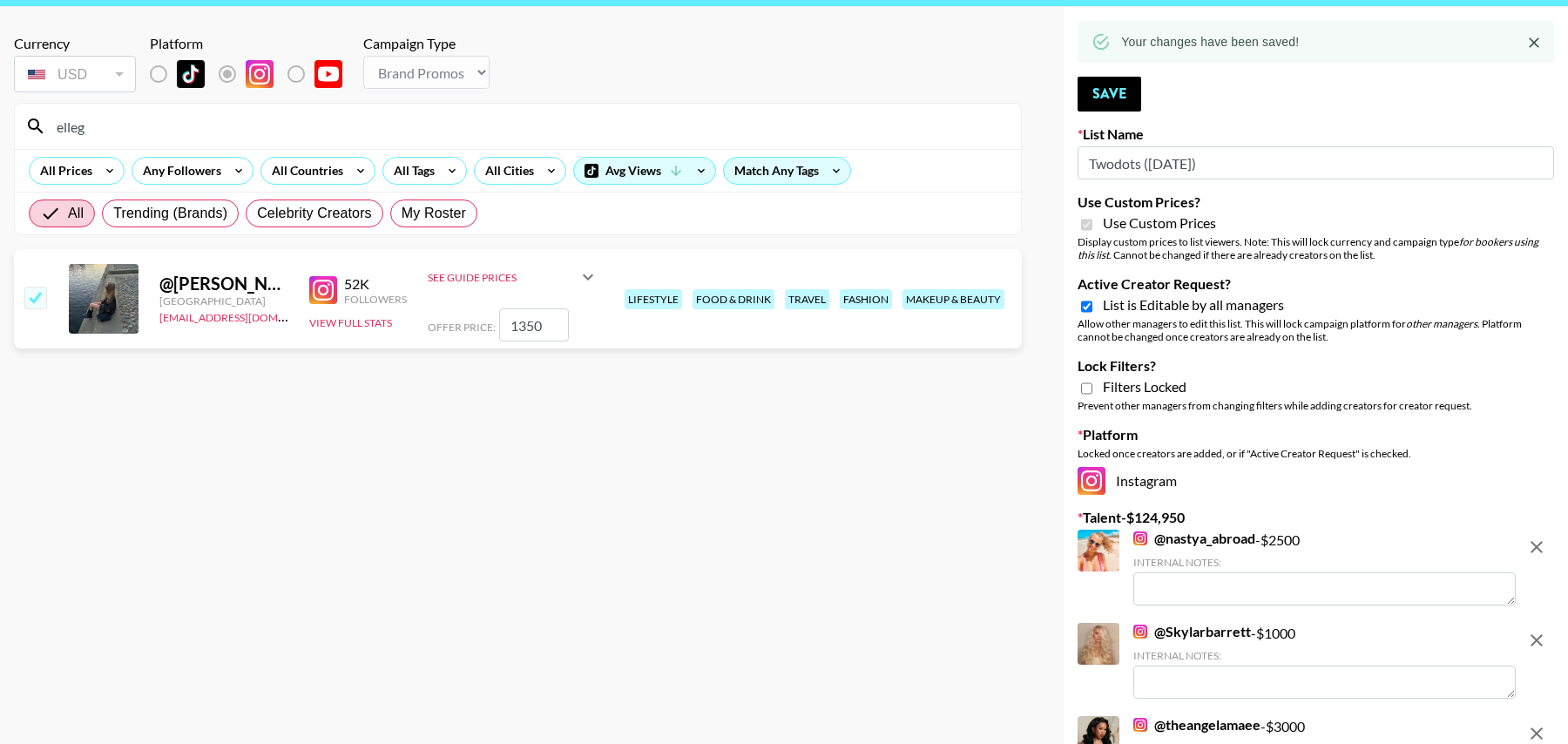
click at [368, 129] on input "elleg" at bounding box center [528, 126] width 965 height 28
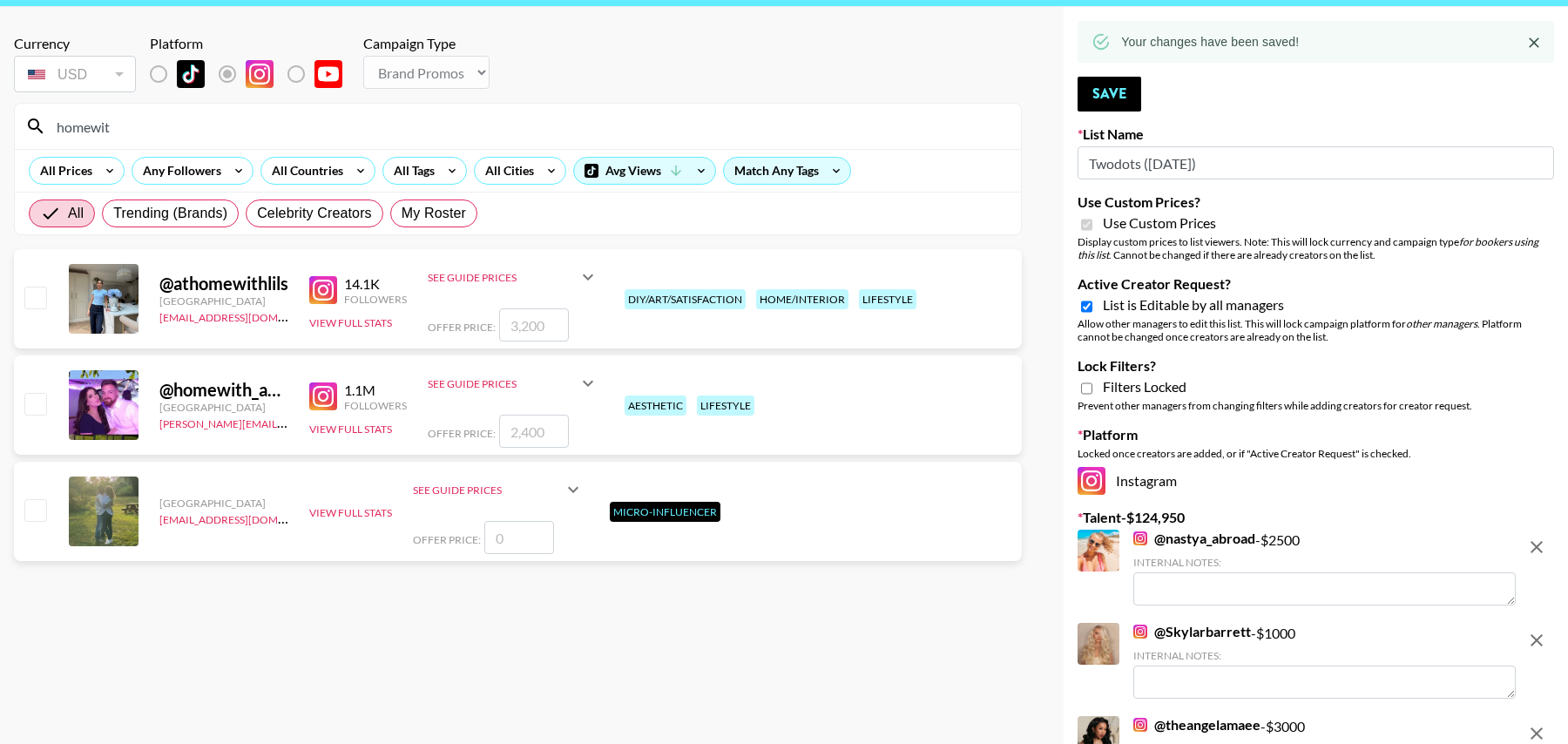
type input "homewit"
click at [28, 405] on input "checkbox" at bounding box center [34, 403] width 21 height 21
checkbox input "true"
type input "2400"
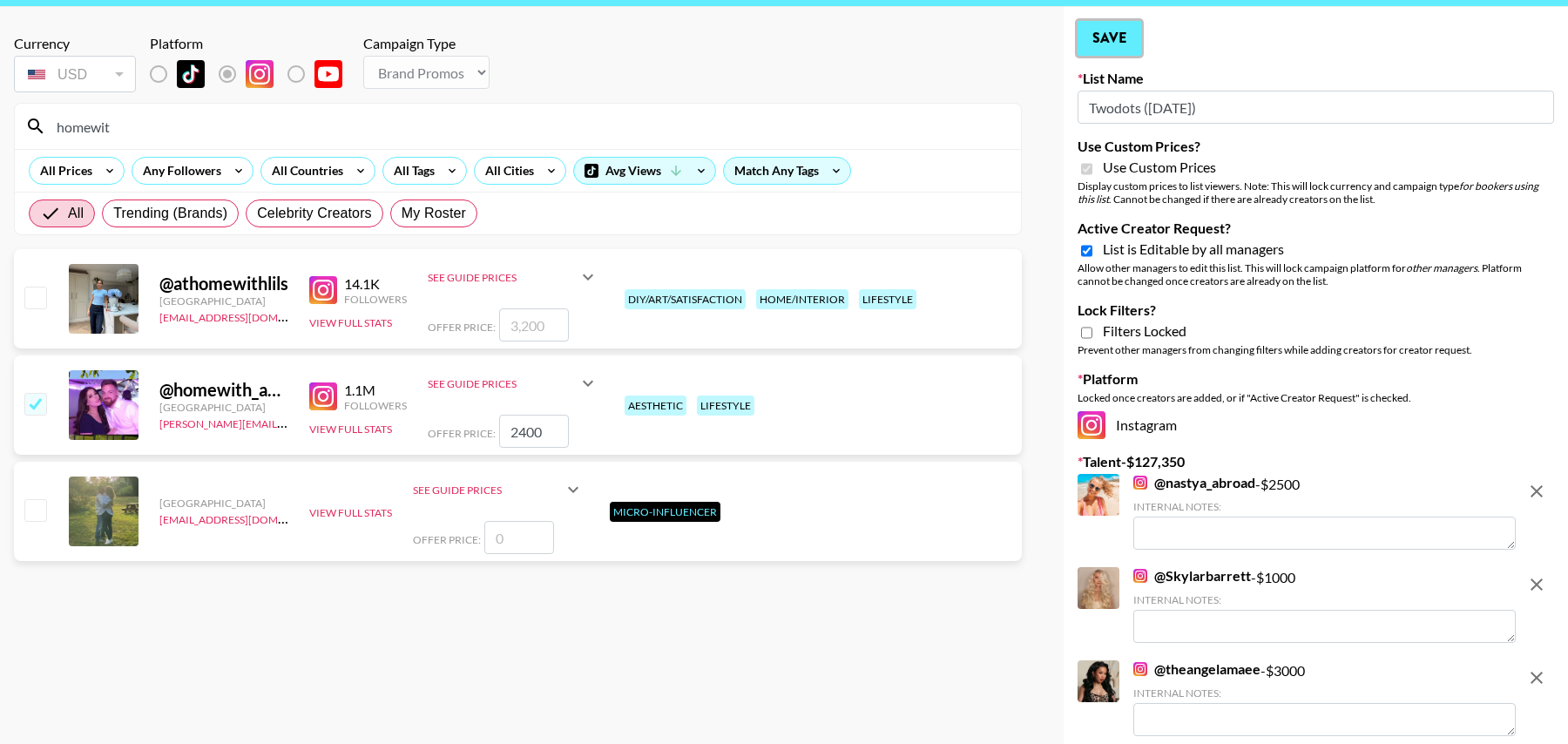
click at [1102, 34] on button "Save" at bounding box center [1109, 38] width 63 height 35
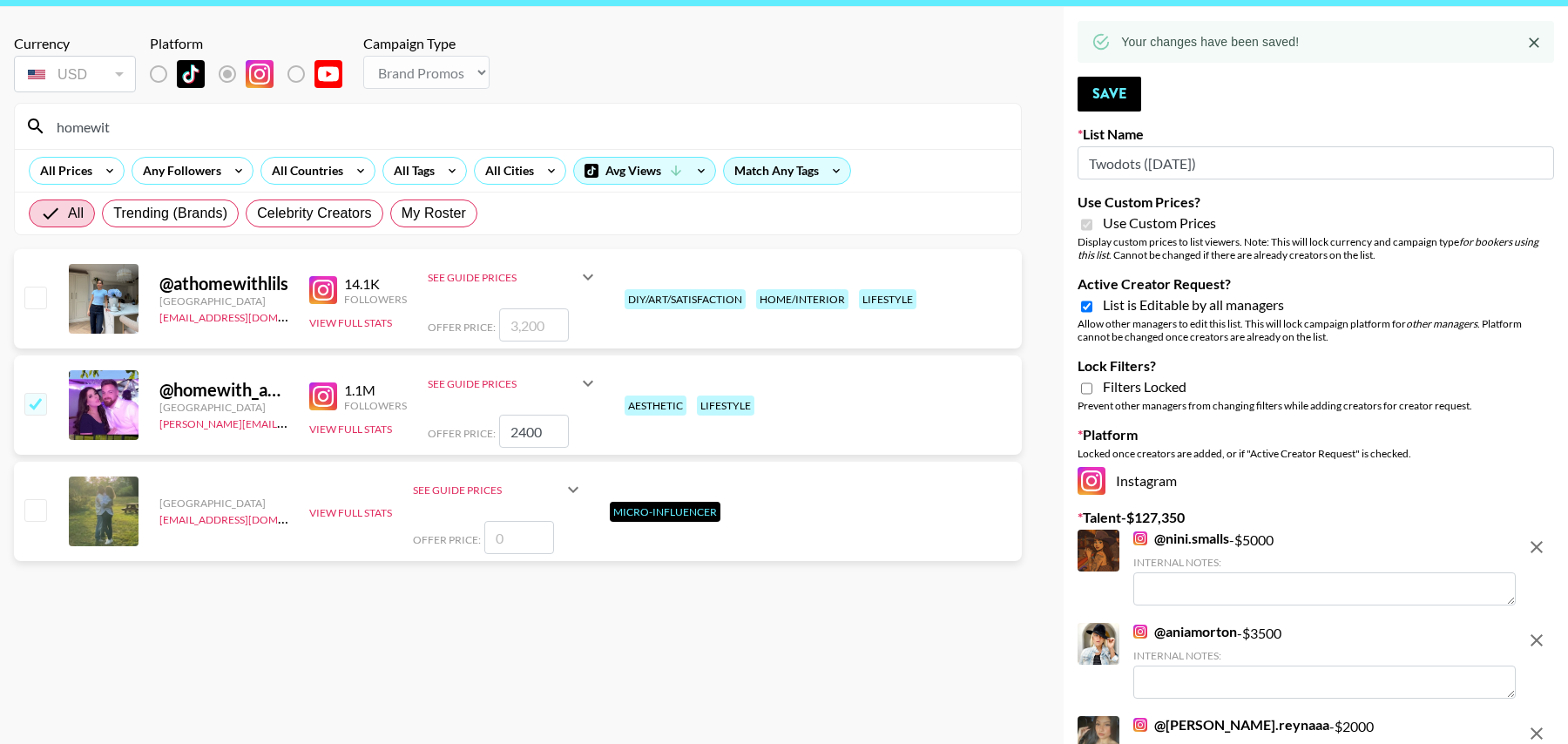
click at [1106, 38] on icon at bounding box center [1101, 42] width 19 height 19
click at [310, 135] on input "homewit" at bounding box center [528, 126] width 965 height 28
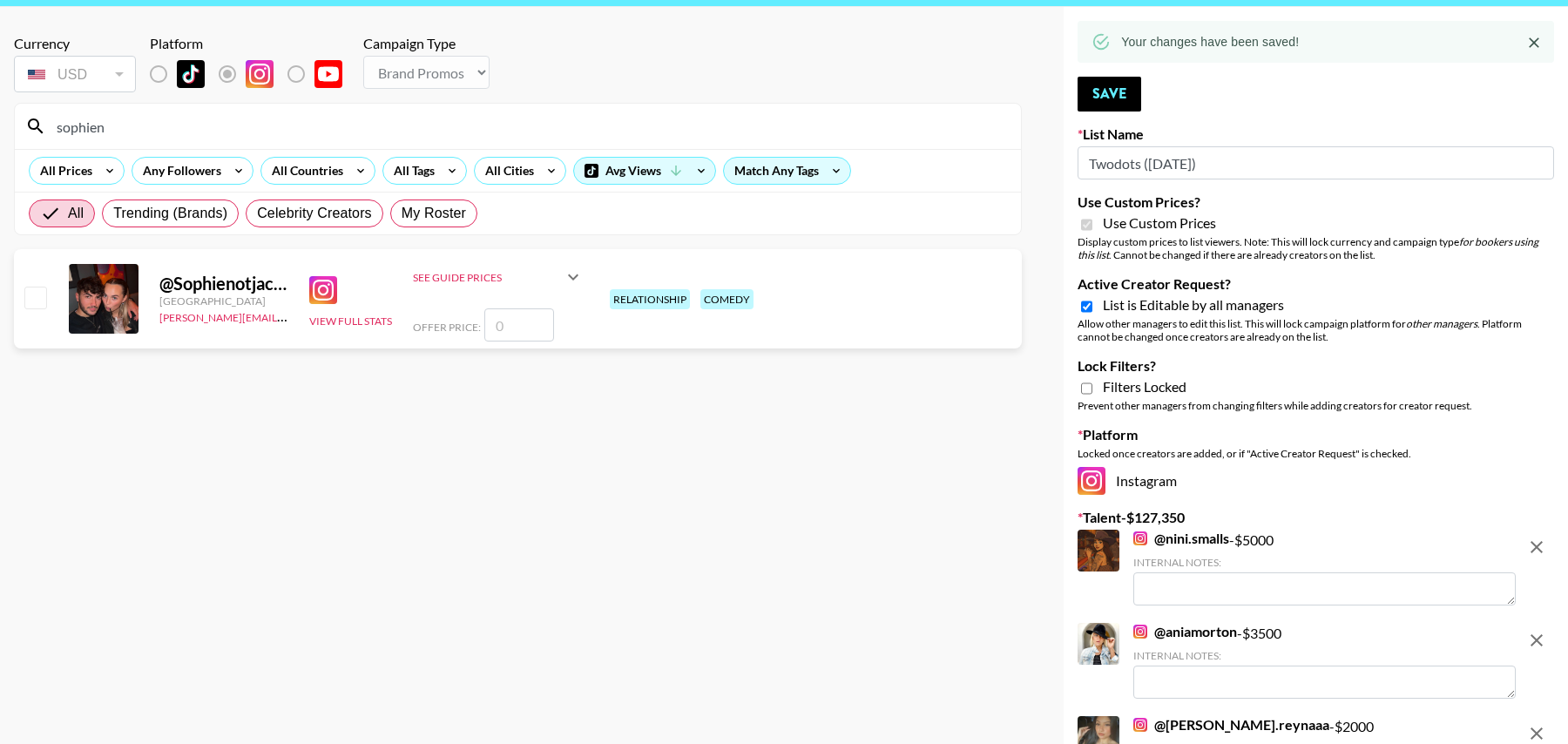
type input "sophieno"
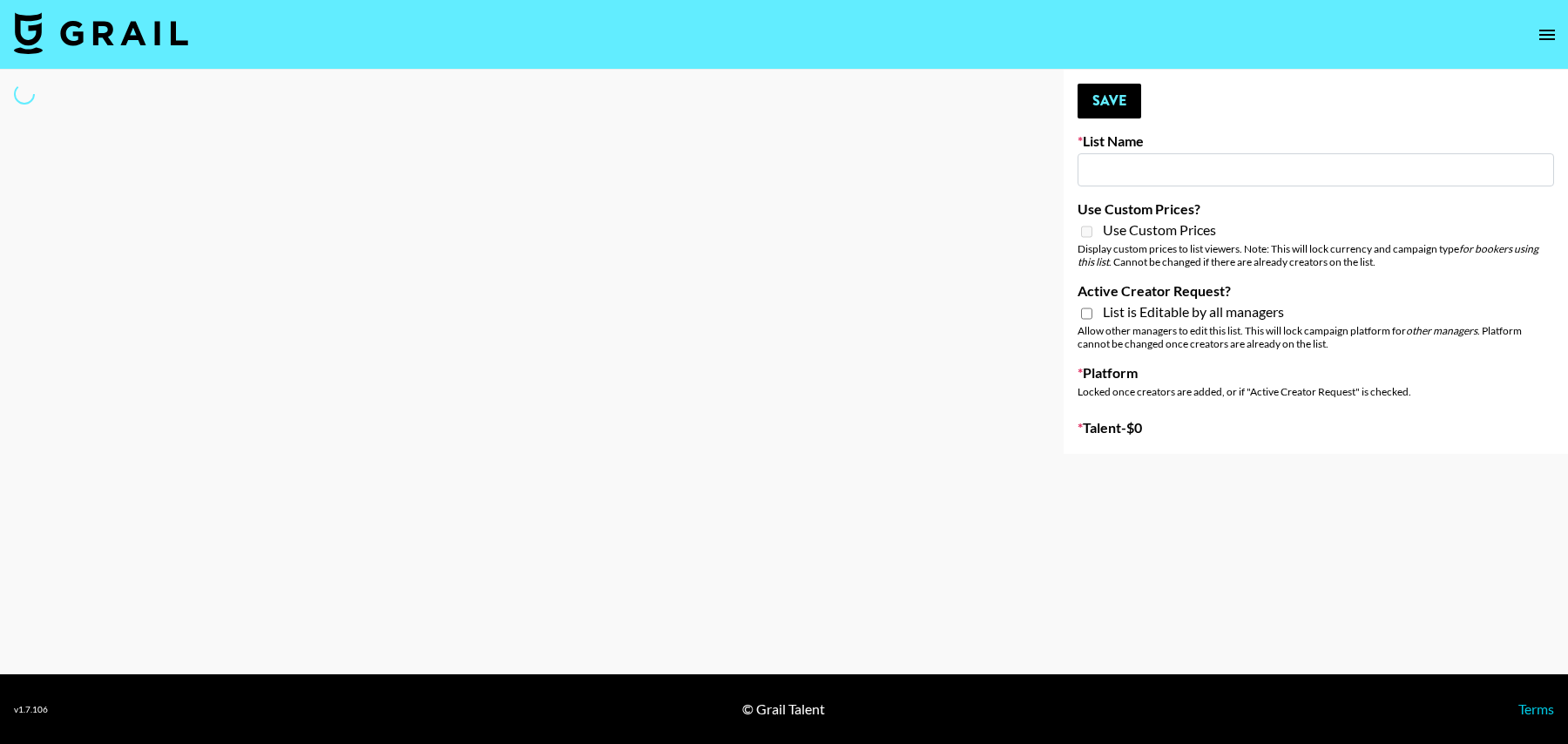
type input "June's Journey (12th Oct)"
select select "Song"
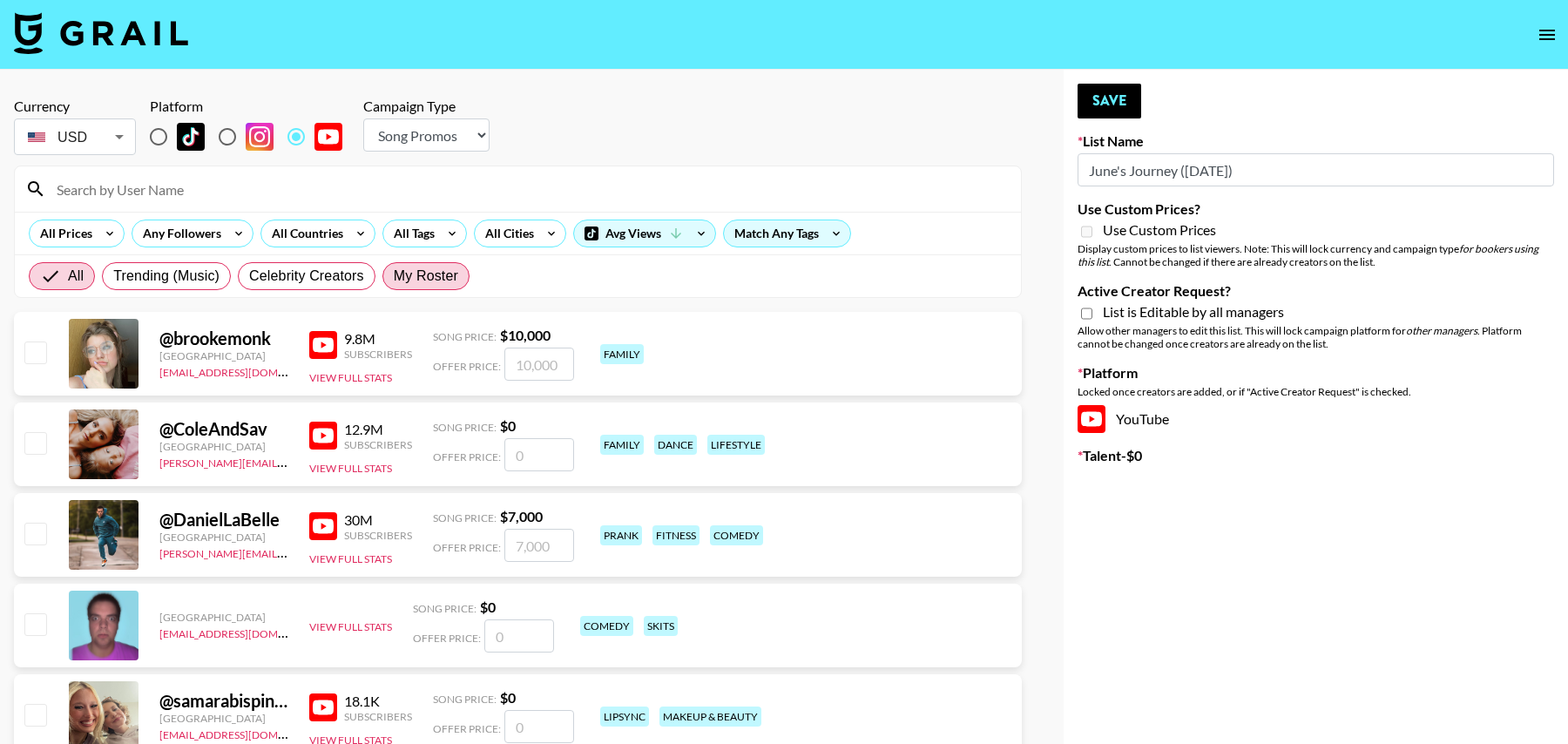
click at [416, 268] on span "My Roster" at bounding box center [425, 275] width 64 height 21
click at [394, 276] on input "My Roster" at bounding box center [394, 276] width 0 height 0
radio input "true"
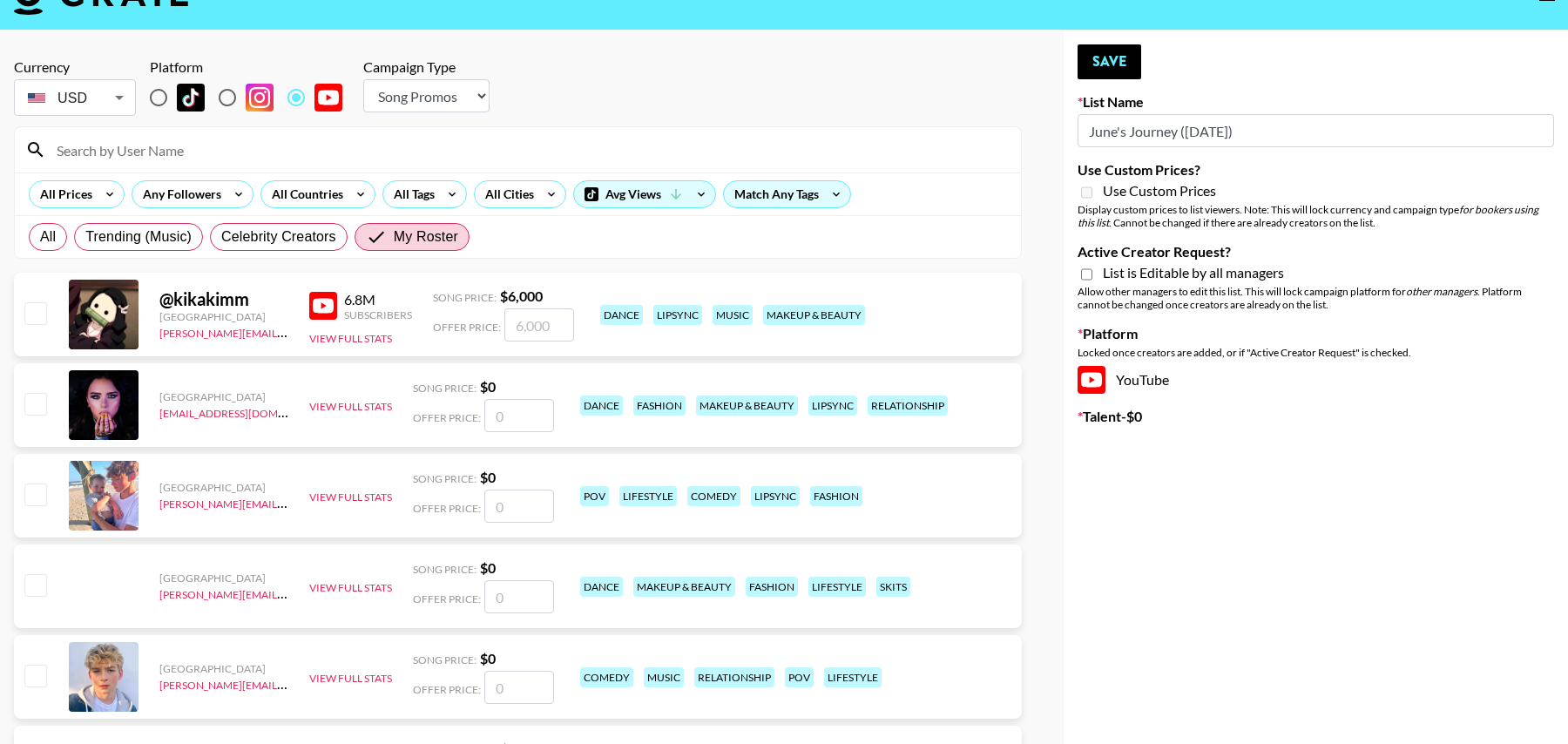
scroll to position [45, 0]
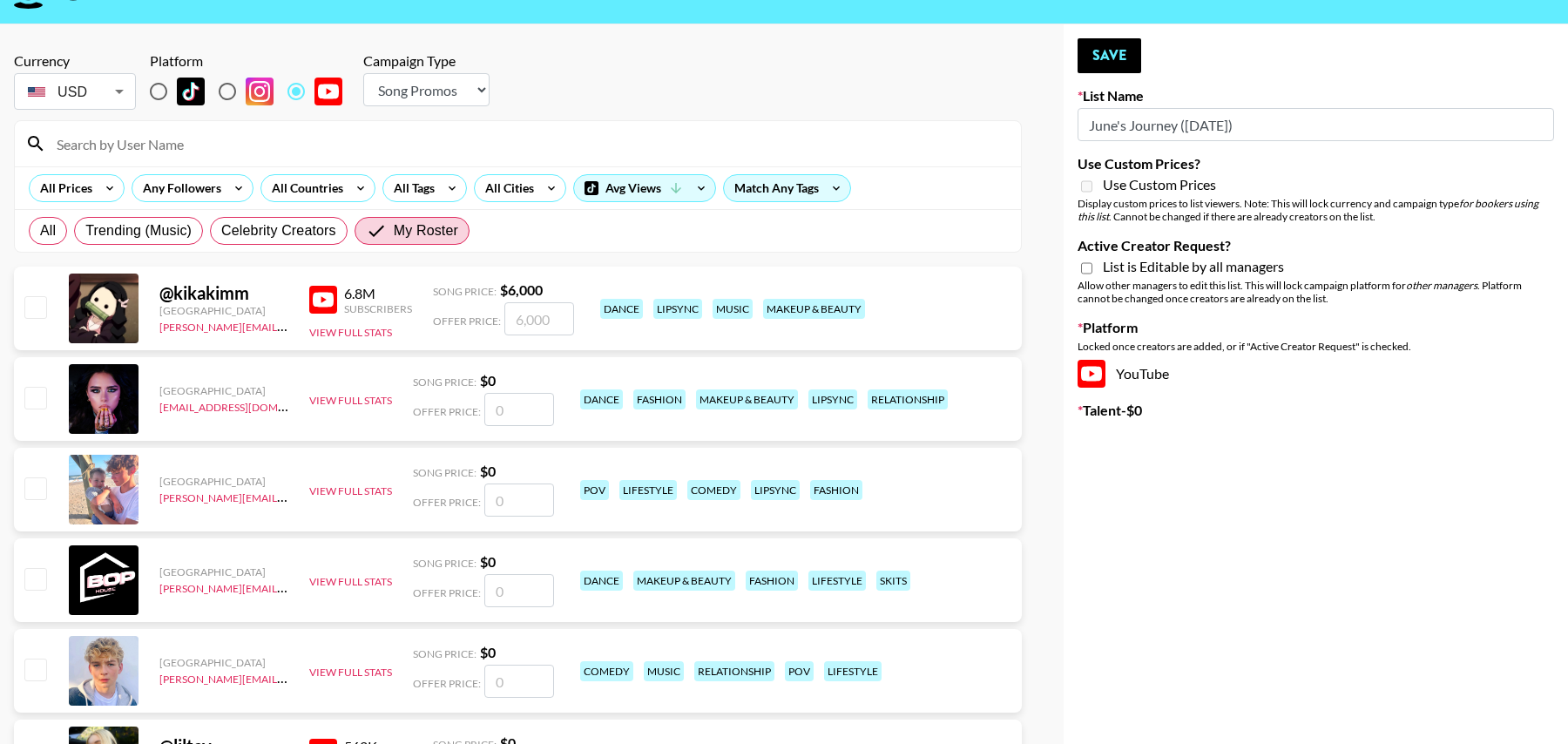
click at [37, 304] on input "checkbox" at bounding box center [34, 306] width 21 height 21
checkbox input "true"
type input "6000"
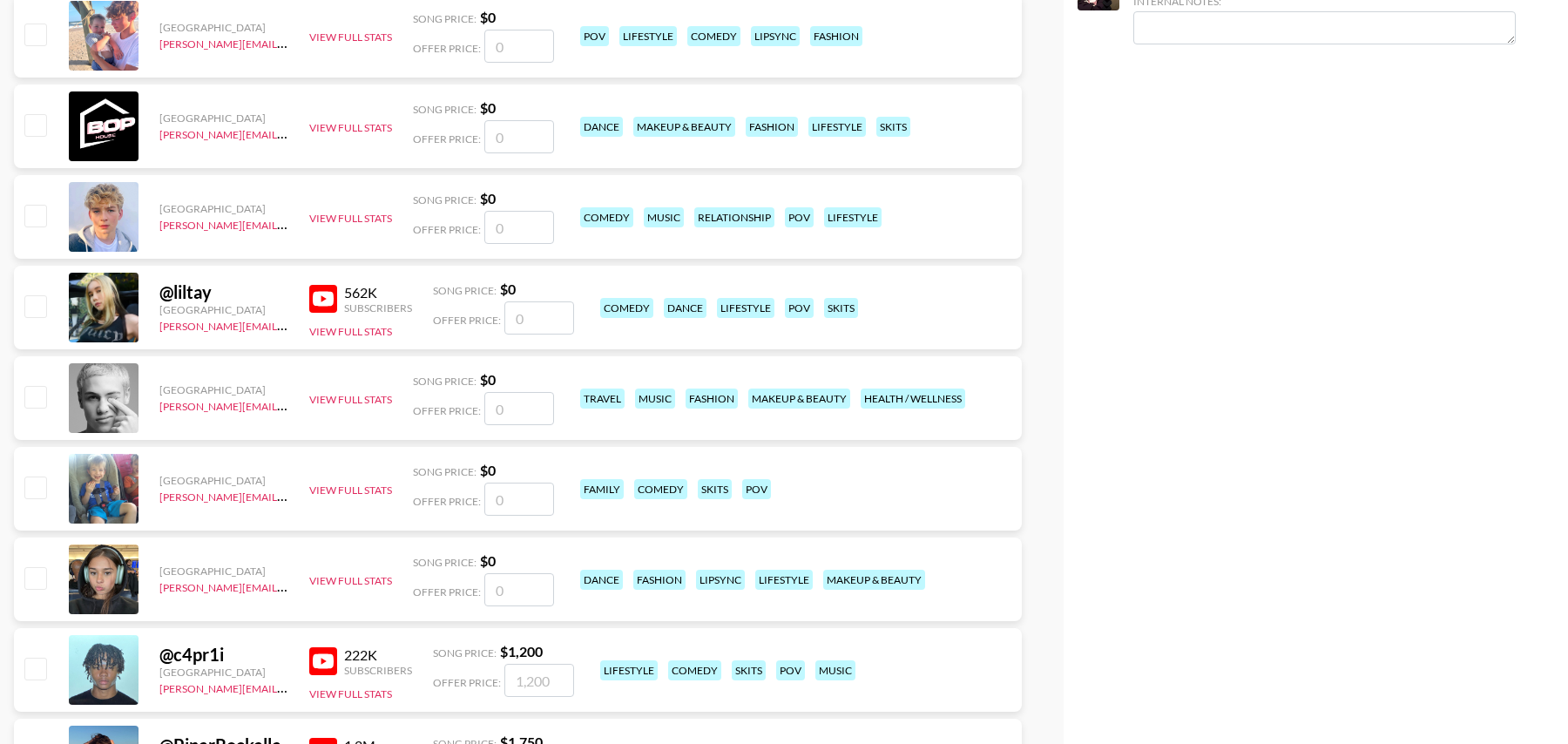
scroll to position [554, 0]
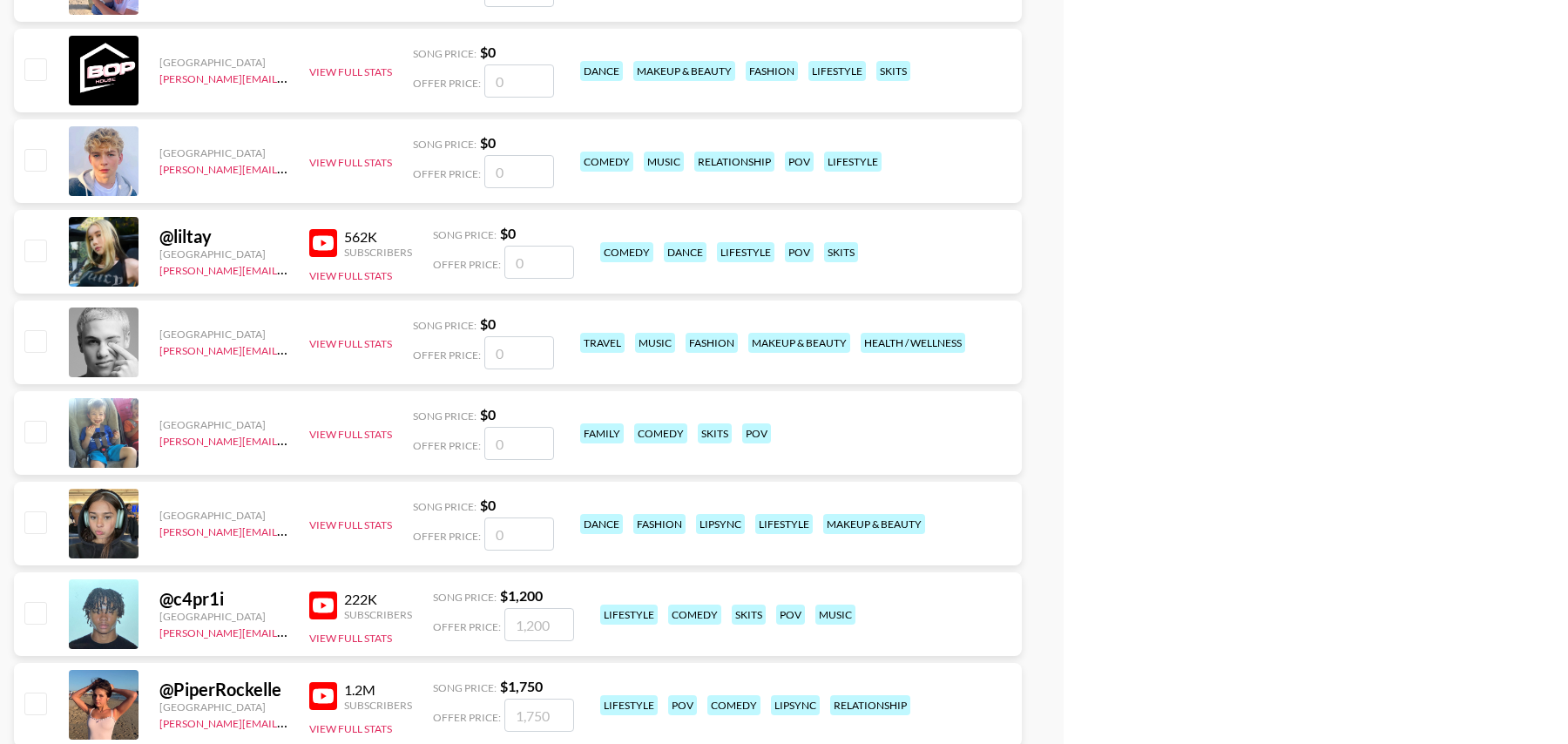
click at [529, 268] on input "number" at bounding box center [538, 262] width 70 height 33
type input "8"
checkbox input "true"
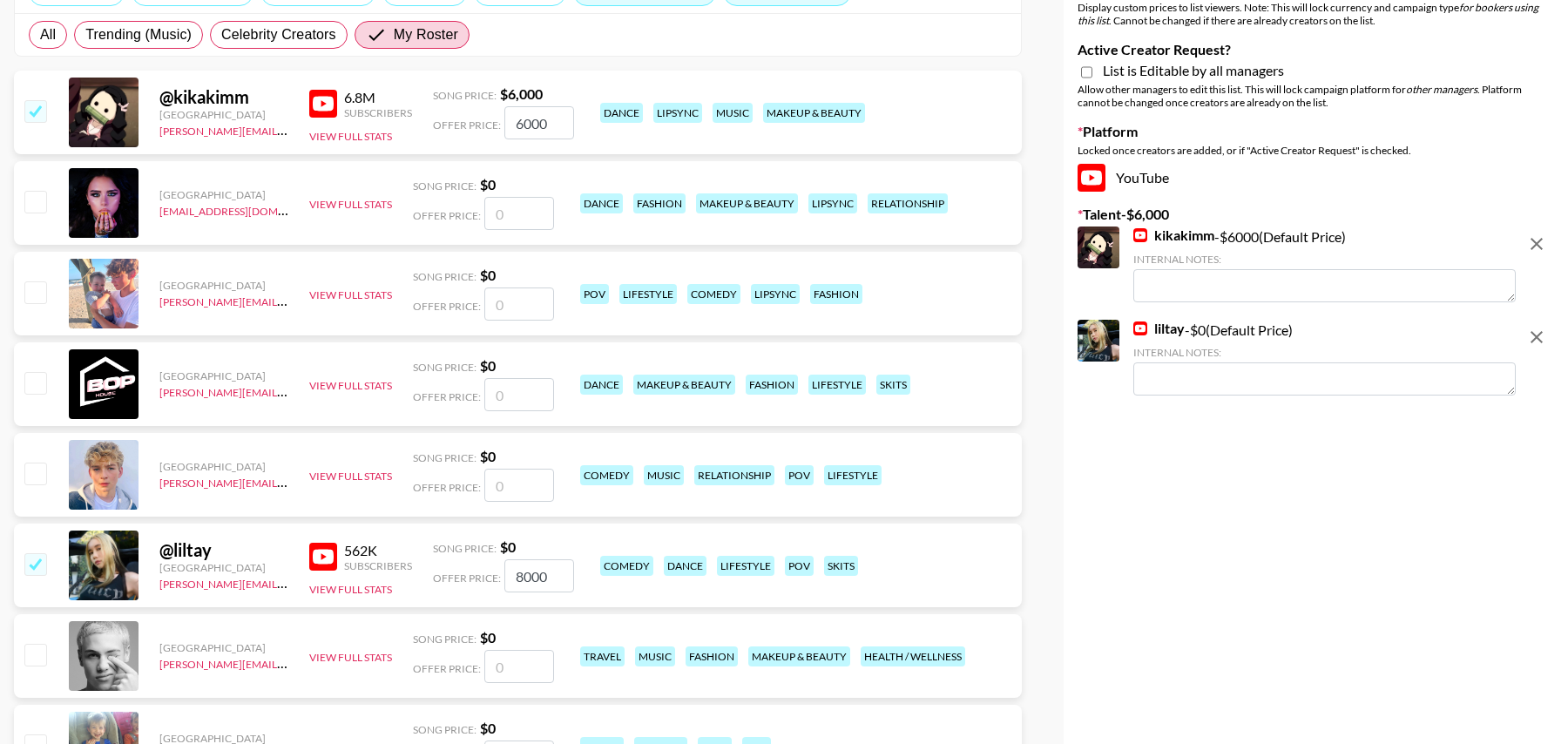
scroll to position [199, 0]
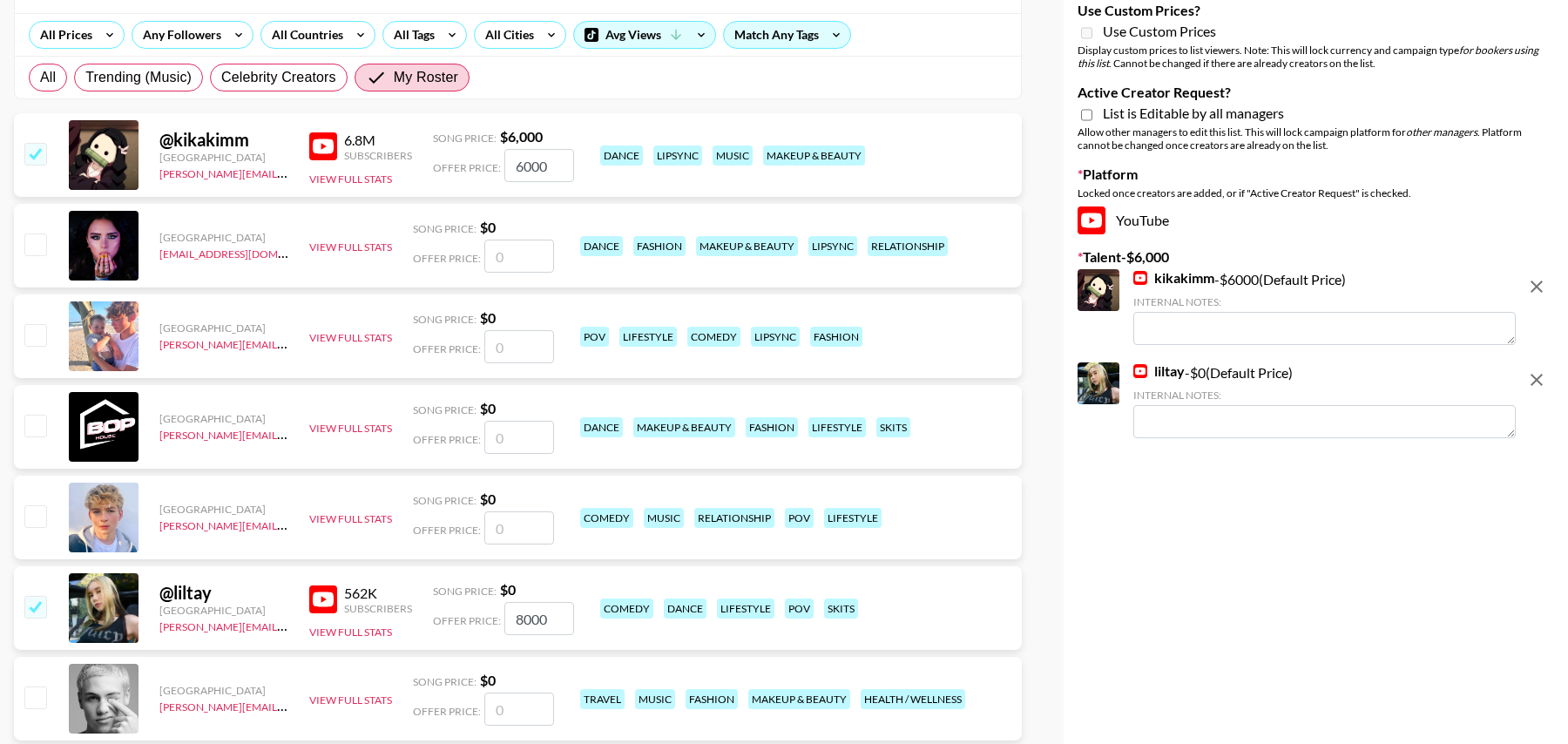
type input "8000"
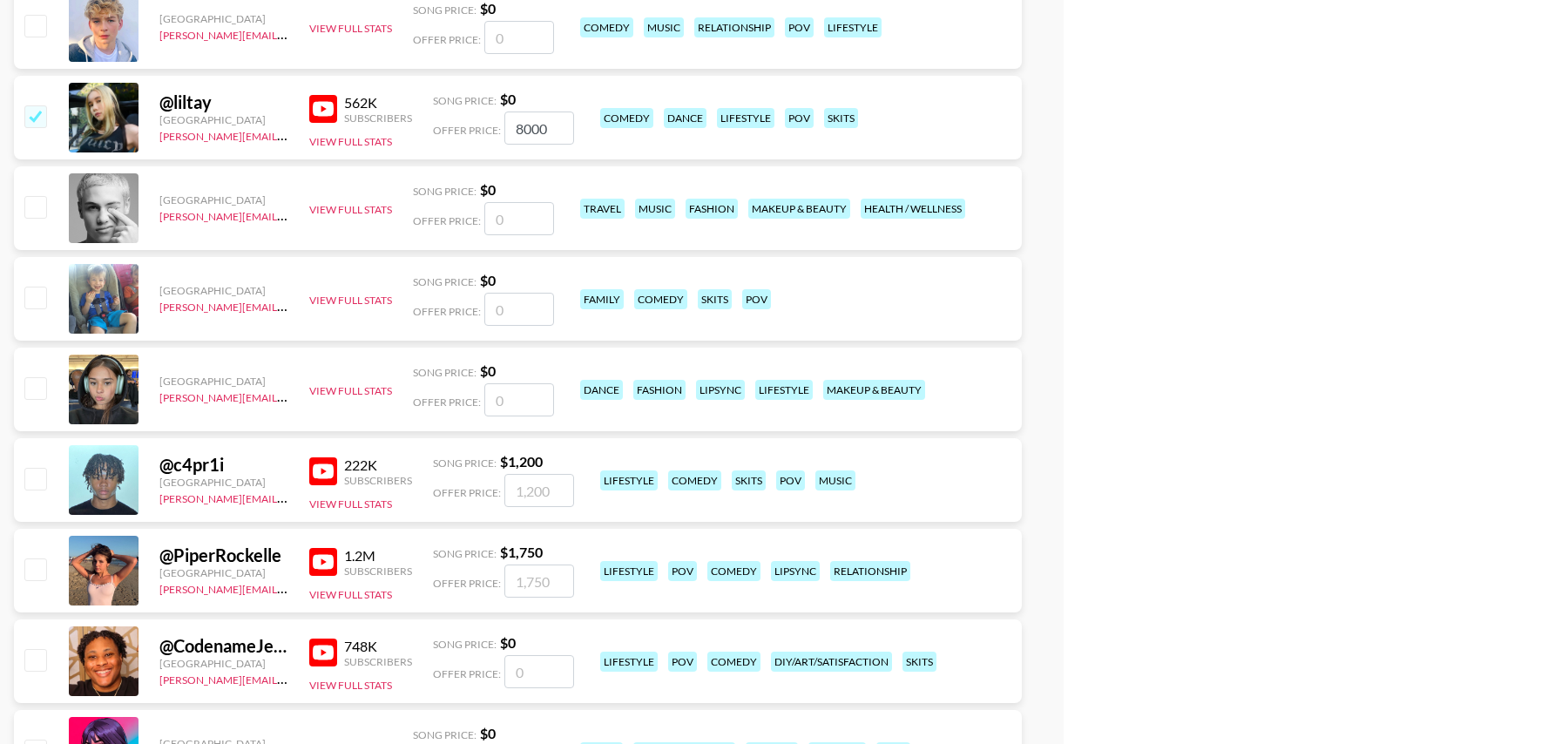
scroll to position [690, 0]
drag, startPoint x: 555, startPoint y: 581, endPoint x: 509, endPoint y: 581, distance: 46.0
click at [510, 581] on input "number" at bounding box center [538, 580] width 70 height 33
checkbox input "true"
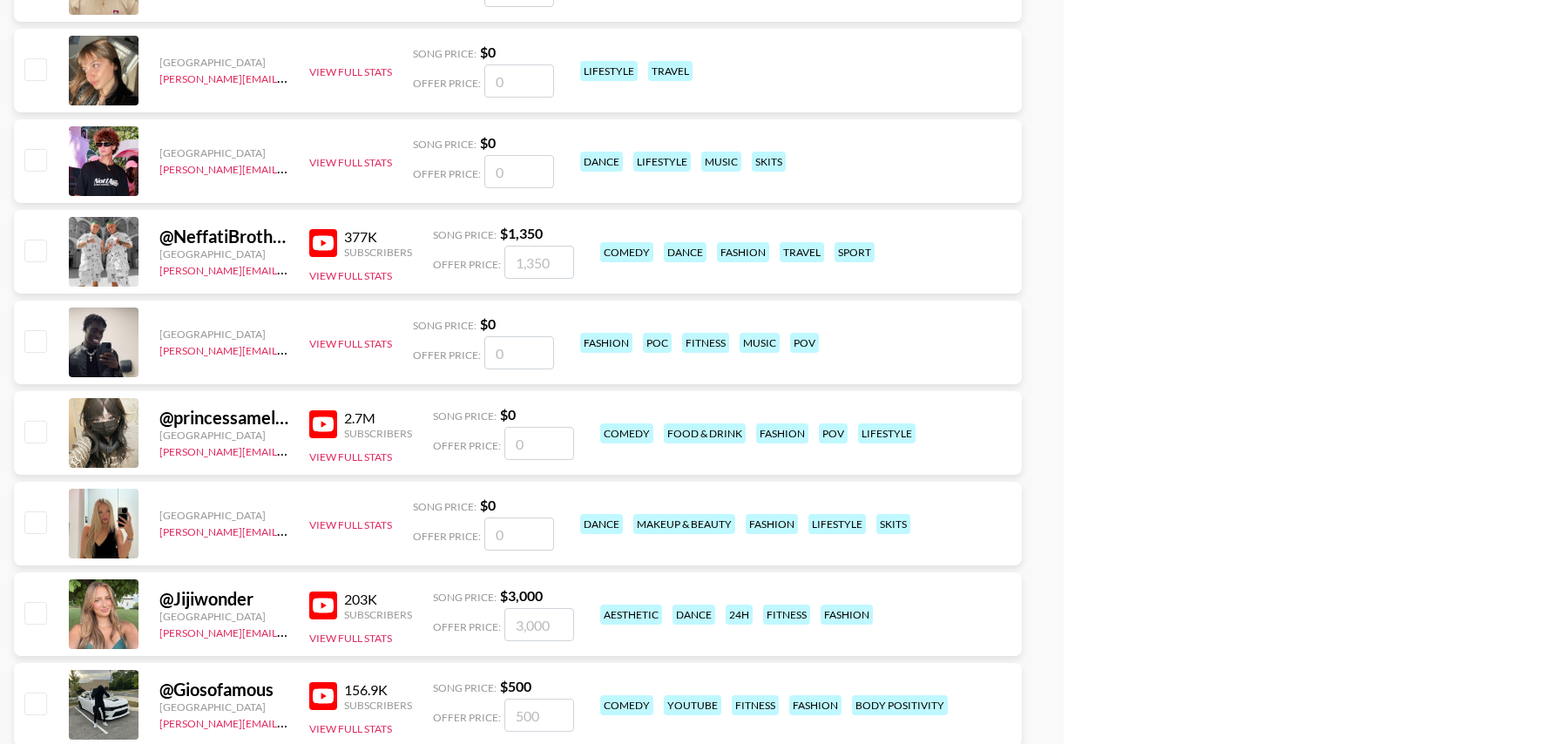
scroll to position [1666, 0]
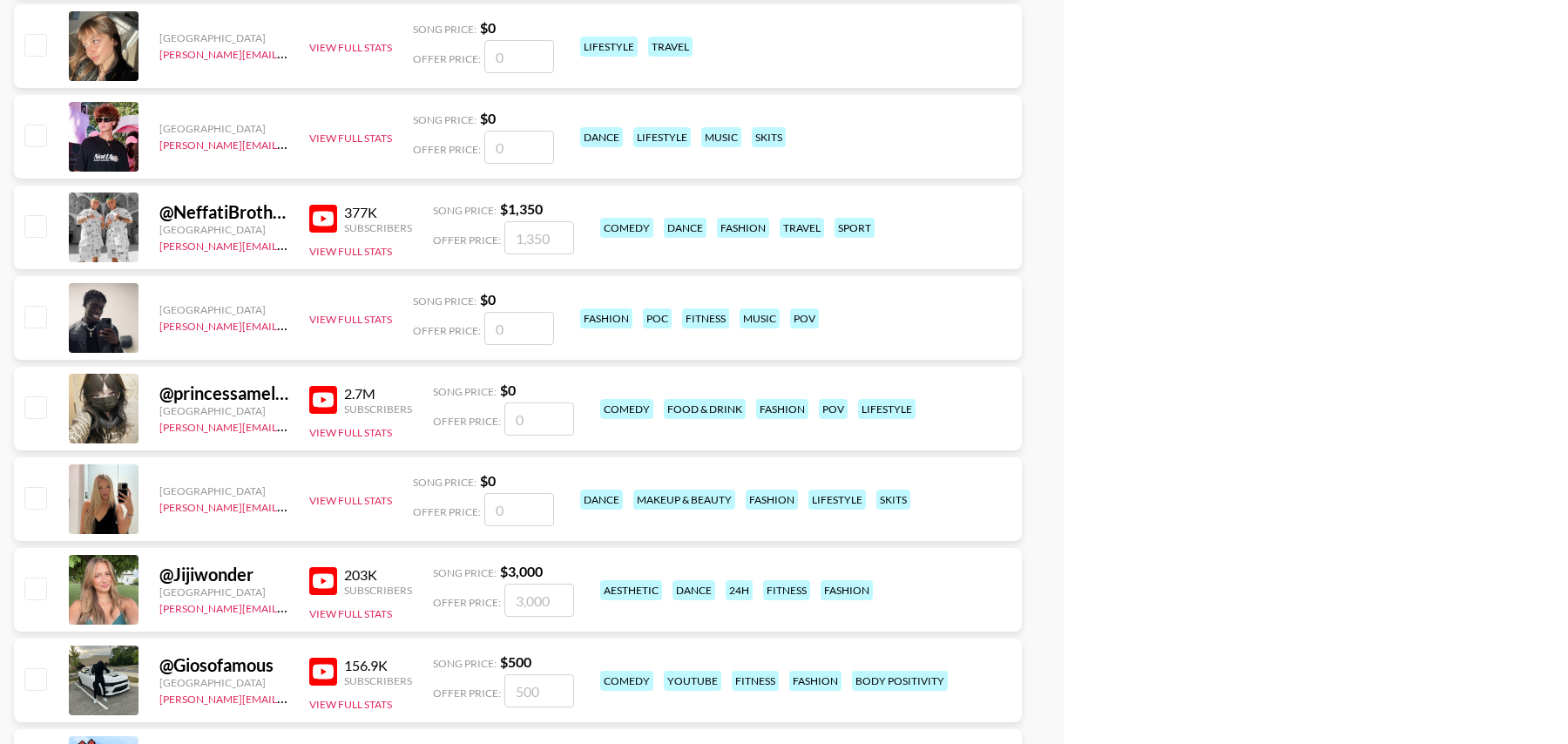
type input "8000"
click at [527, 422] on input "number" at bounding box center [538, 419] width 70 height 33
checkbox input "true"
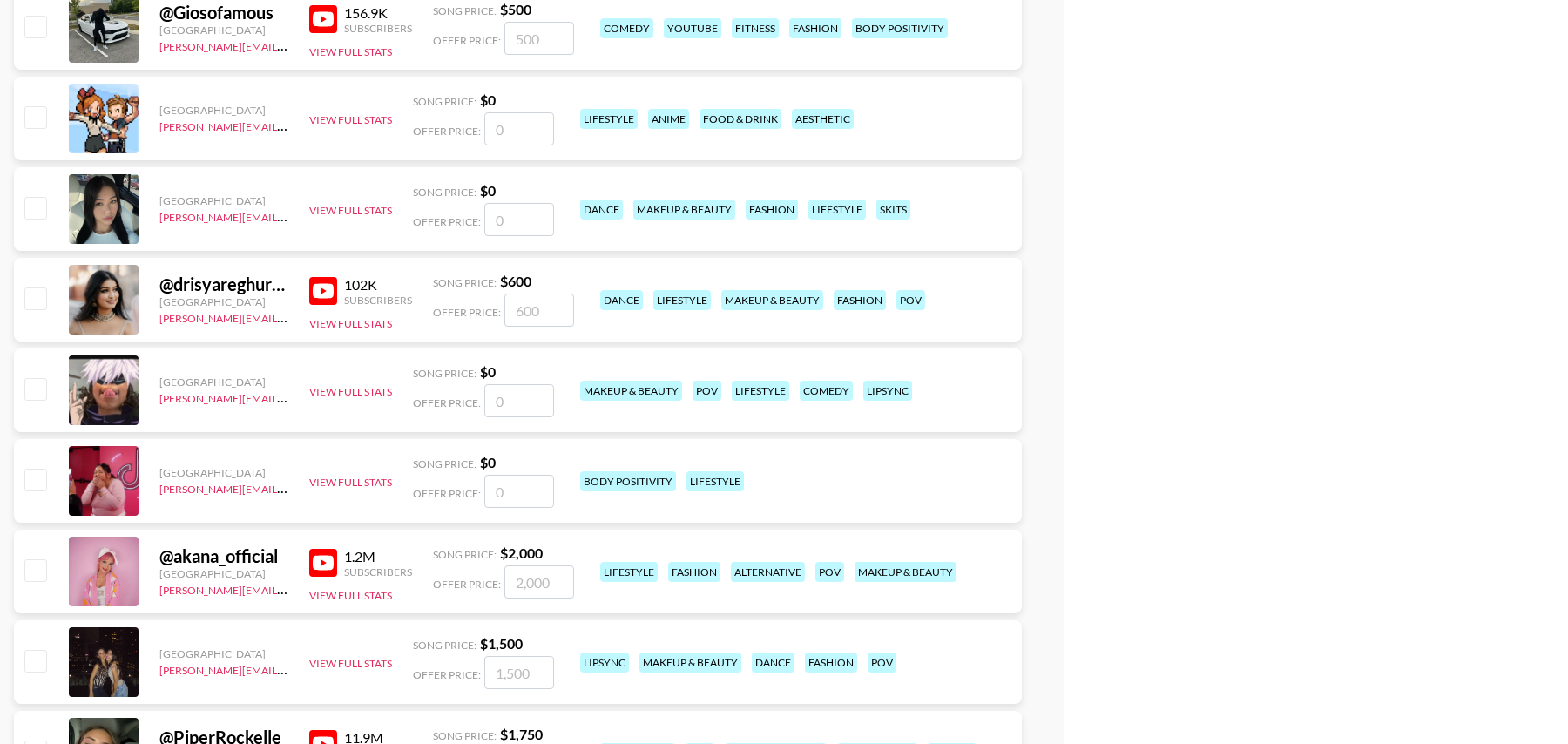
scroll to position [2348, 0]
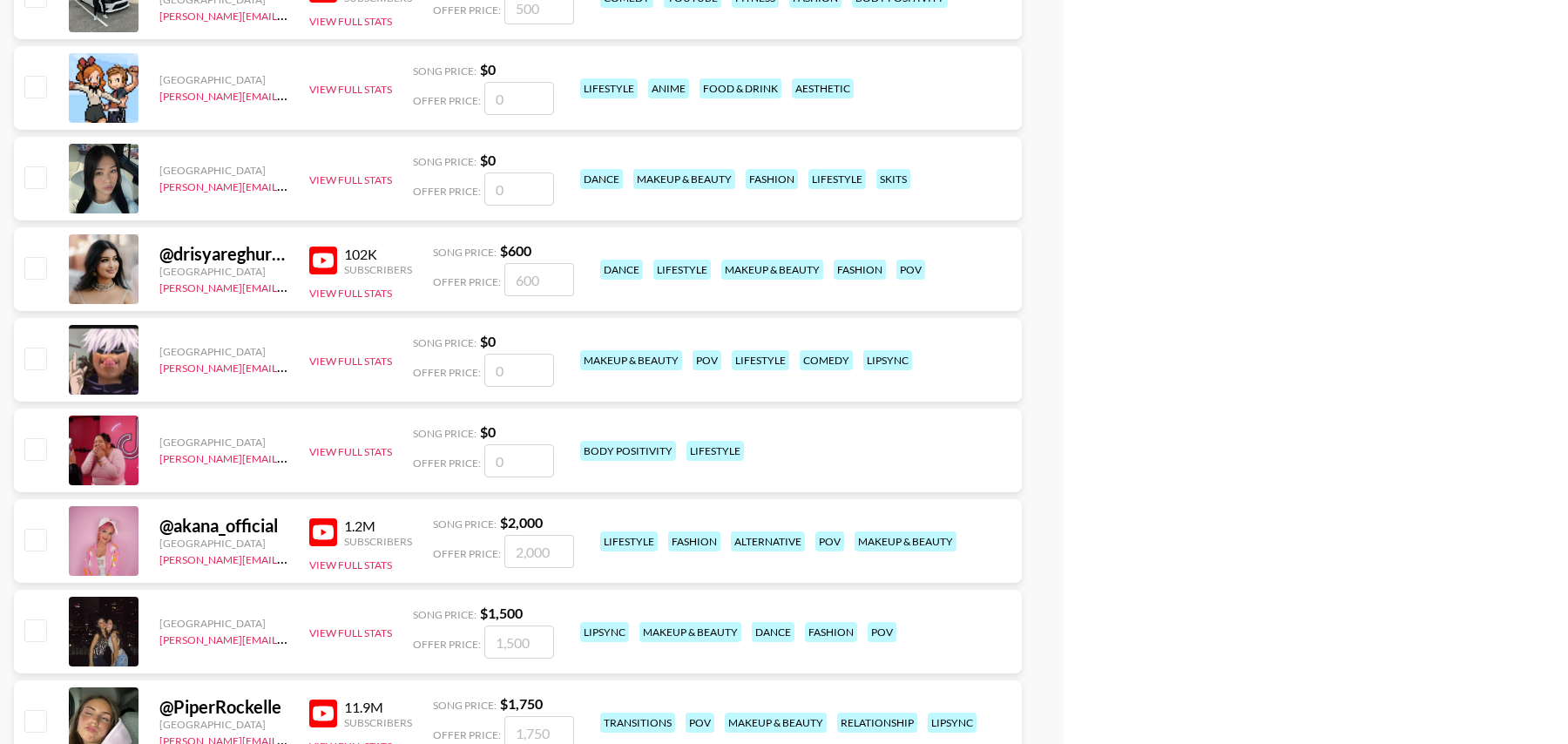
type input "7000"
click at [27, 265] on input "checkbox" at bounding box center [34, 267] width 21 height 21
checkbox input "true"
type input "600"
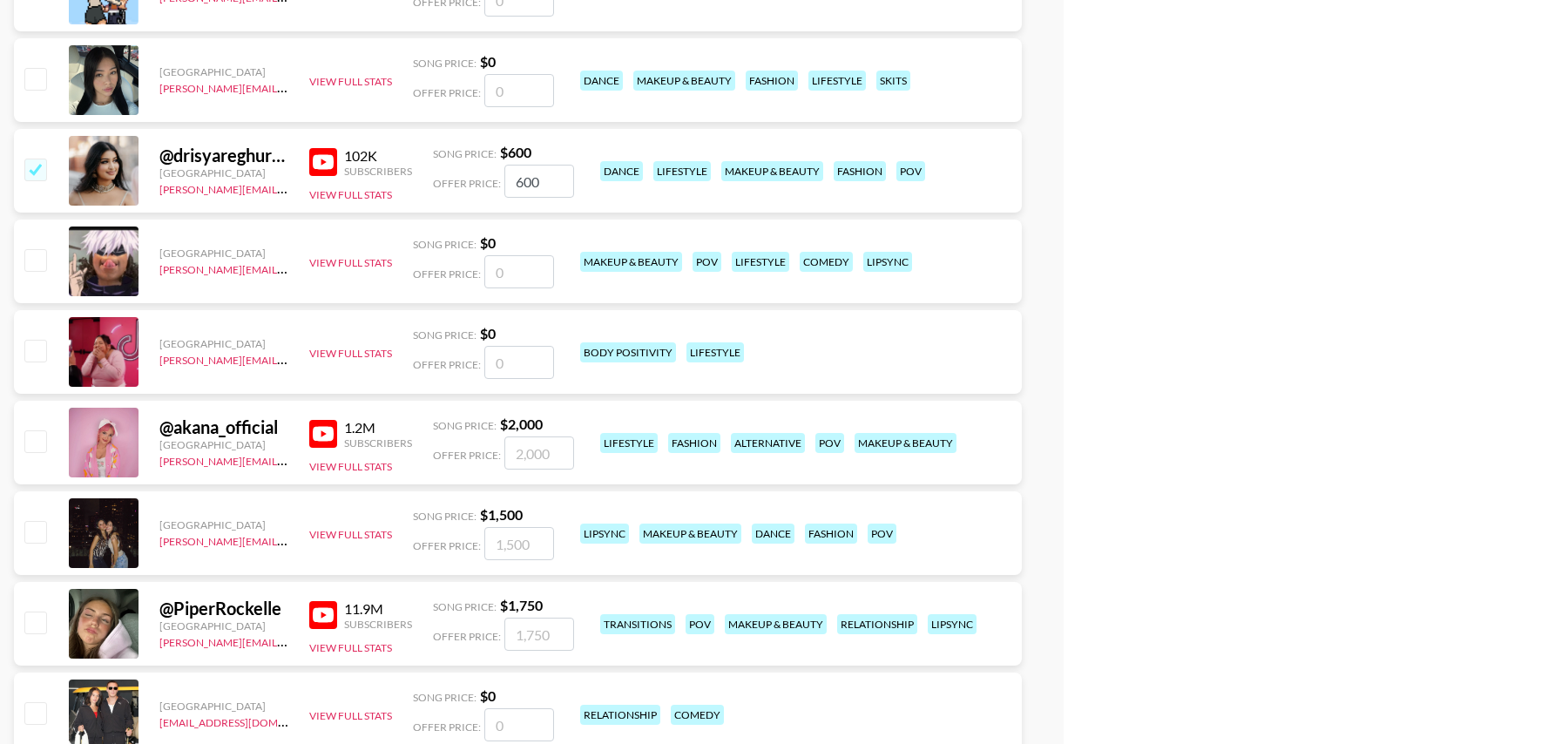
scroll to position [2483, 0]
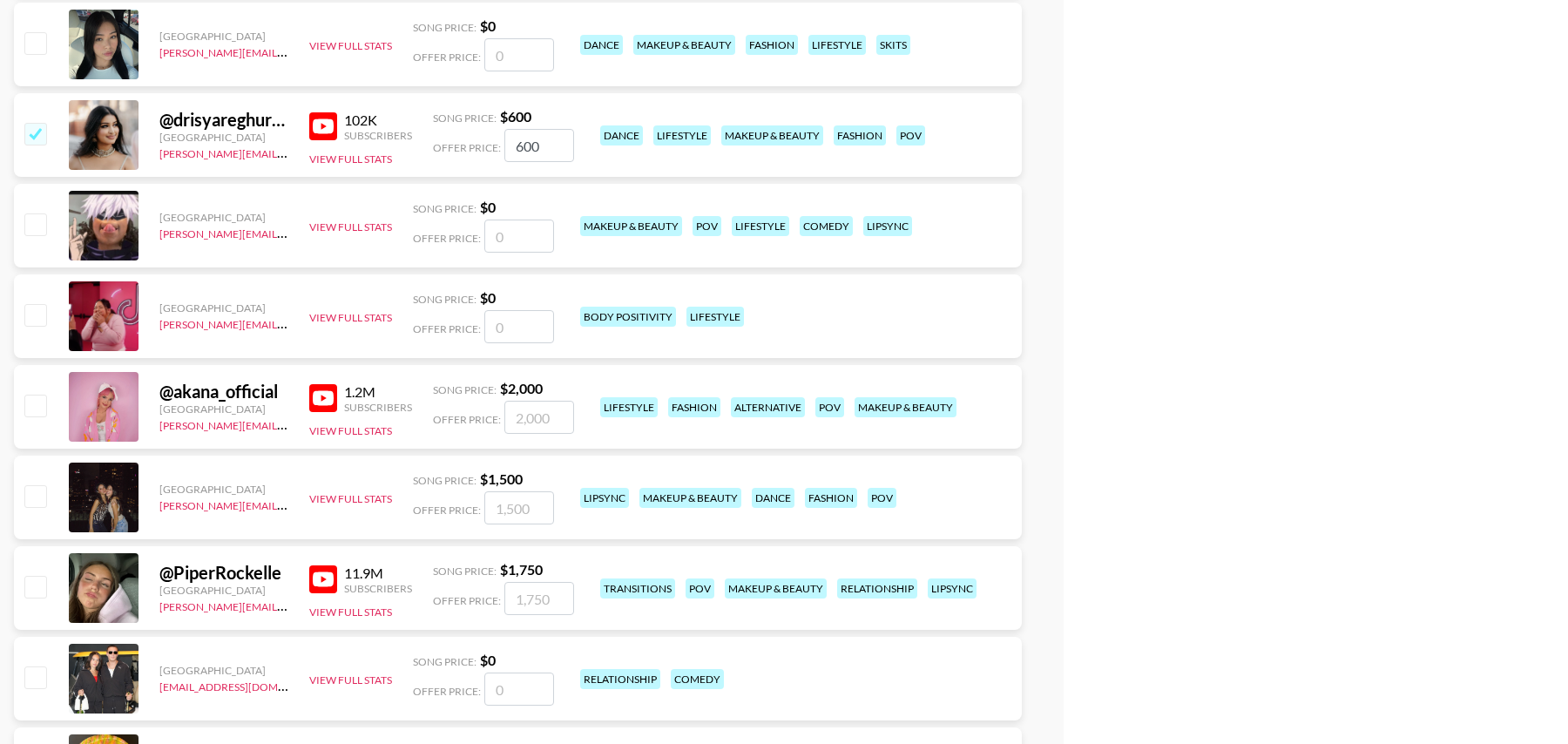
click at [33, 404] on input "checkbox" at bounding box center [34, 405] width 21 height 21
checkbox input "true"
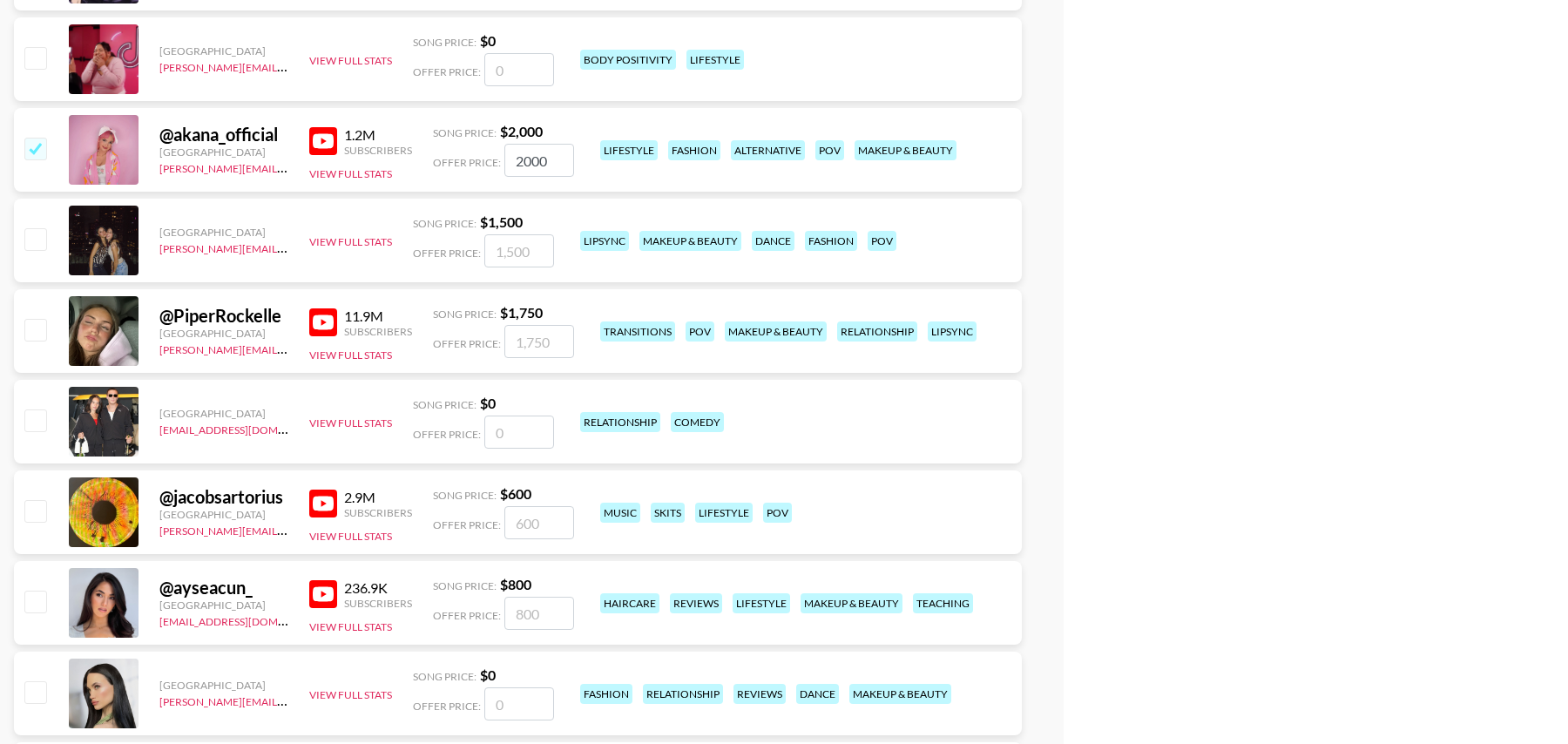
scroll to position [2722, 0]
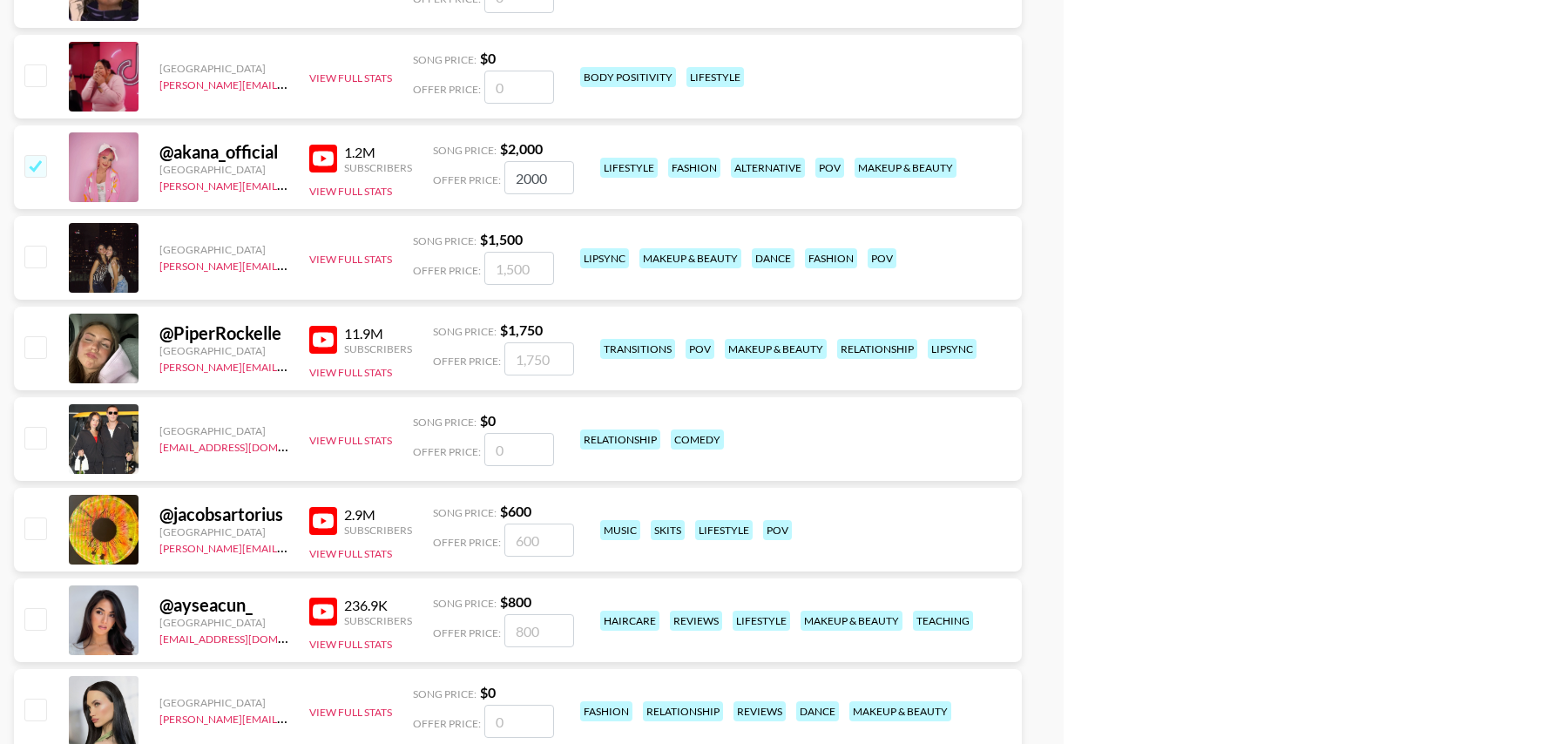
drag, startPoint x: 561, startPoint y: 174, endPoint x: 461, endPoint y: 172, distance: 100.0
click at [461, 172] on div "Offer Price: 2000" at bounding box center [503, 177] width 141 height 33
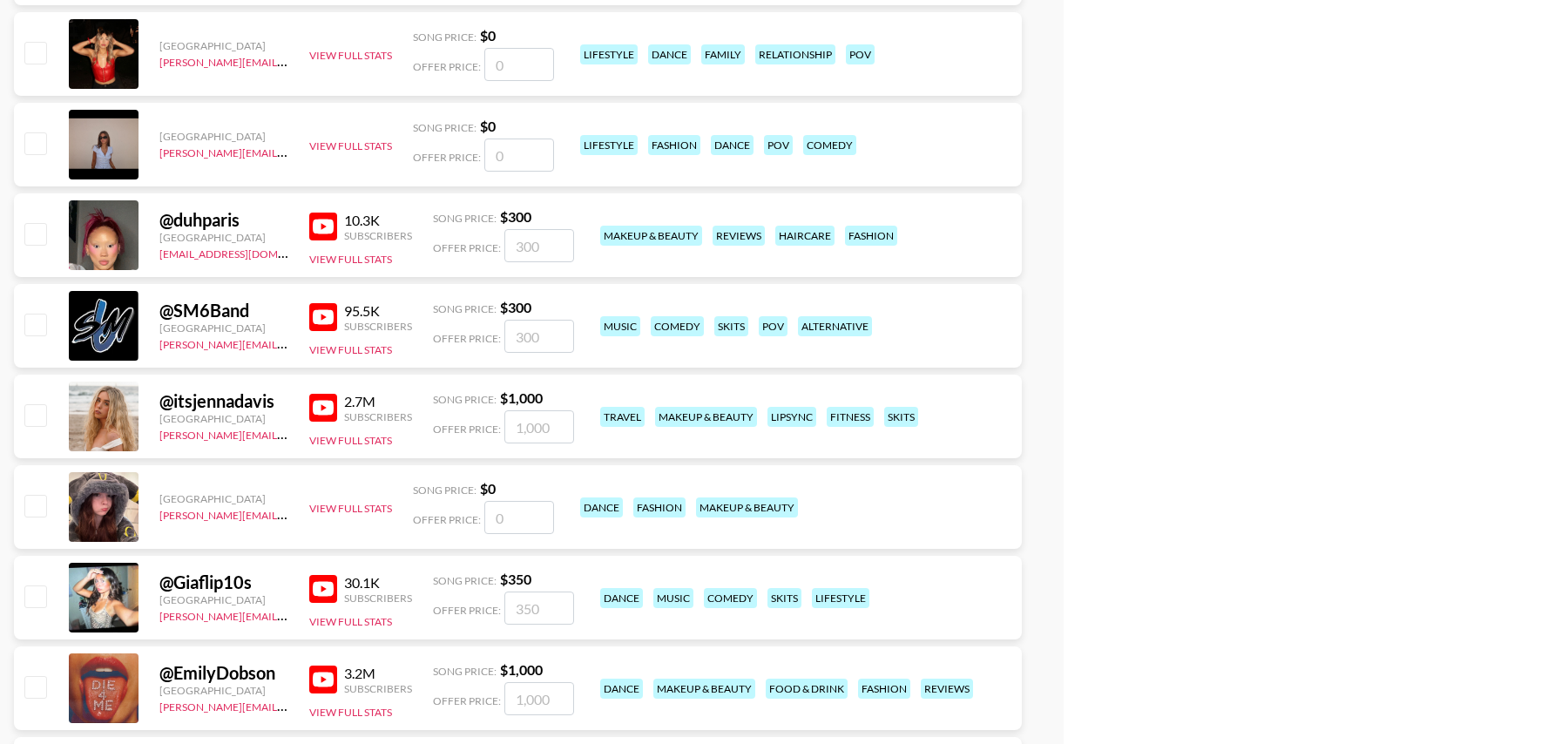
scroll to position [3834, 0]
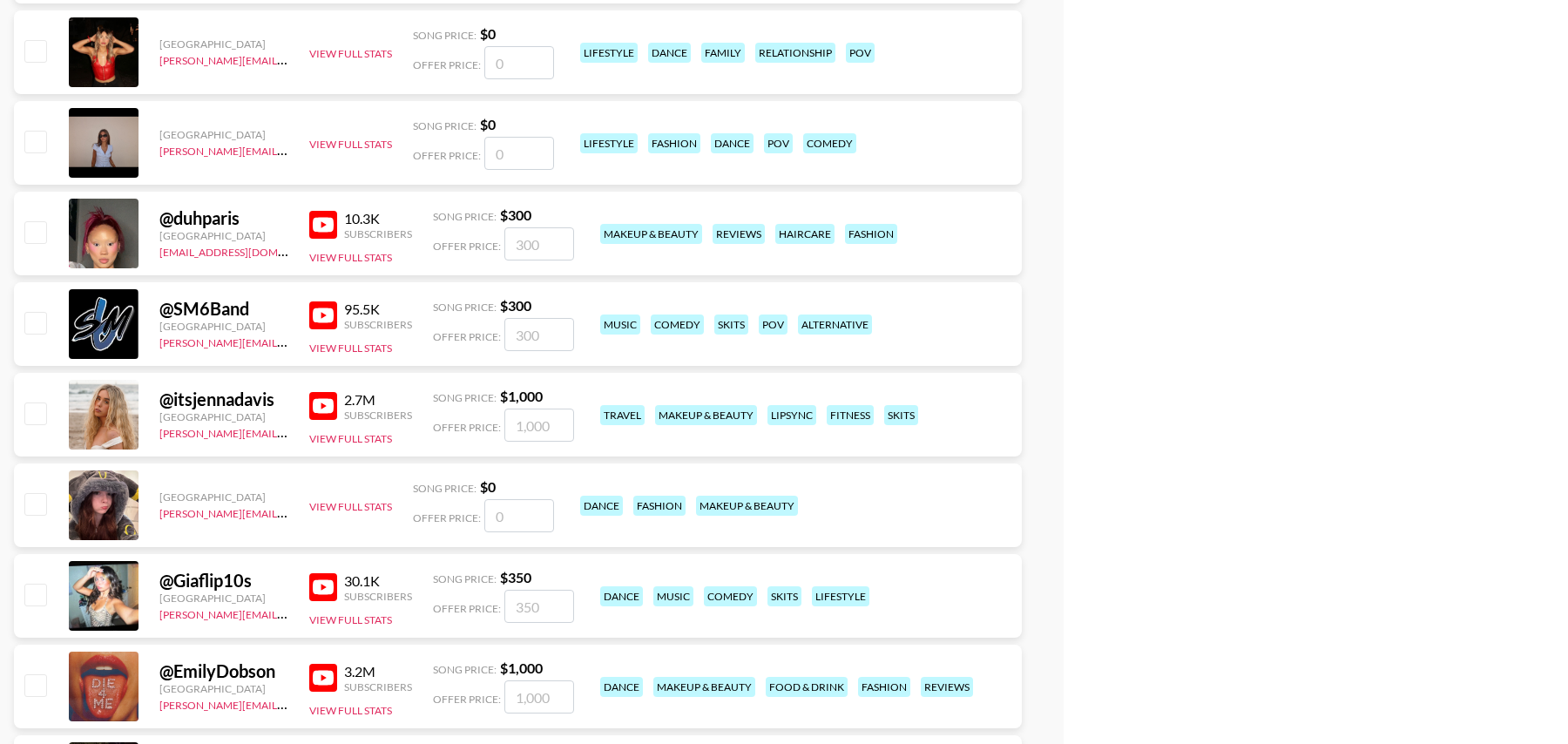
type input "10000"
click at [536, 422] on input "number" at bounding box center [538, 424] width 70 height 33
checkbox input "true"
type input "8000"
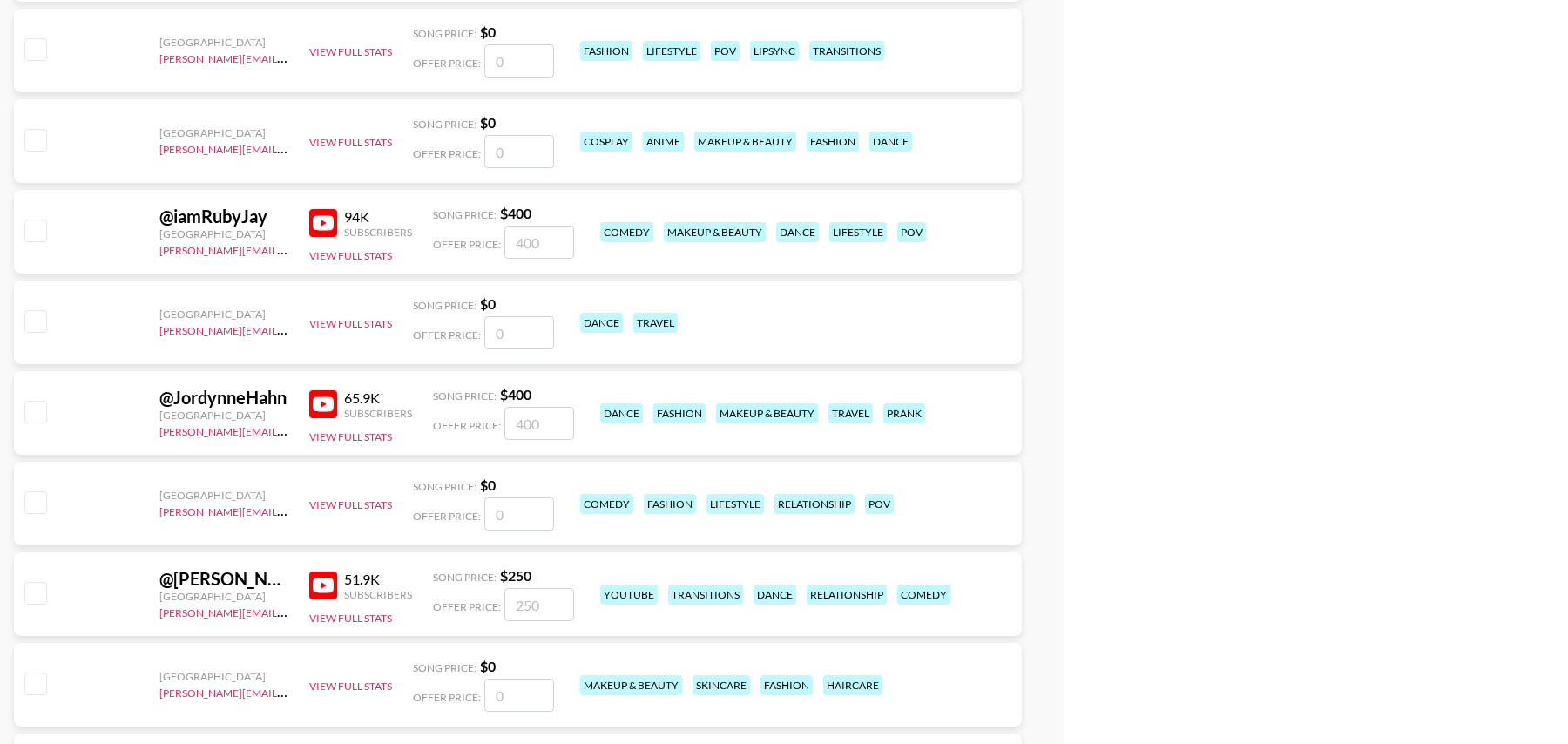
scroll to position [10456, 0]
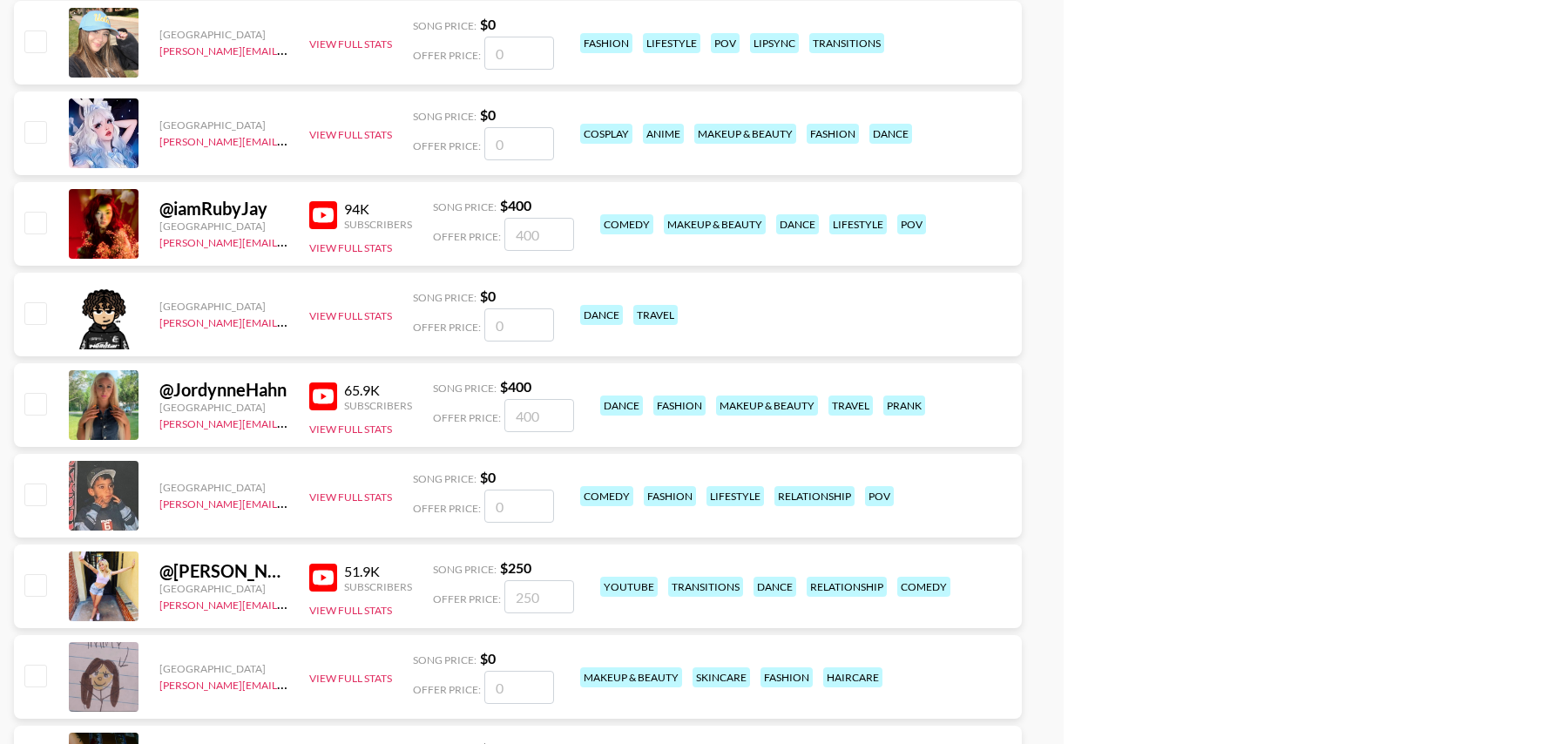
click at [549, 227] on input "number" at bounding box center [538, 234] width 70 height 33
checkbox input "true"
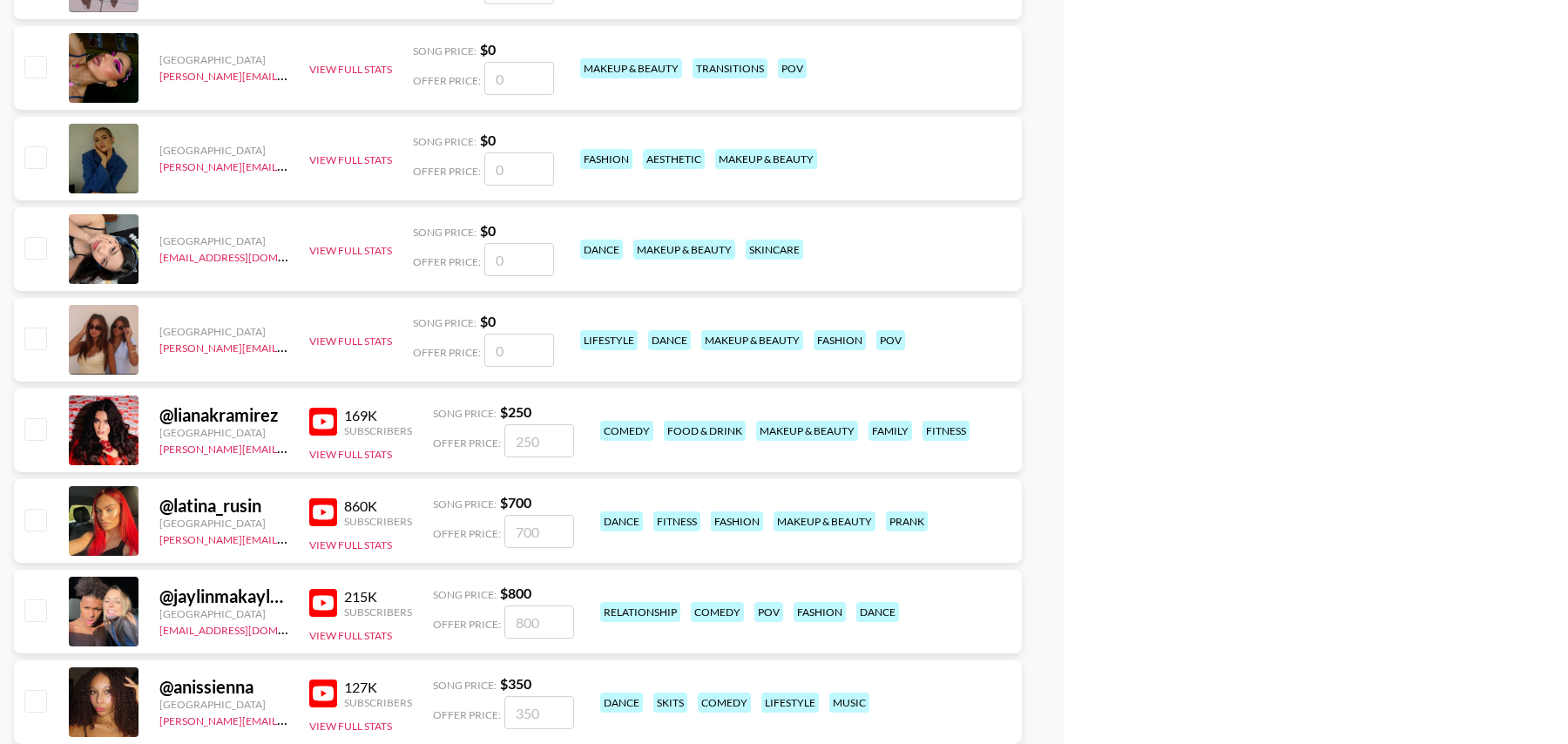
scroll to position [11156, 0]
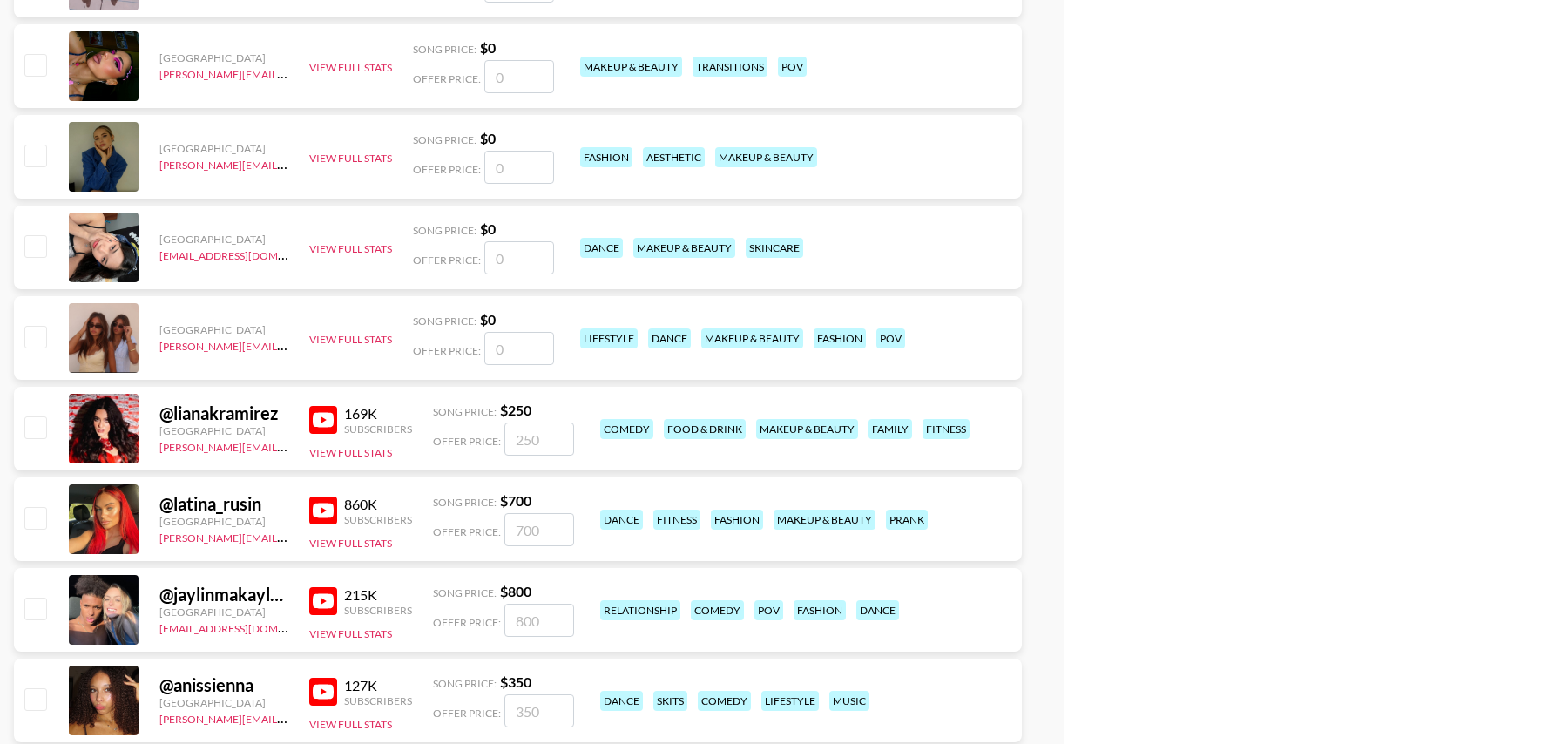
type input "1500"
click at [528, 433] on input "number" at bounding box center [538, 439] width 70 height 33
checkbox input "true"
type input "1500"
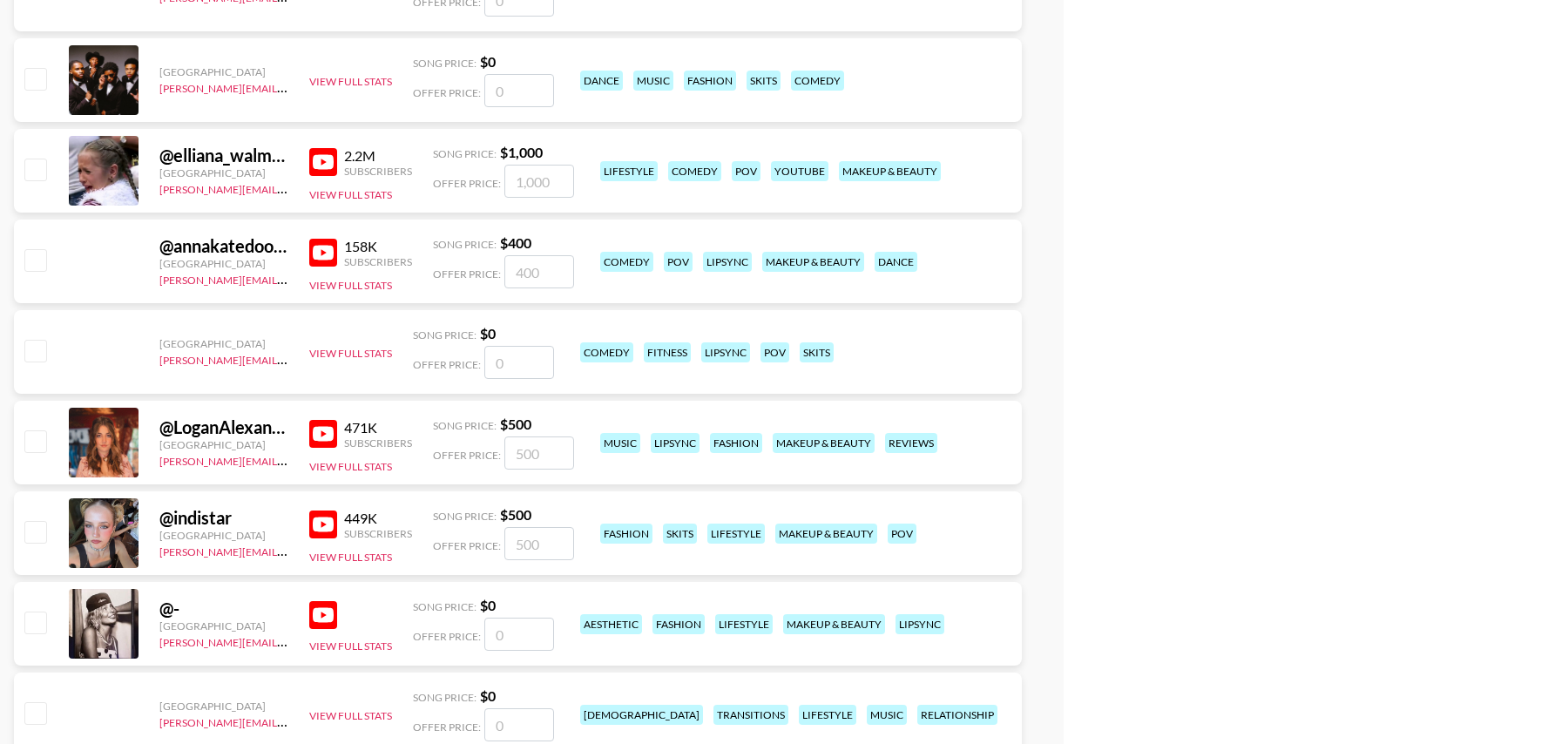
scroll to position [13748, 0]
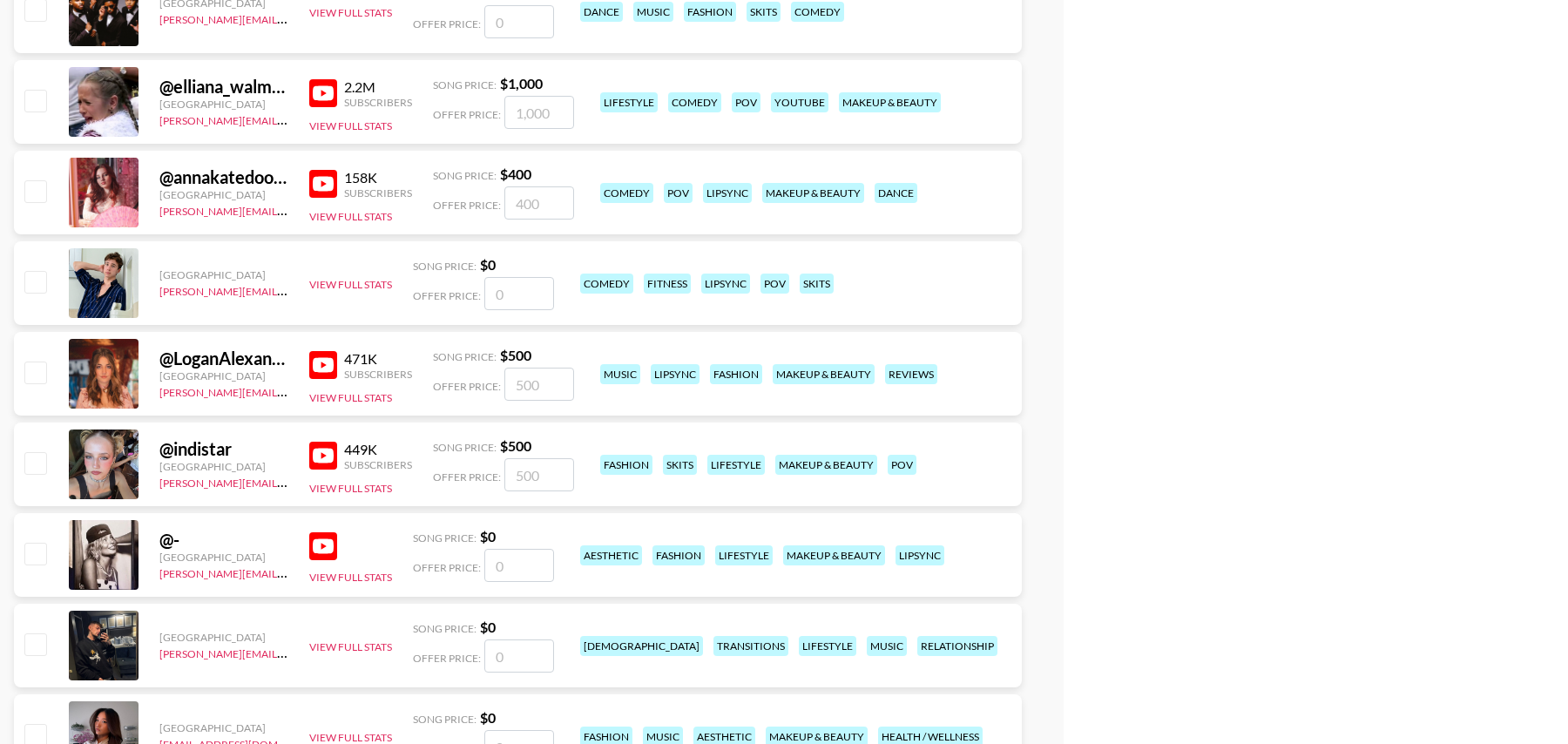
click at [549, 111] on input "number" at bounding box center [538, 112] width 70 height 33
checkbox input "true"
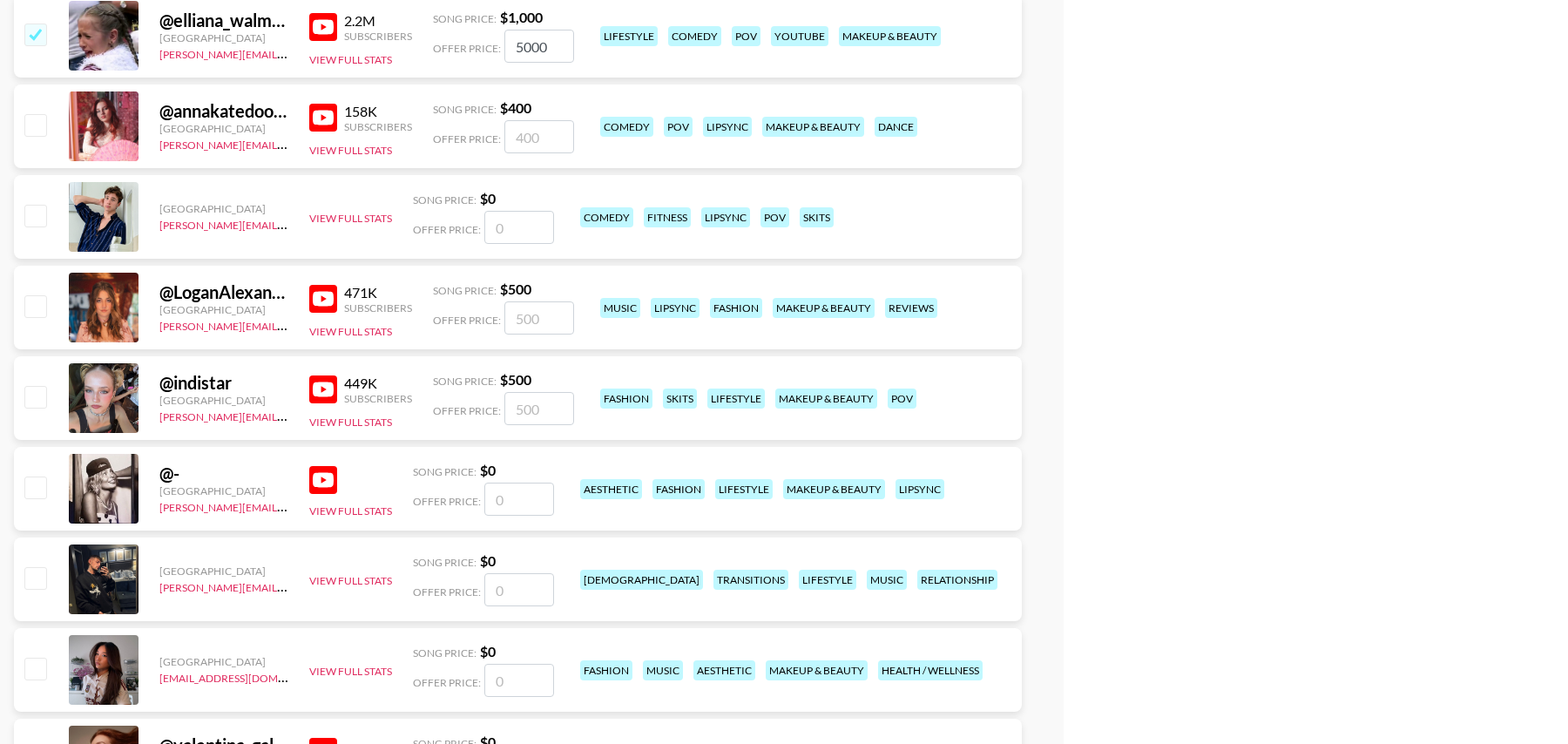
scroll to position [13844, 0]
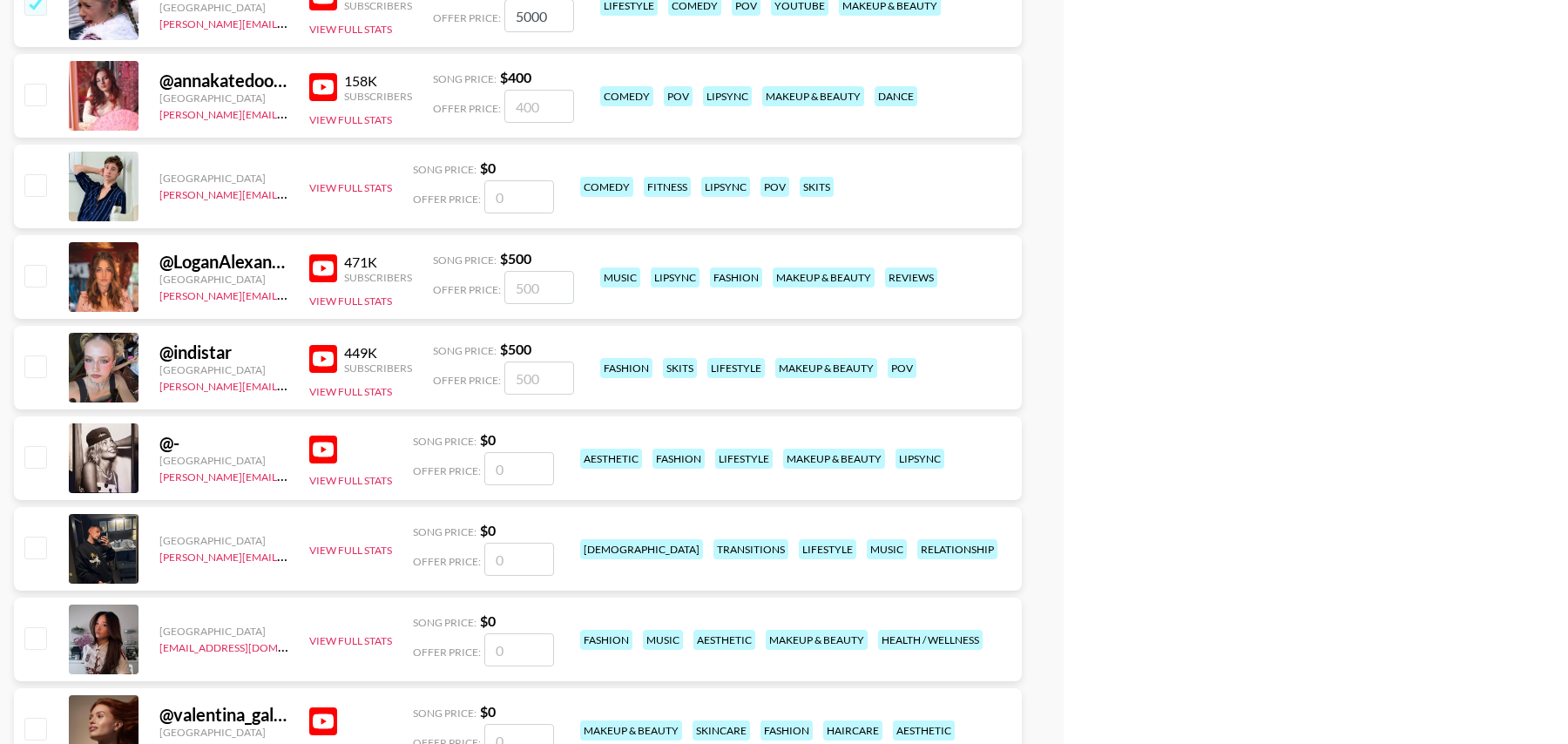
type input "5000"
click at [530, 381] on input "number" at bounding box center [538, 377] width 70 height 33
checkbox input "true"
type input "4000"
click at [536, 283] on input "number" at bounding box center [538, 287] width 70 height 33
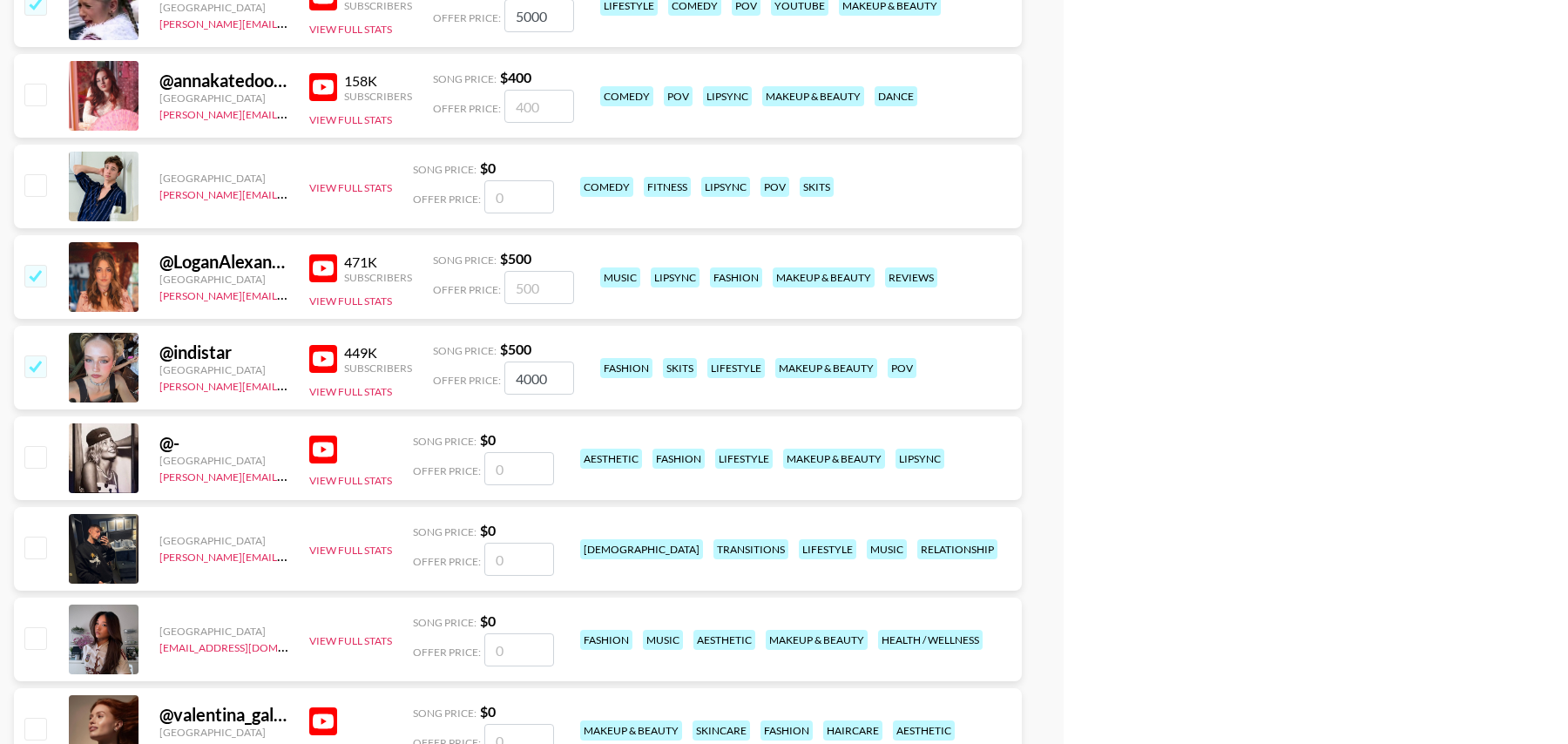
checkbox input "true"
type input "4000"
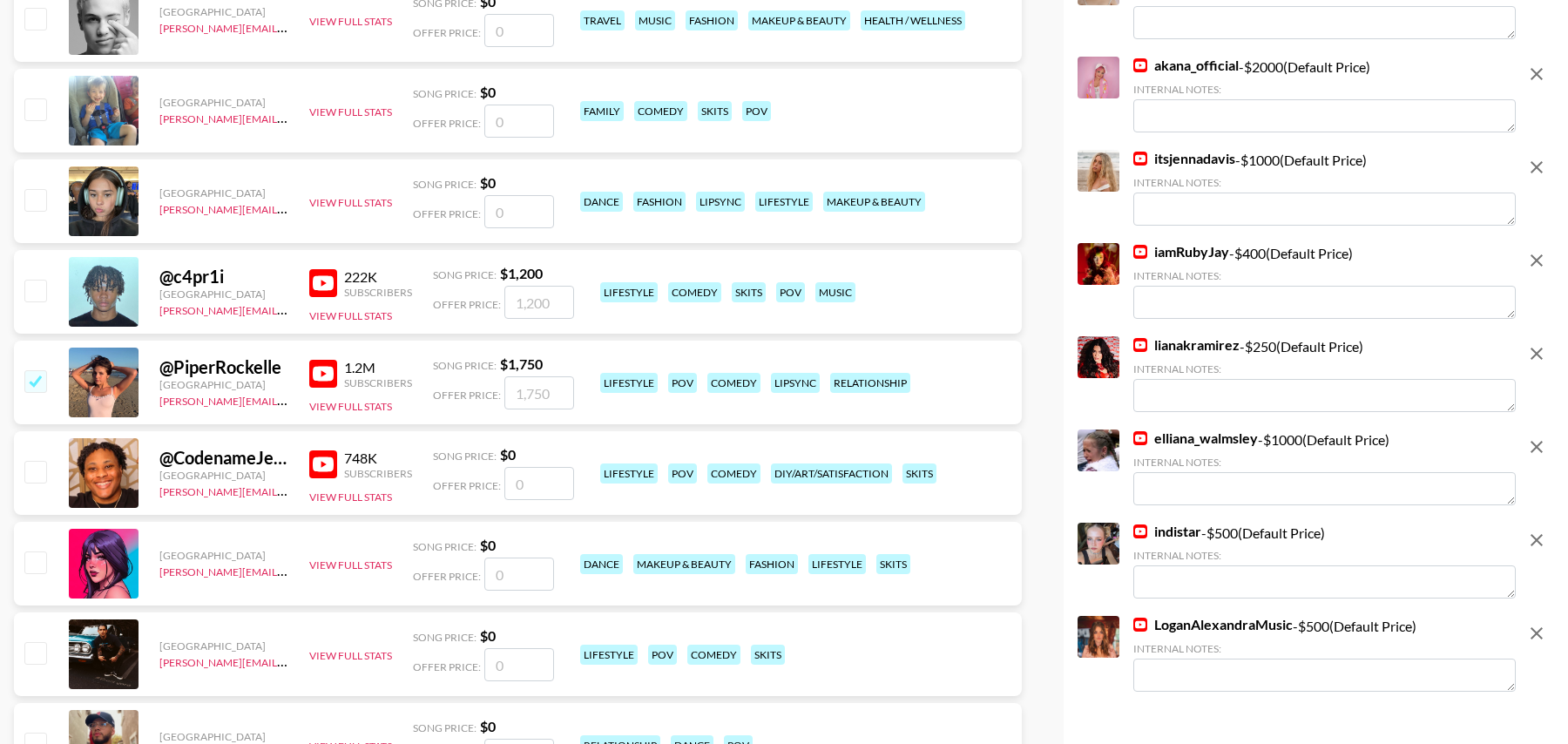
scroll to position [0, 0]
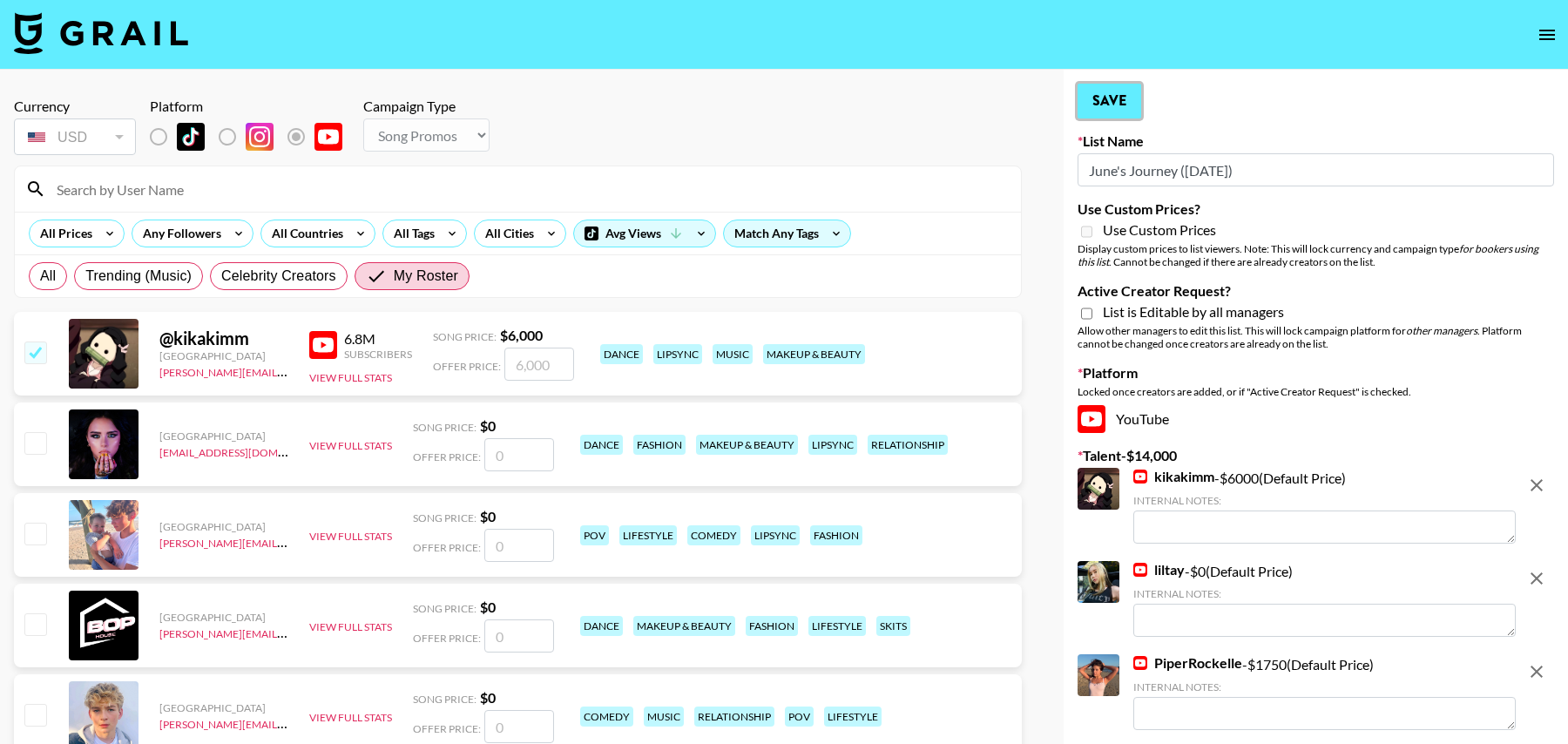
click at [1113, 97] on button "Save" at bounding box center [1109, 101] width 63 height 35
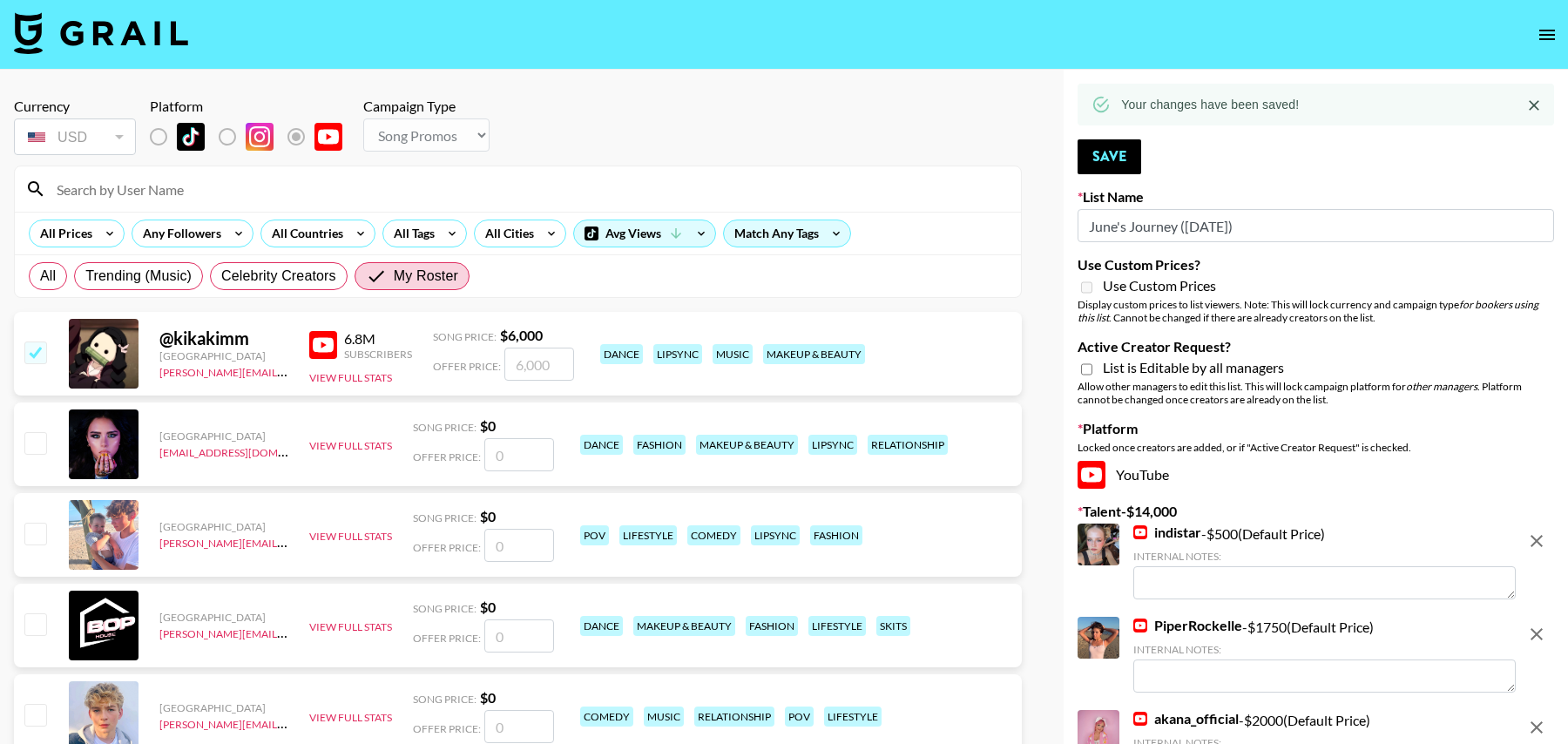
click at [1107, 98] on icon at bounding box center [1101, 104] width 19 height 19
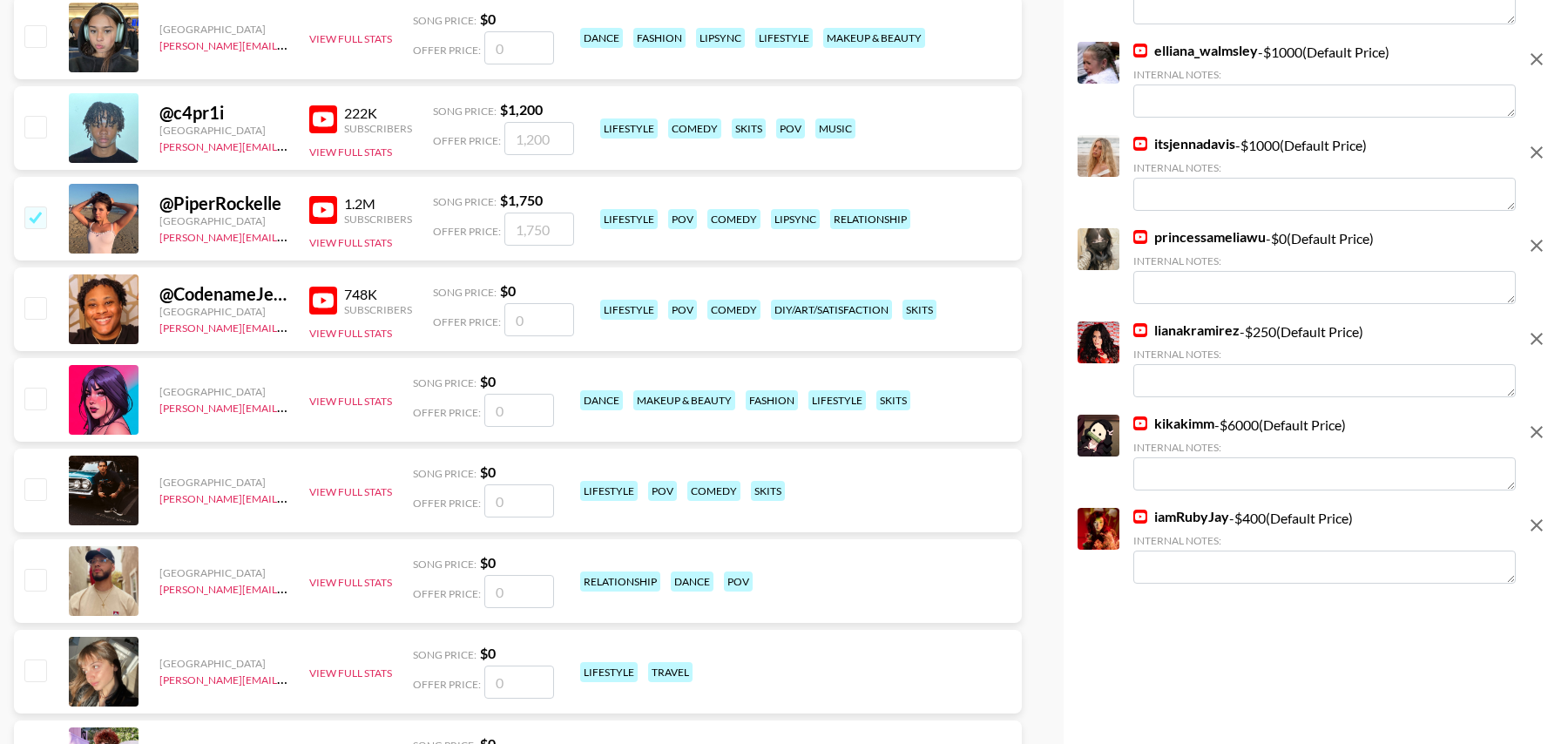
scroll to position [1046, 0]
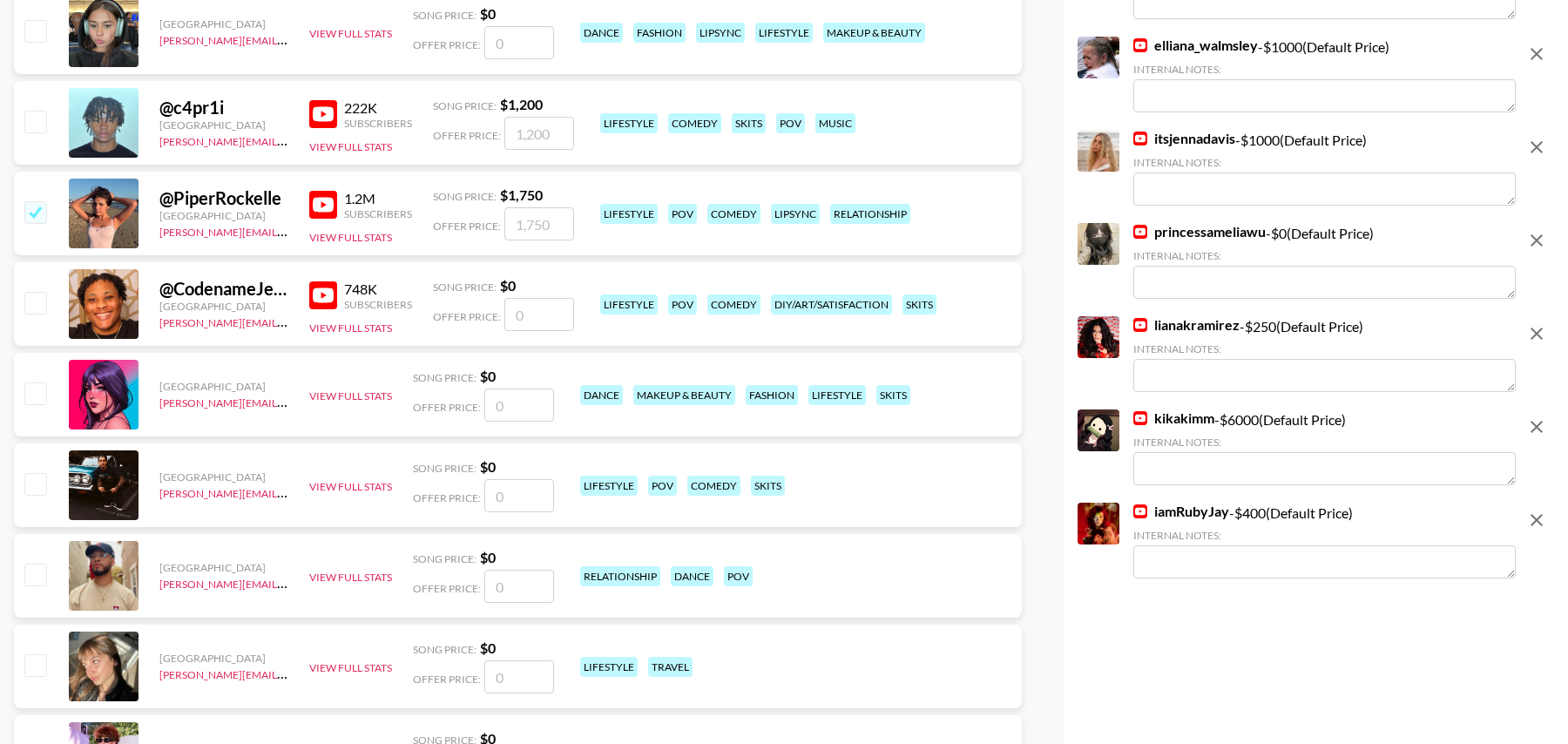
click at [1544, 421] on icon "remove" at bounding box center [1536, 426] width 21 height 21
checkbox input "false"
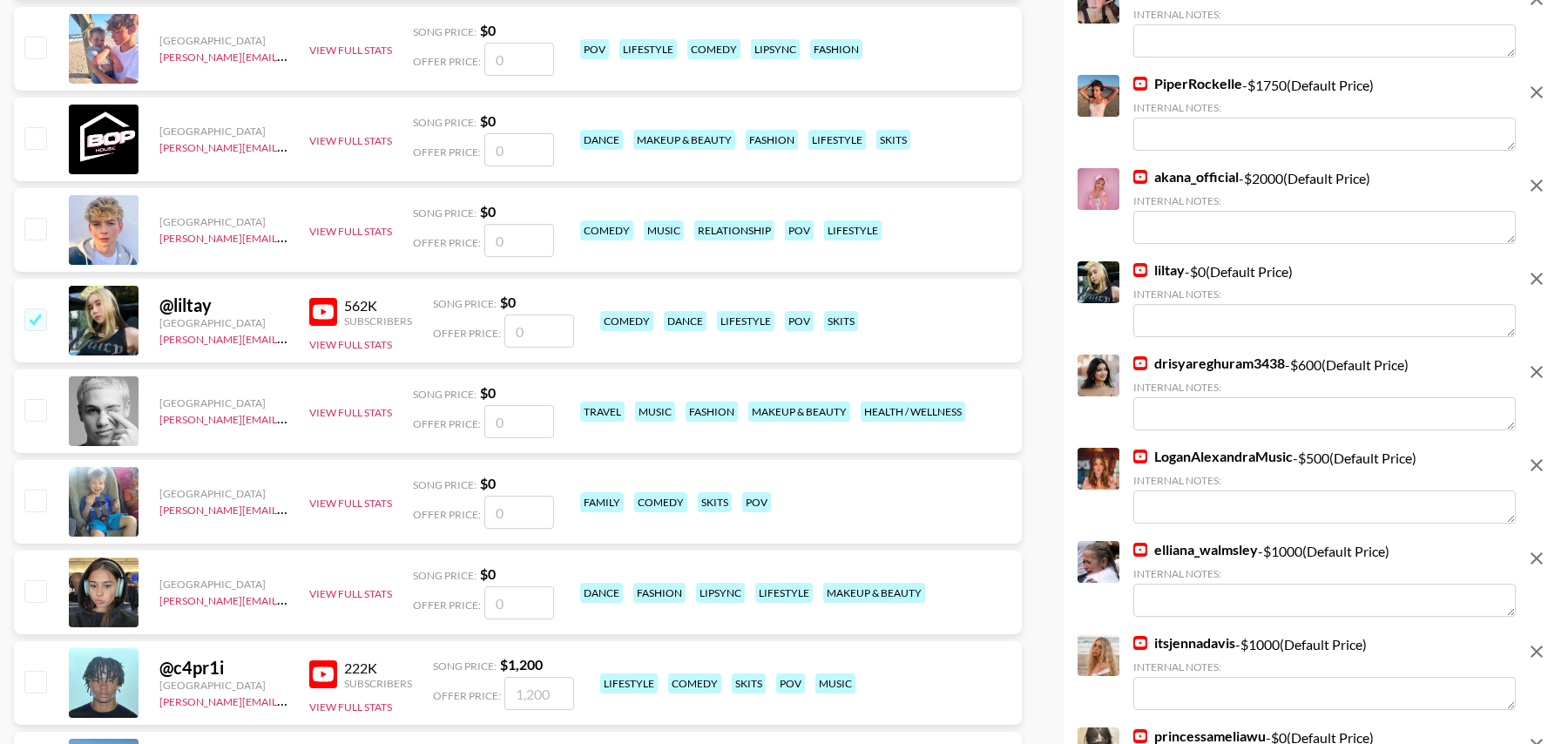
scroll to position [0, 0]
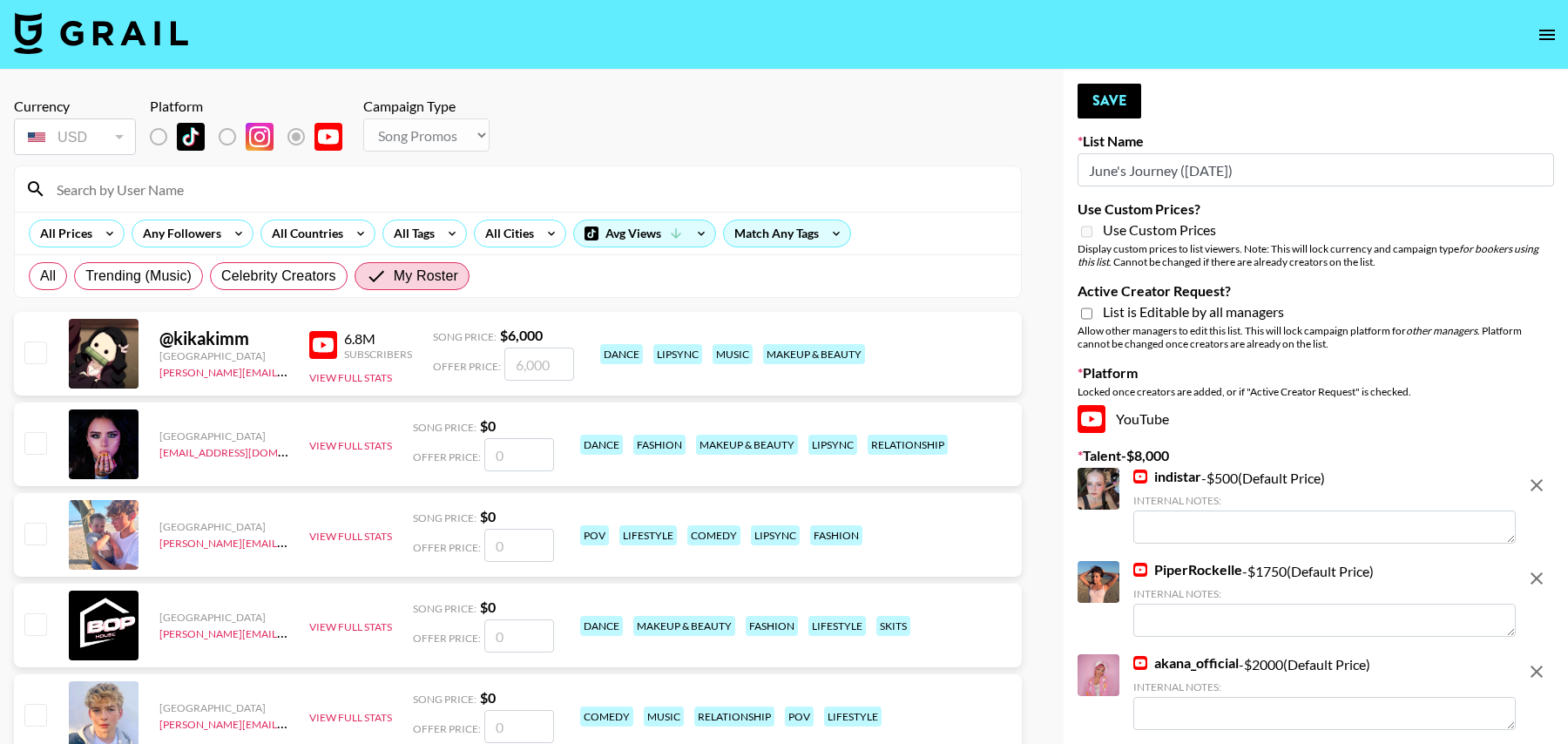
click at [257, 196] on input at bounding box center [528, 189] width 965 height 28
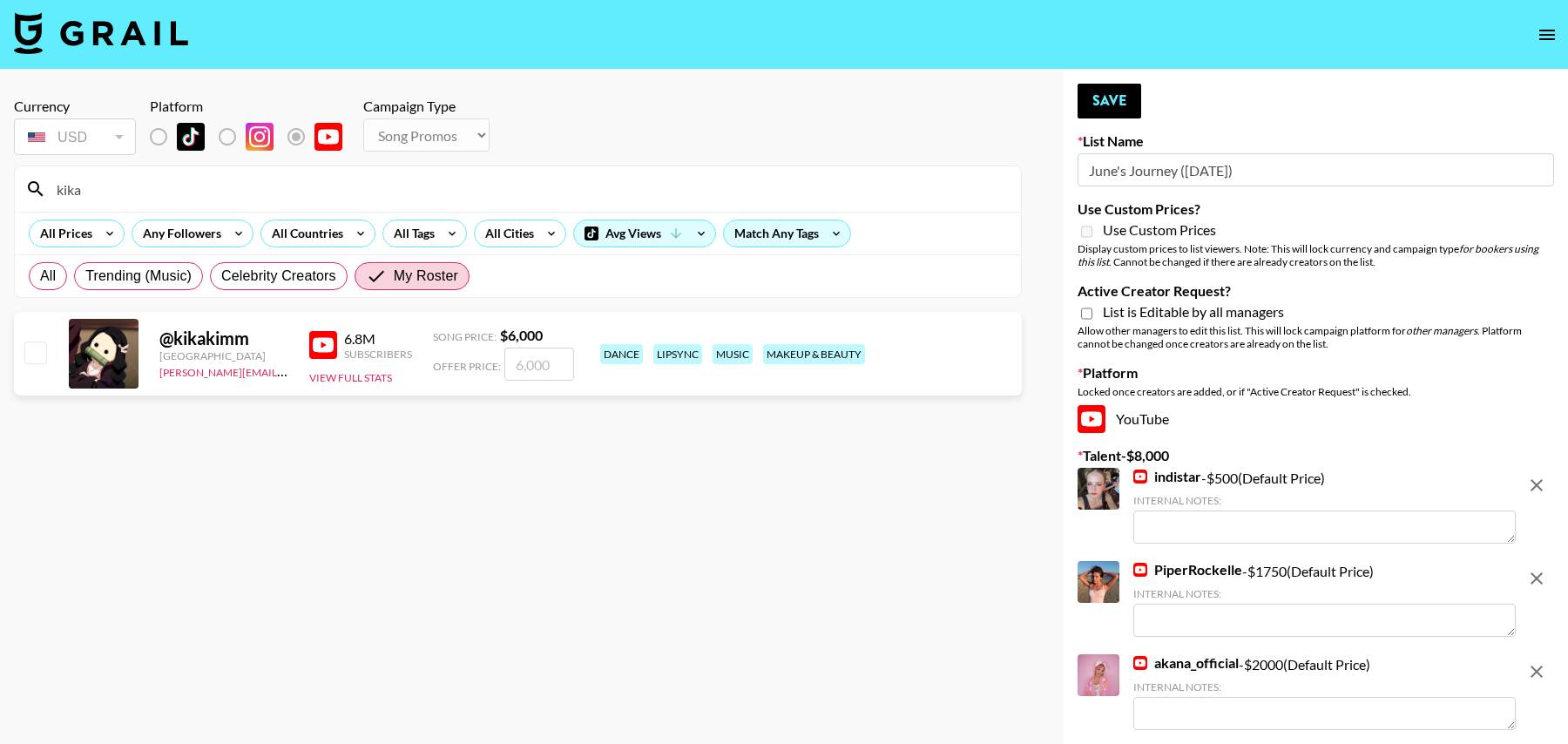
type input "kika"
click at [559, 368] on input "number" at bounding box center [538, 364] width 70 height 33
checkbox input "true"
type input "20000"
click at [1097, 88] on button "Save" at bounding box center [1109, 101] width 63 height 35
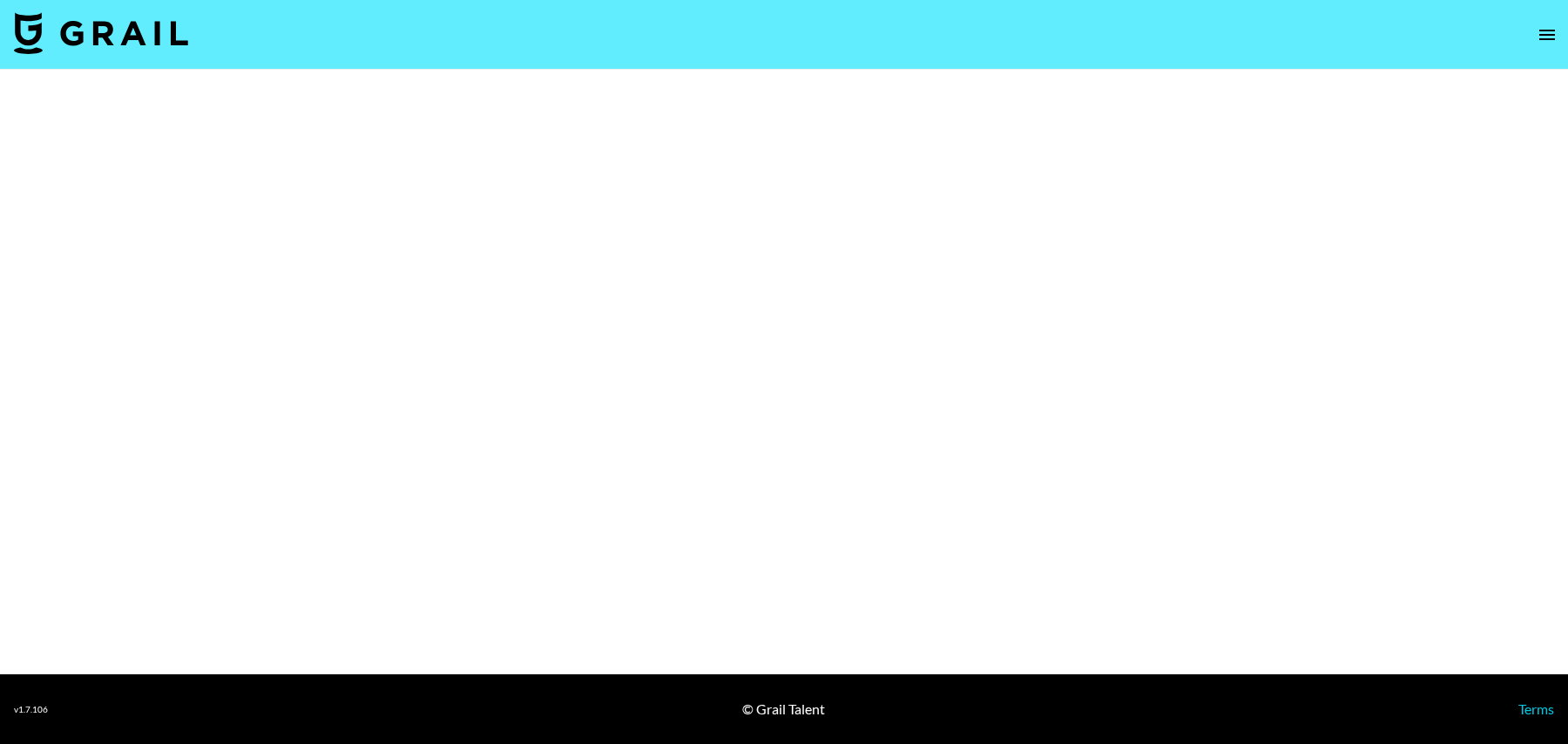
select select "Brand"
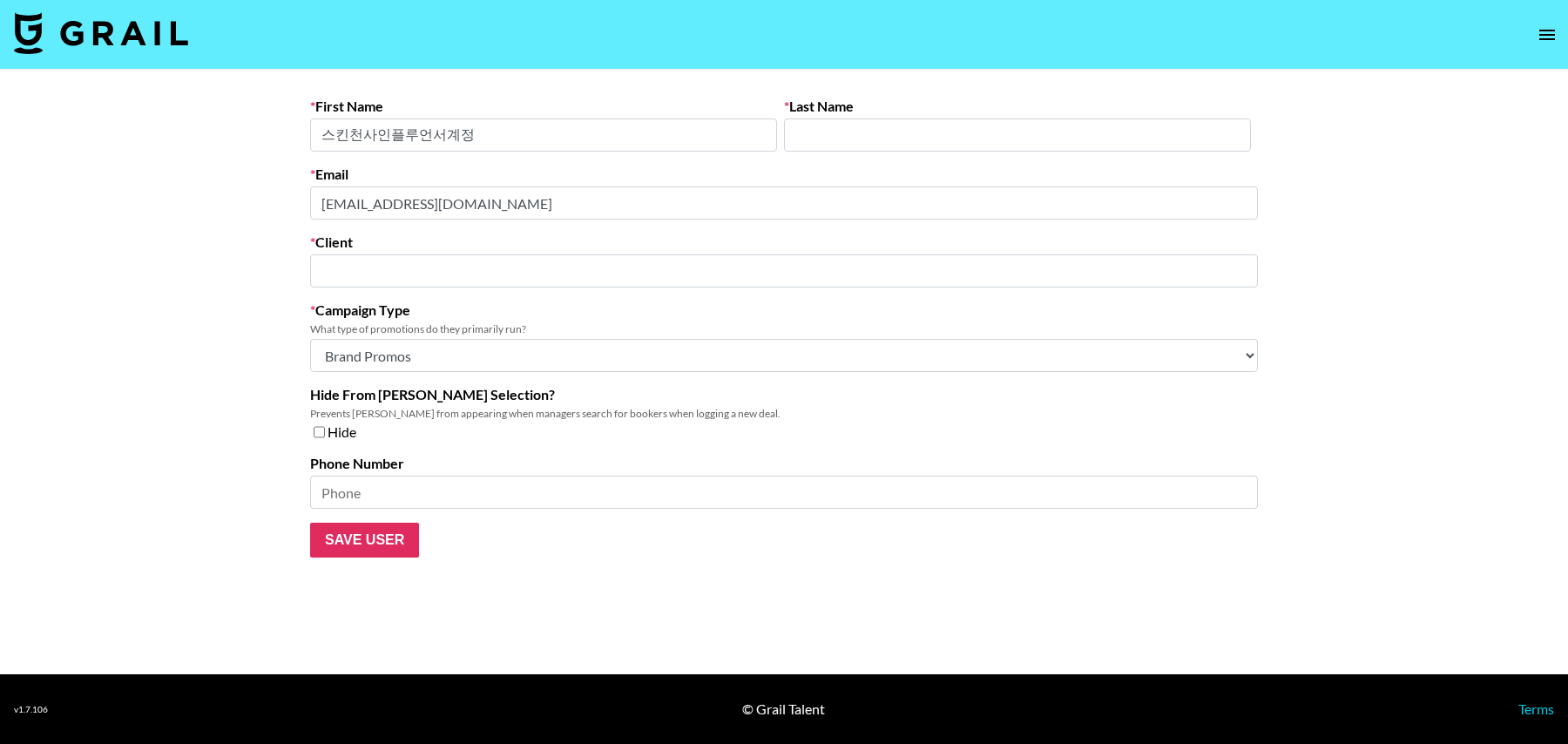
type input "SKIN1004"
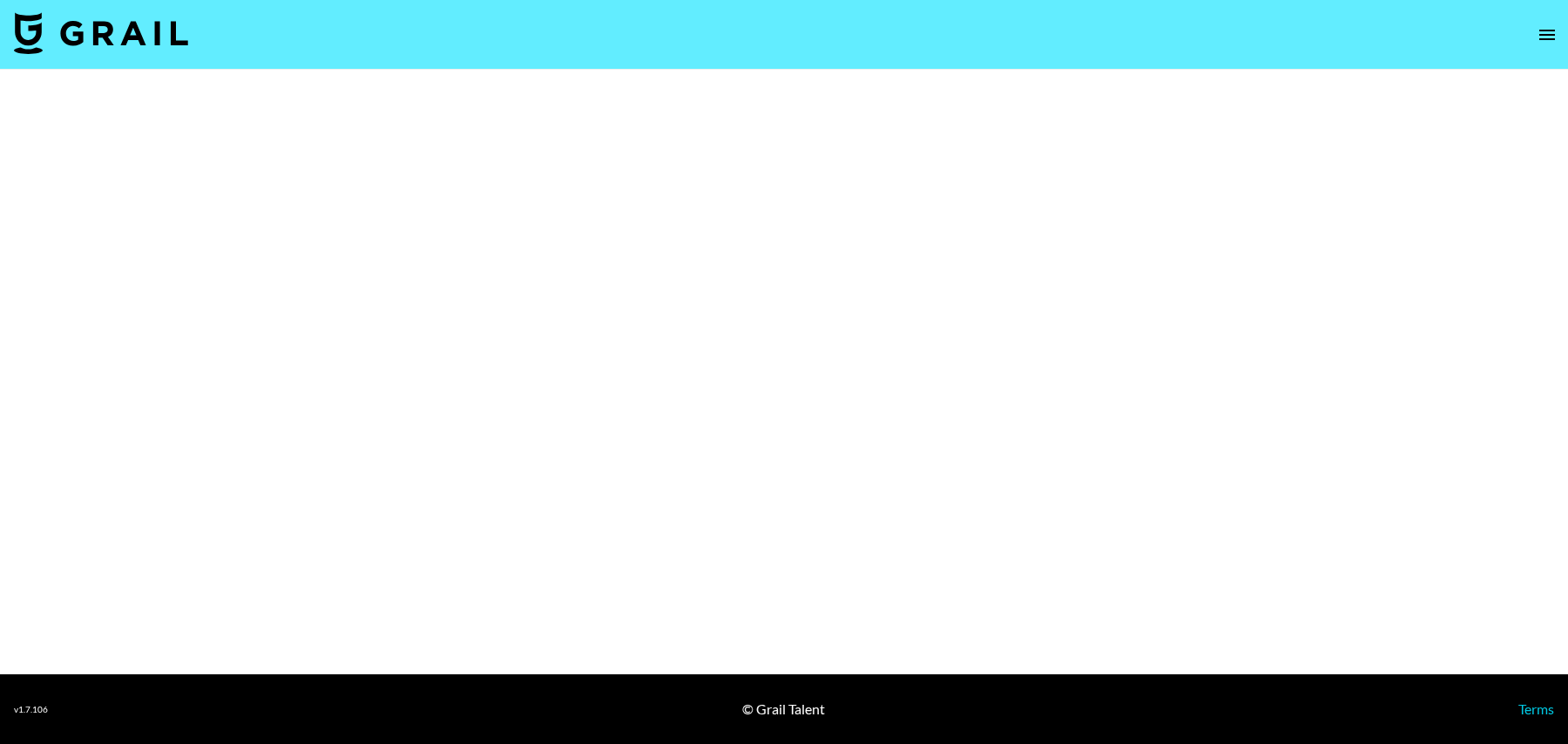
select select "Brand"
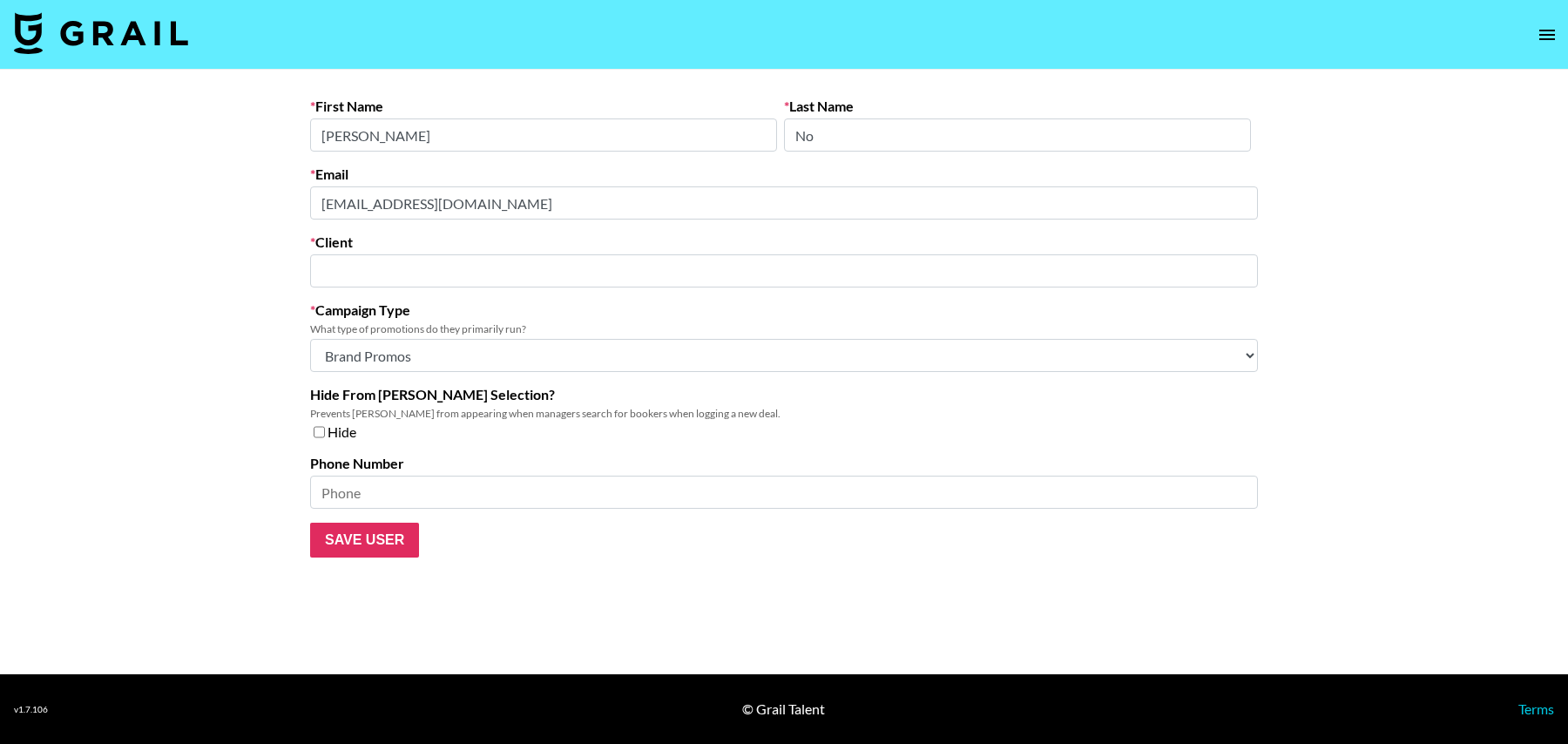
type input "Arencia Inc."
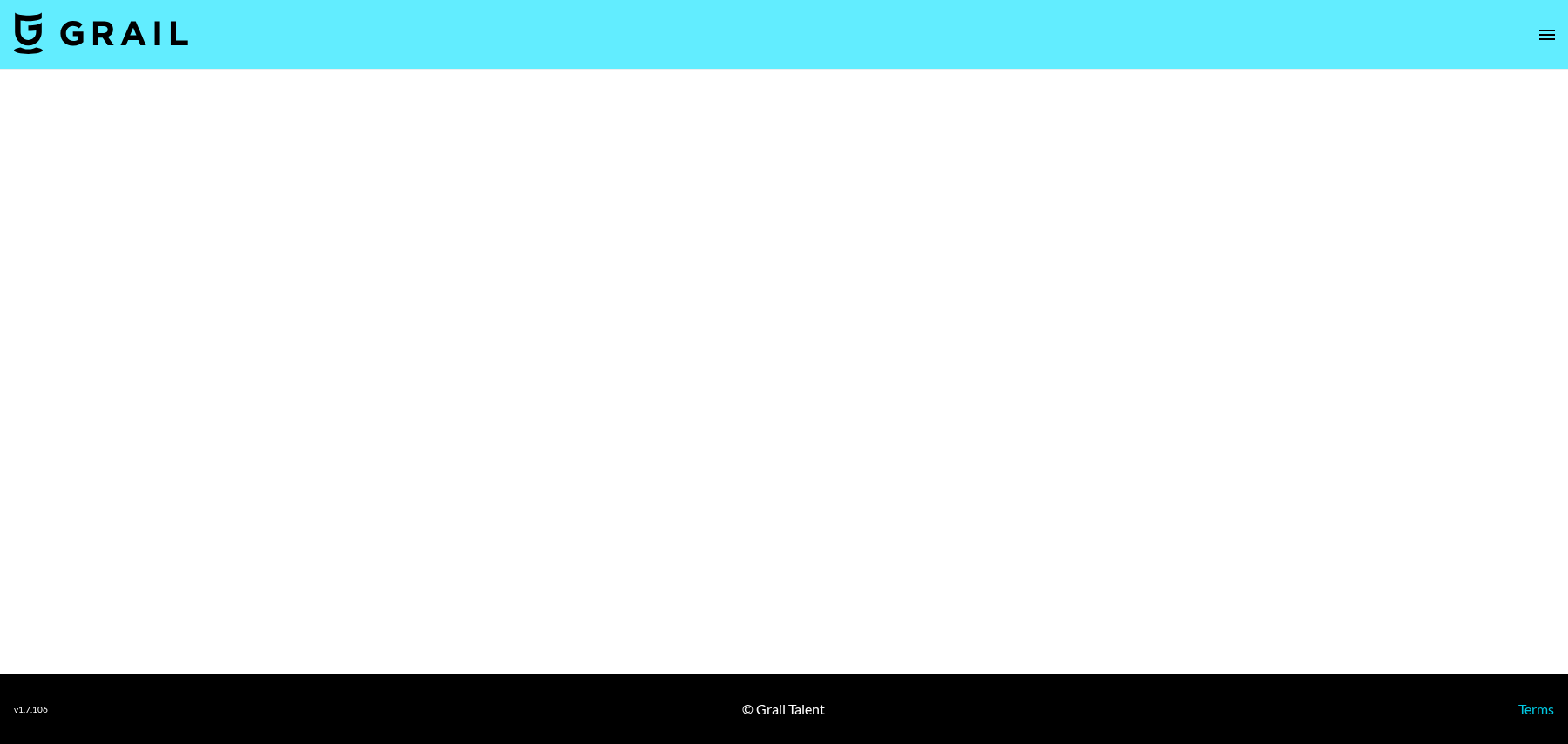
select select "Brand"
